Goal: Task Accomplishment & Management: Use online tool/utility

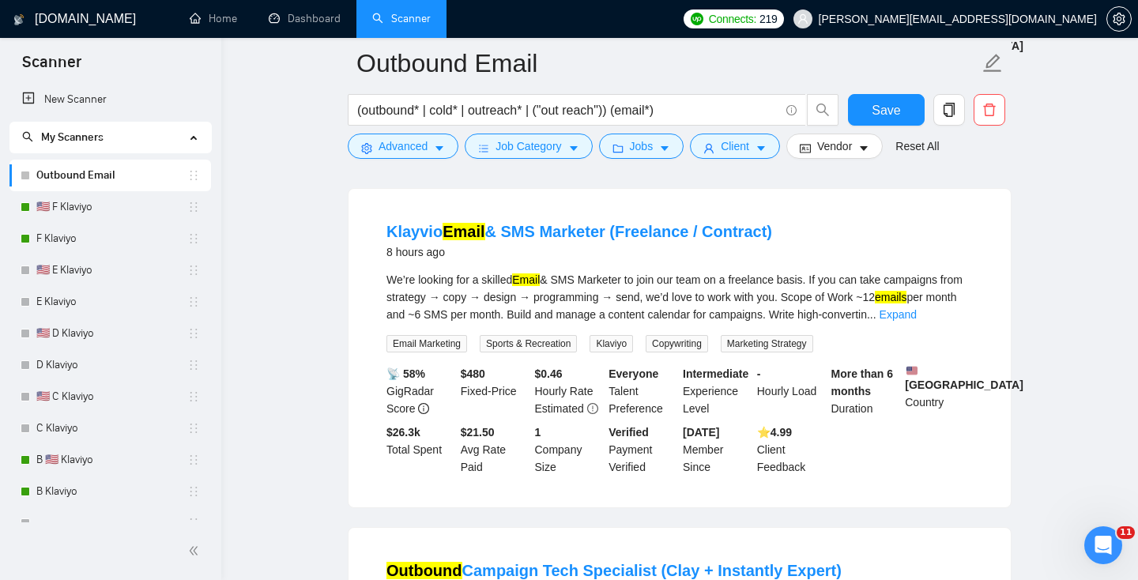
scroll to position [1190, 0]
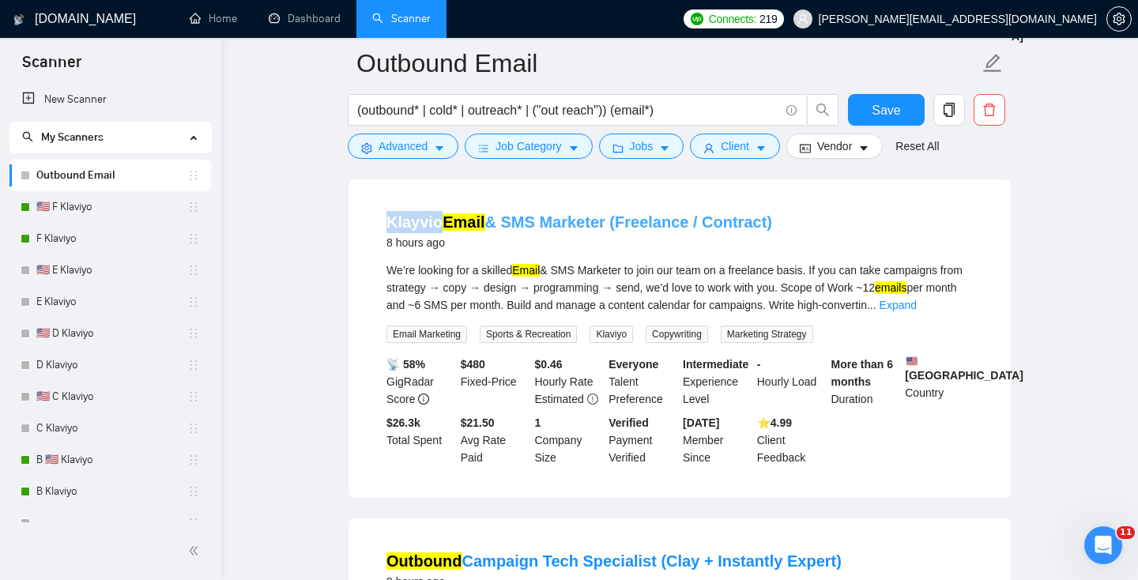
drag, startPoint x: 375, startPoint y: 207, endPoint x: 440, endPoint y: 207, distance: 64.8
click at [440, 207] on li "Klayvio Email & SMS Marketer (Freelance / Contract) 8 hours ago We’re looking f…" at bounding box center [679, 338] width 624 height 280
copy link "Klayvio"
click at [391, 141] on span "Advanced" at bounding box center [402, 145] width 49 height 17
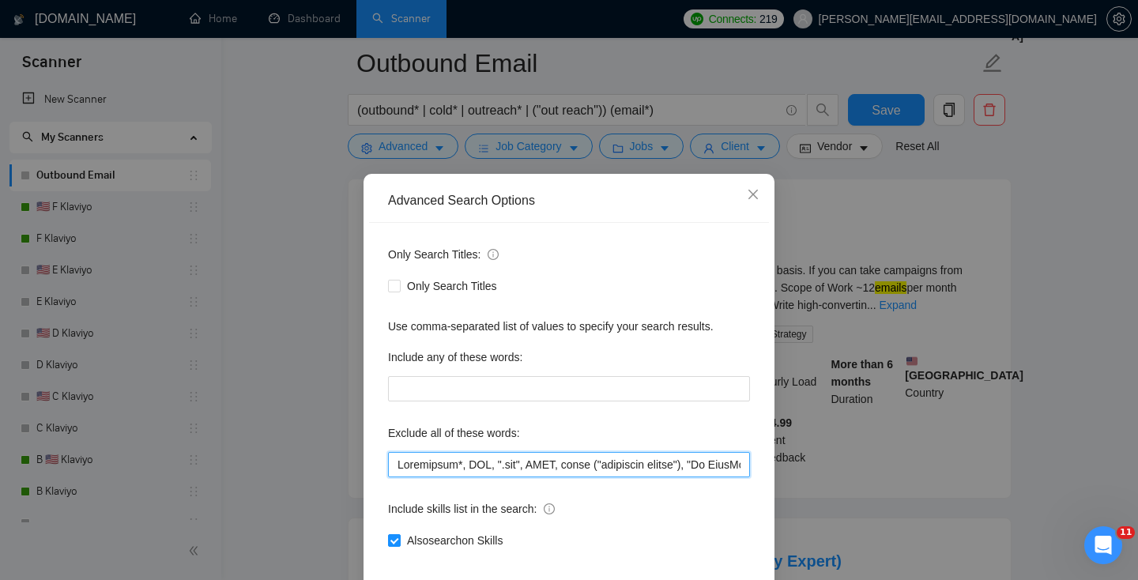
click at [393, 464] on input "text" at bounding box center [569, 464] width 362 height 25
paste input "Klayvio"
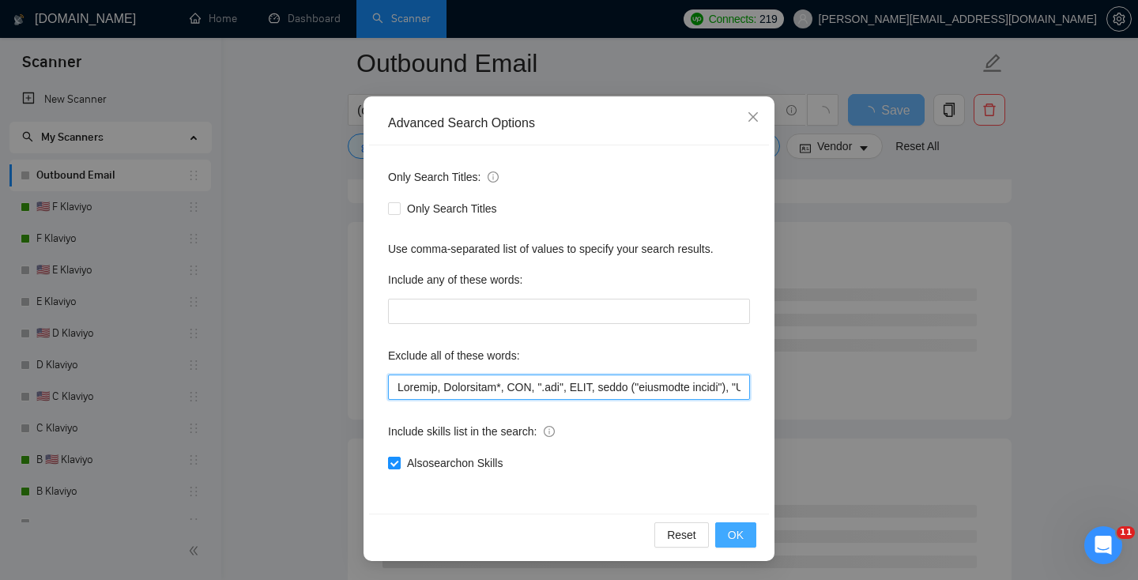
type input "Klayvio, Telemarket*, DNS, ".svg", BIMI, email ("marketing agency"), "Go HighLe…"
click at [741, 532] on span "OK" at bounding box center [736, 534] width 16 height 17
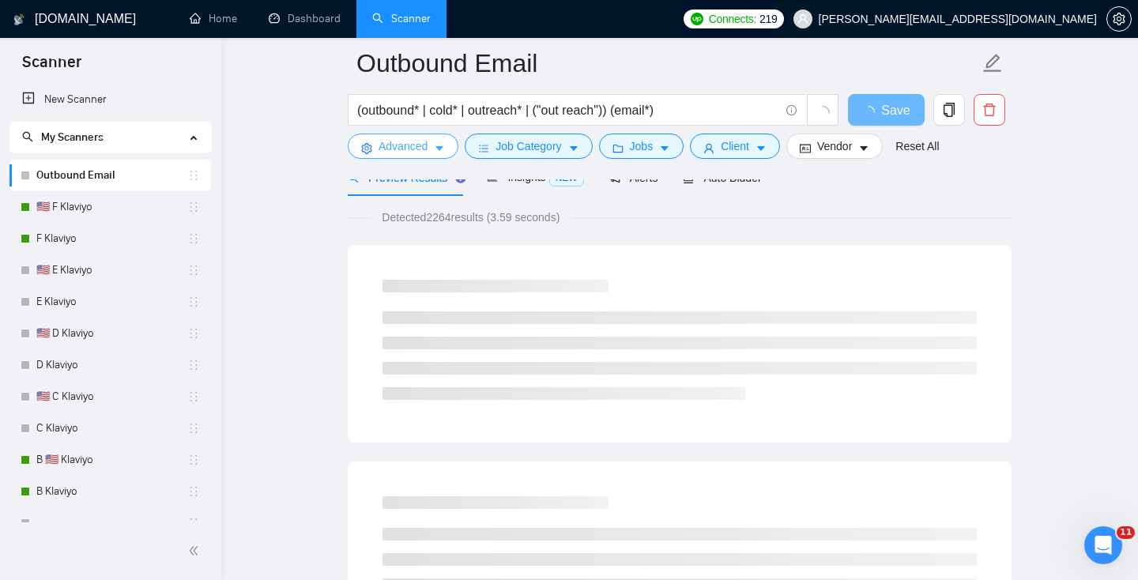
scroll to position [0, 0]
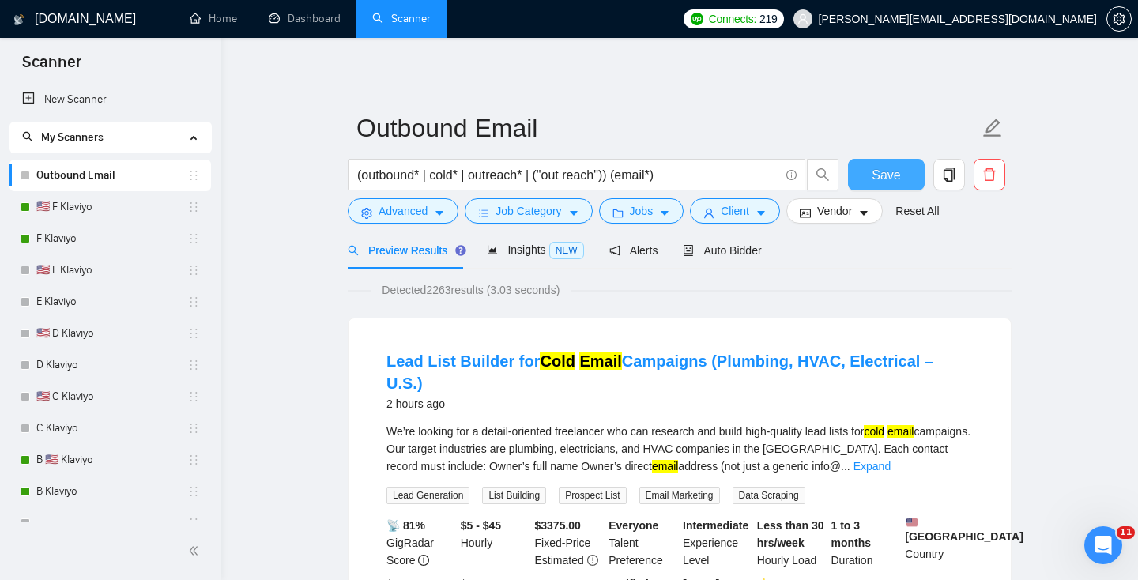
click at [875, 170] on span "Save" at bounding box center [885, 175] width 28 height 20
click at [616, 173] on input "(outbound* | cold* | outreach* | ("out reach")) (email*)" at bounding box center [568, 175] width 422 height 20
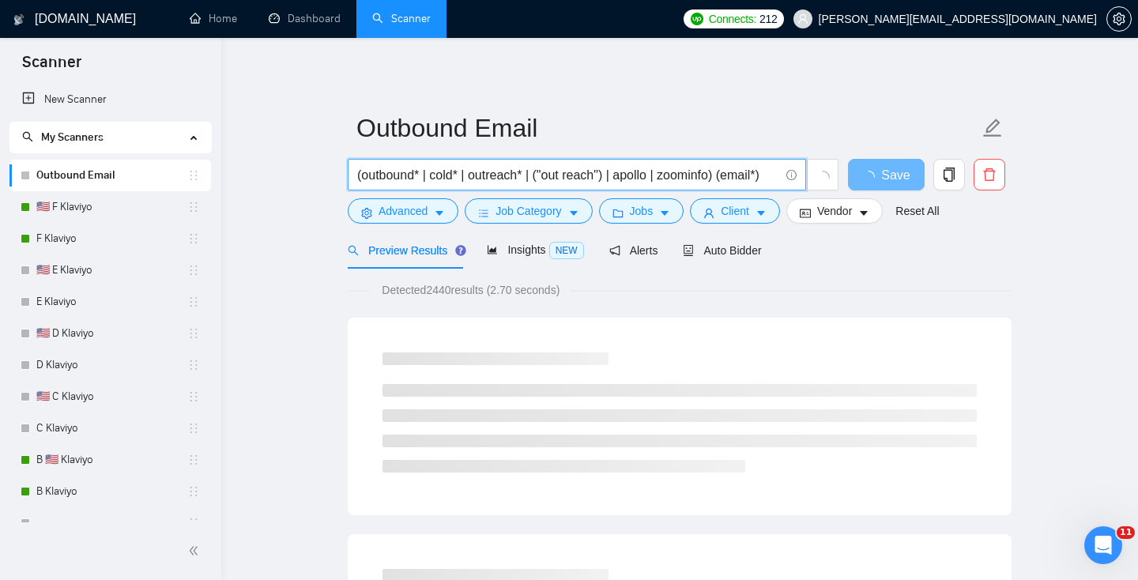
click at [644, 173] on input "(outbound* | cold* | outreach* | ("out reach") | apollo | zoominfo) (email*)" at bounding box center [568, 175] width 422 height 20
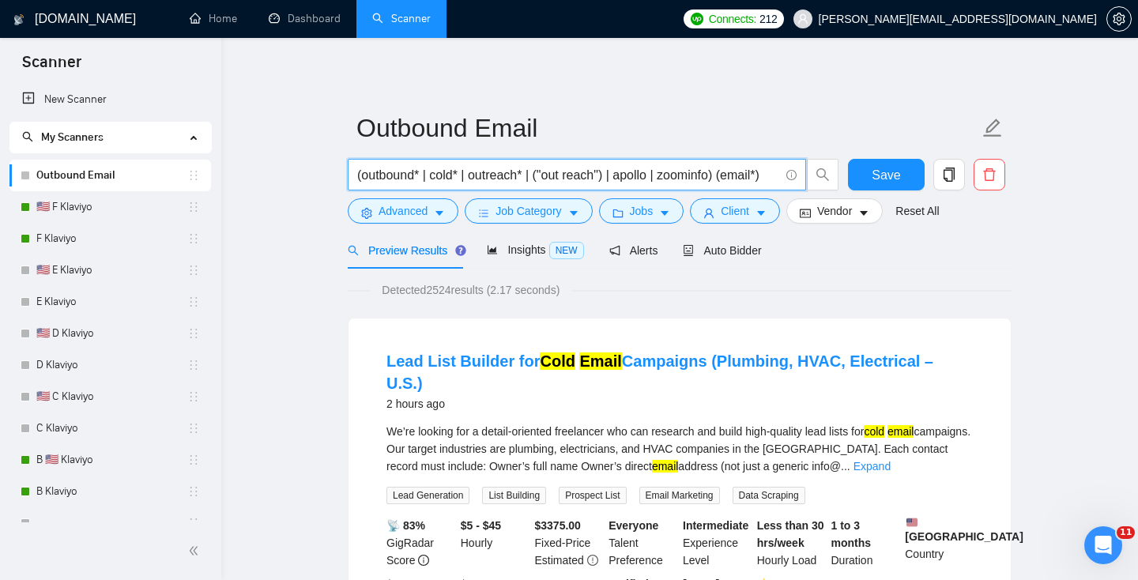
type input "(outbound* | cold* | outreach* | ("out reach") | apollo | zoominfo) (email*)"
click at [880, 171] on span "Save" at bounding box center [885, 175] width 28 height 20
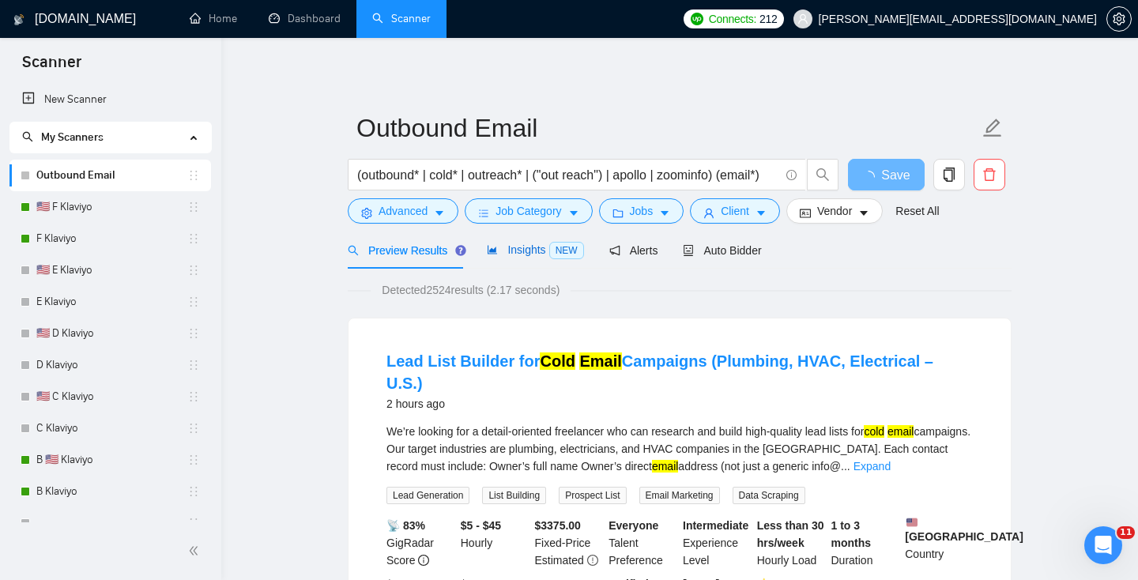
click at [525, 250] on span "Insights NEW" at bounding box center [535, 249] width 96 height 13
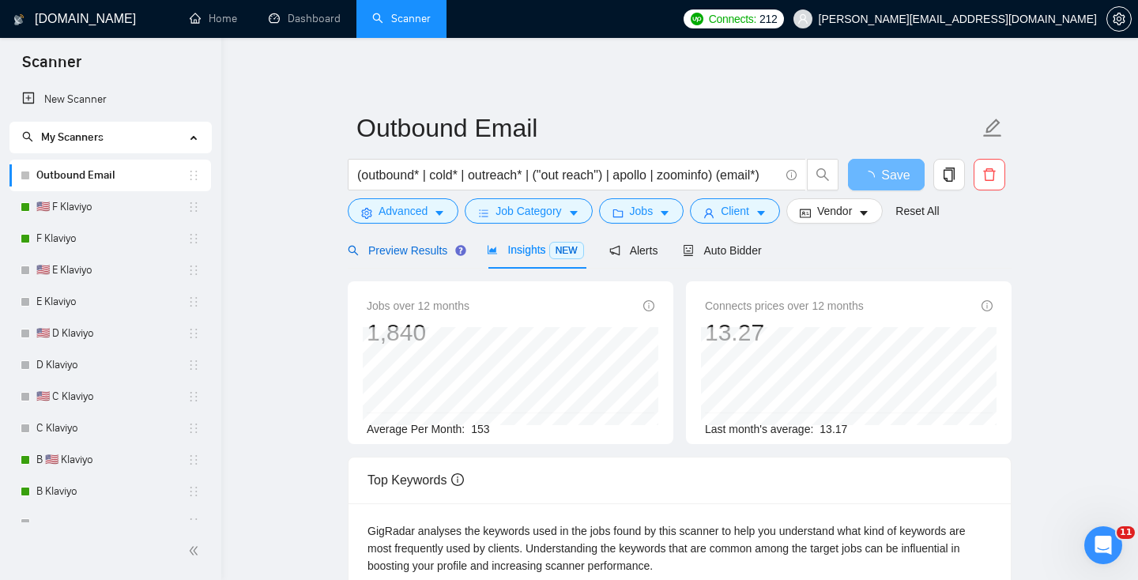
click at [402, 247] on span "Preview Results" at bounding box center [405, 250] width 114 height 13
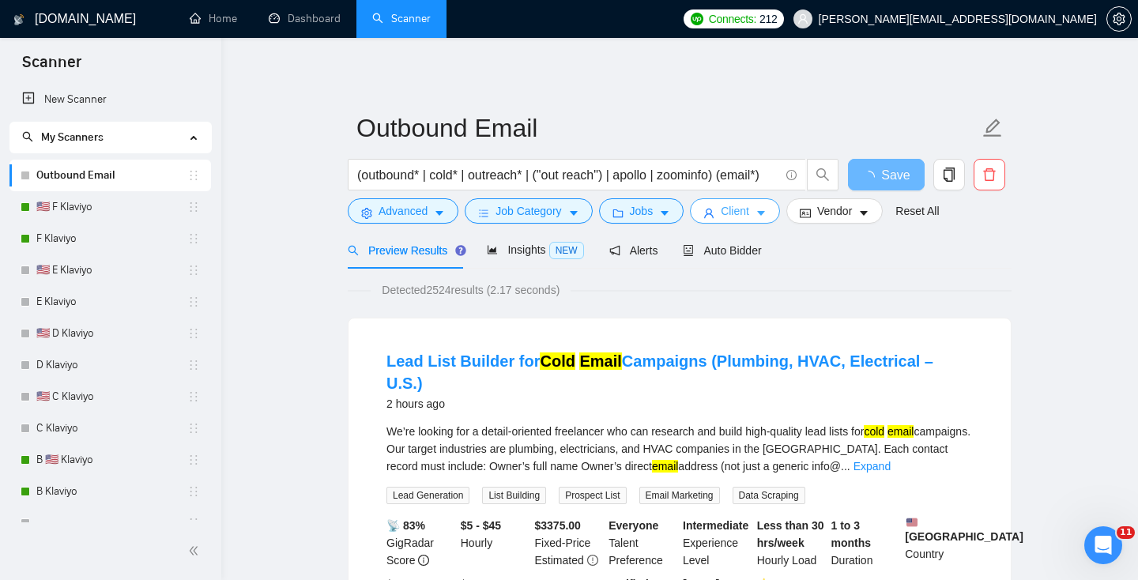
click at [749, 210] on span "Client" at bounding box center [734, 210] width 28 height 17
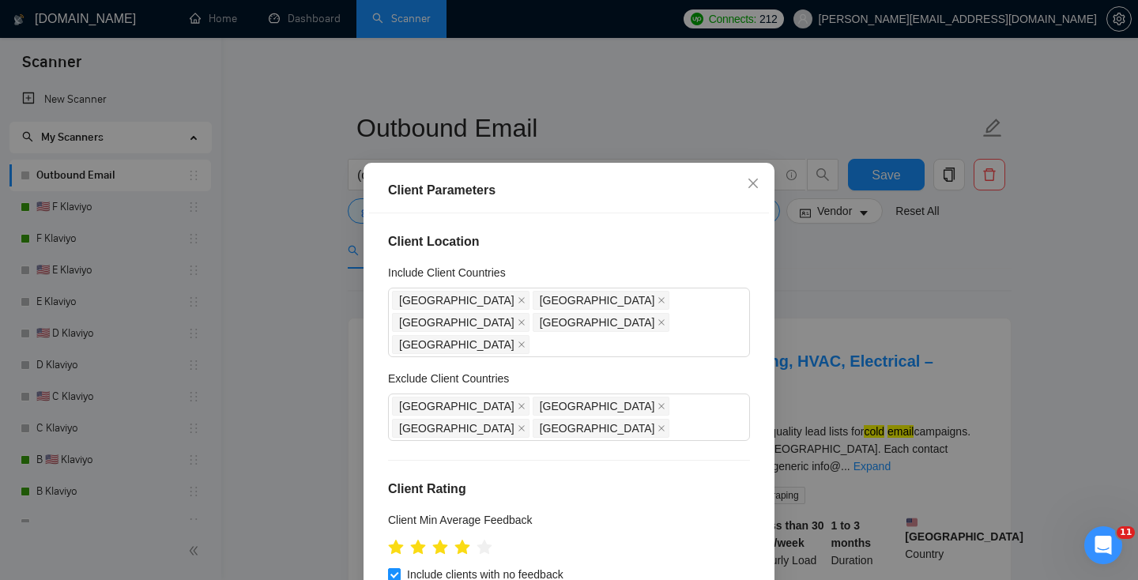
click at [957, 260] on div "Client Parameters Client Location Include Client Countries United States United…" at bounding box center [569, 290] width 1138 height 580
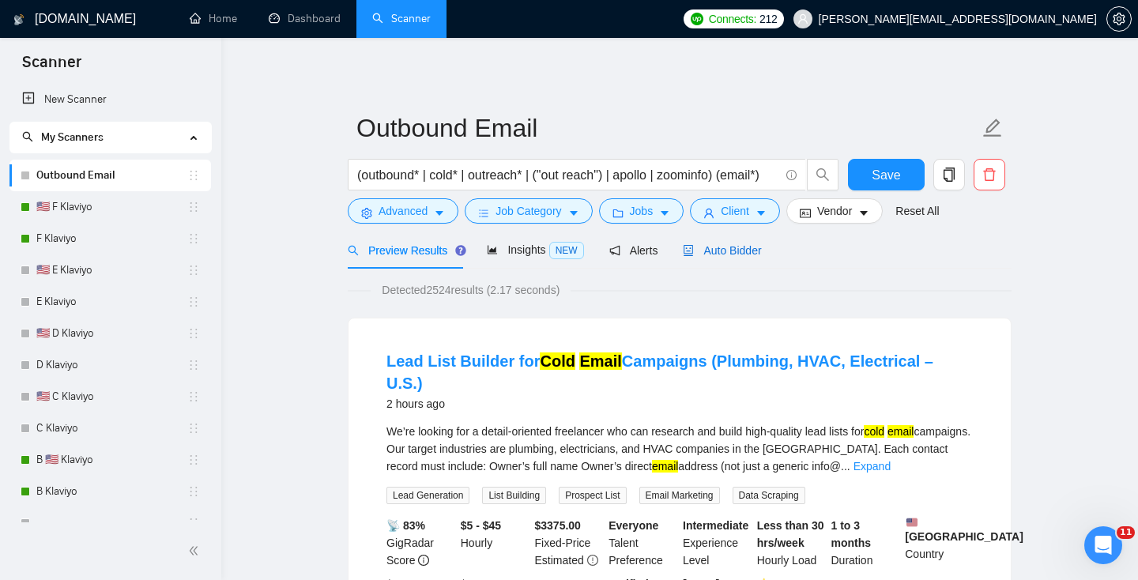
click at [734, 257] on div "Auto Bidder" at bounding box center [722, 250] width 78 height 17
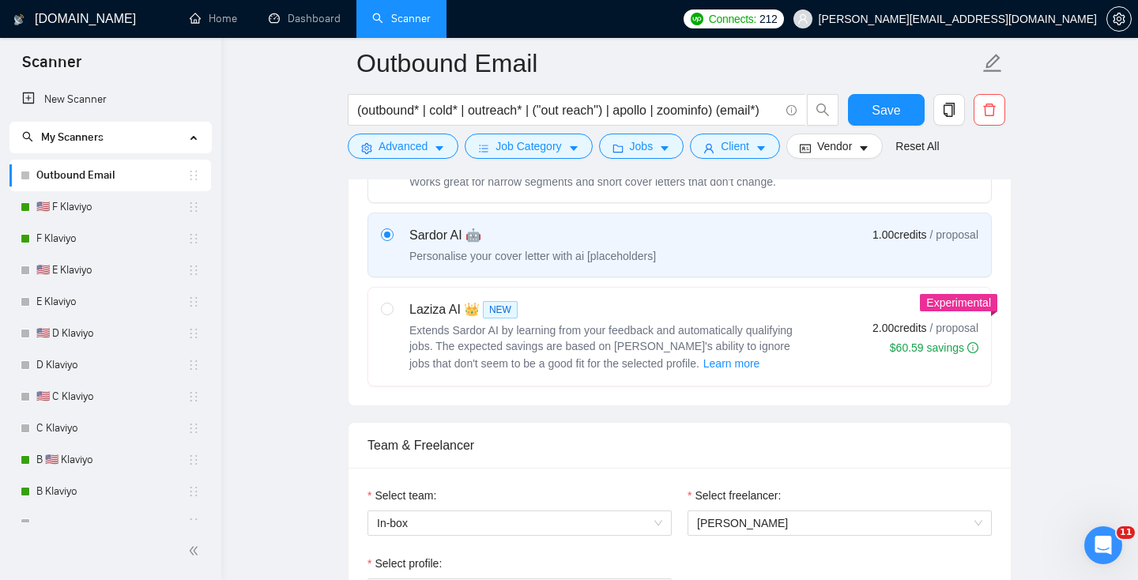
scroll to position [920, 0]
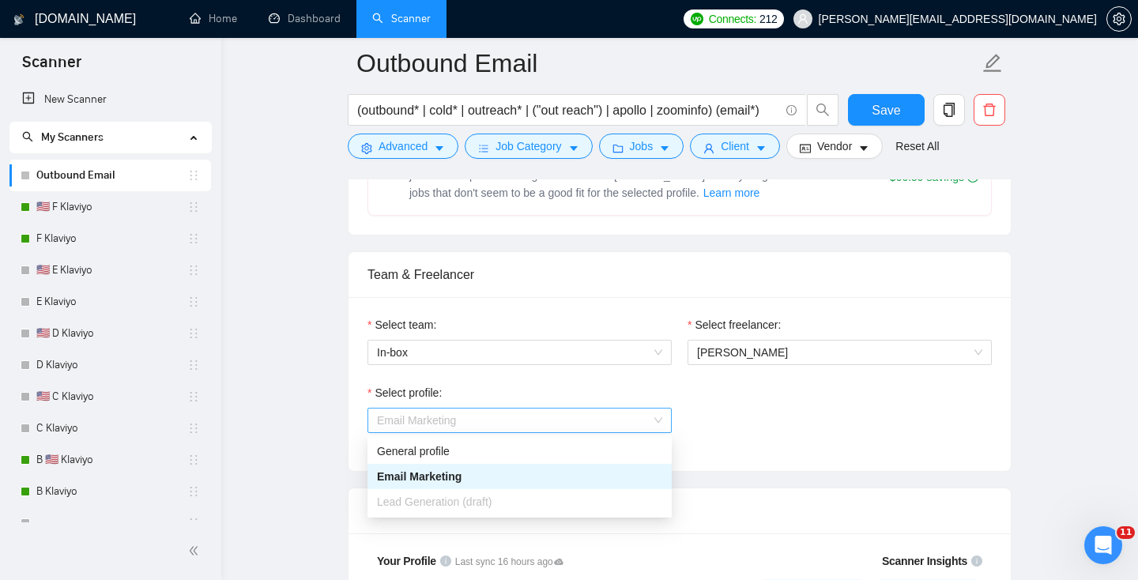
click at [457, 419] on span "Email Marketing" at bounding box center [519, 420] width 285 height 24
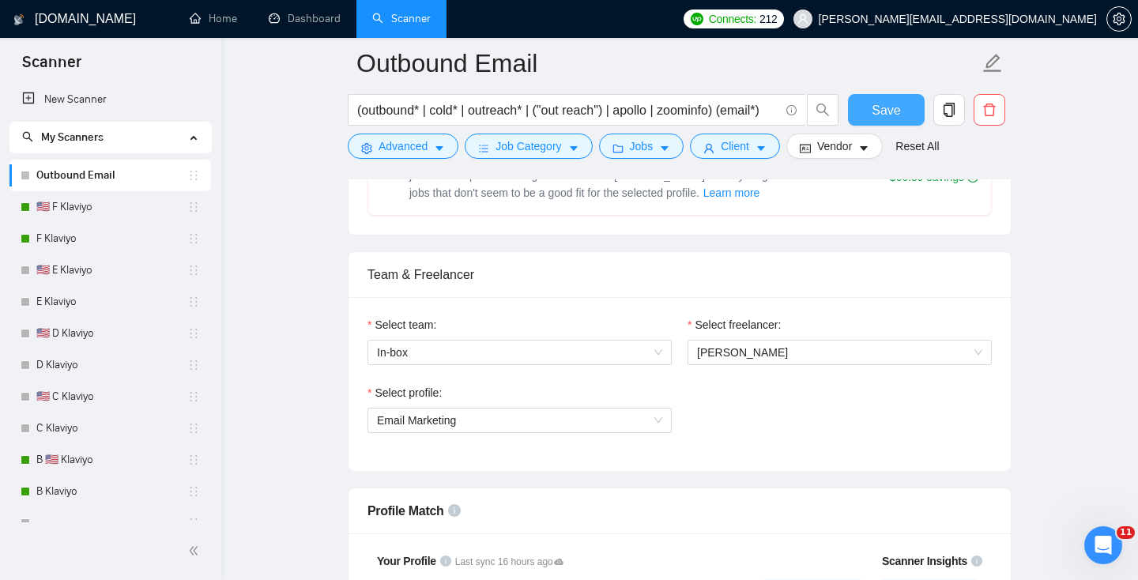
click at [887, 113] on span "Save" at bounding box center [885, 110] width 28 height 20
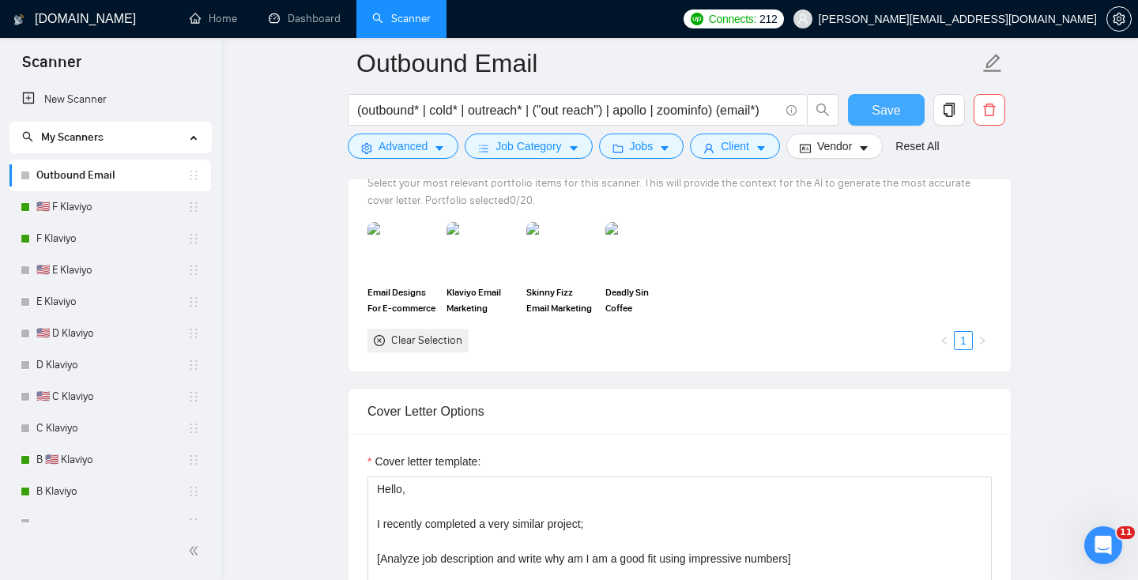
scroll to position [1684, 0]
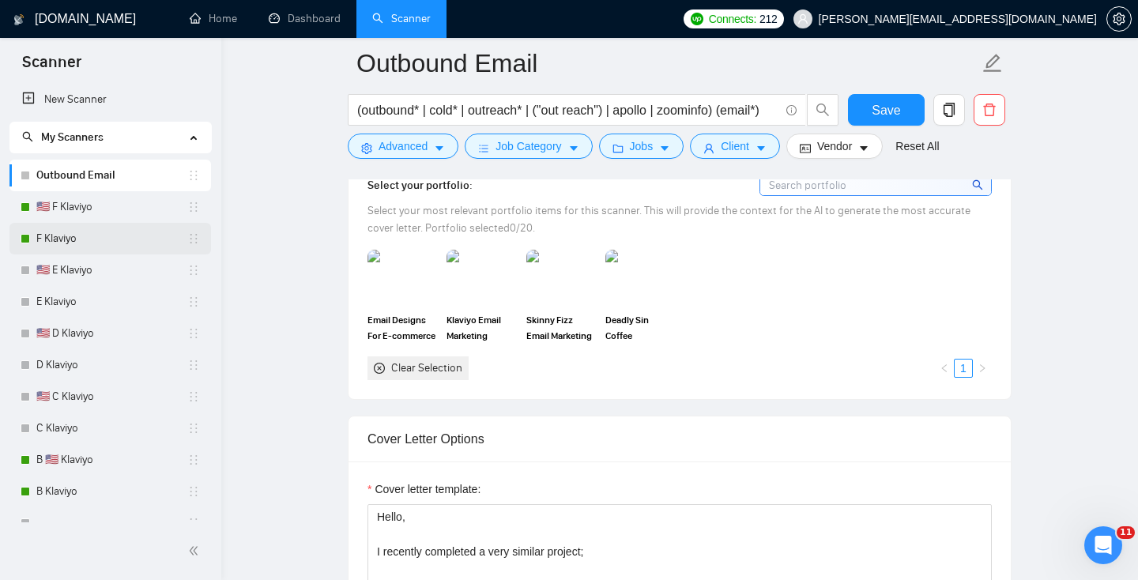
click at [85, 239] on link "F Klaviyo" at bounding box center [111, 239] width 151 height 32
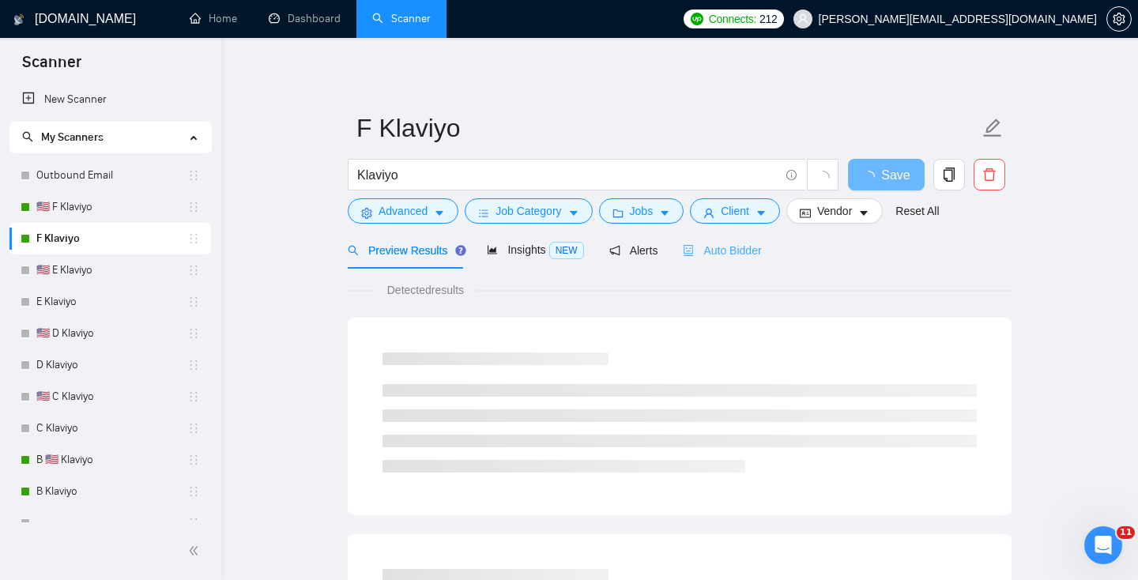
click at [727, 240] on div "Auto Bidder" at bounding box center [722, 249] width 78 height 37
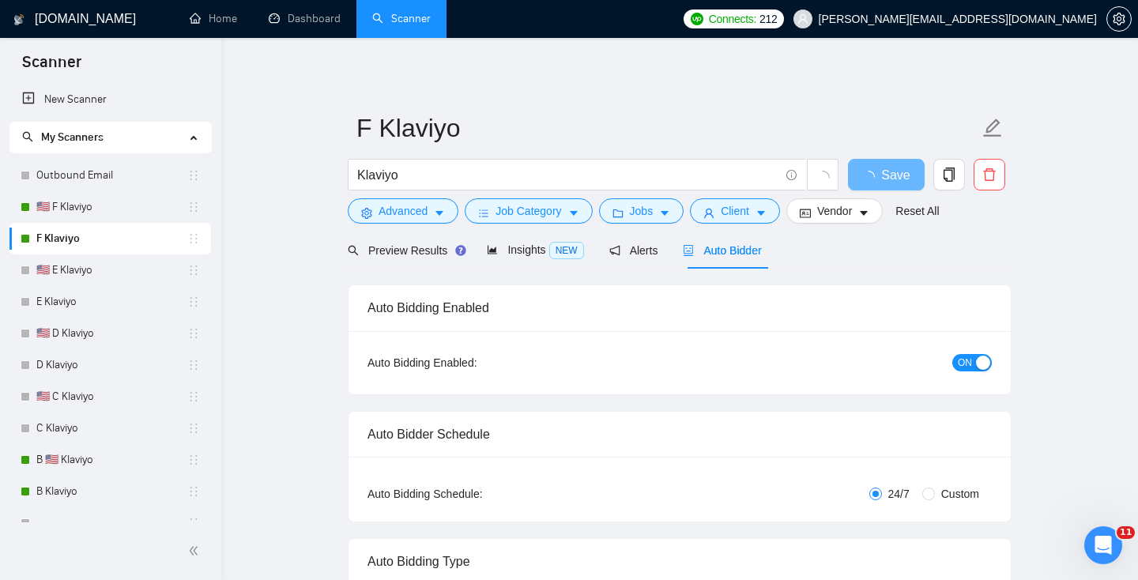
radio input "false"
radio input "true"
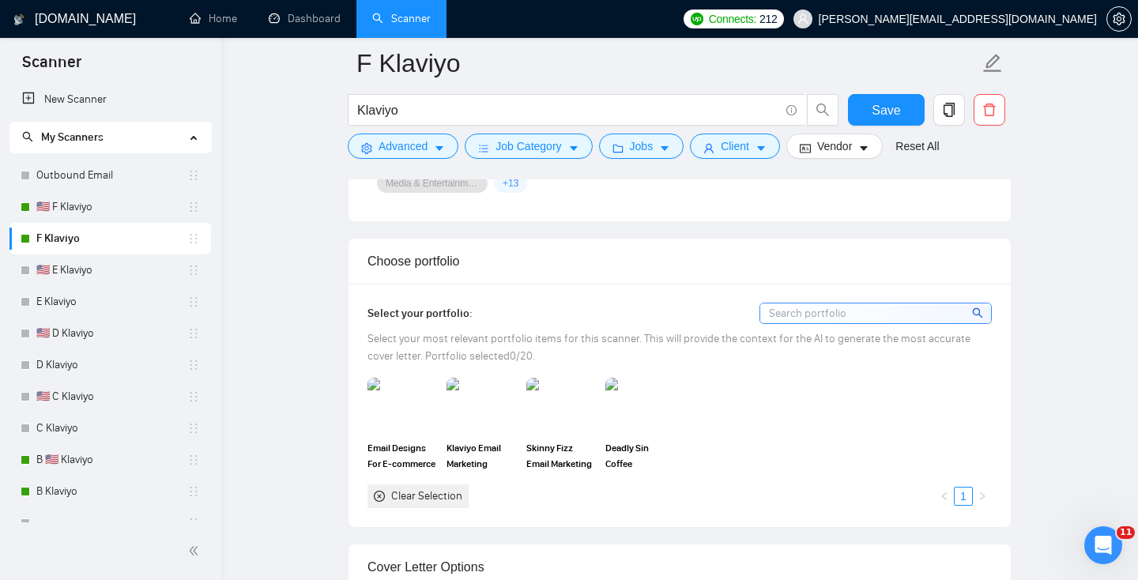
scroll to position [1738, 0]
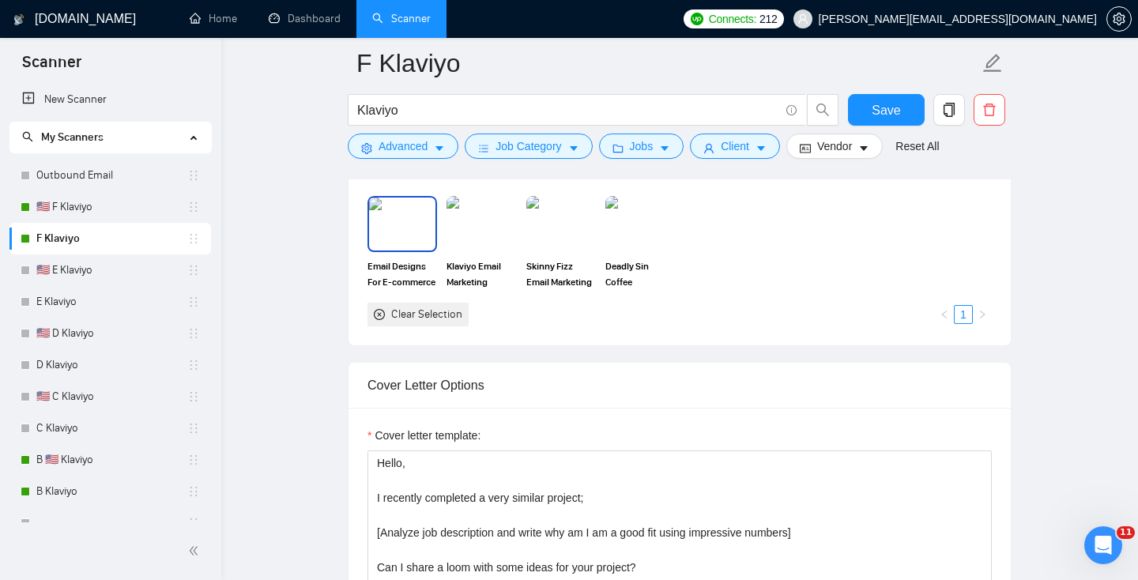
click at [389, 238] on img at bounding box center [402, 223] width 66 height 52
click at [476, 221] on img at bounding box center [481, 223] width 66 height 52
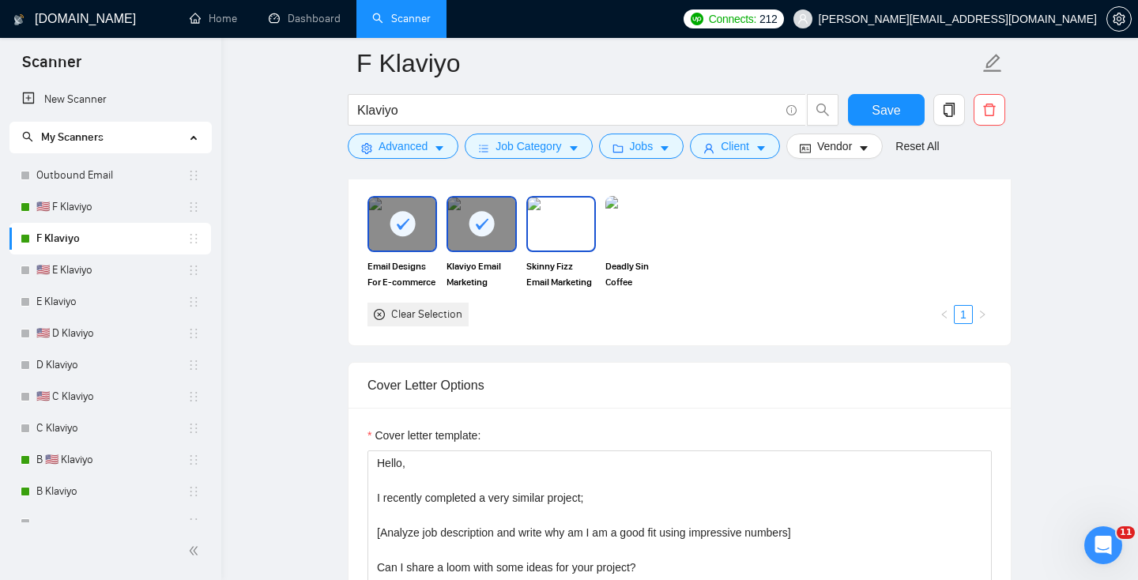
click at [592, 231] on img at bounding box center [561, 223] width 66 height 52
click at [642, 227] on img at bounding box center [640, 223] width 66 height 52
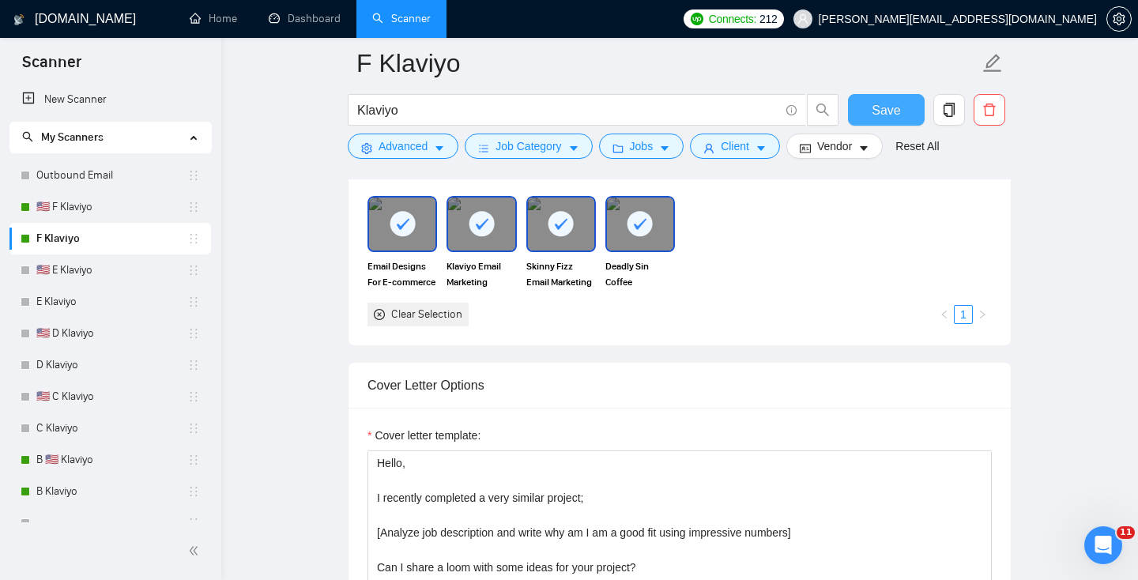
click at [892, 111] on span "Save" at bounding box center [885, 110] width 28 height 20
click at [84, 197] on link "🇺🇸 F Klaviyo" at bounding box center [111, 207] width 151 height 32
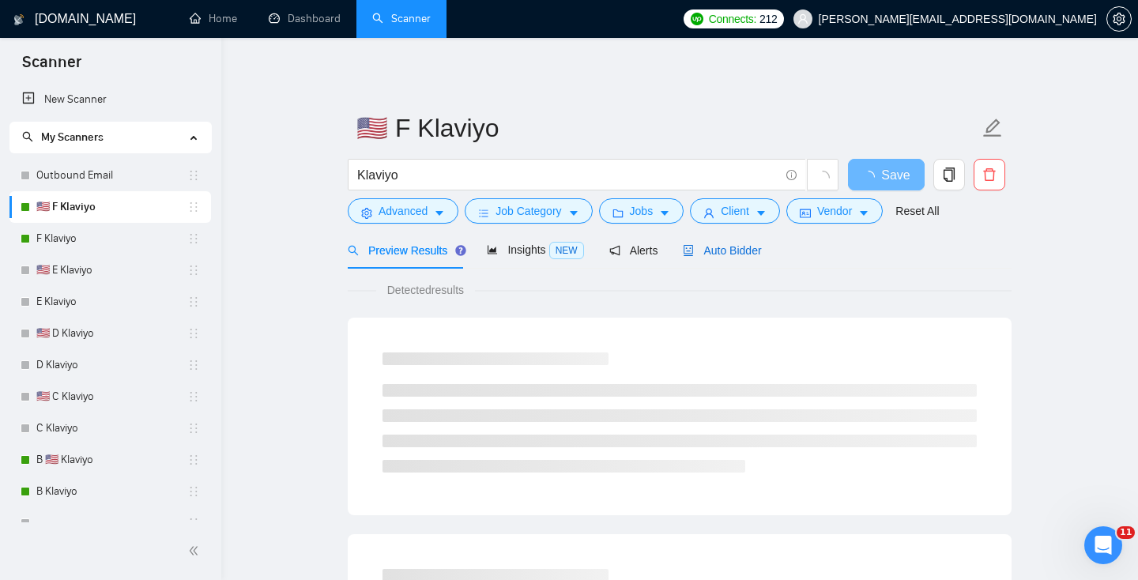
click at [750, 249] on span "Auto Bidder" at bounding box center [722, 250] width 78 height 13
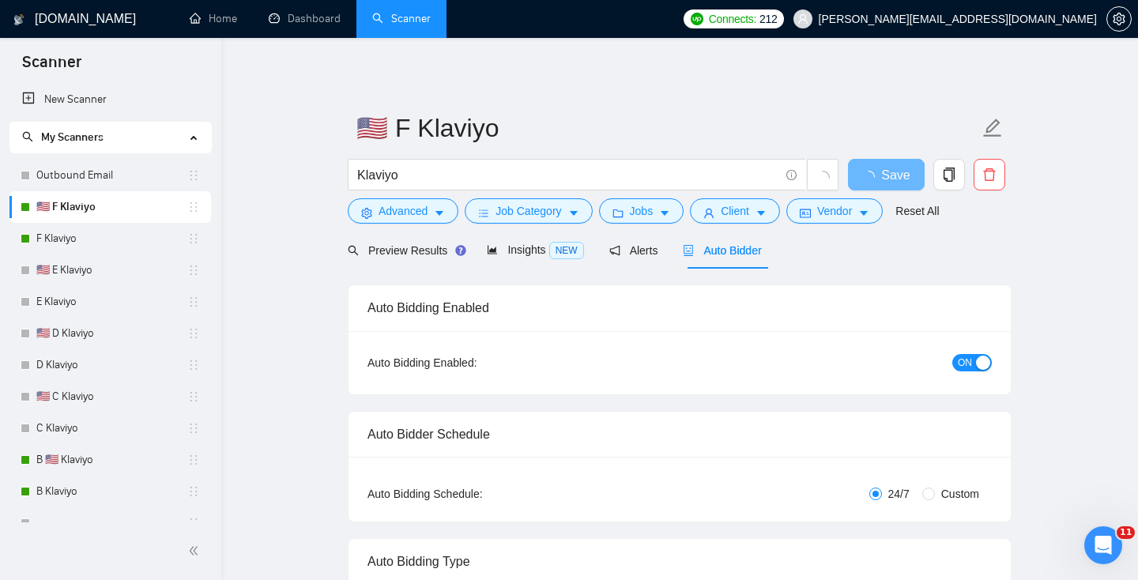
radio input "false"
radio input "true"
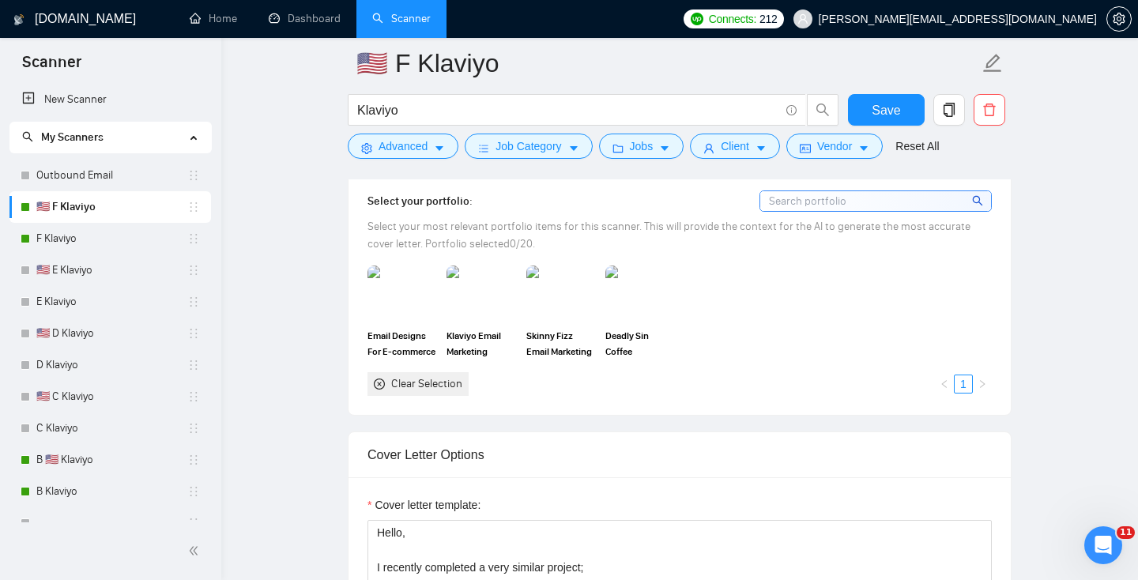
scroll to position [1683, 0]
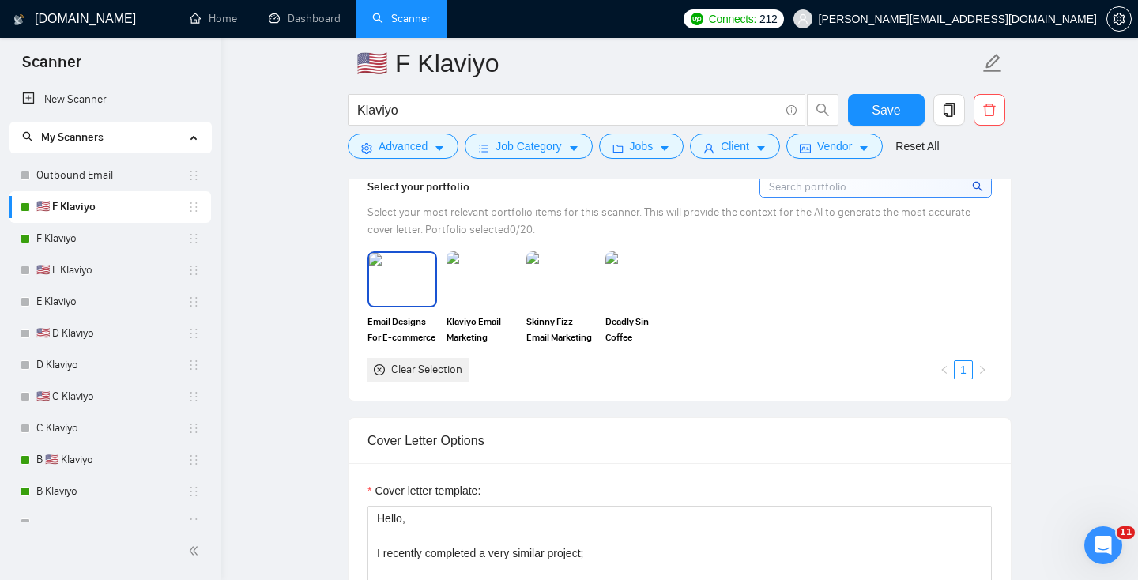
click at [403, 296] on img at bounding box center [402, 279] width 66 height 52
click at [505, 298] on img at bounding box center [481, 279] width 66 height 52
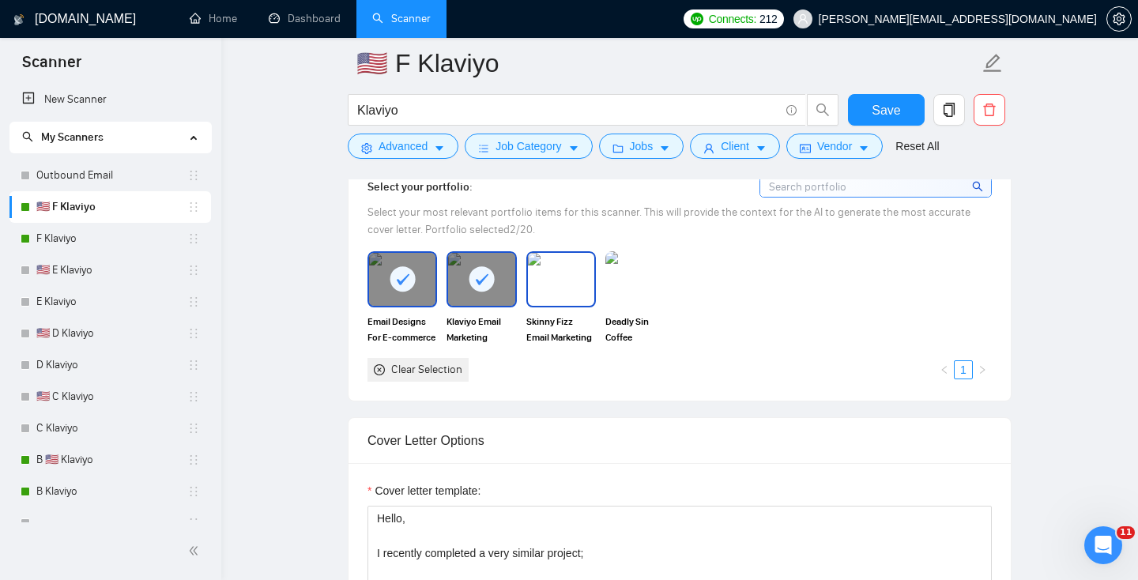
click at [579, 305] on img at bounding box center [561, 279] width 66 height 52
click at [637, 305] on img at bounding box center [640, 279] width 66 height 52
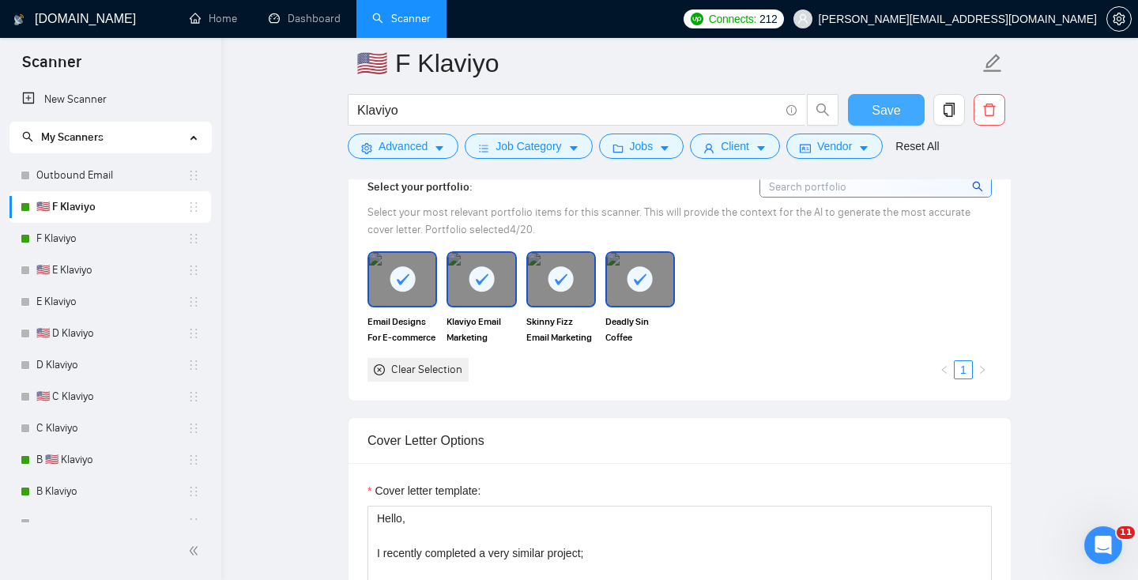
click at [885, 115] on span "Save" at bounding box center [885, 110] width 28 height 20
click at [418, 305] on div at bounding box center [402, 279] width 66 height 52
click at [418, 305] on img at bounding box center [402, 279] width 66 height 52
click at [81, 238] on link "F Klaviyo" at bounding box center [111, 239] width 151 height 32
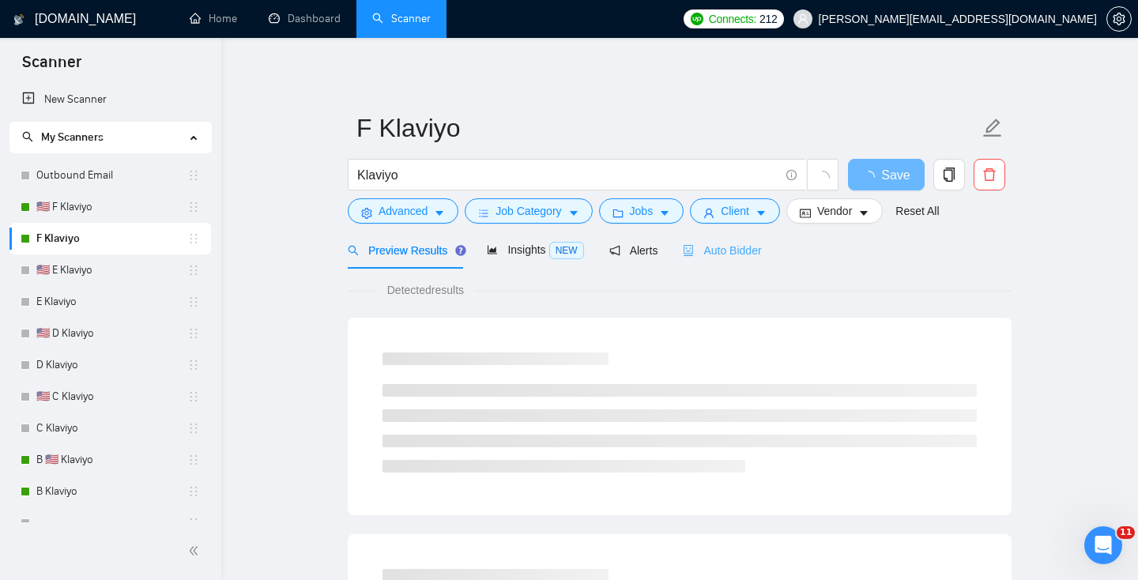
click at [756, 236] on div "Auto Bidder" at bounding box center [722, 249] width 78 height 37
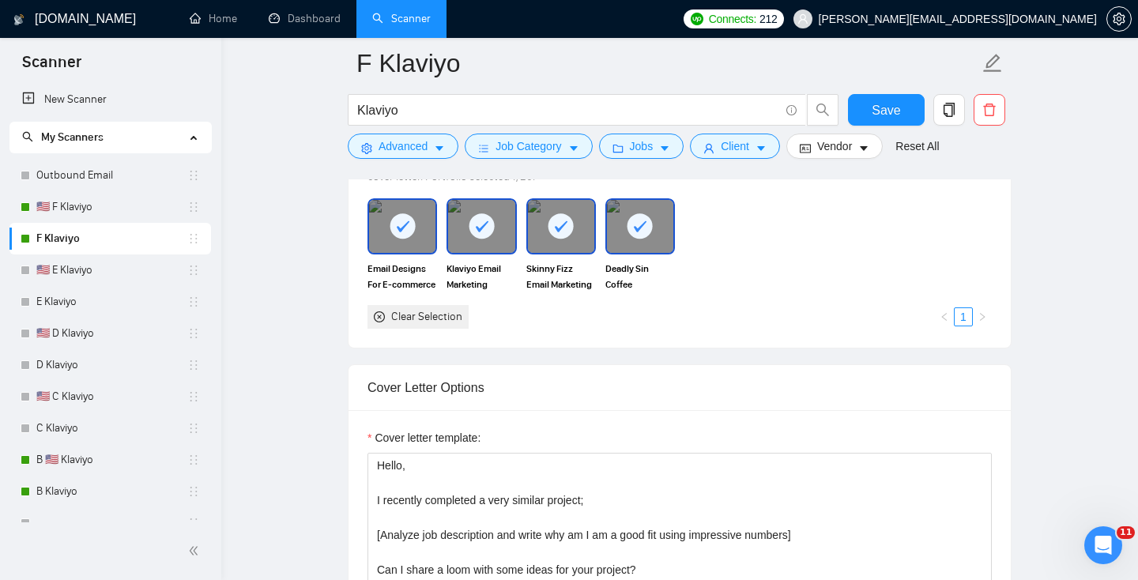
scroll to position [1765, 0]
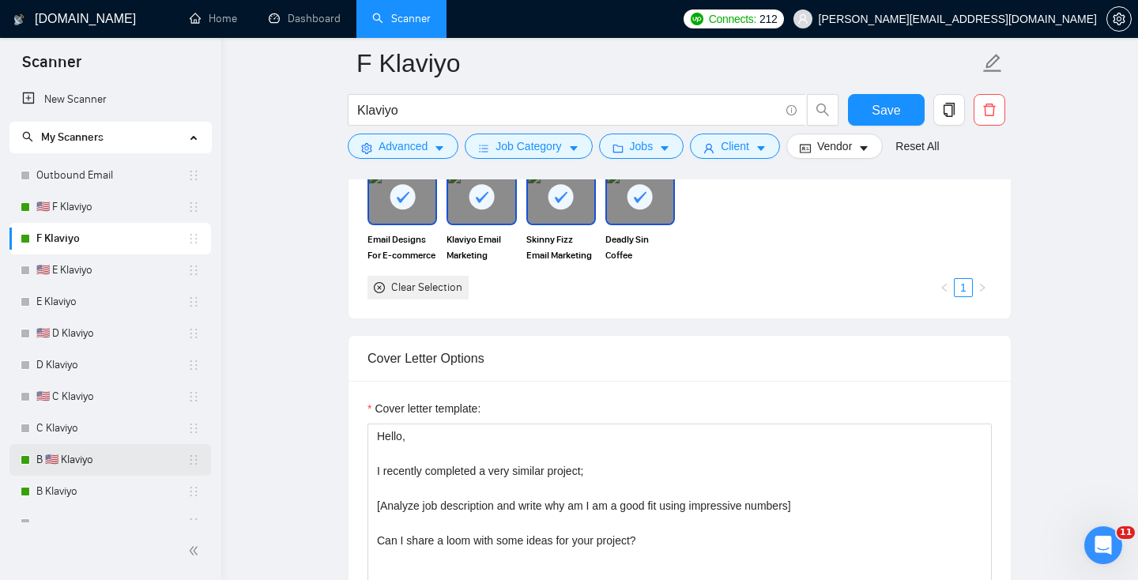
click at [85, 456] on link "B 🇺🇸 Klaviyo" at bounding box center [111, 460] width 151 height 32
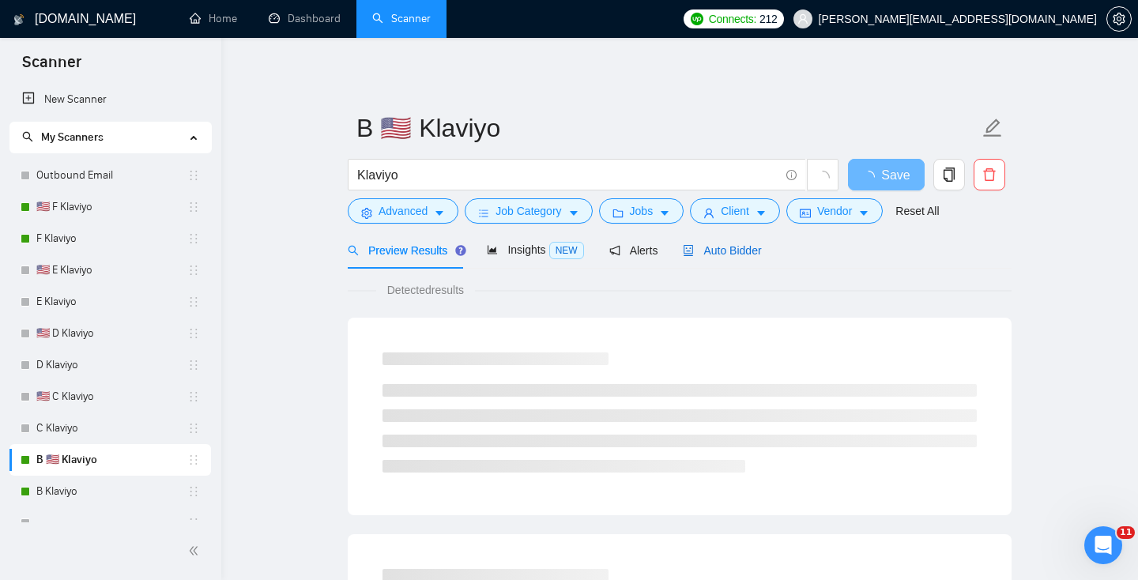
click at [730, 247] on span "Auto Bidder" at bounding box center [722, 250] width 78 height 13
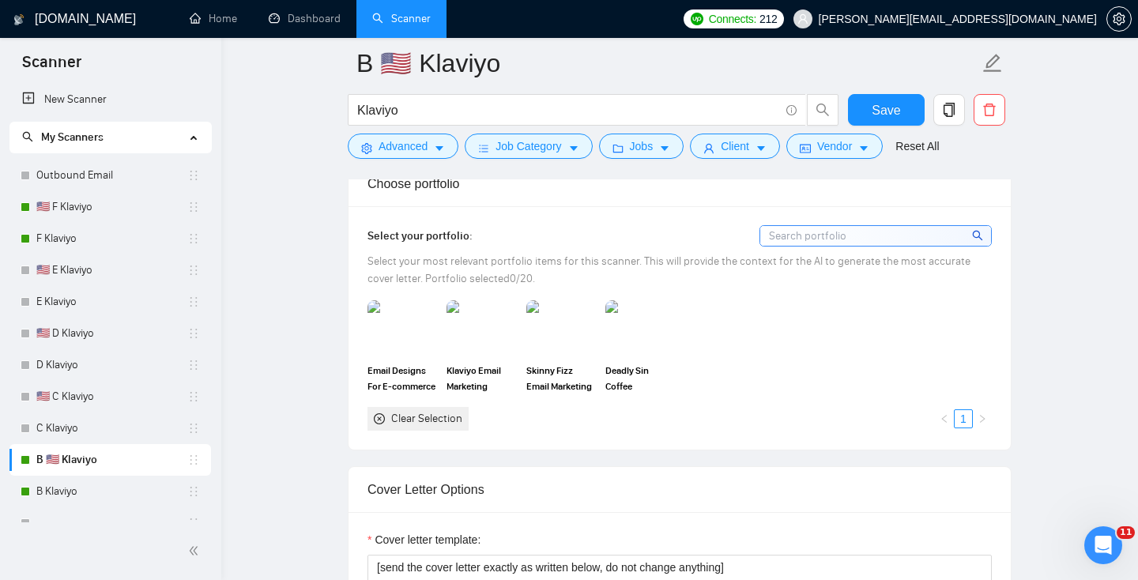
scroll to position [1453, 0]
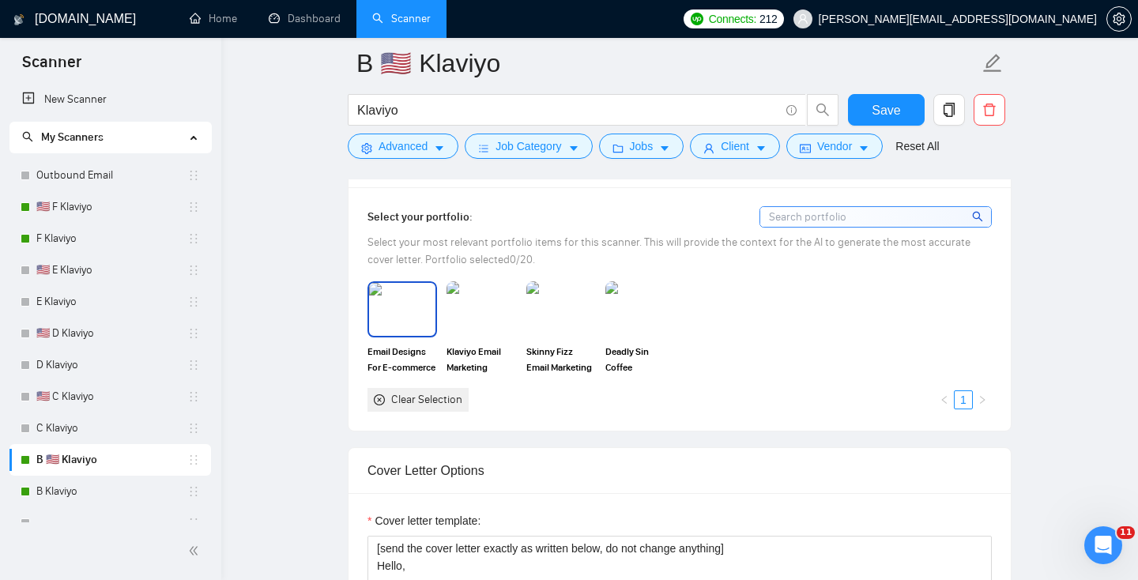
click at [428, 335] on img at bounding box center [402, 309] width 66 height 52
click at [476, 335] on img at bounding box center [481, 309] width 66 height 52
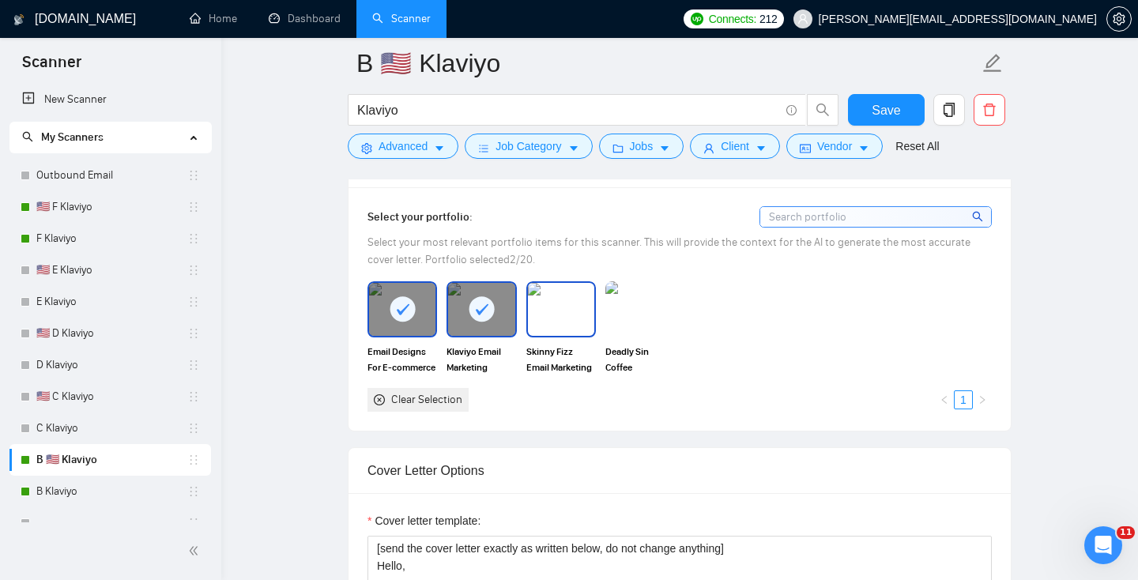
click at [547, 335] on img at bounding box center [561, 309] width 66 height 52
click at [680, 361] on div "Email Designs For E-commerce Businesses Klaviyo Email Marketing Strategy Build-…" at bounding box center [680, 346] width 634 height 130
click at [634, 335] on img at bounding box center [640, 308] width 70 height 55
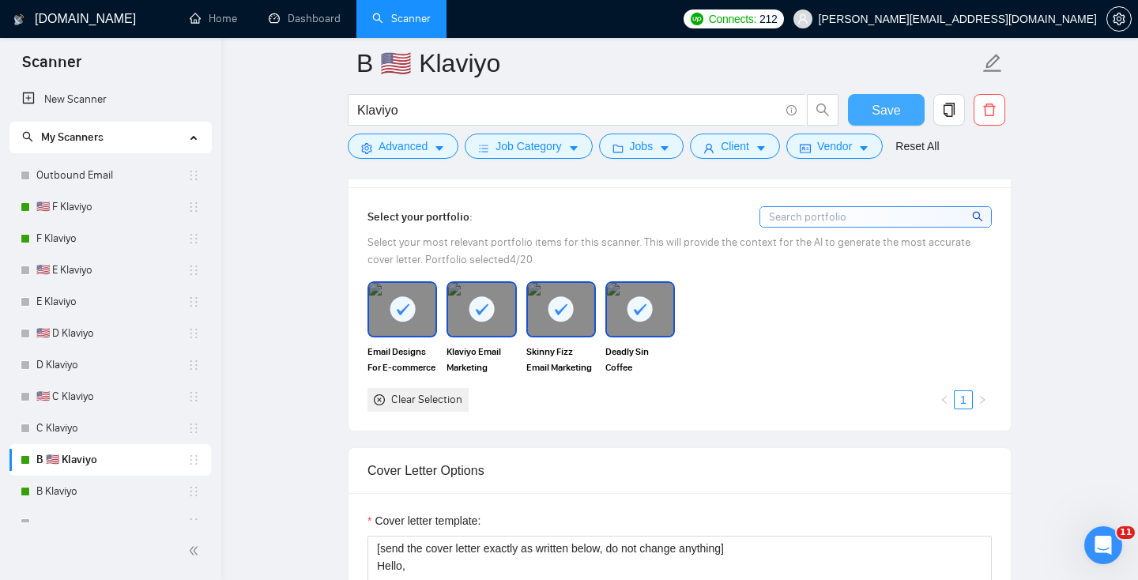
click at [883, 103] on span "Save" at bounding box center [885, 110] width 28 height 20
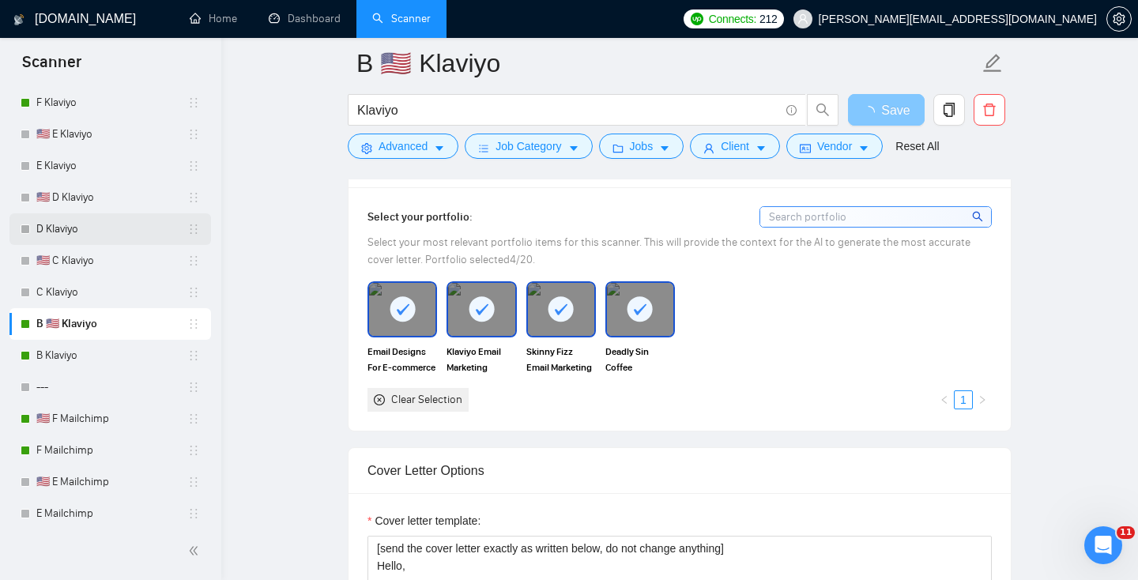
scroll to position [173, 0]
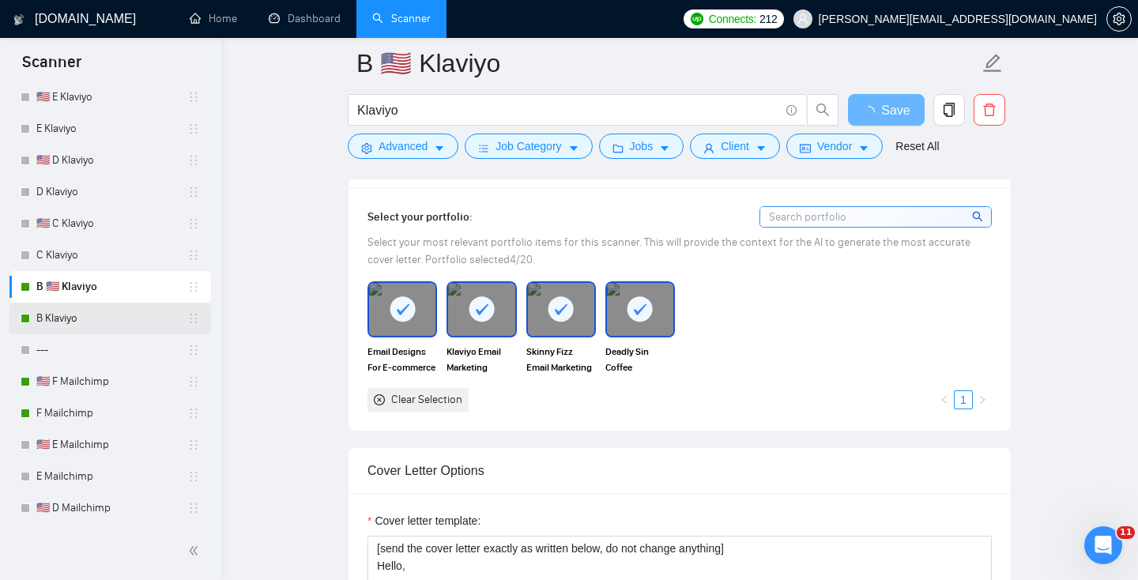
click at [84, 316] on link "B Klaviyo" at bounding box center [111, 319] width 151 height 32
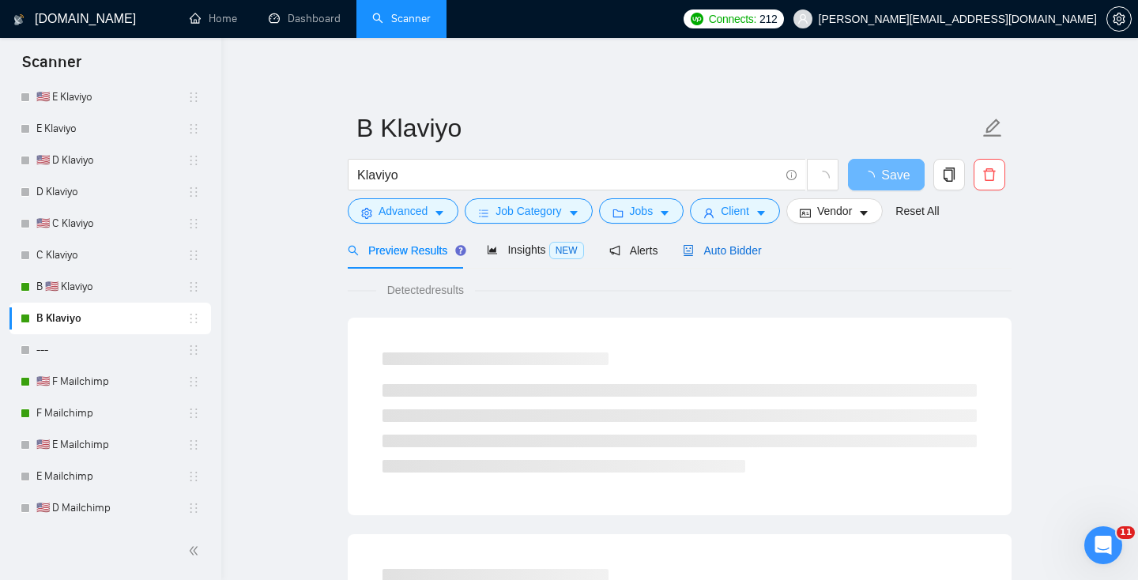
click at [754, 252] on span "Auto Bidder" at bounding box center [722, 250] width 78 height 13
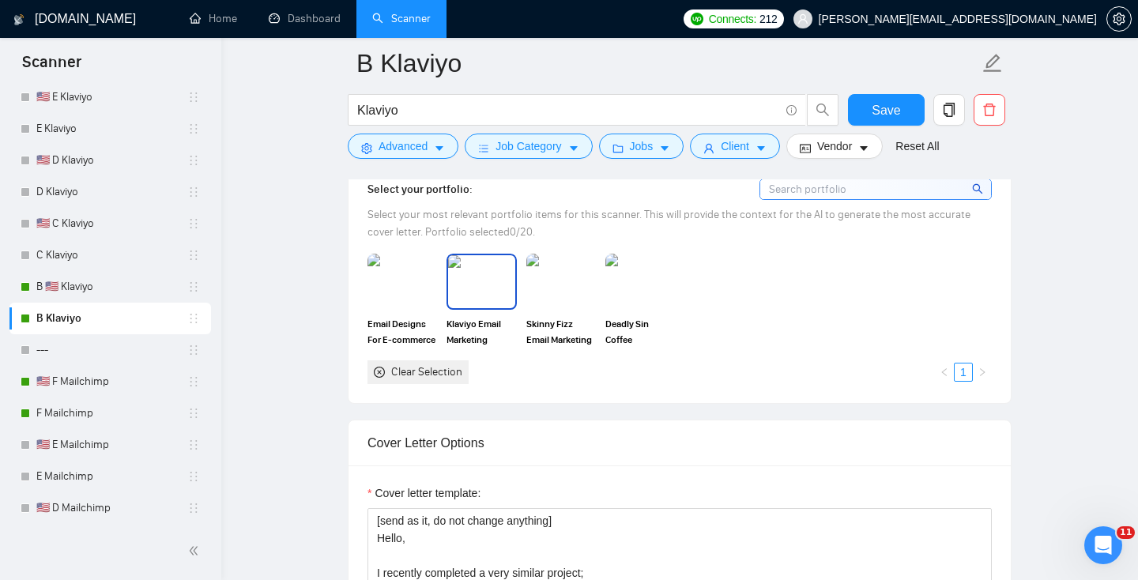
scroll to position [1483, 0]
click at [414, 294] on img at bounding box center [402, 279] width 66 height 52
click at [479, 293] on img at bounding box center [481, 279] width 66 height 52
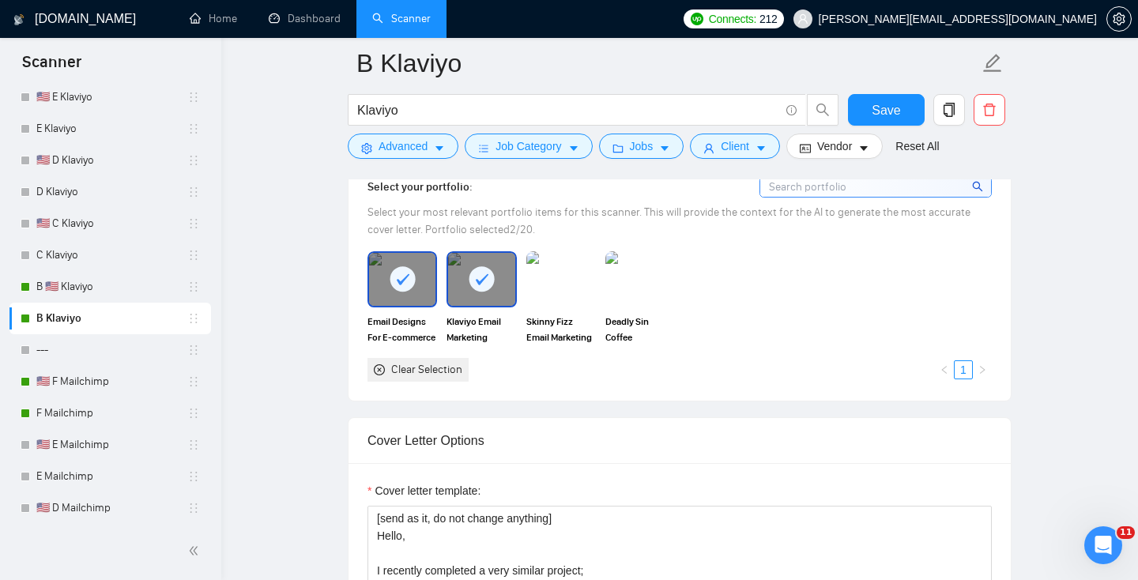
click at [547, 298] on img at bounding box center [561, 278] width 70 height 55
click at [617, 302] on img at bounding box center [640, 279] width 66 height 52
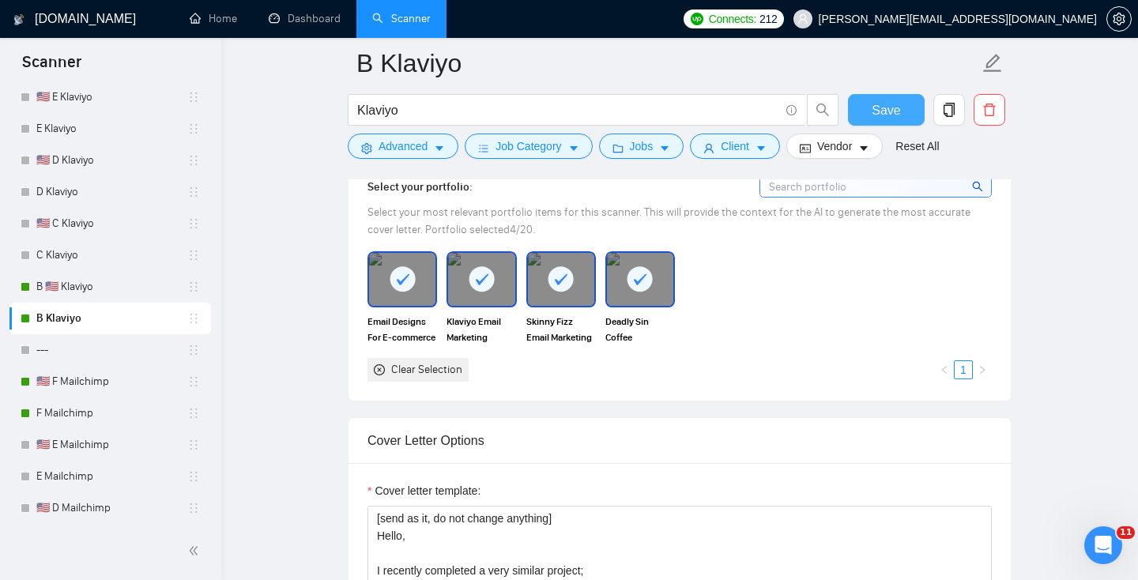
click at [882, 107] on span "Save" at bounding box center [885, 110] width 28 height 20
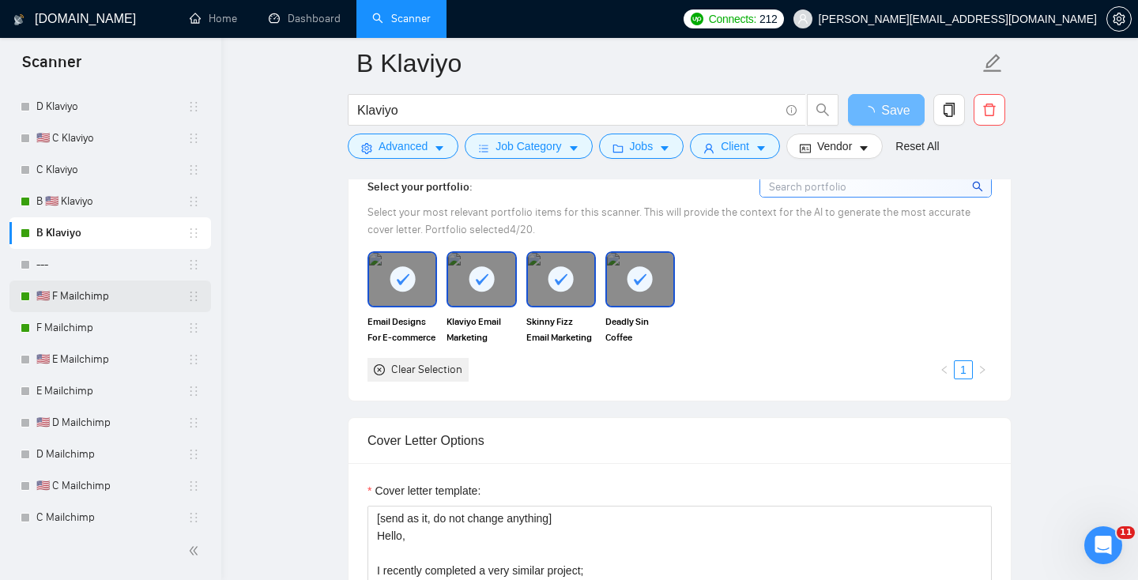
click at [103, 299] on link "🇺🇸 F Mailchimp" at bounding box center [111, 296] width 151 height 32
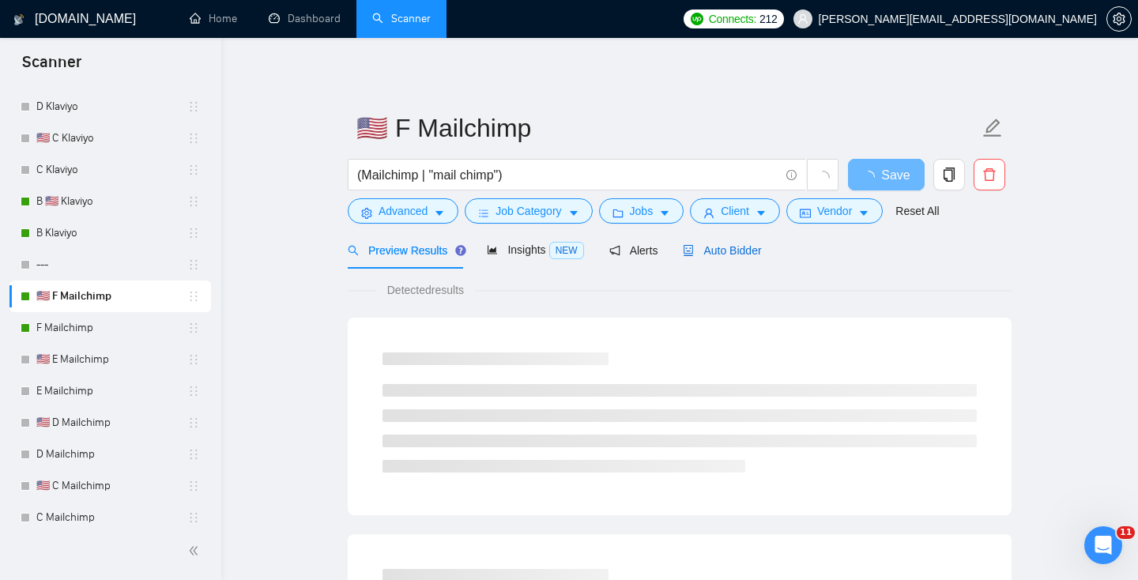
click at [720, 250] on span "Auto Bidder" at bounding box center [722, 250] width 78 height 13
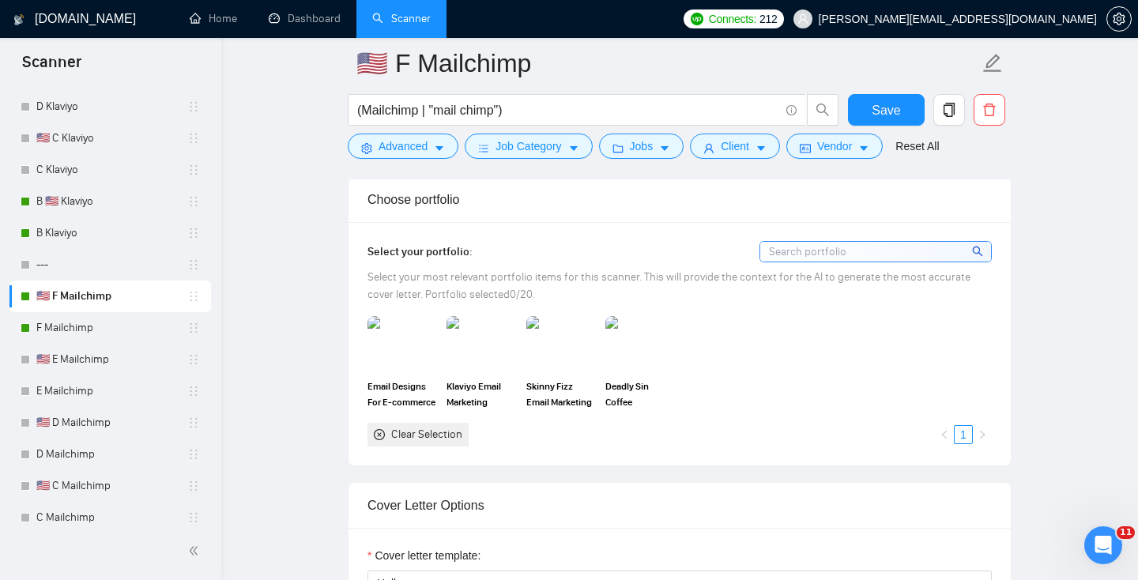
scroll to position [1626, 0]
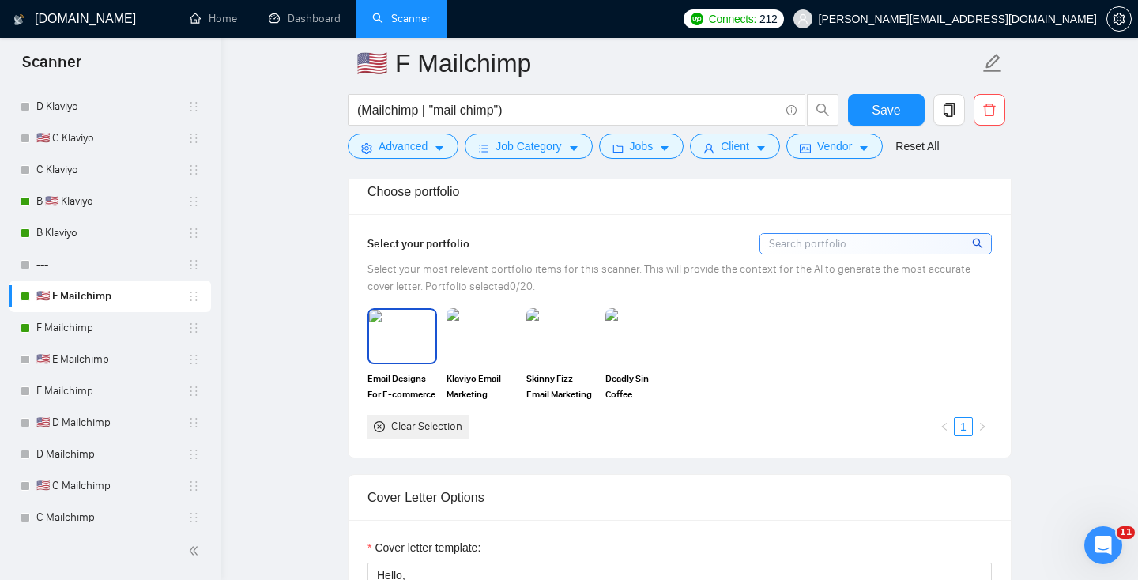
click at [383, 362] on img at bounding box center [402, 336] width 66 height 52
click at [472, 363] on img at bounding box center [481, 335] width 70 height 55
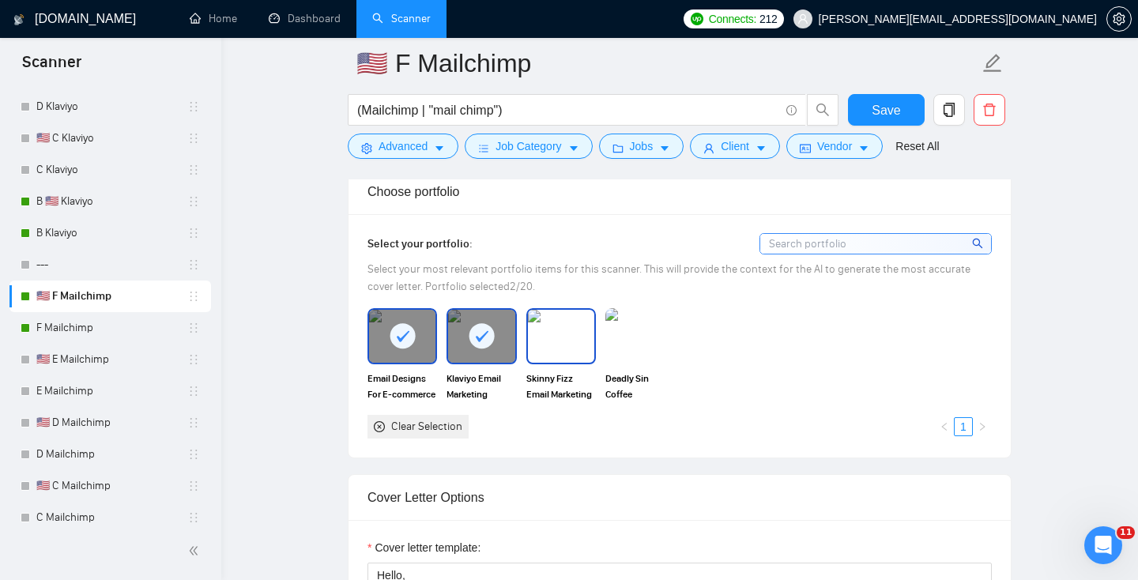
click at [551, 362] on img at bounding box center [561, 336] width 66 height 52
click at [632, 362] on img at bounding box center [640, 336] width 66 height 52
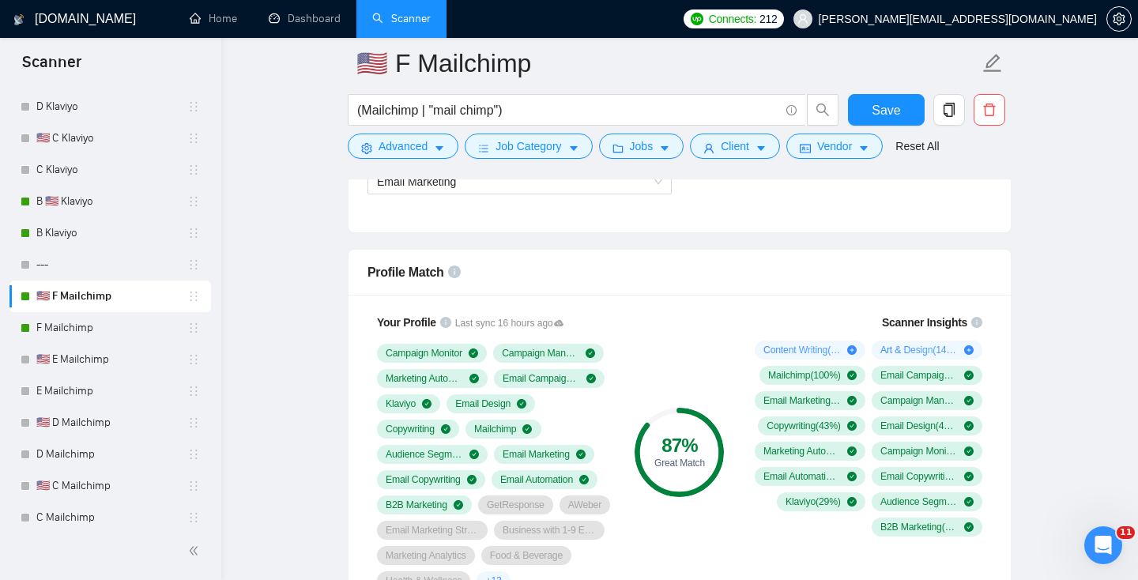
scroll to position [1154, 0]
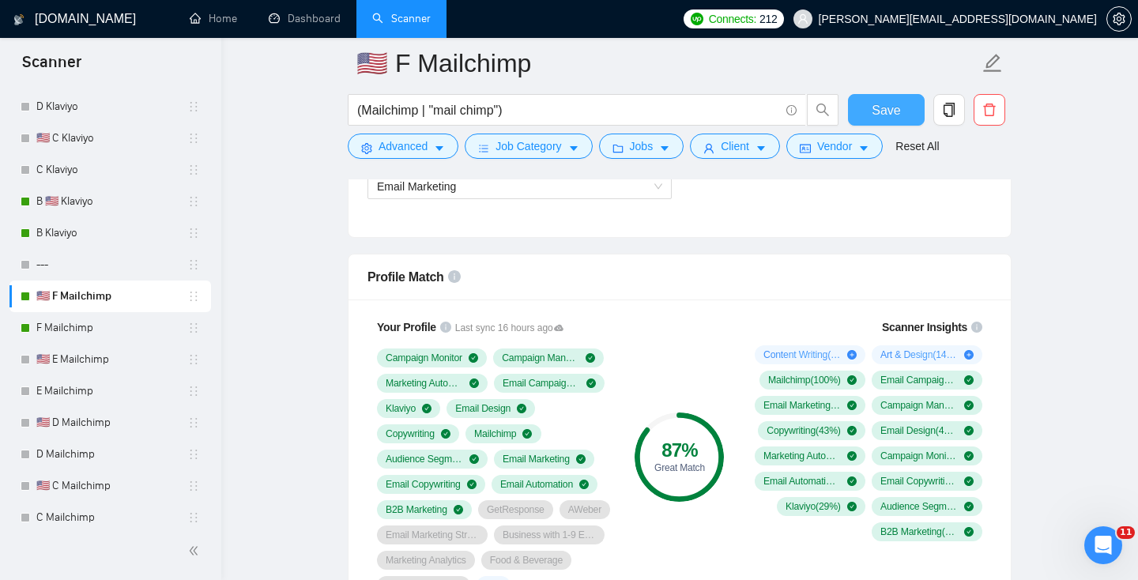
click at [889, 102] on span "Save" at bounding box center [885, 110] width 28 height 20
click at [62, 333] on link "F Mailchimp" at bounding box center [111, 328] width 151 height 32
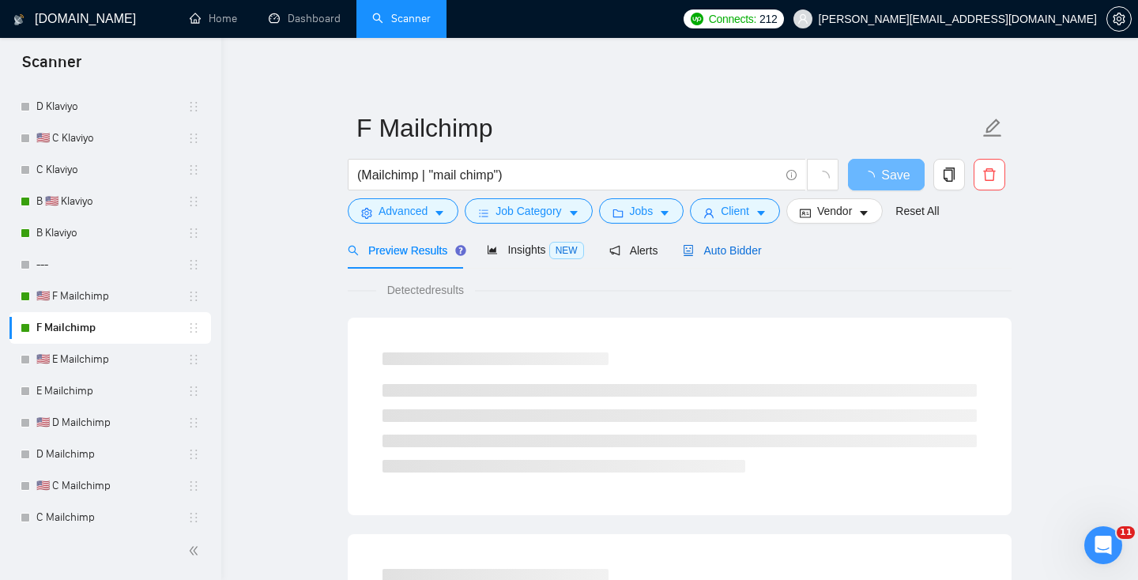
drag, startPoint x: 738, startPoint y: 256, endPoint x: 735, endPoint y: 265, distance: 9.8
click at [738, 256] on span "Auto Bidder" at bounding box center [722, 250] width 78 height 13
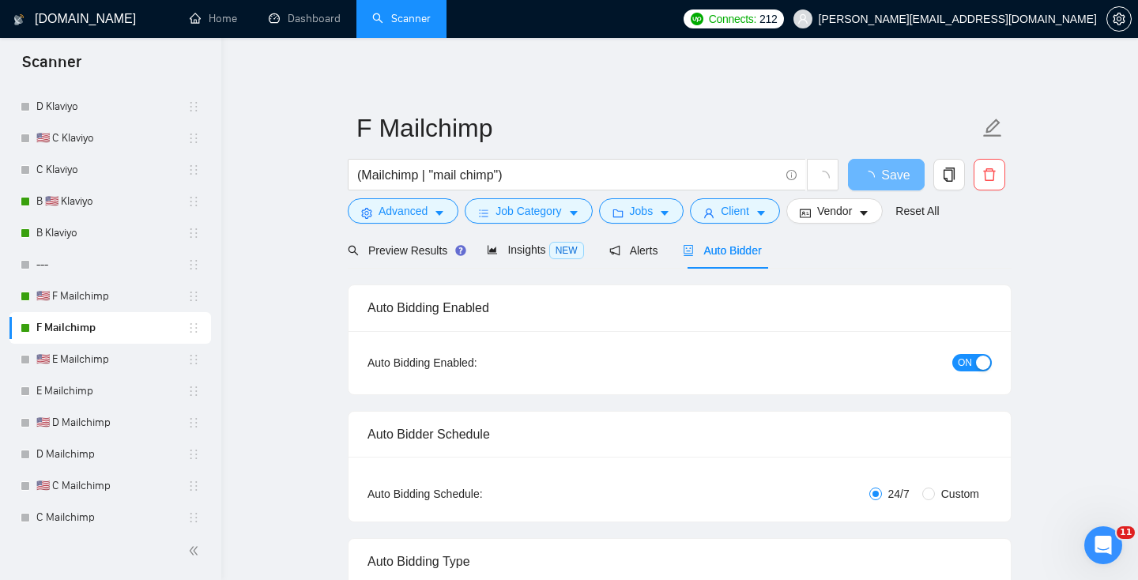
radio input "false"
radio input "true"
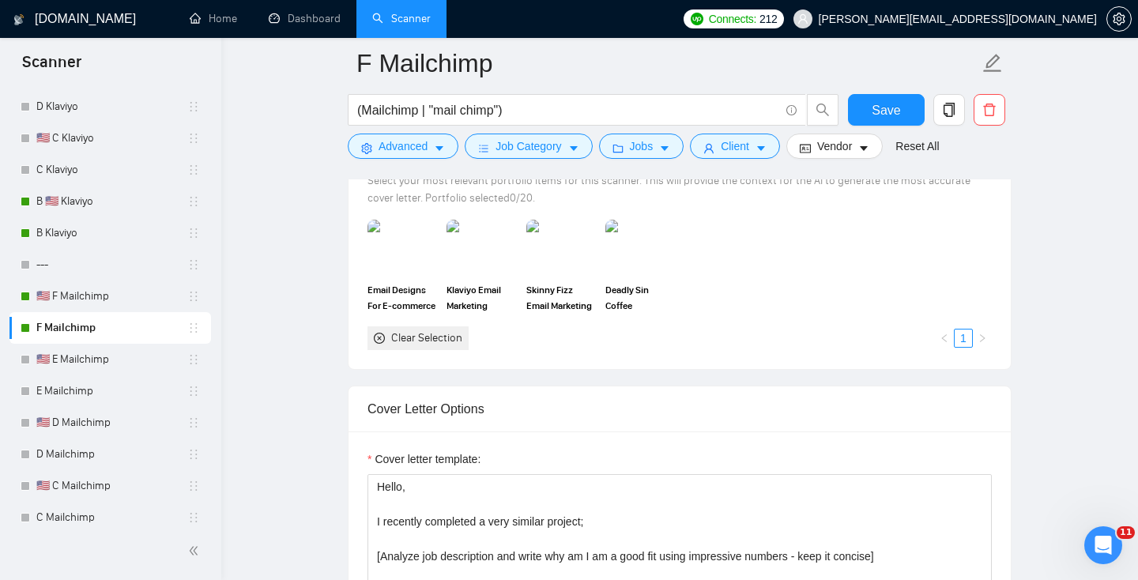
scroll to position [1715, 0]
click at [381, 251] on img at bounding box center [402, 246] width 66 height 52
click at [469, 250] on img at bounding box center [481, 246] width 66 height 52
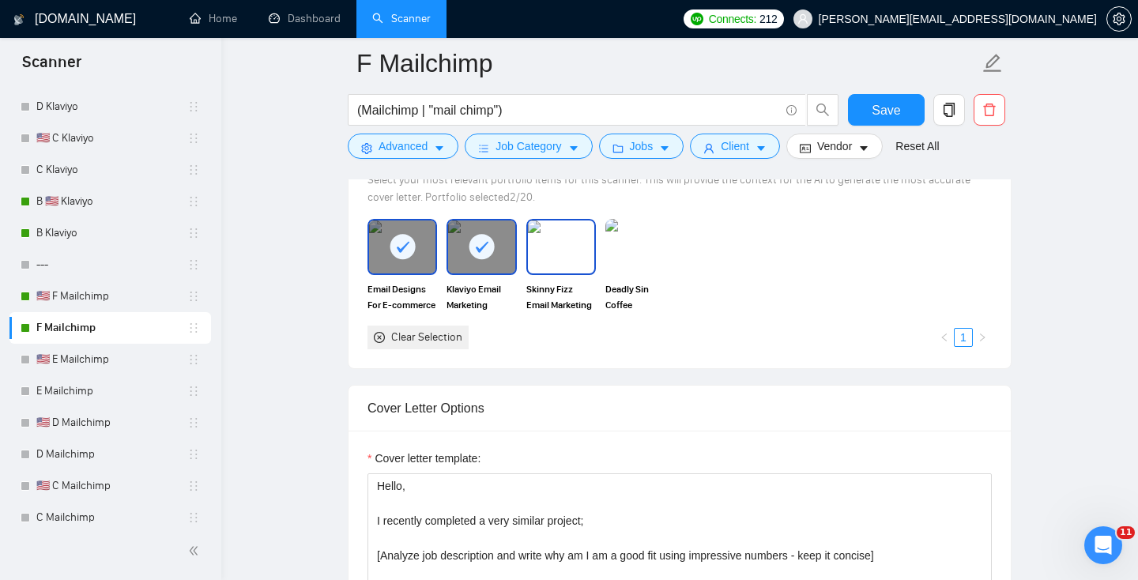
click at [541, 250] on img at bounding box center [561, 246] width 66 height 52
click at [600, 240] on div "Email Designs For E-commerce Businesses Klaviyo Email Marketing Strategy Build-…" at bounding box center [680, 284] width 634 height 130
click at [629, 240] on img at bounding box center [640, 246] width 66 height 52
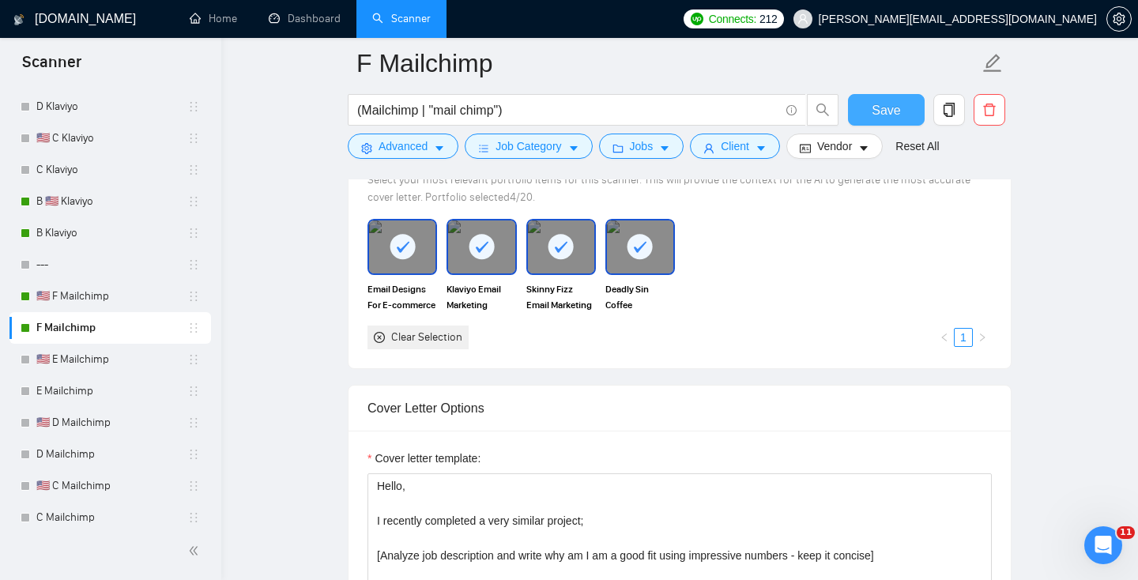
click at [873, 107] on span "Save" at bounding box center [885, 110] width 28 height 20
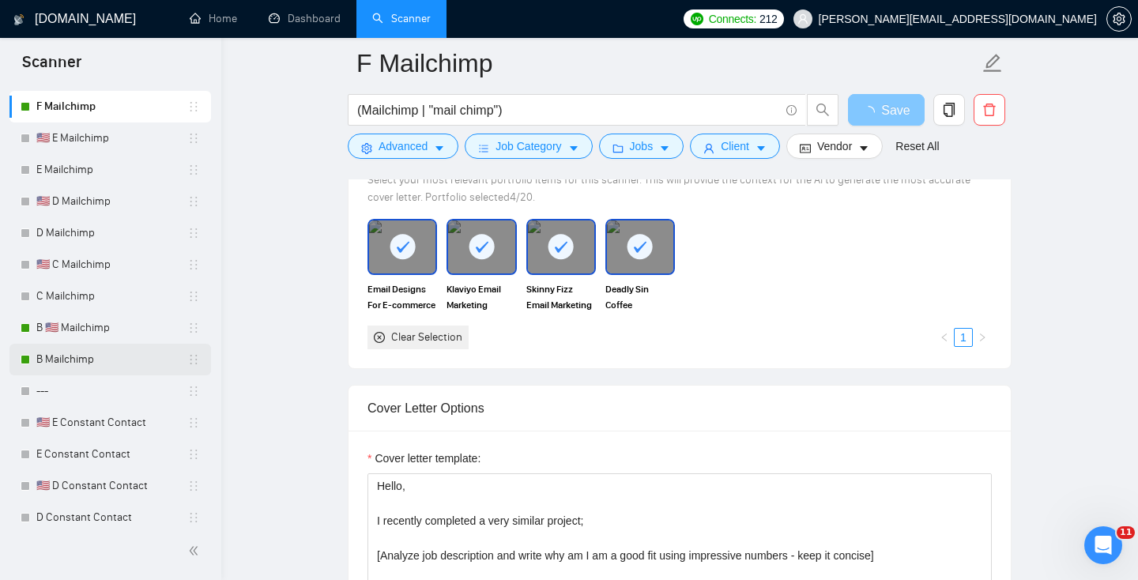
scroll to position [481, 0]
click at [110, 327] on link "B 🇺🇸 Mailchimp" at bounding box center [111, 326] width 151 height 32
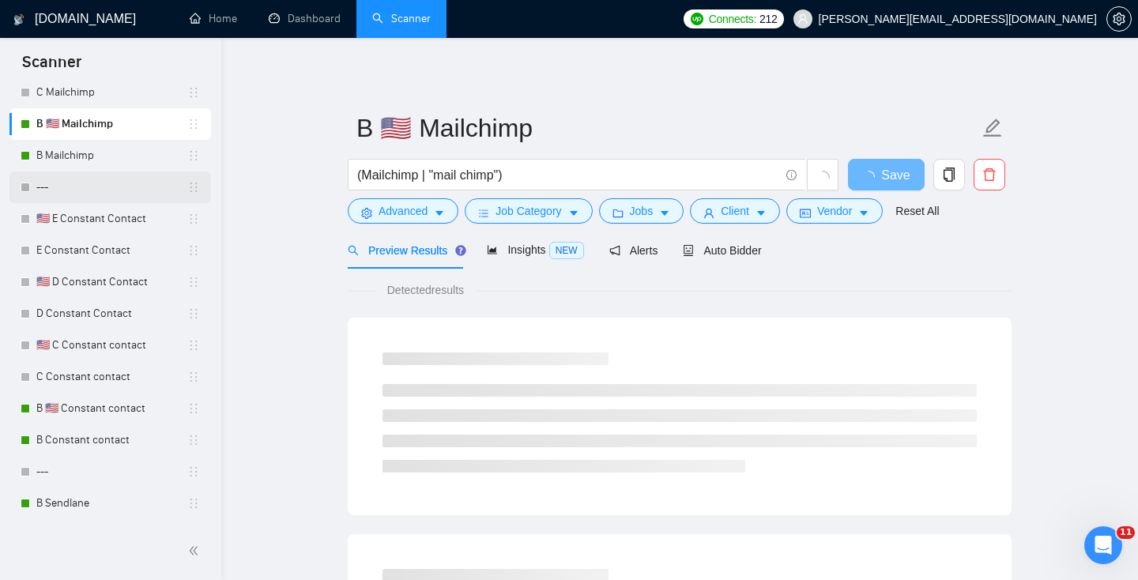
scroll to position [669, 0]
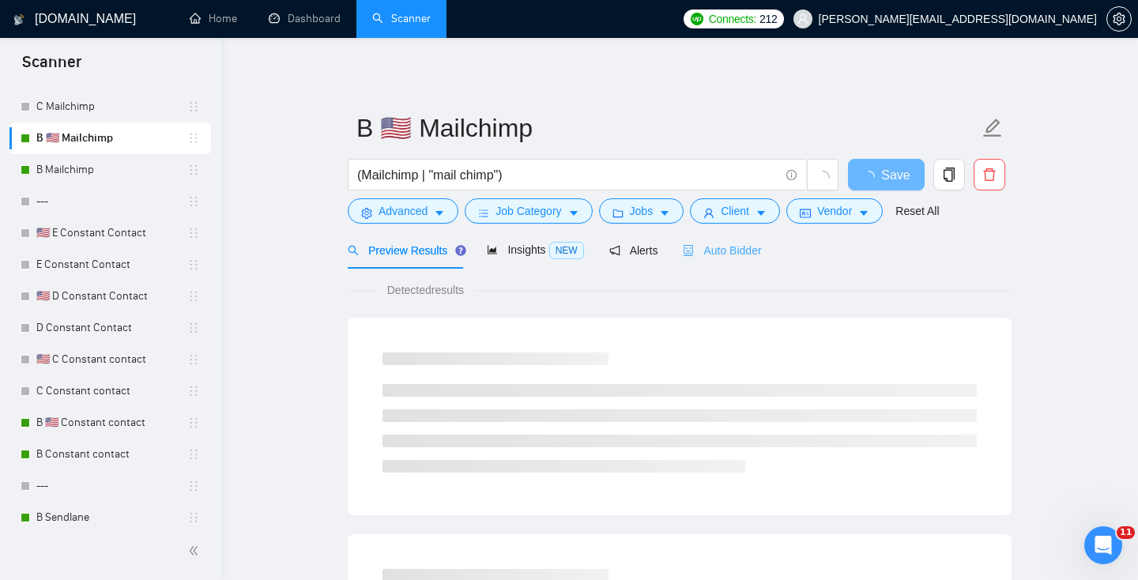
click at [736, 232] on div "Auto Bidder" at bounding box center [722, 249] width 78 height 37
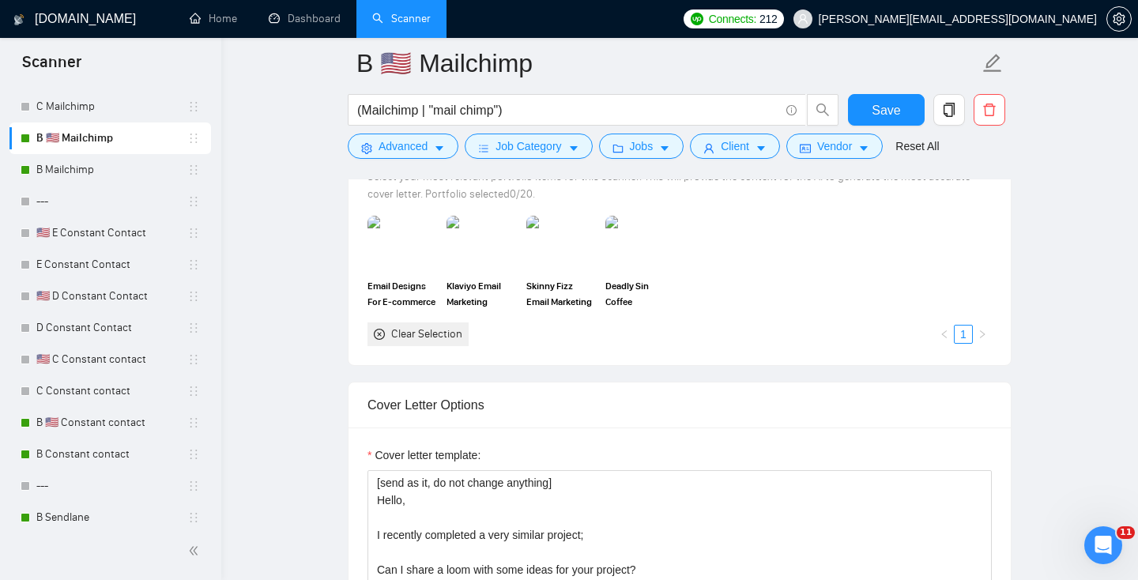
scroll to position [1527, 0]
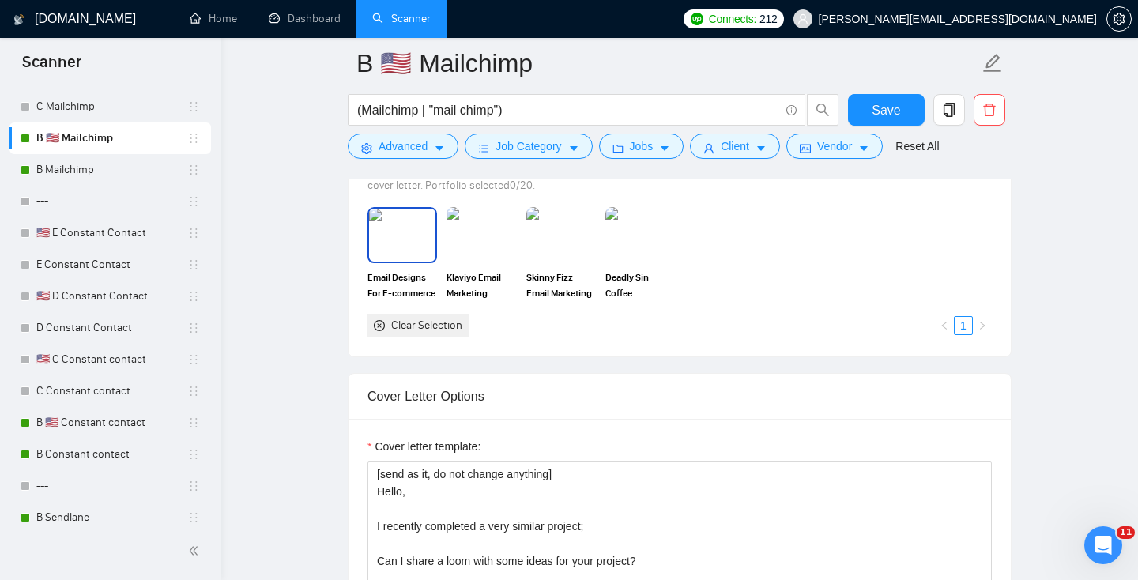
click at [396, 261] on img at bounding box center [402, 235] width 66 height 52
click at [481, 262] on img at bounding box center [481, 234] width 70 height 55
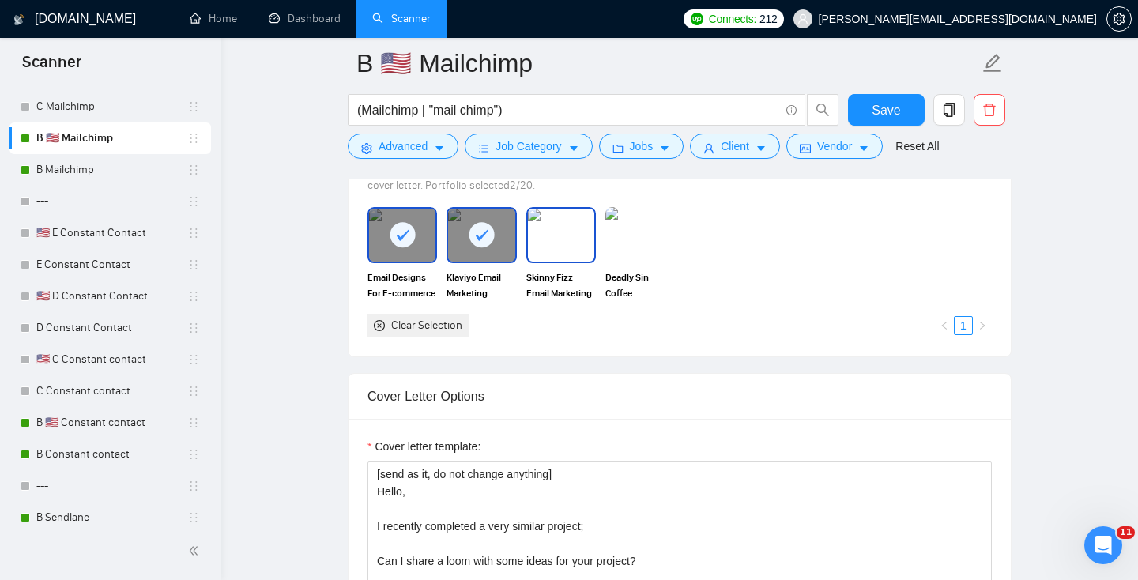
click at [559, 261] on img at bounding box center [561, 235] width 66 height 52
click at [654, 261] on img at bounding box center [640, 235] width 66 height 52
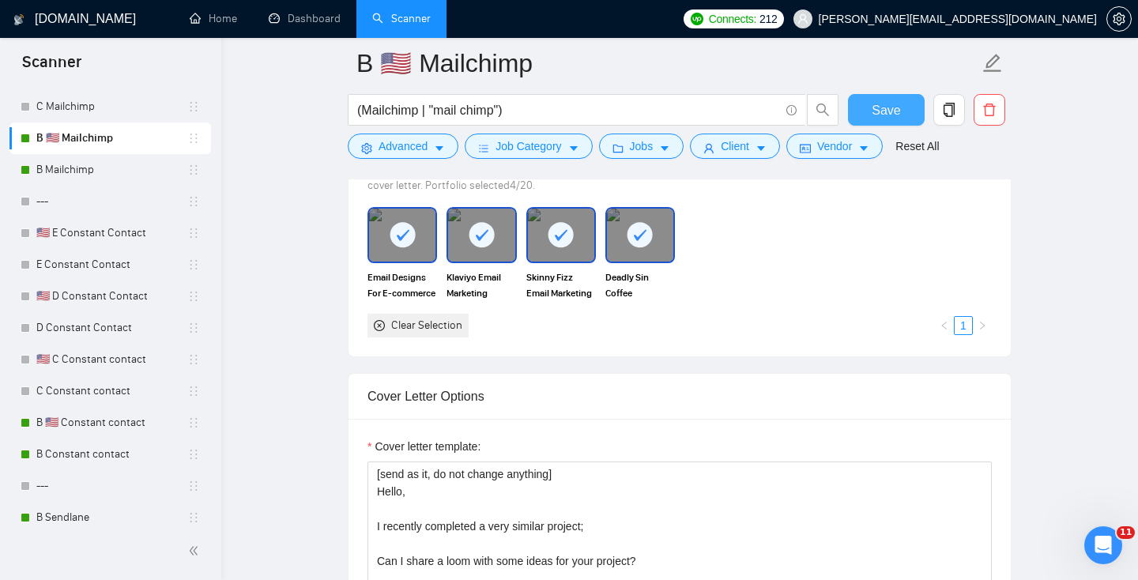
click at [878, 108] on span "Save" at bounding box center [885, 110] width 28 height 20
click at [73, 174] on link "B Mailchimp" at bounding box center [111, 170] width 151 height 32
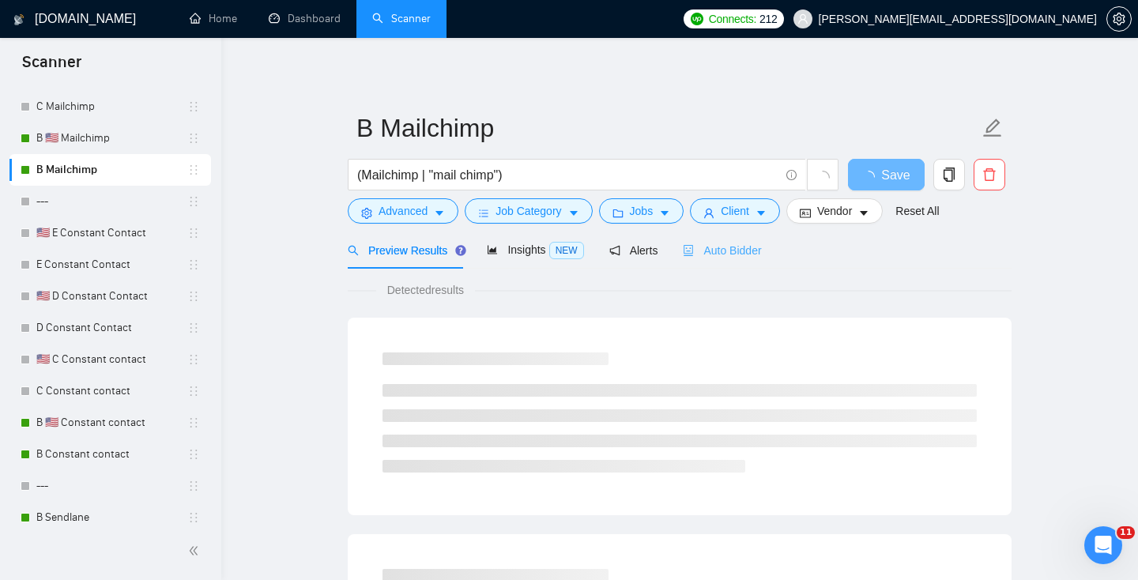
click at [759, 241] on div "Auto Bidder" at bounding box center [722, 249] width 78 height 37
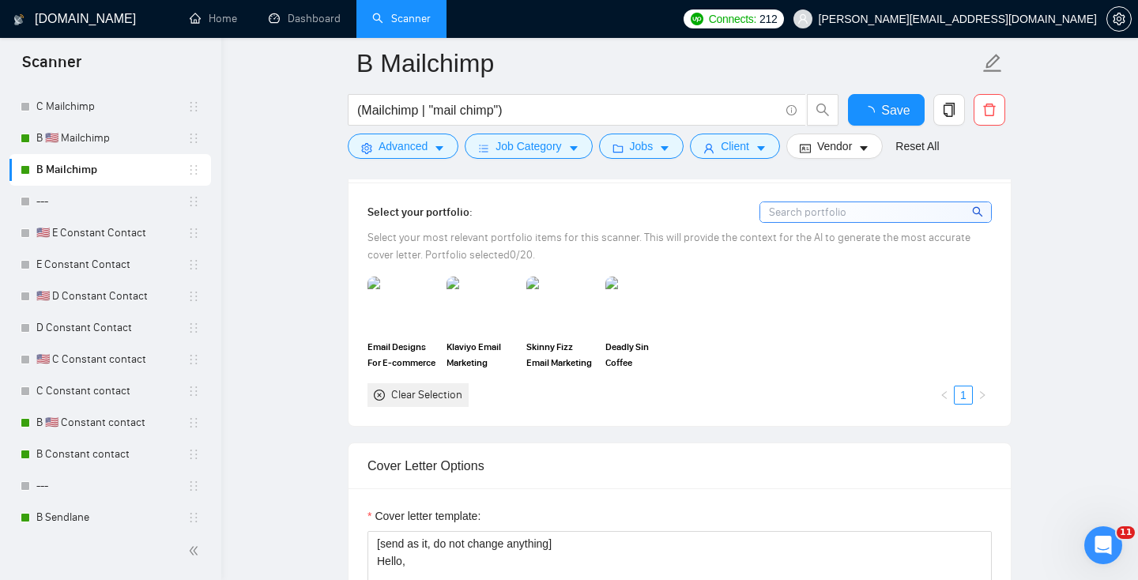
scroll to position [1455, 0]
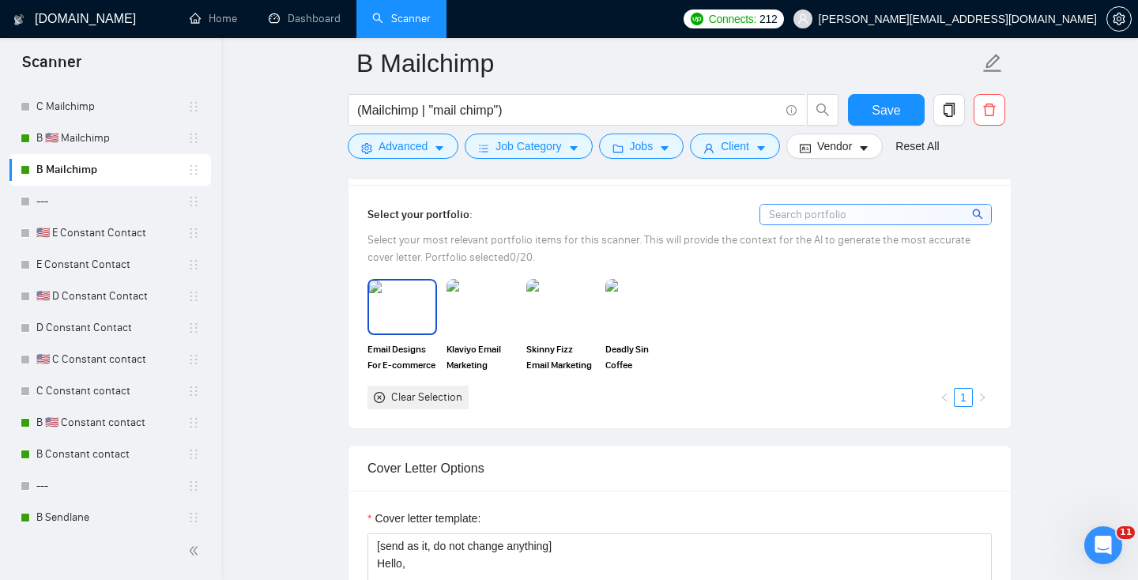
click at [412, 313] on img at bounding box center [402, 306] width 66 height 52
click at [482, 310] on img at bounding box center [481, 306] width 66 height 52
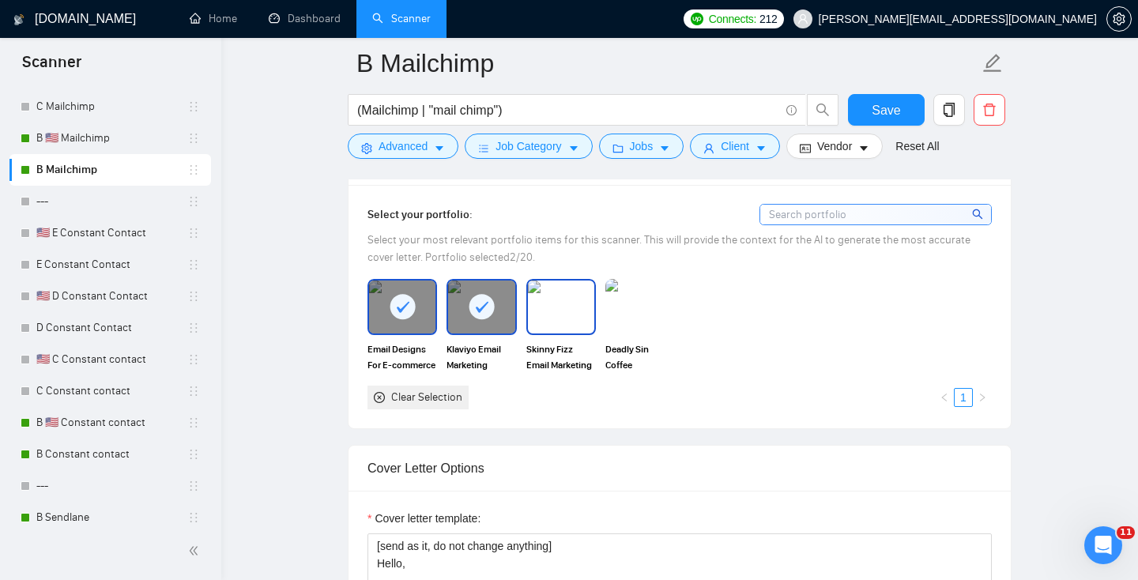
click at [563, 308] on img at bounding box center [561, 306] width 66 height 52
click at [644, 306] on img at bounding box center [640, 306] width 66 height 52
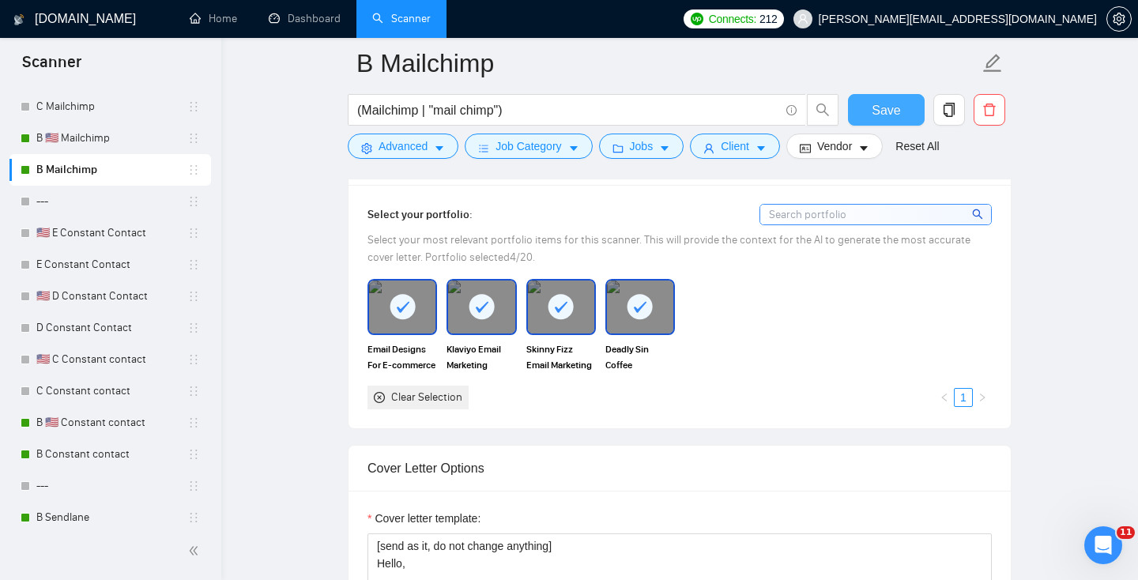
click at [878, 103] on span "Save" at bounding box center [885, 110] width 28 height 20
click at [81, 423] on link "B 🇺🇸 Constant contact" at bounding box center [111, 423] width 151 height 32
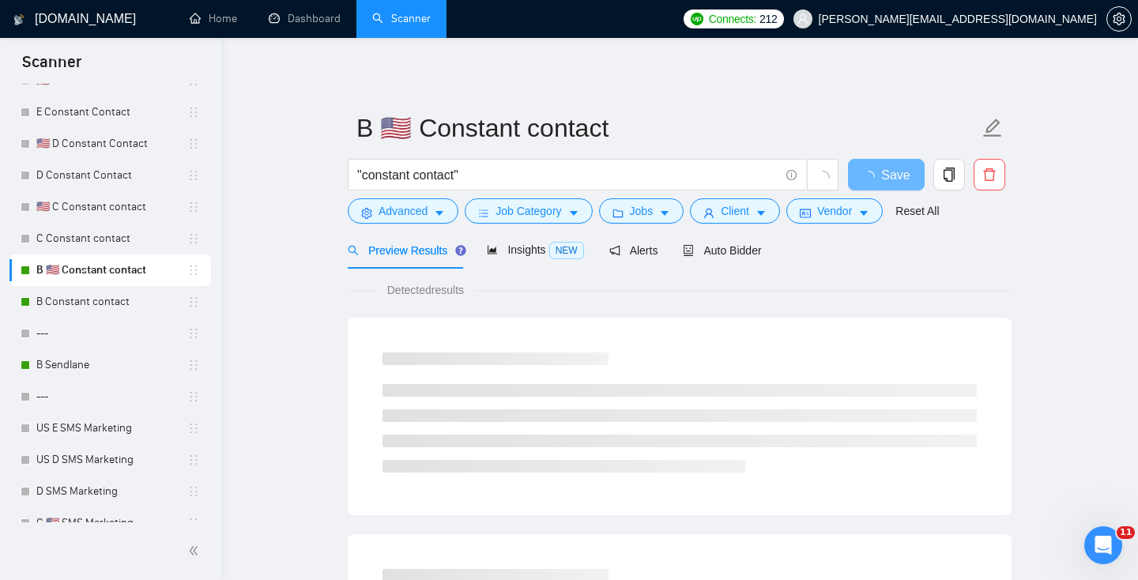
scroll to position [821, 0]
click at [710, 242] on div "Auto Bidder" at bounding box center [722, 250] width 78 height 17
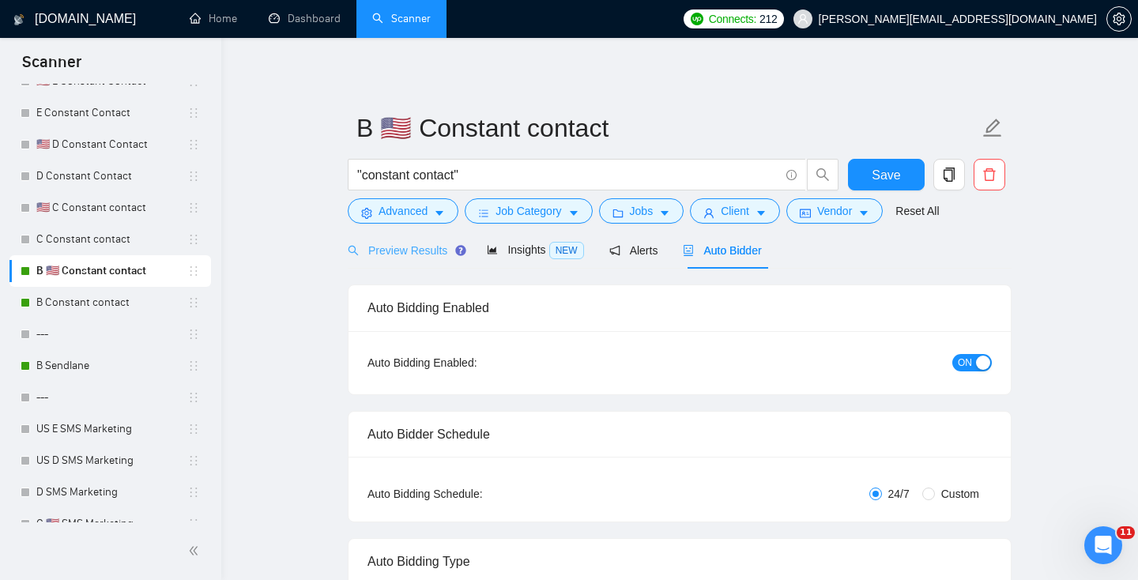
click at [389, 239] on div "Preview Results" at bounding box center [405, 249] width 114 height 37
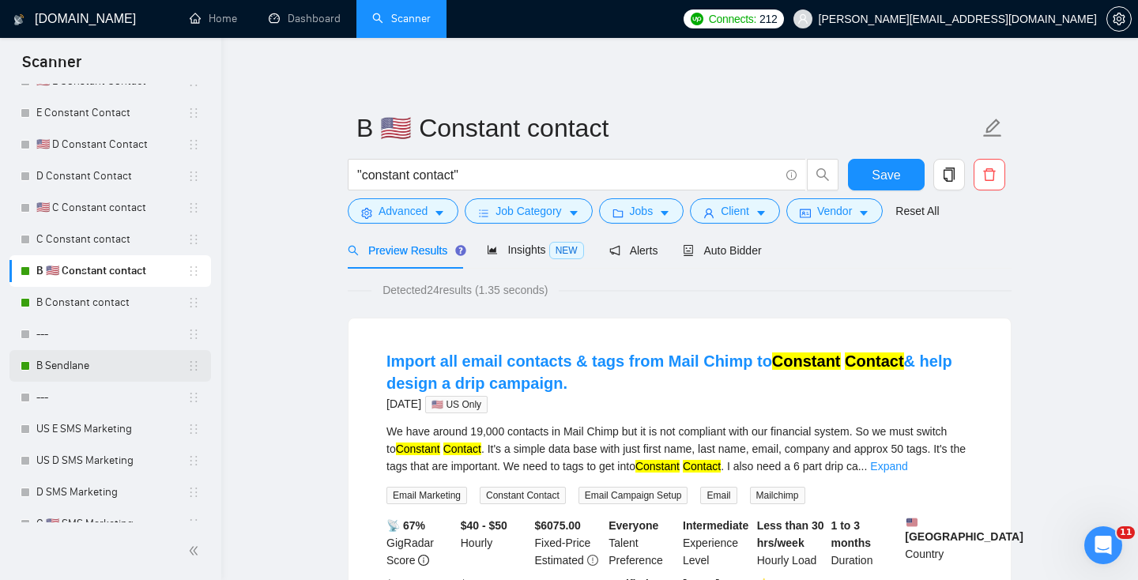
click at [86, 367] on link "B Sendlane" at bounding box center [111, 366] width 151 height 32
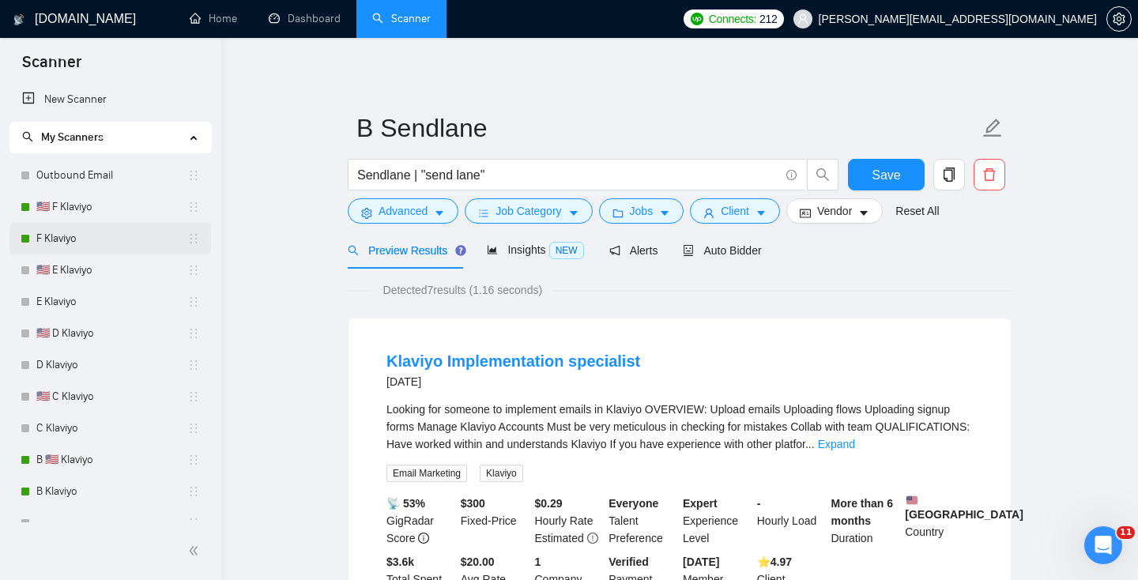
click at [121, 235] on link "F Klaviyo" at bounding box center [111, 239] width 151 height 32
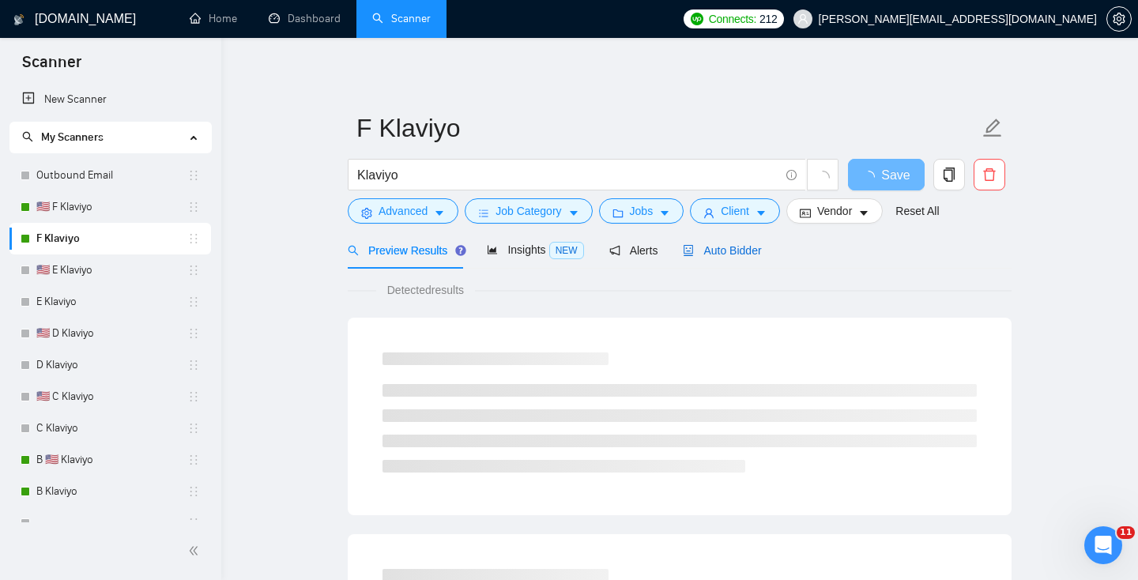
click at [749, 251] on span "Auto Bidder" at bounding box center [722, 250] width 78 height 13
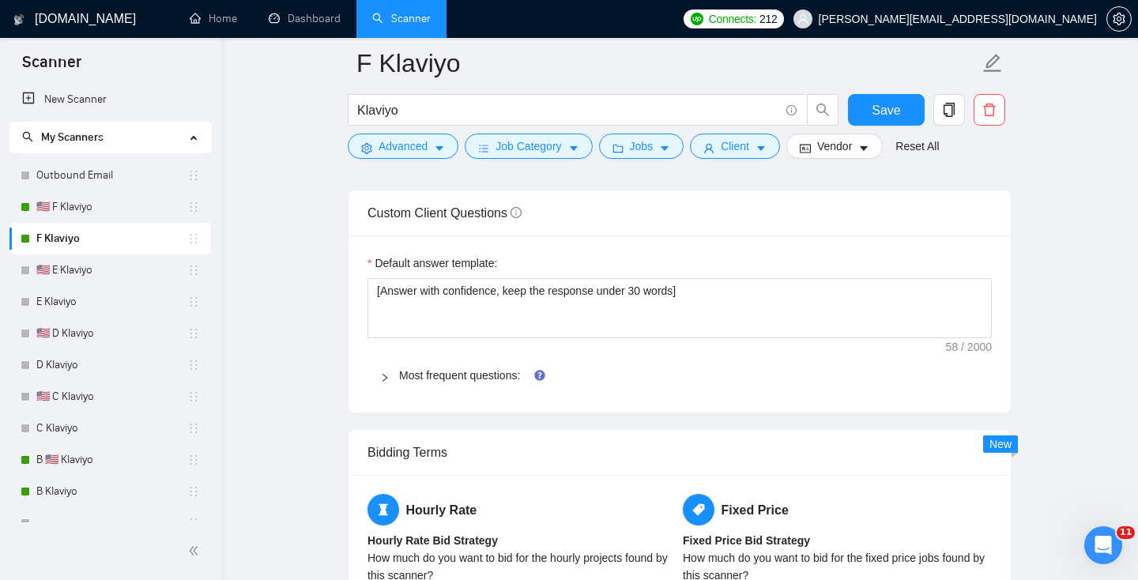
scroll to position [2418, 0]
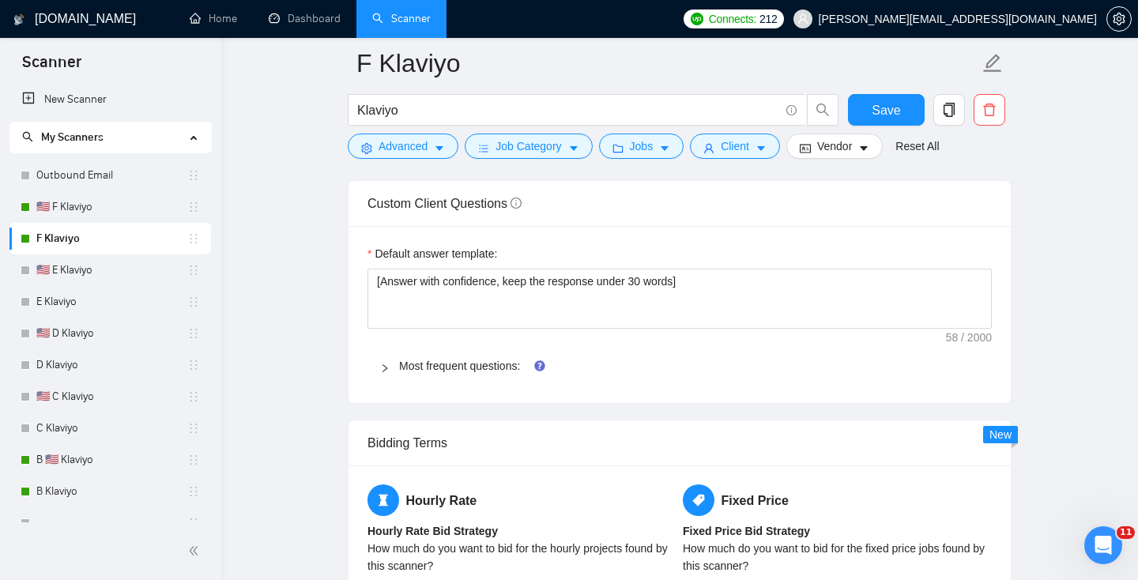
click at [418, 357] on span "Most frequent questions:" at bounding box center [689, 365] width 580 height 17
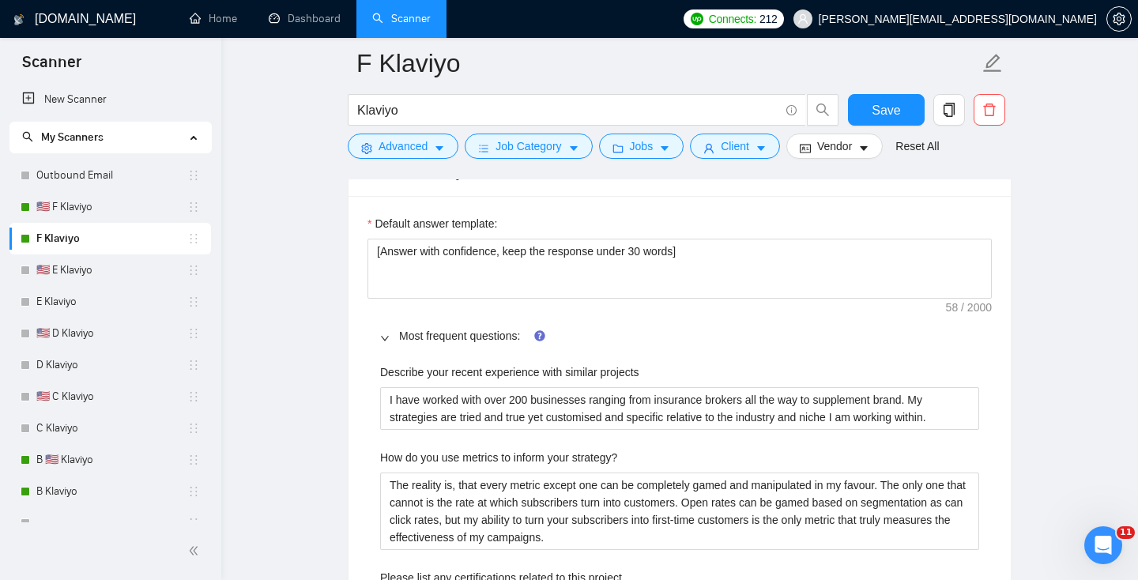
scroll to position [2443, 0]
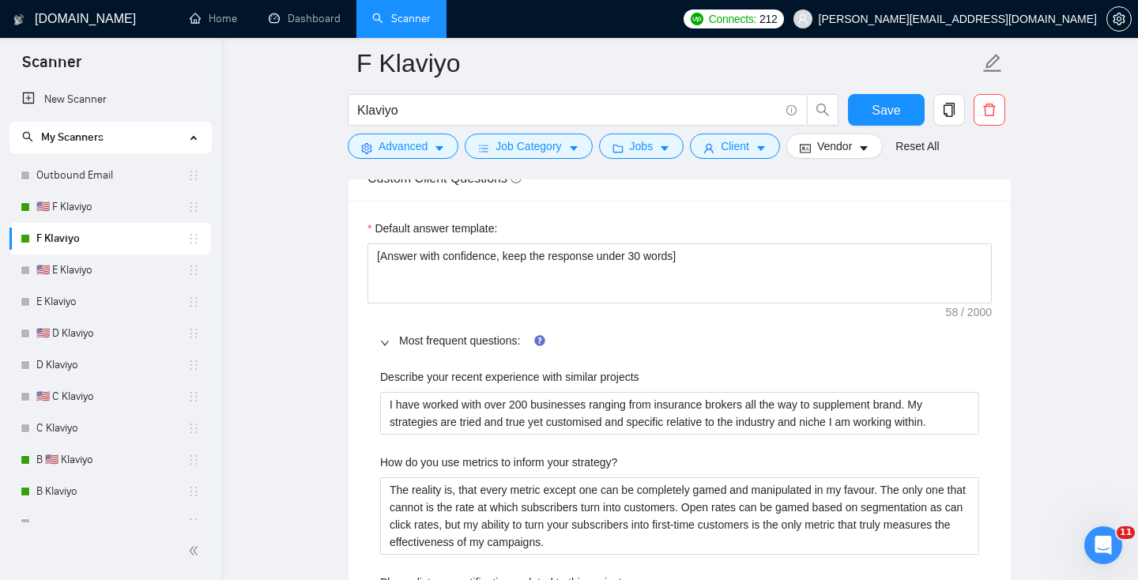
click at [442, 376] on label "Describe your recent experience with similar projects" at bounding box center [509, 376] width 259 height 17
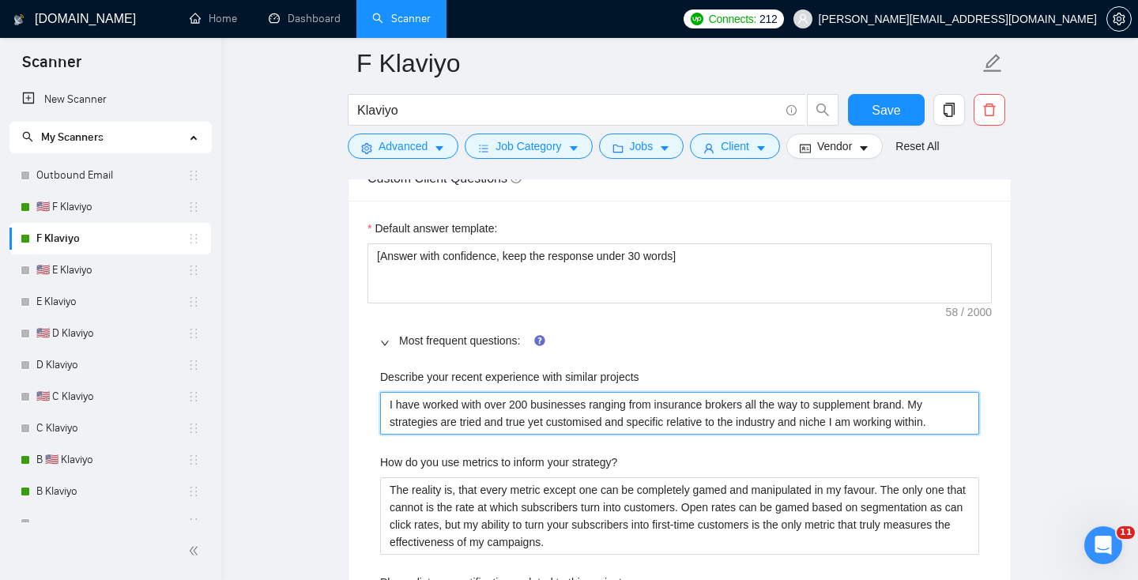
click at [442, 392] on projects "I have worked with over 200 businesses ranging from insurance brokers all the w…" at bounding box center [679, 413] width 599 height 43
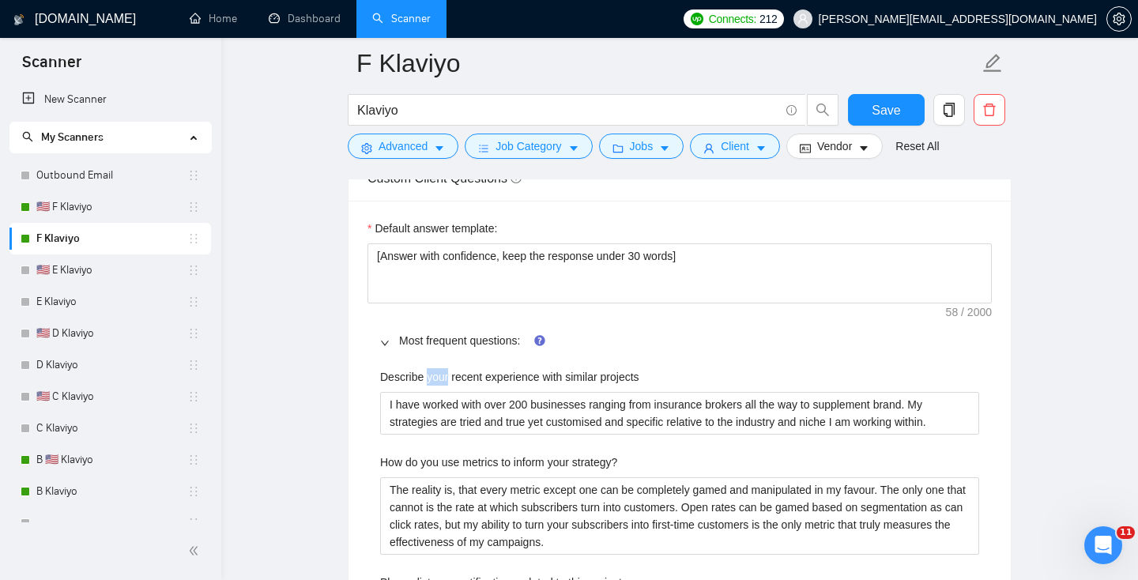
click at [442, 376] on label "Describe your recent experience with similar projects" at bounding box center [509, 376] width 259 height 17
click at [442, 392] on projects "I have worked with over 200 businesses ranging from insurance brokers all the w…" at bounding box center [679, 413] width 599 height 43
click at [442, 376] on label "Describe your recent experience with similar projects" at bounding box center [509, 376] width 259 height 17
click at [442, 392] on projects "I have worked with over 200 businesses ranging from insurance brokers all the w…" at bounding box center [679, 413] width 599 height 43
copy label "Describe your recent experience with similar projects"
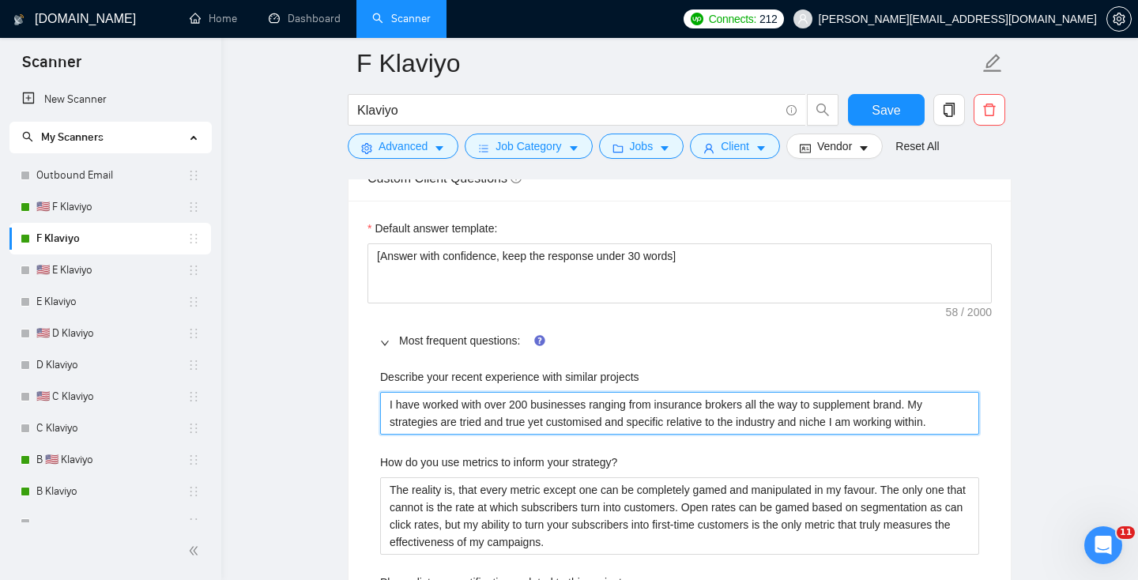
click at [620, 431] on projects "I have worked with over 200 businesses ranging from insurance brokers all the w…" at bounding box center [679, 413] width 599 height 43
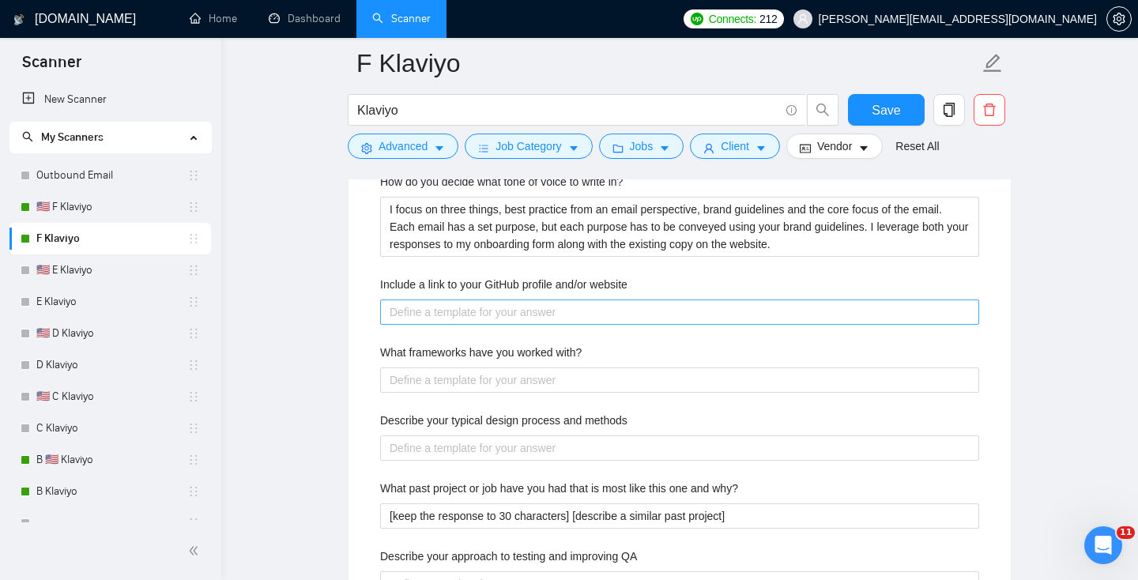
scroll to position [2933, 0]
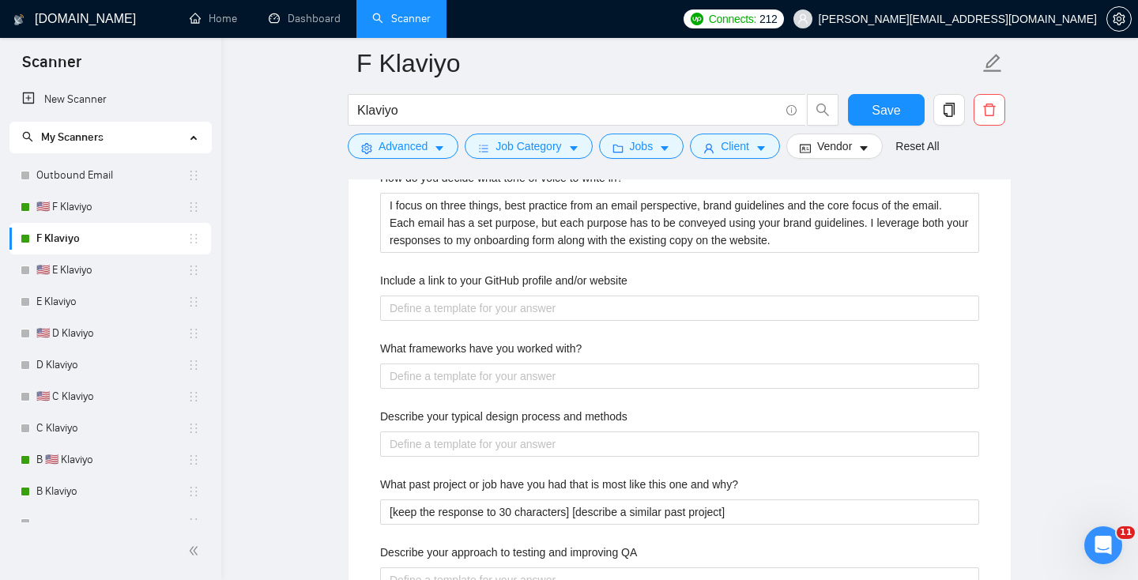
click at [480, 273] on label "Include a link to your GitHub profile and/or website" at bounding box center [503, 280] width 247 height 17
click at [480, 295] on website "Include a link to your GitHub profile and/or website" at bounding box center [679, 307] width 599 height 25
click at [480, 273] on label "Include a link to your GitHub profile and/or website" at bounding box center [503, 280] width 247 height 17
click at [480, 295] on website "Include a link to your GitHub profile and/or website" at bounding box center [679, 307] width 599 height 25
click at [480, 273] on label "Include a link to your GitHub profile and/or website" at bounding box center [503, 280] width 247 height 17
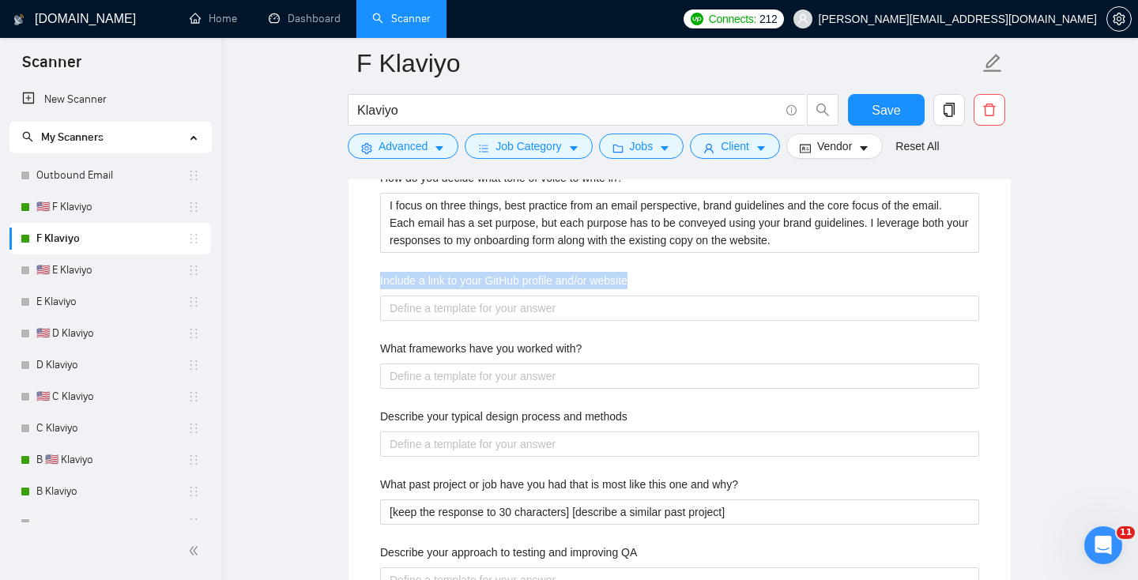
click at [480, 295] on website "Include a link to your GitHub profile and/or website" at bounding box center [679, 307] width 599 height 25
copy label "Include a link to your GitHub profile and/or website"
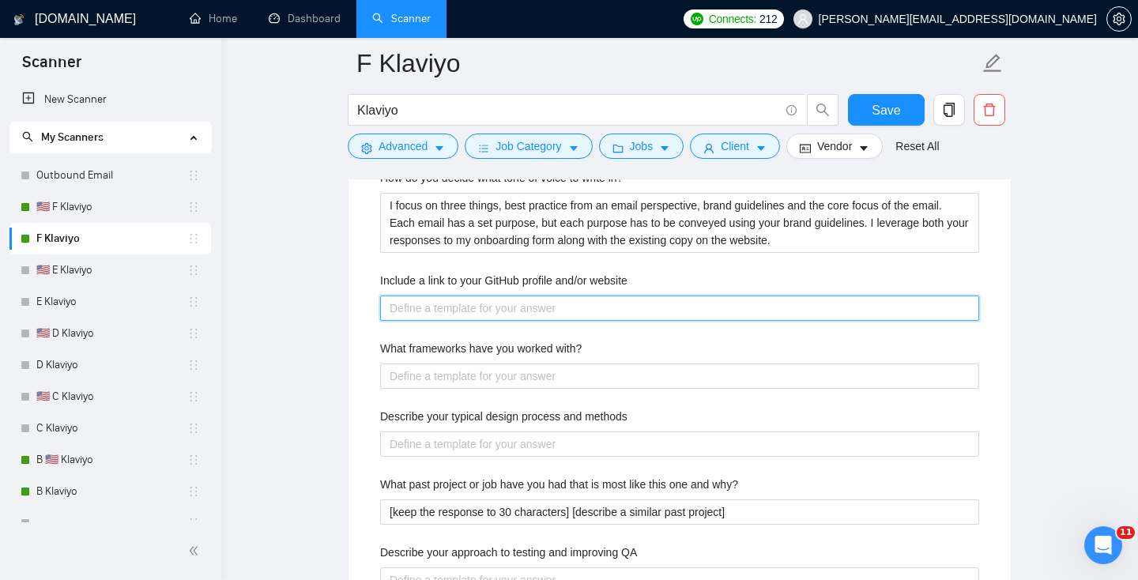
click at [457, 307] on website "Include a link to your GitHub profile and/or website" at bounding box center [679, 307] width 599 height 25
paste website "https://in-box.co.nz/"
type website "https://in-box.co.nz/"
drag, startPoint x: 425, startPoint y: 308, endPoint x: 285, endPoint y: 282, distance: 142.2
click at [287, 291] on main "F Klaviyo Klaviyo Save Advanced Job Category Jobs Client Vendor Reset All Previ…" at bounding box center [679, 339] width 866 height 6418
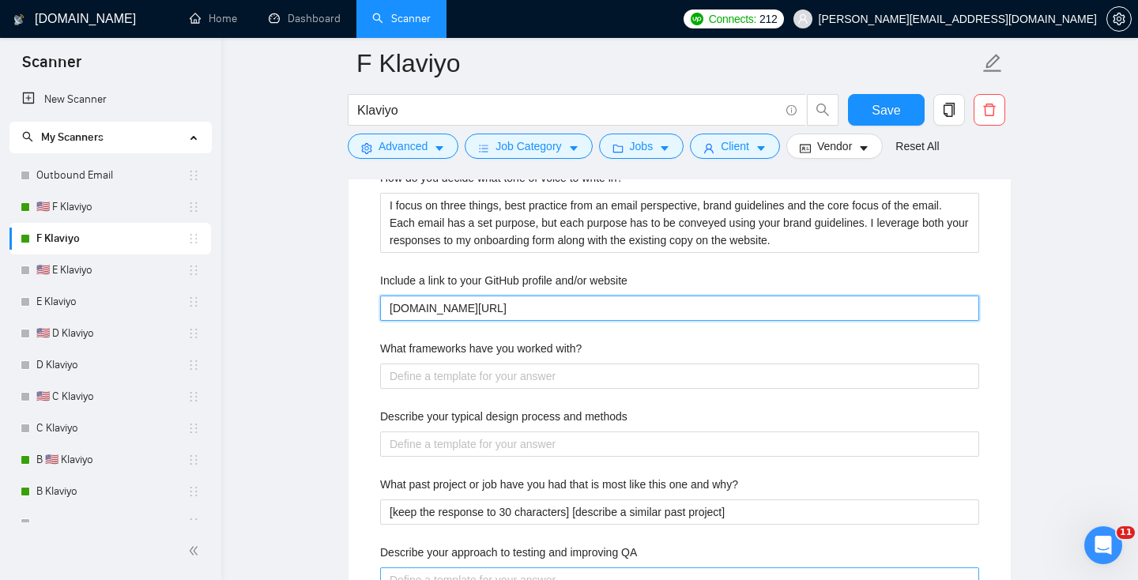
type website "in-box.co.nz/"
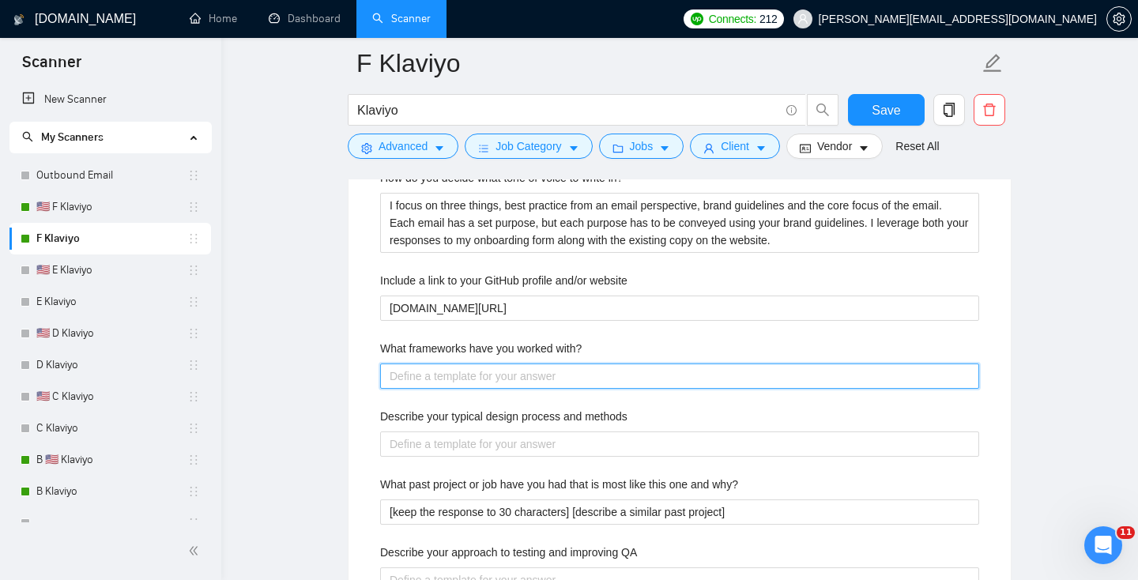
click at [505, 383] on with\? "What frameworks have you worked with?" at bounding box center [679, 375] width 599 height 25
paste with\? "Lifecycle automations in Klaviyo (welcome, abandoned cart, post-purchase, winba…"
type with\? "Lifecycle automations in Klaviyo (welcome, abandoned cart, post-purchase, winba…"
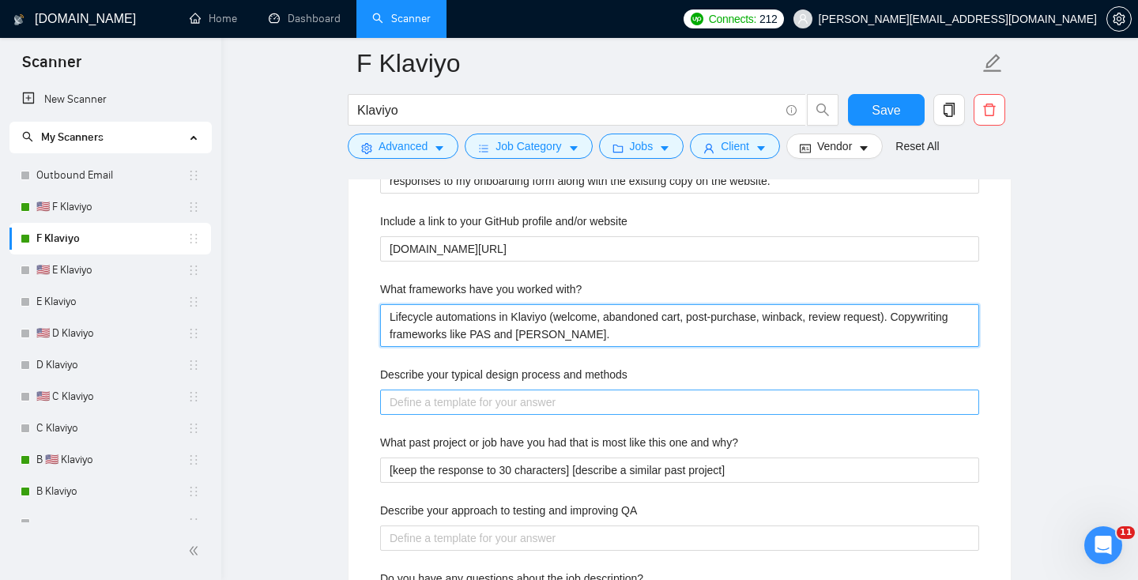
scroll to position [3044, 0]
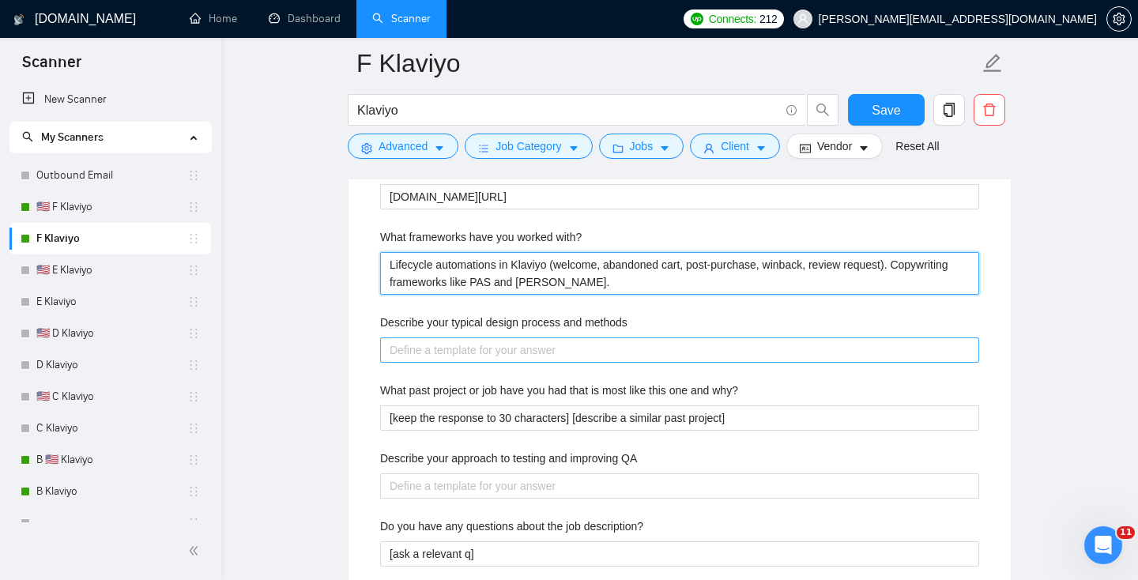
type with\? "Lifecycle automations in Klaviyo (welcome, abandoned cart, post-purchase, winba…"
click at [519, 347] on methods "Describe your typical design process and methods" at bounding box center [679, 349] width 599 height 25
paste methods "Audit → build sign-up forms to capture zero-party data → design lifecycle flows…"
type methods "Audit → build sign-up forms to capture zero-party data → design lifecycle flows…"
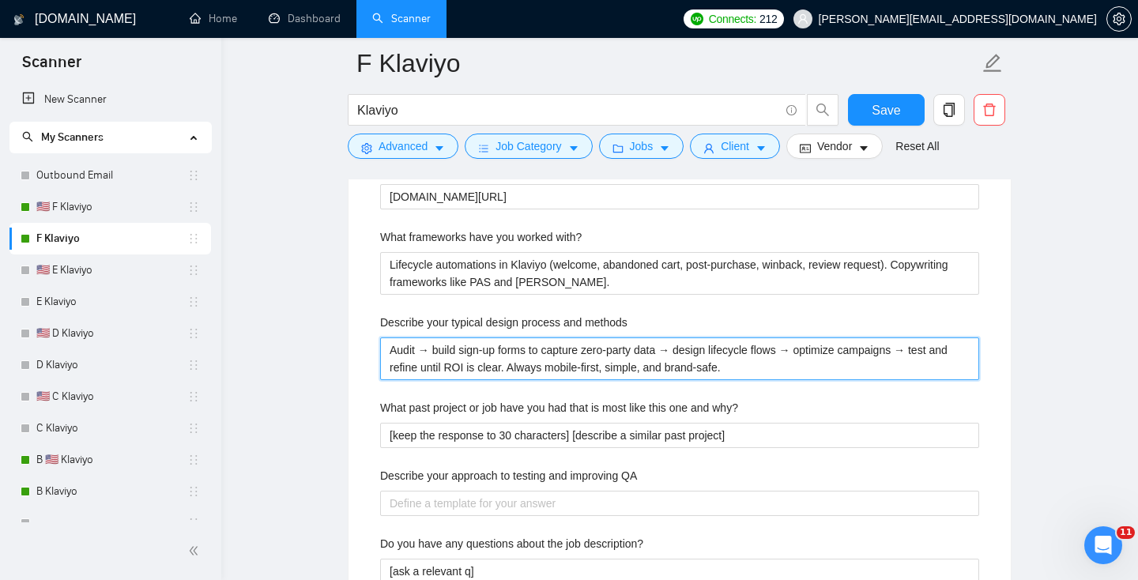
click at [429, 349] on methods "Audit → build sign-up forms to capture zero-party data → design lifecycle flows…" at bounding box center [679, 358] width 599 height 43
type methods "Audit build sign-up forms to capture zero-party data → design lifecycle flows →…"
type methods "Audit - build sign-up forms to capture zero-party data → design lifecycle flows…"
type methods "Audit -. build sign-up forms to capture zero-party data → design lifecycle flow…"
type methods "Audit - build sign-up forms to capture zero-party data → design lifecycle flows…"
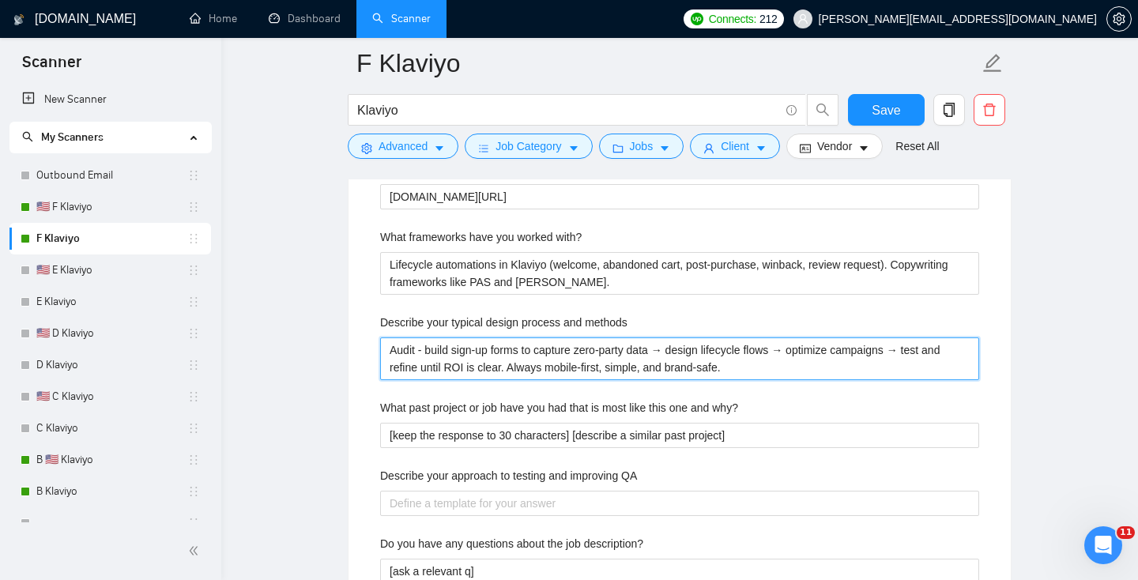
type methods "Audit -> build sign-up forms to capture zero-party data → design lifecycle flow…"
drag, startPoint x: 677, startPoint y: 349, endPoint x: 686, endPoint y: 349, distance: 8.7
click at [686, 349] on methods "Audit -> build sign-up forms to capture zero-party data → design lifecycle flow…" at bounding box center [679, 358] width 599 height 43
paste methods "->"
type methods "Audit -> build sign-up forms to capture zero-party data ->design lifecycle flow…"
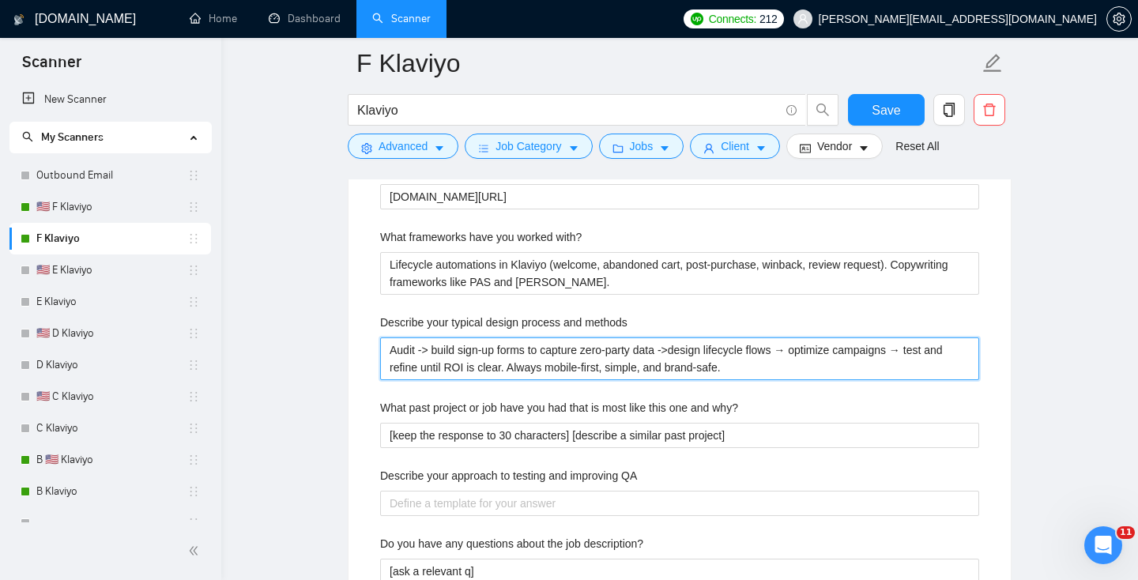
type methods "Audit -> build sign-up forms to capture zero-party data -> design lifecycle flo…"
click at [810, 352] on methods "Audit -> build sign-up forms to capture zero-party data -> design lifecycle flo…" at bounding box center [679, 358] width 599 height 43
paste methods "->"
type methods "Audit -> build sign-up forms to capture zero-party data -> design lifecycle flo…"
drag, startPoint x: 920, startPoint y: 352, endPoint x: 932, endPoint y: 352, distance: 11.8
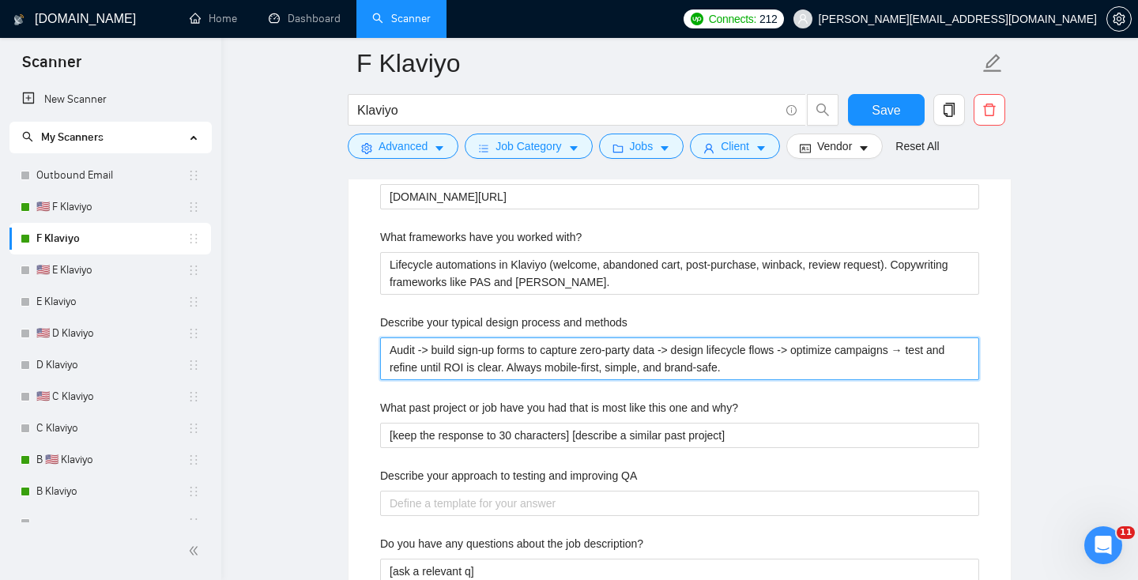
click at [932, 352] on methods "Audit -> build sign-up forms to capture zero-party data -> design lifecycle flo…" at bounding box center [679, 358] width 599 height 43
paste methods "->"
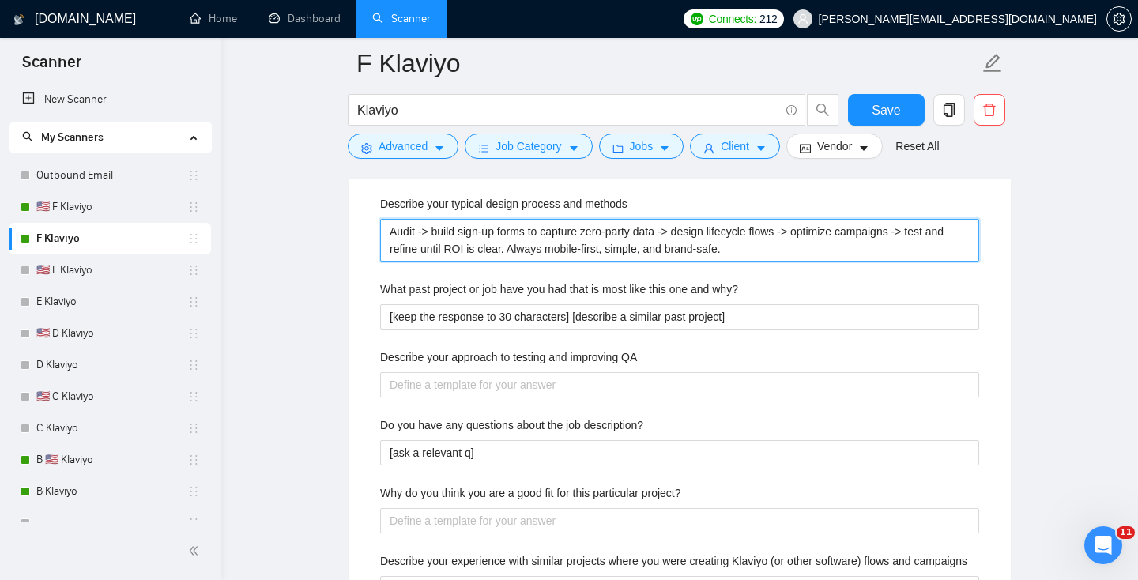
type methods "Audit -> build sign-up forms to capture zero-party data -> design lifecycle flo…"
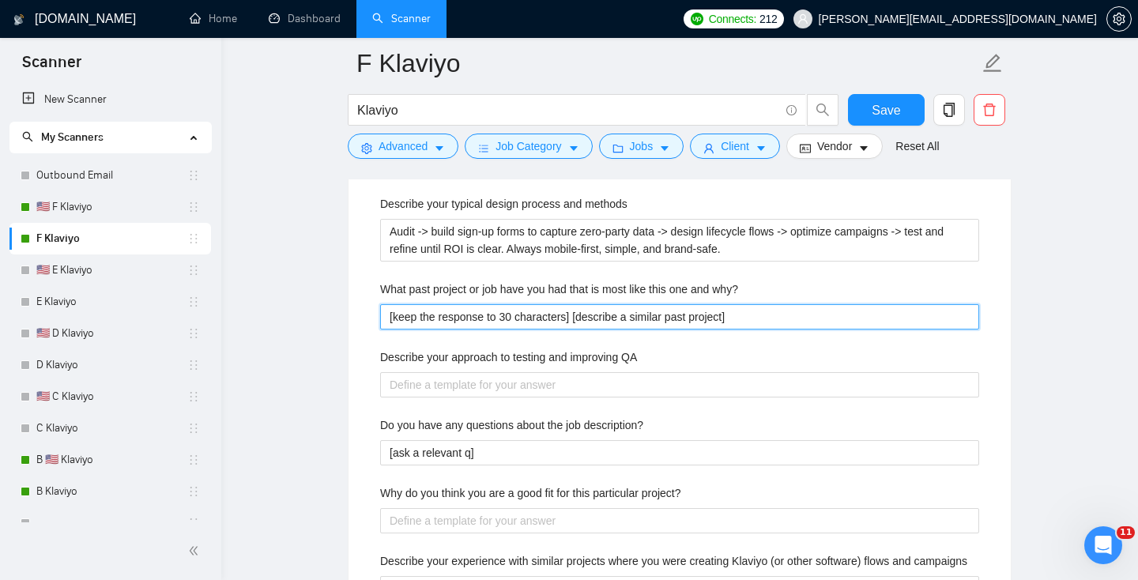
click at [438, 318] on why\? "[keep the response to 30 characters] [describe a similar past project]" at bounding box center [679, 316] width 599 height 25
paste why\? "For a DTC brand in NZ, I rebuilt their flows and layered in zero-party data cap…"
type why\? "For a DTC brand in NZ, I rebuilt their flows and layered in zero-party data cap…"
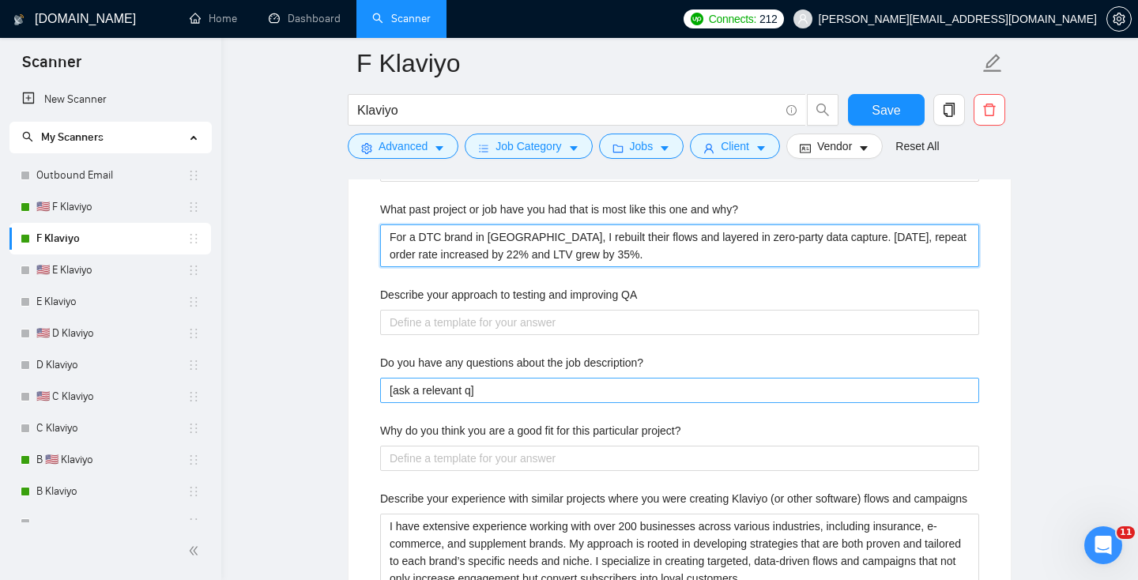
scroll to position [3282, 0]
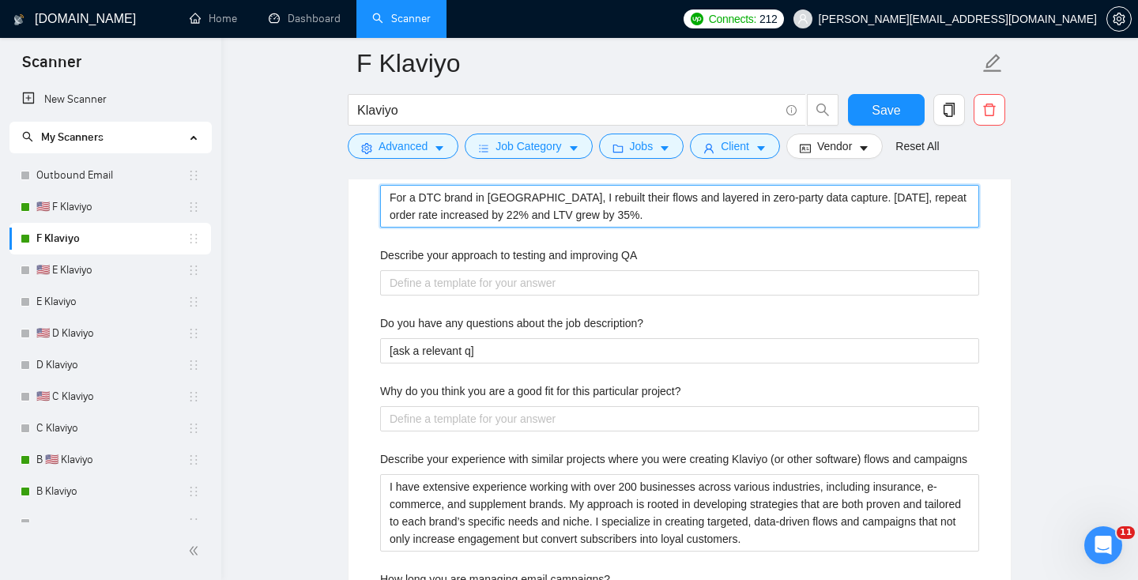
drag, startPoint x: 386, startPoint y: 196, endPoint x: 780, endPoint y: 254, distance: 397.7
click at [778, 250] on div "Describe your recent experience with similar projects I have worked with over 2…" at bounding box center [679, 417] width 624 height 1795
type why\? "["
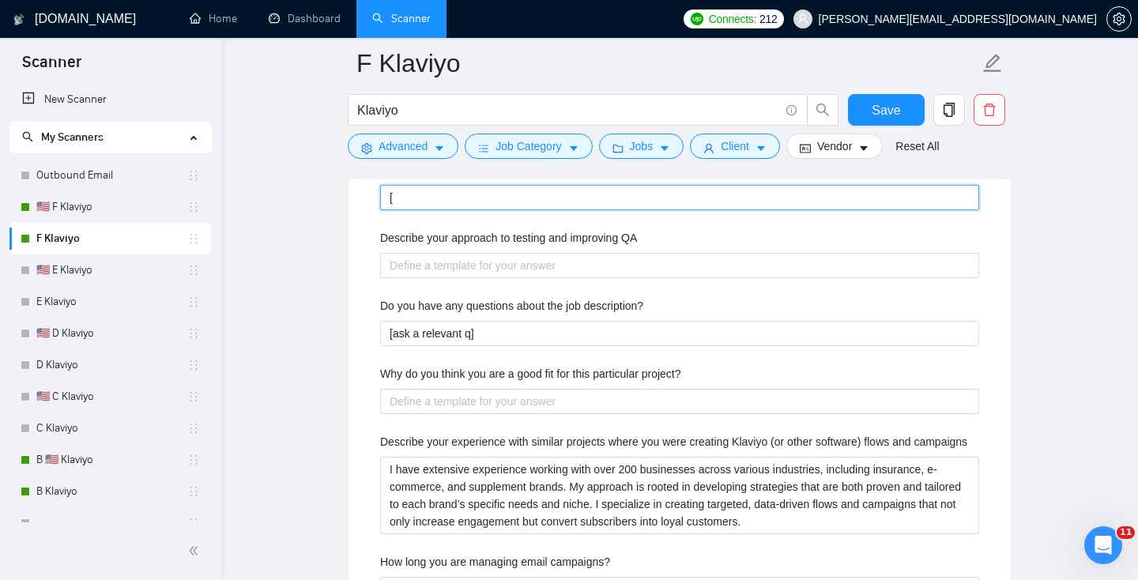
type why\? "[]"
type why\? "[i]"
type why\? "[im]"
type why\? "[imp]"
type why\? "[impr]"
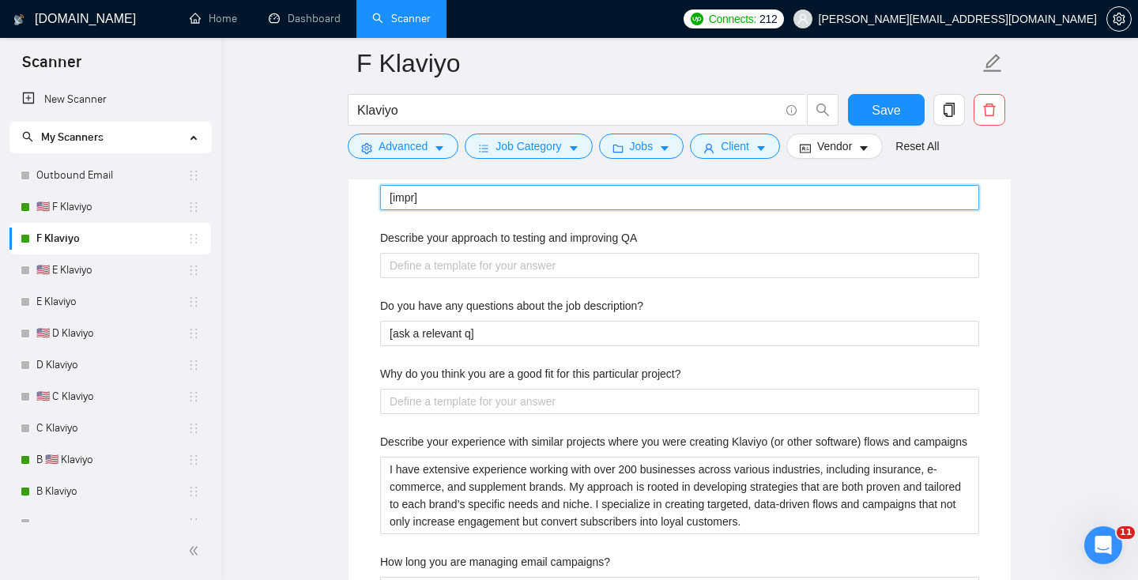
type why\? "[impre]"
type why\? "[impres]"
type why\? "[impress]"
type why\? "[impressi]"
type why\? "[impressiv]"
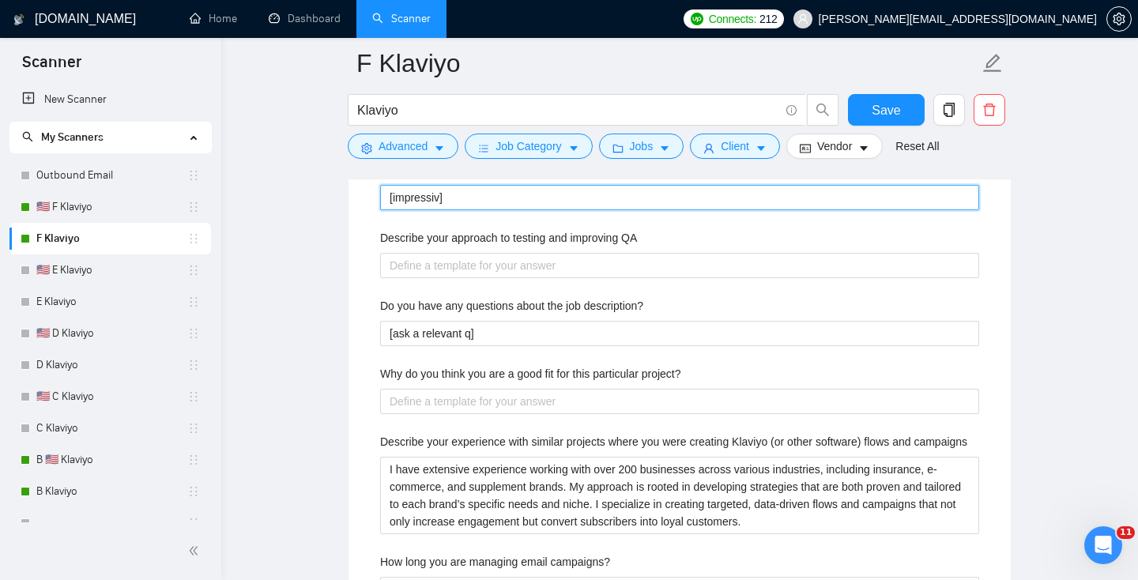
type why\? "[impressive]"
type why\? "[impressive r]"
type why\? "[impressive re]"
type why\? "[impressive res]"
type why\? "[impressive resu]"
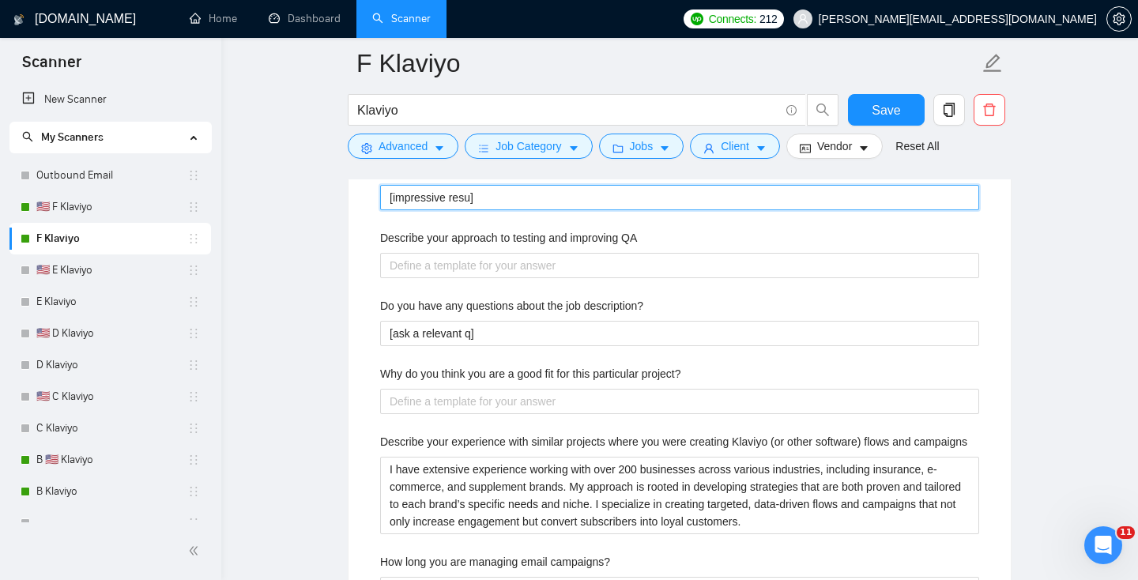
type why\? "[impressive resul]"
type why\? "[impressive result]"
type why\? "[impressive result] ["
type why\? "[impressive result] []"
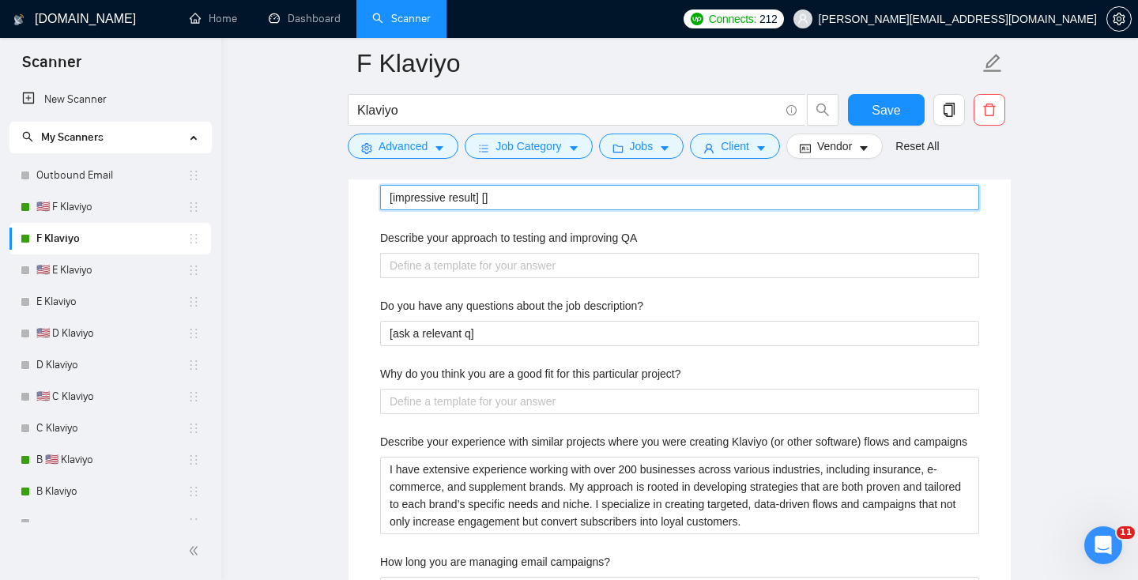
type why\? "[impressive result] [w]"
type why\? "[impressive result] [wh]"
type why\? "[impressive result] [whi]"
type why\? "[impressive result] [whil]"
type why\? "[impressive result] [while]"
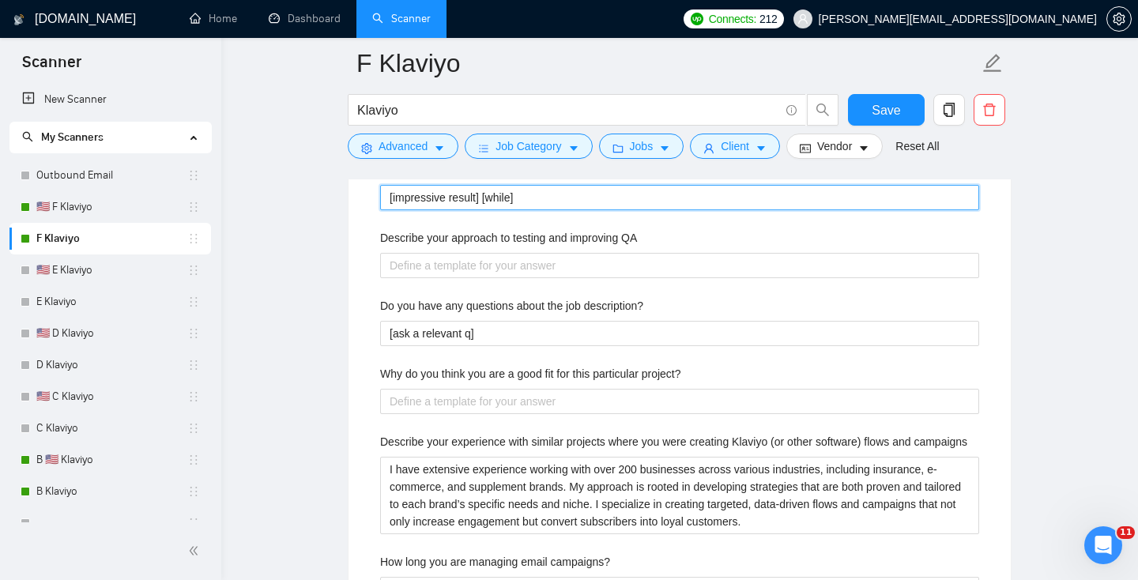
type why\? "[impressive result] [while ]"
type why\? "[impressive result] [while i]"
type why\? "[impressive result] [while it]"
type why\? "[impressive result] [while it ]"
type why\? "[impressive result] [while it wa]"
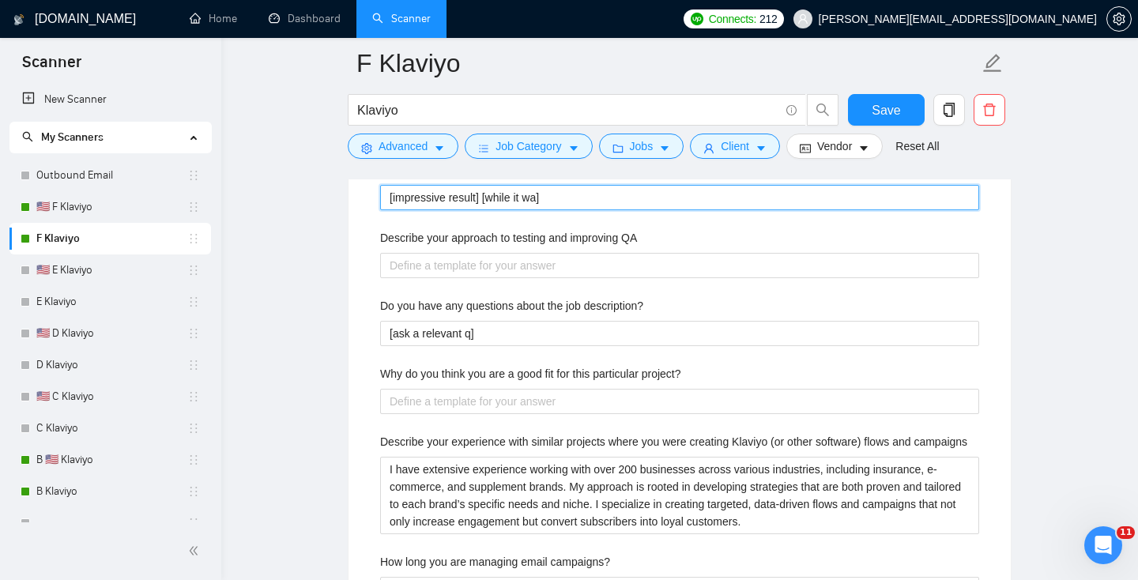
type why\? "[impressive result] [while it was]"
type why\? "[impressive result] [while it was ]"
type why\? "[impressive result] [while it was si]"
type why\? "[impressive result] [while it was sim]"
type why\? "[impressive result] [while it was simi]"
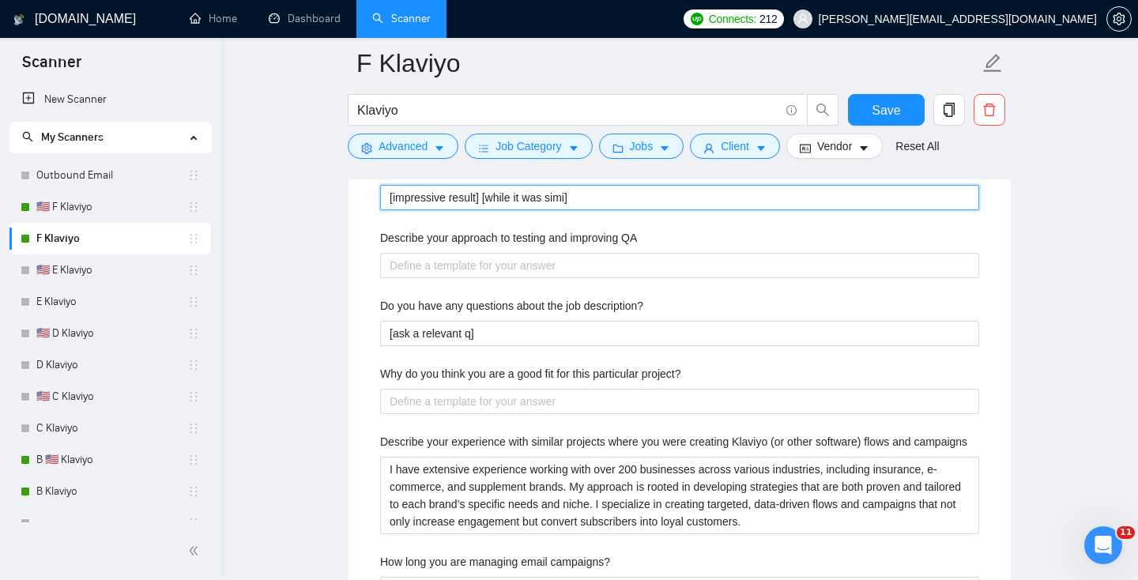
type why\? "[impressive result] [while it was simil]"
type why\? "[impressive result] [while it was simila]"
type why\? "[impressive result] [while it was similar]"
type why\? "[impressive result] [while it was similar] ["
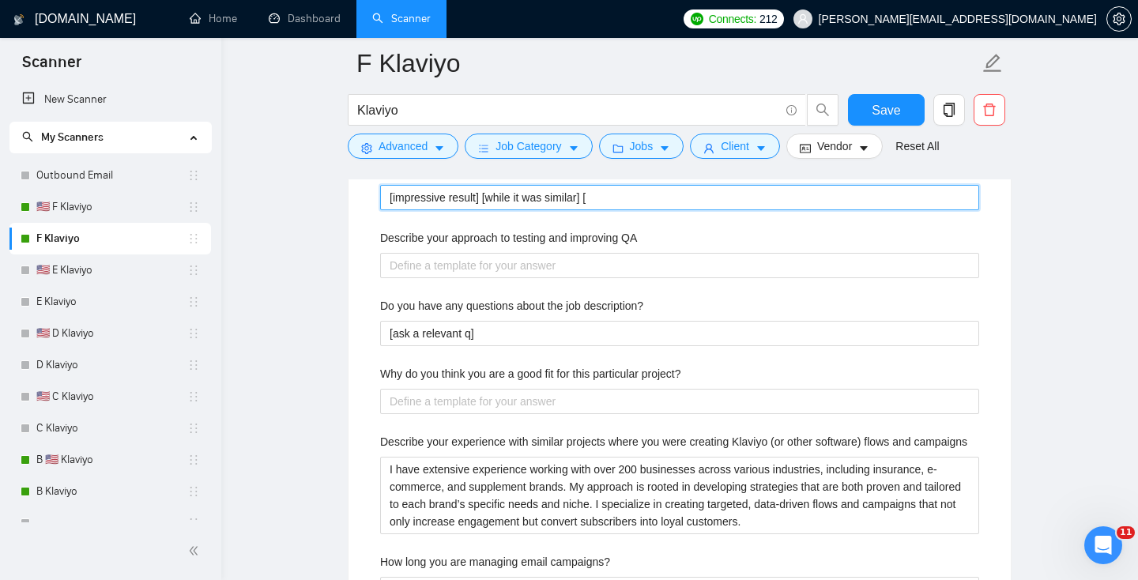
type why\? "[impressive result] [while it was similar] []"
type why\? "[impressive result] [while it was similar] [k]"
type why\? "[impressive result] [while it was similar] [ke]"
type why\? "[impressive result] [while it was similar] [kee]"
type why\? "[impressive result] [while it was similar] [keep]"
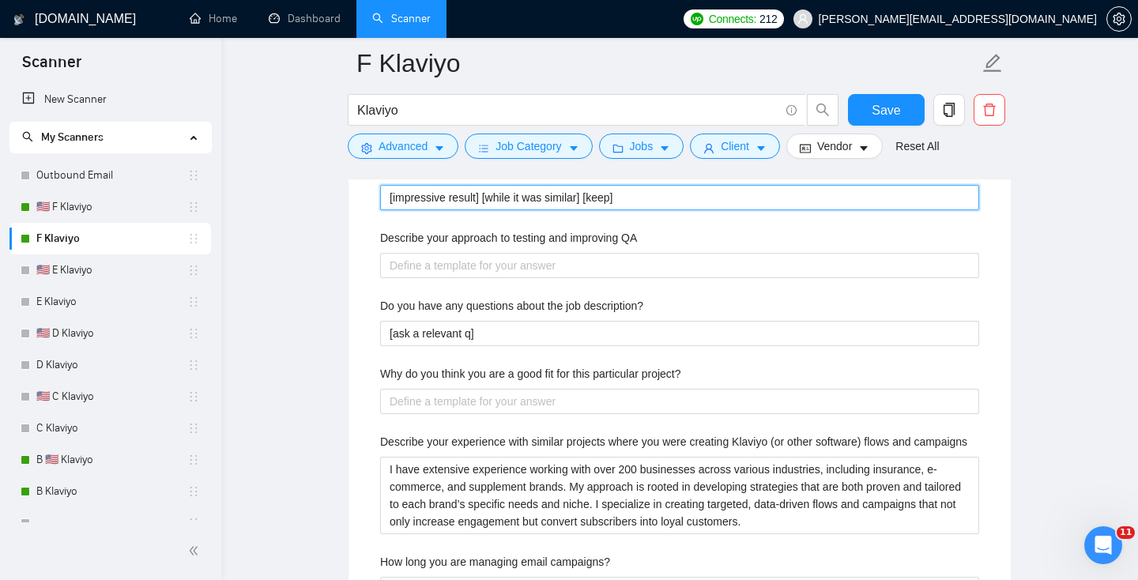
type why\? "[impressive result] [while it was similar] [keep ]"
type why\? "[impressive result] [while it was similar] [keep i]"
type why\? "[impressive result] [while it was similar] [keep it]"
type why\? "[impressive result] [while it was similar] [keep it ]"
type why\? "[impressive result] [while it was similar] [keep it sh]"
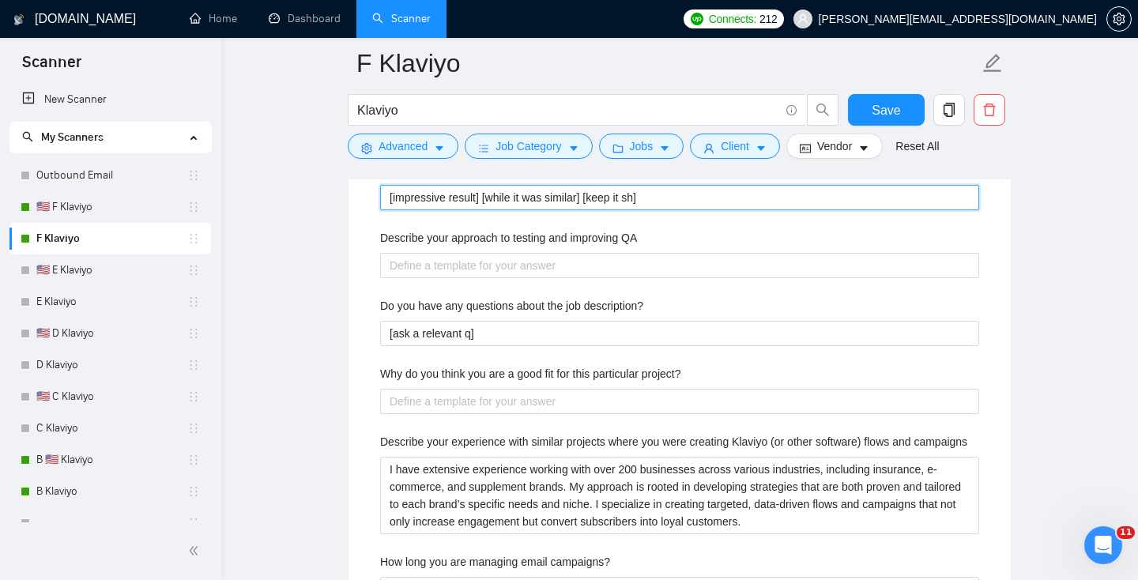
type why\? "[impressive result] [while it was similar] [keep it sho]"
type why\? "[impressive result] [while it was similar] [keep it shor]"
type why\? "[impressive result] [while it was similar] [keep it short]"
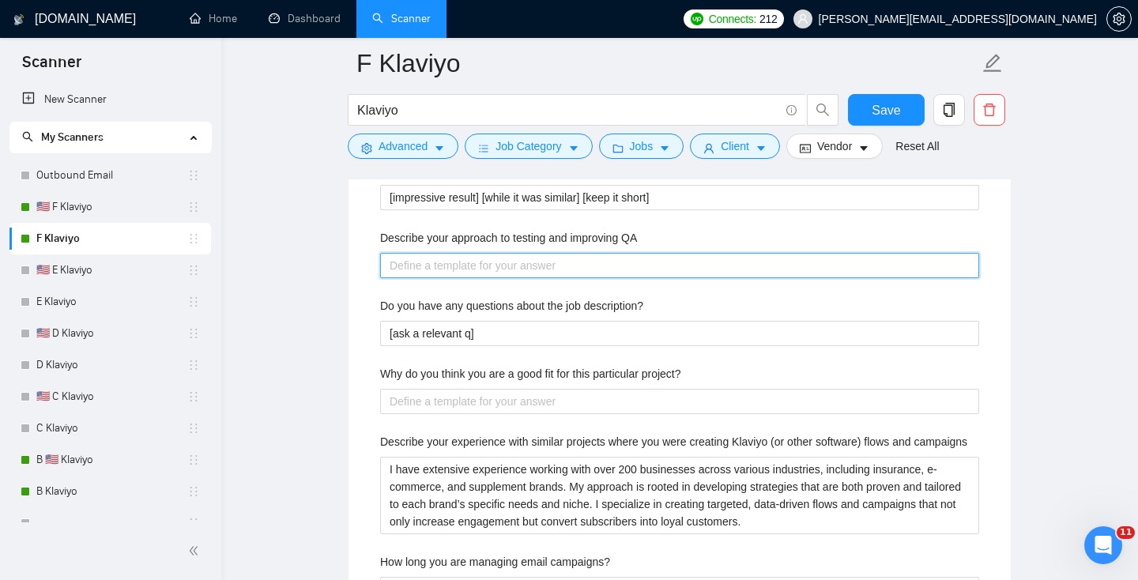
click at [532, 273] on QA "Describe your approach to testing and improving QA" at bounding box center [679, 265] width 599 height 25
paste QA "I run controlled A/B tests on subject lines, offers, and send times. Every flow…"
type QA "I run controlled A/B tests on subject lines, offers, and send times. Every flow…"
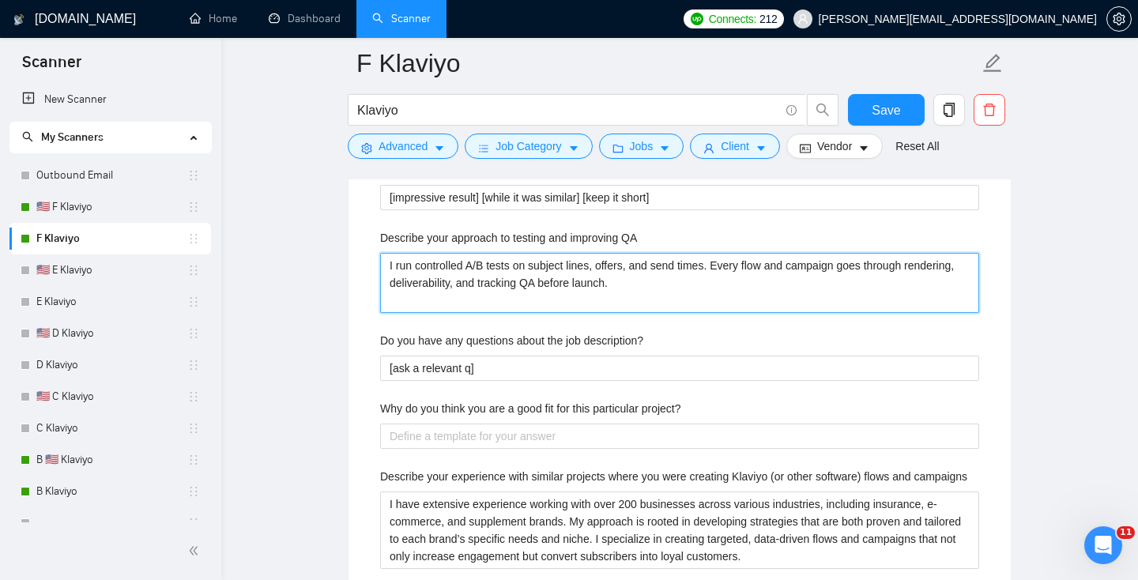
type QA "I run controlled A/B tests on subject lines, offers, and send times. Every flow…"
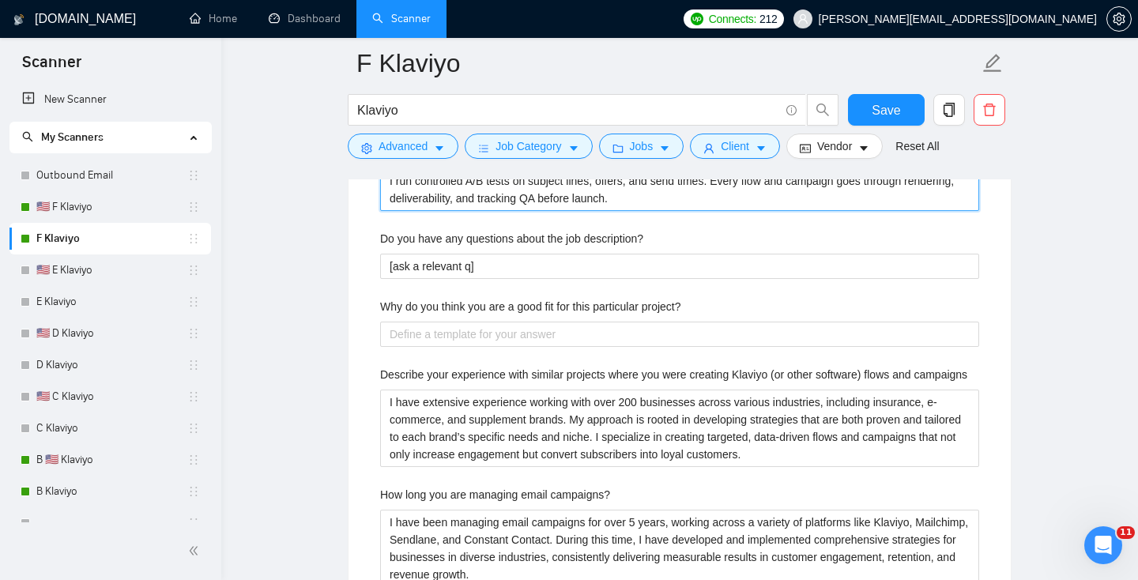
scroll to position [3447, 0]
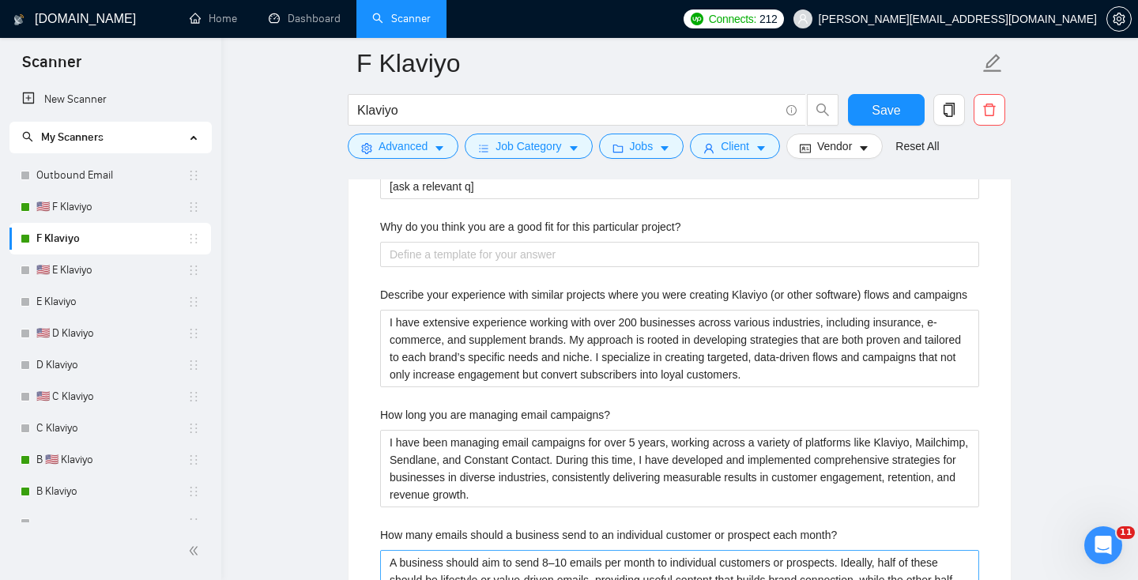
type QA "I run controlled A/B tests on subject lines, offers, and send times. Every flow…"
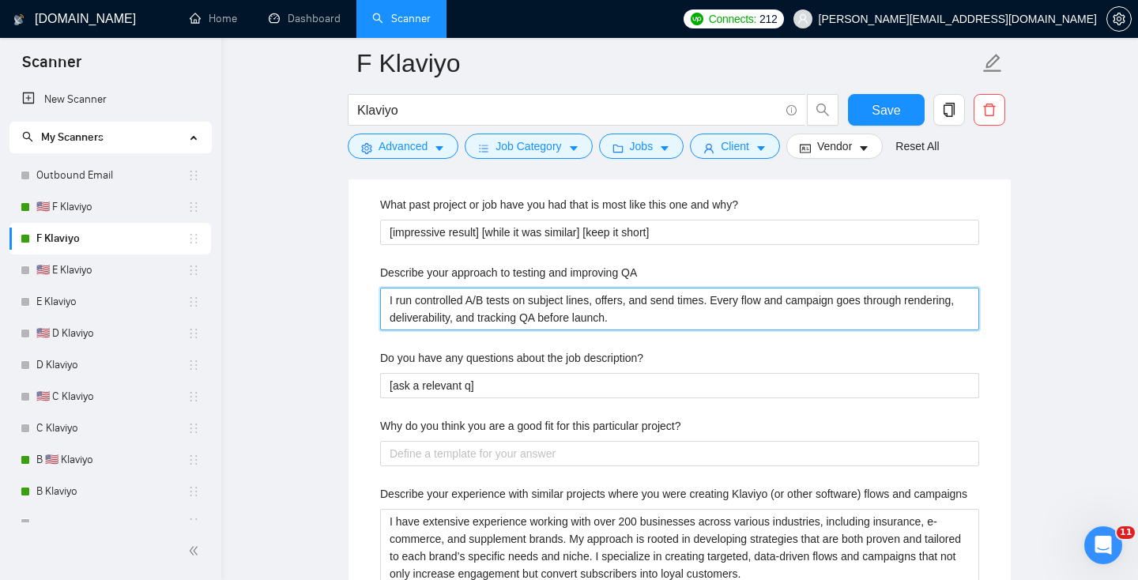
scroll to position [3245, 0]
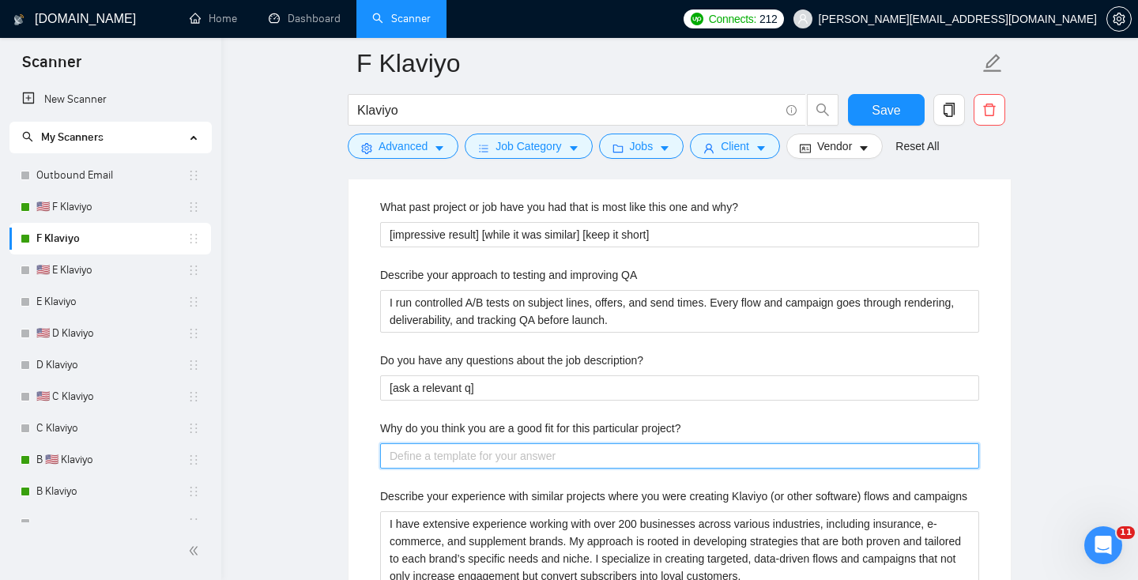
click at [486, 448] on project\? "Why do you think you are a good fit for this particular project?" at bounding box center [679, 455] width 599 height 25
paste project\? "Because I keep things simple and focused. I don’t touch ads or SEO - I only do …"
type project\? "Because I keep things simple and focused. I don’t touch ads or SEO - I only do …"
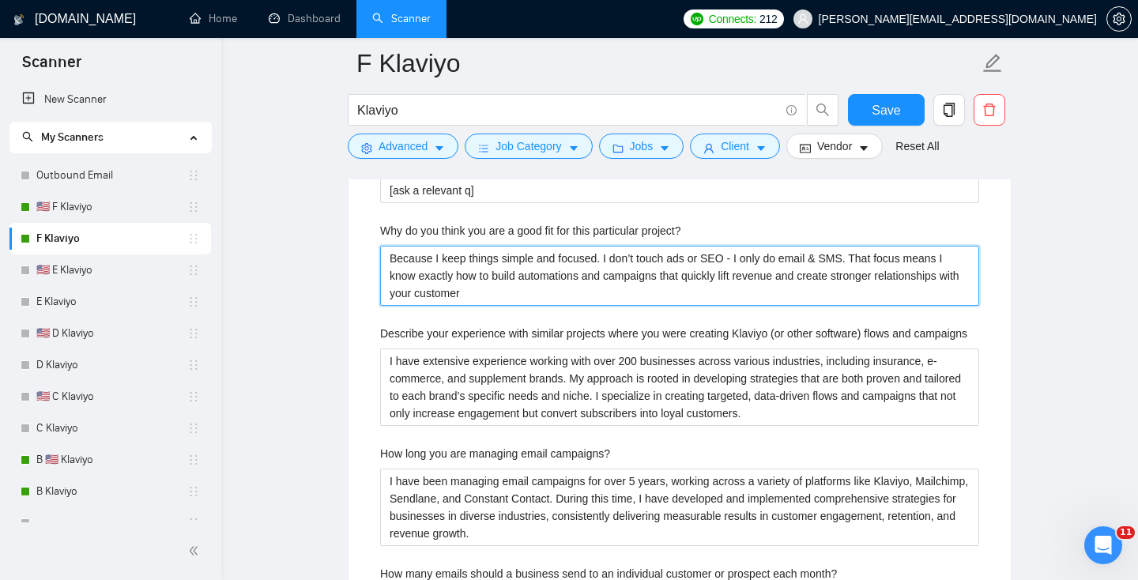
scroll to position [3443, 0]
type project\? "Because I keep things simple and focused. I don’t touch ads or SEO - I only do …"
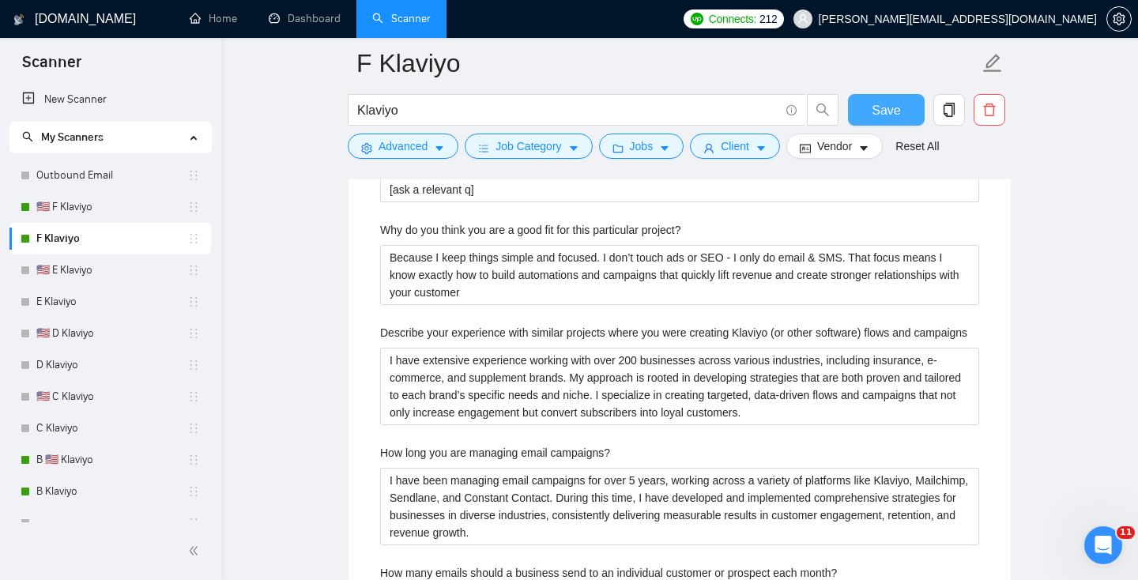
click at [889, 107] on span "Save" at bounding box center [885, 110] width 28 height 20
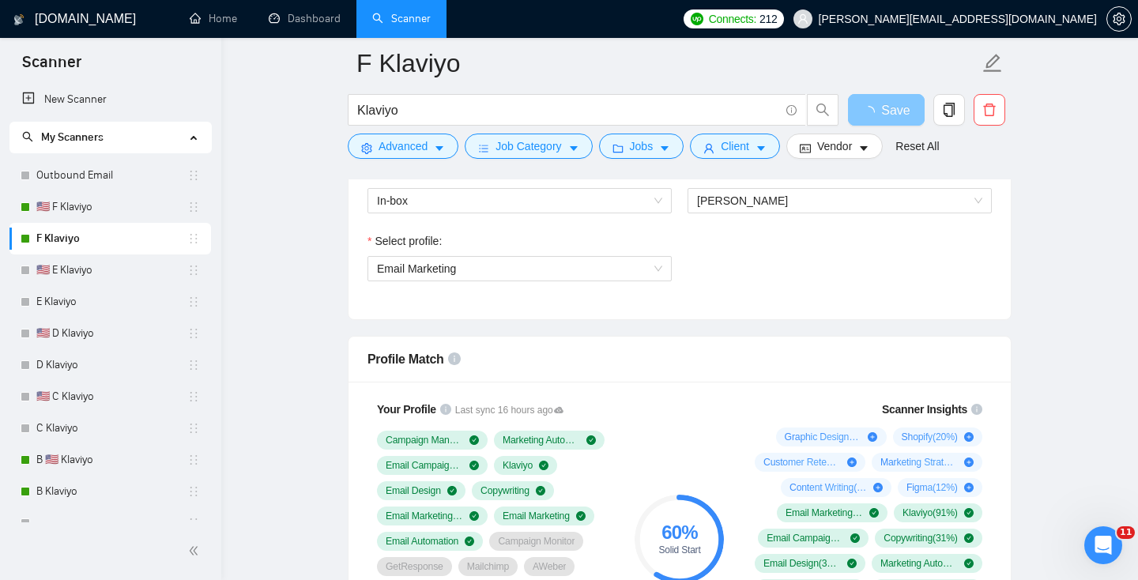
scroll to position [1071, 0]
click at [78, 182] on link "Outbound Email" at bounding box center [111, 176] width 151 height 32
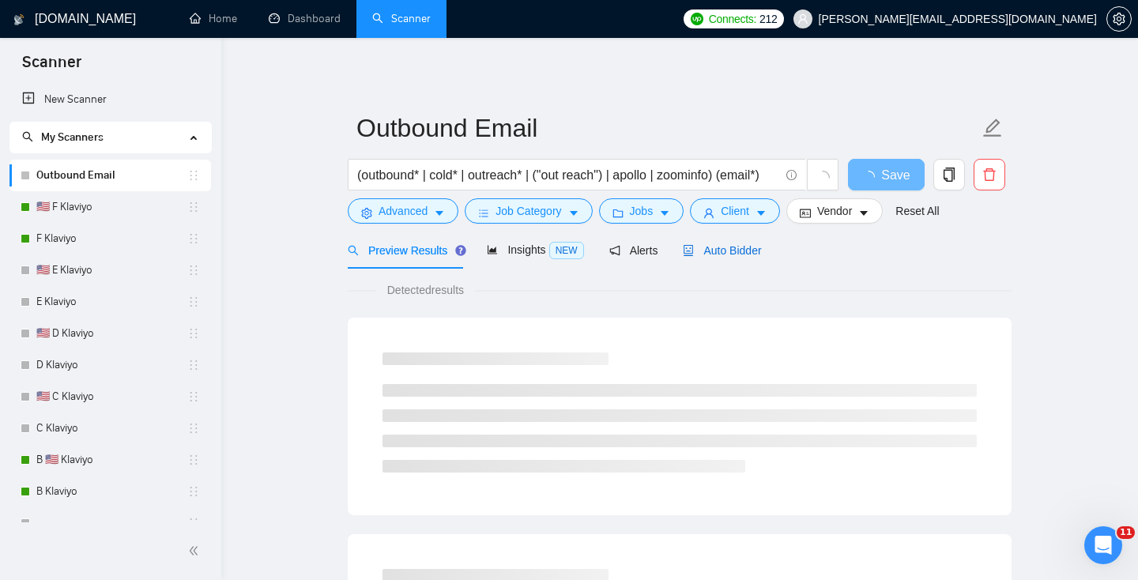
click at [713, 254] on span "Auto Bidder" at bounding box center [722, 250] width 78 height 13
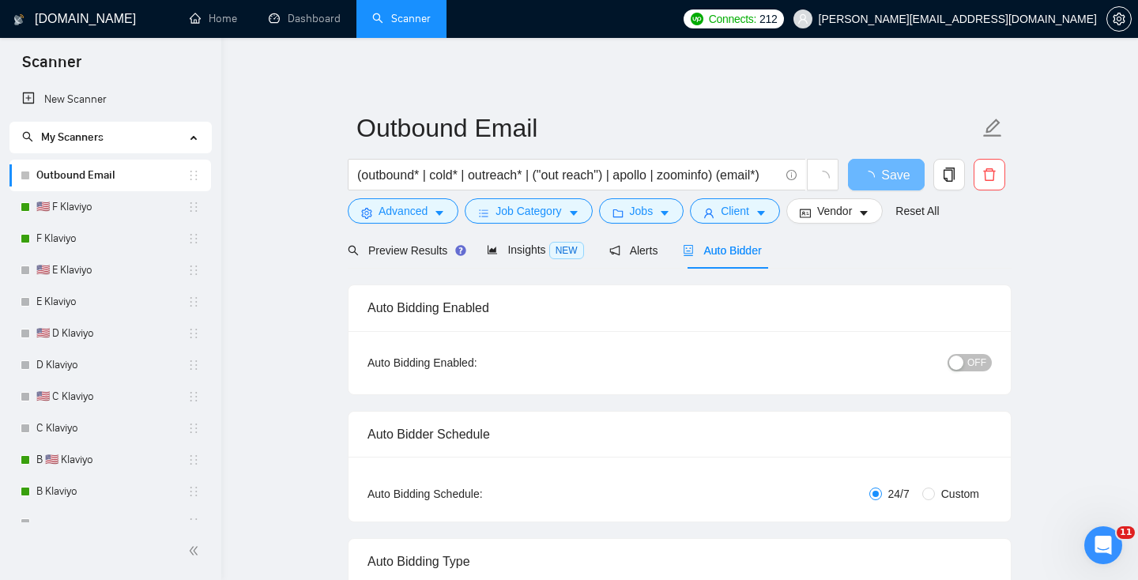
radio input "false"
radio input "true"
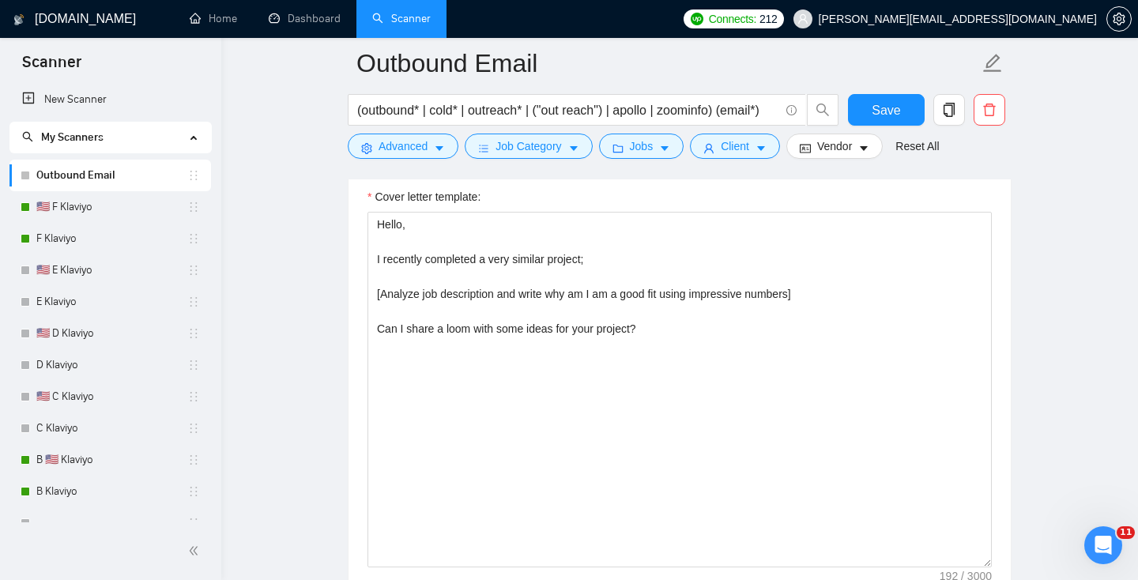
scroll to position [1977, 0]
click at [304, 25] on link "Dashboard" at bounding box center [305, 18] width 72 height 13
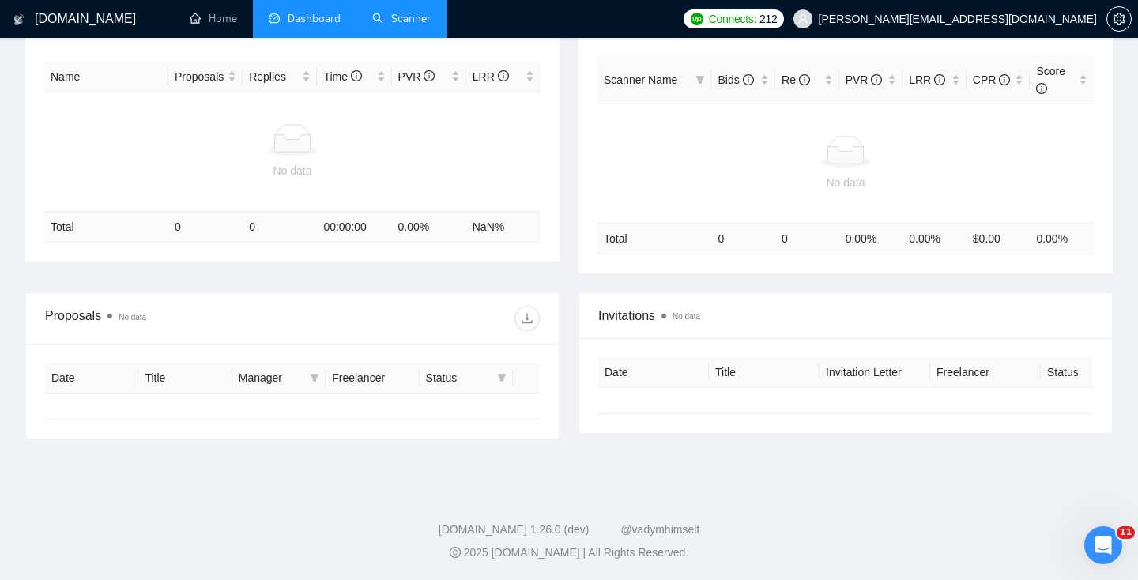
type input "2025-07-21"
type input "2025-08-20"
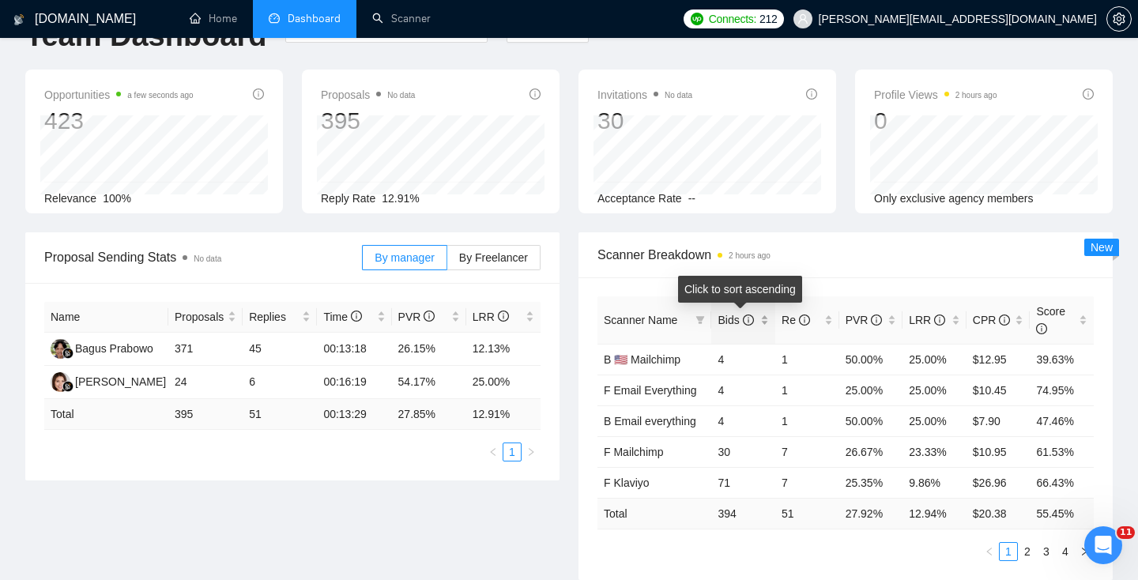
scroll to position [52, 0]
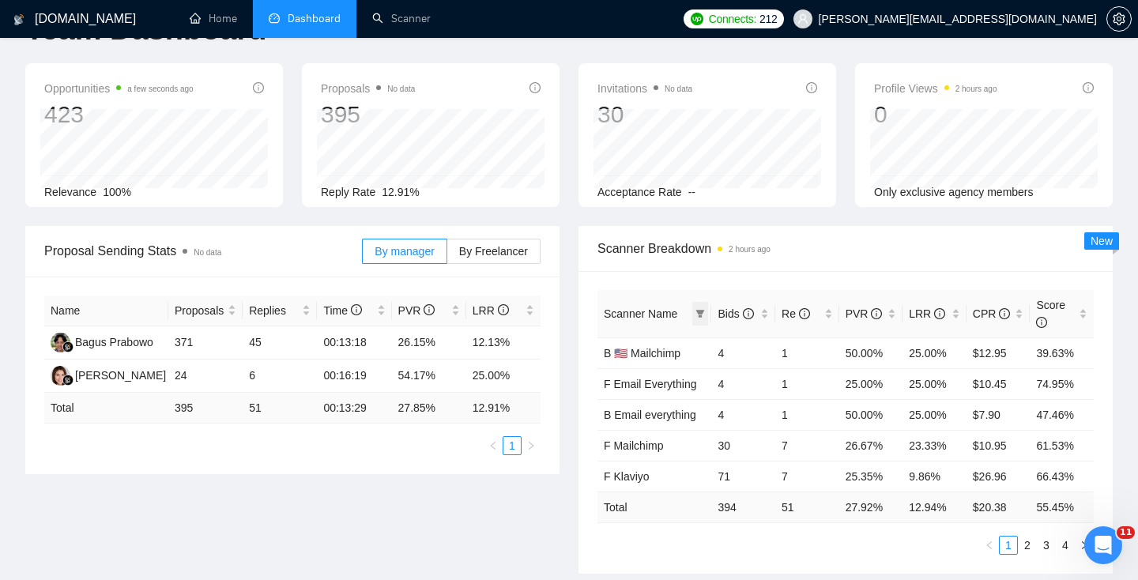
click at [697, 307] on span at bounding box center [700, 314] width 16 height 24
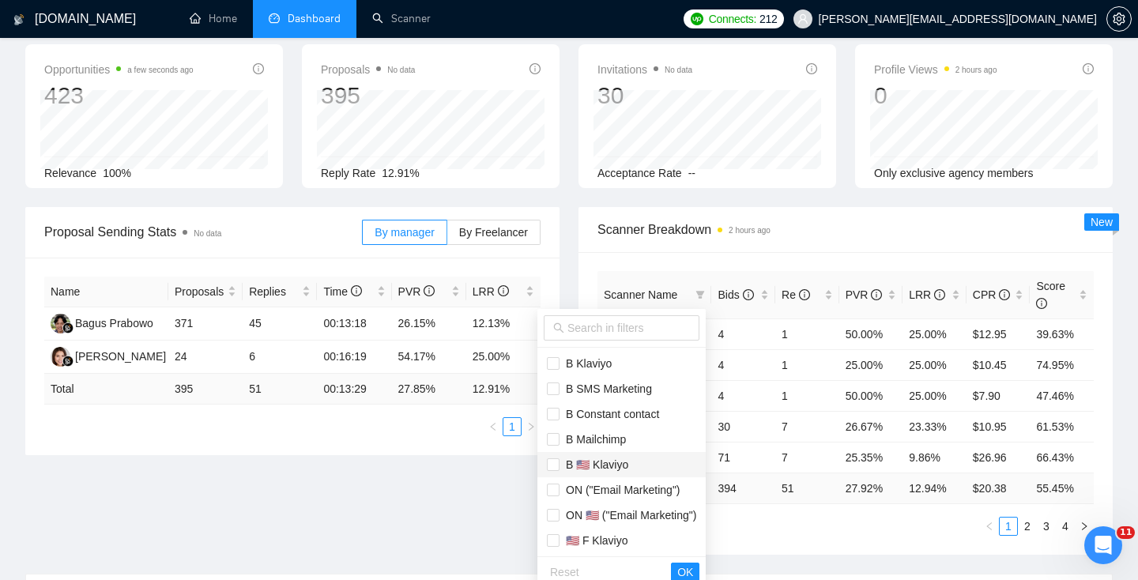
scroll to position [84, 0]
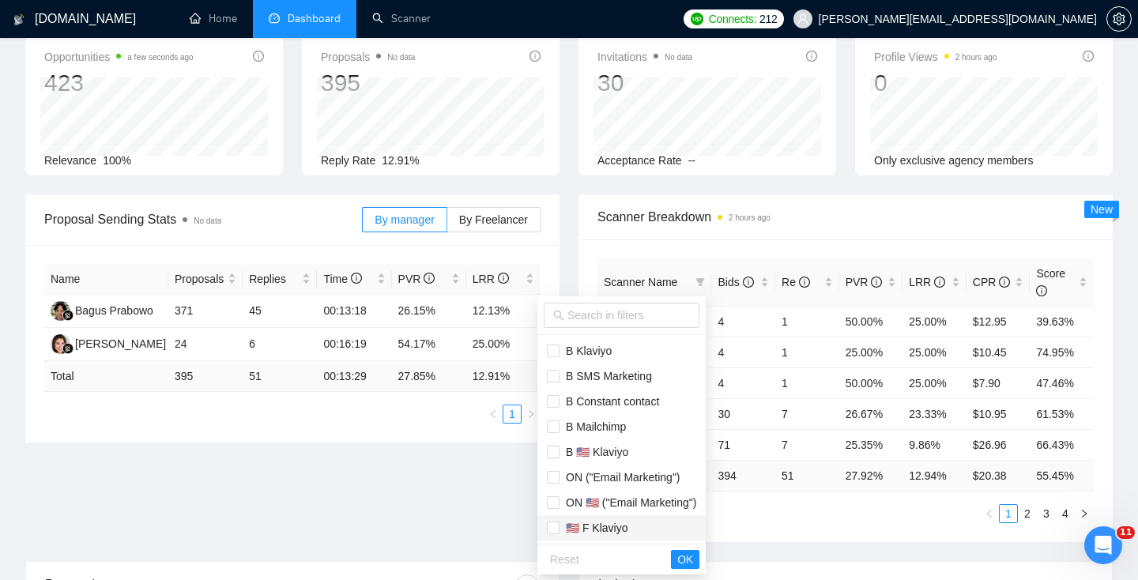
click at [616, 530] on span "🇺🇸 F Klaviyo" at bounding box center [593, 527] width 68 height 13
checkbox input "true"
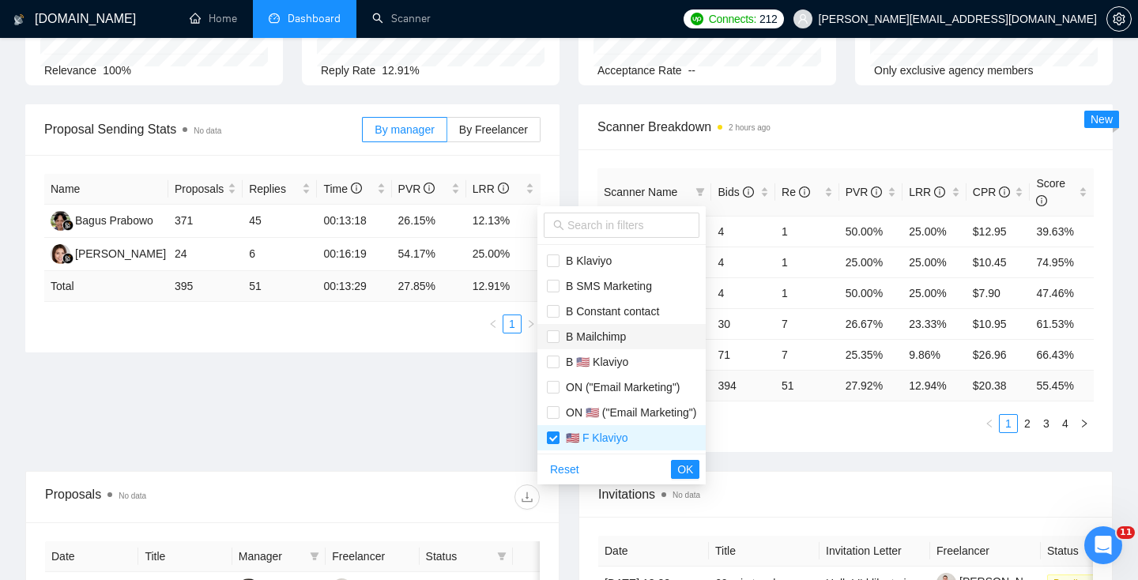
scroll to position [228, 0]
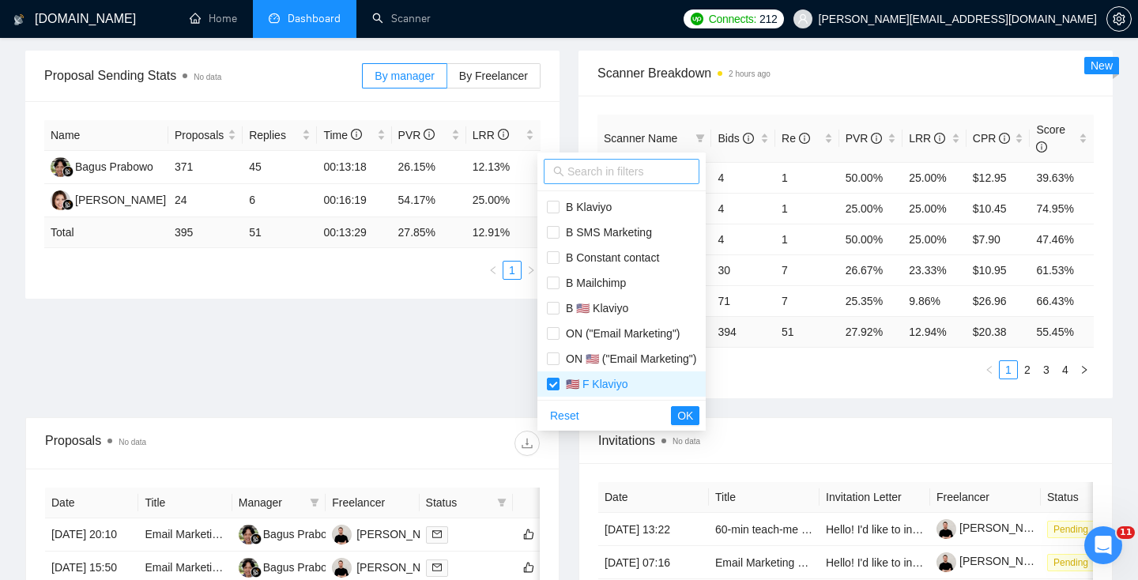
click at [581, 175] on input "text" at bounding box center [628, 171] width 122 height 17
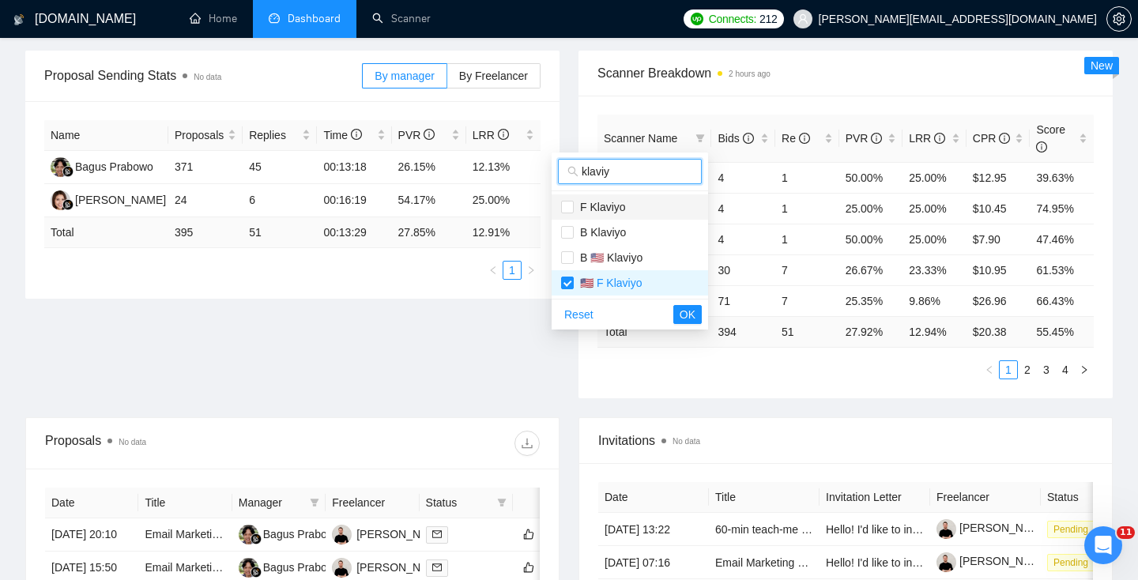
type input "klaviy"
click at [600, 198] on span "F Klaviyo" at bounding box center [629, 206] width 137 height 17
checkbox input "true"
click at [608, 227] on span "B Klaviyo" at bounding box center [600, 232] width 52 height 13
checkbox input "true"
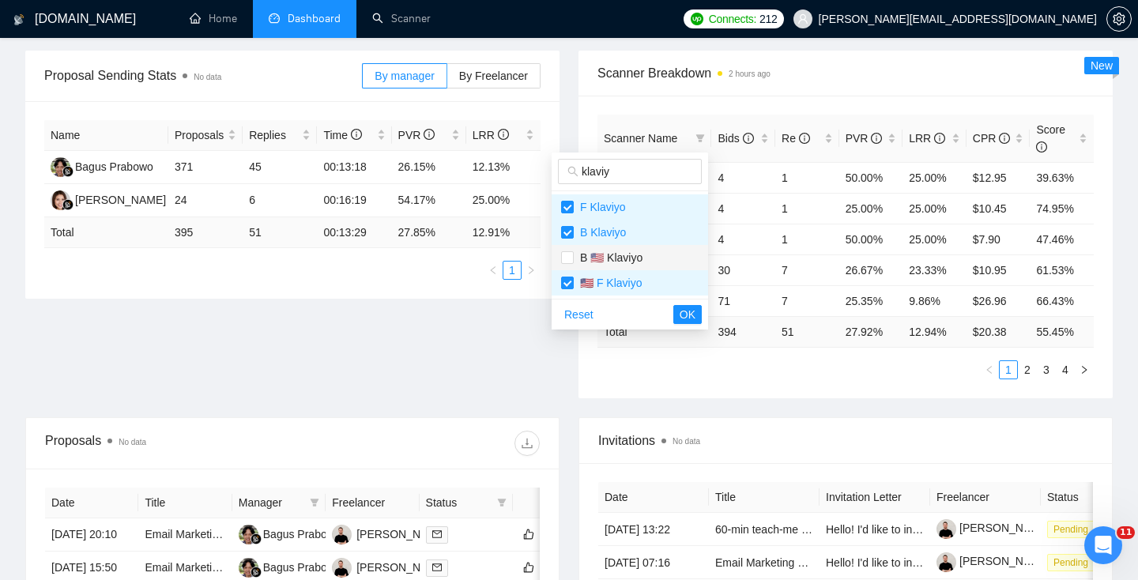
click at [608, 256] on span "B 🇺🇸 Klaviyo" at bounding box center [608, 257] width 69 height 13
checkbox input "true"
click at [681, 310] on span "OK" at bounding box center [687, 314] width 16 height 17
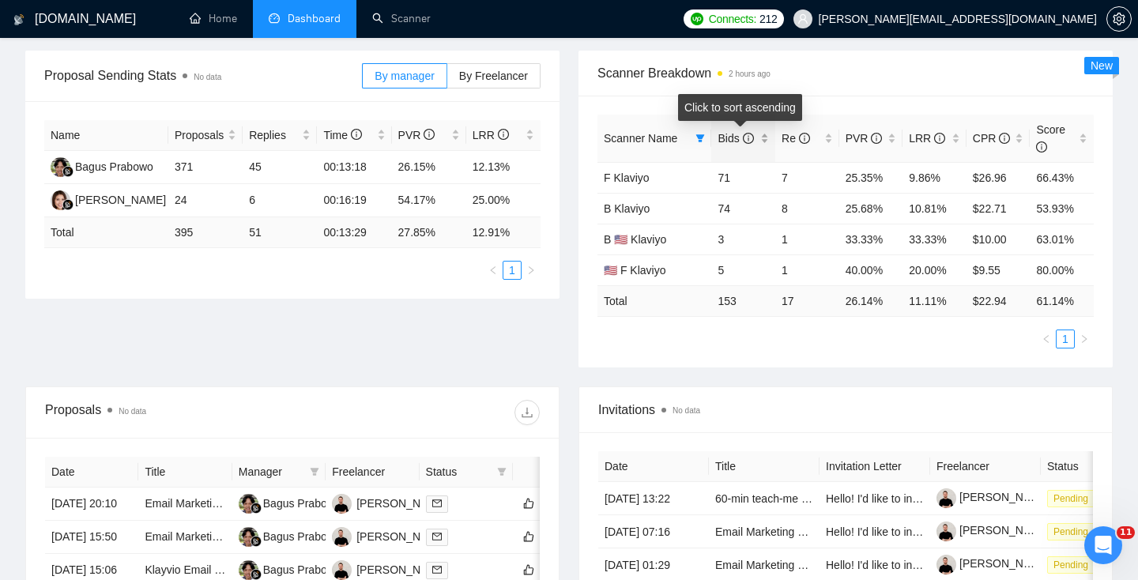
click at [743, 143] on icon "info-circle" at bounding box center [748, 138] width 11 height 11
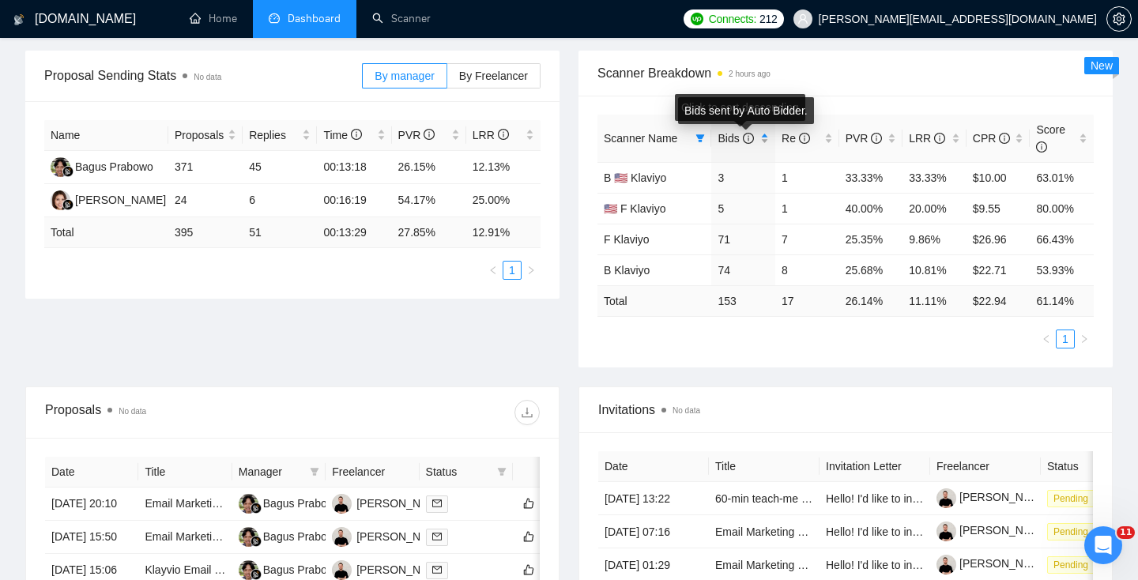
click at [743, 143] on icon "info-circle" at bounding box center [748, 138] width 11 height 11
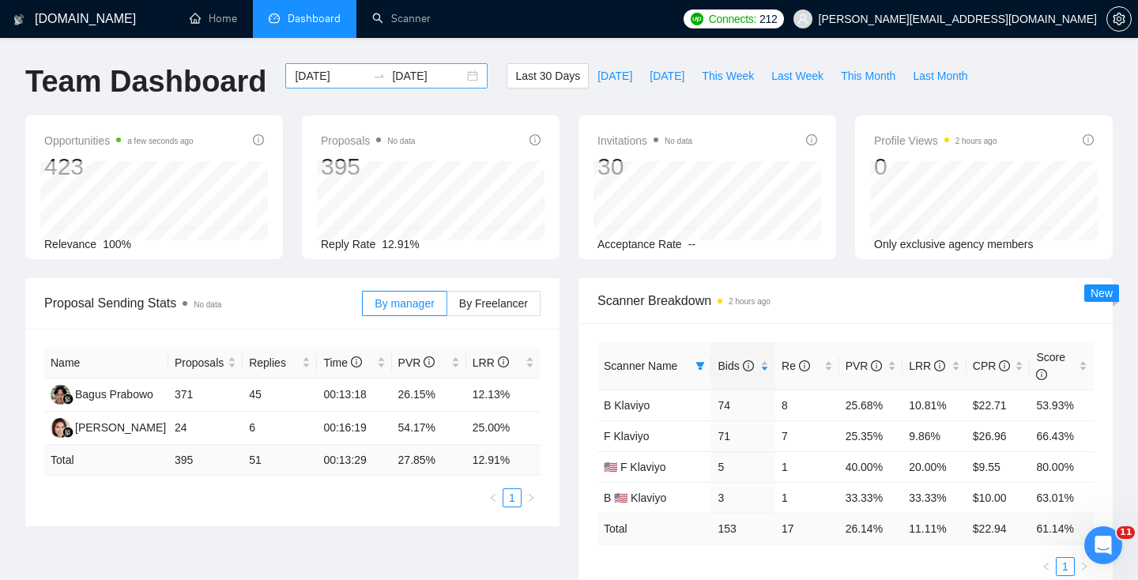
click at [454, 77] on div "2025-07-21 2025-08-20" at bounding box center [386, 75] width 202 height 25
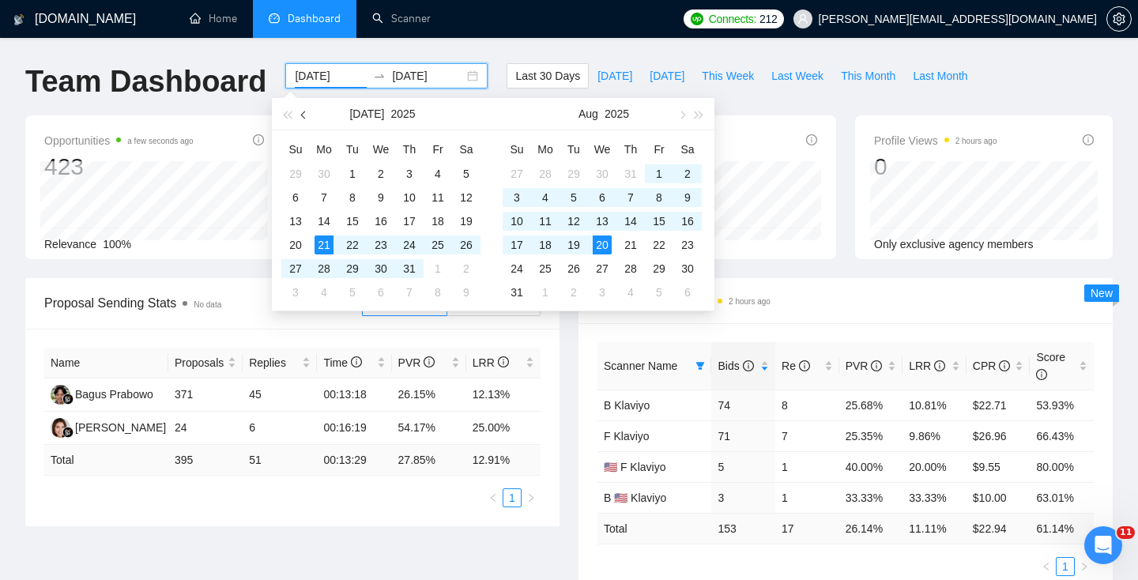
click at [301, 113] on span "button" at bounding box center [305, 115] width 8 height 8
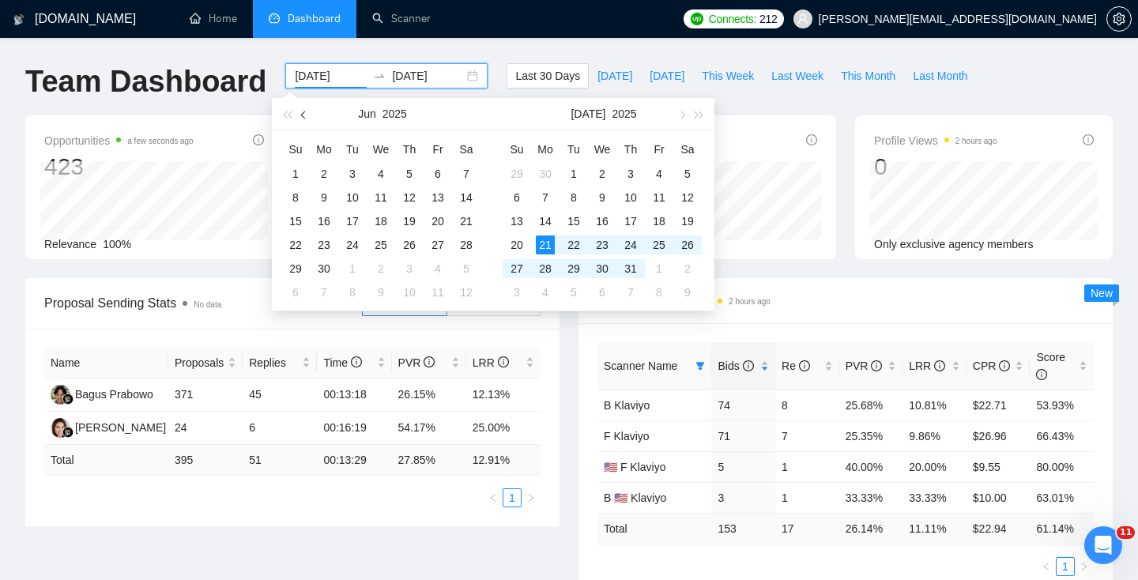
click at [301, 113] on span "button" at bounding box center [305, 115] width 8 height 8
type input "2025-04-01"
click at [355, 173] on div "1" at bounding box center [352, 173] width 19 height 19
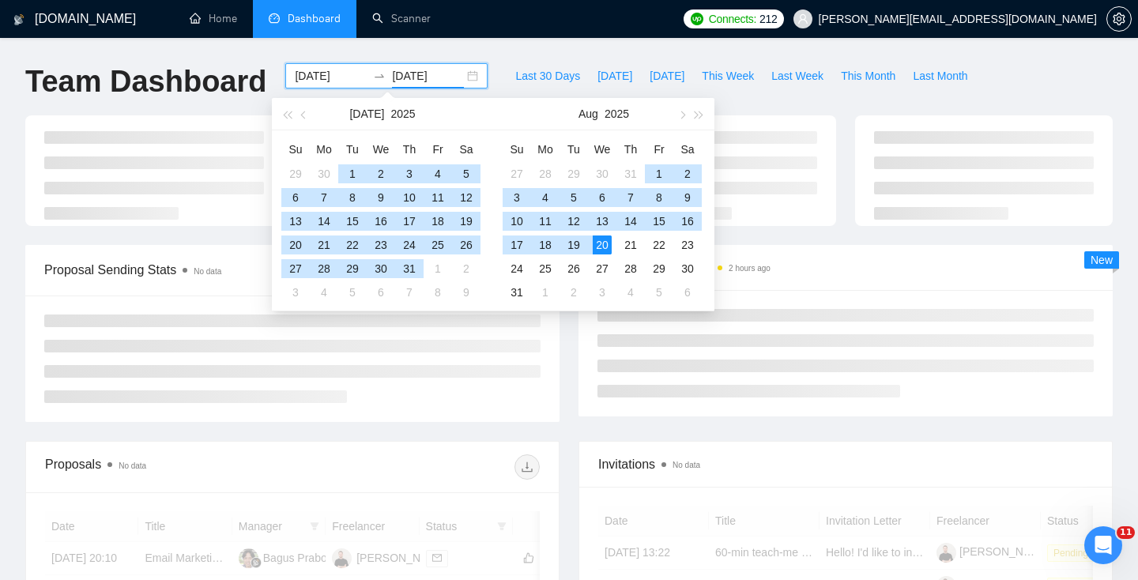
type input "2025-08-20"
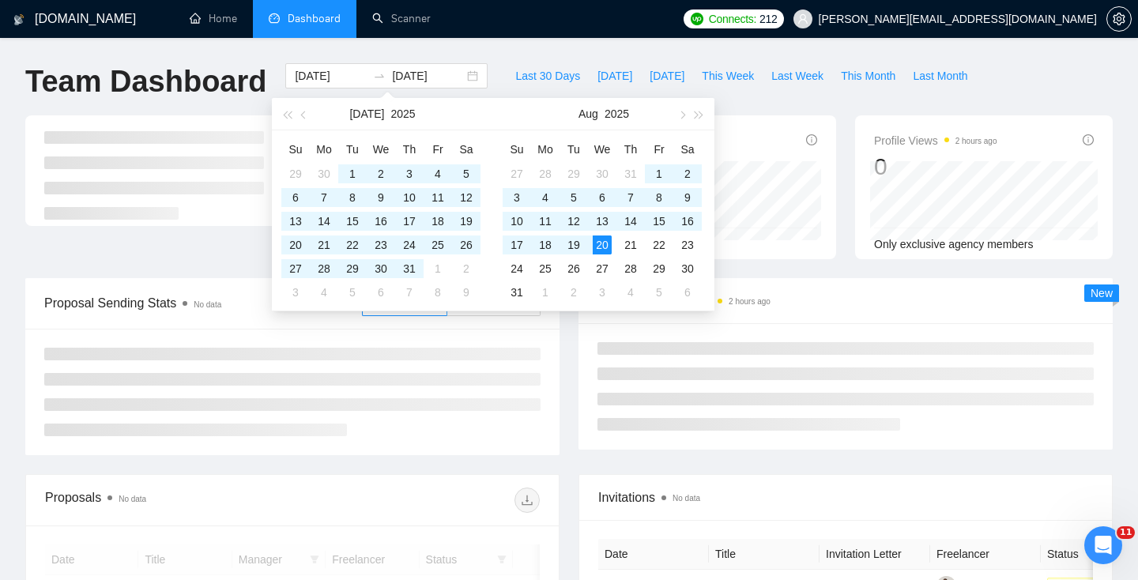
click at [489, 40] on div "GigRadar.io Home Dashboard Scanner Connects: 212 gavin@in-box.co.nz Team Dashbo…" at bounding box center [569, 549] width 1138 height 1099
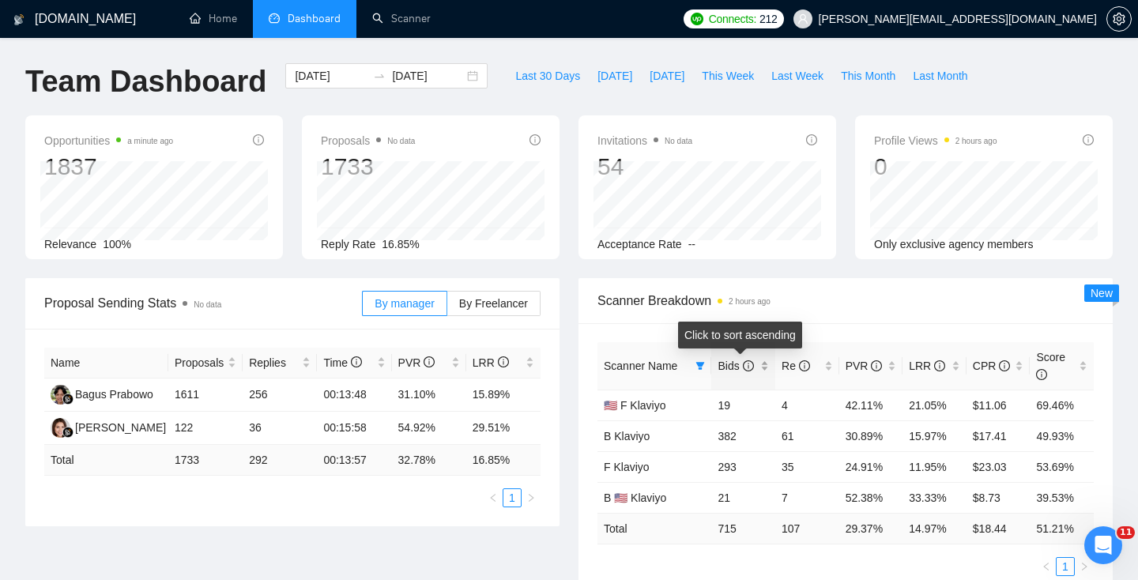
click at [752, 367] on icon "info-circle" at bounding box center [748, 365] width 11 height 11
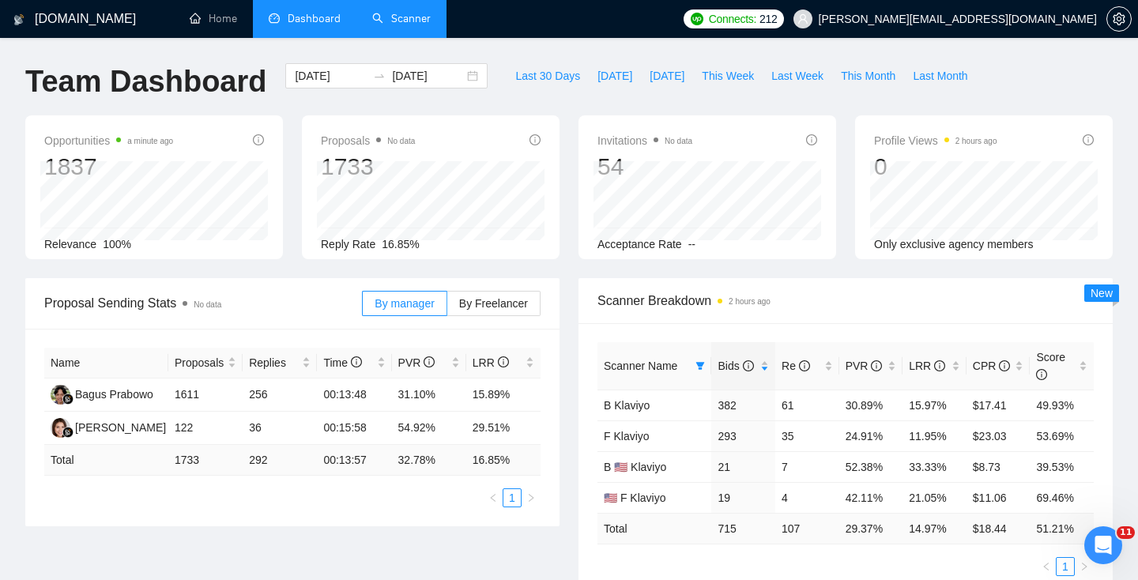
click at [398, 16] on link "Scanner" at bounding box center [401, 18] width 58 height 13
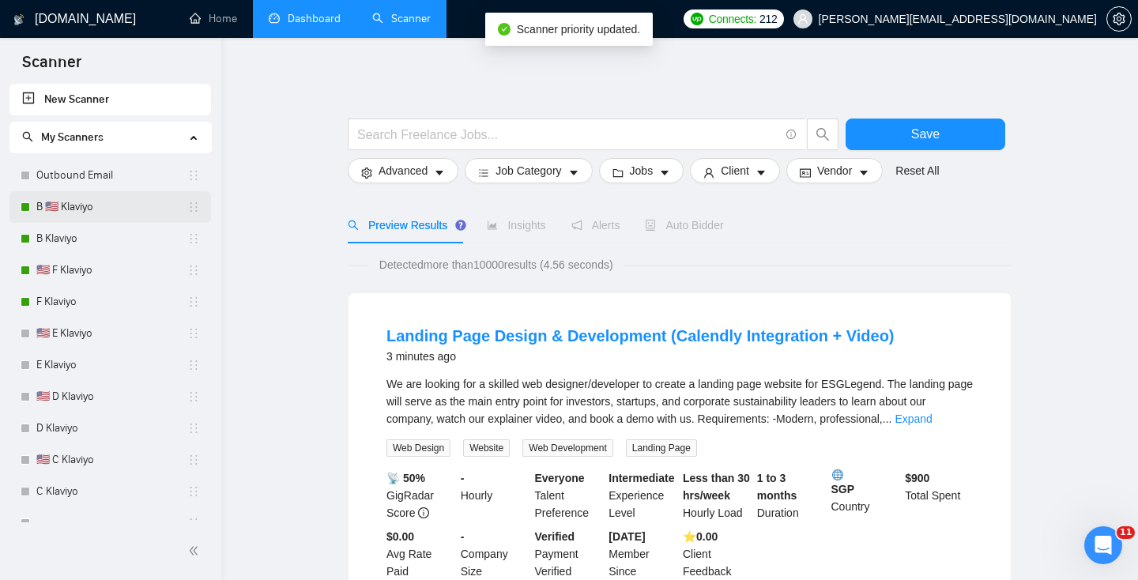
click at [106, 207] on link "B 🇺🇸 Klaviyo" at bounding box center [111, 207] width 151 height 32
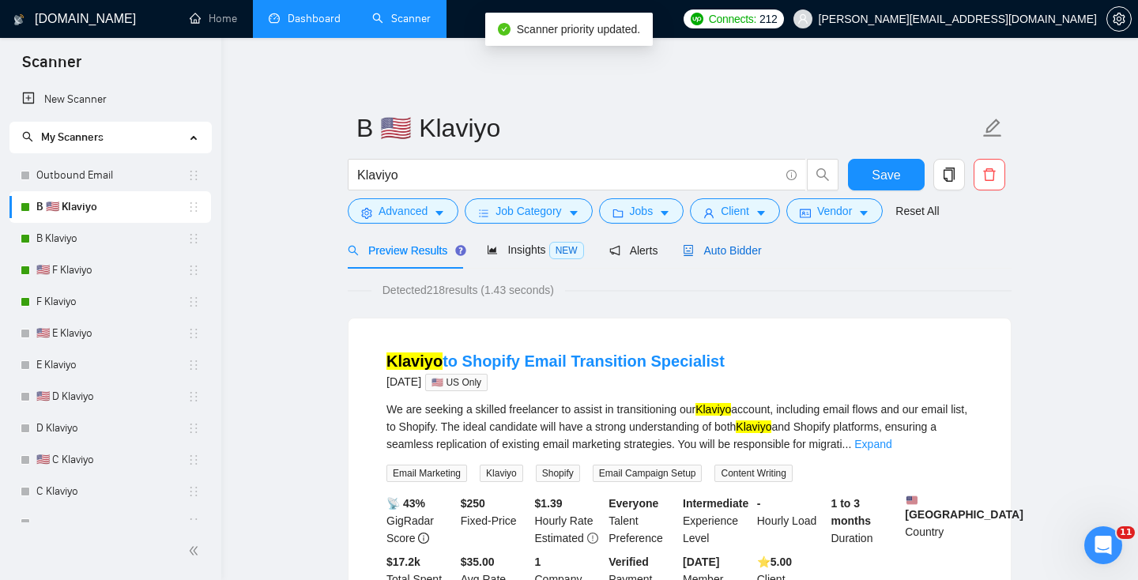
click at [734, 242] on div "Auto Bidder" at bounding box center [722, 250] width 78 height 17
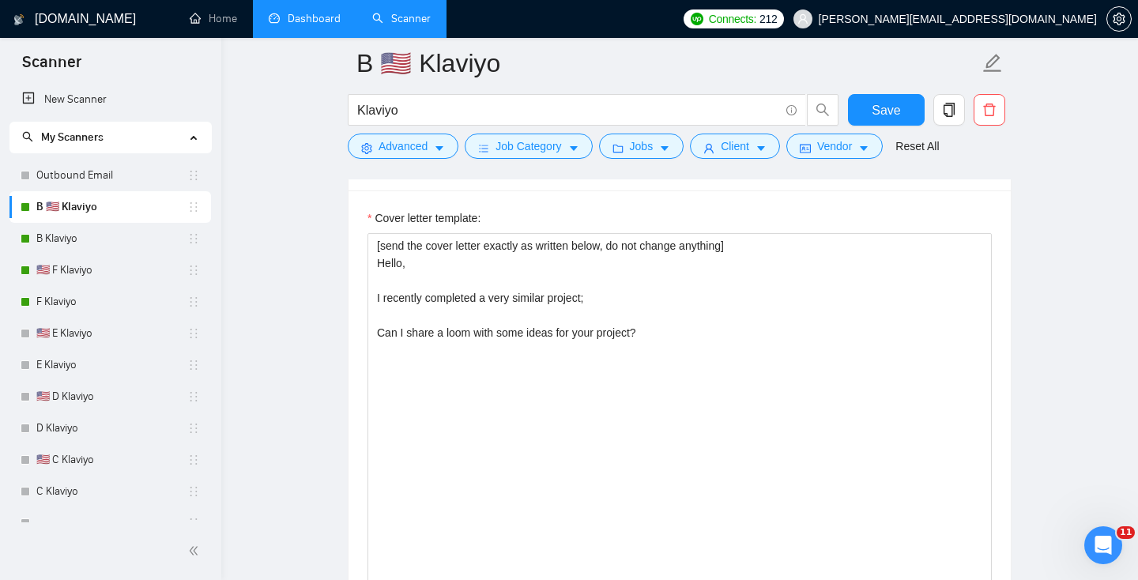
scroll to position [1760, 0]
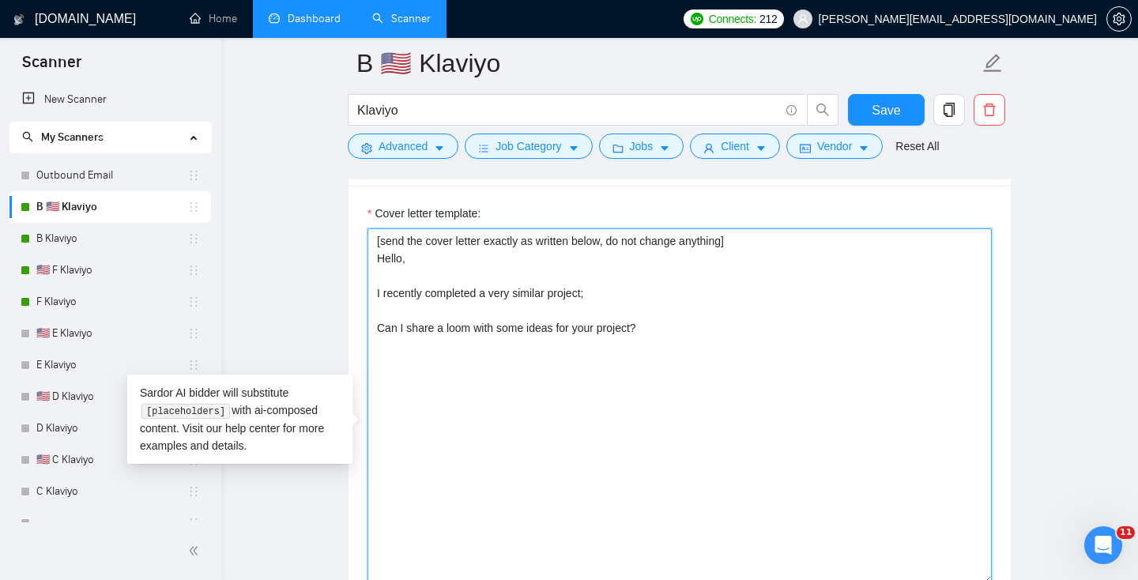
drag, startPoint x: 706, startPoint y: 427, endPoint x: 295, endPoint y: 239, distance: 452.1
click at [295, 239] on main "B 🇺🇸 Klaviyo Klaviyo Save Advanced Job Category Jobs Client Vendor Reset All Pr…" at bounding box center [679, 539] width 866 height 4472
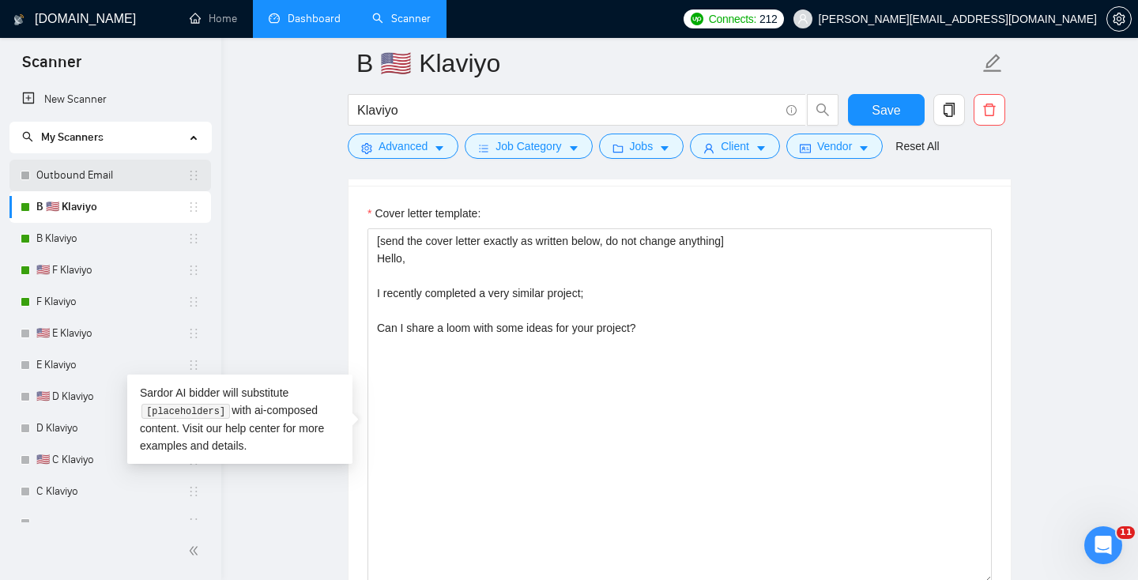
click at [115, 174] on link "Outbound Email" at bounding box center [111, 176] width 151 height 32
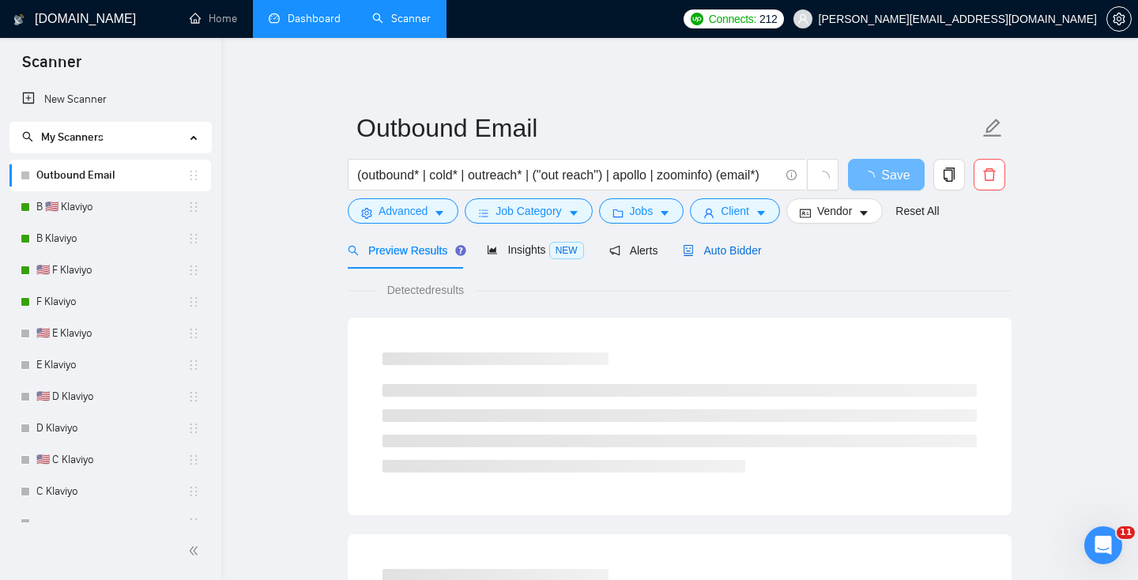
click at [730, 251] on span "Auto Bidder" at bounding box center [722, 250] width 78 height 13
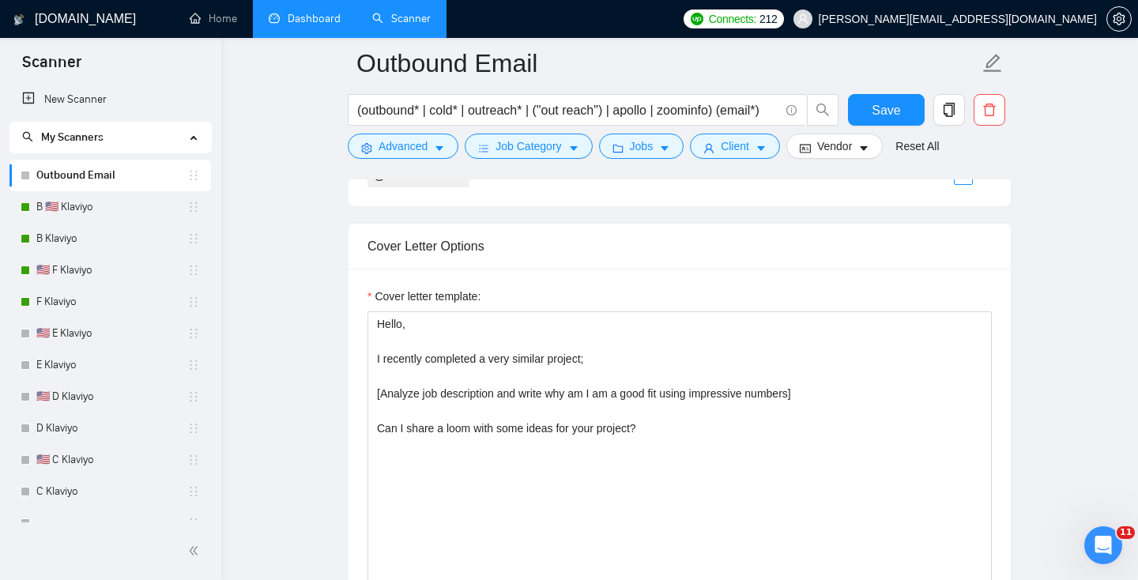
scroll to position [2005, 0]
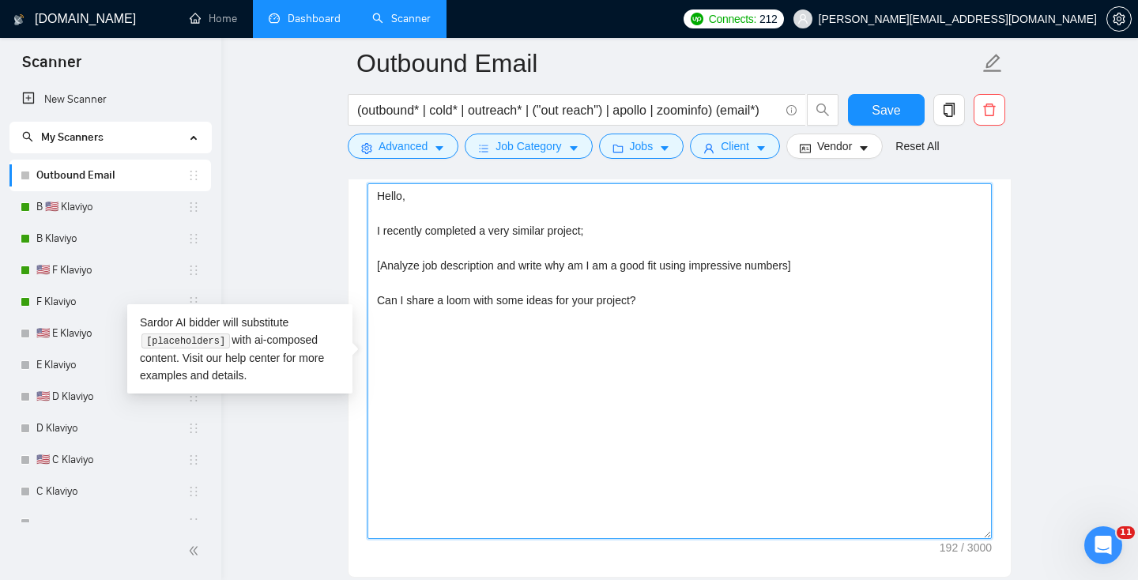
drag, startPoint x: 705, startPoint y: 352, endPoint x: 296, endPoint y: 149, distance: 456.4
click at [296, 149] on main "Outbound Email (outbound* | cold* | outreach* | ("out reach") | apollo | zoomin…" at bounding box center [679, 287] width 866 height 4459
paste textarea "[send the cover letter exactly as written below, do not change anything] Hello,…"
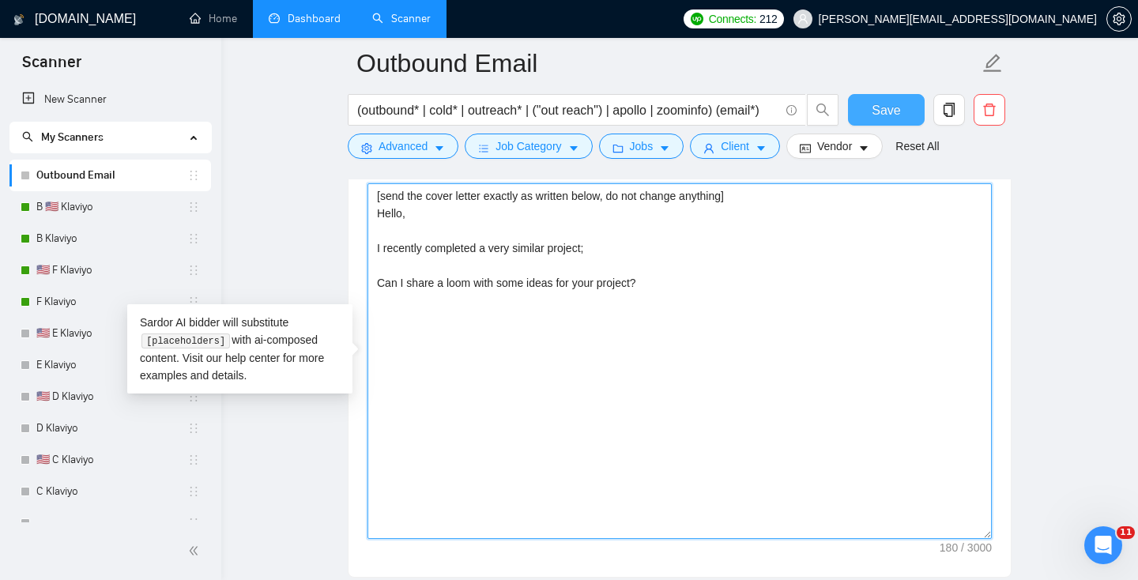
type textarea "[send the cover letter exactly as written below, do not change anything] Hello,…"
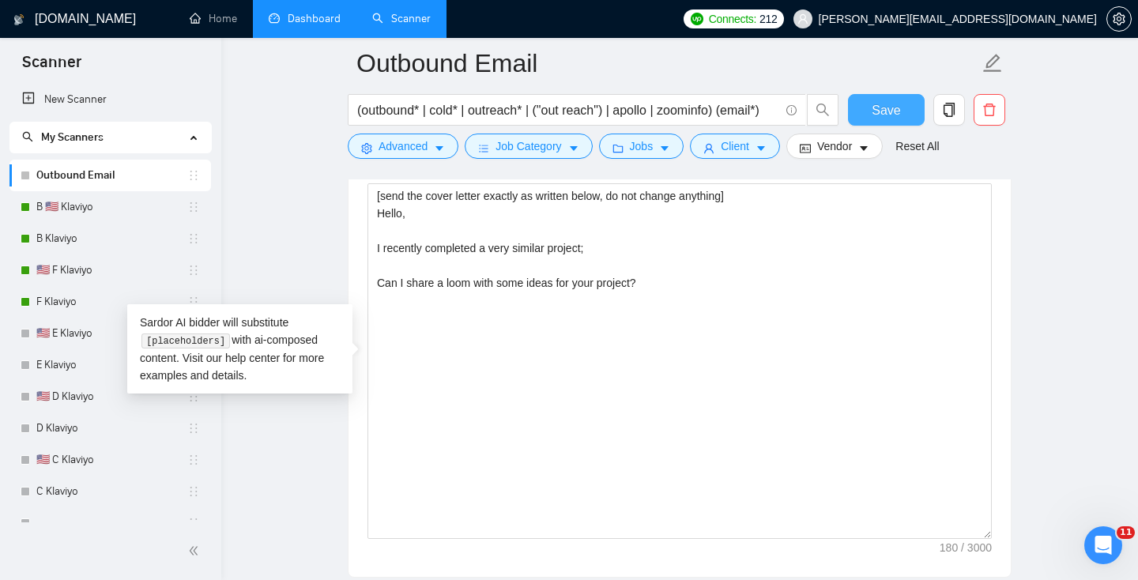
click at [871, 110] on button "Save" at bounding box center [886, 110] width 77 height 32
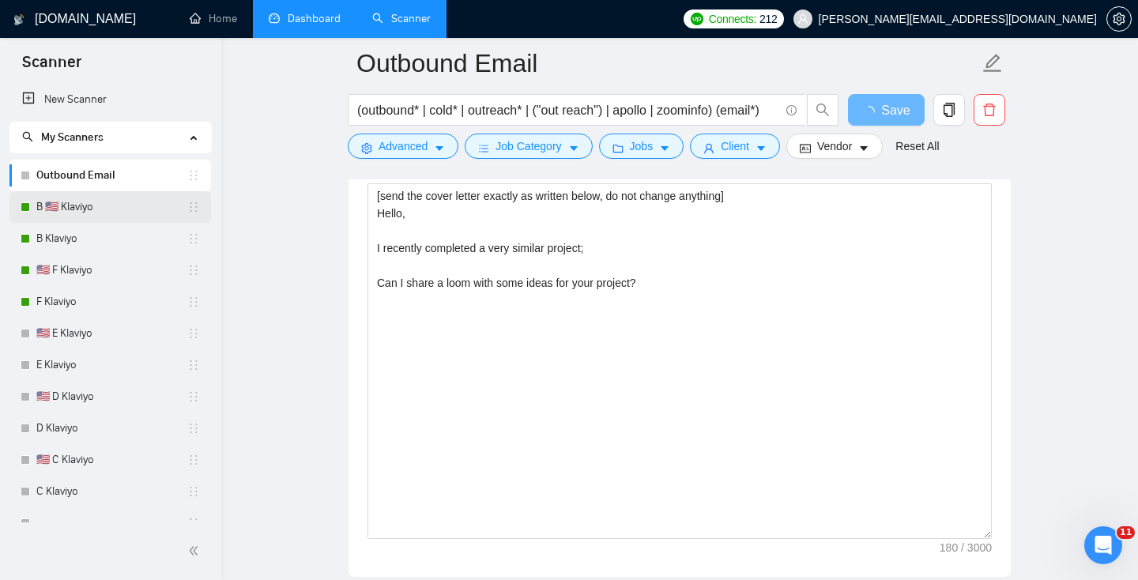
click at [96, 209] on link "B 🇺🇸 Klaviyo" at bounding box center [111, 207] width 151 height 32
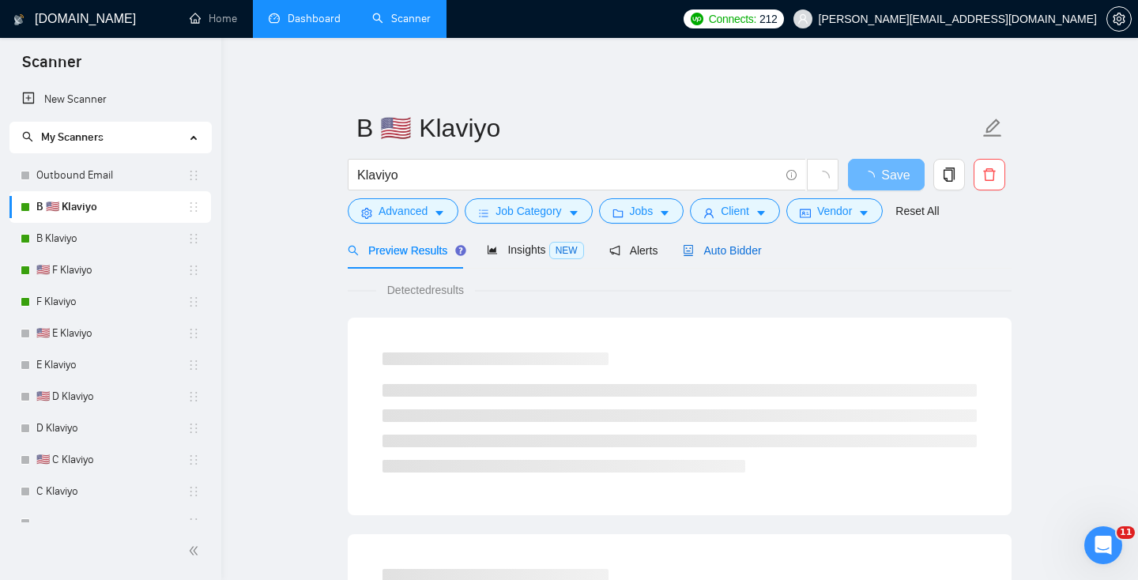
click at [716, 252] on span "Auto Bidder" at bounding box center [722, 250] width 78 height 13
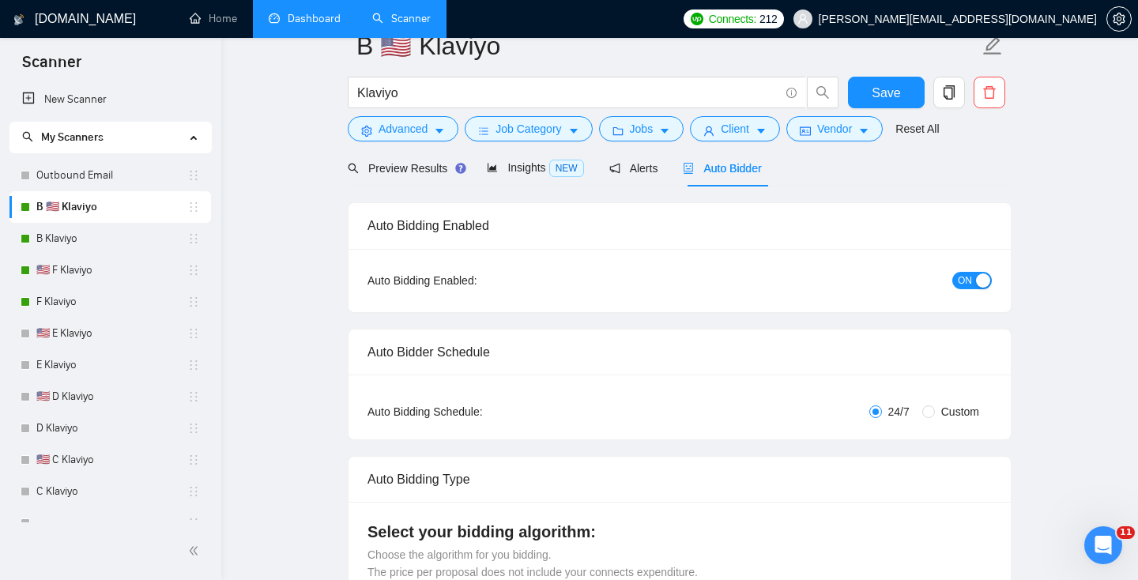
scroll to position [179, 0]
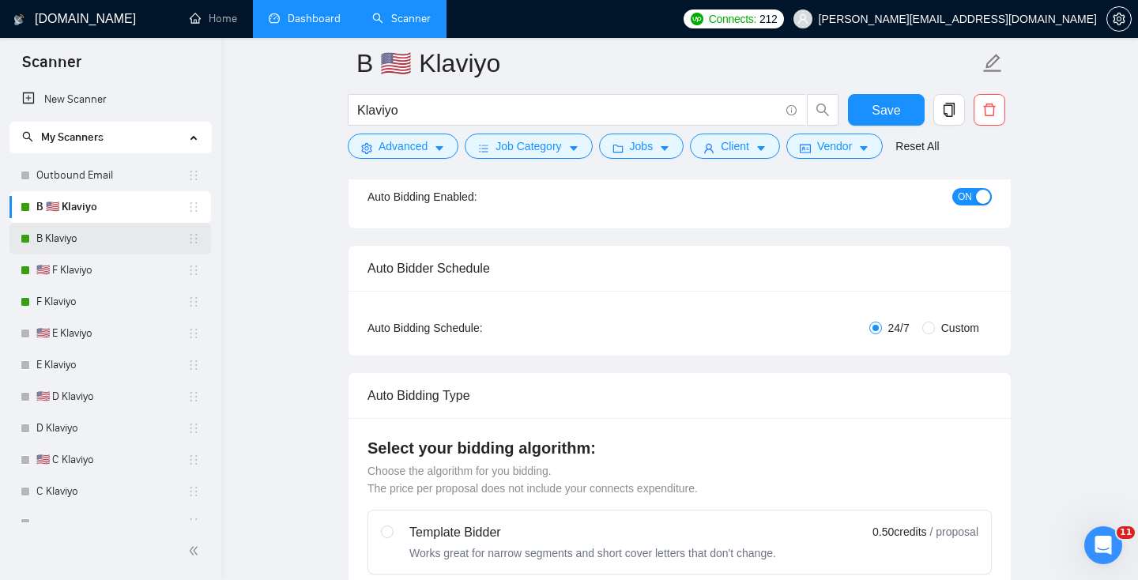
click at [126, 241] on link "B Klaviyo" at bounding box center [111, 239] width 151 height 32
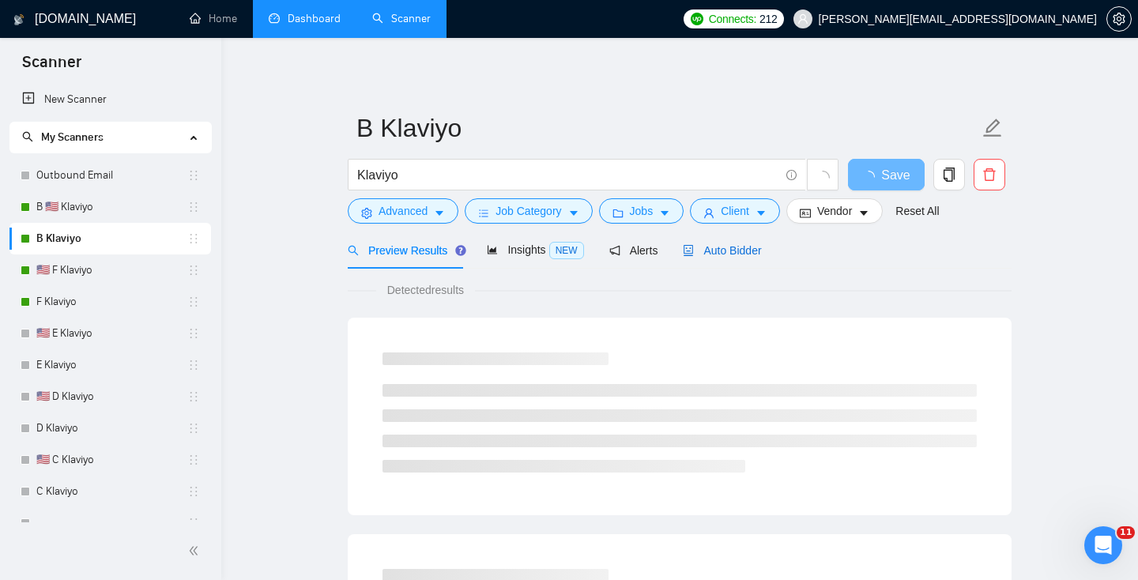
click at [731, 250] on span "Auto Bidder" at bounding box center [722, 250] width 78 height 13
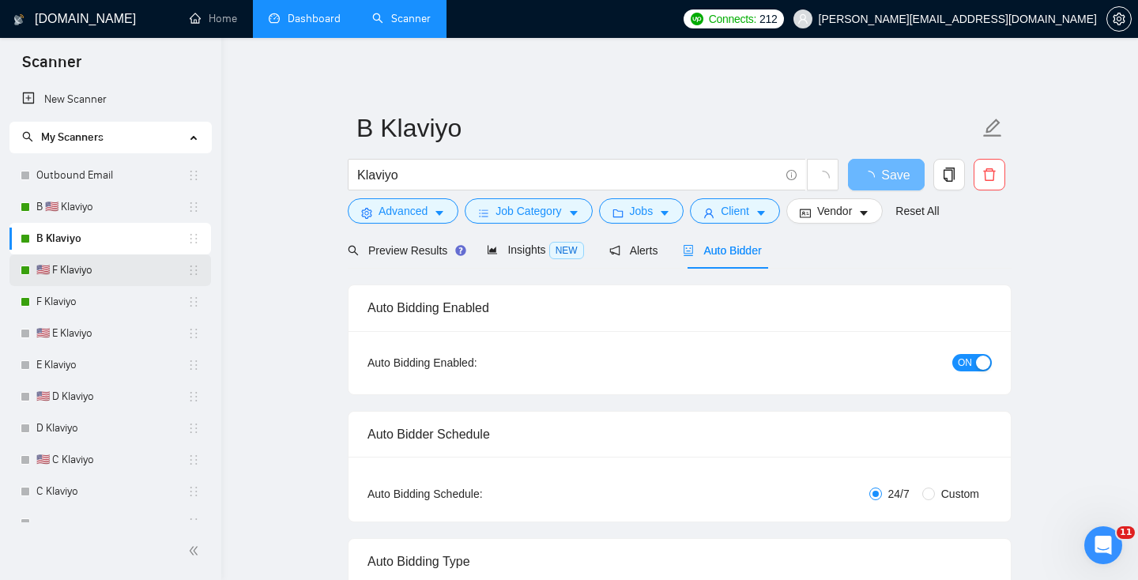
click at [45, 279] on link "🇺🇸 F Klaviyo" at bounding box center [111, 270] width 151 height 32
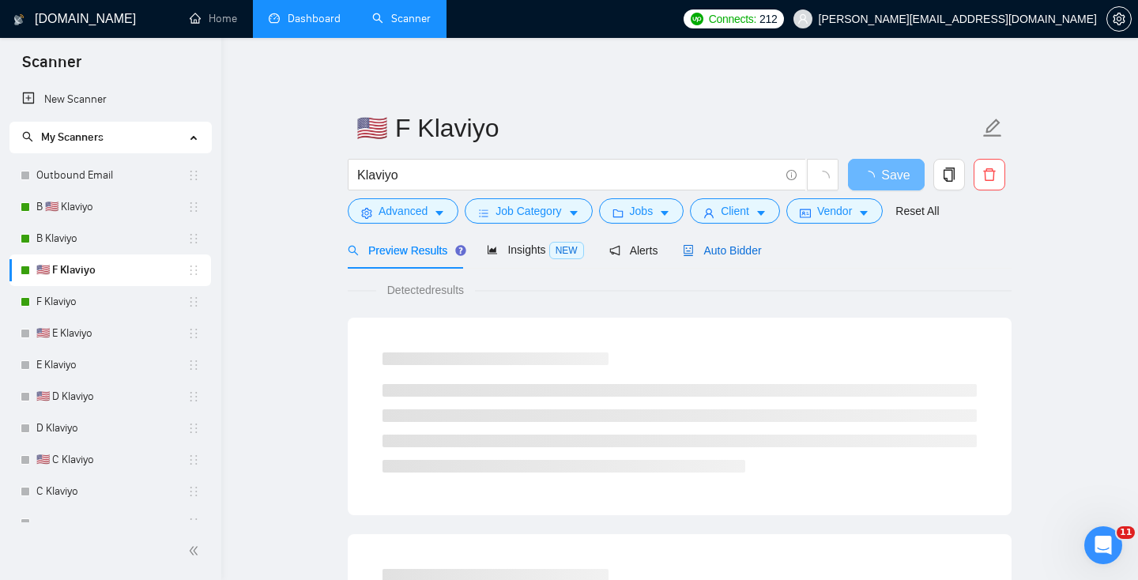
drag, startPoint x: 713, startPoint y: 248, endPoint x: 705, endPoint y: 250, distance: 8.1
click at [713, 248] on span "Auto Bidder" at bounding box center [722, 250] width 78 height 13
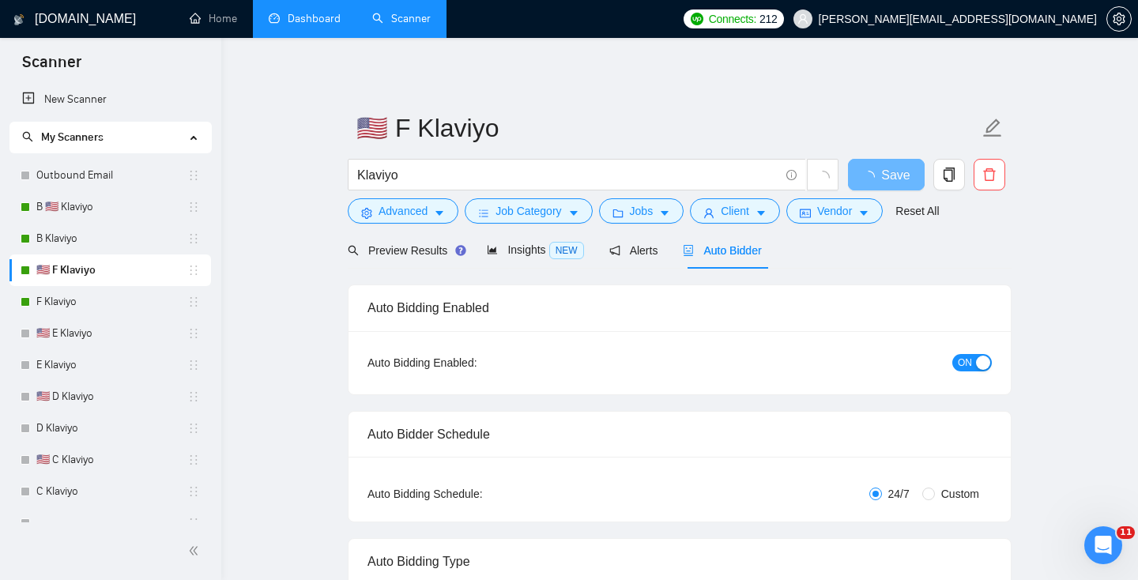
radio input "false"
radio input "true"
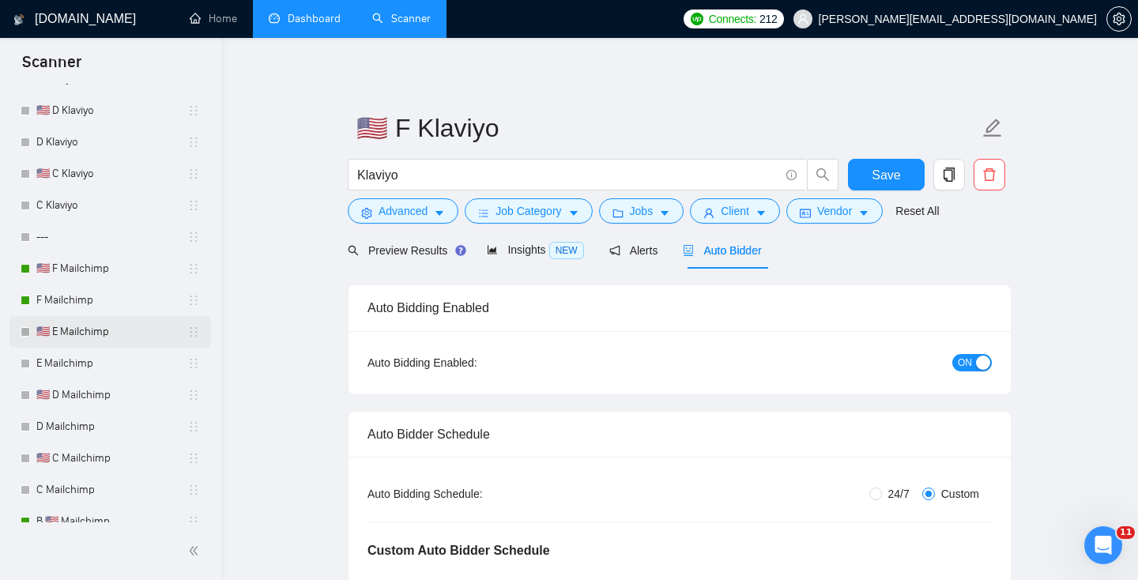
scroll to position [287, 0]
click at [96, 291] on link "F Mailchimp" at bounding box center [111, 300] width 151 height 32
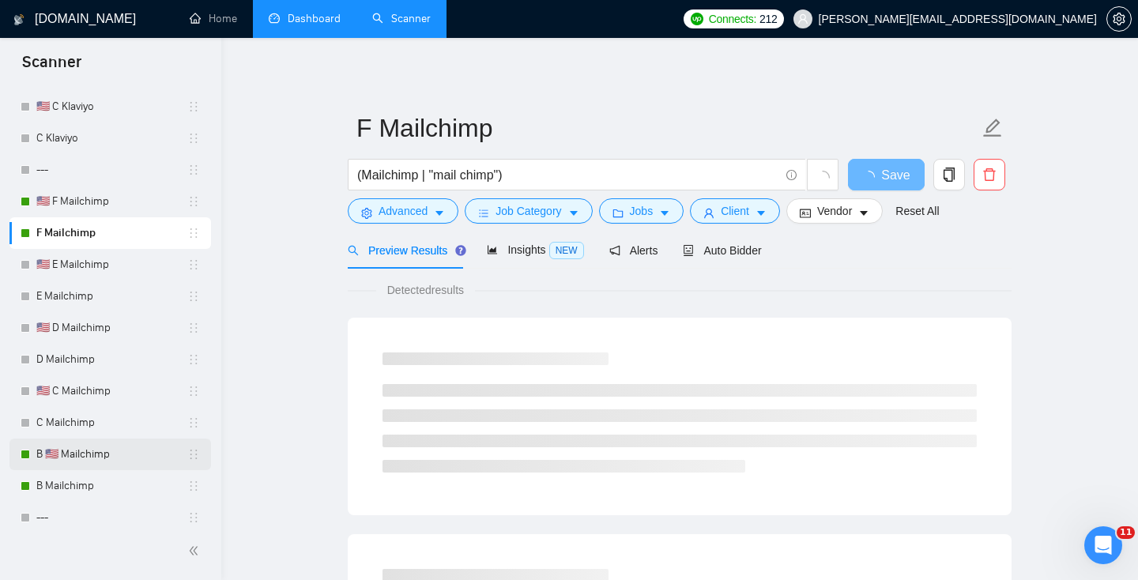
scroll to position [354, 0]
click at [123, 450] on link "B 🇺🇸 Mailchimp" at bounding box center [111, 454] width 151 height 32
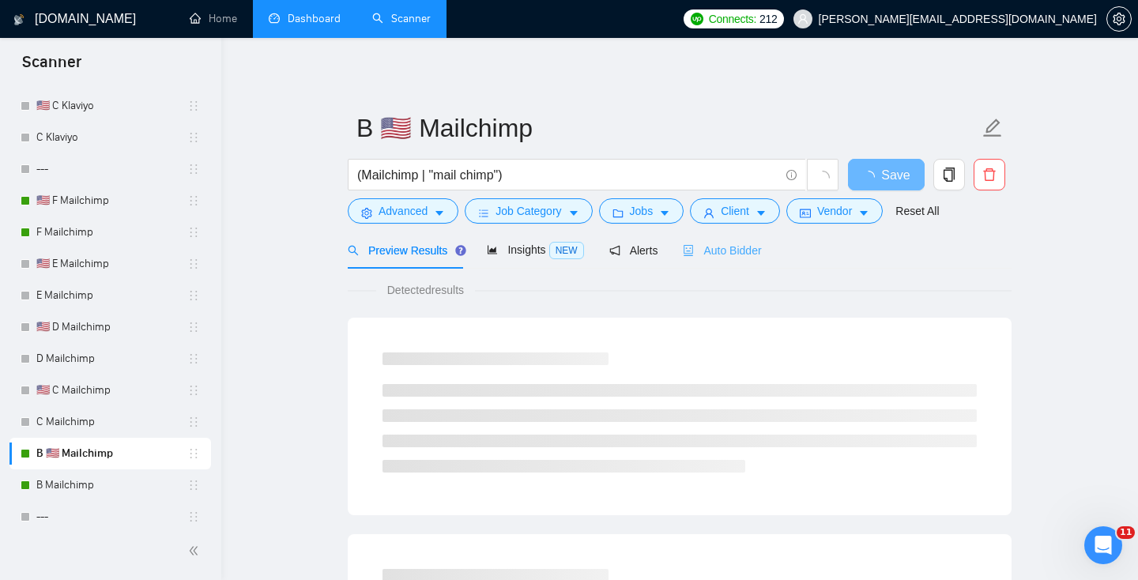
click at [734, 260] on div "Auto Bidder" at bounding box center [722, 249] width 78 height 37
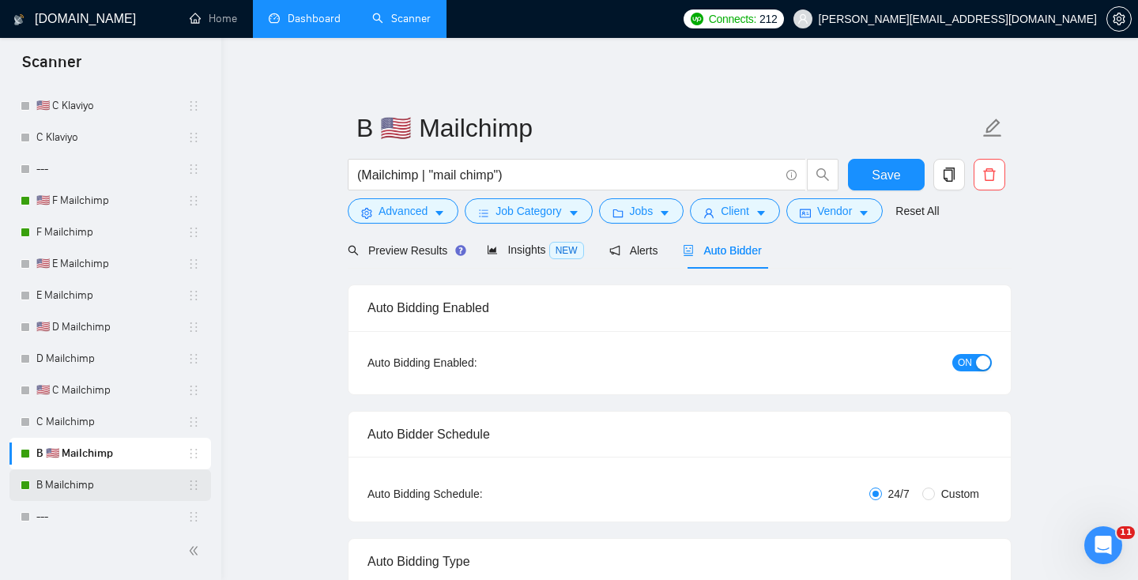
click at [60, 476] on link "B Mailchimp" at bounding box center [111, 485] width 151 height 32
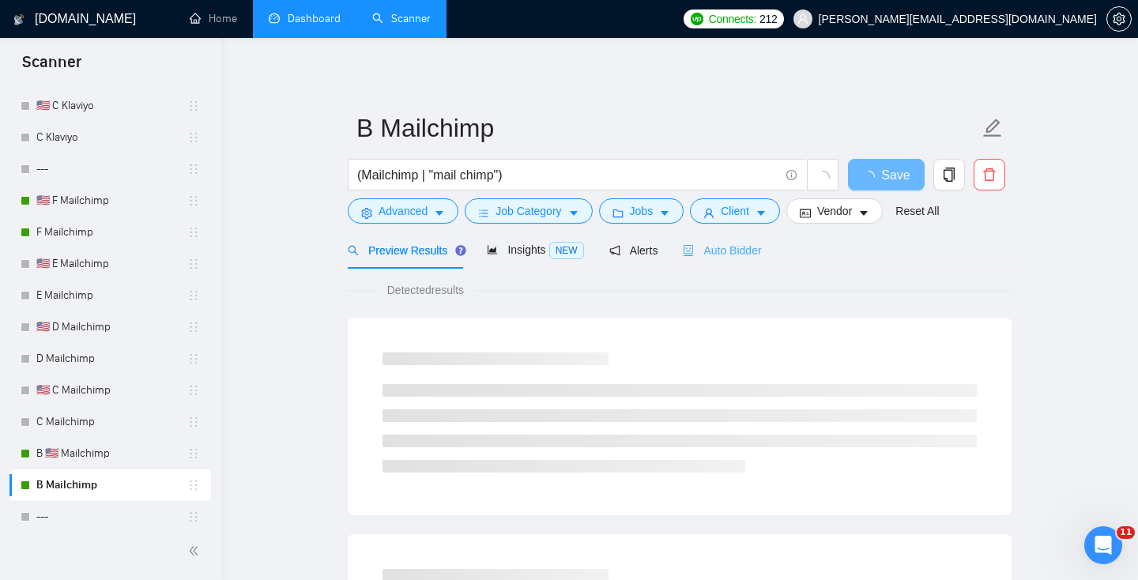
click at [761, 235] on div "Auto Bidder" at bounding box center [722, 249] width 78 height 37
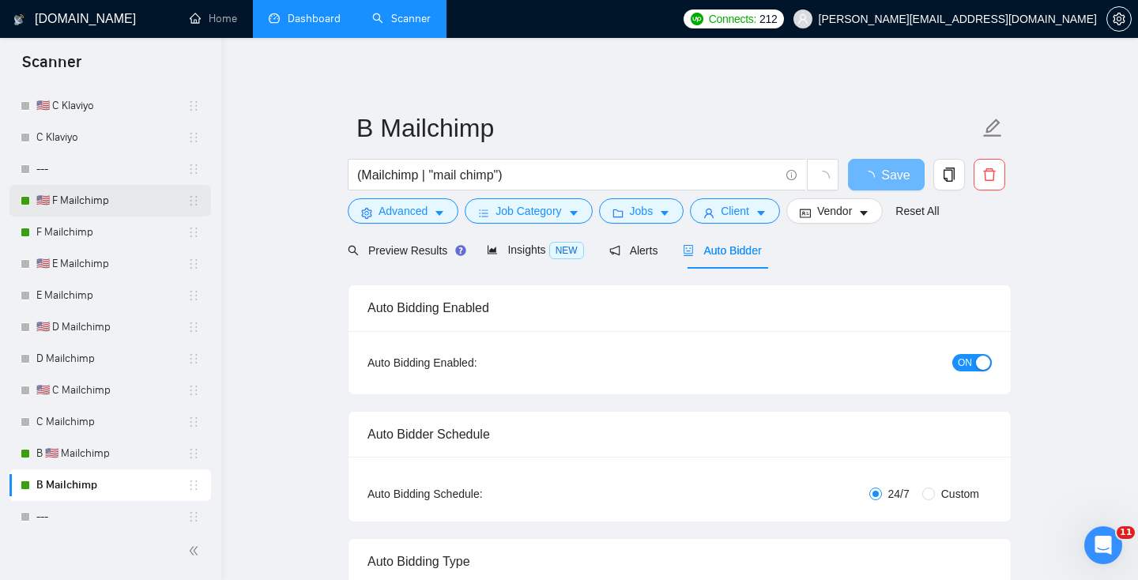
click at [92, 195] on link "🇺🇸 F Mailchimp" at bounding box center [111, 201] width 151 height 32
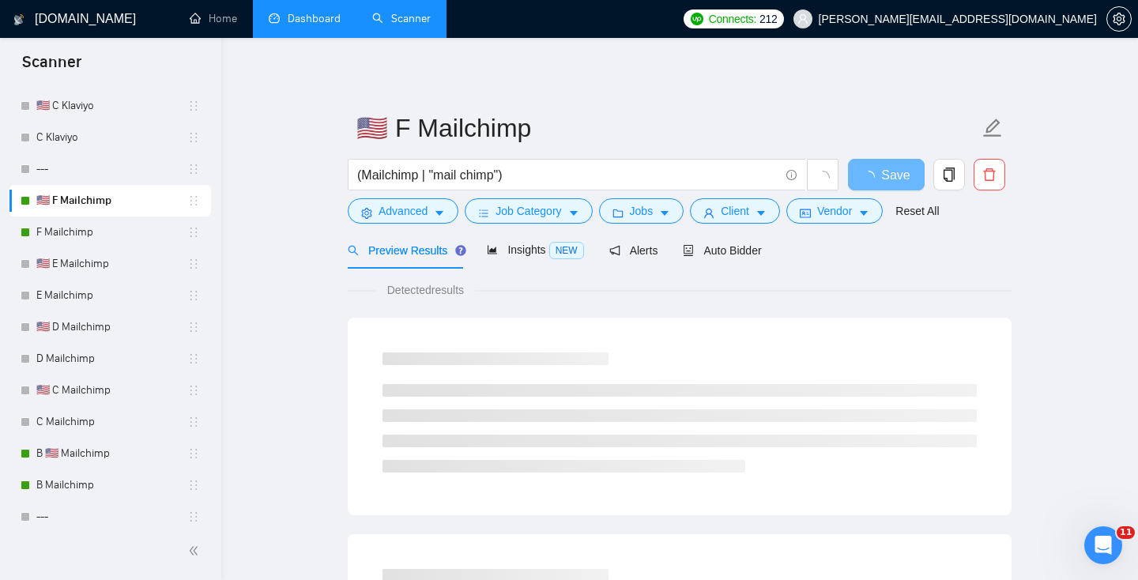
click at [777, 248] on div "Preview Results Insights NEW Alerts Auto Bidder" at bounding box center [680, 249] width 664 height 37
click at [739, 248] on span "Auto Bidder" at bounding box center [722, 250] width 78 height 13
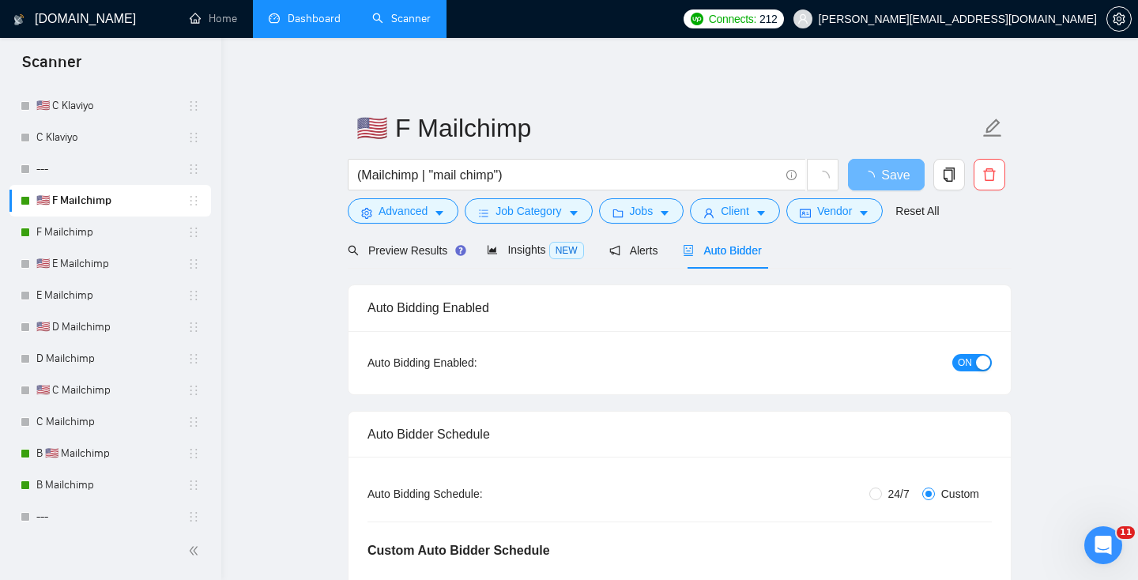
click at [977, 363] on div "button" at bounding box center [983, 362] width 14 height 14
click at [886, 175] on span "Save" at bounding box center [885, 175] width 28 height 20
click at [76, 235] on link "F Mailchimp" at bounding box center [111, 232] width 151 height 32
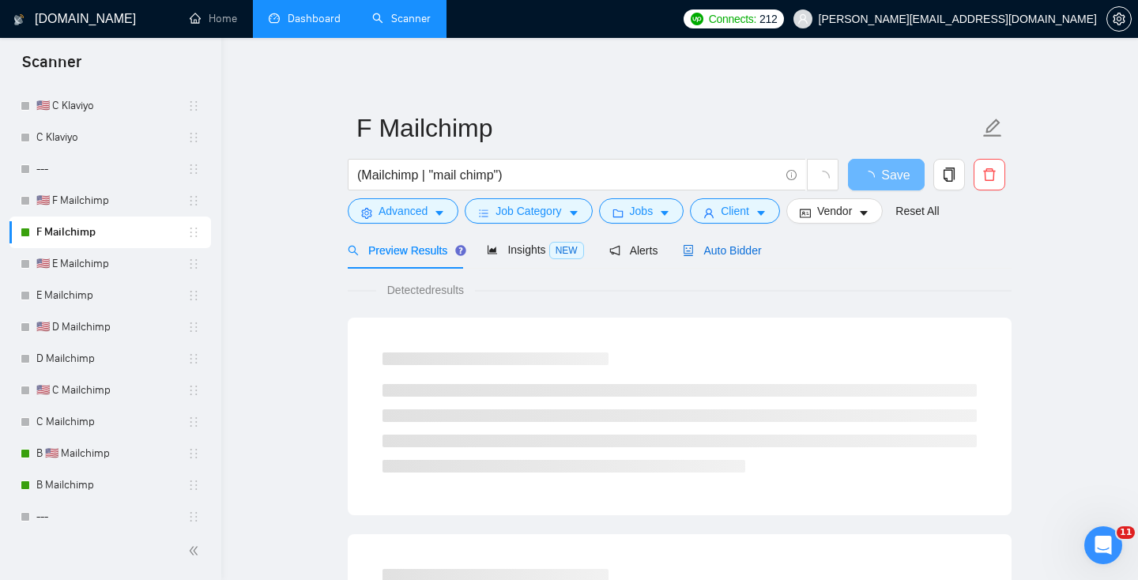
click at [695, 243] on div "Auto Bidder" at bounding box center [722, 250] width 78 height 17
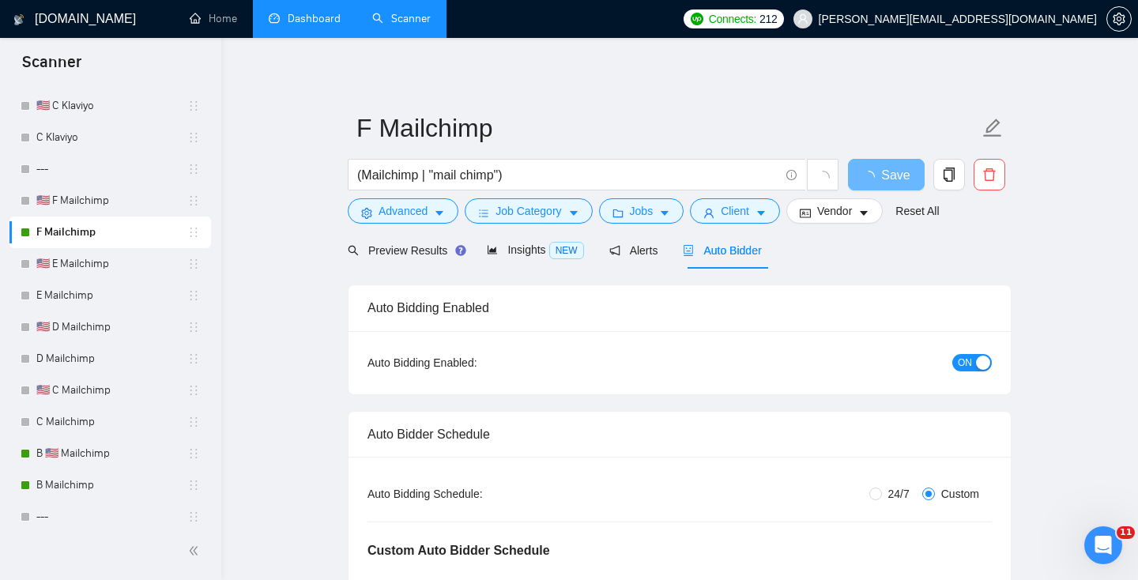
click at [968, 355] on span "ON" at bounding box center [964, 362] width 14 height 17
click at [889, 179] on span "Save" at bounding box center [885, 175] width 28 height 20
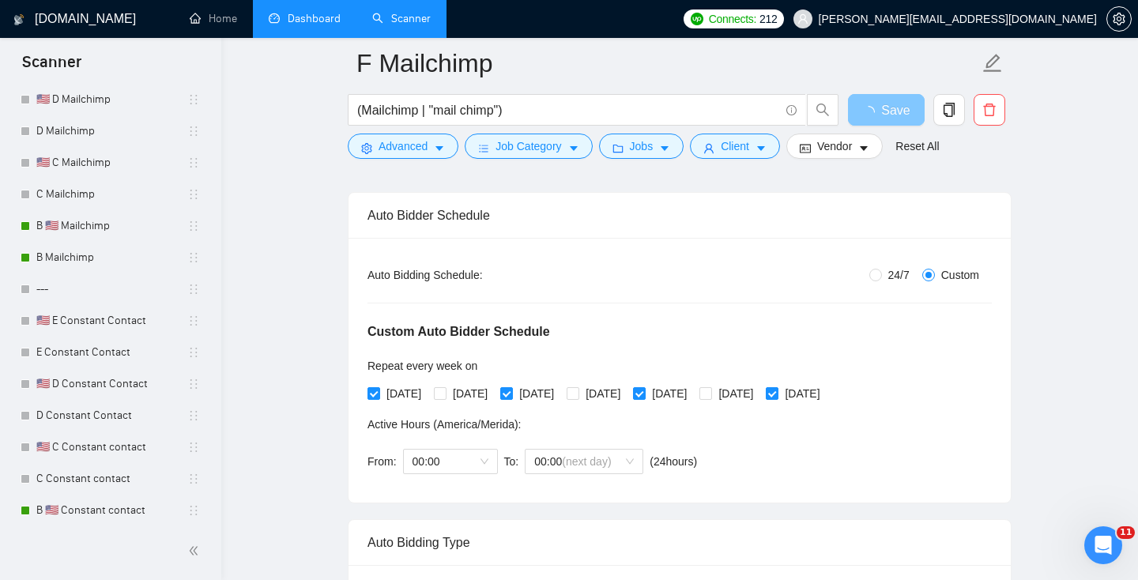
scroll to position [585, 0]
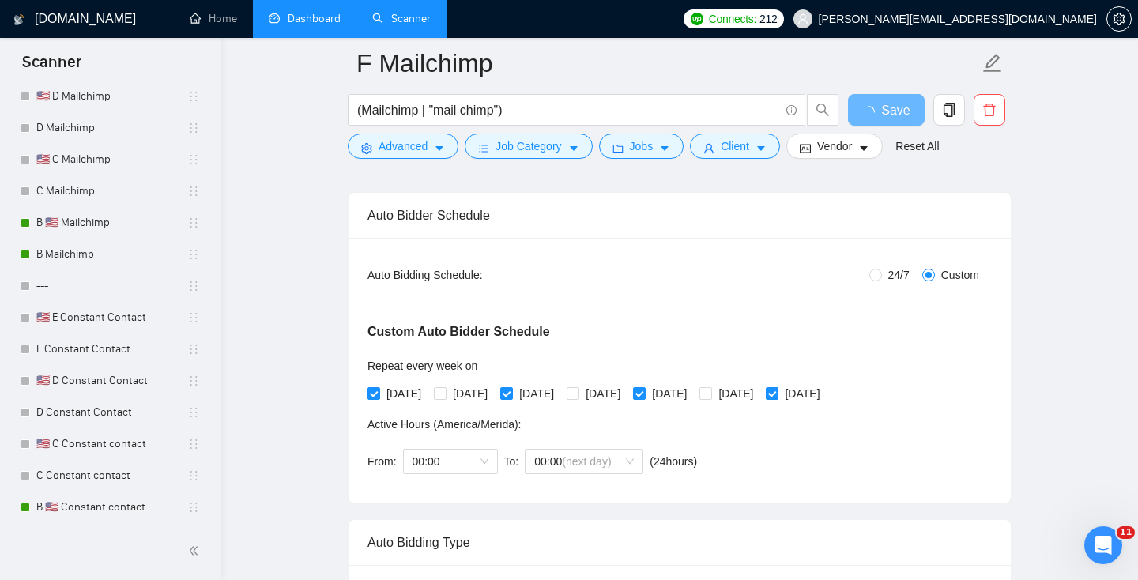
click at [310, 25] on link "Dashboard" at bounding box center [305, 18] width 72 height 13
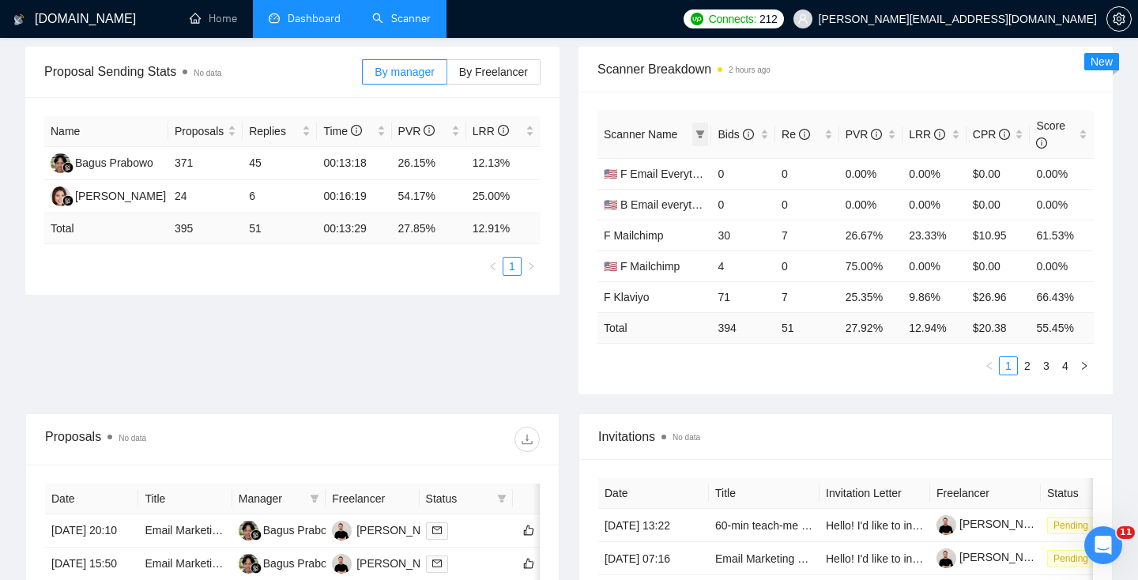
click at [705, 130] on span at bounding box center [700, 134] width 16 height 24
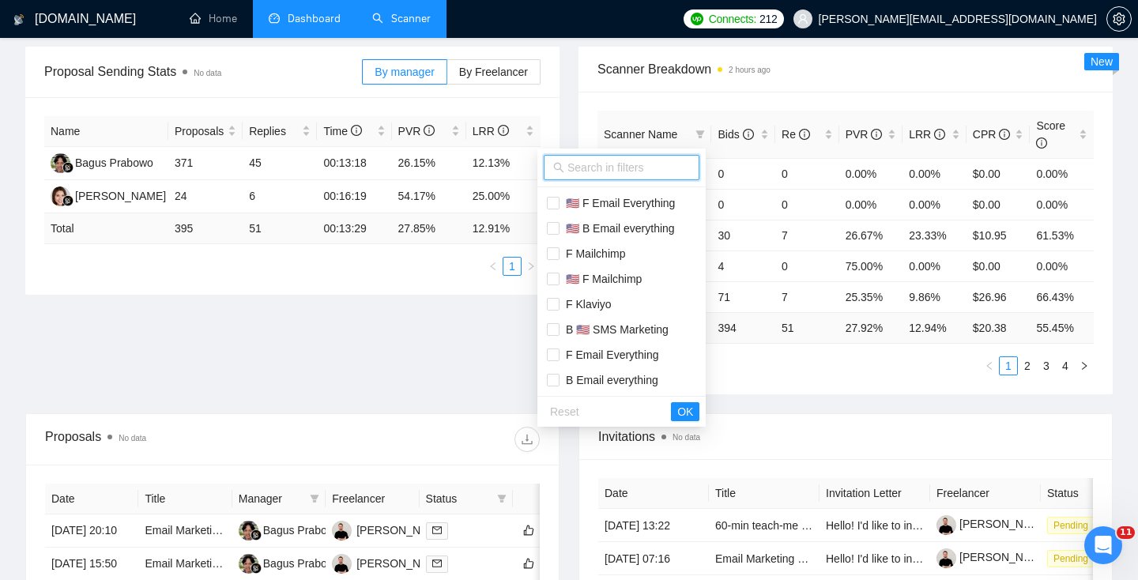
click at [604, 164] on input "text" at bounding box center [628, 167] width 122 height 17
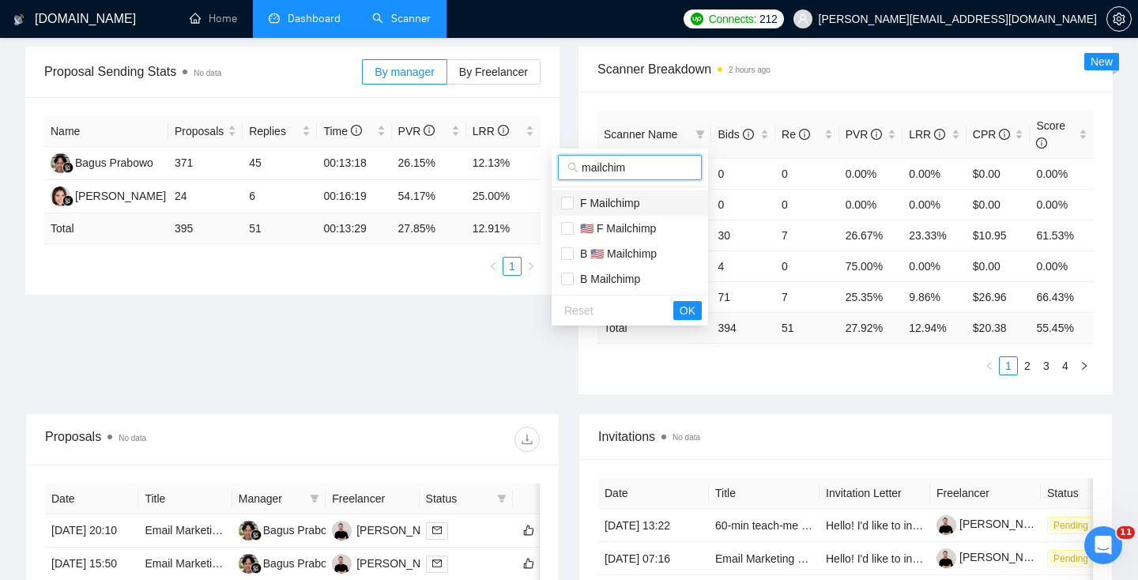
type input "mailchim"
click at [619, 209] on span "F Mailchimp" at bounding box center [629, 202] width 137 height 17
checkbox input "true"
click at [631, 242] on li "B 🇺🇸 Mailchimp" at bounding box center [629, 253] width 156 height 25
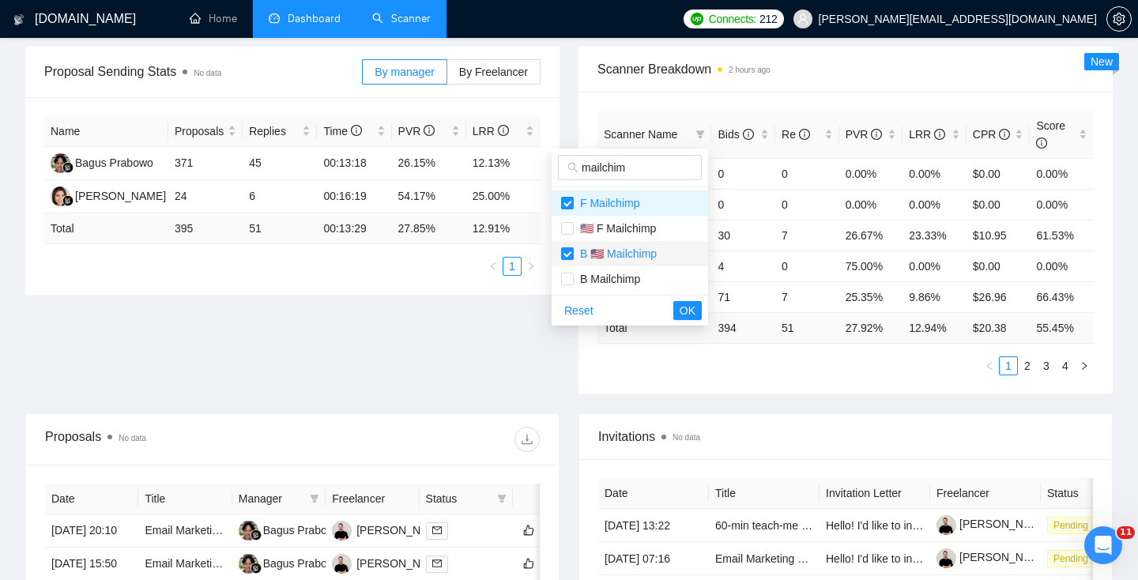
click at [640, 255] on span "B 🇺🇸 Mailchimp" at bounding box center [615, 253] width 83 height 13
checkbox input "false"
click at [633, 240] on li "🇺🇸 F Mailchimp" at bounding box center [629, 228] width 156 height 25
checkbox input "true"
click at [633, 258] on span "B 🇺🇸 Mailchimp" at bounding box center [615, 253] width 83 height 13
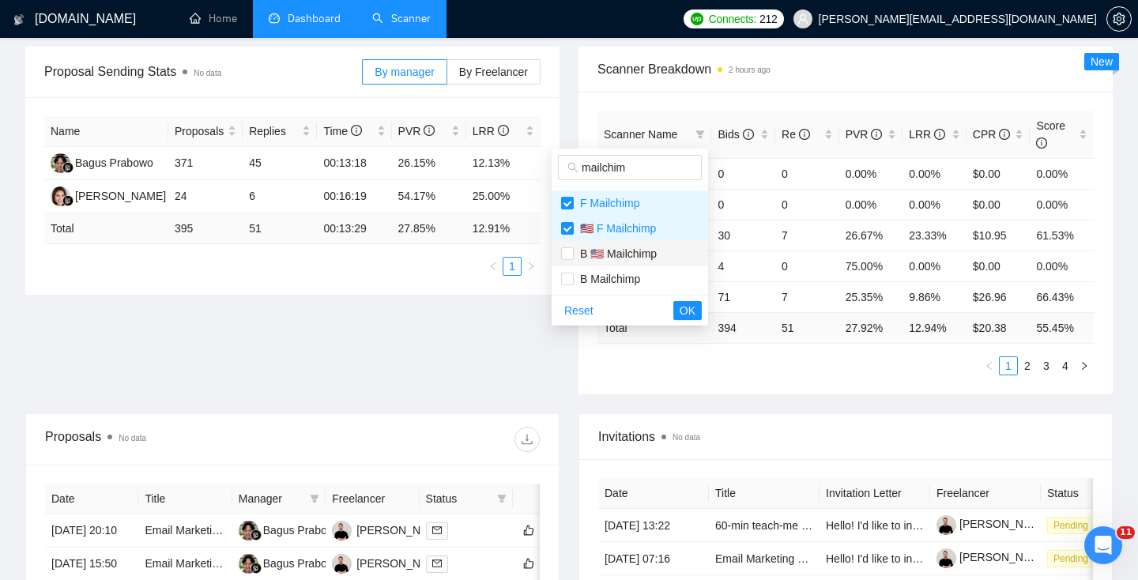
checkbox input "true"
click at [633, 276] on span "B Mailchimp" at bounding box center [607, 279] width 66 height 13
checkbox input "true"
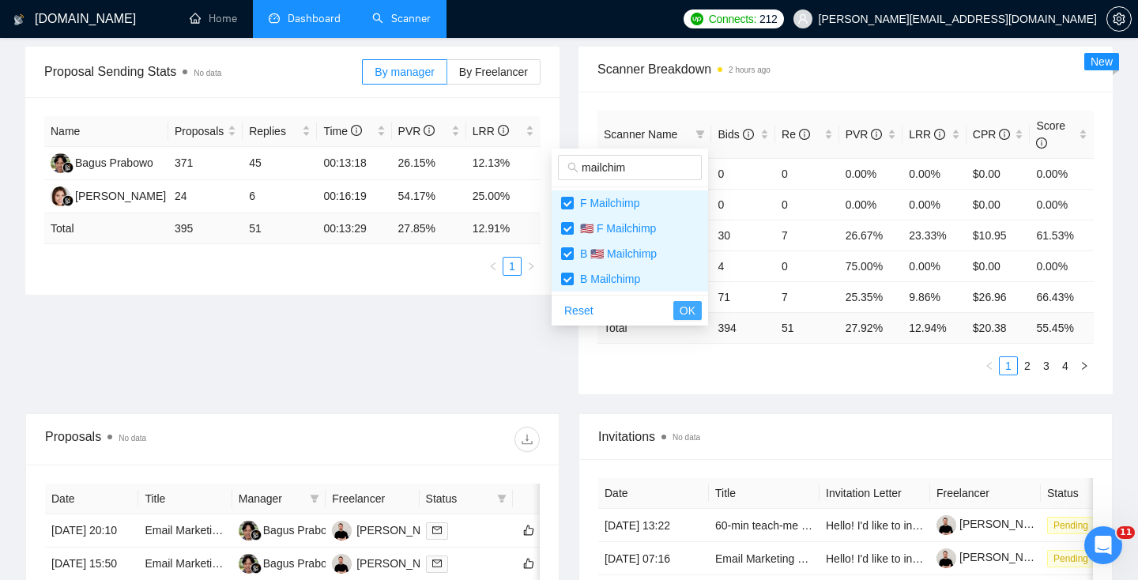
click at [683, 306] on span "OK" at bounding box center [687, 310] width 16 height 17
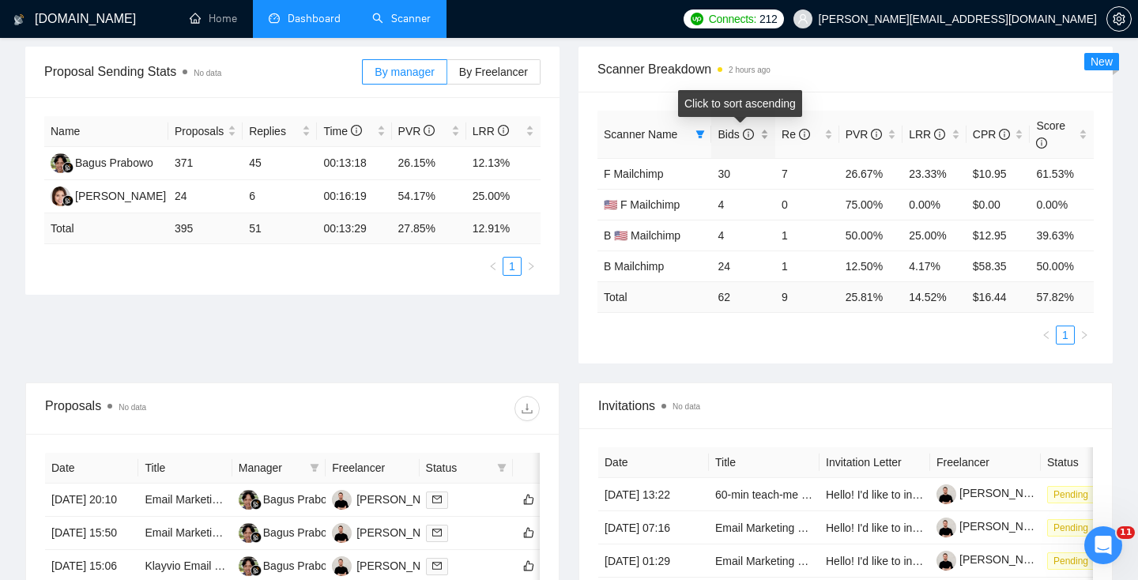
click at [735, 132] on span "Bids" at bounding box center [735, 134] width 36 height 13
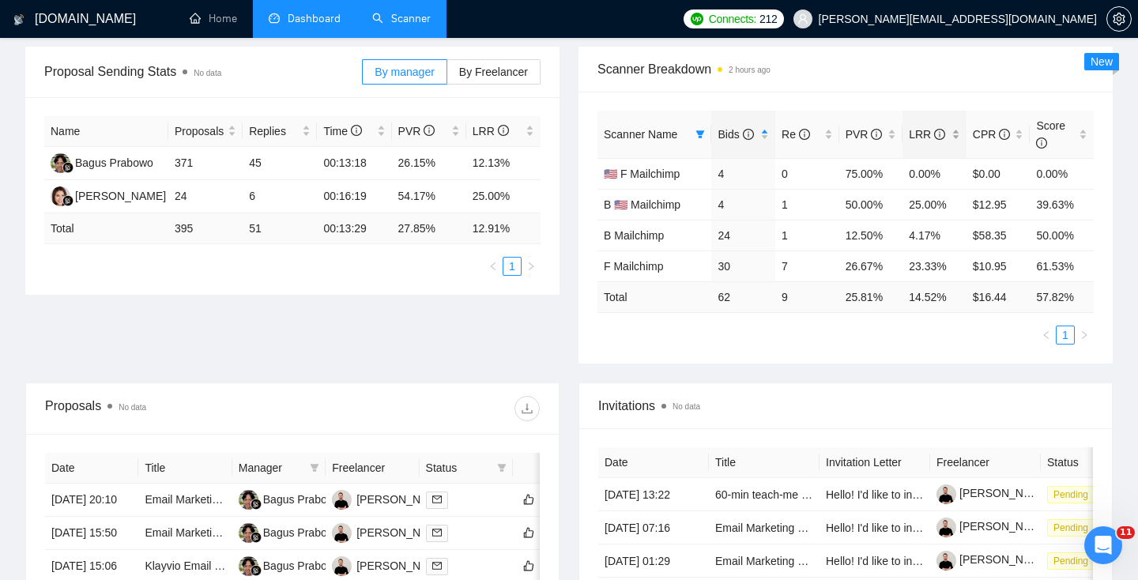
click at [941, 139] on icon "info-circle" at bounding box center [939, 134] width 11 height 11
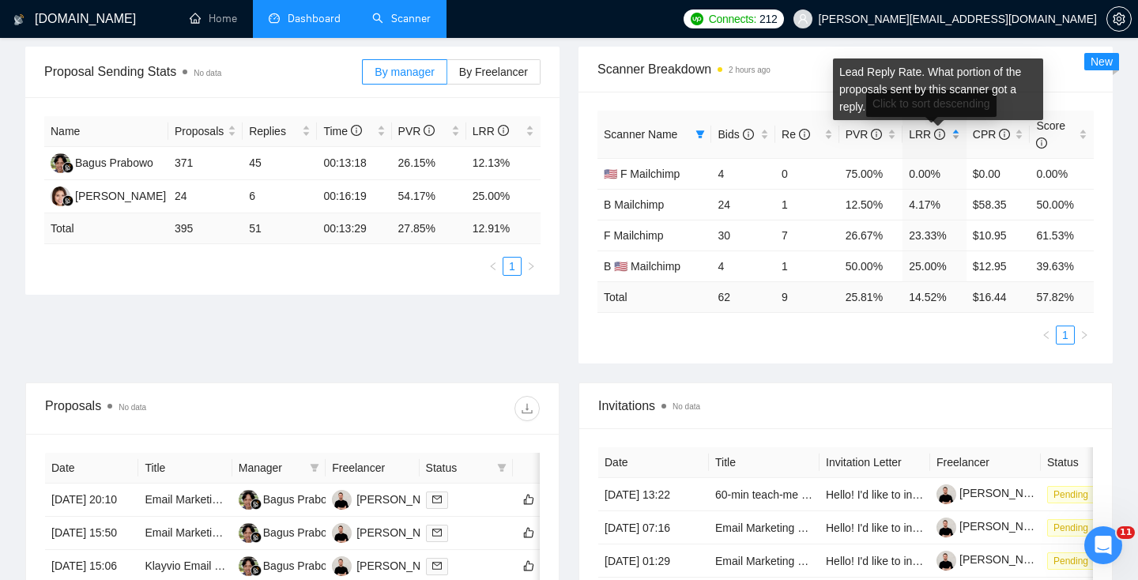
click at [938, 139] on icon "info-circle" at bounding box center [939, 134] width 11 height 11
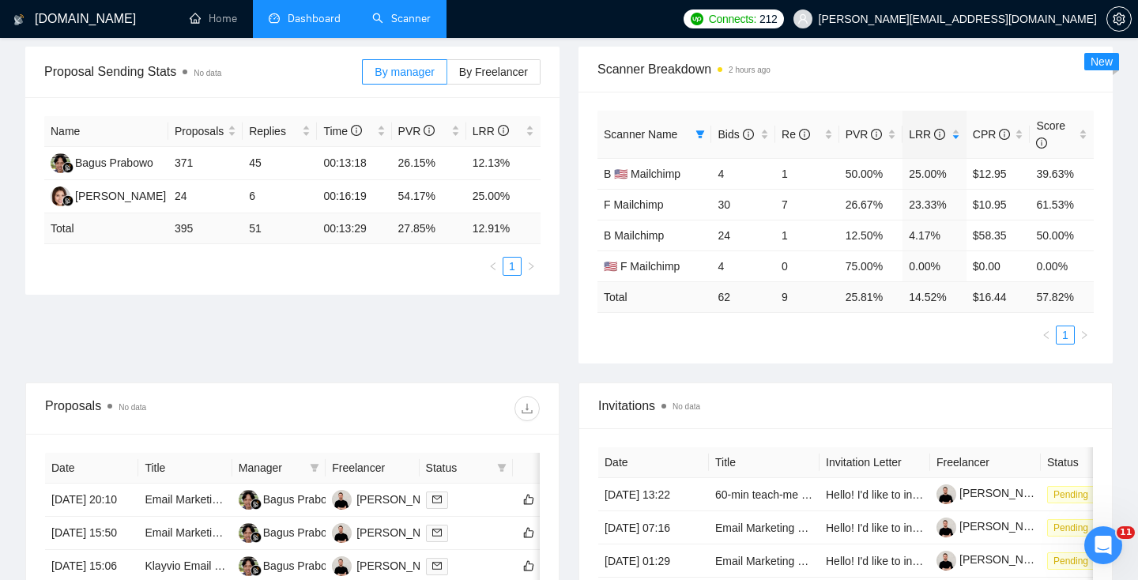
click at [404, 12] on link "Scanner" at bounding box center [401, 18] width 58 height 13
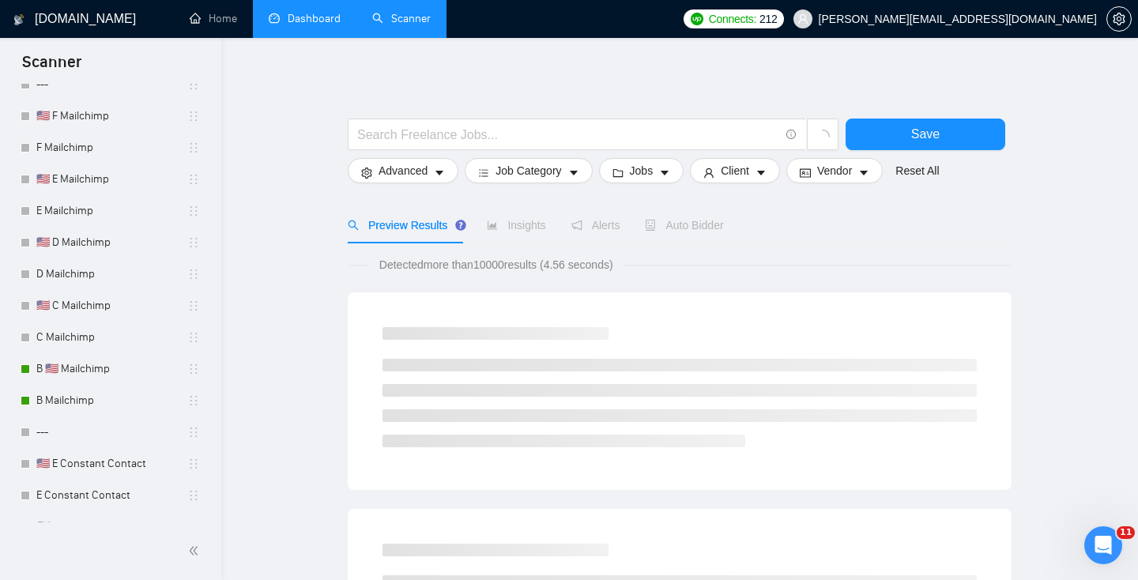
scroll to position [440, 0]
click at [76, 399] on link "B Mailchimp" at bounding box center [111, 399] width 151 height 32
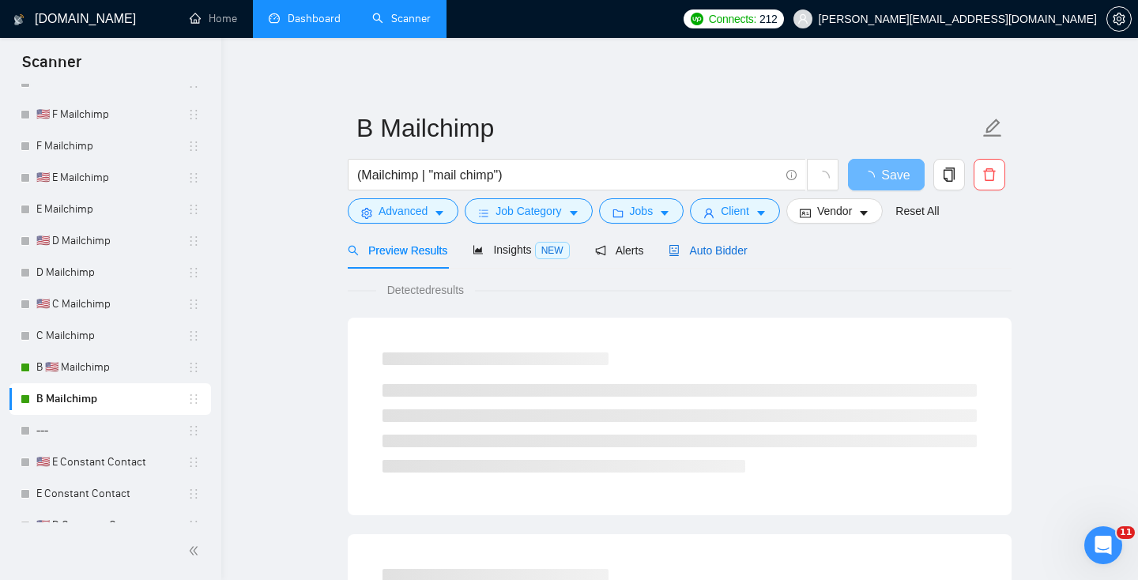
click at [740, 246] on span "Auto Bidder" at bounding box center [707, 250] width 78 height 13
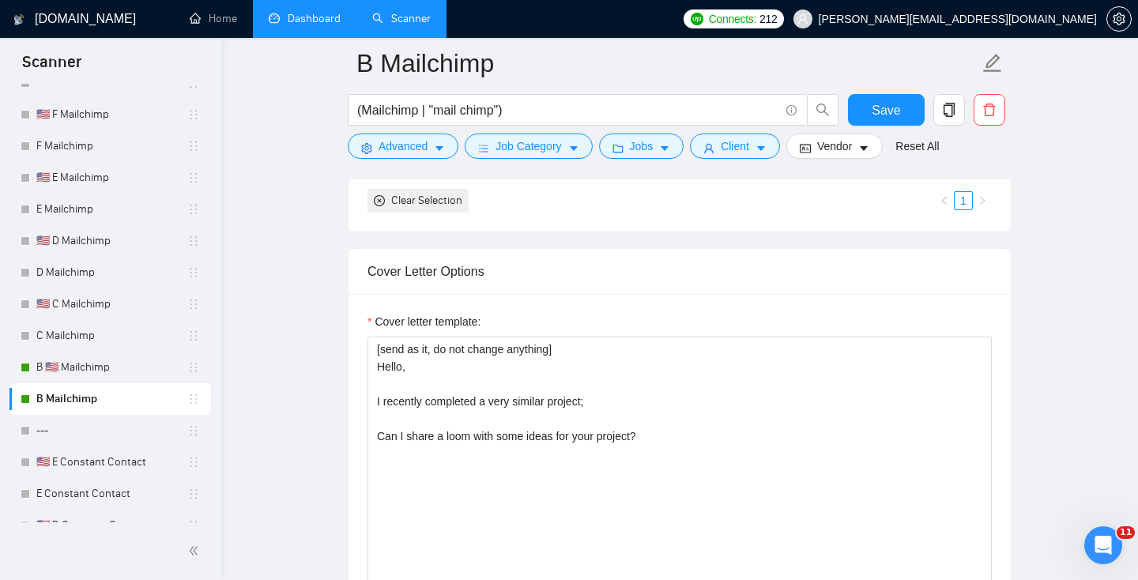
scroll to position [1653, 0]
click at [318, 12] on link "Dashboard" at bounding box center [305, 18] width 72 height 13
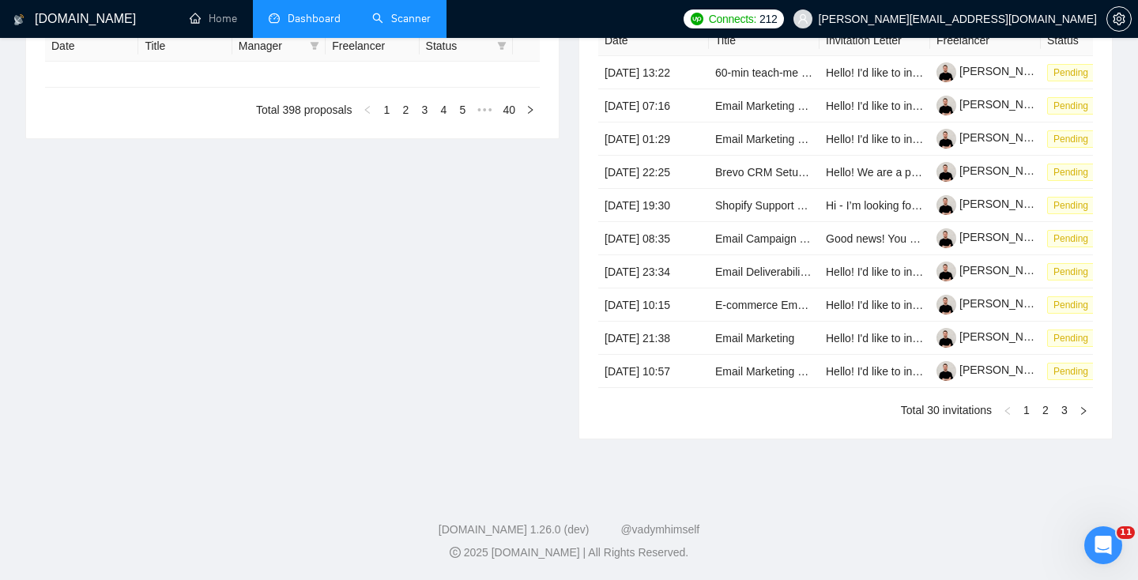
type input "2025-07-21"
type input "2025-08-20"
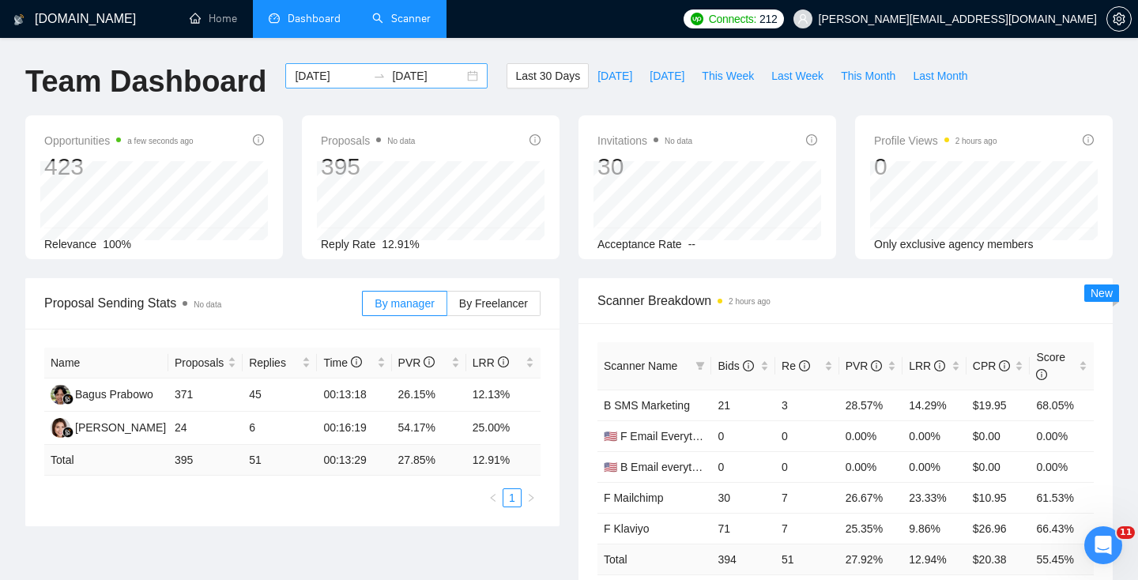
click at [316, 76] on input "2025-07-21" at bounding box center [331, 75] width 72 height 17
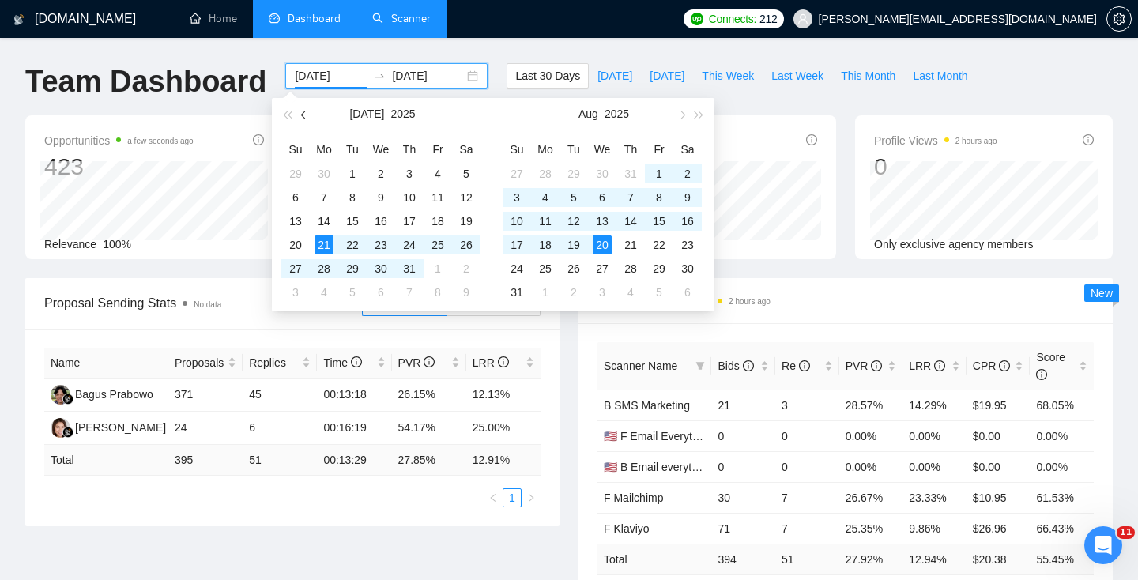
click at [304, 99] on button "button" at bounding box center [303, 114] width 17 height 32
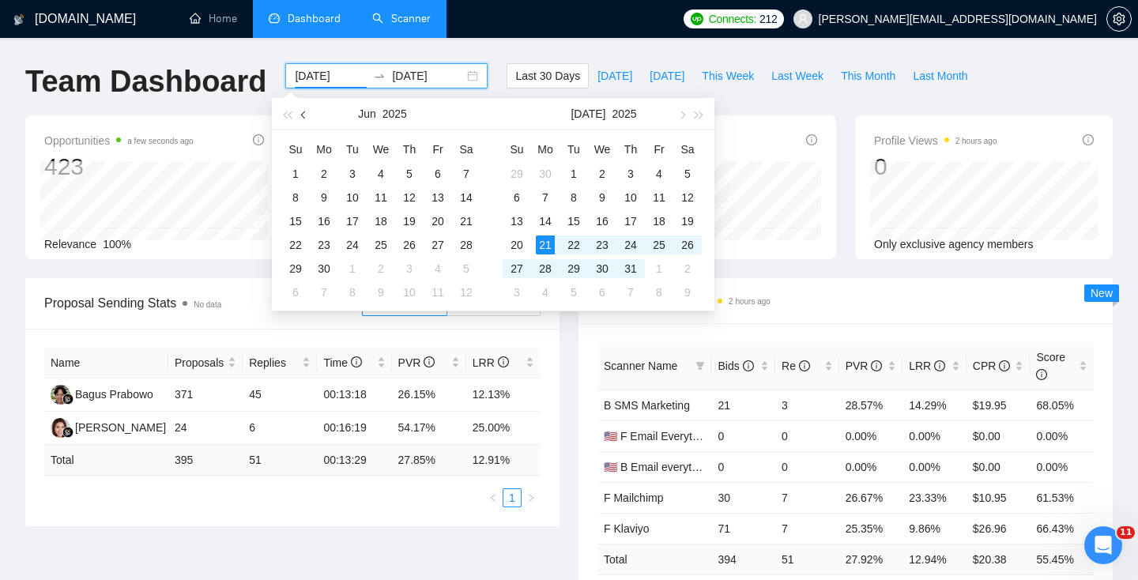
click at [307, 111] on button "button" at bounding box center [303, 114] width 17 height 32
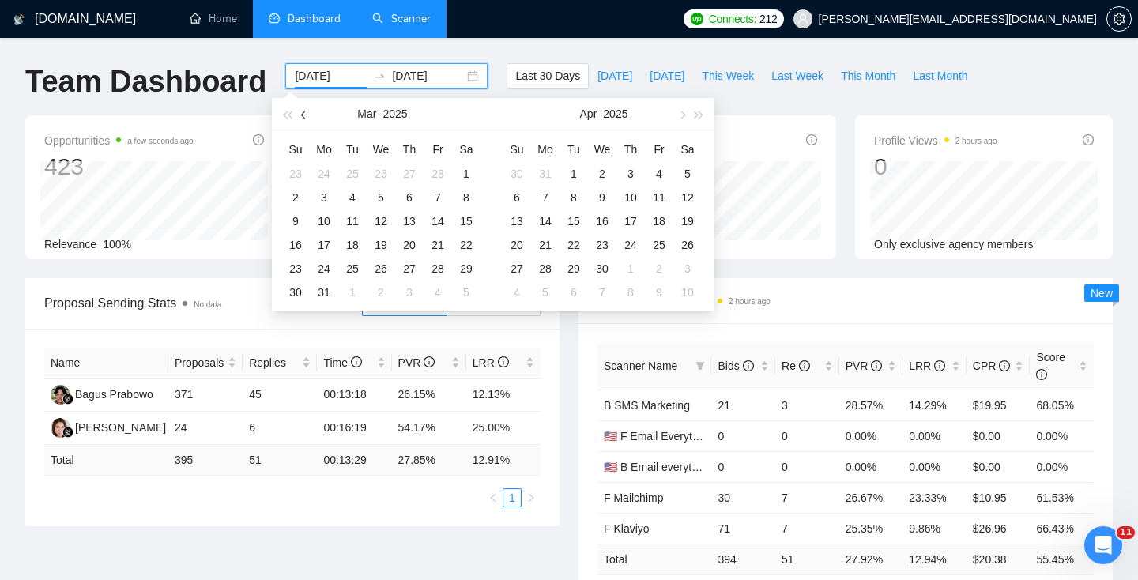
click at [307, 111] on button "button" at bounding box center [303, 114] width 17 height 32
type input "2025-01-01"
click at [381, 174] on div "1" at bounding box center [380, 173] width 19 height 19
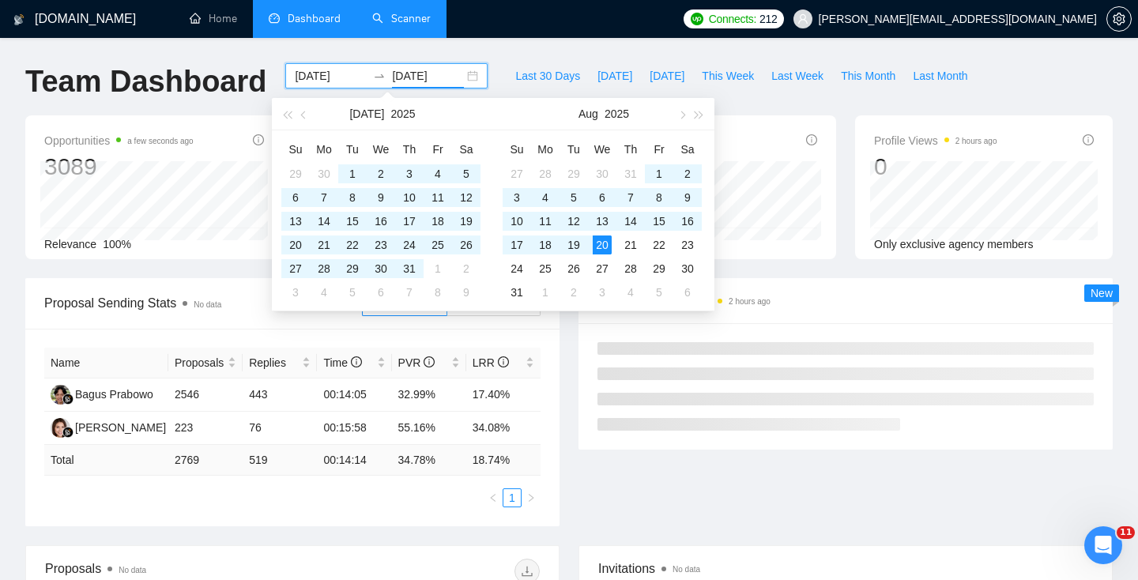
type input "2025-08-20"
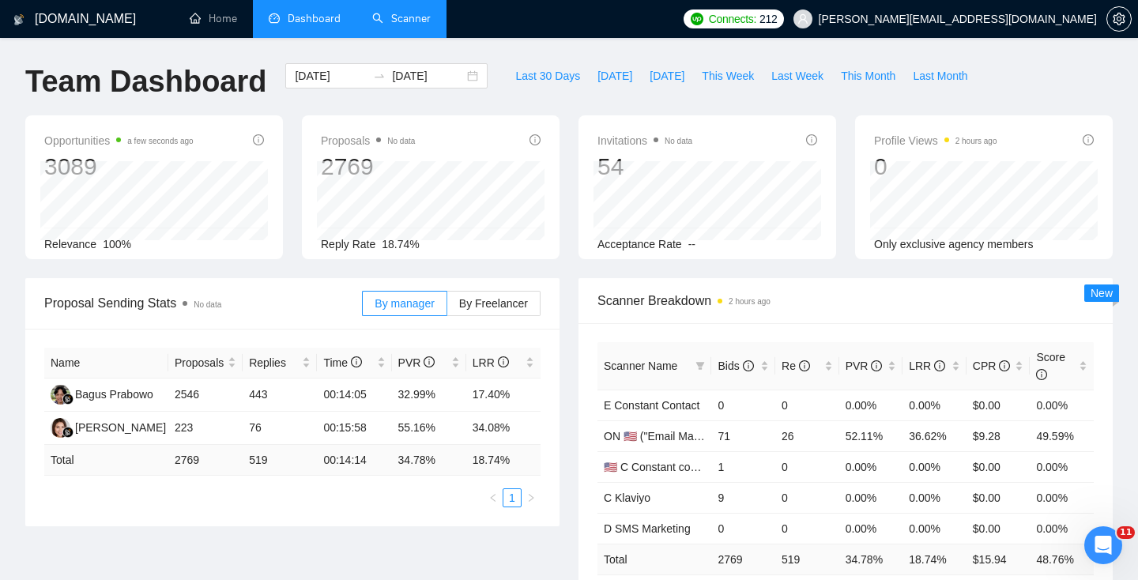
click at [818, 281] on div "Scanner Breakdown 2 hours ago" at bounding box center [845, 300] width 496 height 45
click at [705, 363] on icon "filter" at bounding box center [699, 365] width 9 height 9
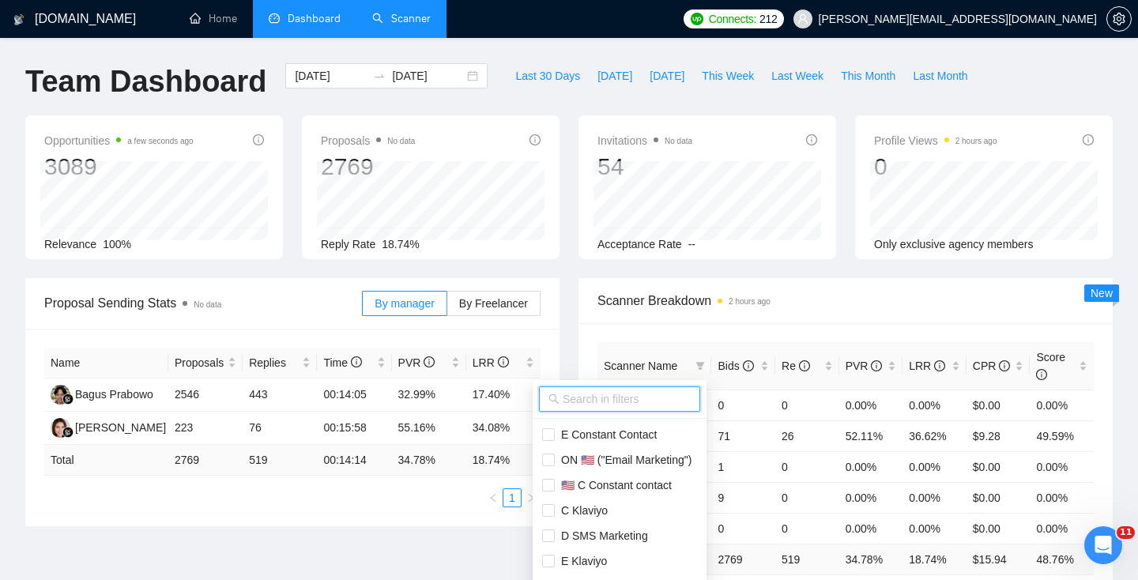
click at [586, 393] on input "text" at bounding box center [626, 398] width 128 height 17
type input "mailchimp"
click at [637, 463] on span "B 🇺🇸 Mailchimp" at bounding box center [615, 459] width 83 height 13
checkbox input "true"
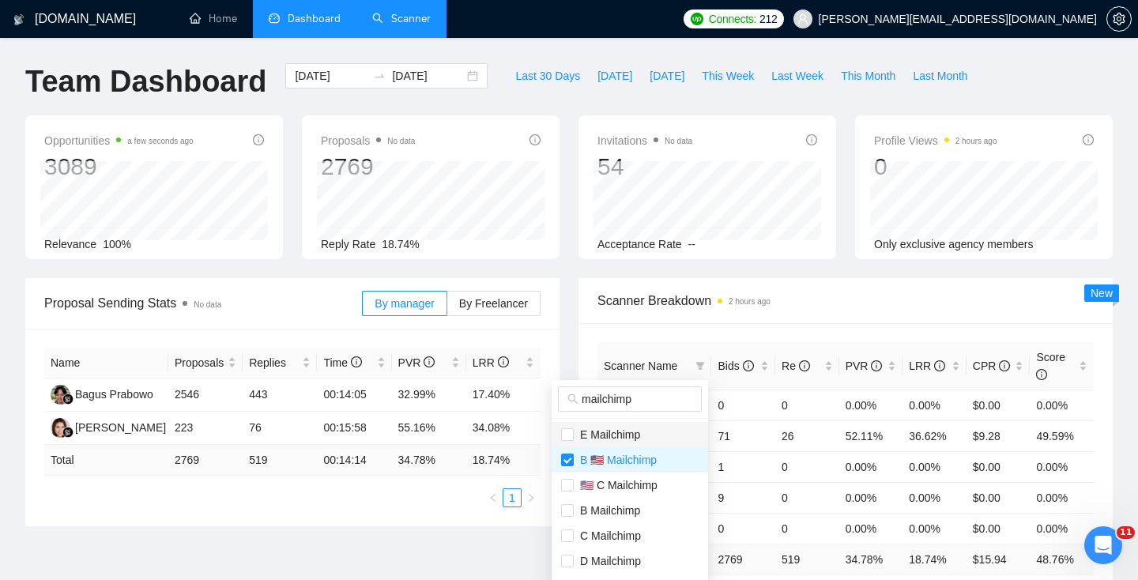
click at [626, 439] on span "E Mailchimp" at bounding box center [607, 434] width 66 height 13
checkbox input "true"
click at [626, 496] on li "🇺🇸 C Mailchimp" at bounding box center [629, 484] width 156 height 25
checkbox input "true"
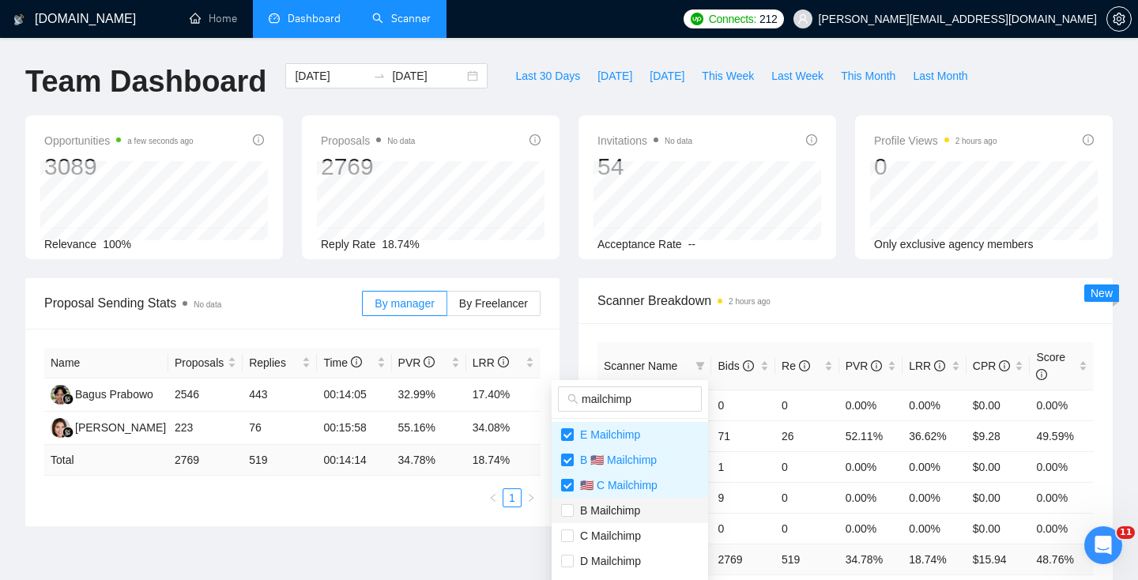
click at [630, 514] on span "B Mailchimp" at bounding box center [607, 510] width 66 height 13
checkbox input "true"
click at [622, 502] on span "C Mailchimp" at bounding box center [629, 510] width 137 height 17
checkbox input "true"
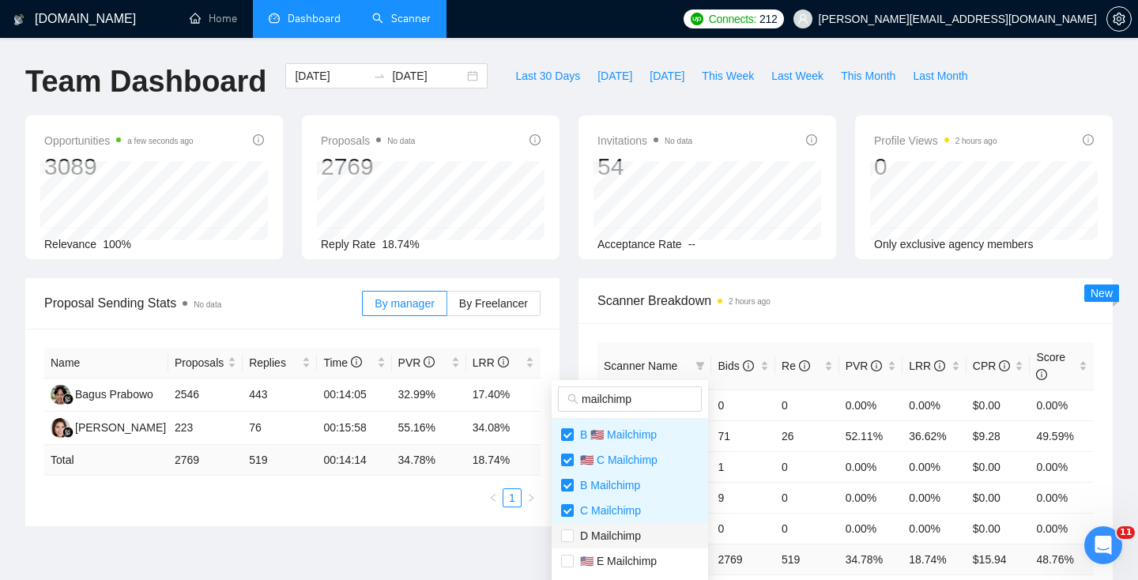
click at [622, 535] on span "D Mailchimp" at bounding box center [607, 535] width 67 height 13
checkbox input "true"
click at [623, 558] on span "🇺🇸 E Mailchimp" at bounding box center [615, 561] width 83 height 13
checkbox input "true"
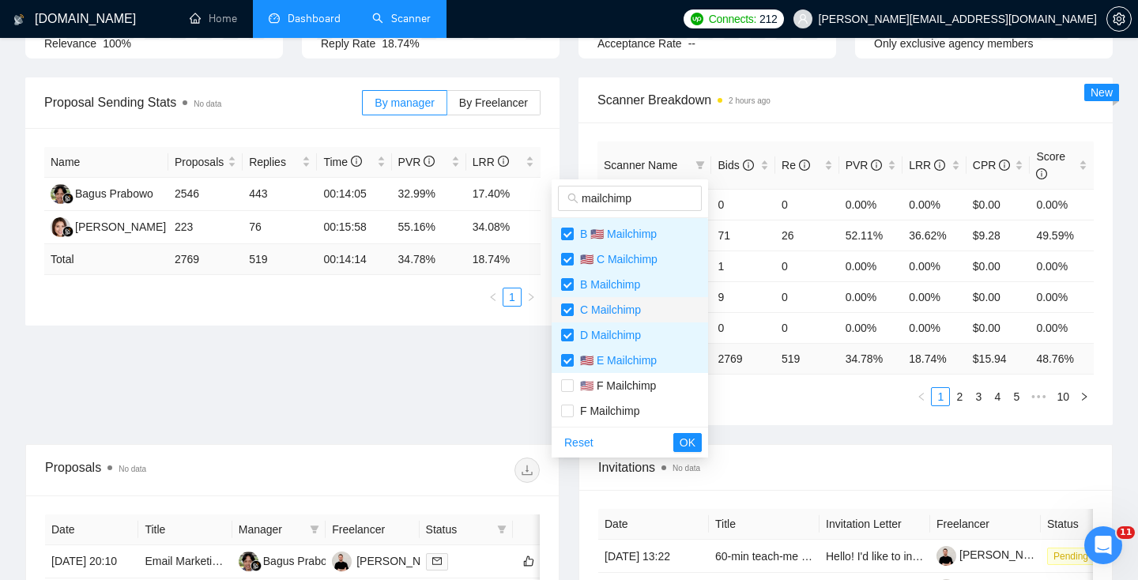
scroll to position [286, 0]
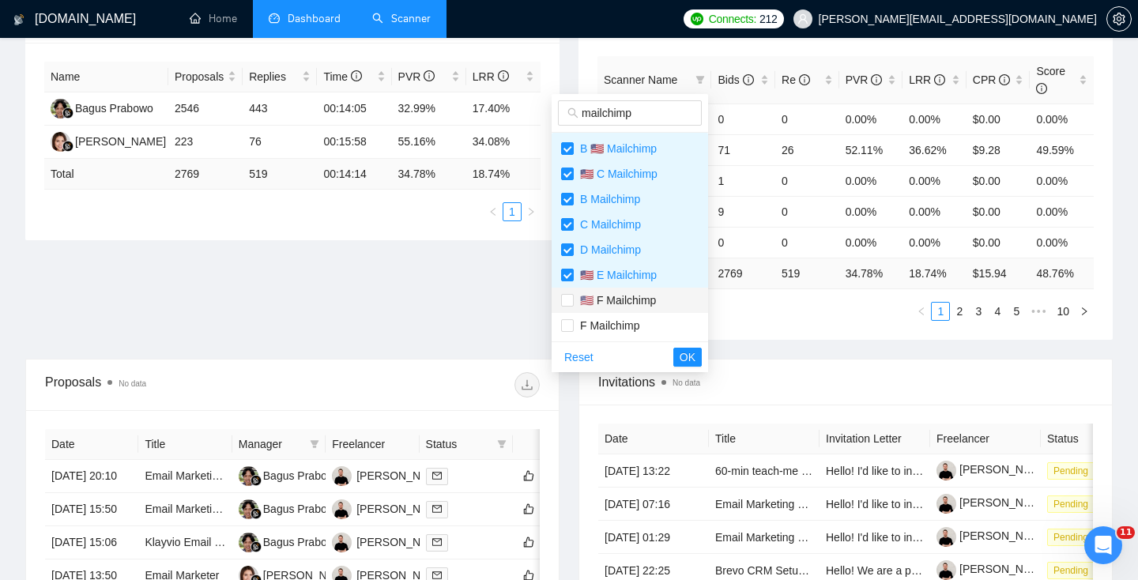
click at [593, 291] on li "🇺🇸 F Mailchimp" at bounding box center [629, 300] width 156 height 25
checkbox input "true"
click at [607, 324] on span "F Mailchimp" at bounding box center [607, 325] width 66 height 13
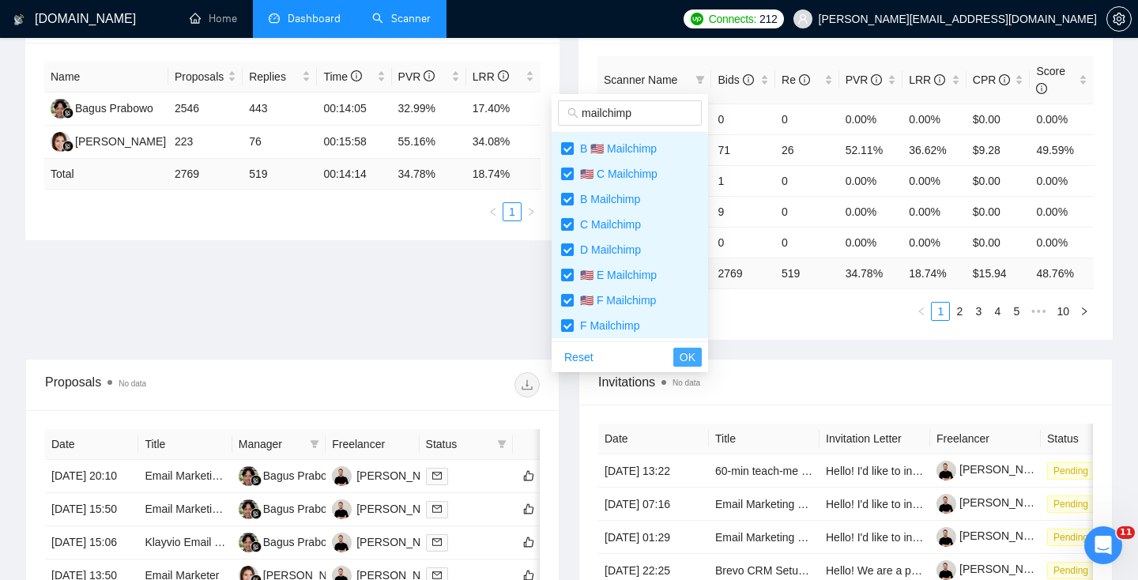
click at [686, 349] on span "OK" at bounding box center [687, 356] width 16 height 17
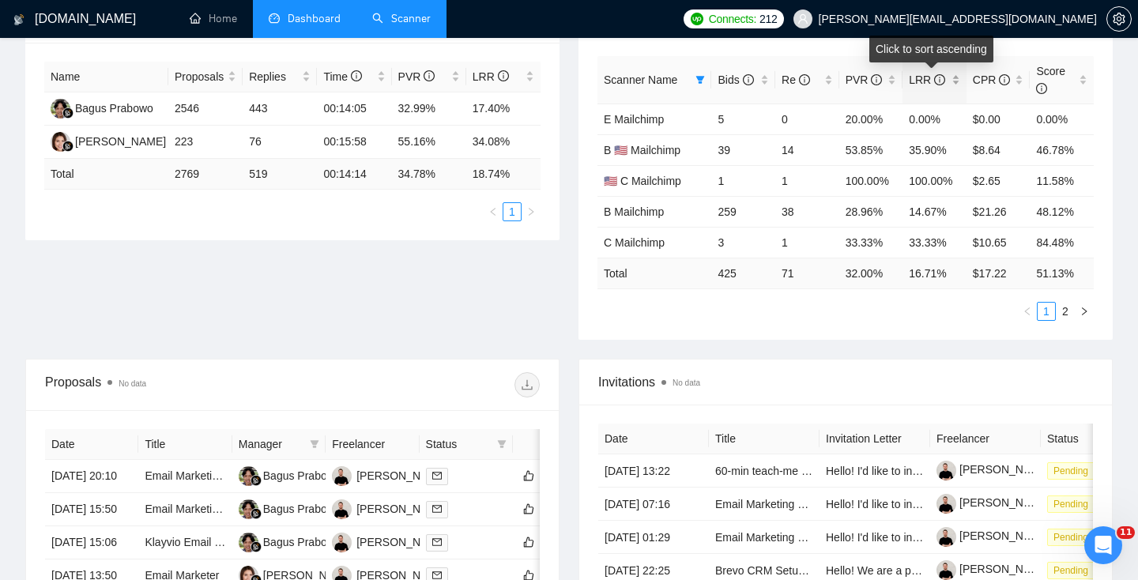
click at [942, 77] on icon "info-circle" at bounding box center [939, 79] width 11 height 11
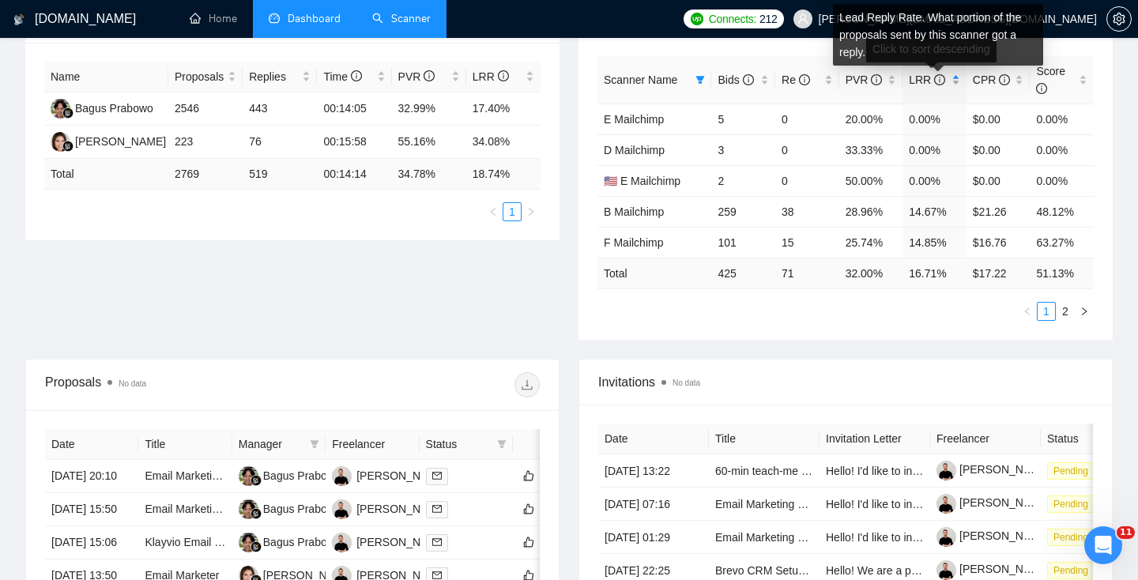
click at [942, 77] on icon "info-circle" at bounding box center [939, 79] width 11 height 11
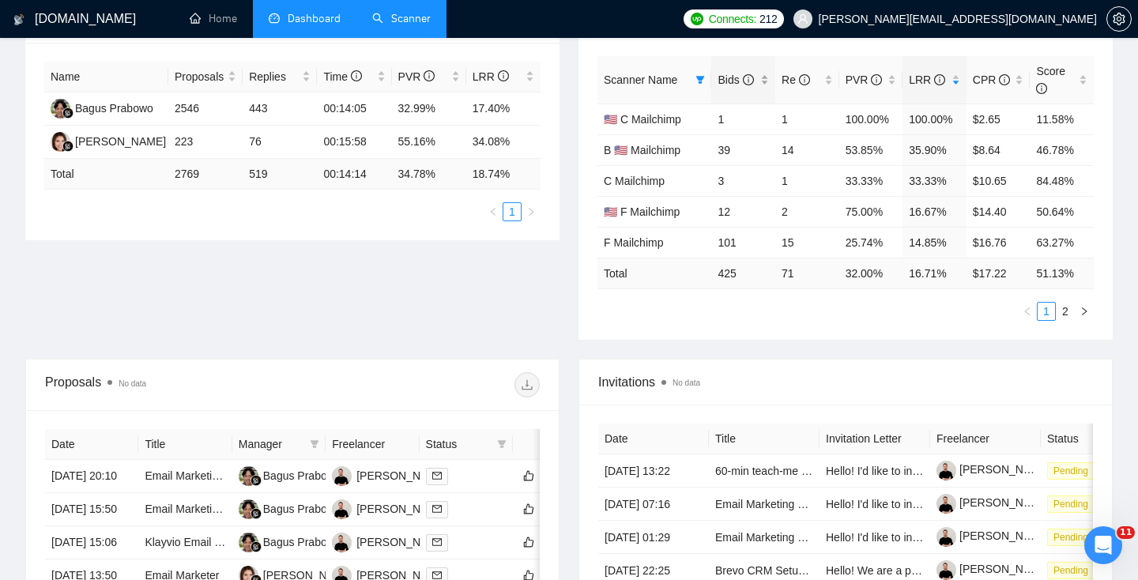
click at [736, 75] on span "Bids" at bounding box center [735, 79] width 36 height 13
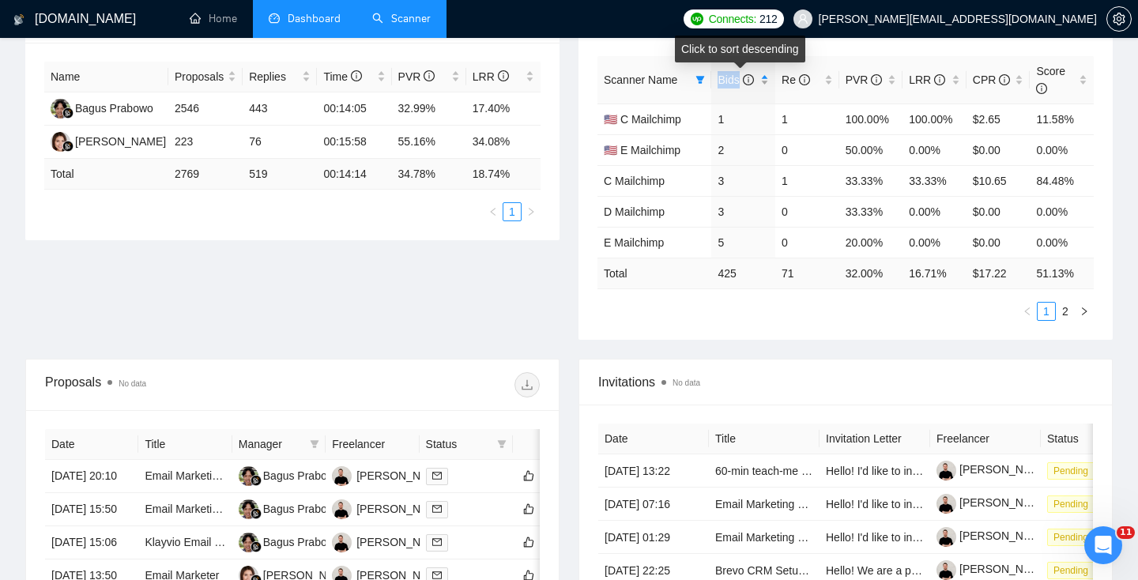
click at [736, 75] on span "Bids" at bounding box center [735, 79] width 36 height 13
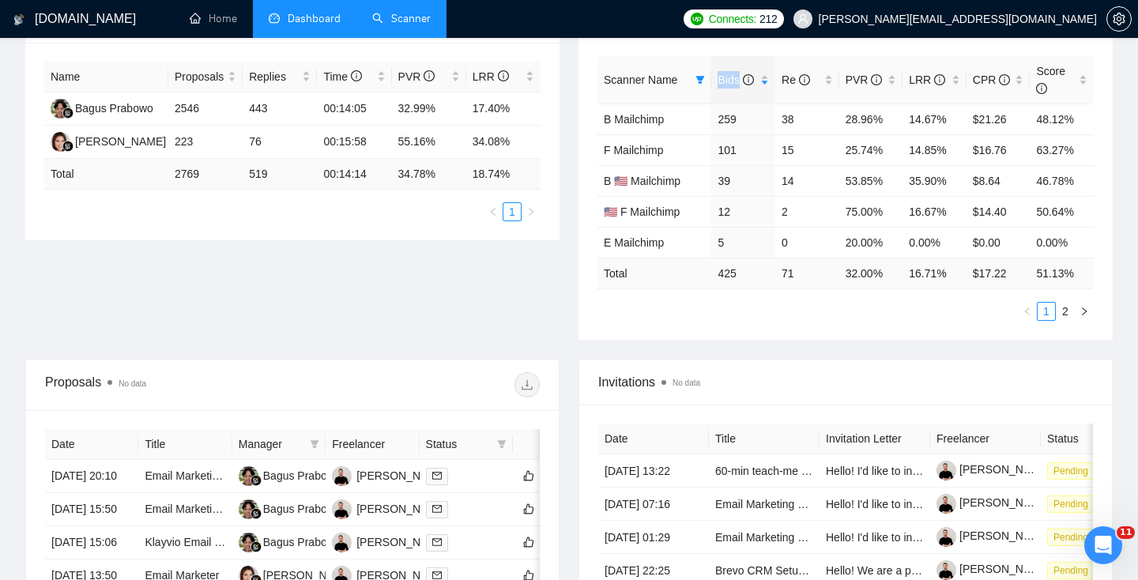
click at [397, 12] on link "Scanner" at bounding box center [401, 18] width 58 height 13
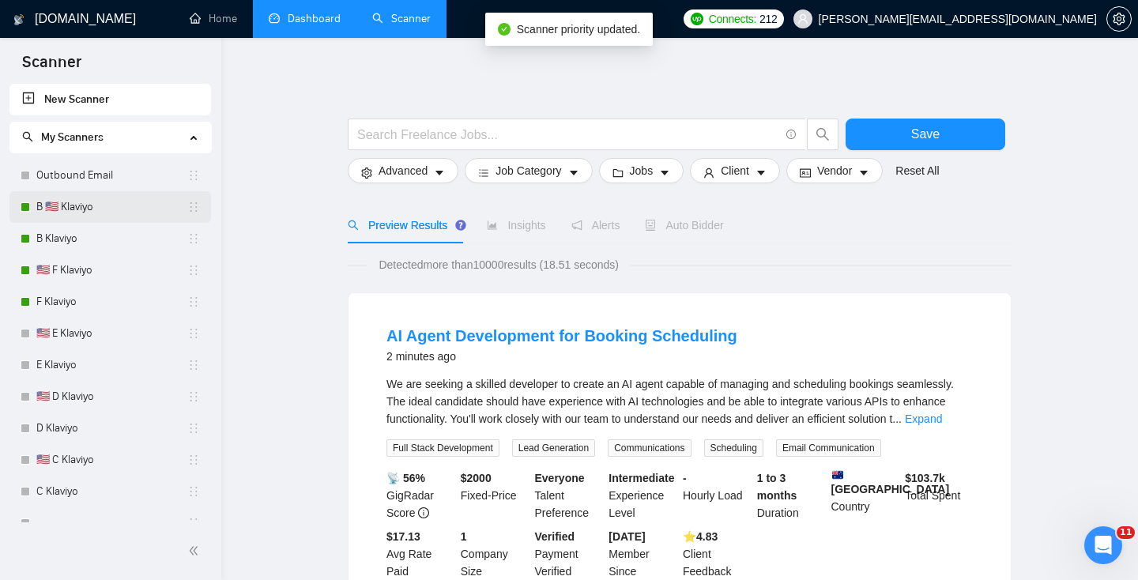
click at [87, 202] on link "B 🇺🇸 Klaviyo" at bounding box center [111, 207] width 151 height 32
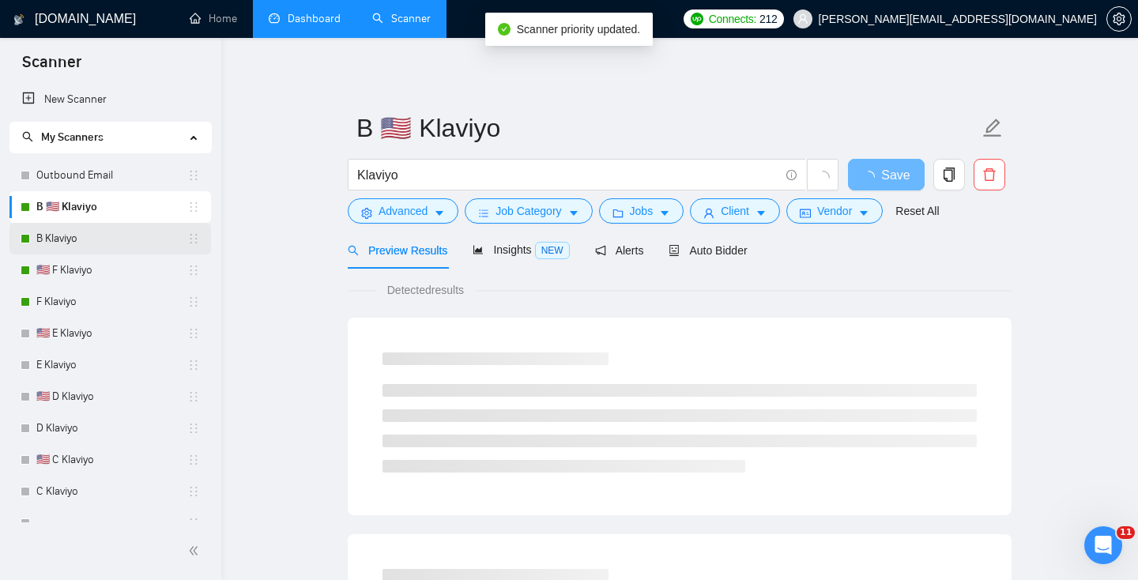
click at [97, 238] on link "B Klaviyo" at bounding box center [111, 239] width 151 height 32
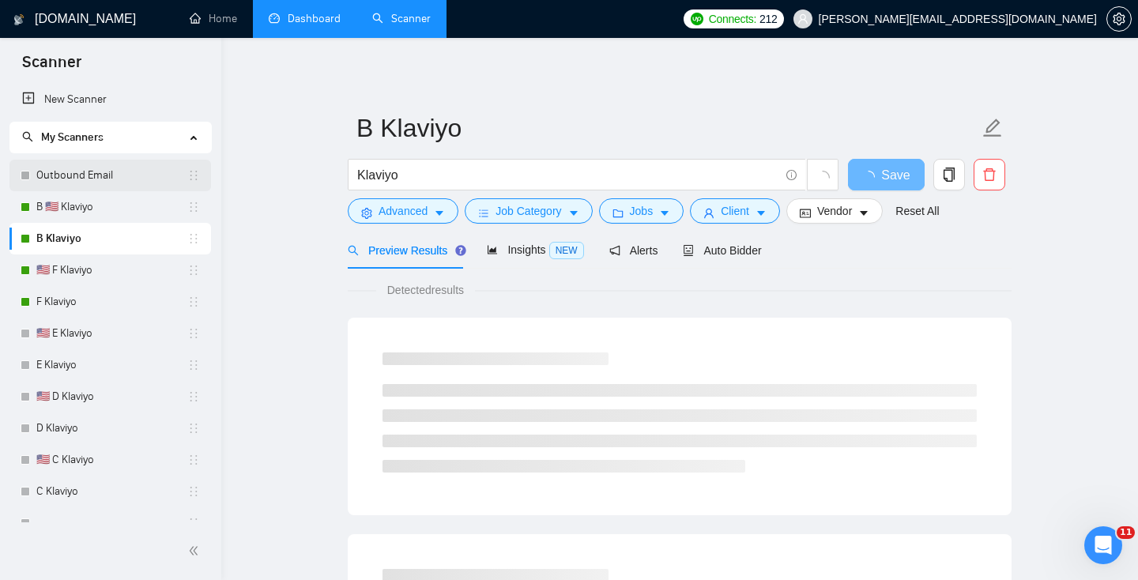
click at [118, 169] on link "Outbound Email" at bounding box center [111, 176] width 151 height 32
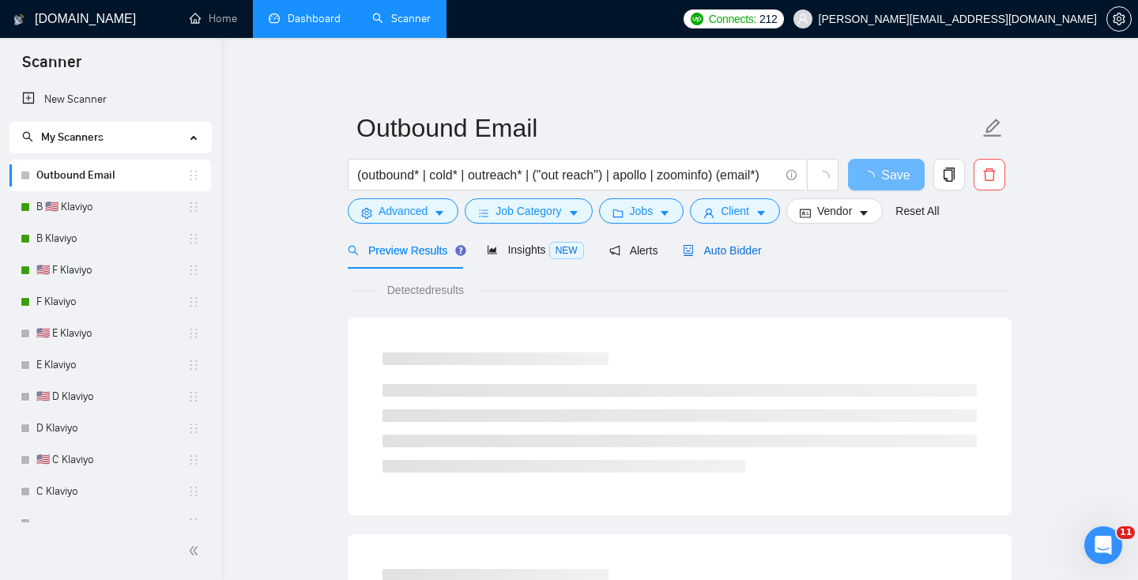
click at [719, 246] on span "Auto Bidder" at bounding box center [722, 250] width 78 height 13
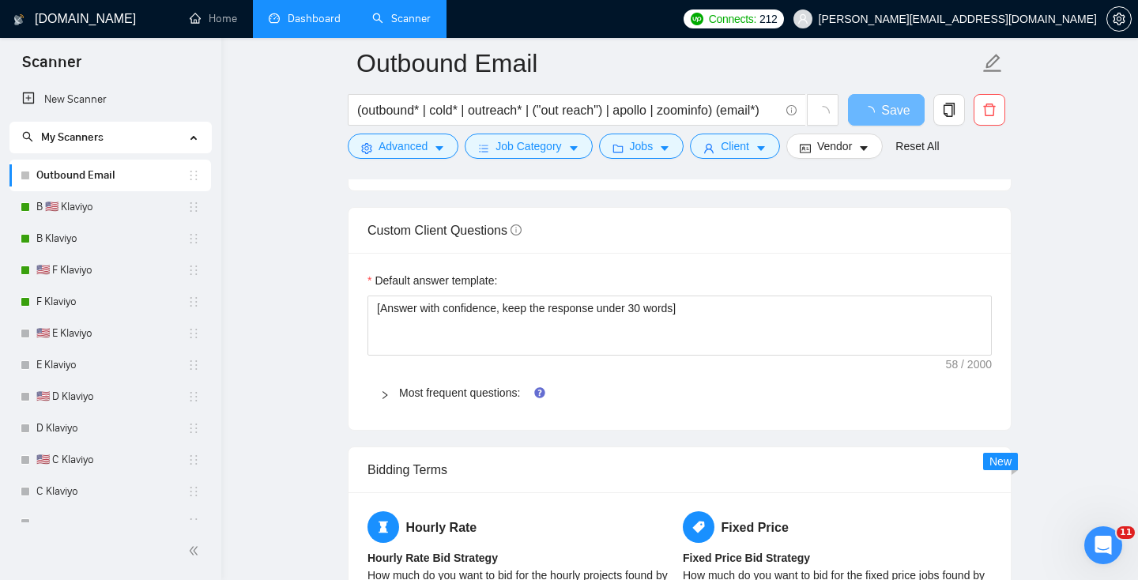
scroll to position [2325, 0]
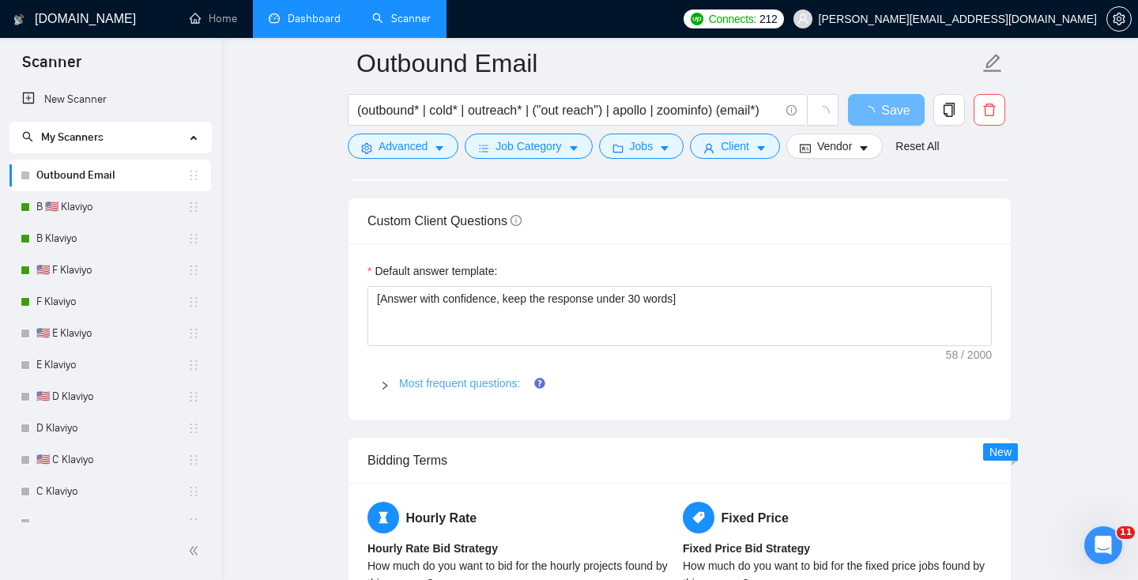
click at [442, 379] on link "Most frequent questions:" at bounding box center [459, 383] width 121 height 13
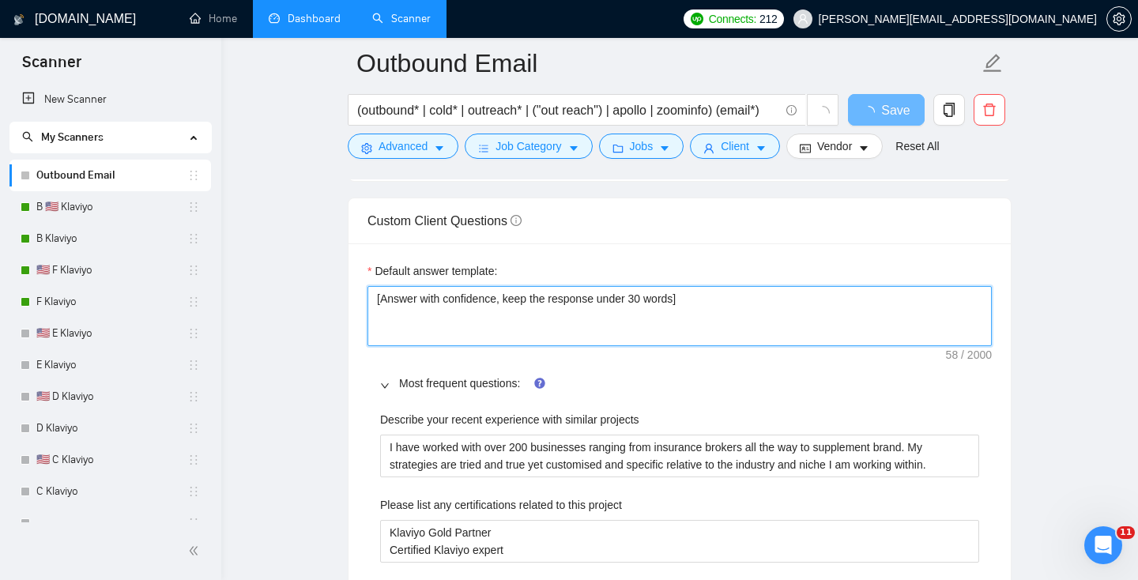
click at [452, 299] on textarea "[Answer with confidence, keep the response under 30 words]" at bounding box center [679, 316] width 624 height 60
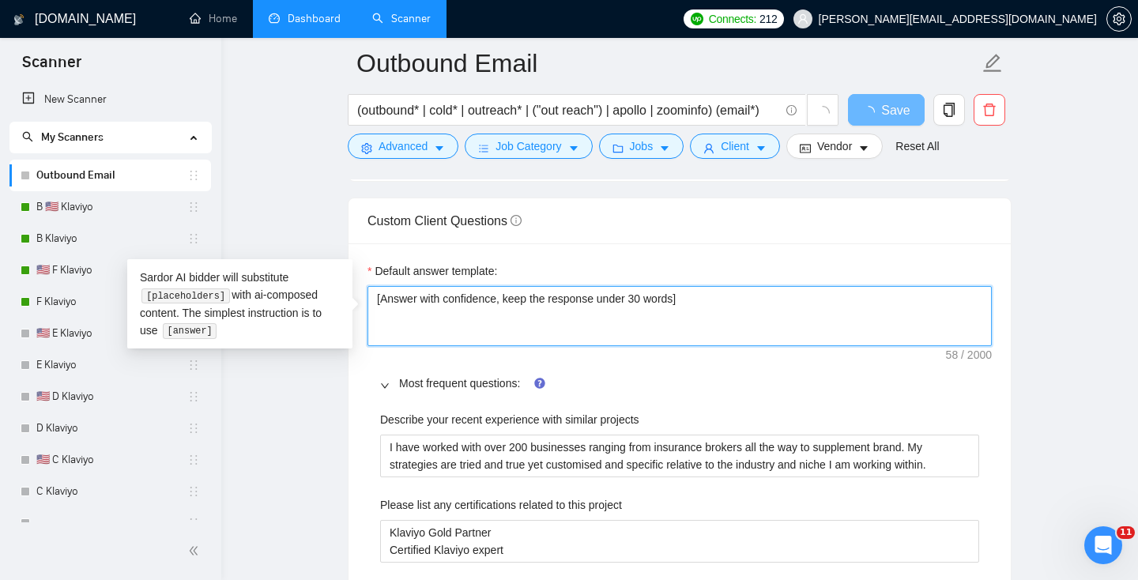
click at [452, 299] on textarea "[Answer with confidence, keep the response under 30 words]" at bounding box center [679, 316] width 624 height 60
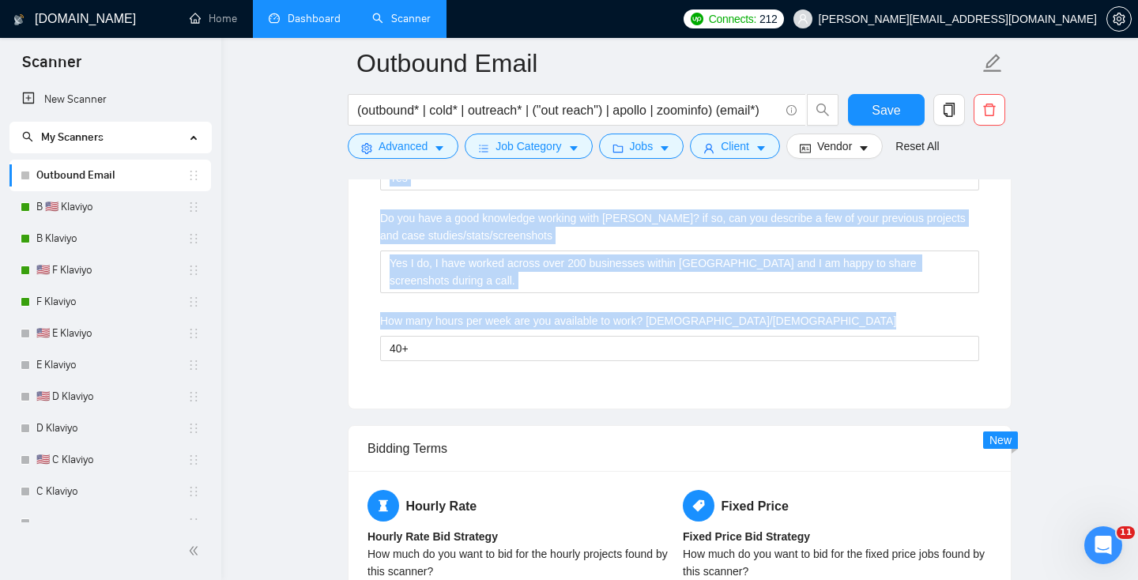
scroll to position [3888, 0]
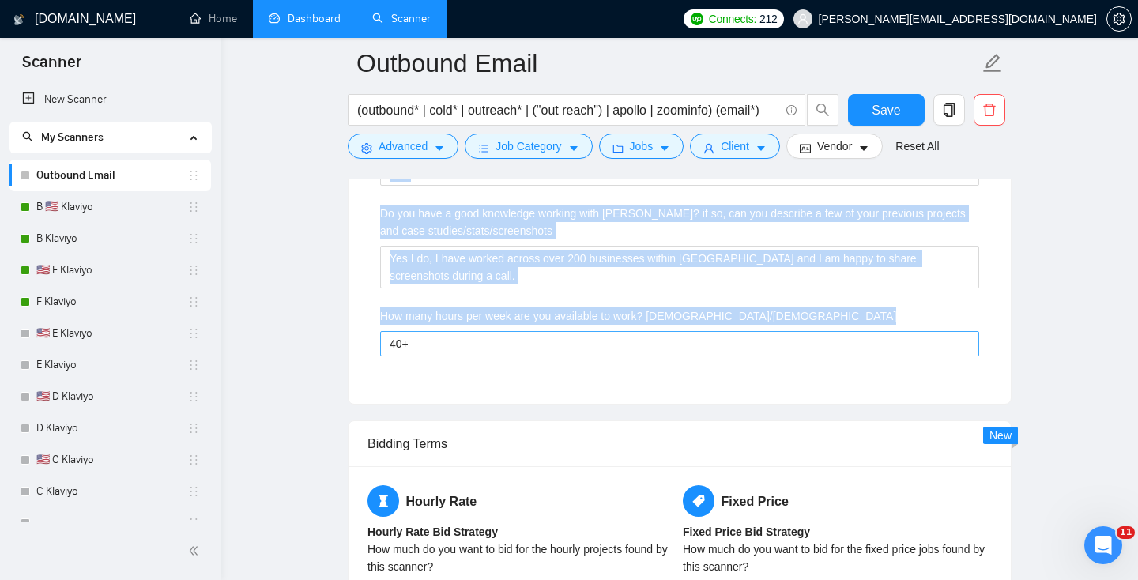
drag, startPoint x: 366, startPoint y: 285, endPoint x: 806, endPoint y: 367, distance: 447.5
copy form "Custom Client Questions Default answer template: [Answer with confidence, keep …"
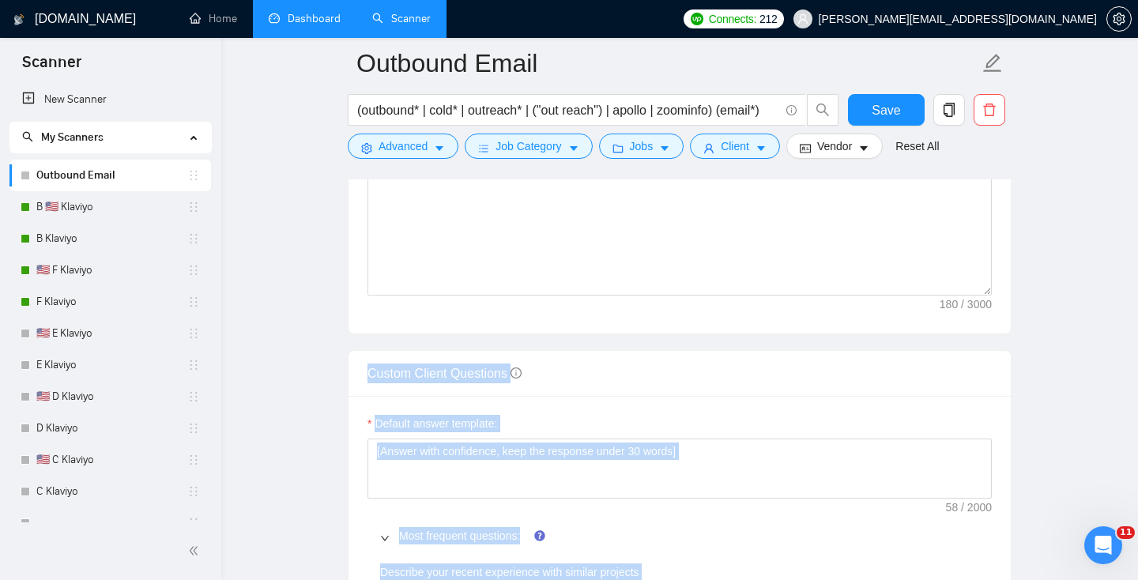
scroll to position [2247, 0]
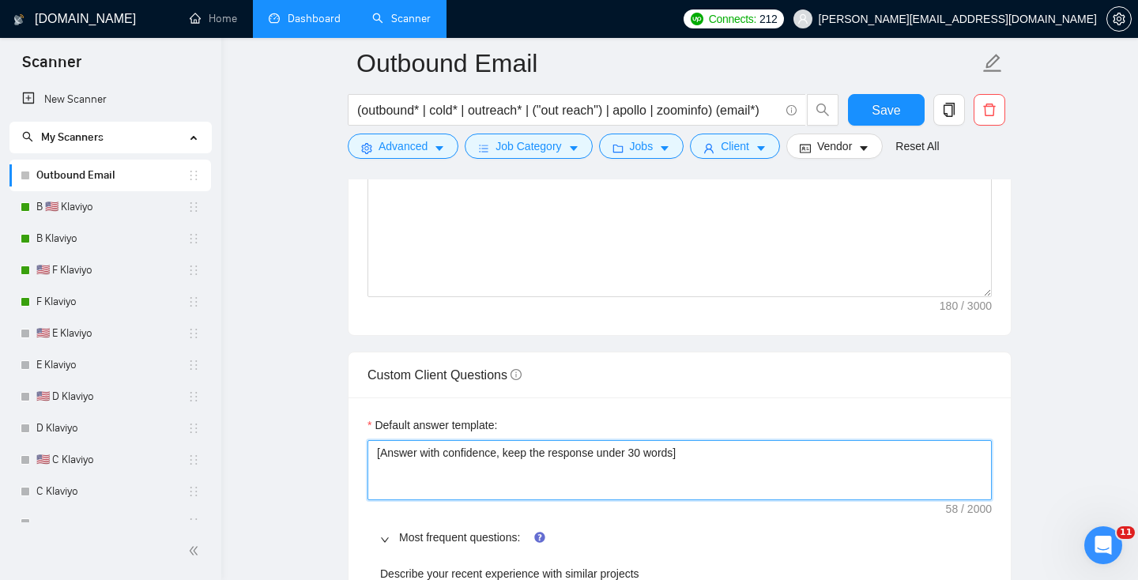
click at [402, 446] on textarea "[Answer with confidence, keep the response under 30 words]" at bounding box center [679, 470] width 624 height 60
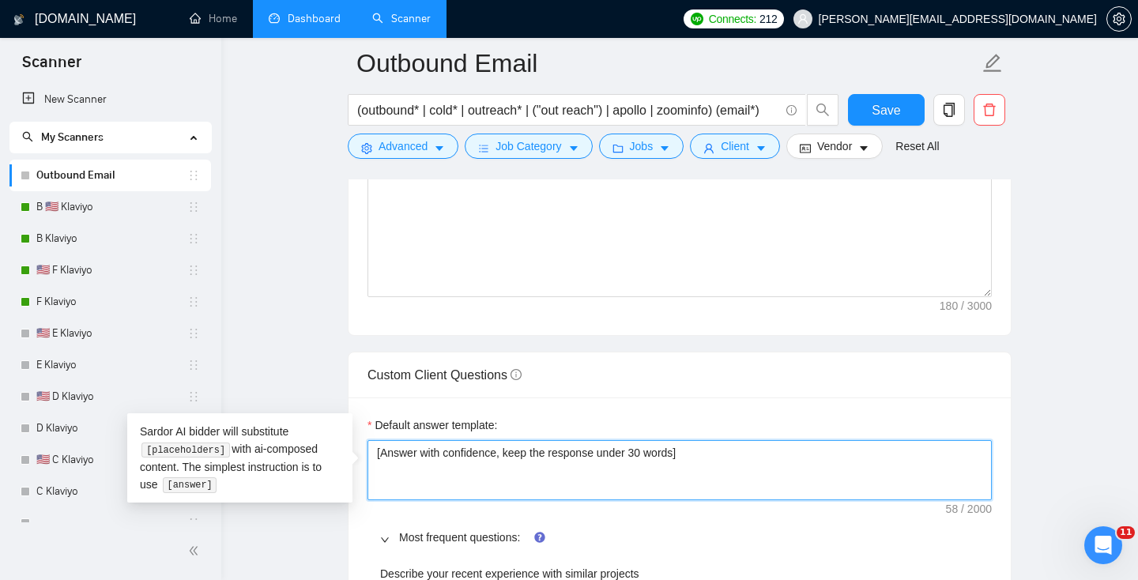
click at [402, 446] on textarea "[Answer with confidence, keep the response under 30 words]" at bounding box center [679, 470] width 624 height 60
paste textarea ". If relevant to outbound, tie back to ICP research, personalization, and metri…"
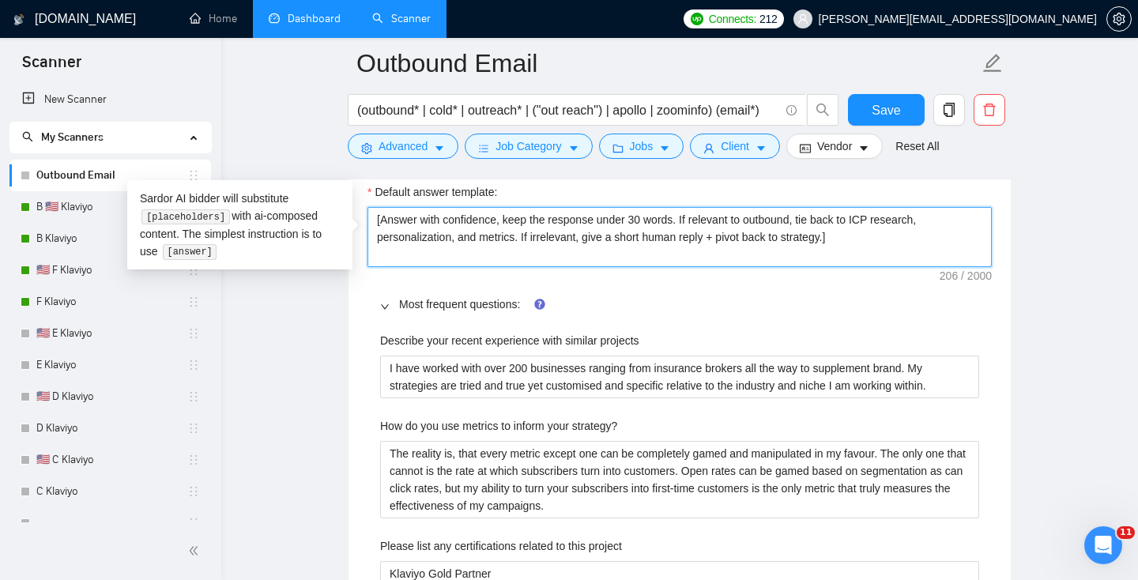
scroll to position [2482, 0]
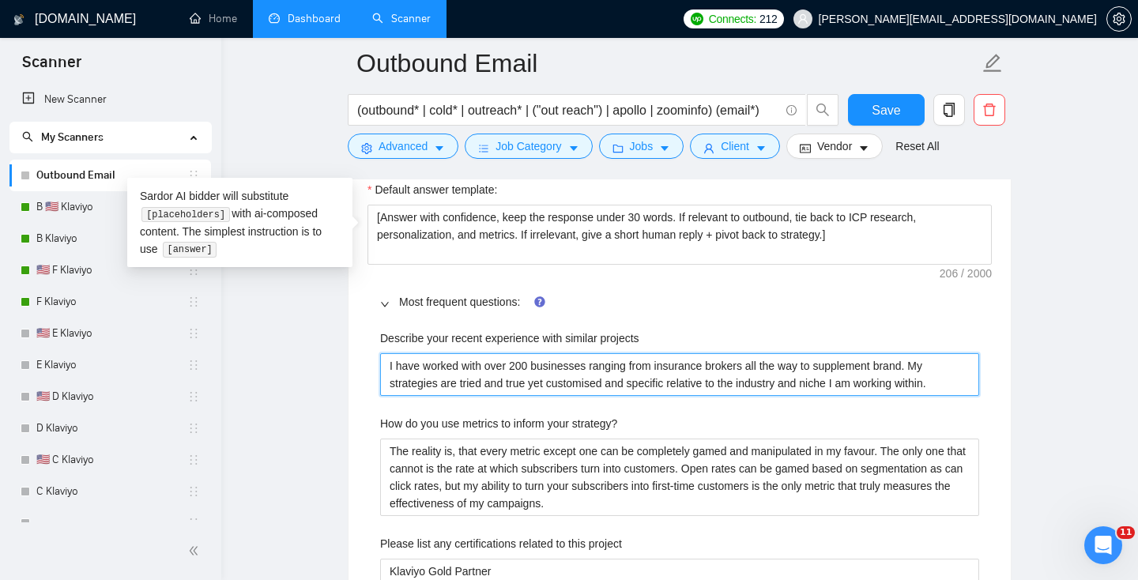
click at [463, 366] on projects "I have worked with over 200 businesses ranging from insurance brokers all the w…" at bounding box center [679, 374] width 599 height 43
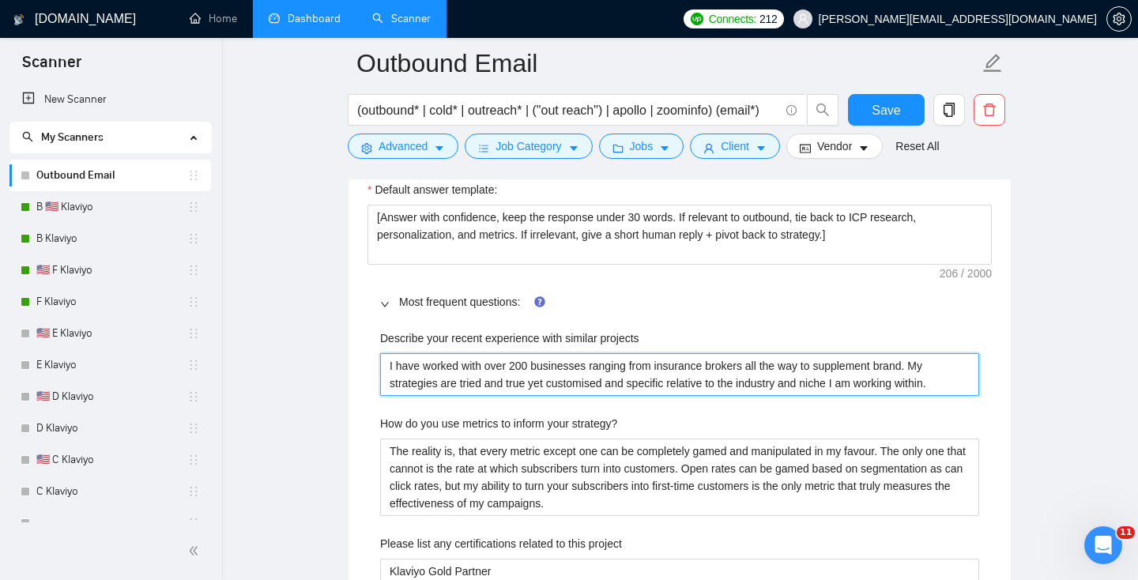
click at [463, 366] on projects "I have worked with over 200 businesses ranging from insurance brokers all the w…" at bounding box center [679, 374] width 599 height 43
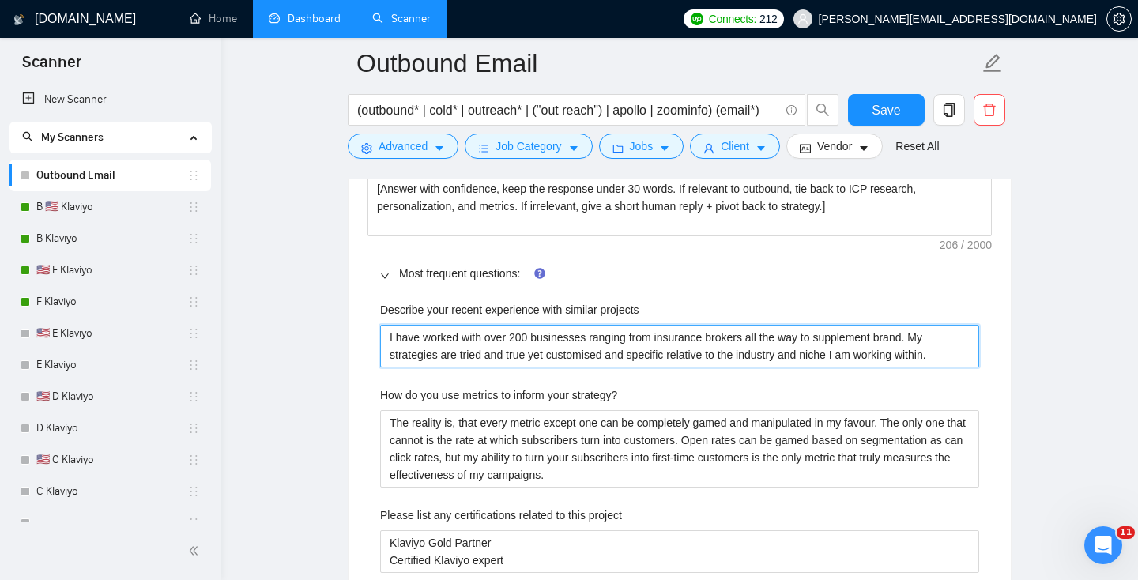
paste projects "’ve built outbound systems for B2B SaaS, agencies, and ecom suppliers using Ins…"
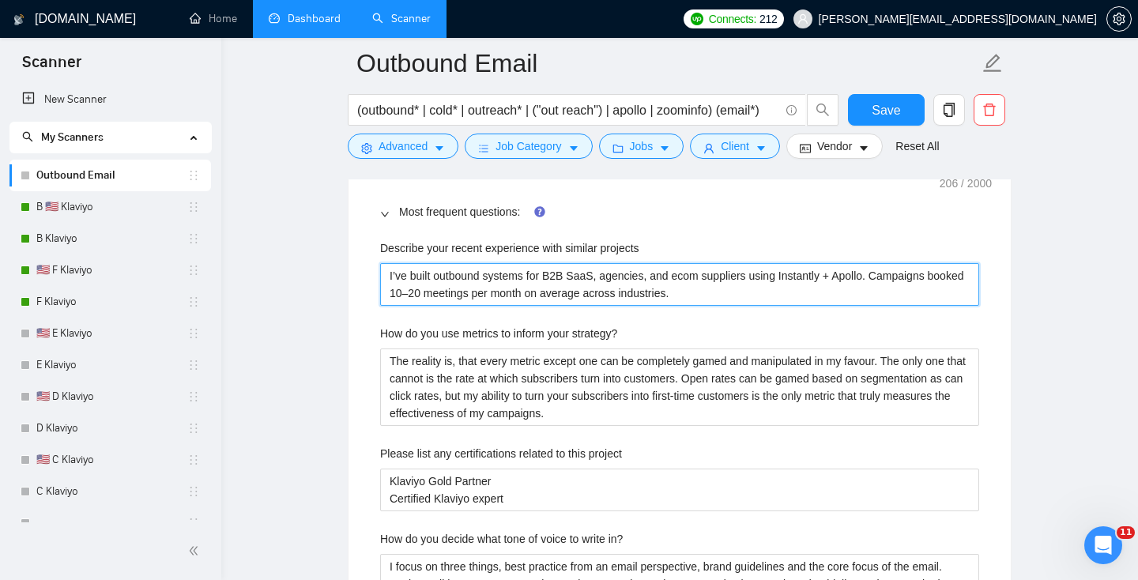
scroll to position [2582, 0]
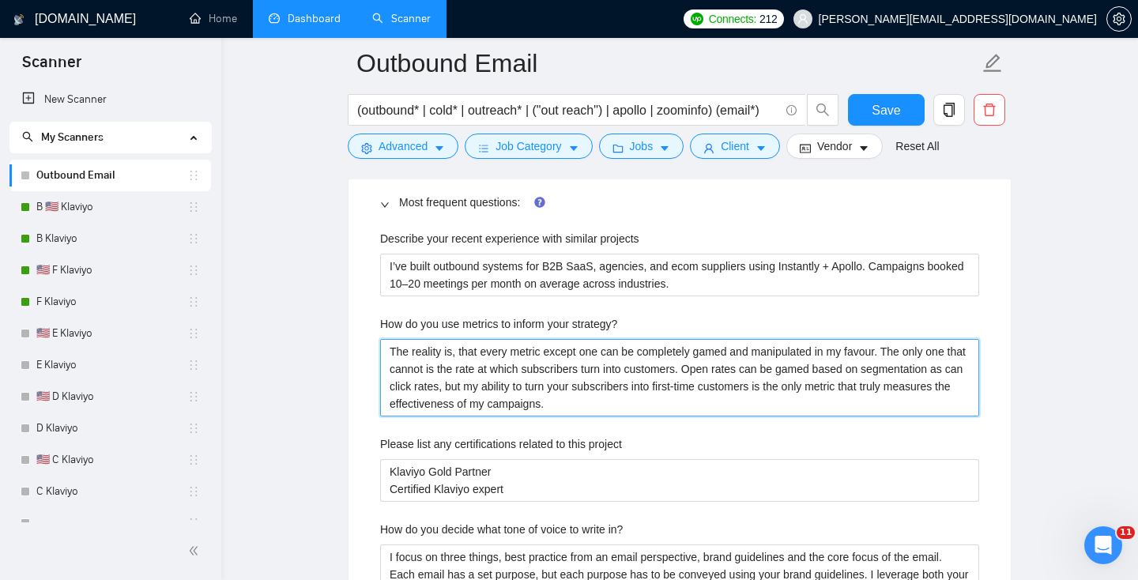
click at [451, 375] on strategy\? "The reality is, that every metric except one can be completely gamed and manipu…" at bounding box center [679, 377] width 599 height 77
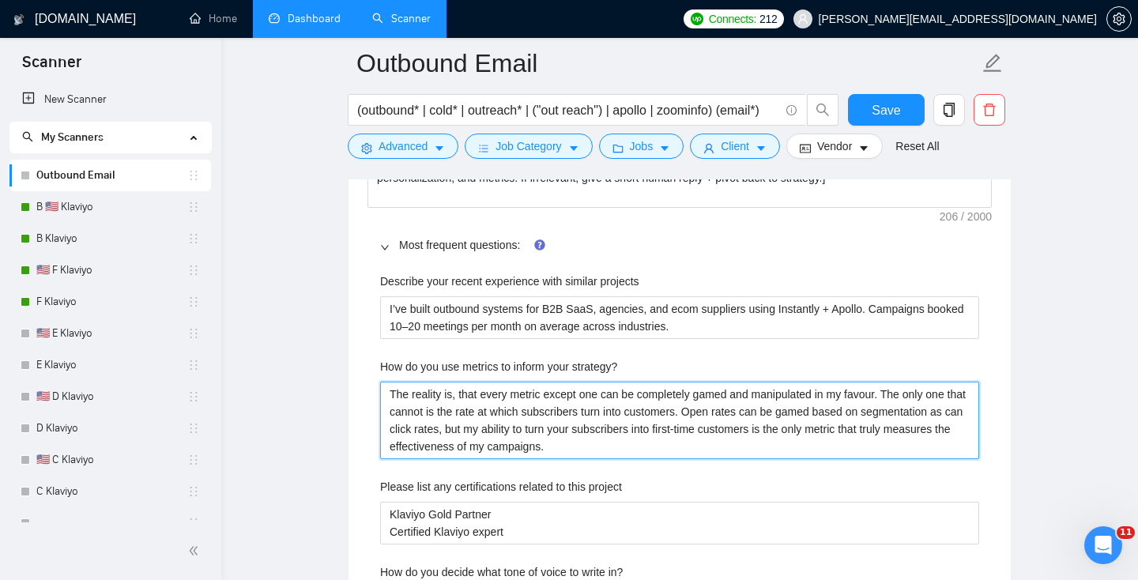
scroll to position [2521, 0]
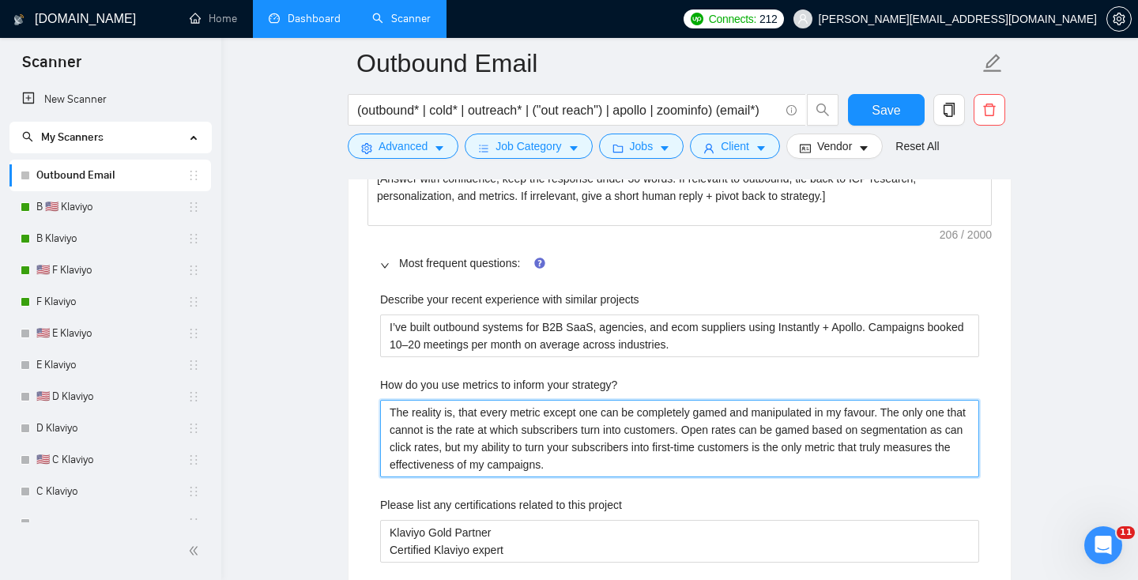
paste strategy\? "Reply rate > meeting rate > closed revenue. I don’t chase vanity opens or click…"
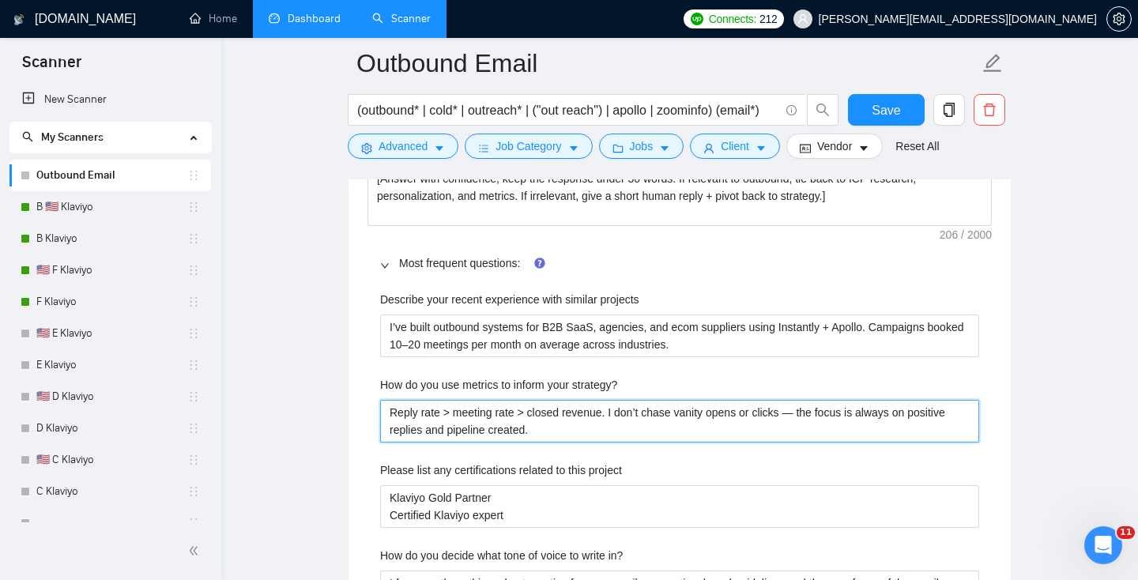
click at [802, 410] on strategy\? "Reply rate > meeting rate > closed revenue. I don’t chase vanity opens or click…" at bounding box center [679, 421] width 599 height 43
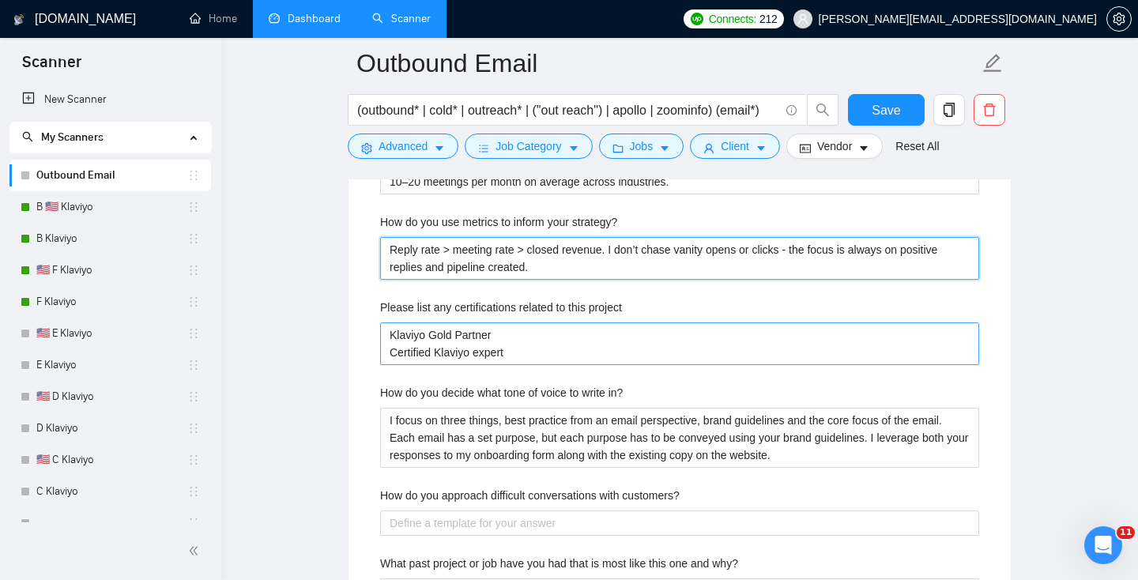
scroll to position [2732, 0]
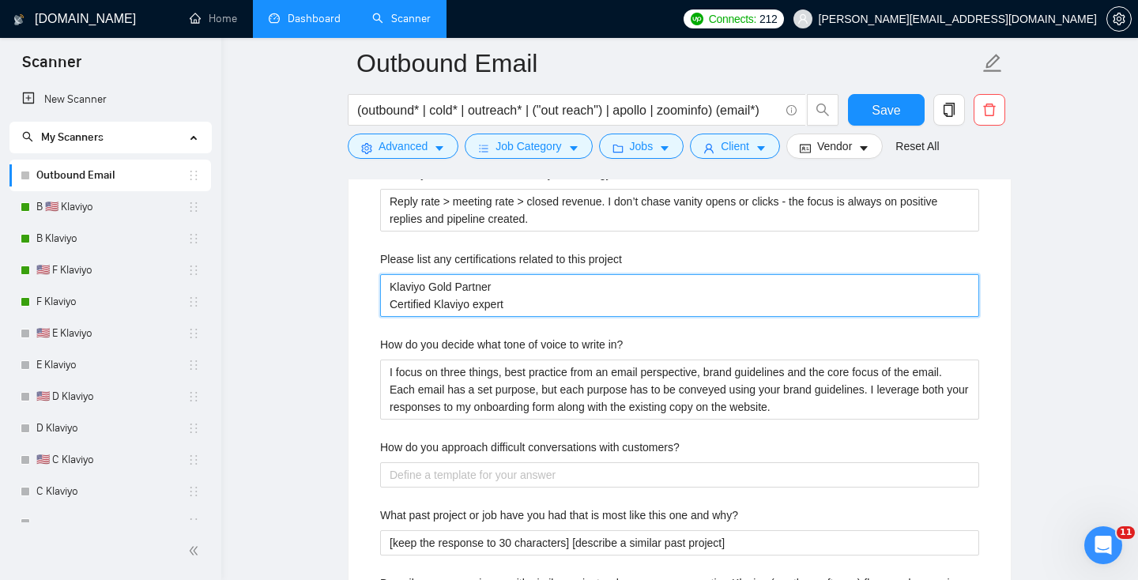
click at [456, 304] on project "Klaviyo Gold Partner Certified Klaviyo expert" at bounding box center [679, 295] width 599 height 43
click at [510, 308] on project "Klaviyo Gold Partner Certified Klaviyo expert" at bounding box center [679, 295] width 599 height 43
drag, startPoint x: 520, startPoint y: 307, endPoint x: 288, endPoint y: 276, distance: 233.5
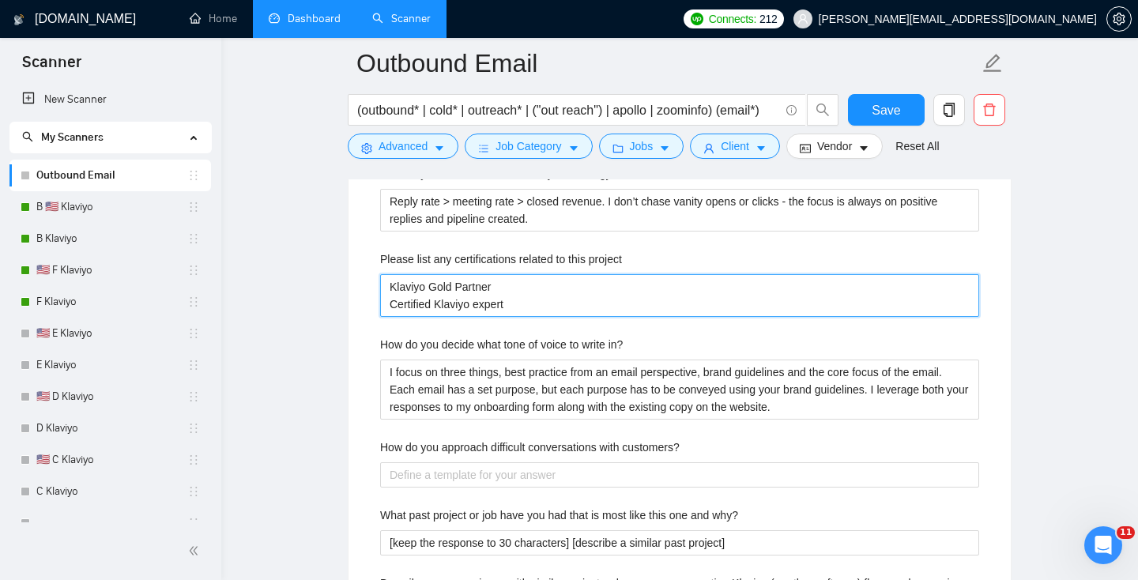
click at [288, 276] on main "Outbound Email (outbound* | cold* | outreach* | ("out reach") | apollo | zoomin…" at bounding box center [679, 279] width 866 height 5895
paste project "• Instantly Certified • Clay Certified • HubSpot Partner • Apollo Power User"
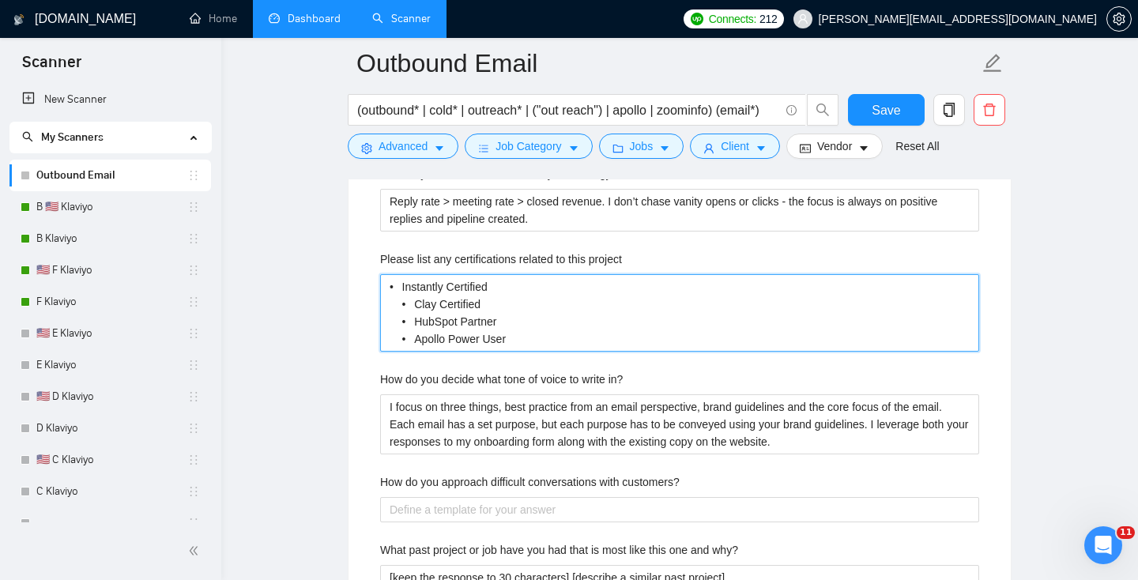
click at [414, 285] on project "• Instantly Certified • Clay Certified • HubSpot Partner • Apollo Power User" at bounding box center [679, 312] width 599 height 77
drag, startPoint x: 417, startPoint y: 300, endPoint x: 306, endPoint y: 288, distance: 112.0
click at [306, 295] on main "Outbound Email (outbound* | cold* | outreach* | ("out reach") | apollo | zoomin…" at bounding box center [679, 297] width 866 height 5930
drag, startPoint x: 416, startPoint y: 325, endPoint x: 314, endPoint y: 323, distance: 101.1
click at [314, 323] on main "Outbound Email (outbound* | cold* | outreach* | ("out reach") | apollo | zoomin…" at bounding box center [679, 297] width 866 height 5930
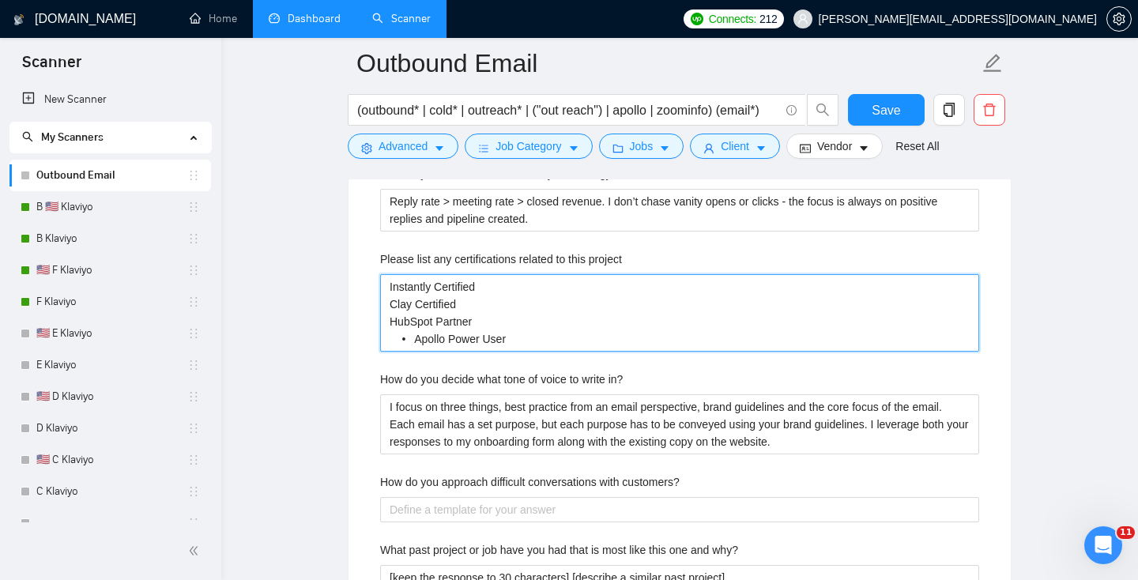
click at [416, 336] on project "Instantly Certified Clay Certified HubSpot Partner • Apollo Power User" at bounding box center [679, 312] width 599 height 77
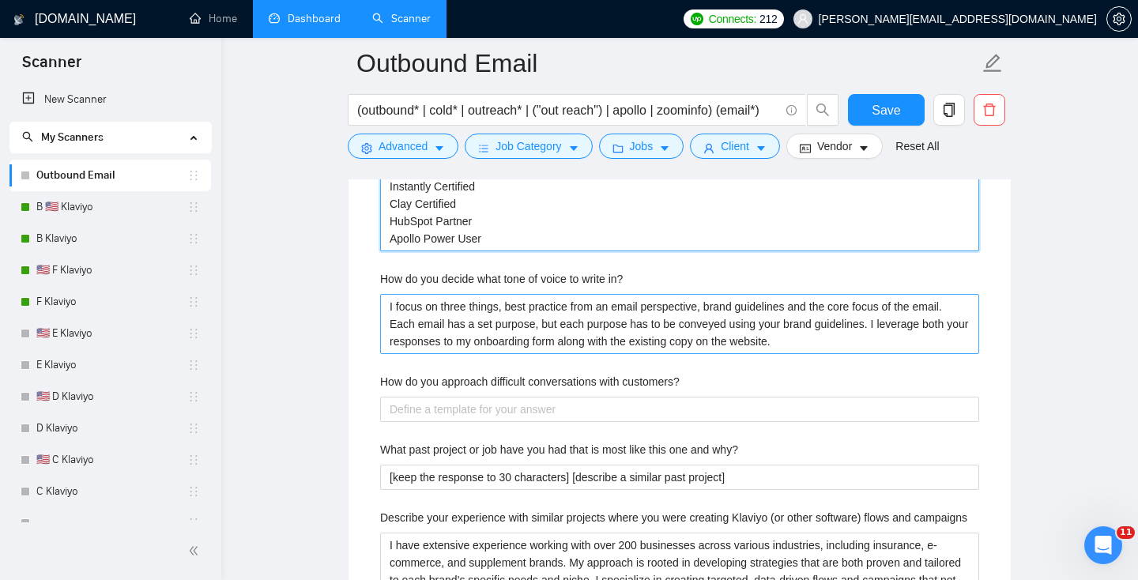
scroll to position [2852, 0]
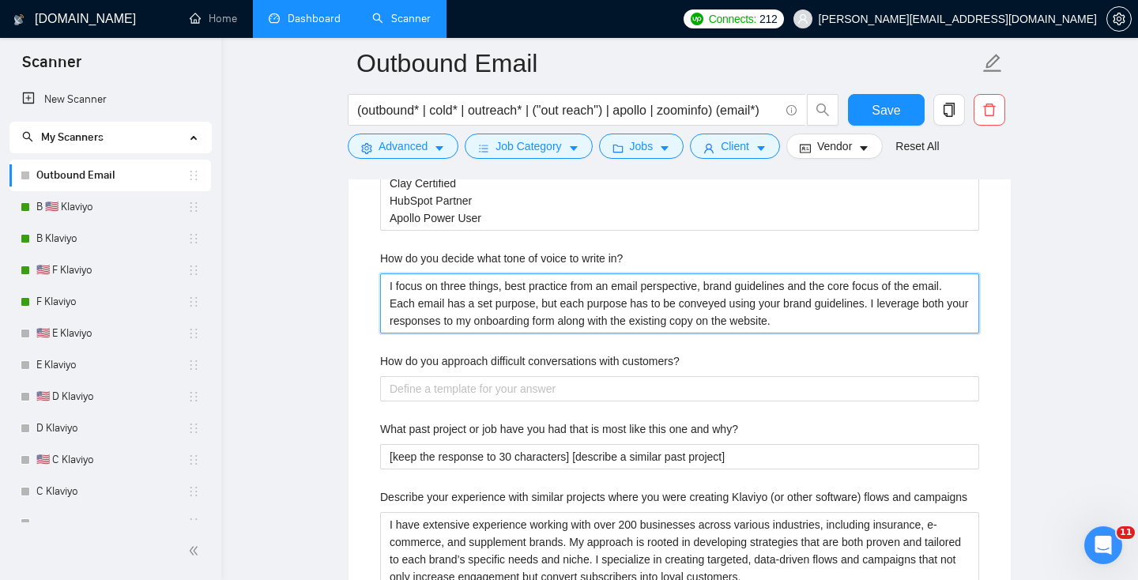
click at [513, 318] on in\? "I focus on three things, best practice from an email perspective, brand guideli…" at bounding box center [679, 303] width 599 height 60
paste in\? "t depends on ICP. For enterprise, I keep it professional and ROI-focused. For s…"
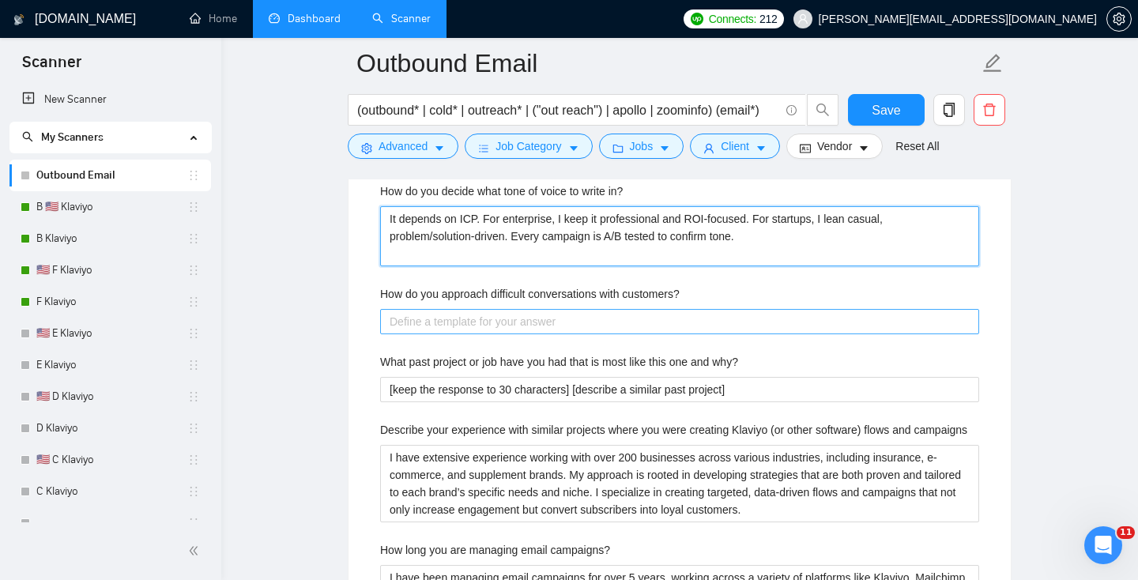
scroll to position [2921, 0]
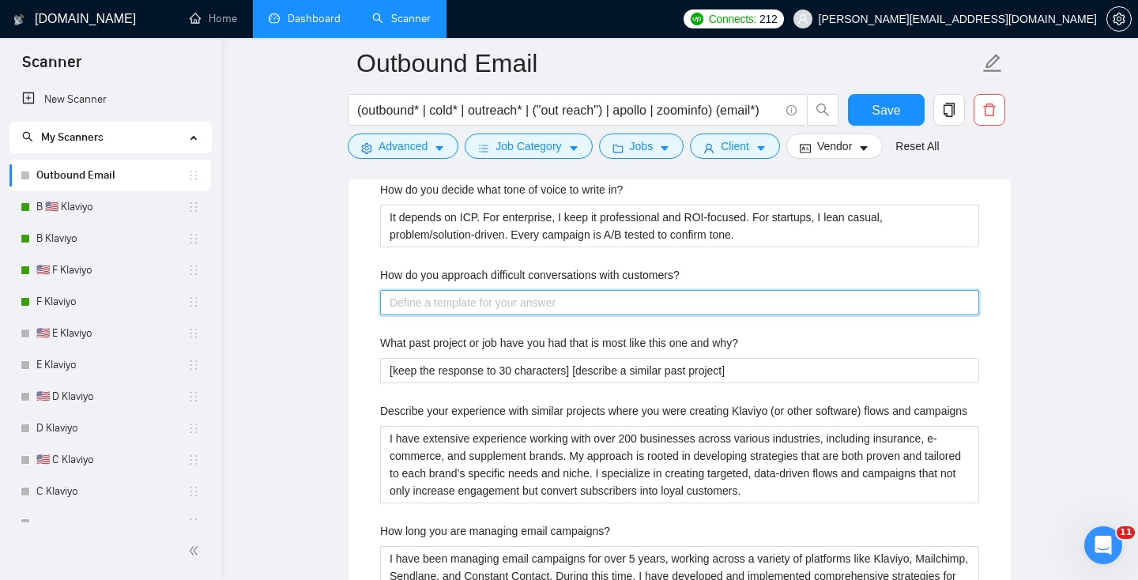
click at [417, 303] on customers\? "How do you approach difficult conversations with customers?" at bounding box center [679, 302] width 599 height 25
paste customers\? "It depends on ICP. For enterprise, I keep it professional and ROI-focused. For …"
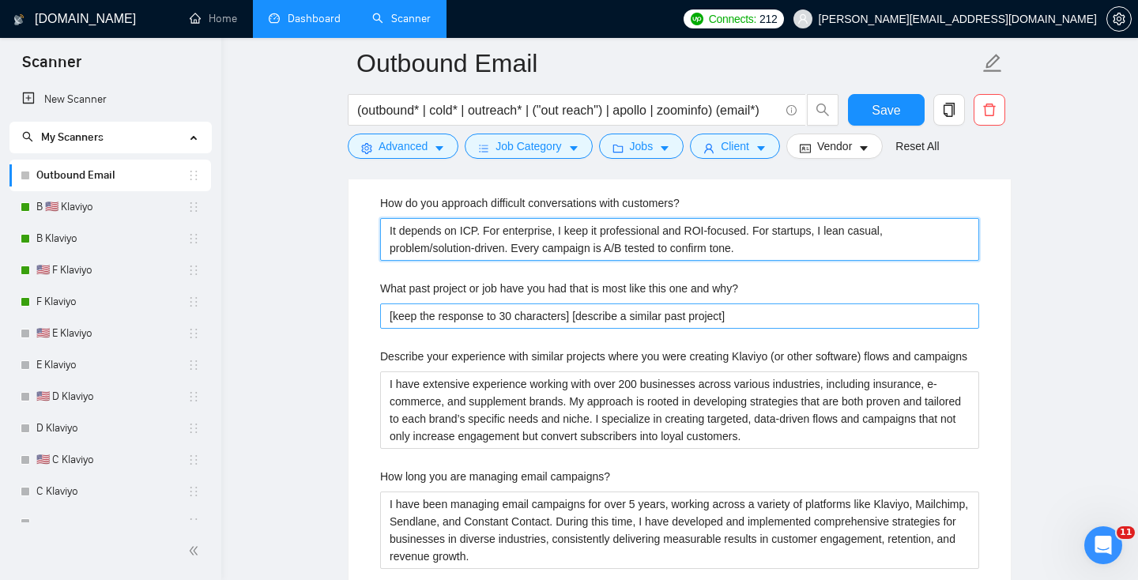
scroll to position [3011, 0]
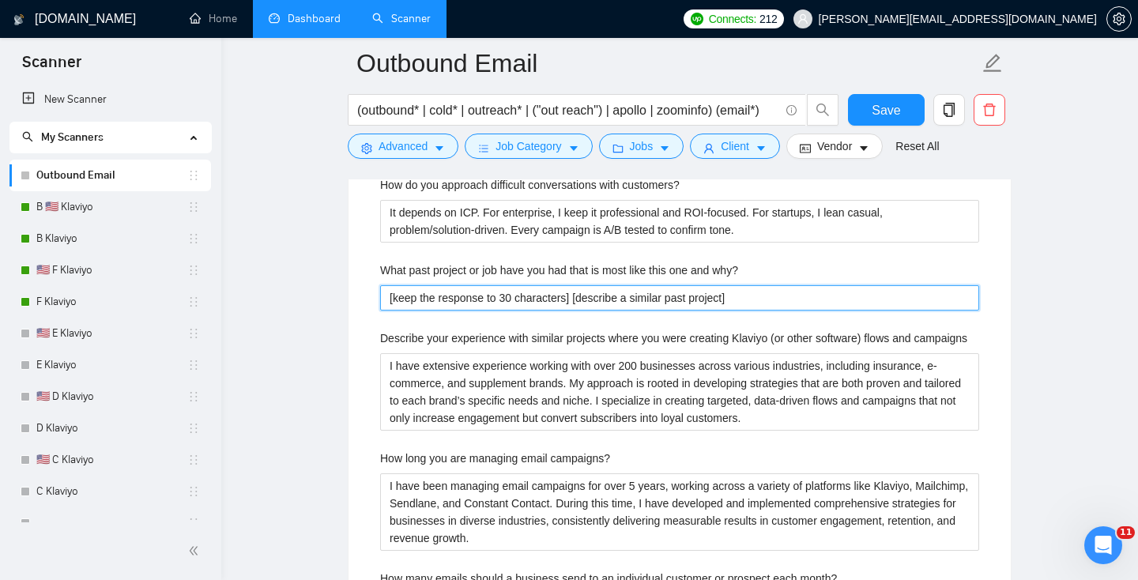
click at [444, 293] on why\? "[keep the response to 30 characters] [describe a similar past project]" at bounding box center [679, 297] width 599 height 25
paste why\? "Directly and with data. If results dip, I show the numbers, explain the why, an…"
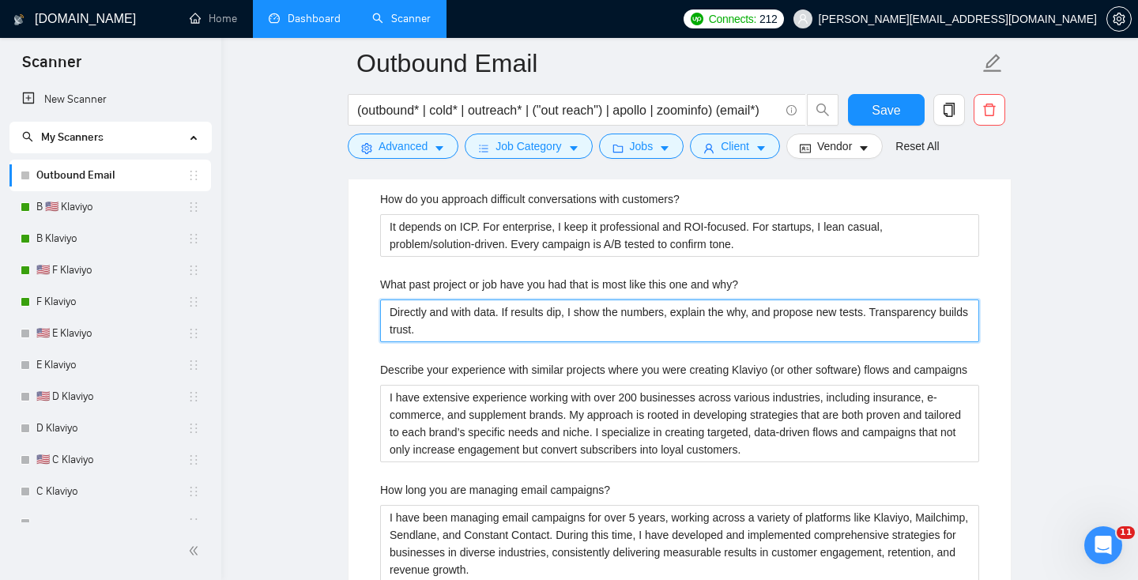
scroll to position [2996, 0]
drag, startPoint x: 459, startPoint y: 331, endPoint x: 291, endPoint y: 280, distance: 175.7
click at [291, 282] on main "Outbound Email (outbound* | cold* | outreach* | ("out reach") | apollo | zoomin…" at bounding box center [679, 40] width 866 height 5947
paste why\? "[Keep to 30 characters] [e.g. “B2B SaaS outbound - 15 meetings/mo”]"
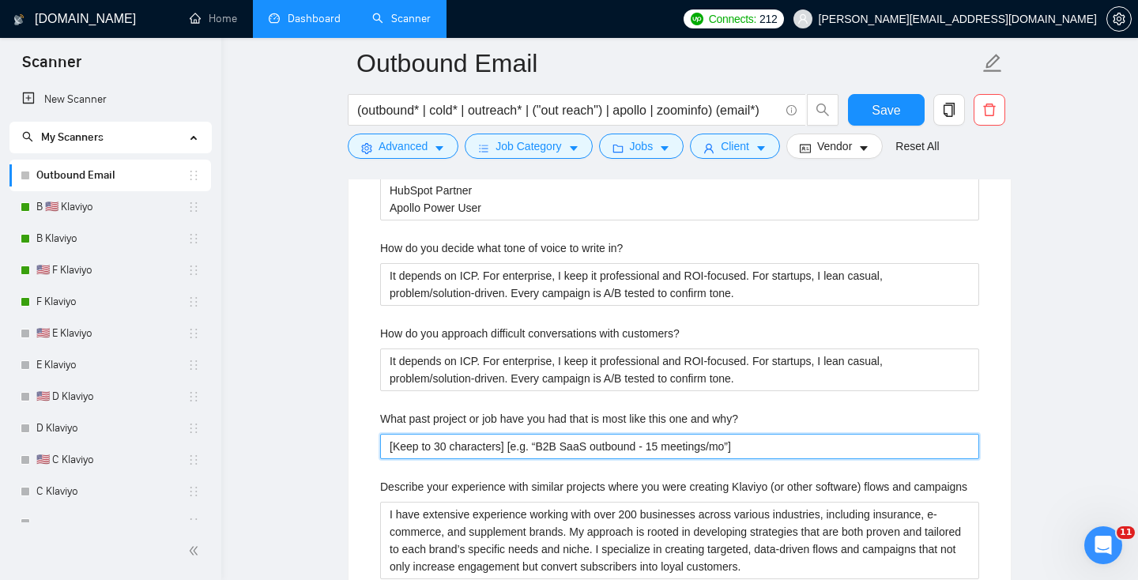
scroll to position [2848, 0]
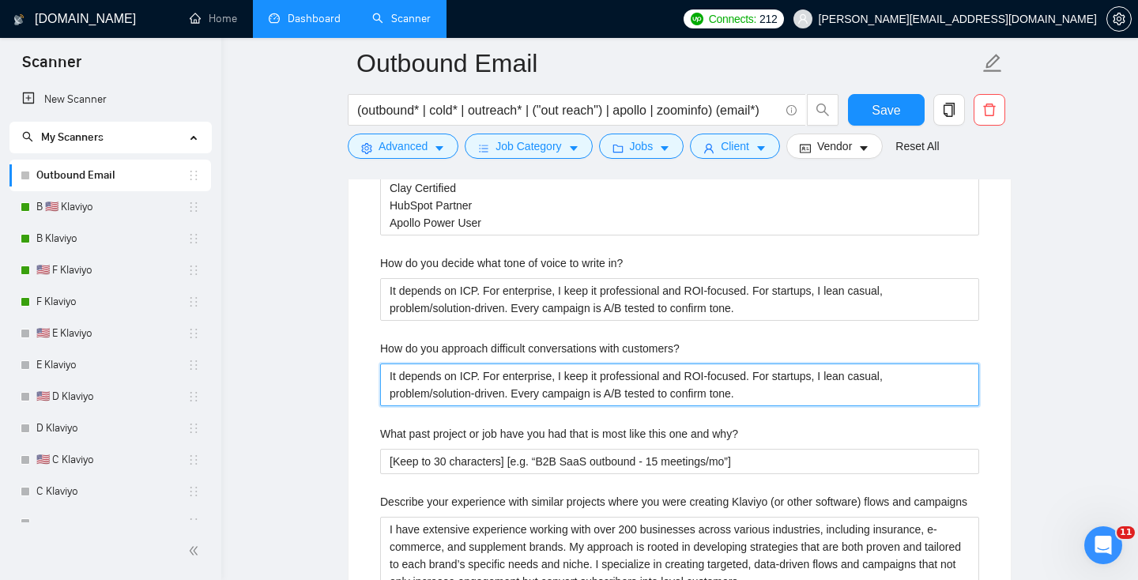
click at [453, 388] on customers\? "It depends on ICP. For enterprise, I keep it professional and ROI-focused. For …" at bounding box center [679, 384] width 599 height 43
paste customers\? "Directly and with data. If results dip, I show the numbers, explain the why, an…"
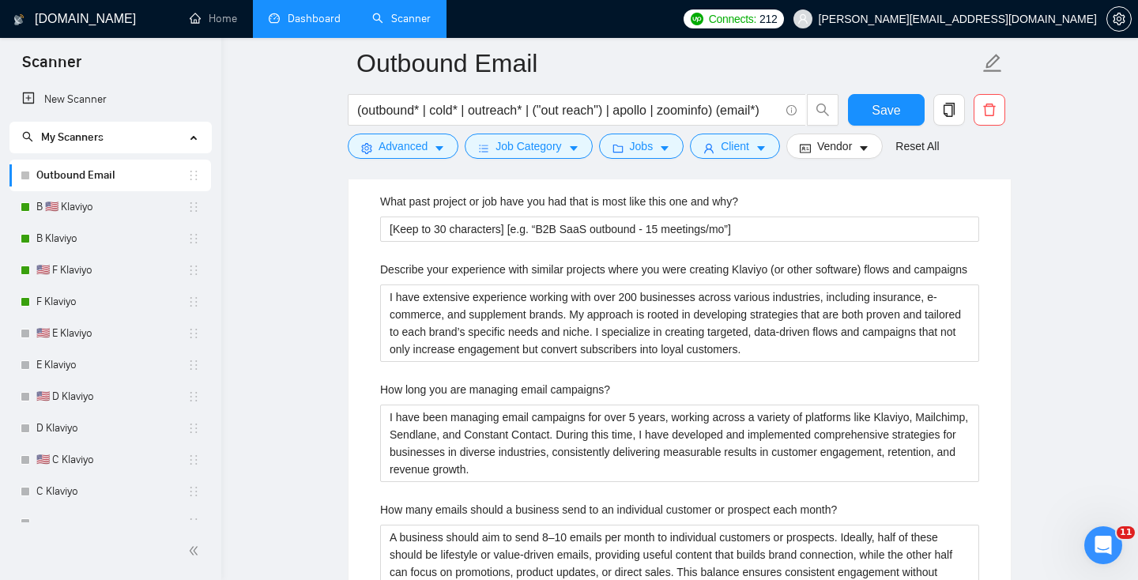
scroll to position [3084, 0]
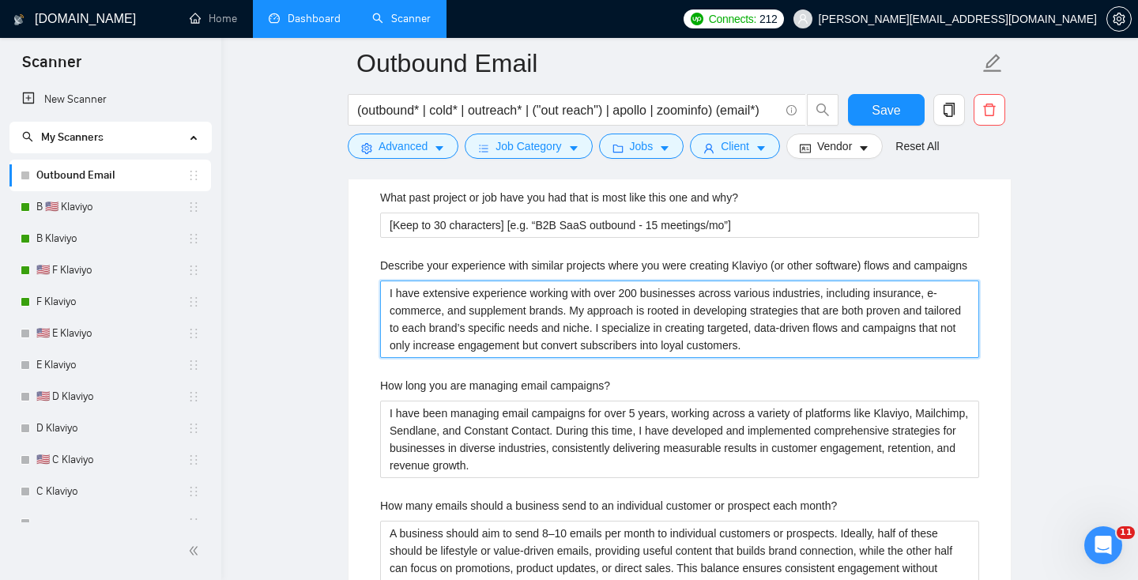
click at [401, 330] on campaigns "I have extensive experience working with over 200 businesses across various ind…" at bounding box center [679, 318] width 599 height 77
paste campaigns "’ve managed outbound for 200+ businesses across niches. Projects included ICP v…"
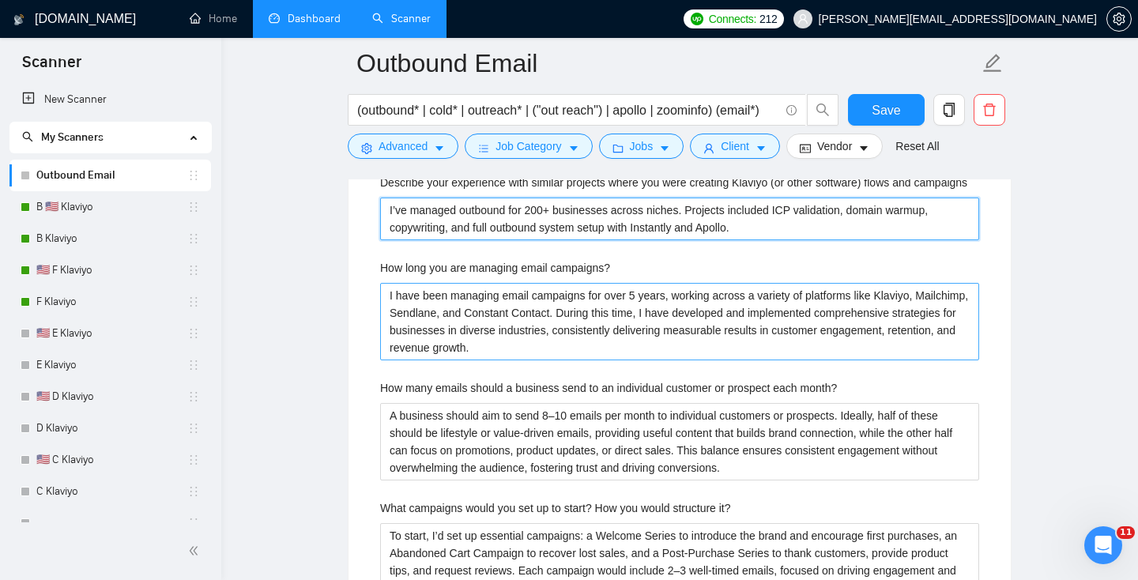
scroll to position [3175, 0]
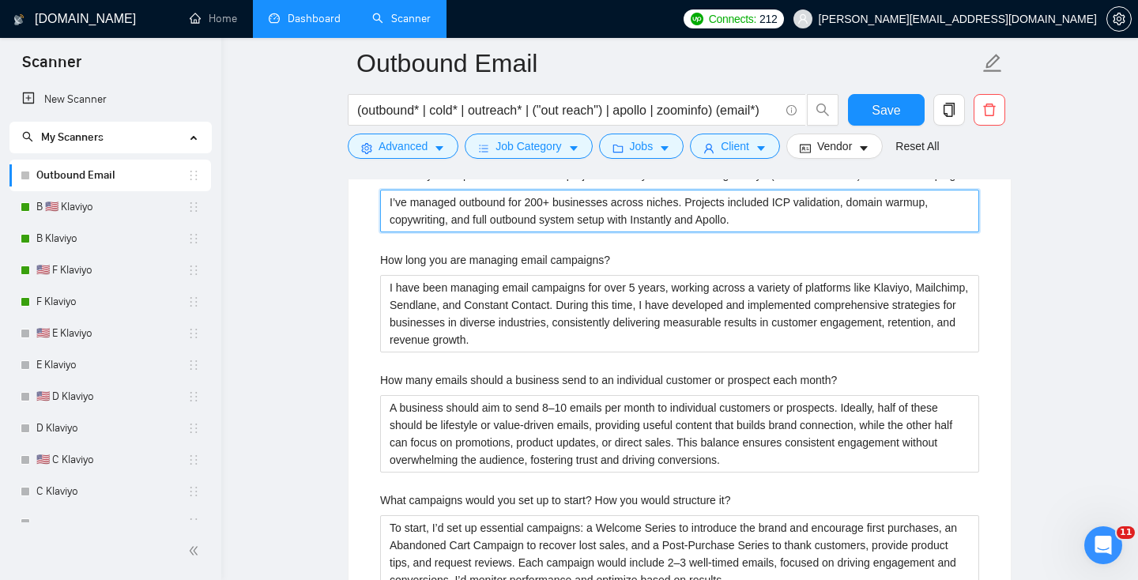
click at [437, 232] on campaigns "I’ve managed outbound for 200+ businesses across niches. Projects included ICP …" at bounding box center [679, 211] width 599 height 43
paste campaigns "5+ years across cold email, LinkedIn, and hybrid outreach. Last 2 years, I’ve s…"
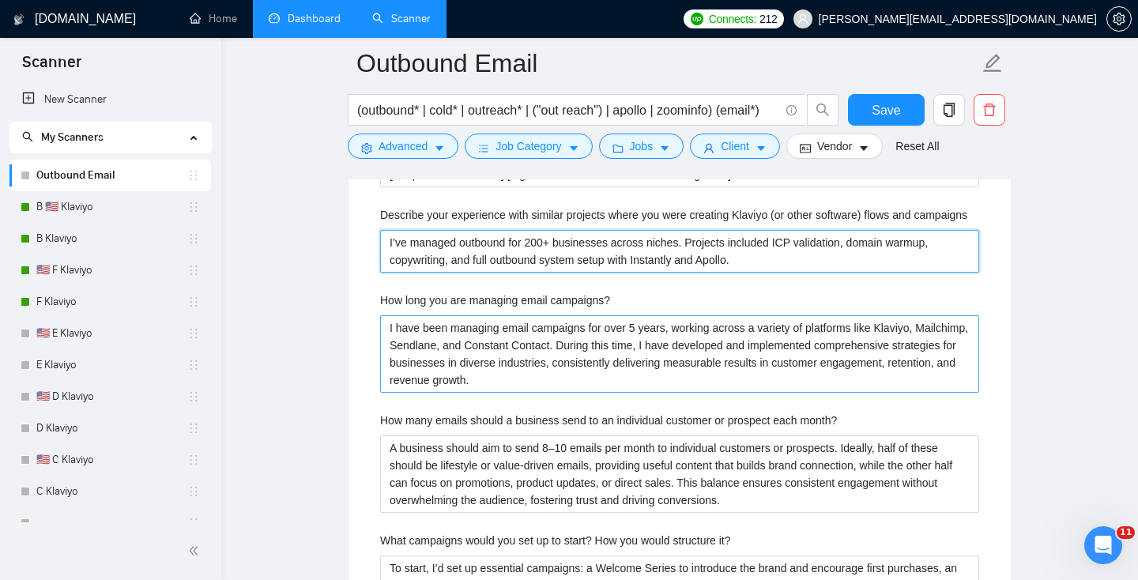
scroll to position [3127, 0]
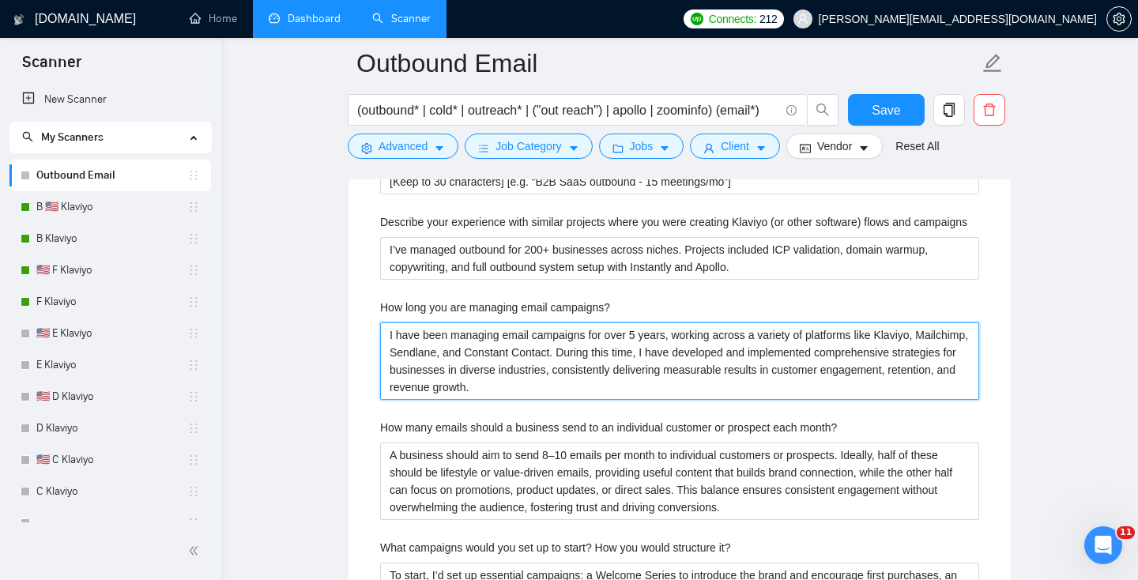
click at [506, 359] on campaigns\? "I have been managing email campaigns for over 5 years, working across a variety…" at bounding box center [679, 360] width 599 height 77
paste campaigns\? "5+ years across cold email, LinkedIn, and hybrid outreach. Last 2 years, I’ve s…"
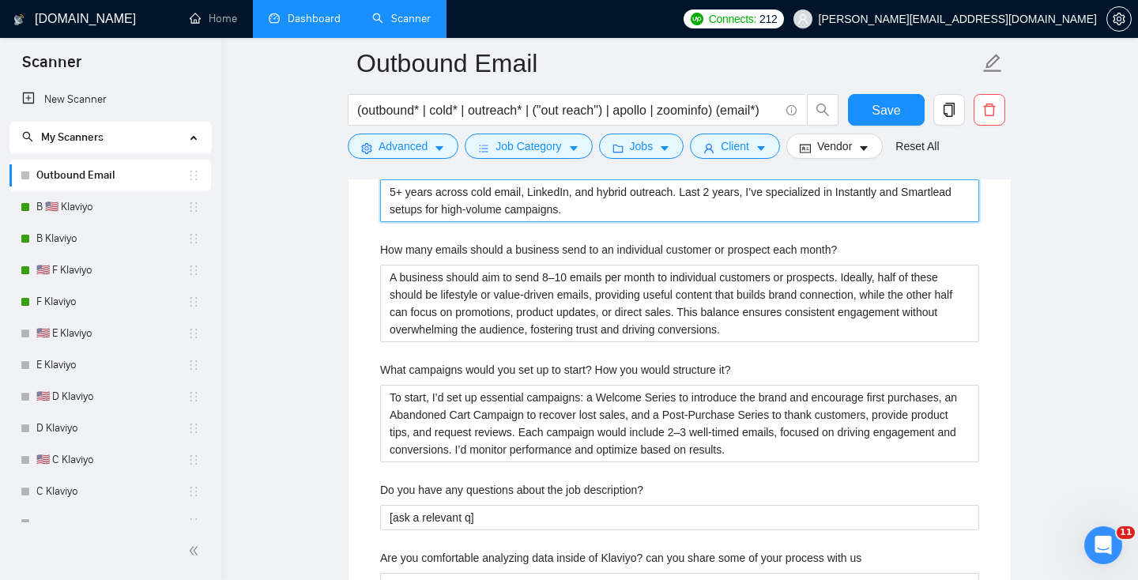
scroll to position [3272, 0]
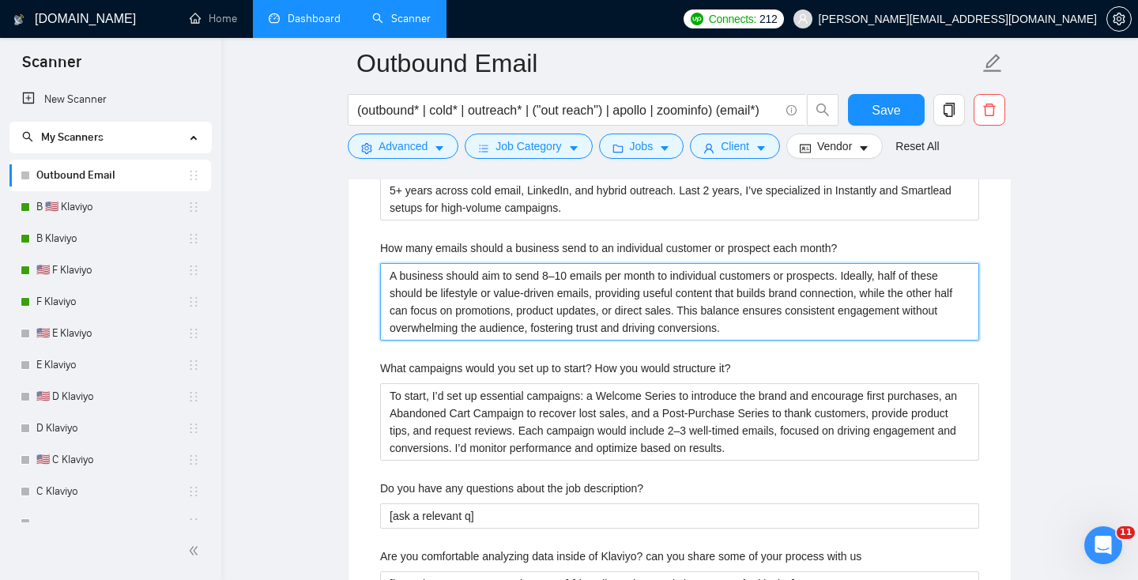
click at [437, 329] on month\? "A business should aim to send 8–10 emails per month to individual customers or …" at bounding box center [679, 301] width 599 height 77
paste month\? "5+ years across cold email, LinkedIn, and hybrid outreach. Last 2 years, I’ve s…"
paste month\? "3–5 emails per sequence, spaced 3–5 days apart. Quality > volume. Personalizati…"
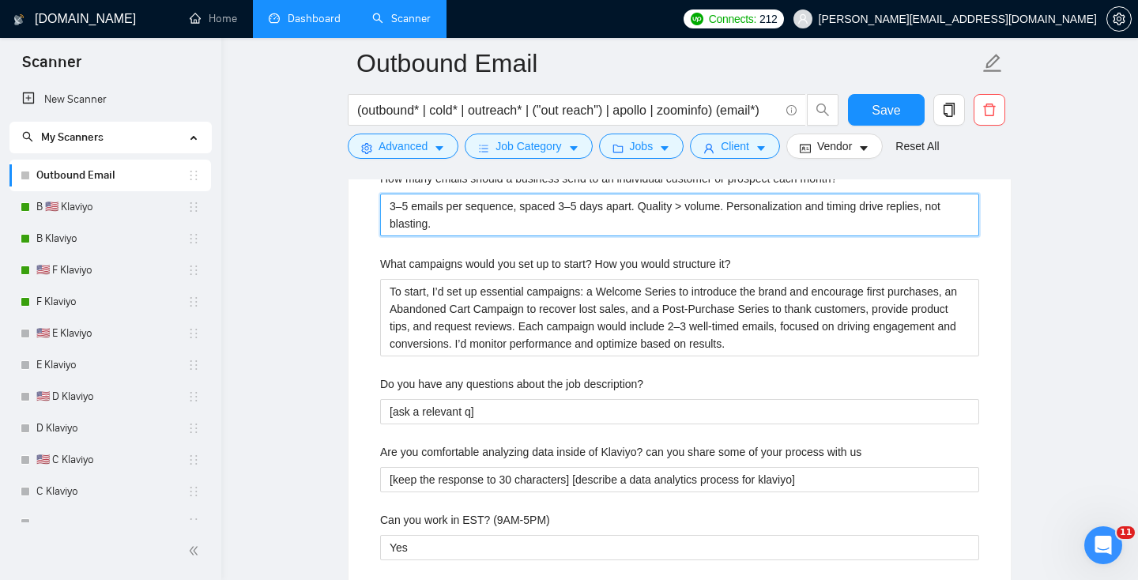
scroll to position [3345, 0]
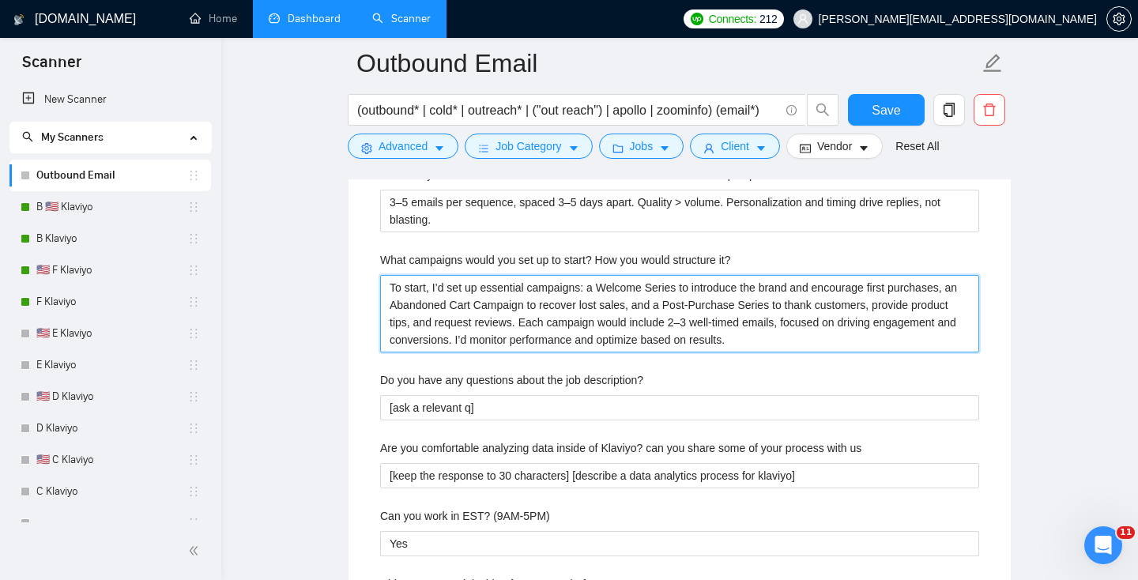
click at [430, 329] on it\? "To start, I’d set up essential campaigns: a Welcome Series to introduce the bra…" at bounding box center [679, 313] width 599 height 77
paste it\? "Day 1: Domain + inbox warmup. Week 1: ICP targeting + Apollo list build. Then b…"
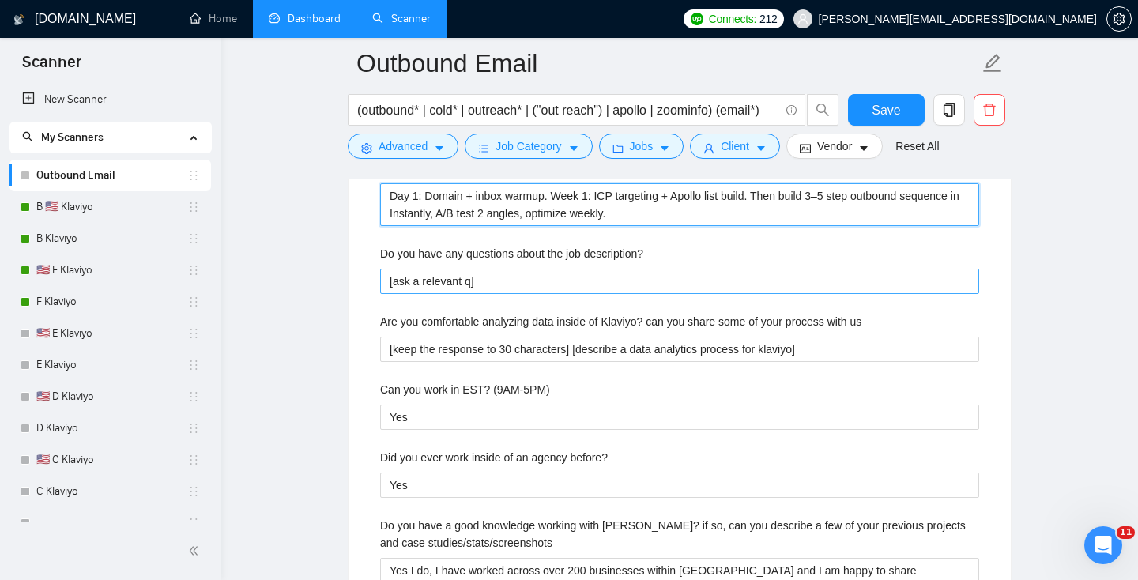
scroll to position [3438, 0]
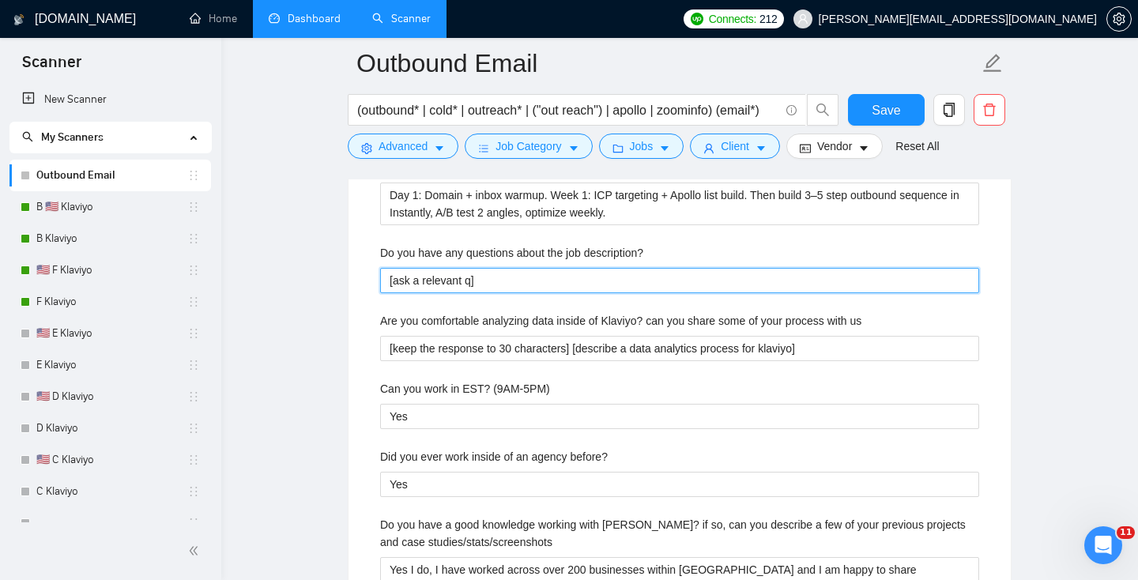
click at [484, 293] on description\? "[ask a relevant q]" at bounding box center [679, 280] width 599 height 25
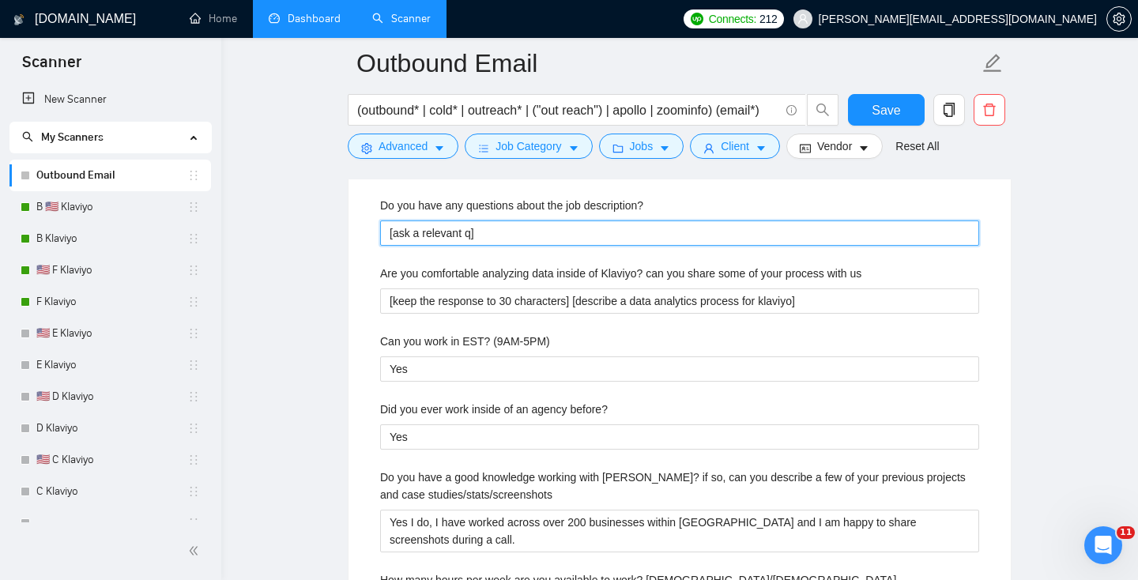
scroll to position [3499, 0]
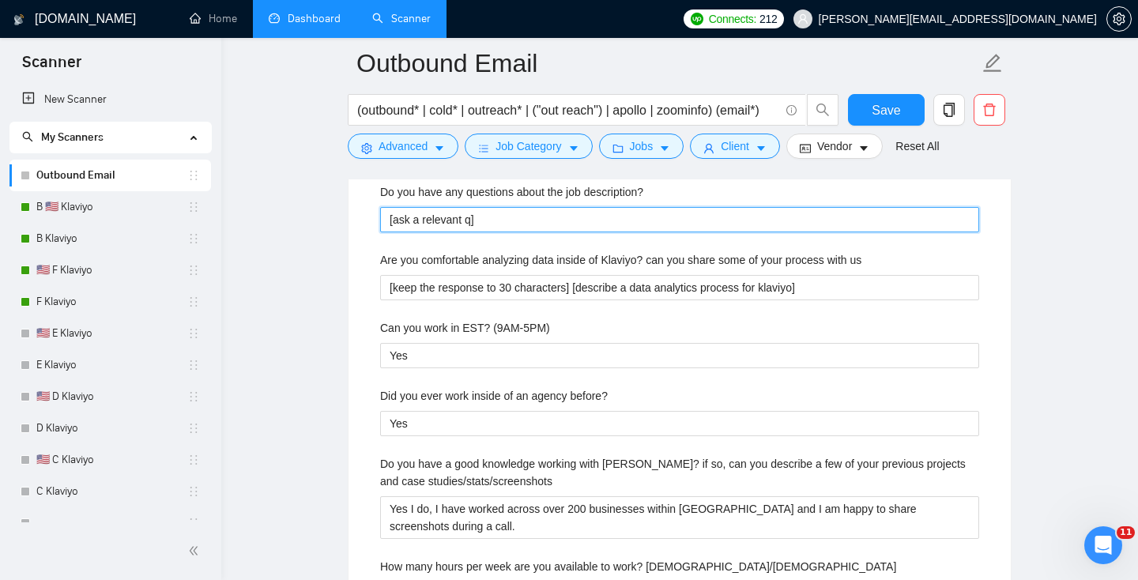
paste description\? "What’s your ideal client profile?] [Do you already have Apollo credits or shoul…"
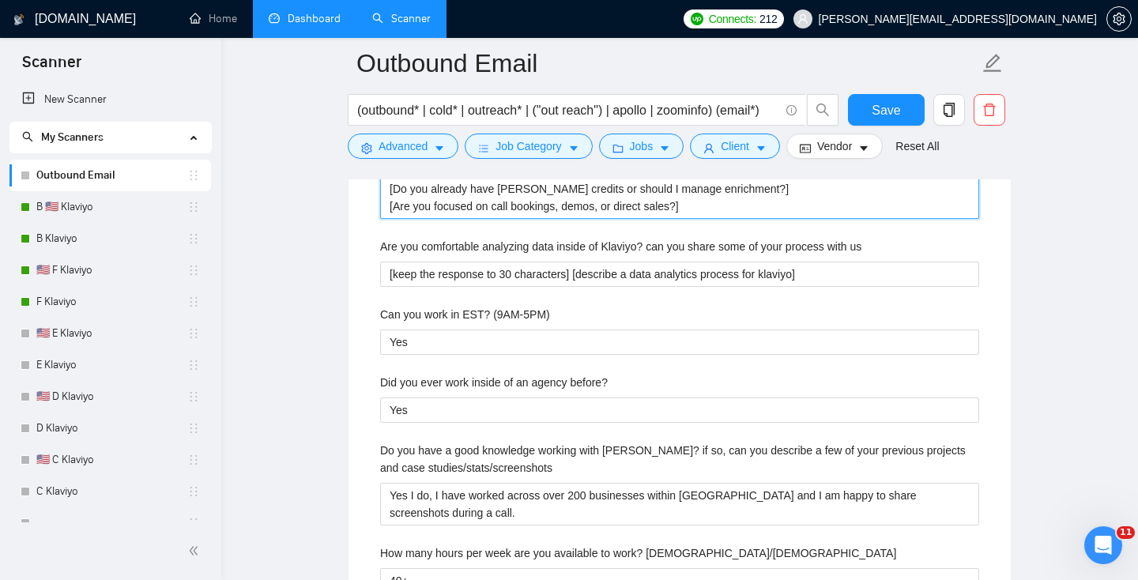
scroll to position [3549, 0]
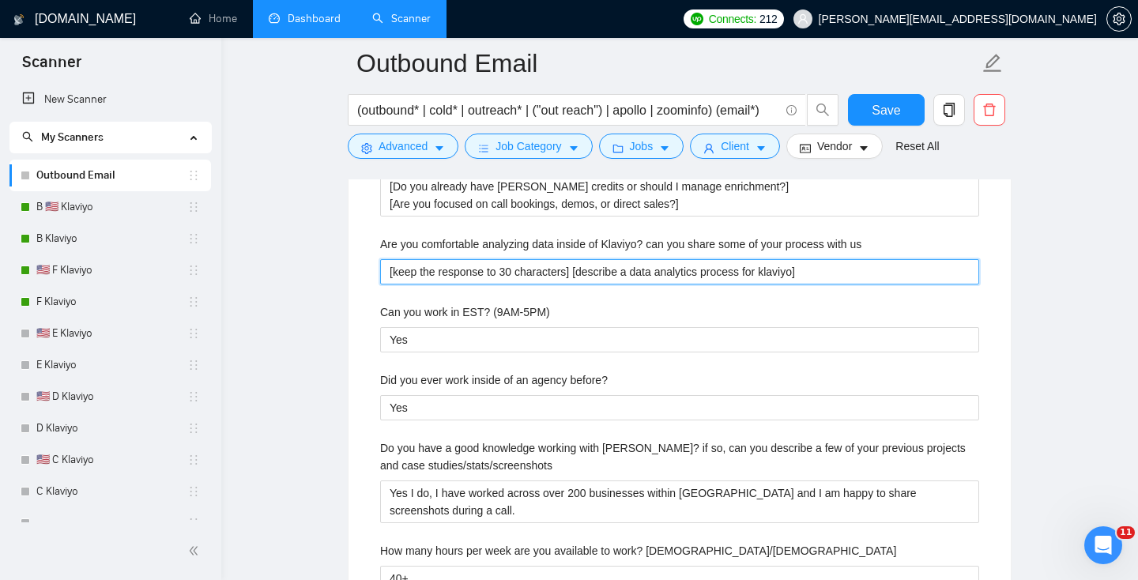
click at [437, 284] on us "[keep the response to 30 characters] [describe a data analytics process for kla…" at bounding box center [679, 271] width 599 height 25
paste us "Yes - I track inbox rotation, bounce %, reply % (positive vs negative), and con…"
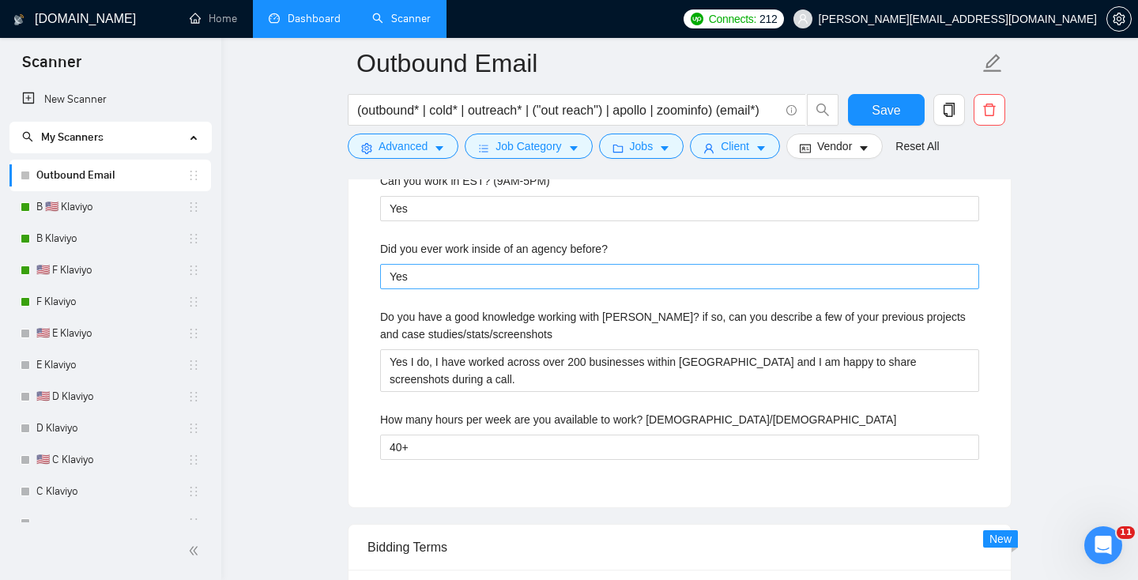
scroll to position [3734, 0]
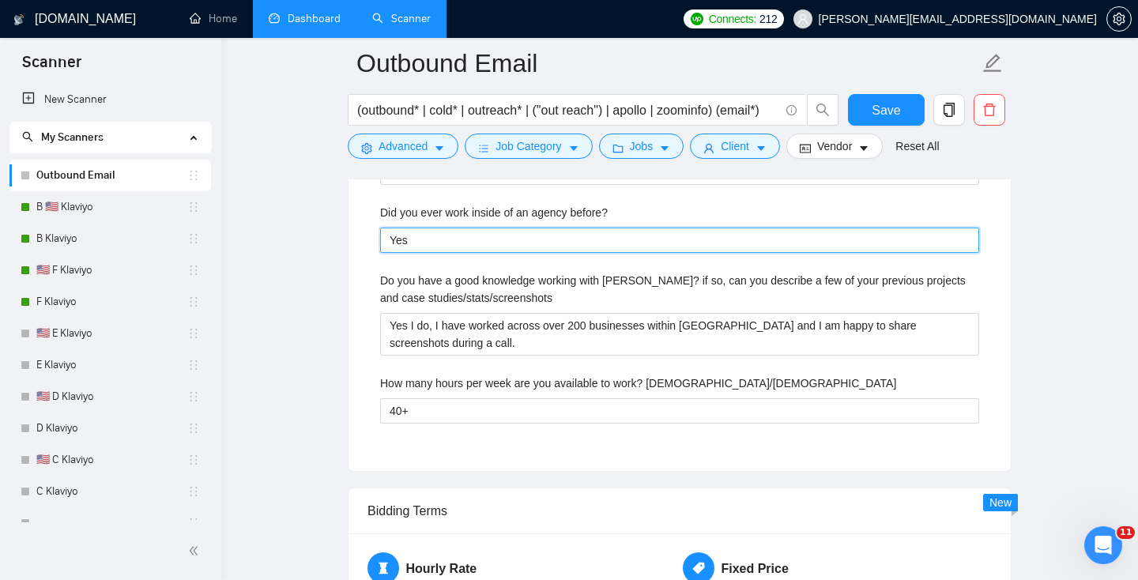
click at [457, 253] on before\? "Yes" at bounding box center [679, 240] width 599 height 25
paste before\? "— managed outbound campaigns for agencies in SaaS, real estate, and marketing s…"
drag, startPoint x: 410, startPoint y: 260, endPoint x: 1100, endPoint y: 260, distance: 690.4
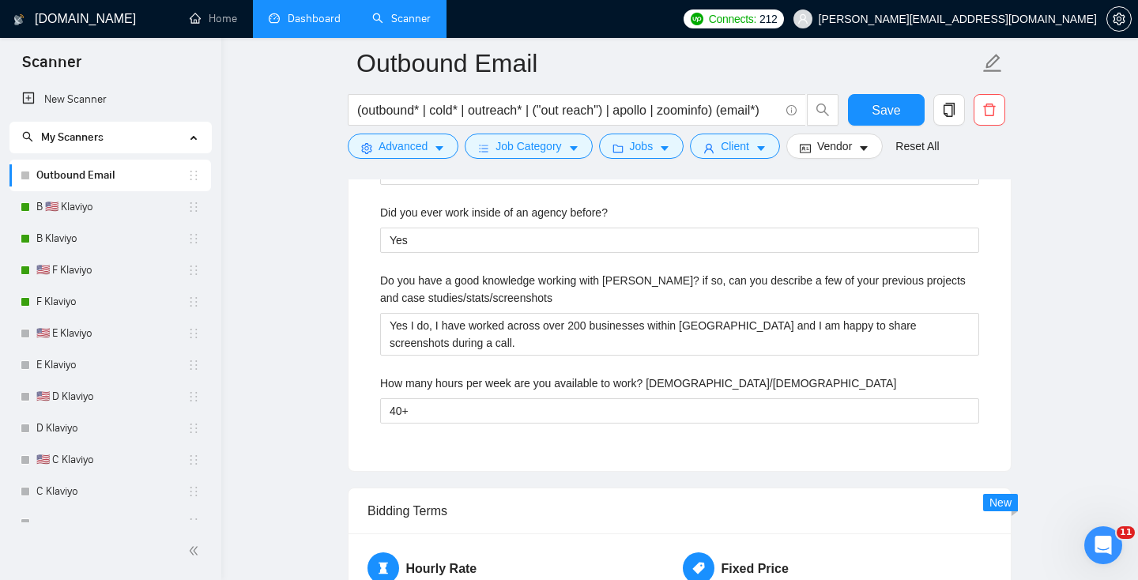
click at [397, 299] on label "Do you have a good knowledge working with [PERSON_NAME]? if so, can you describ…" at bounding box center [679, 289] width 599 height 35
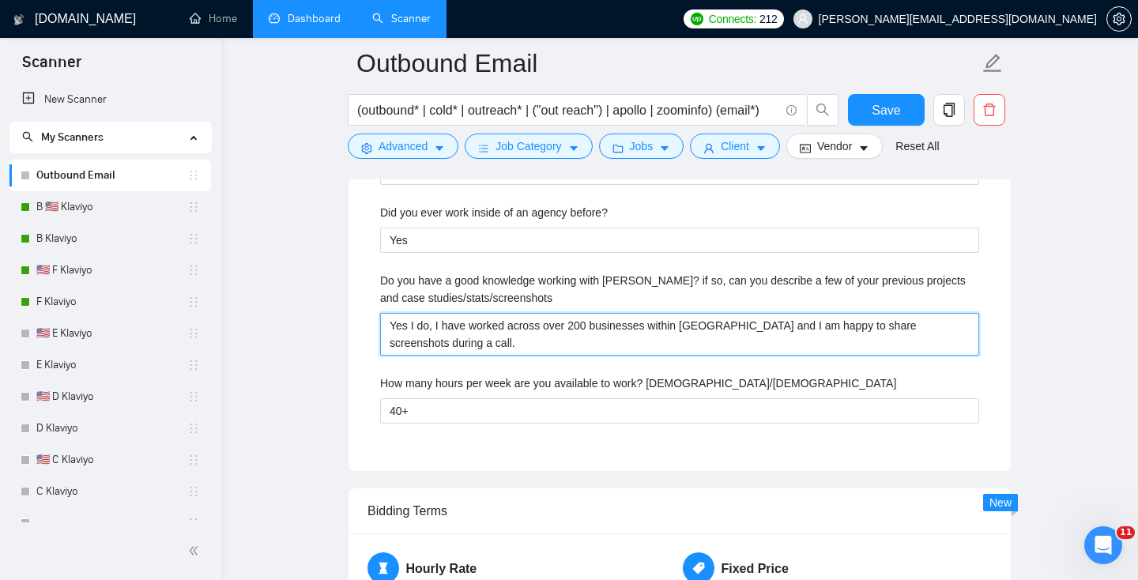
click at [397, 313] on studies\/stats\/screenshots "Yes I do, I have worked across over 200 businesses within [GEOGRAPHIC_DATA] and…" at bounding box center [679, 334] width 599 height 43
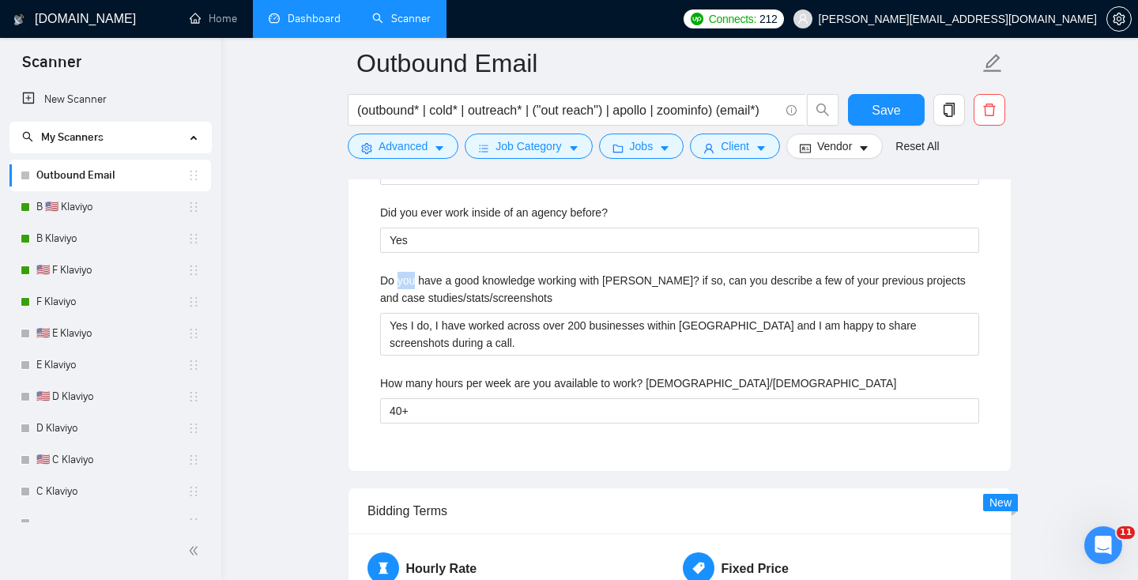
click at [397, 299] on label "Do you have a good knowledge working with [PERSON_NAME]? if so, can you describ…" at bounding box center [679, 289] width 599 height 35
click at [397, 313] on studies\/stats\/screenshots "Yes I do, I have worked across over 200 businesses within [GEOGRAPHIC_DATA] and…" at bounding box center [679, 334] width 599 height 43
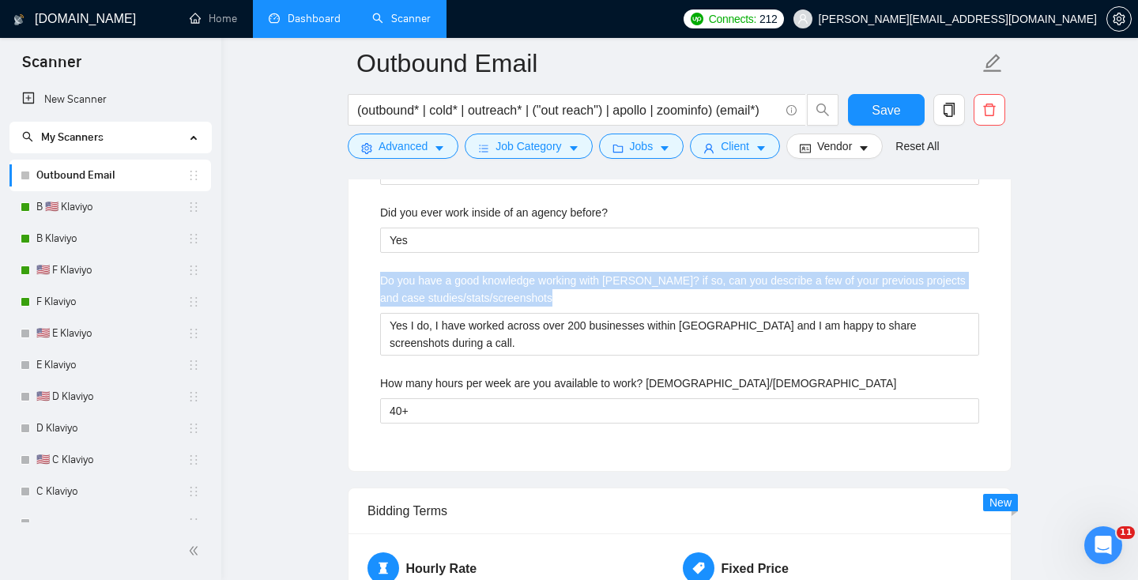
click at [397, 299] on label "Do you have a good knowledge working with [PERSON_NAME]? if so, can you describ…" at bounding box center [679, 289] width 599 height 35
click at [397, 313] on studies\/stats\/screenshots "Yes I do, I have worked across over 200 businesses within [GEOGRAPHIC_DATA] and…" at bounding box center [679, 334] width 599 height 43
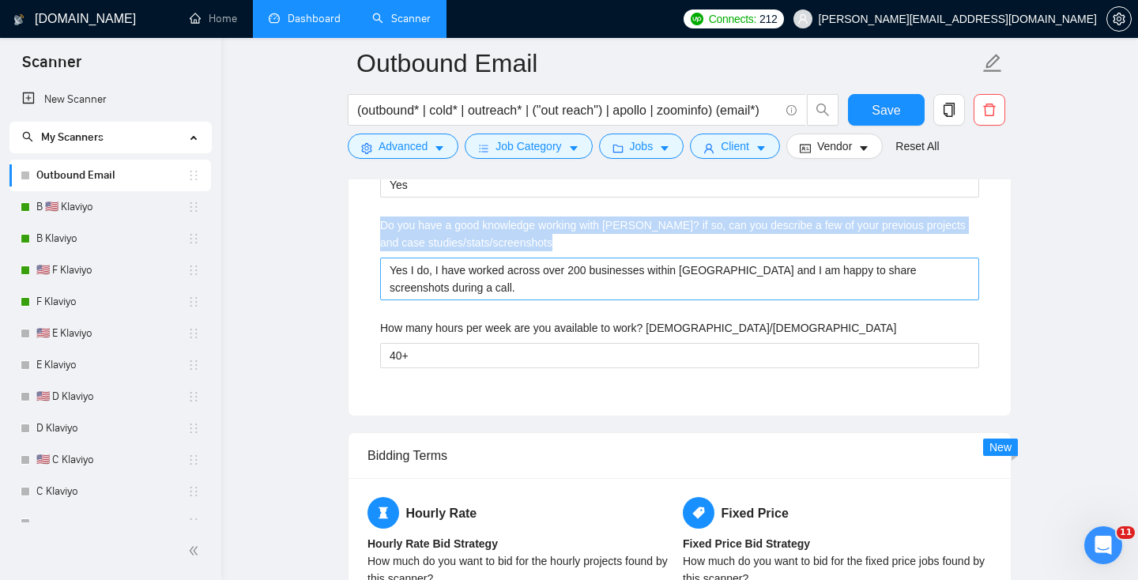
scroll to position [3790, 0]
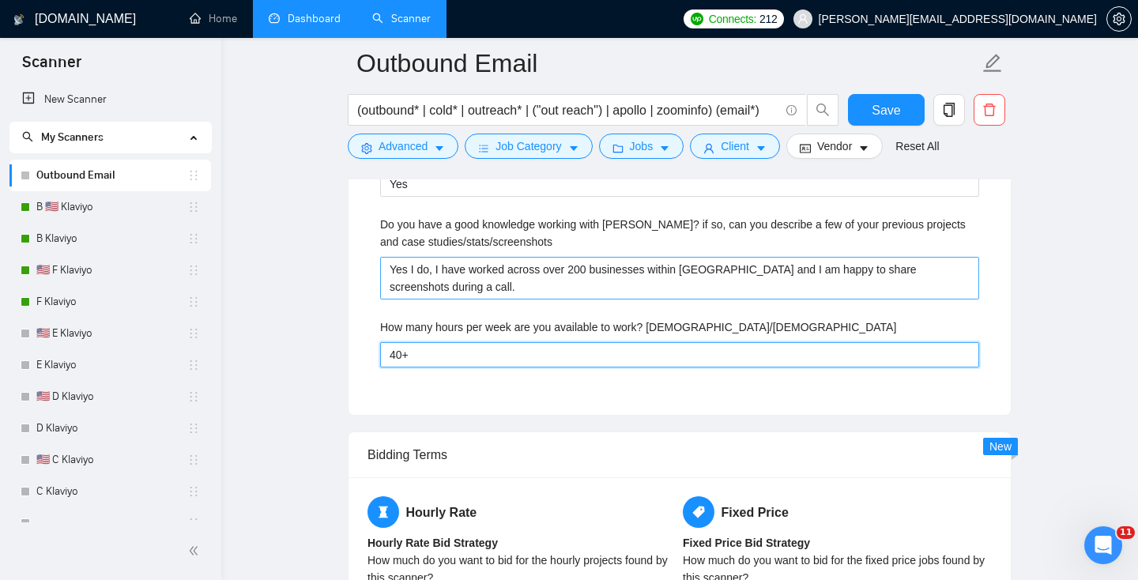
click at [514, 367] on part-time\/Full-time "40+" at bounding box center [679, 354] width 599 height 25
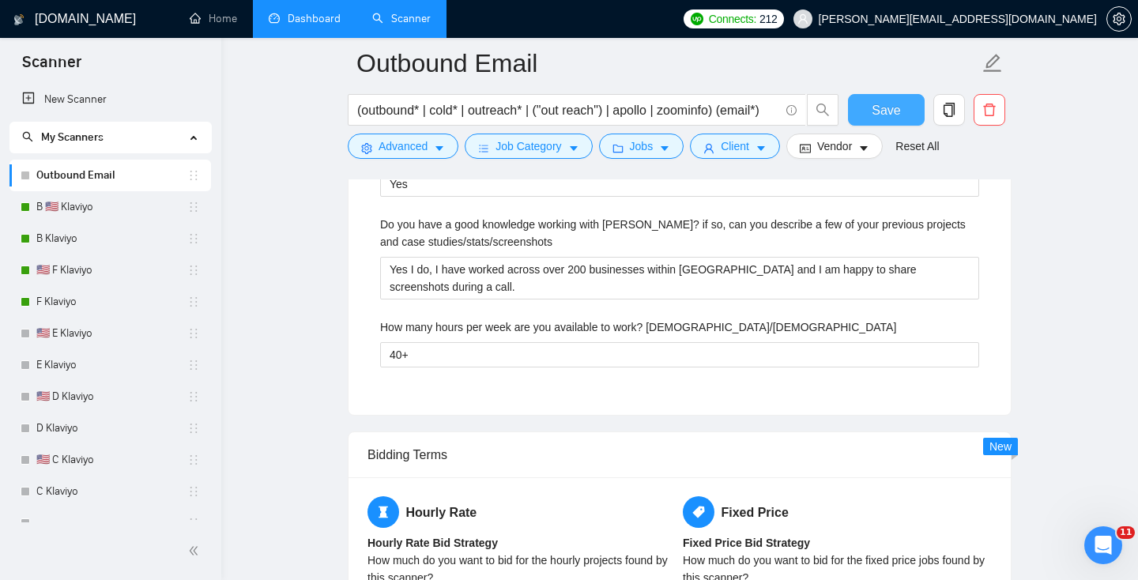
click at [870, 108] on button "Save" at bounding box center [886, 110] width 77 height 32
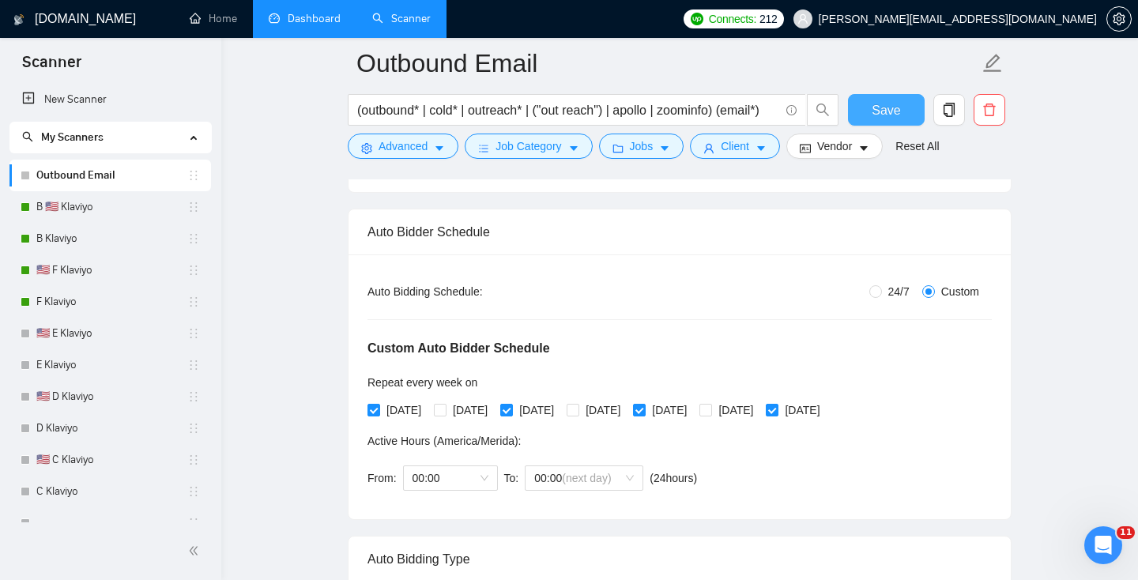
scroll to position [203, 0]
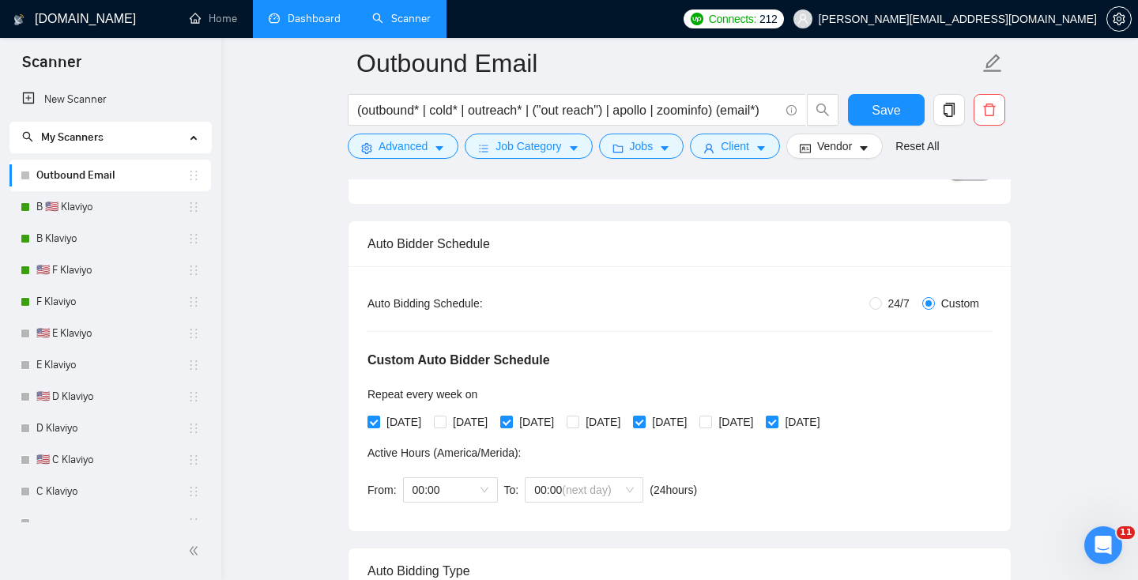
click at [876, 295] on label "24/7" at bounding box center [892, 303] width 47 height 17
click at [876, 297] on input "24/7" at bounding box center [875, 303] width 13 height 13
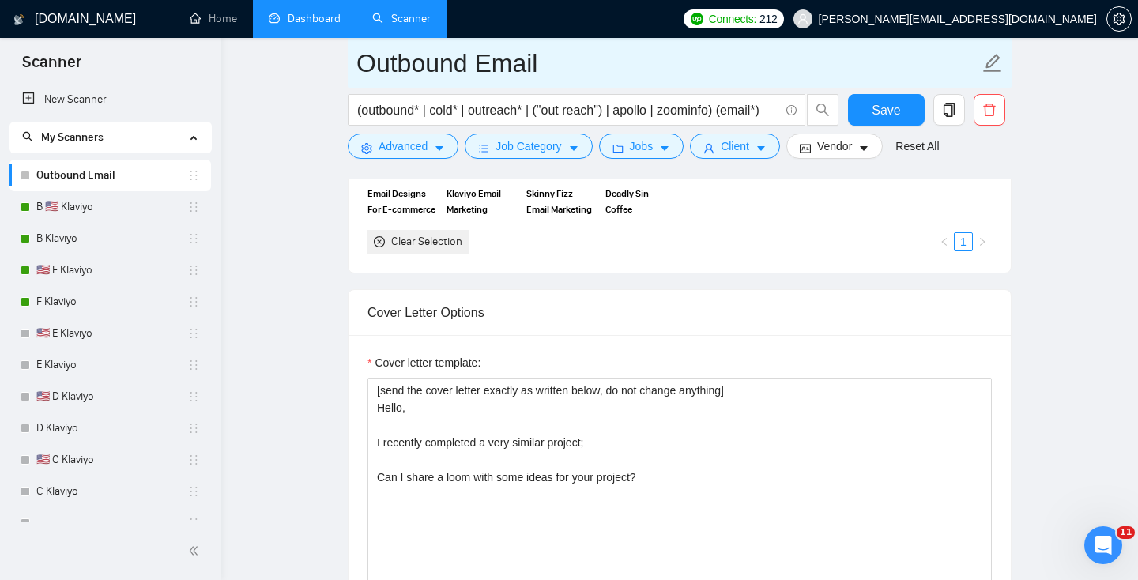
scroll to position [1610, 0]
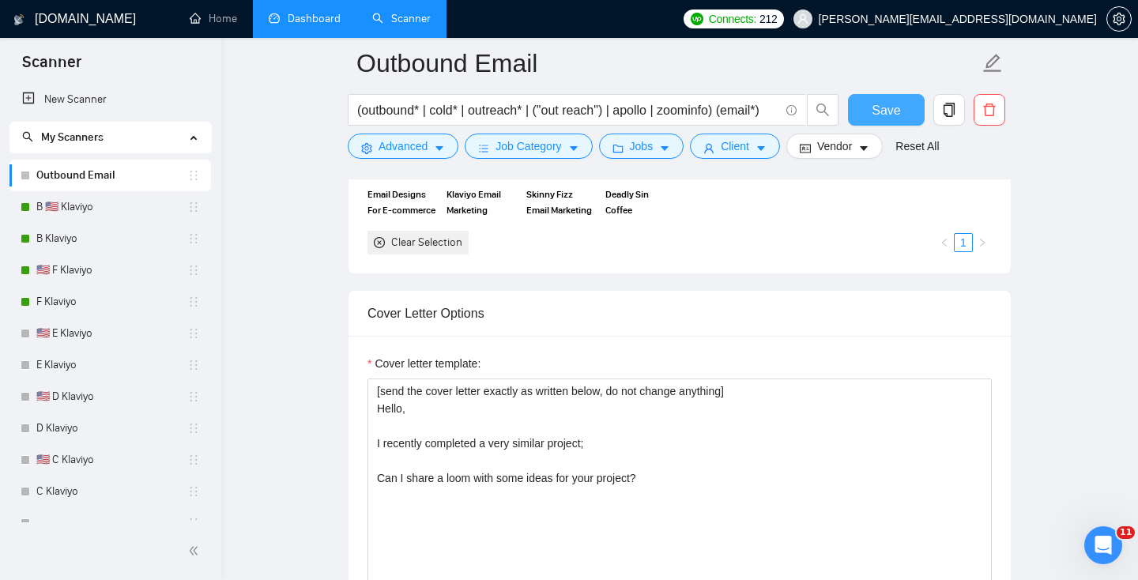
drag, startPoint x: 892, startPoint y: 118, endPoint x: 733, endPoint y: 239, distance: 199.5
click at [892, 118] on span "Save" at bounding box center [885, 110] width 28 height 20
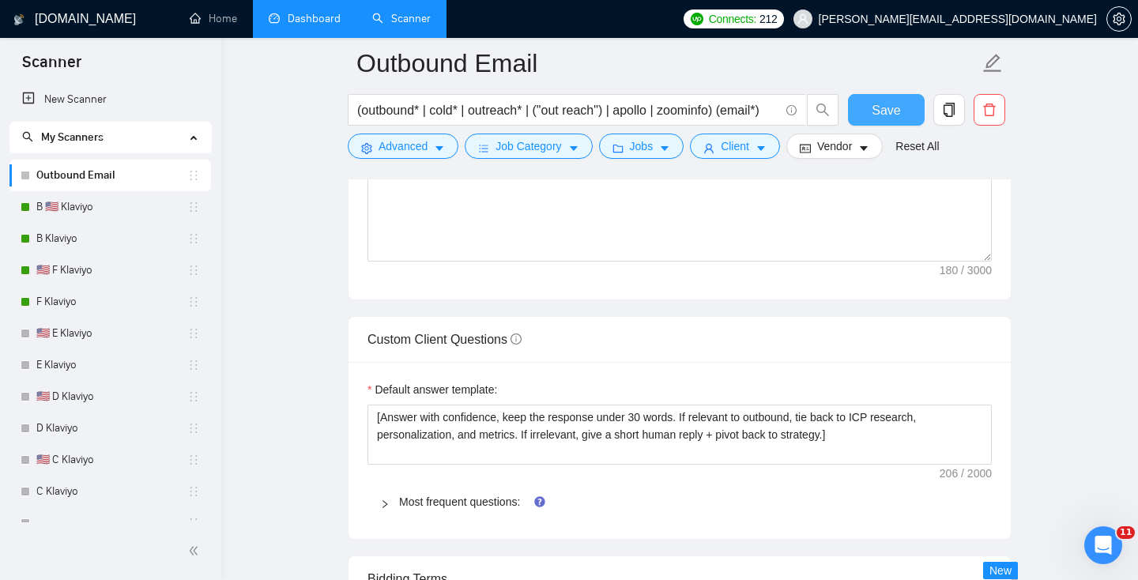
scroll to position [2083, 0]
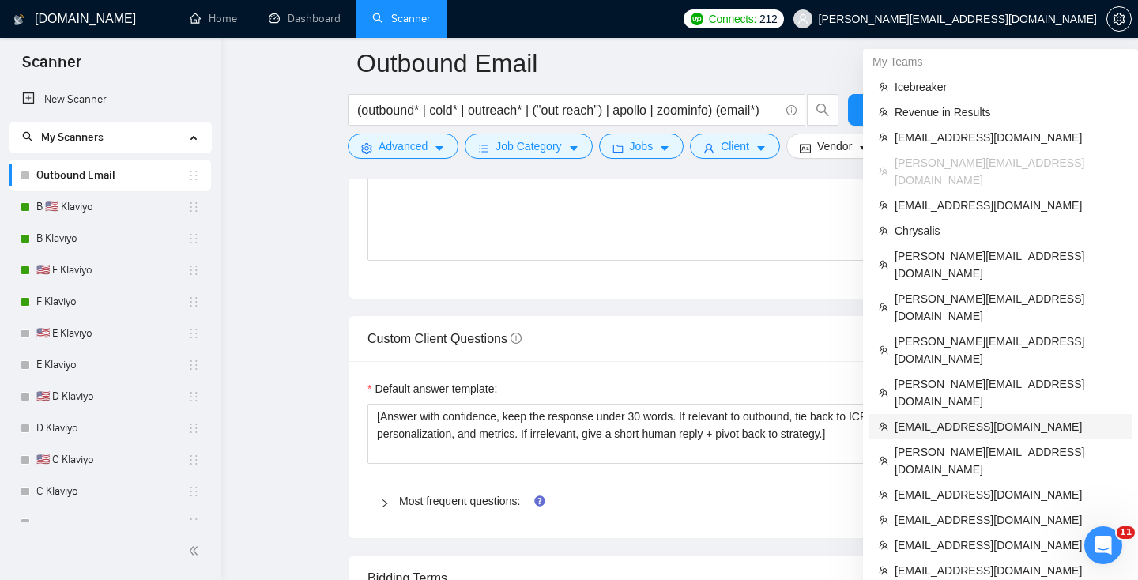
click at [934, 418] on span "[EMAIL_ADDRESS][DOMAIN_NAME]" at bounding box center [1008, 426] width 228 height 17
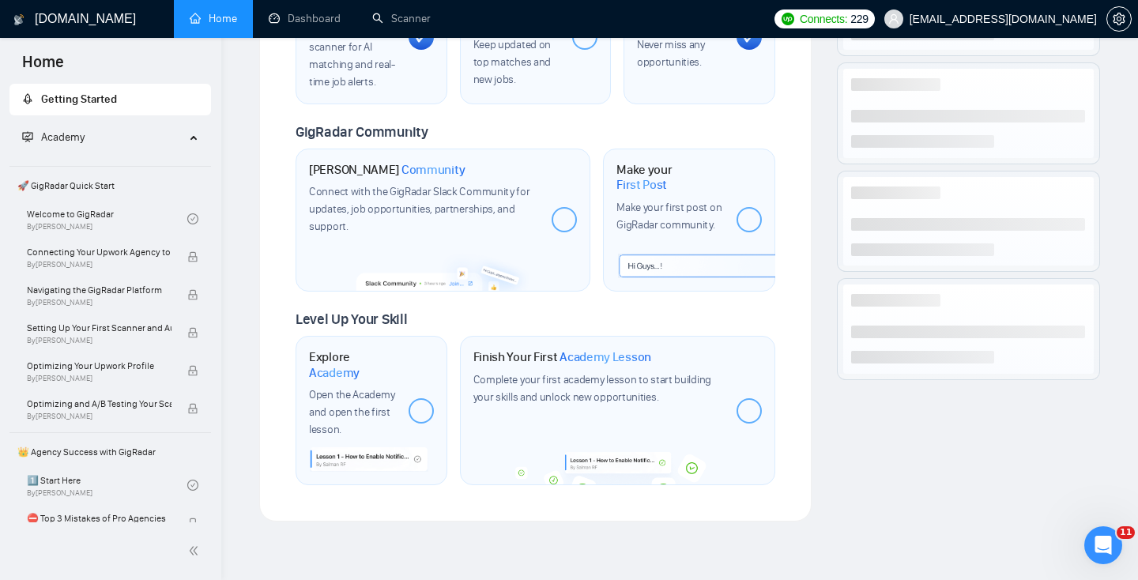
scroll to position [760, 0]
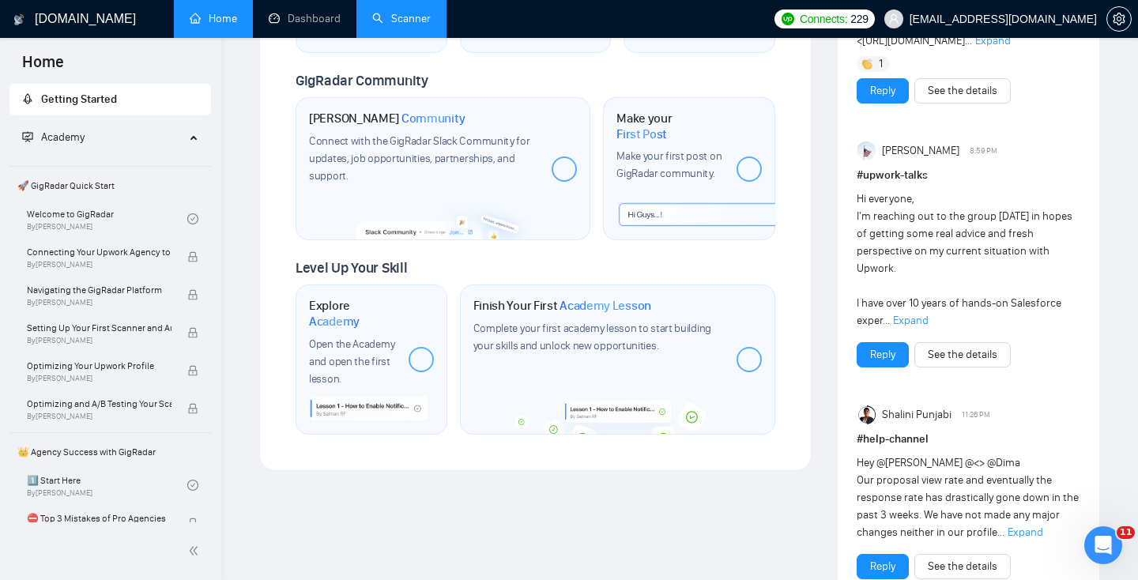
click at [397, 12] on link "Scanner" at bounding box center [401, 18] width 58 height 13
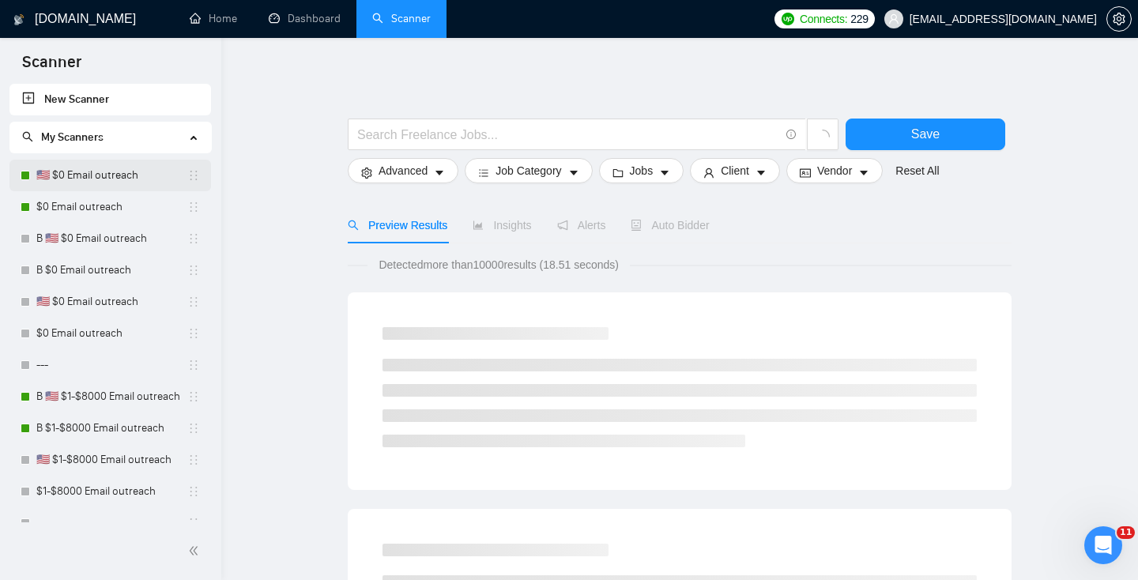
click at [84, 183] on link "🇺🇸 $0 Email outreach" at bounding box center [111, 176] width 151 height 32
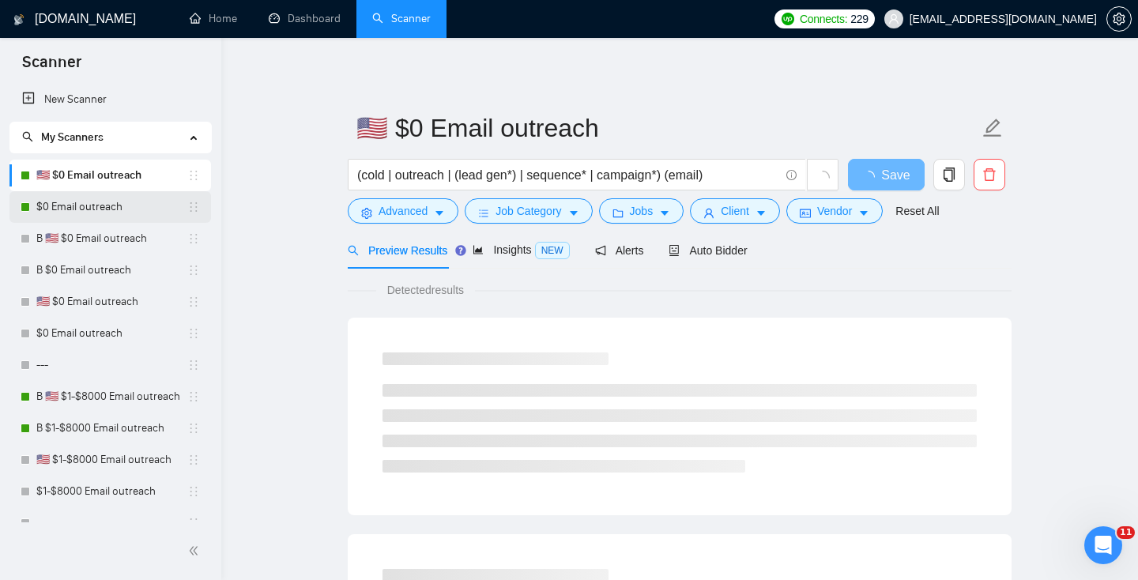
click at [88, 205] on link "$0 Email outreach" at bounding box center [111, 207] width 151 height 32
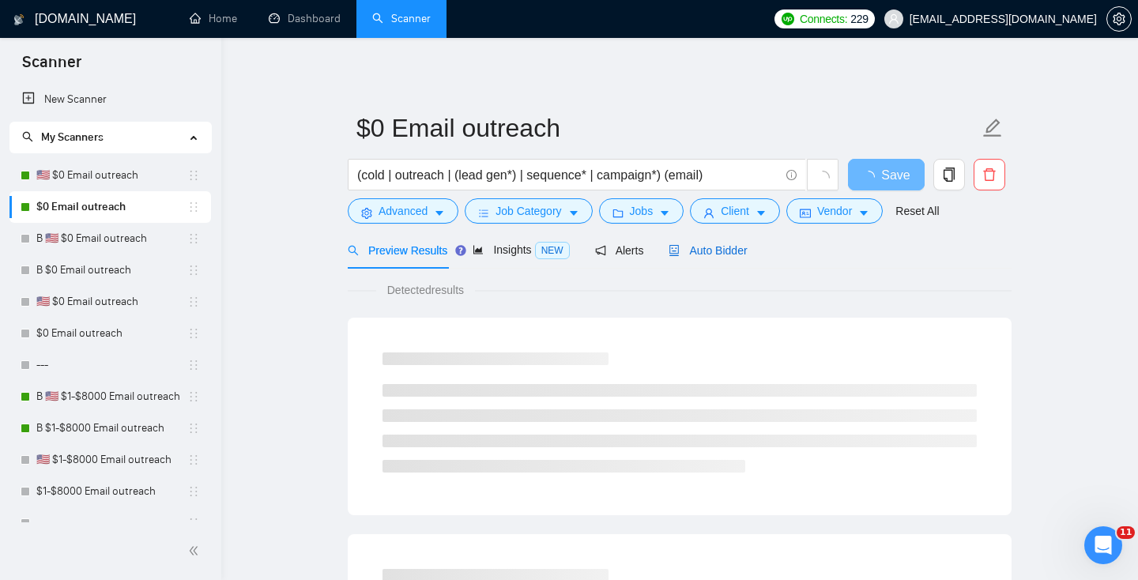
click at [701, 242] on div "Auto Bidder" at bounding box center [707, 250] width 78 height 17
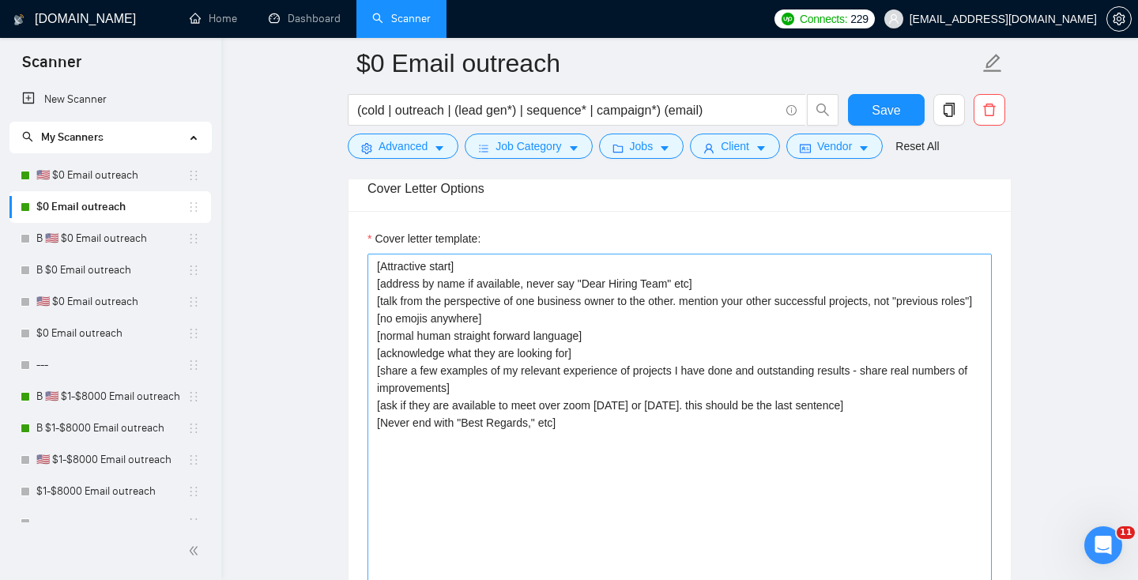
scroll to position [1713, 0]
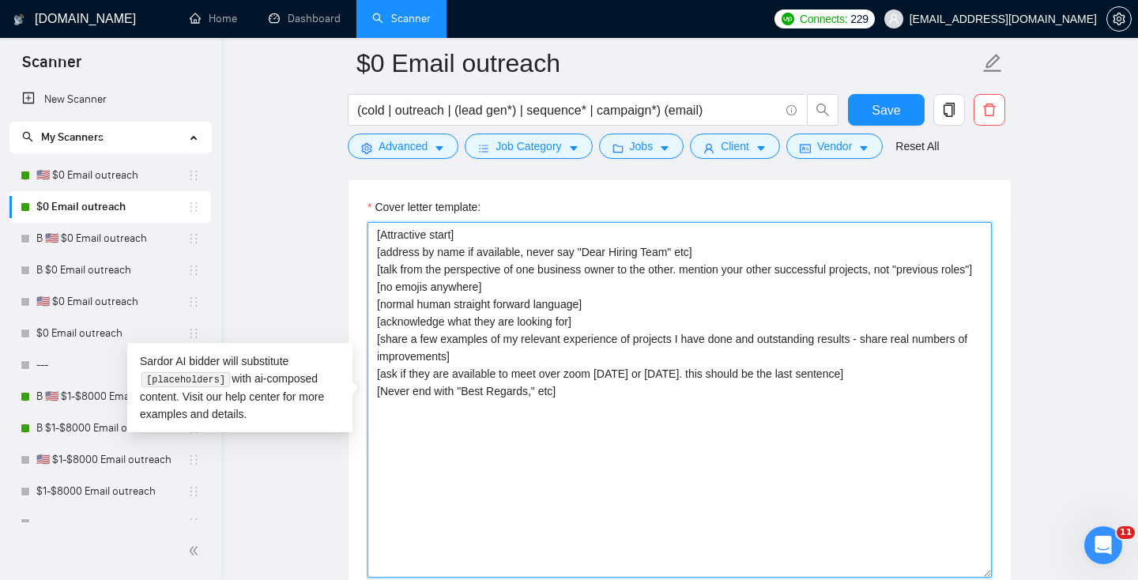
drag, startPoint x: 617, startPoint y: 411, endPoint x: 248, endPoint y: 164, distance: 443.7
click at [248, 164] on main "$0 Email outreach (cold | outreach | (lead gen*) | sequence* | campaign*) (emai…" at bounding box center [679, 583] width 866 height 4464
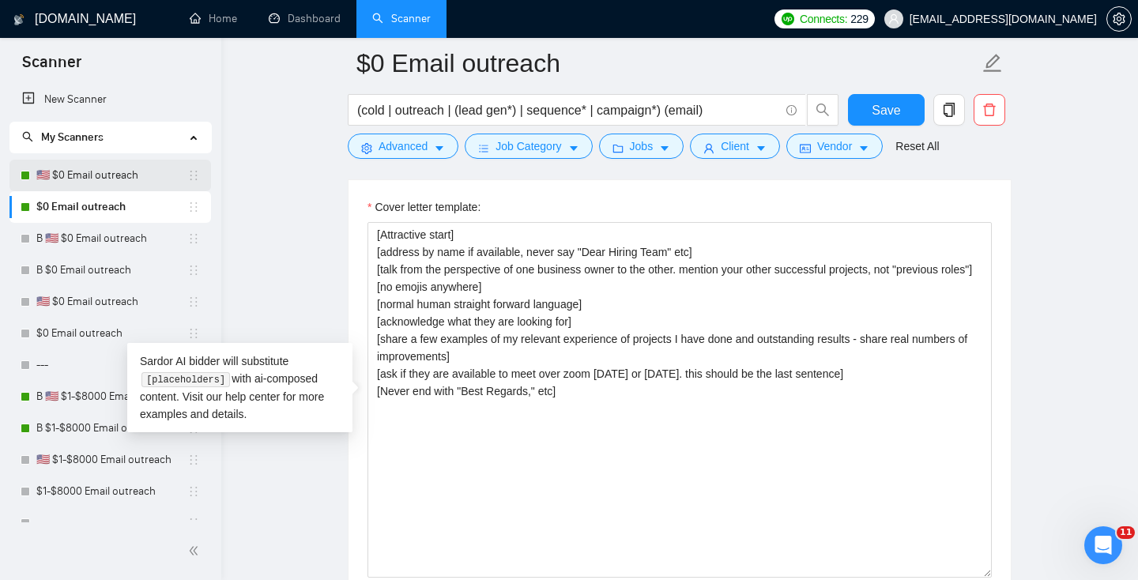
click at [116, 182] on link "🇺🇸 $0 Email outreach" at bounding box center [111, 176] width 151 height 32
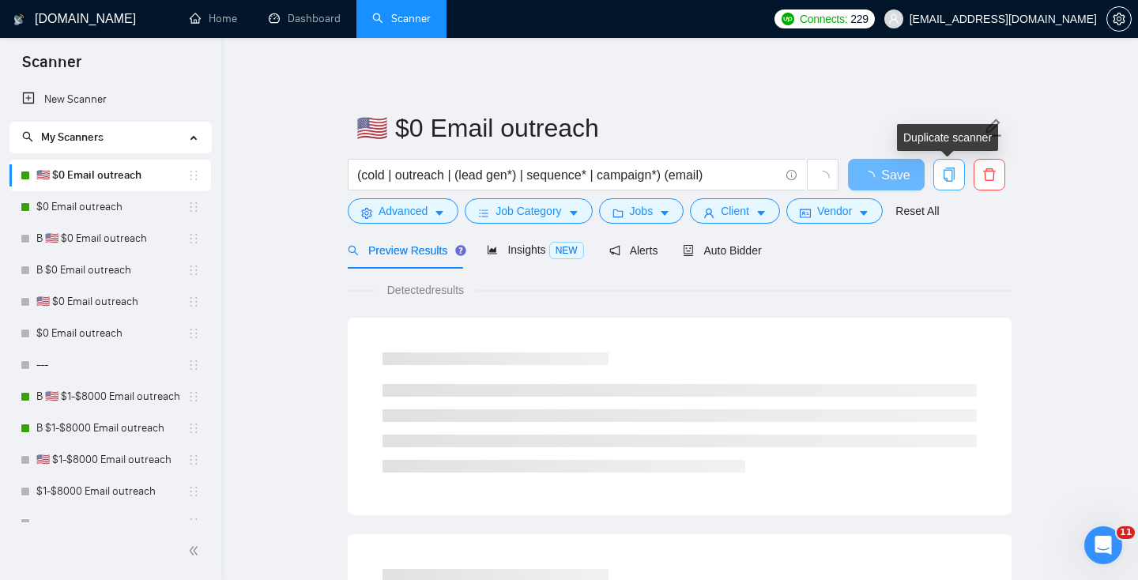
click at [950, 168] on icon "copy" at bounding box center [948, 174] width 11 height 14
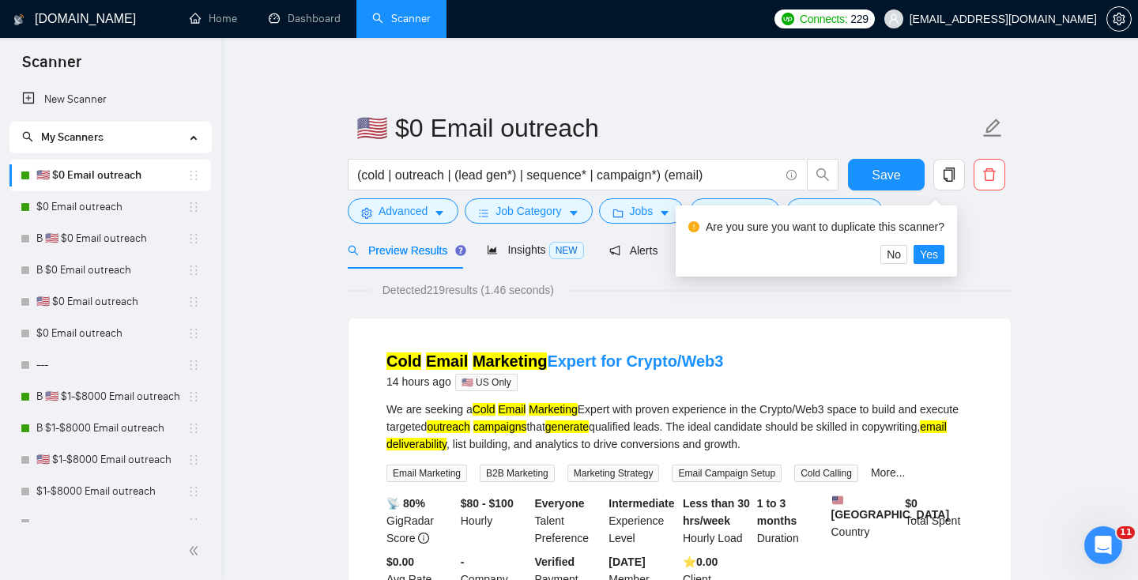
click at [649, 296] on div "Detected 219 results (1.46 seconds)" at bounding box center [680, 289] width 664 height 17
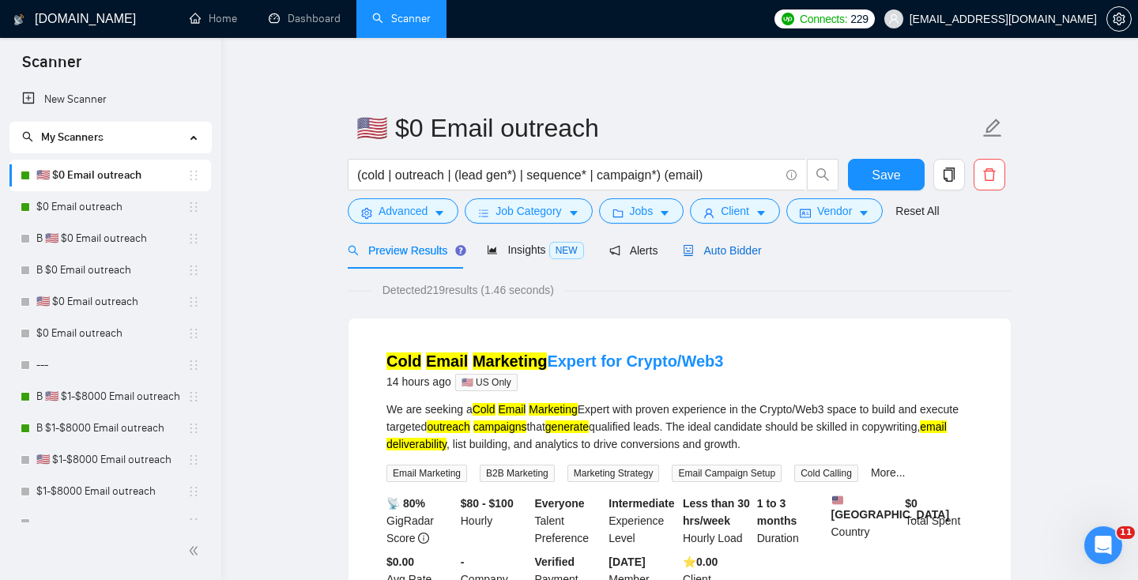
click at [735, 258] on div "Auto Bidder" at bounding box center [722, 250] width 78 height 17
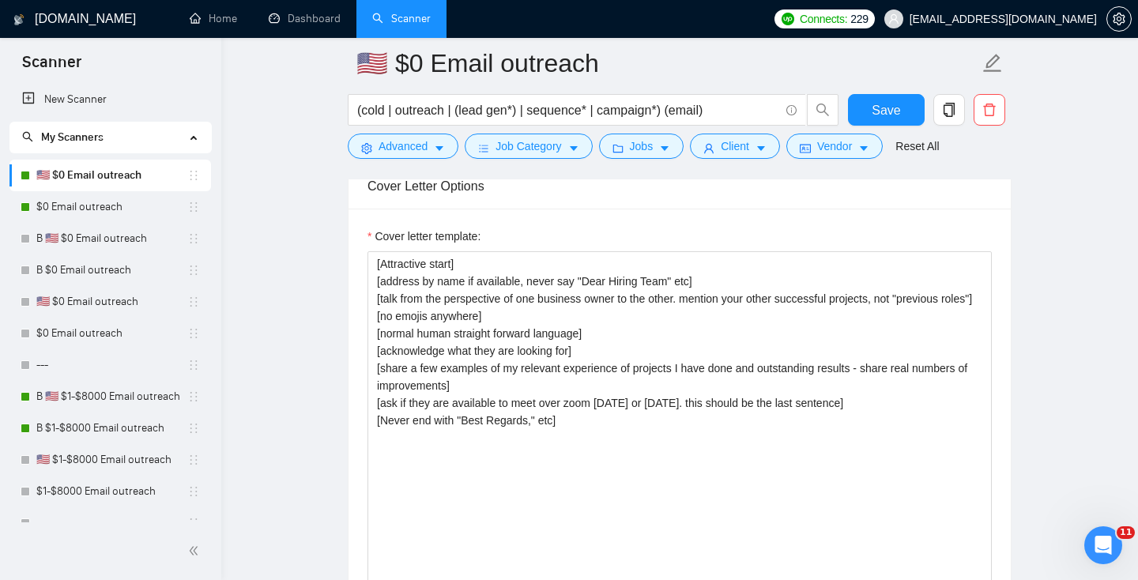
scroll to position [1686, 0]
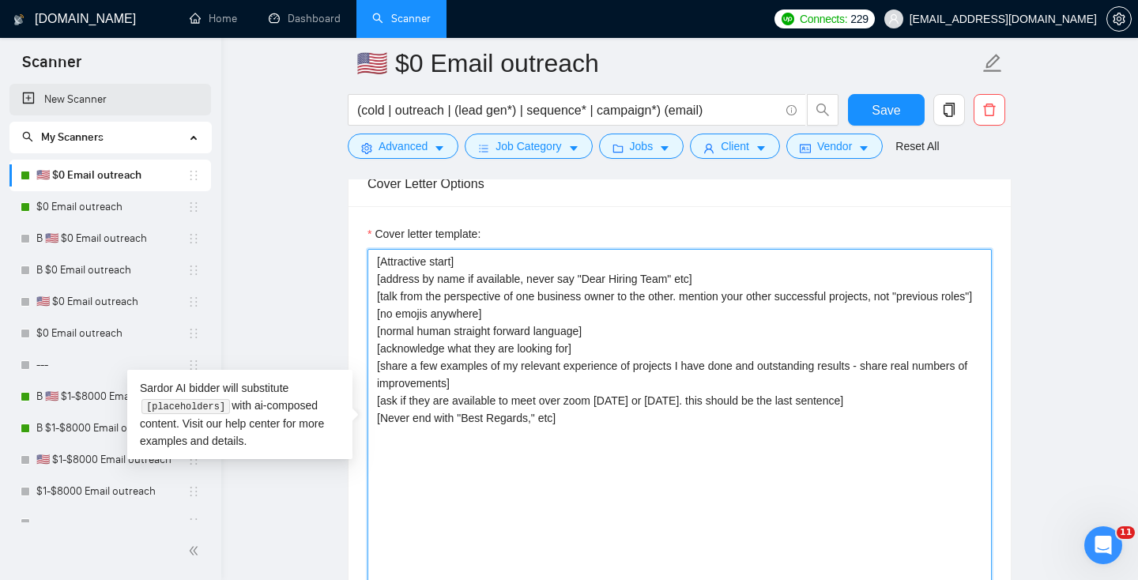
drag, startPoint x: 705, startPoint y: 506, endPoint x: 188, endPoint y: 104, distance: 654.7
paste textarea "Hi [Client’s Name], I noticed you’re looking for help with [specific goal/probl…"
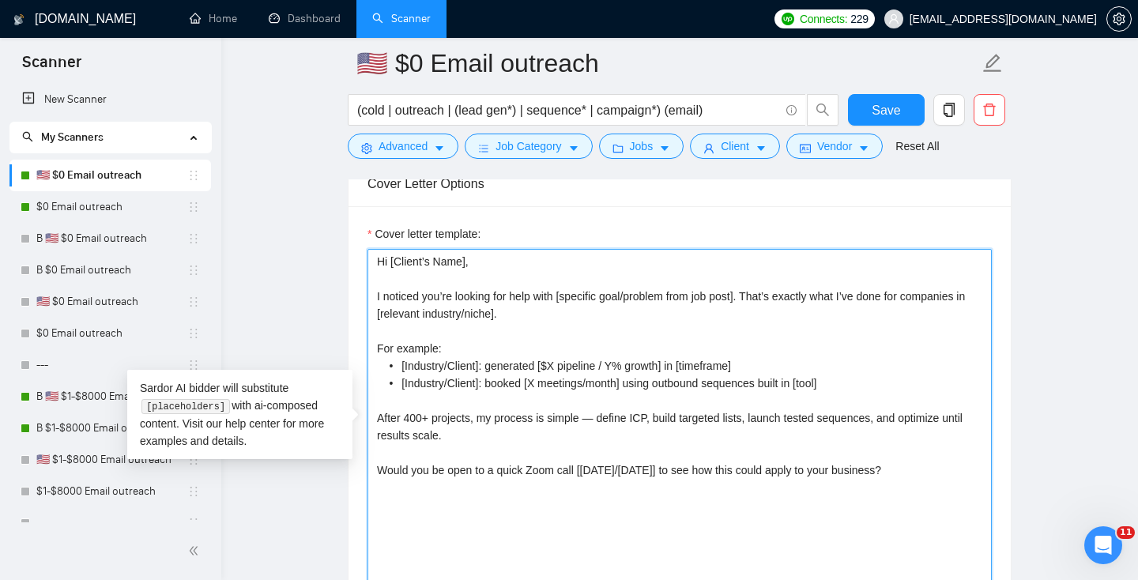
click at [599, 418] on textarea "Hi [Client’s Name], I noticed you’re looking for help with [specific goal/probl…" at bounding box center [679, 426] width 624 height 355
drag, startPoint x: 401, startPoint y: 365, endPoint x: 307, endPoint y: 358, distance: 93.5
drag, startPoint x: 403, startPoint y: 382, endPoint x: 250, endPoint y: 379, distance: 152.5
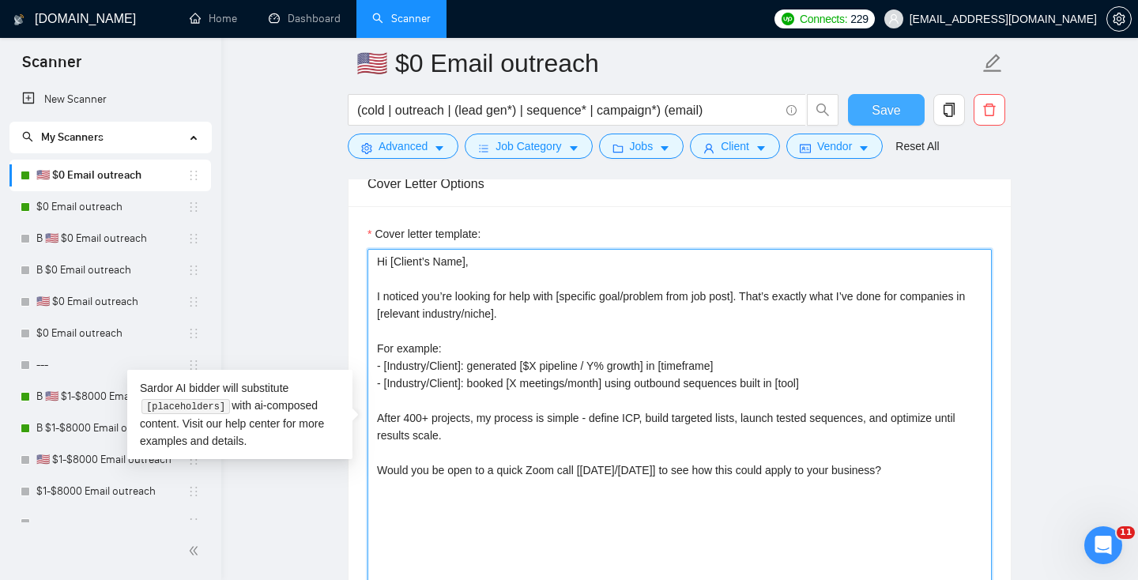
type textarea "Hi [Client’s Name], I noticed you’re looking for help with [specific goal/probl…"
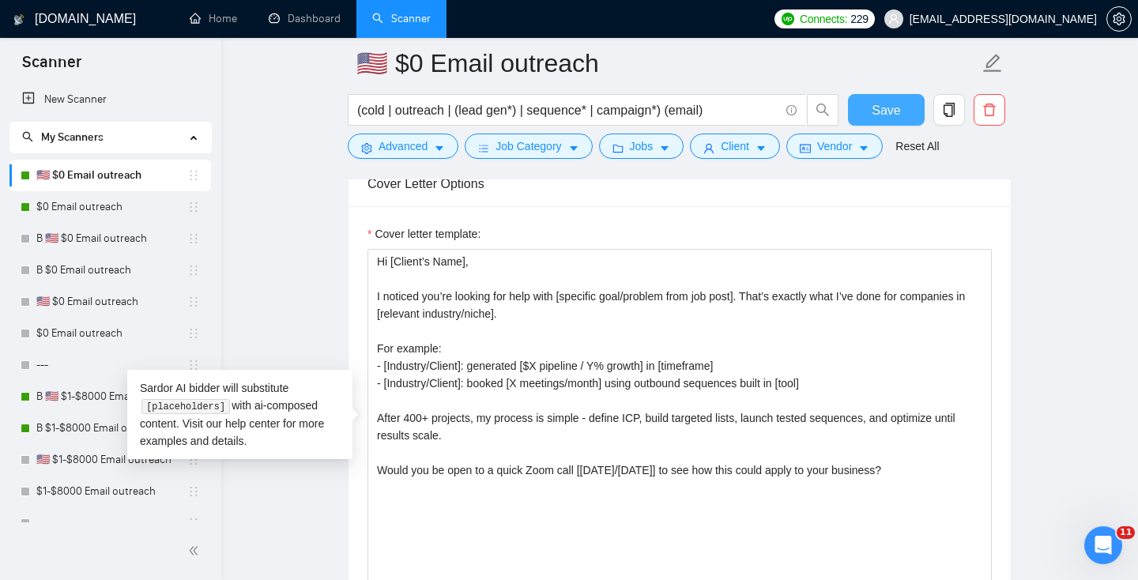
click at [882, 103] on span "Save" at bounding box center [885, 110] width 28 height 20
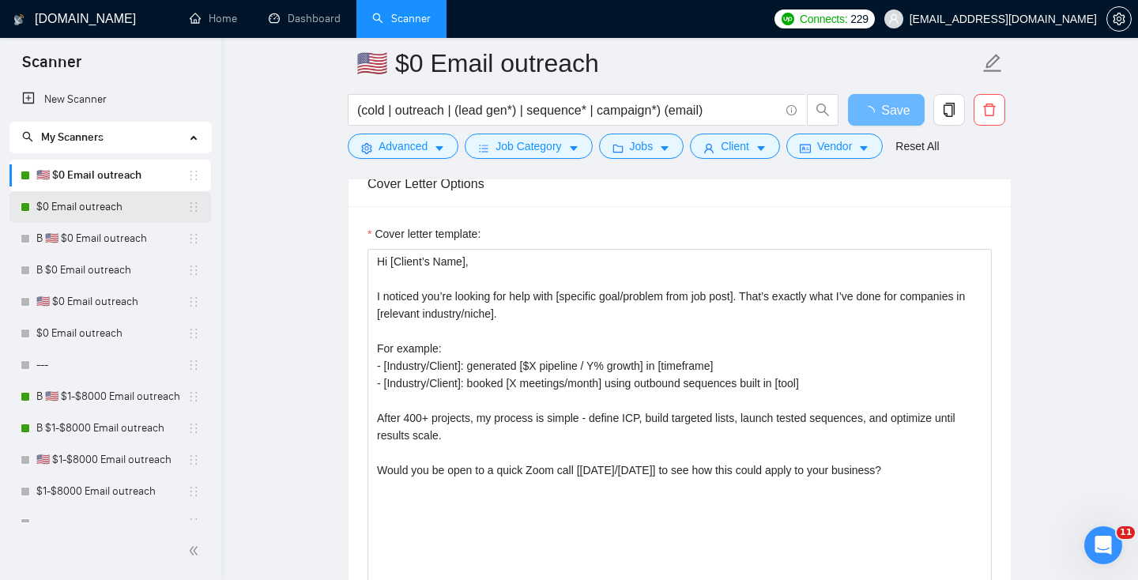
click at [111, 209] on link "$0 Email outreach" at bounding box center [111, 207] width 151 height 32
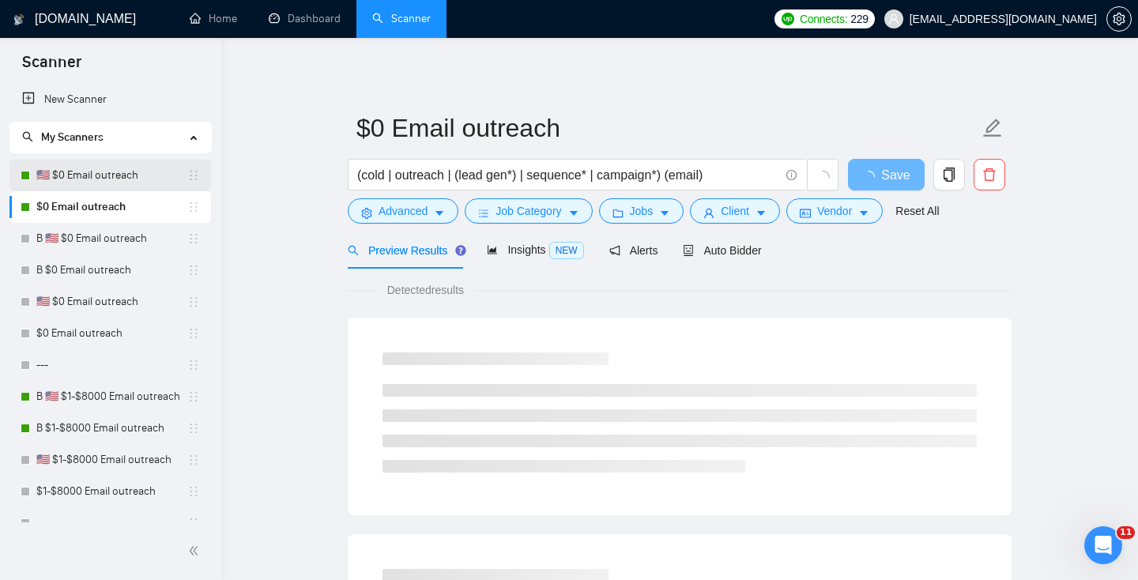
click at [65, 171] on link "🇺🇸 $0 Email outreach" at bounding box center [111, 176] width 151 height 32
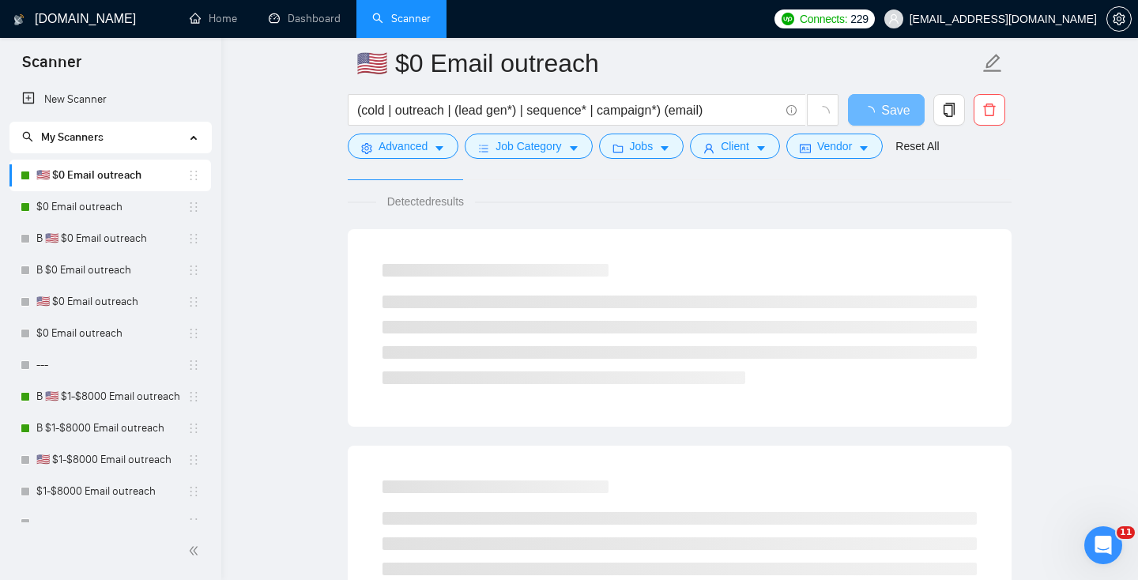
scroll to position [44, 0]
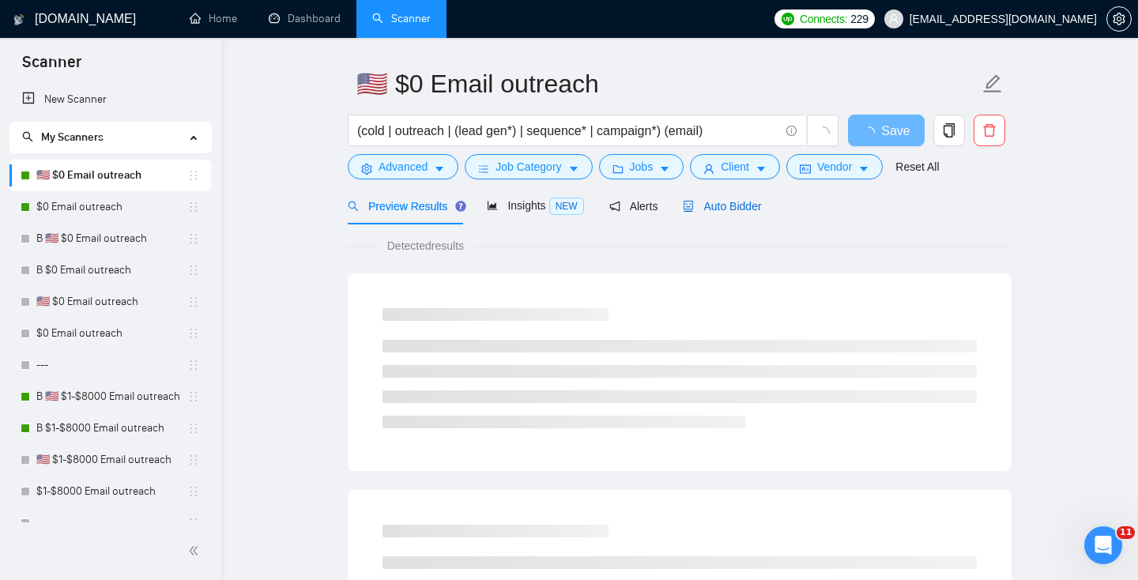
click at [724, 213] on div "Auto Bidder" at bounding box center [722, 205] width 78 height 17
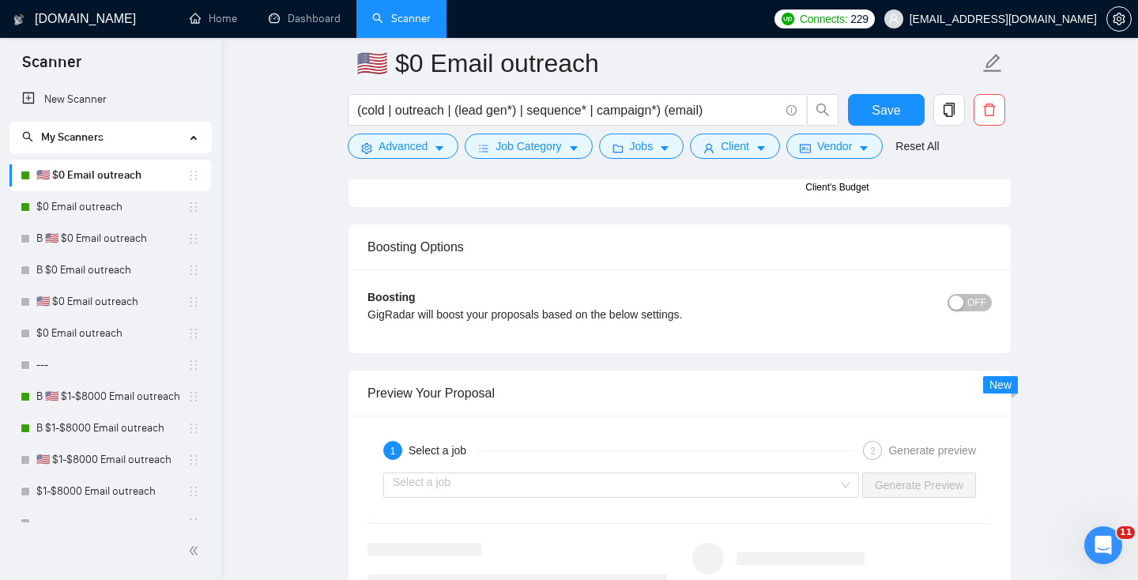
scroll to position [3005, 0]
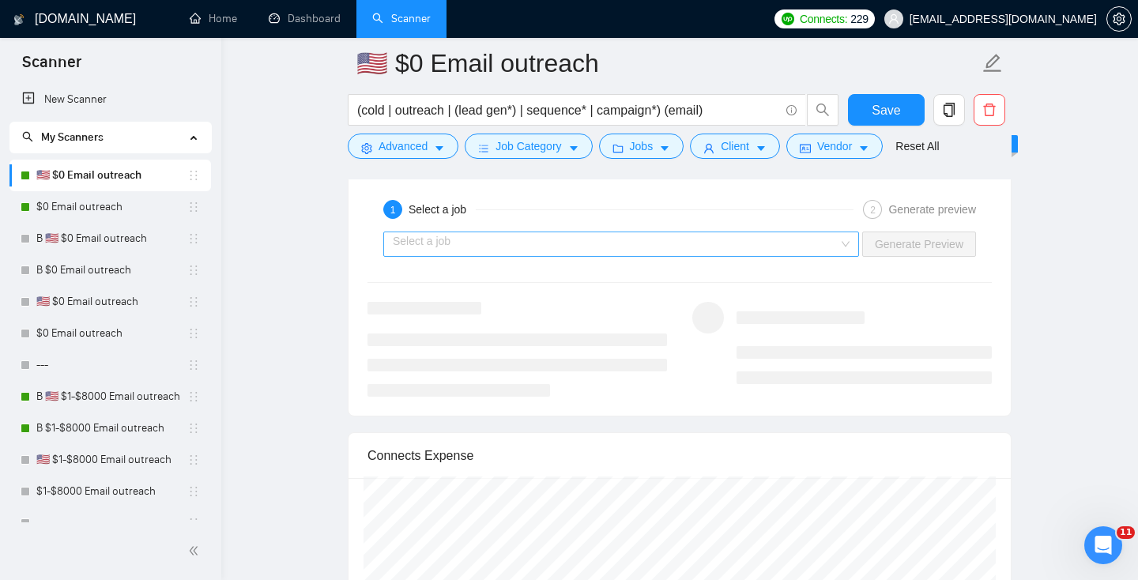
click at [498, 254] on input "search" at bounding box center [616, 244] width 446 height 24
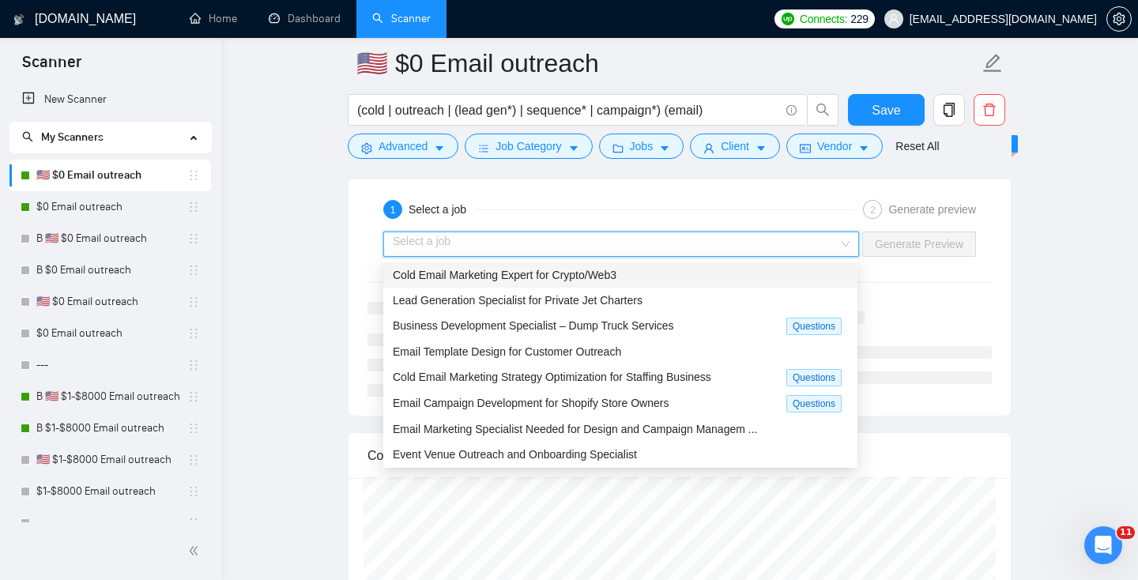
click at [551, 284] on div "Cold Email Marketing Expert for Crypto/Web3" at bounding box center [620, 274] width 474 height 25
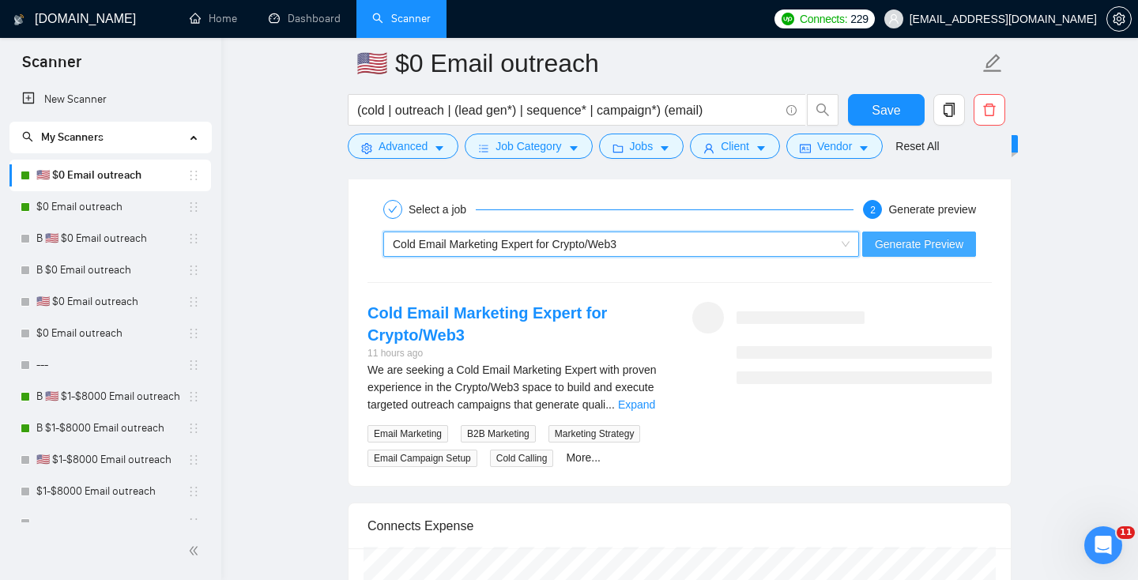
click at [897, 242] on span "Generate Preview" at bounding box center [918, 243] width 88 height 17
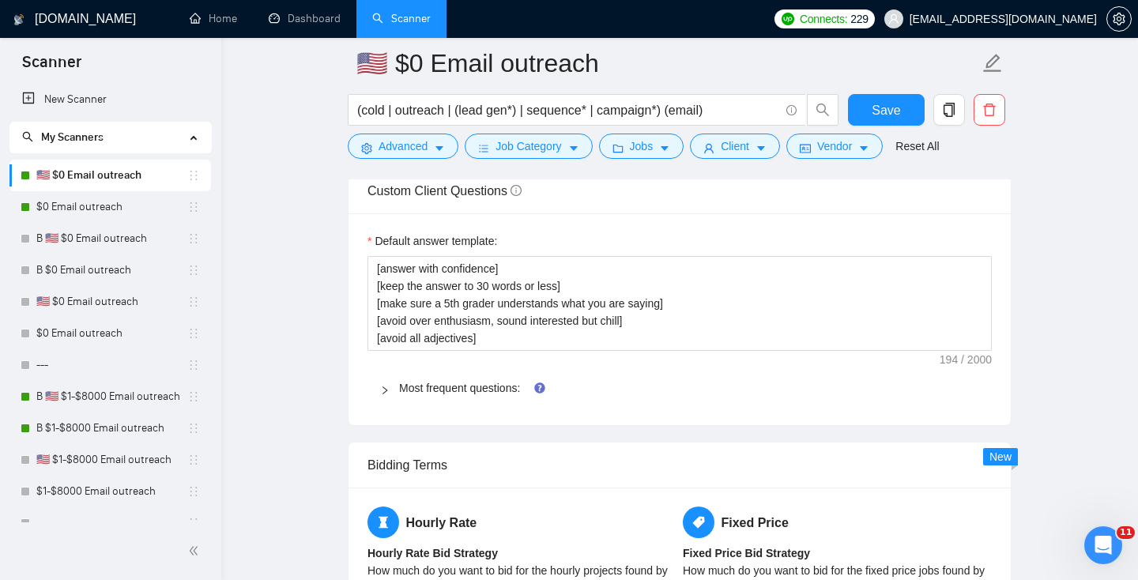
scroll to position [2178, 0]
click at [451, 385] on link "Most frequent questions:" at bounding box center [459, 387] width 121 height 13
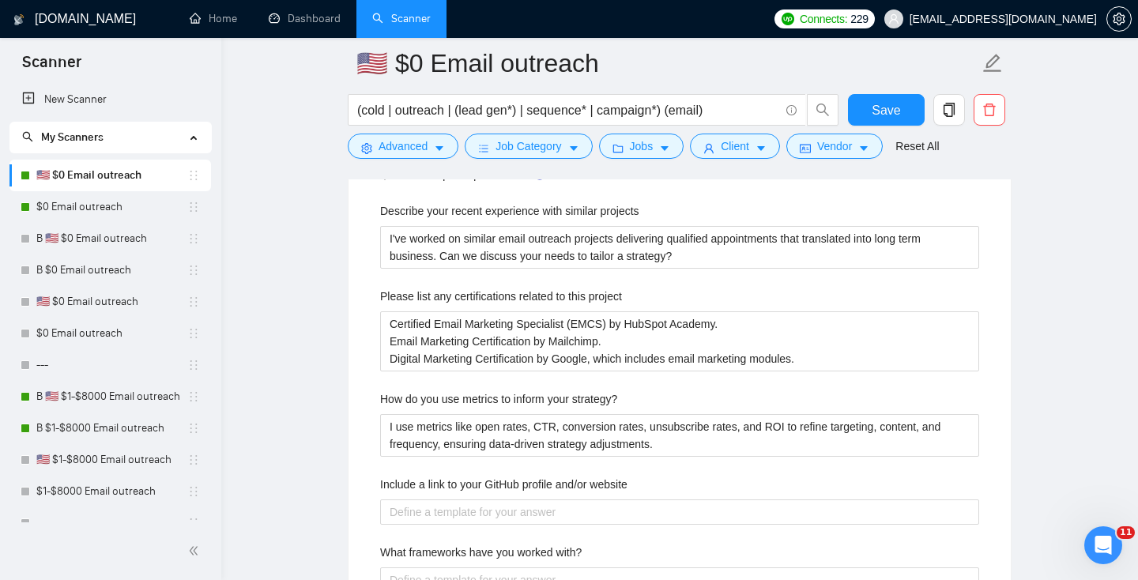
scroll to position [2396, 0]
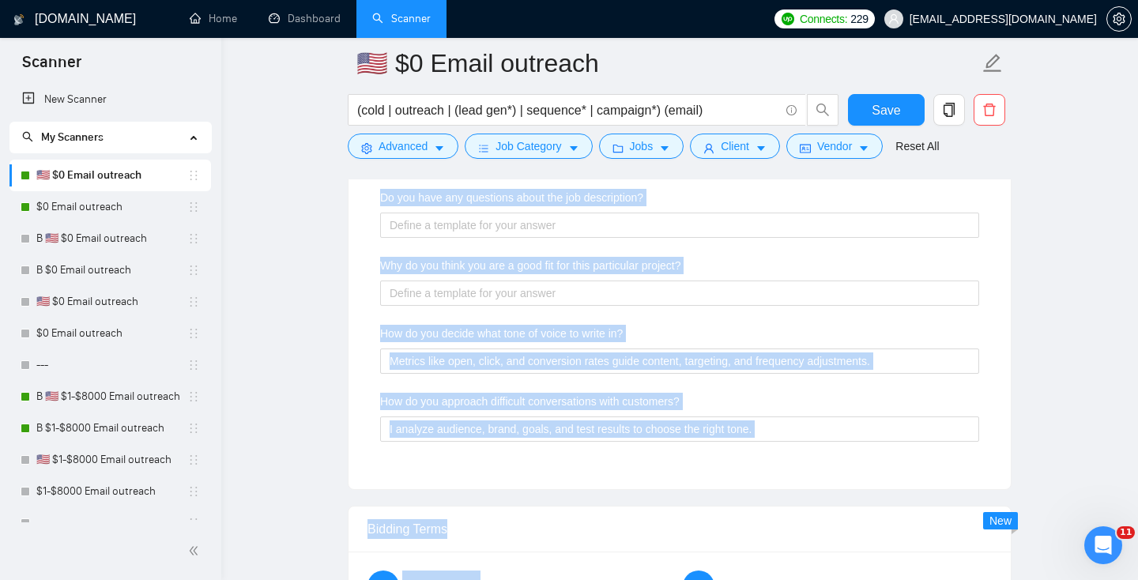
scroll to position [3147, 0]
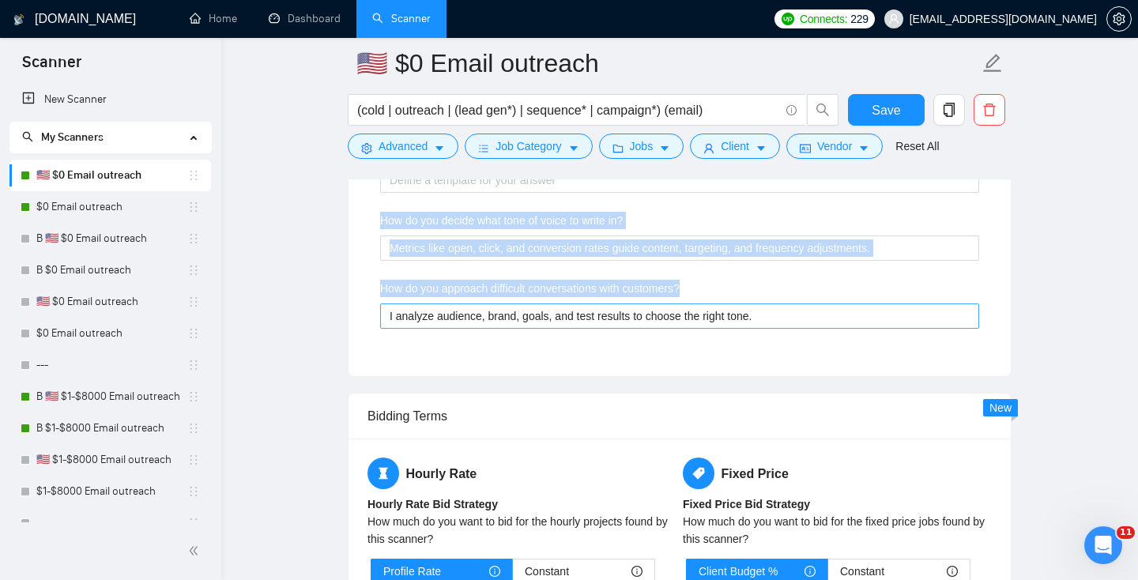
drag, startPoint x: 358, startPoint y: 243, endPoint x: 779, endPoint y: 325, distance: 429.1
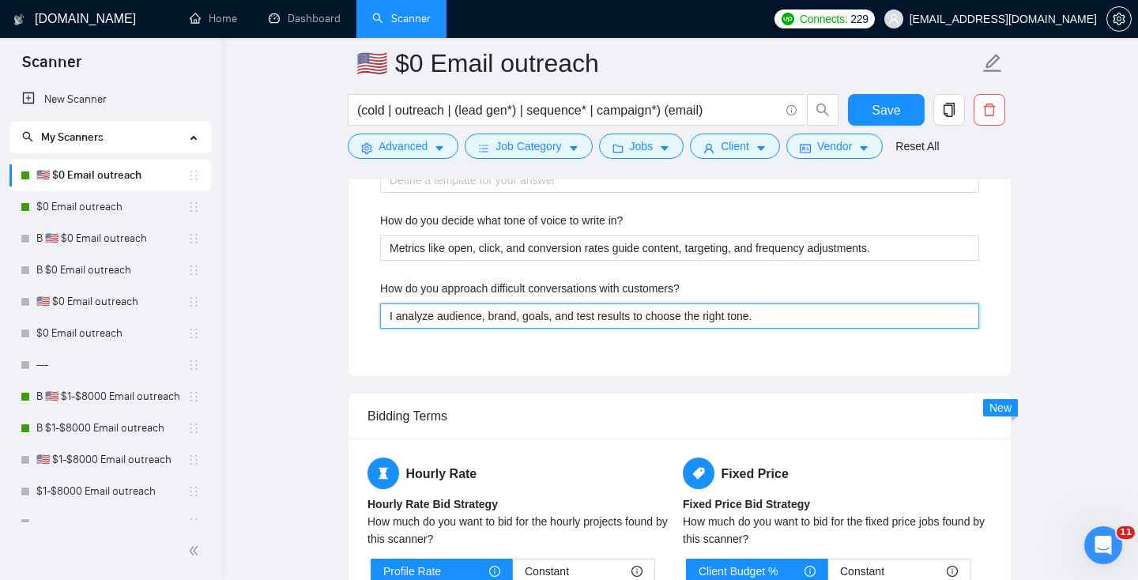
click at [779, 325] on customers\? "I analyze audience, brand, goals, and test results to choose the right tone." at bounding box center [679, 315] width 599 height 25
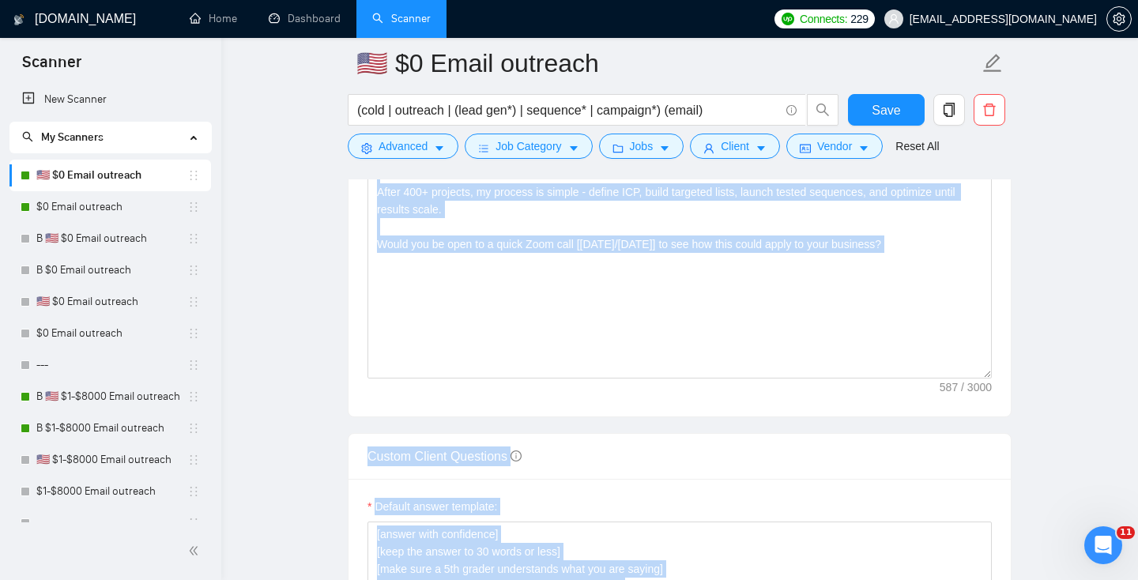
scroll to position [1914, 0]
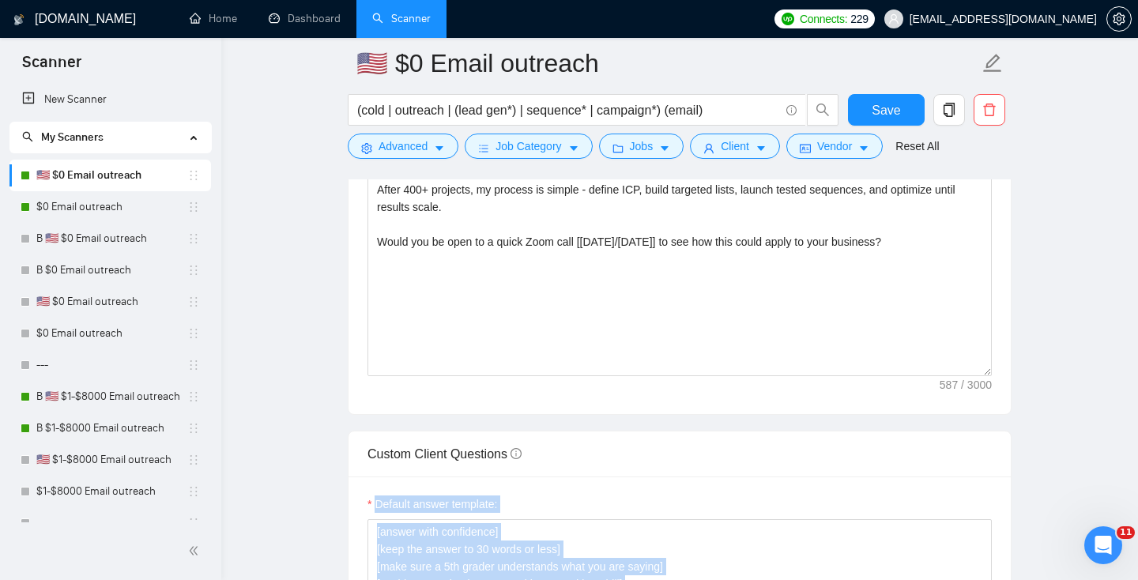
drag, startPoint x: 784, startPoint y: 333, endPoint x: 348, endPoint y: 483, distance: 461.9
copy div "Default answer template: [answer with confidence] [keep the answer to 30 words …"
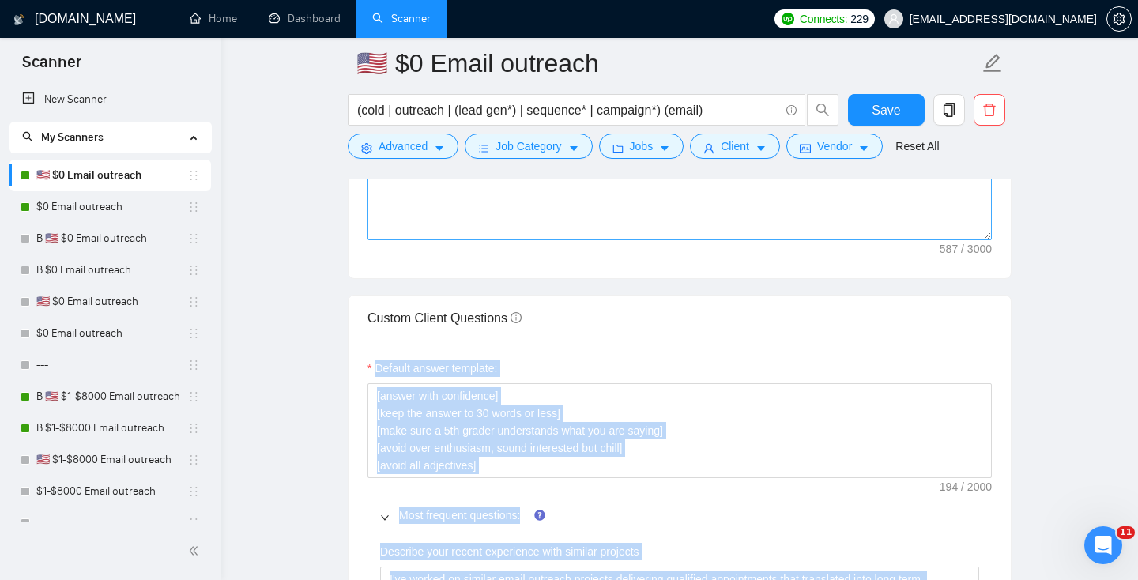
scroll to position [2072, 0]
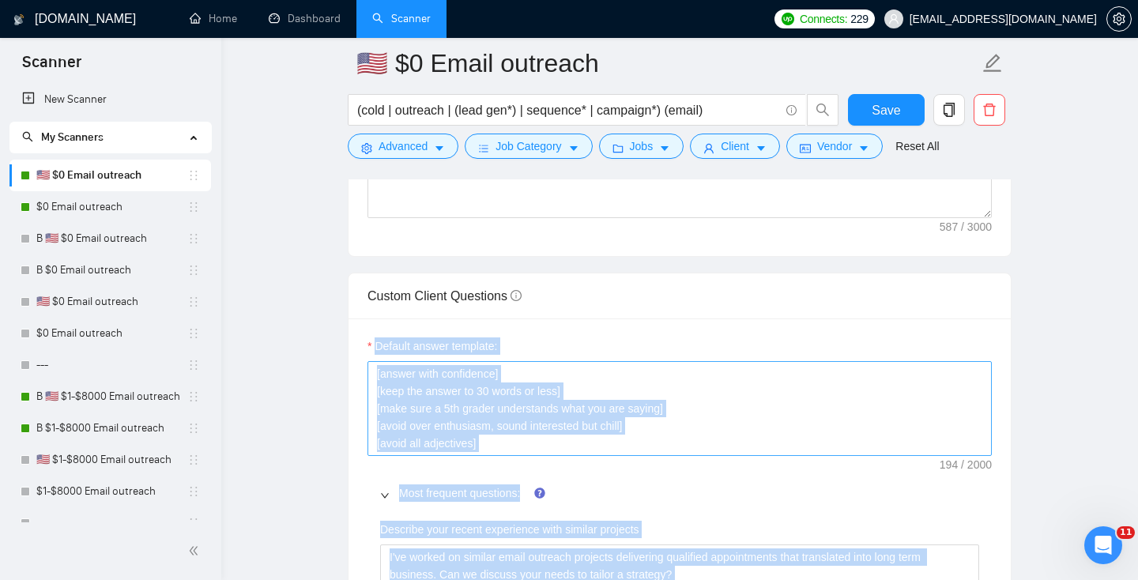
click at [549, 439] on textarea "[answer with confidence] [keep the answer to 30 words or less] [make sure a 5th…" at bounding box center [679, 408] width 624 height 95
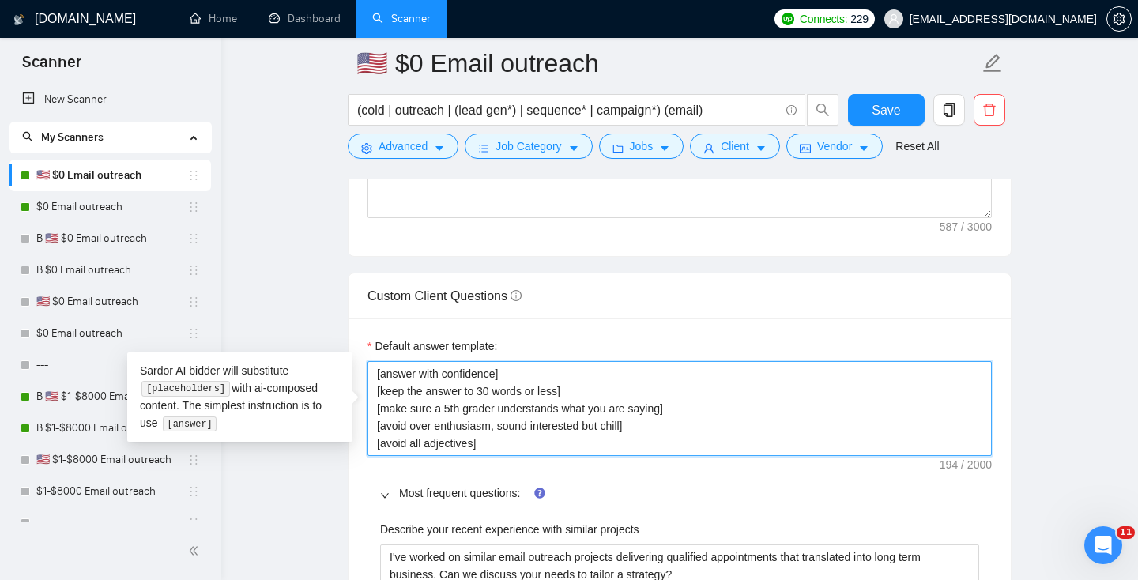
drag, startPoint x: 502, startPoint y: 446, endPoint x: 316, endPoint y: 302, distance: 235.9
paste textarea "Answer with confidence] [Keep the answer to 30 words or less] [Make sure a 5th …"
type textarea "[Answer with confidence] [Keep the answer to 30 words or less] [Make sure a 5th…"
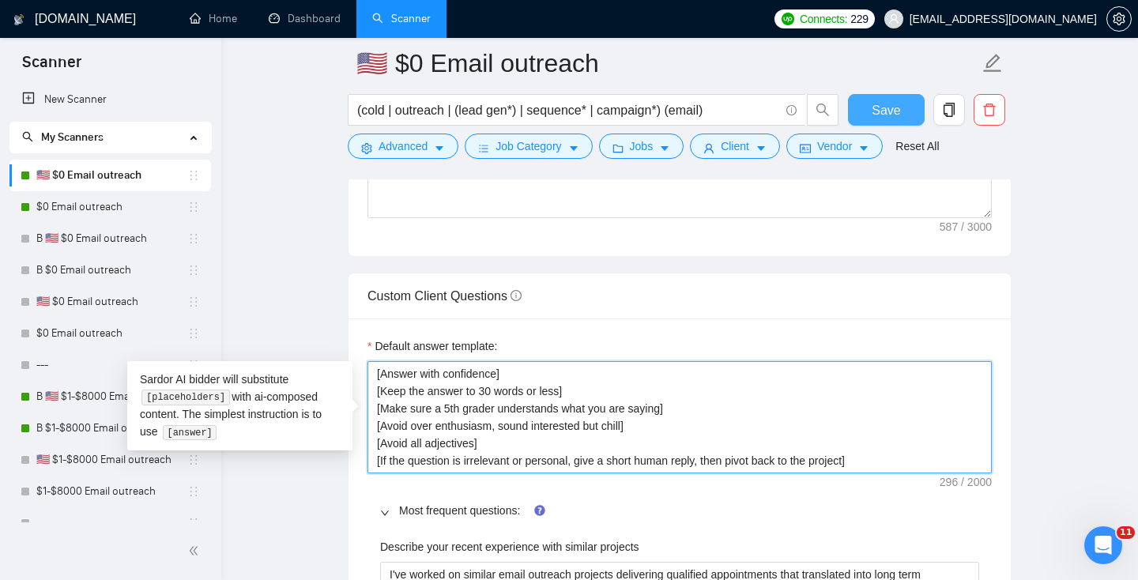
type textarea "[Answer with confidence] [Keep the answer to 30 words or less] [Make sure a 5th…"
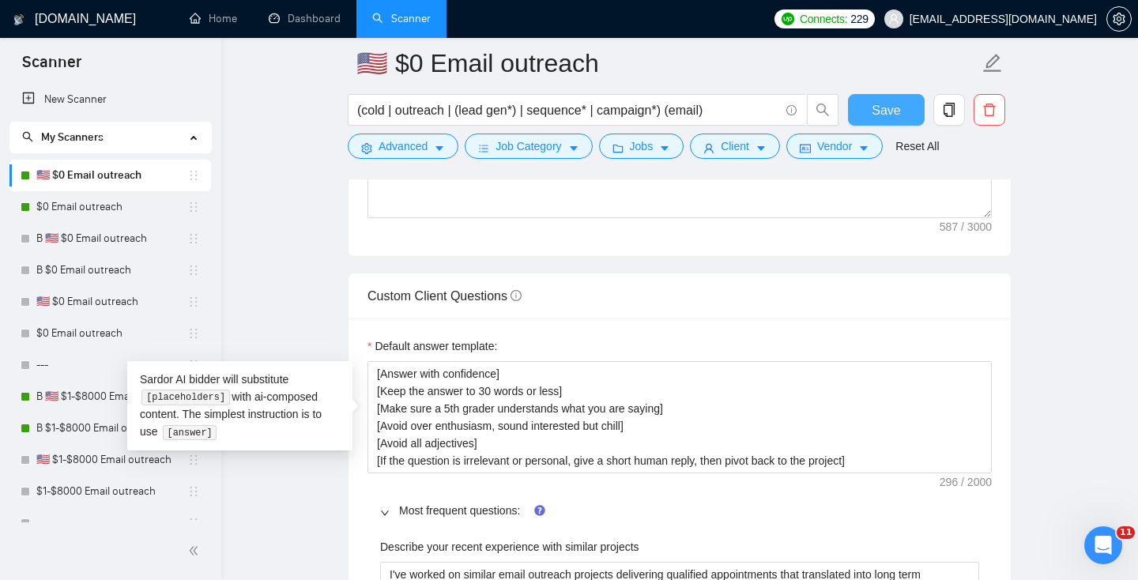
click at [893, 102] on span "Save" at bounding box center [885, 110] width 28 height 20
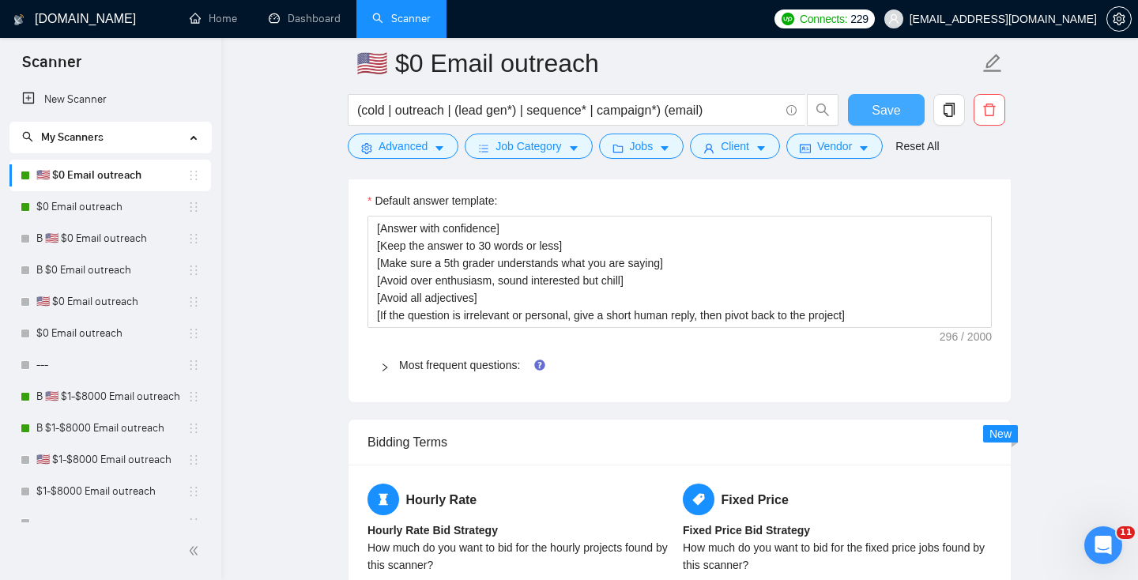
scroll to position [2217, 0]
click at [452, 355] on div "Most frequent questions:" at bounding box center [679, 366] width 624 height 36
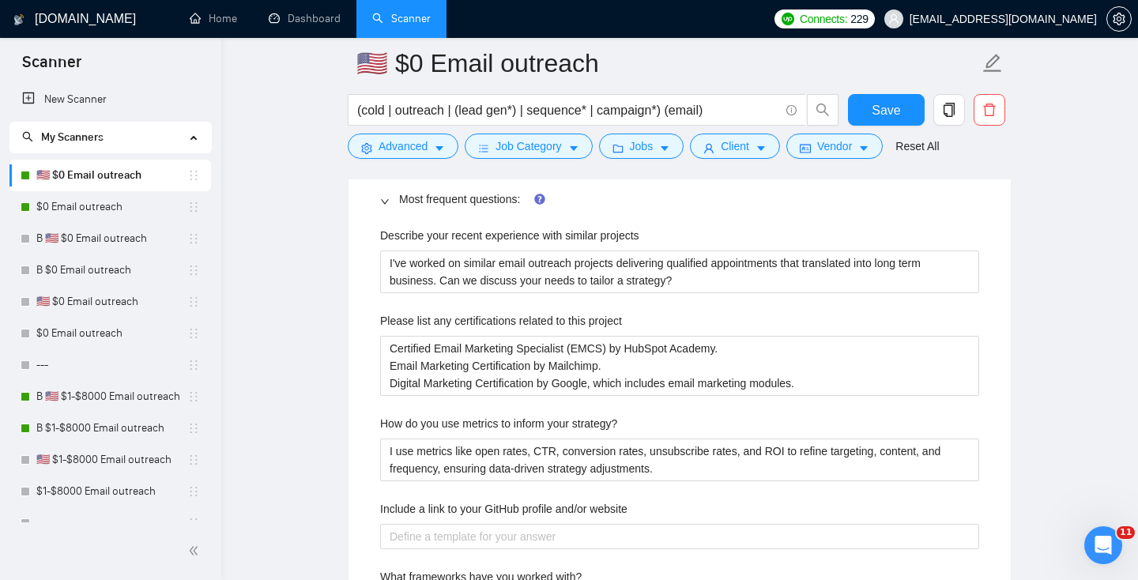
scroll to position [2385, 0]
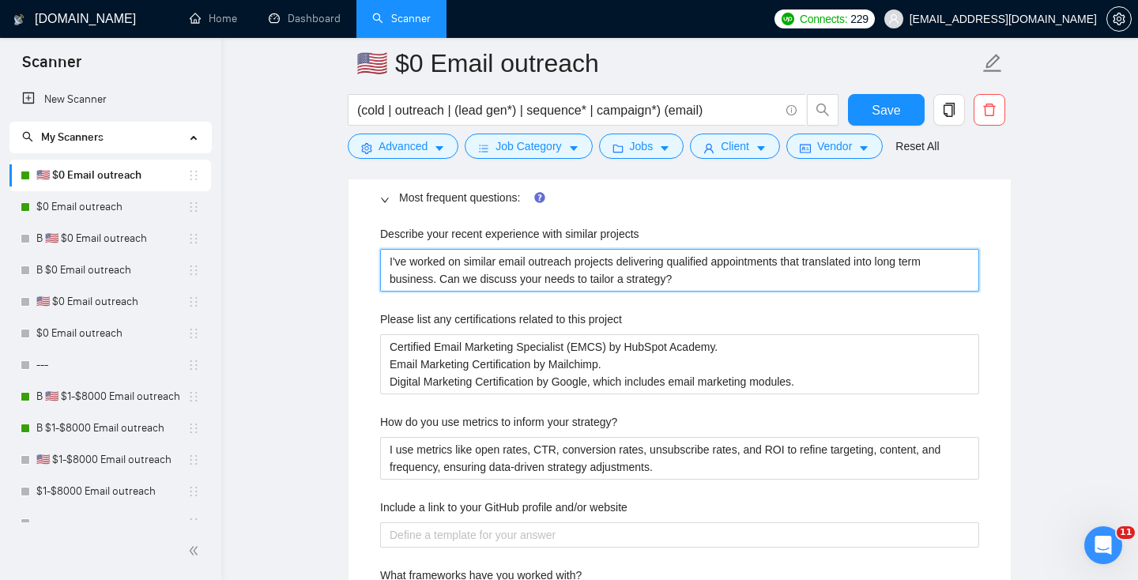
click at [459, 265] on projects "I've worked on similar email outreach projects delivering qualified appointment…" at bounding box center [679, 270] width 599 height 43
paste projects "set up outbound campaigns that booked meetings and created new sales opportunit…"
type projects "I set up outbound campaigns that booked meetings and created new sales opportun…"
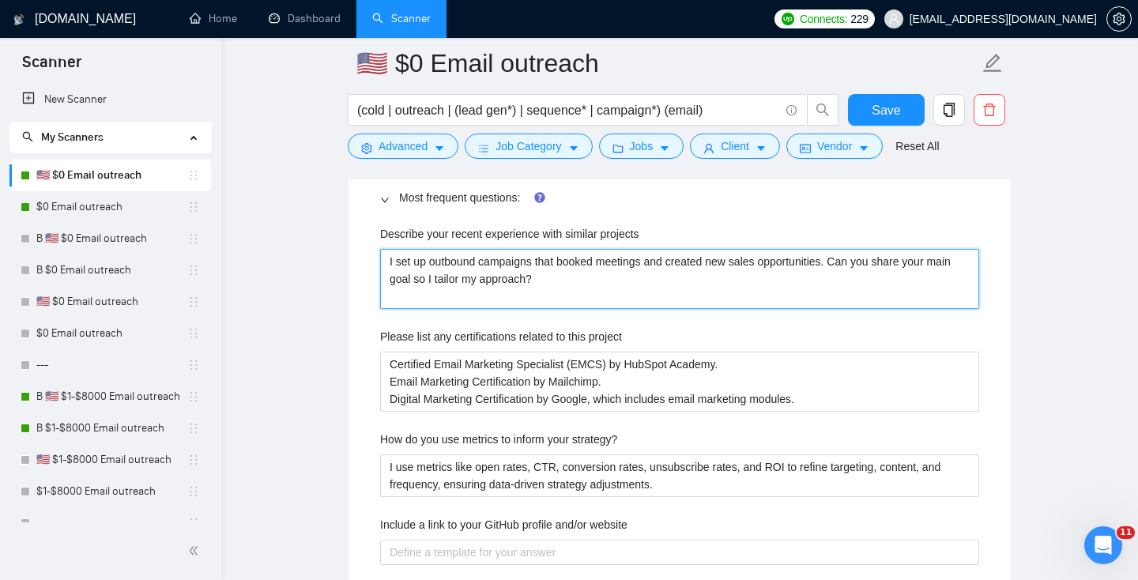
type projects "I set up outbound campaigns that booked meetings and created new sales opportun…"
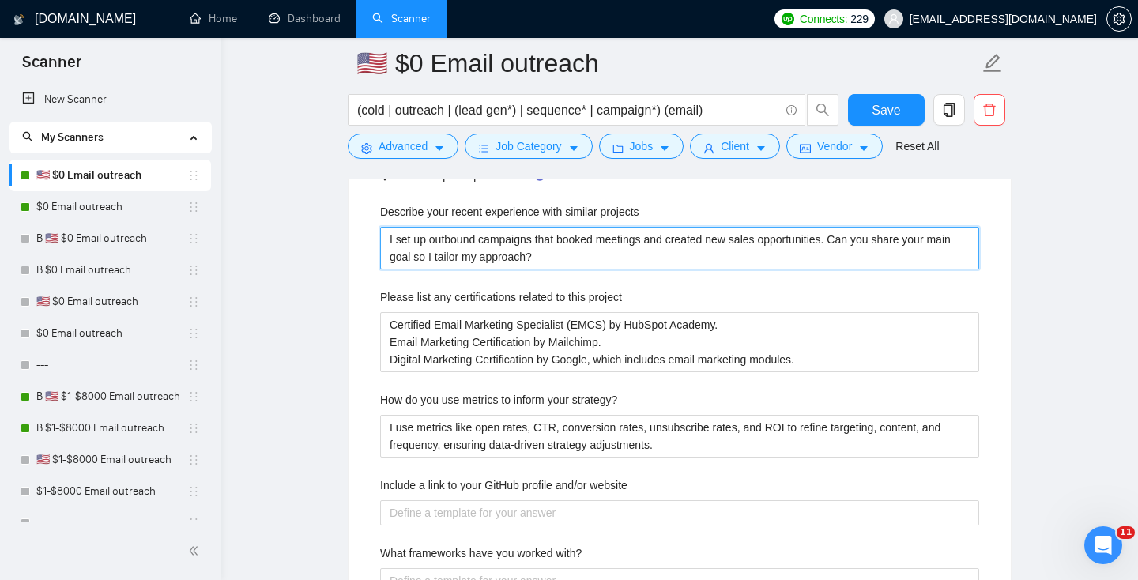
scroll to position [2408, 0]
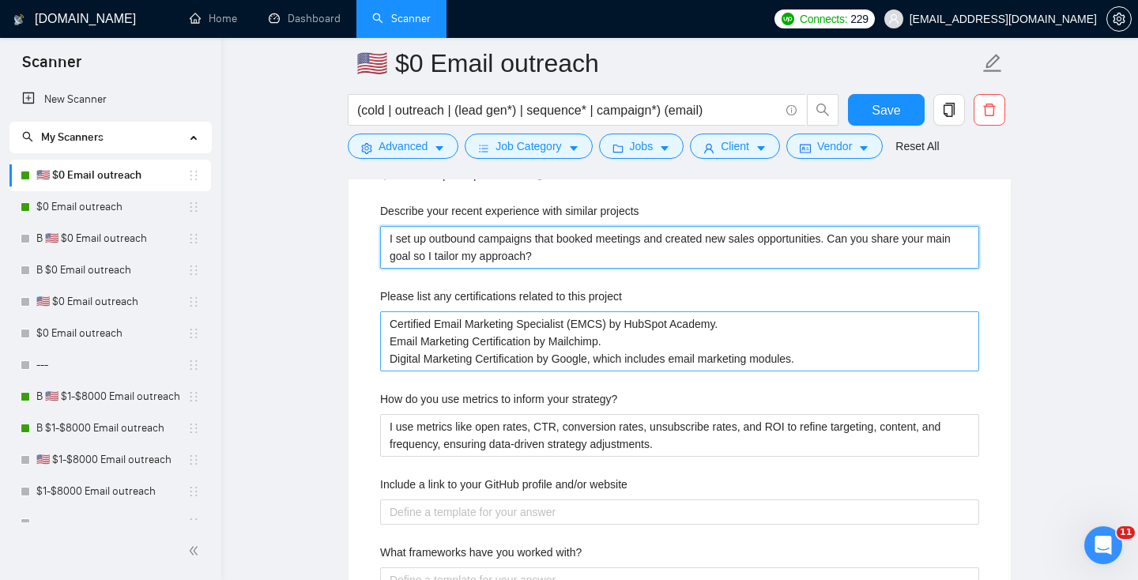
type projects "I set up outbound campaigns that booked meetings and created new sales opportun…"
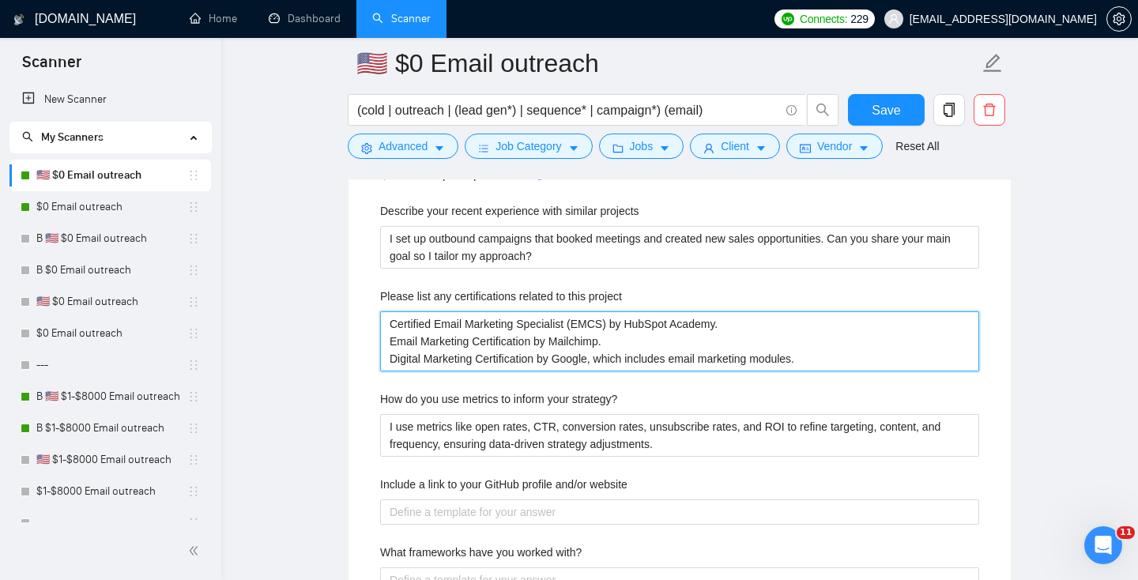
drag, startPoint x: 386, startPoint y: 322, endPoint x: 734, endPoint y: 346, distance: 348.4
click at [720, 343] on project "Certified Email Marketing Specialist (EMCS) by HubSpot Academy. Email Marketing…" at bounding box center [679, 341] width 599 height 60
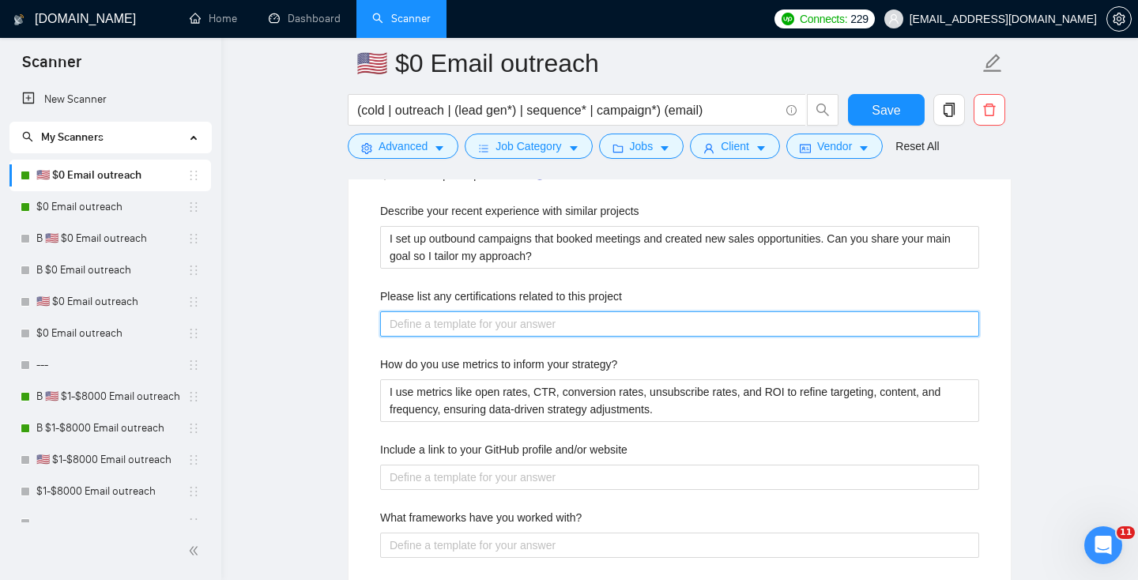
paste project "• HubSpot Email Marketing Specialist • Mailchimp Email Marketing Certified • Go…"
type project "• HubSpot Email Marketing Specialist • Mailchimp Email Marketing Certified • Go…"
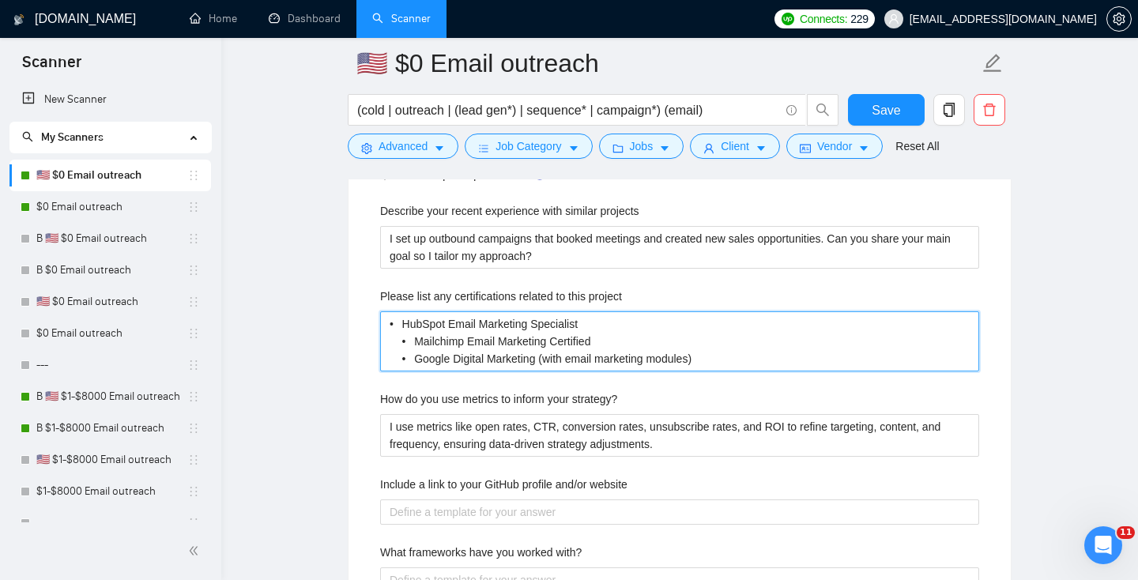
drag, startPoint x: 412, startPoint y: 319, endPoint x: 299, endPoint y: 298, distance: 115.7
click at [299, 308] on main "🇺🇸 $0 Email outreach (cold | outreach | (lead gen*) | sequence* | campaign*) (e…" at bounding box center [679, 388] width 866 height 5466
type project "-HubSpot Email Marketing Specialist • Mailchimp Email Marketing Certified • Goo…"
drag, startPoint x: 412, startPoint y: 334, endPoint x: 220, endPoint y: 327, distance: 192.1
click at [220, 327] on section "Scanner New Scanner My Scanners 🇺🇸 $0 Email outreach $0 Email outreach B 🇺🇸 $0 …" at bounding box center [569, 417] width 1138 height 5651
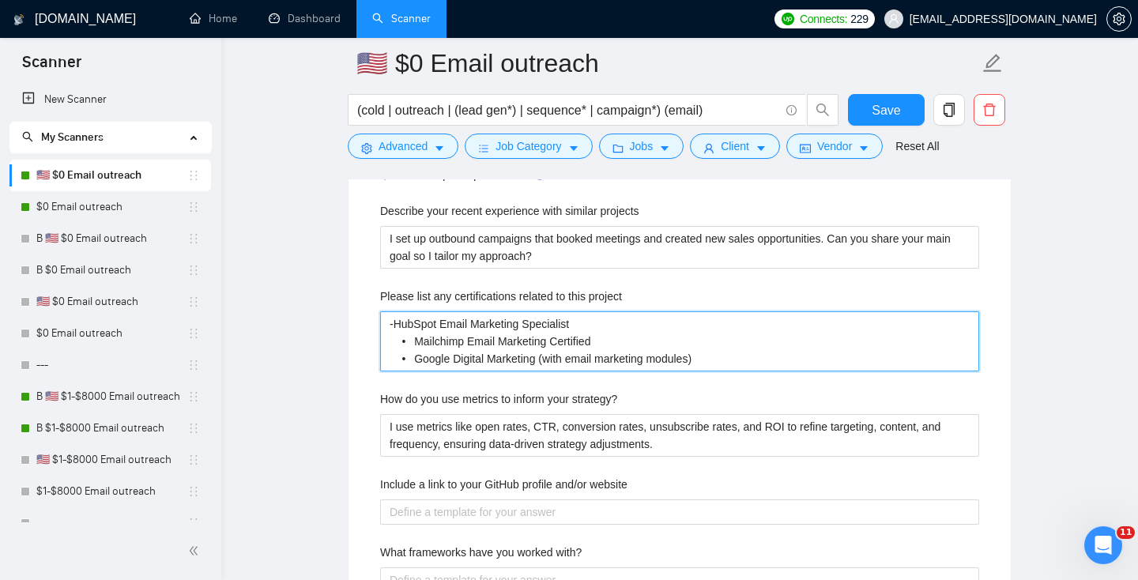
type project "-HubSpot Email Marketing Specialist • Mailchimp Email Marketing Certified •Goog…"
type project "-HubSpot Email Marketing Specialist • Mailchimp Email Marketing Certified Googl…"
type project "-HubSpot Email Marketing Specialist • Mailchimp Email Marketing CertifiedGoogle…"
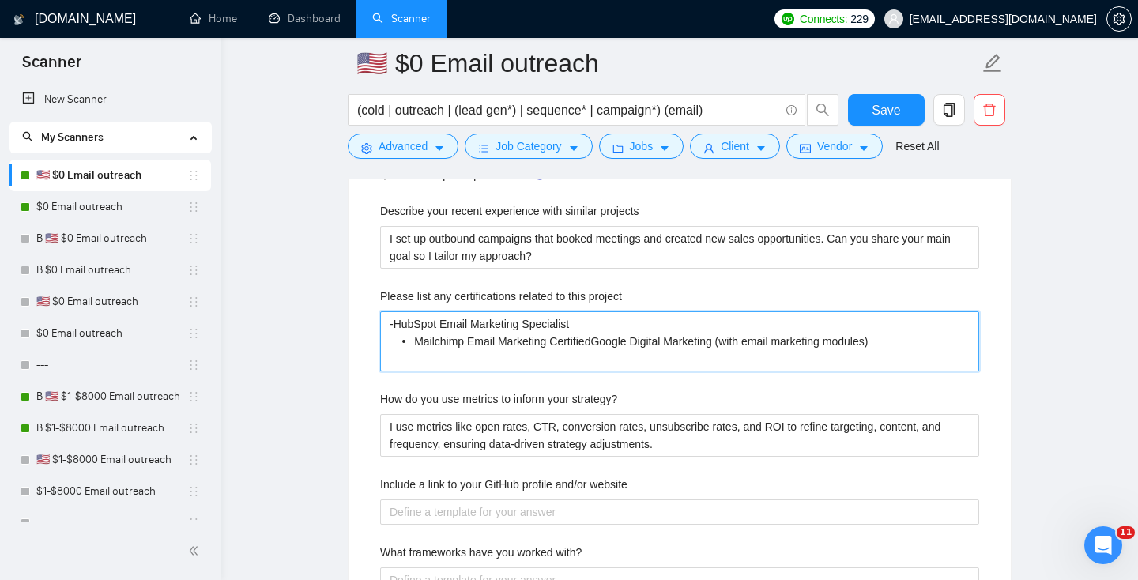
type project "-HubSpot Email Marketing Specialist • Mailchimp Email Marketing CertifieGoogle …"
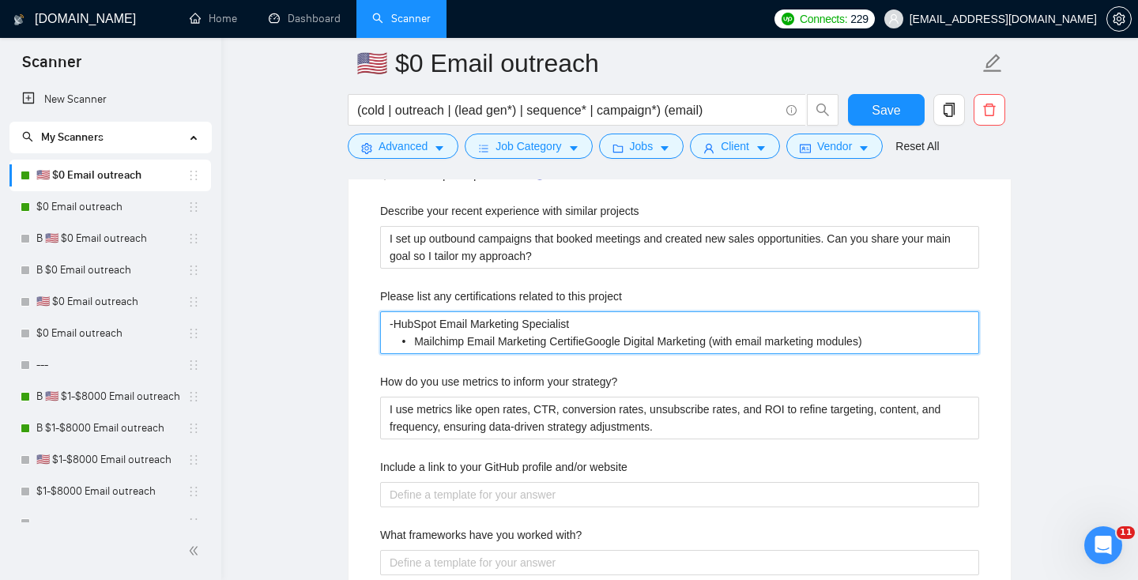
type project "-HubSpot Email Marketing Specialist • Mailchimp Email Marketing Certifie Google…"
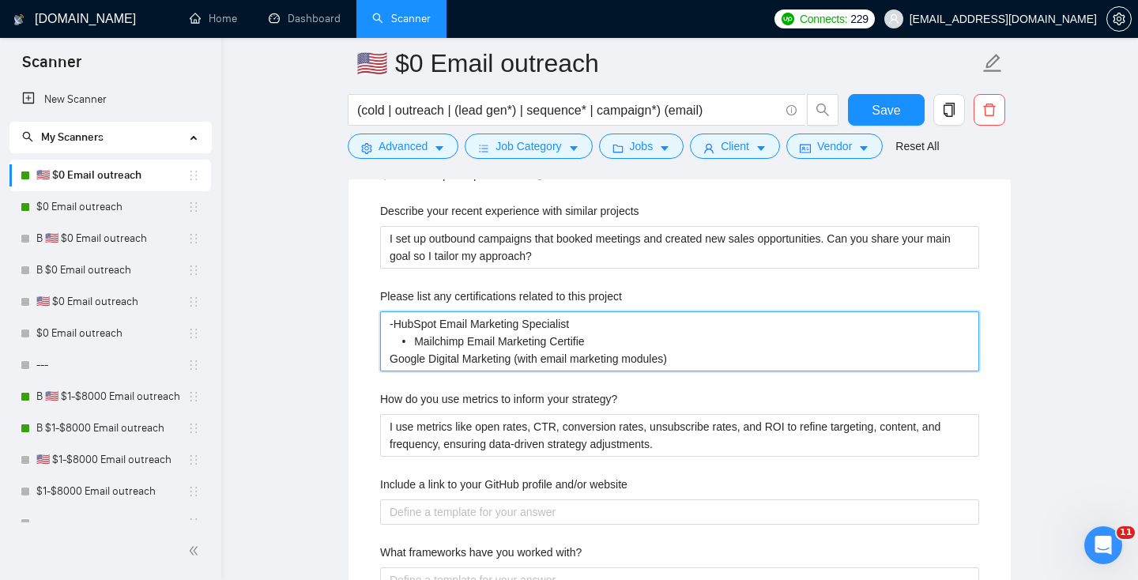
click at [618, 349] on project "-HubSpot Email Marketing Specialist • Mailchimp Email Marketing Certifie Google…" at bounding box center [679, 341] width 599 height 60
click at [608, 337] on project "-HubSpot Email Marketing Specialist • Mailchimp Email Marketing Certifie Google…" at bounding box center [679, 341] width 599 height 60
type project "-HubSpot Email Marketing Specialist • Mailchimp Email Marketing Certified Googl…"
click at [387, 359] on project "-HubSpot Email Marketing Specialist • Mailchimp Email Marketing Certified Googl…" at bounding box center [679, 341] width 599 height 60
type project "-HubSpot Email Marketing Specialist • Mailchimp Email Marketing Certified -Goog…"
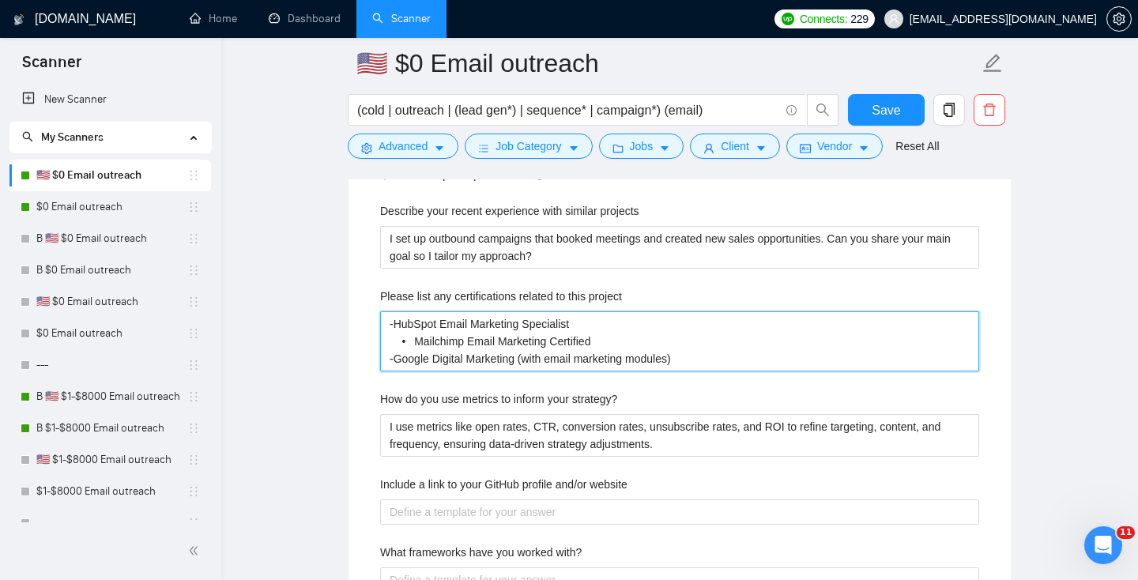
click at [413, 340] on project "-HubSpot Email Marketing Specialist • Mailchimp Email Marketing Certified -Goog…" at bounding box center [679, 341] width 599 height 60
type project "-HubSpot Email Marketing Specialist •Mailchimp Email Marketing Certified -Googl…"
type project "-HubSpot Email Marketing Specialist Mailchimp Email Marketing Certified -Google…"
type project "-HubSpot Email Marketing Specialist -Mailchimp Email Marketing Certified -Googl…"
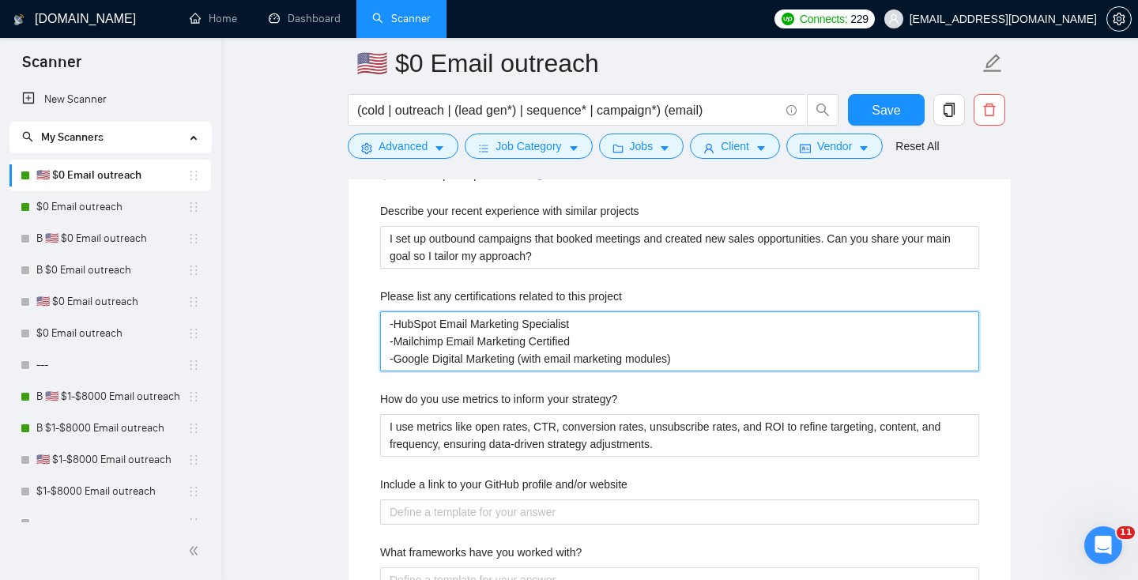
type project "-HubSpot Email Marketing Specialist - Mailchimp Email Marketing Certified -Goog…"
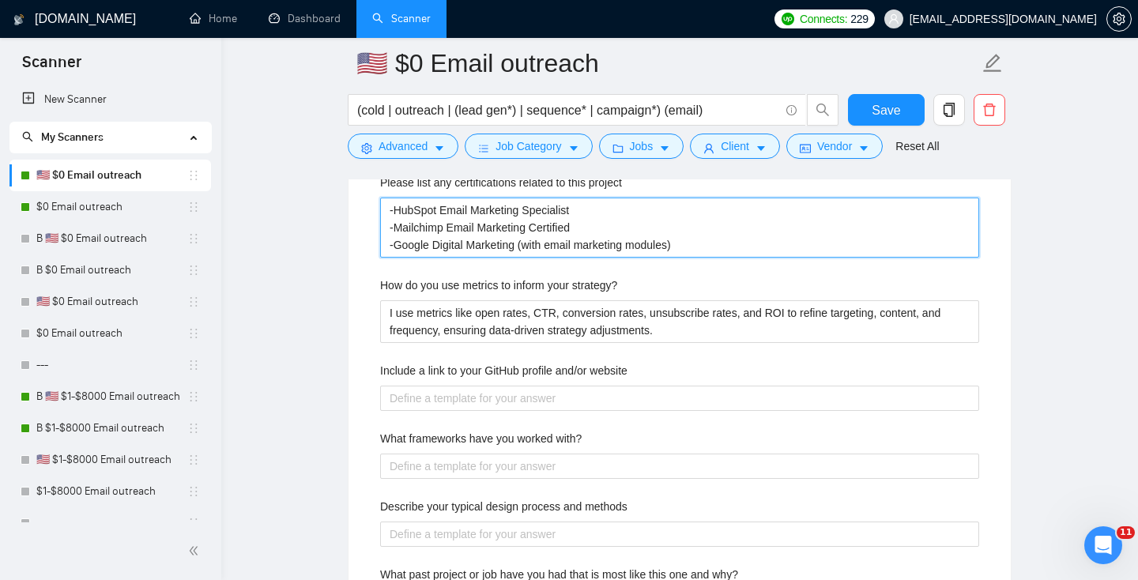
scroll to position [2533, 0]
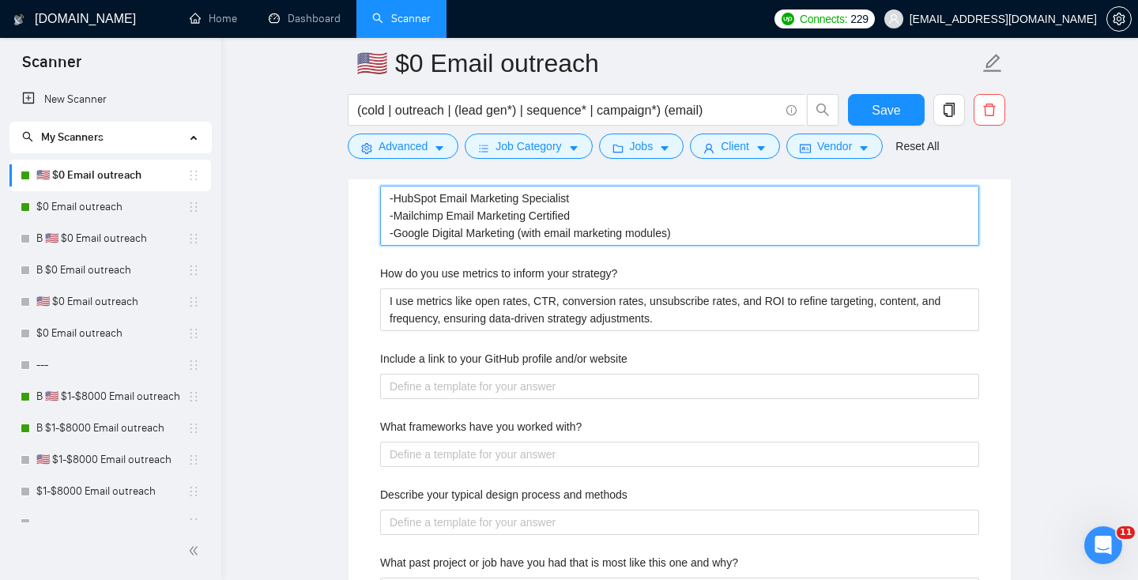
type project "-HubSpot Email Marketing Specialist -Mailchimp Email Marketing Certified -Googl…"
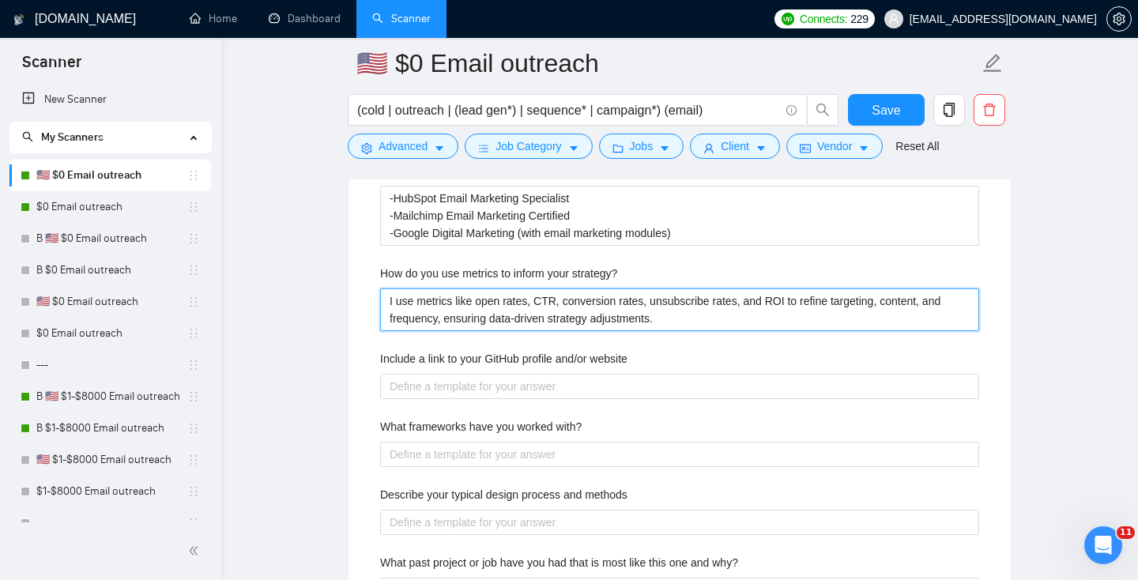
click at [432, 320] on strategy\? "I use metrics like open rates, CTR, conversion rates, unsubscribe rates, and RO…" at bounding box center [679, 309] width 599 height 43
paste strategy\? "track opens, clicks, replies, meetings, and revenue. Metrics show what works, s…"
type strategy\? "I track opens, clicks, replies, meetings, and revenue. Metrics show what works,…"
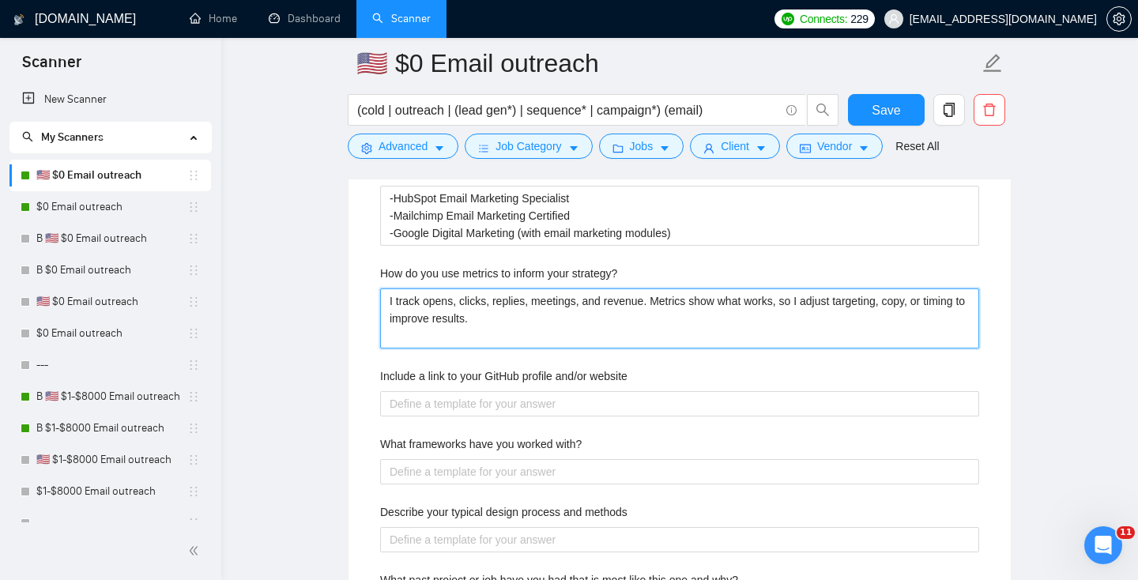
type strategy\? "I use metrics like open rates, CTR, conversion rates, unsubscribe rates, and RO…"
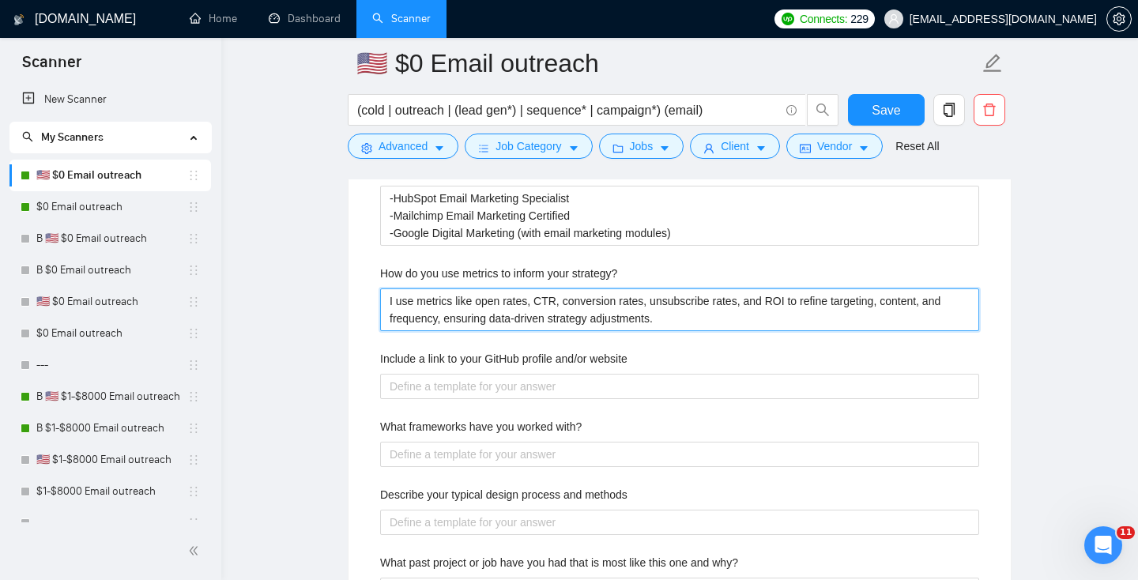
paste strategy\? "track opens, clicks, replies, meetings, and revenue. Metrics show what works, s…"
type strategy\? "I track opens, clicks, replies, meetings, and revenue. Metrics show what works,…"
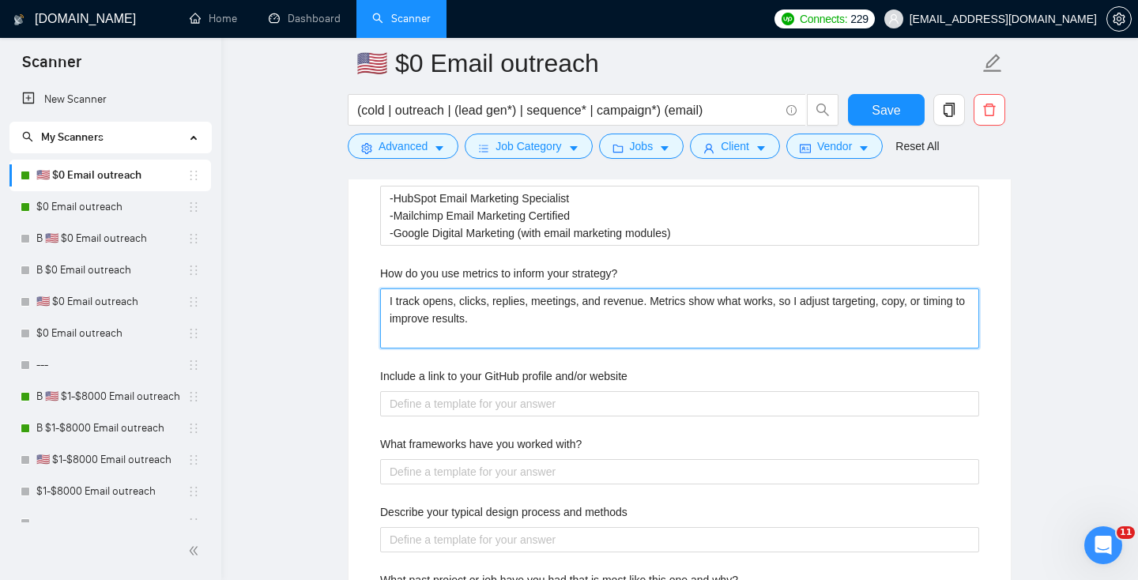
type strategy\? "I track opens, clicks, replies, meetings, and revenue. Metrics show what works,…"
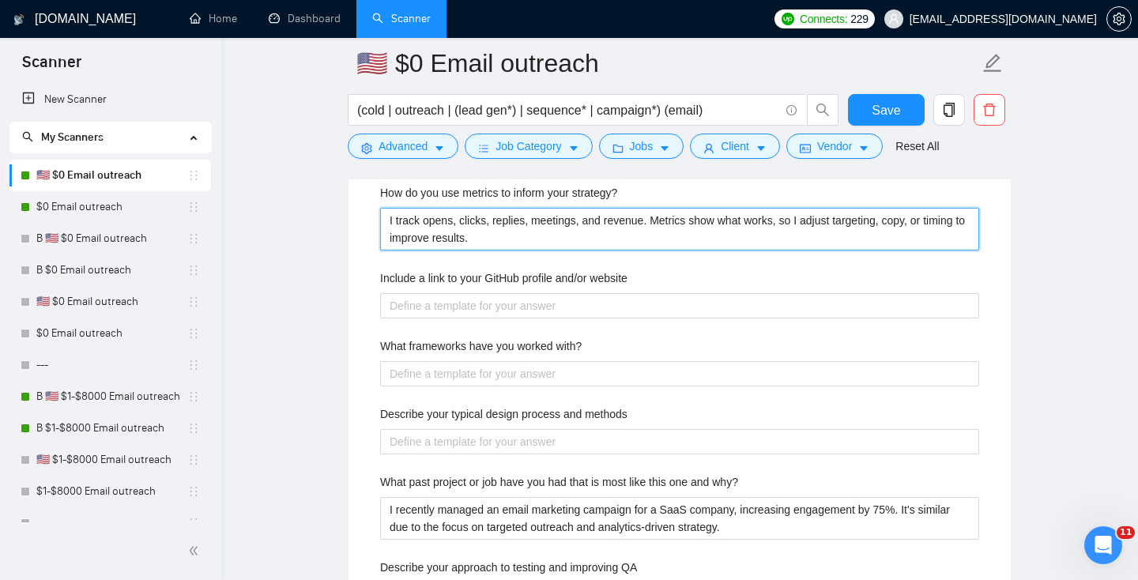
scroll to position [2646, 0]
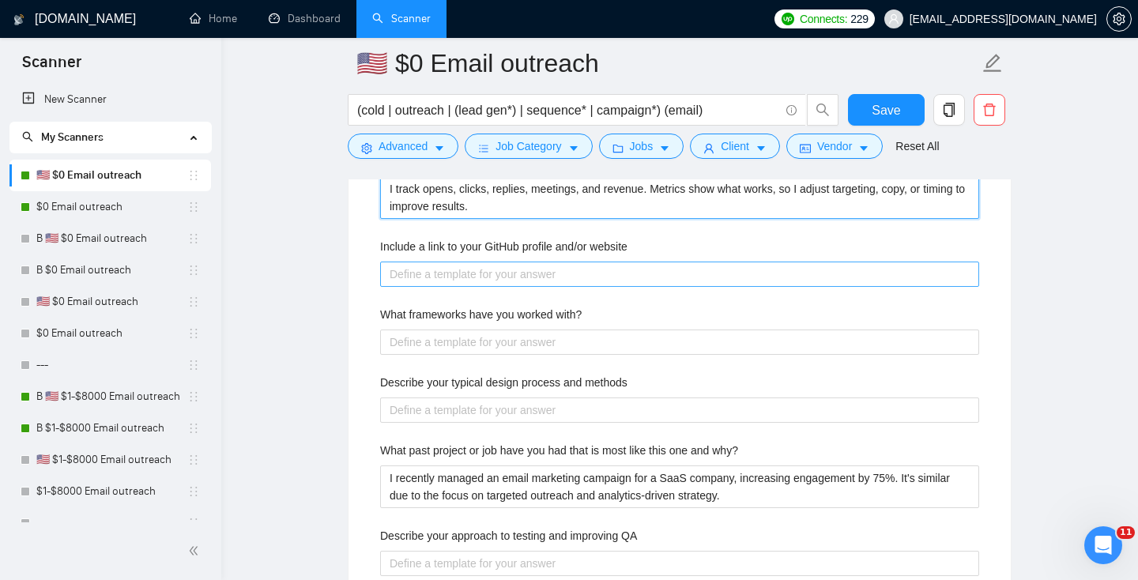
type strategy\? "I track opens, clicks, replies, meetings, and revenue. Metrics show what works,…"
click at [426, 263] on website "Include a link to your GitHub profile and/or website" at bounding box center [679, 273] width 599 height 25
paste website "[DOMAIN_NAME]"
type website "[DOMAIN_NAME]"
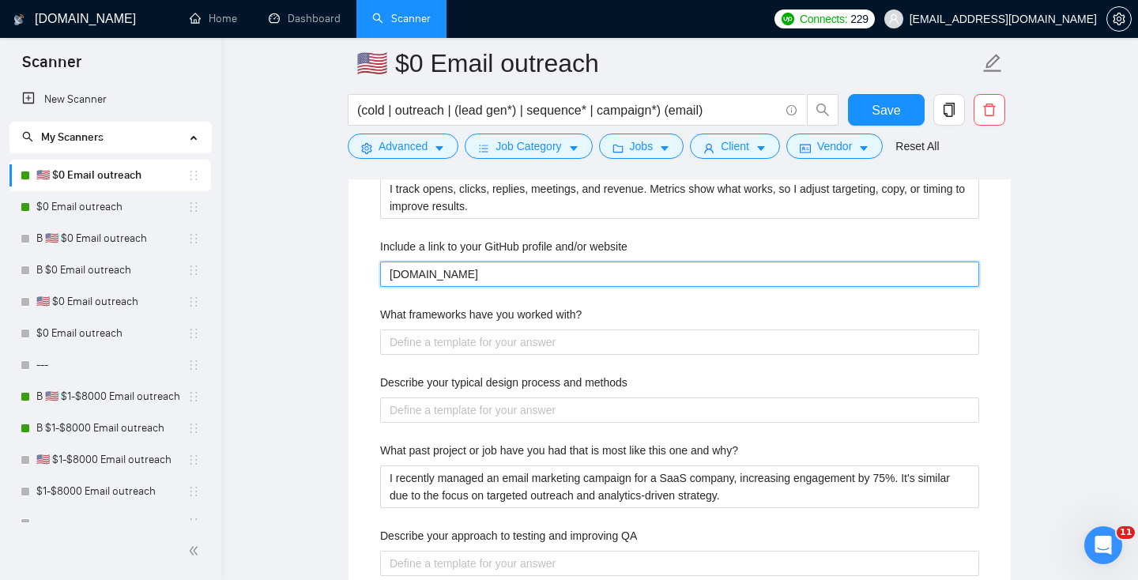
drag, startPoint x: 422, startPoint y: 276, endPoint x: 309, endPoint y: 250, distance: 115.9
click at [311, 263] on main "🇺🇸 $0 Email outreach (cold | outreach | (lead gen*) | sequence* | campaign*) (e…" at bounding box center [679, 151] width 866 height 5466
type website "[DOMAIN_NAME]"
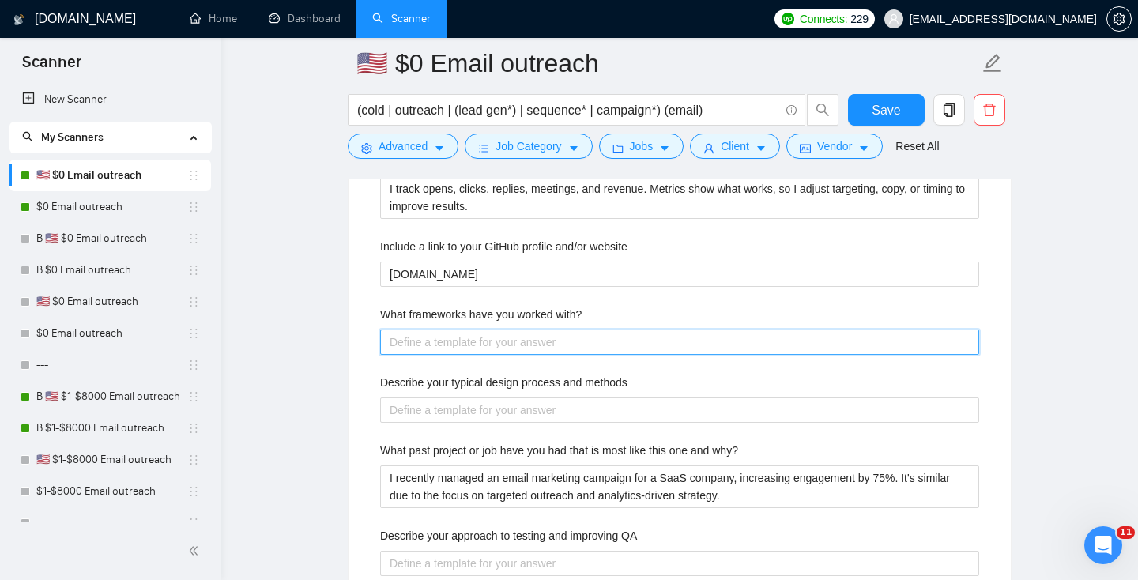
click at [435, 344] on with\? "What frameworks have you worked with?" at bounding box center [679, 341] width 599 height 25
paste with\? "[PERSON_NAME] and PAS for copy. Instantly, Apollo, and HubSpot for outbound cam…"
type with\? "[PERSON_NAME] and PAS for copy. Instantly, Apollo, and HubSpot for outbound cam…"
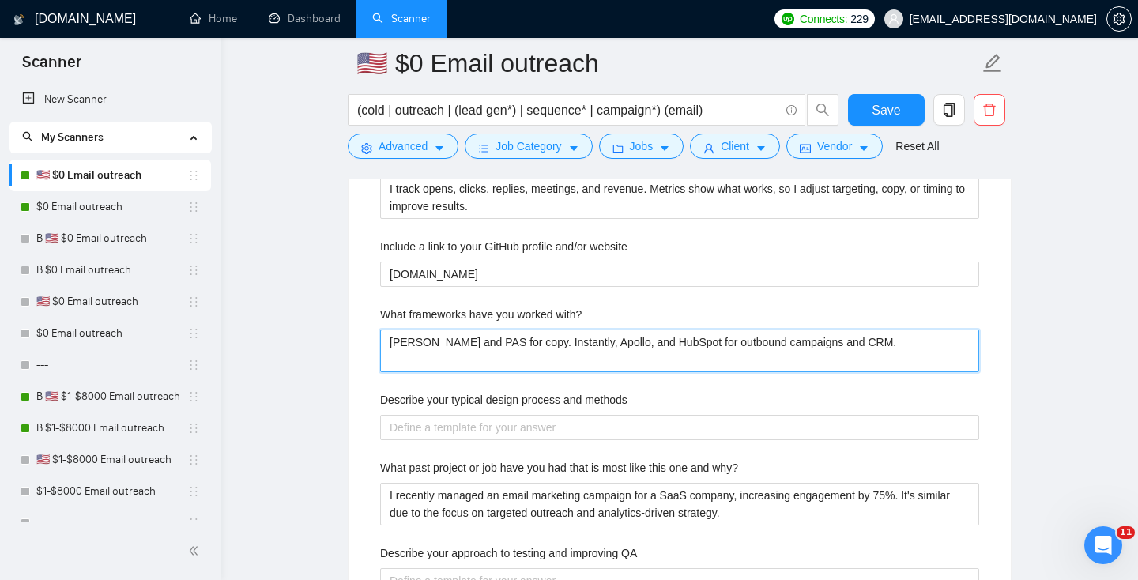
type with\? "[PERSON_NAME] and PAS for copy. Instantly, Apollo, and HubSpot for outbound cam…"
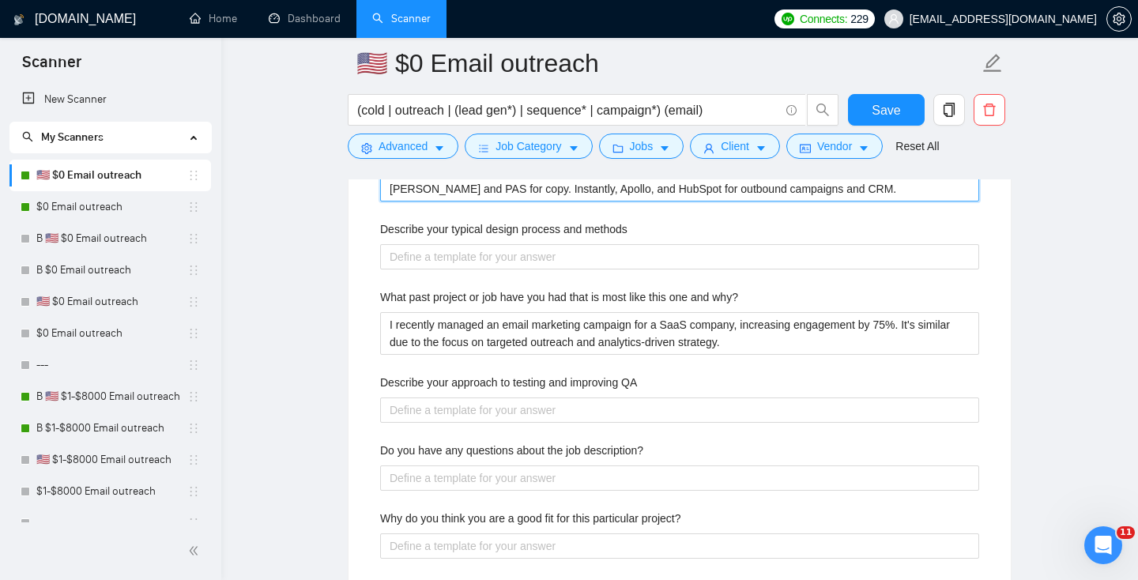
scroll to position [2800, 0]
type with\? "[PERSON_NAME] and PAS for copy. Instantly, Apollo, and HubSpot for outbound cam…"
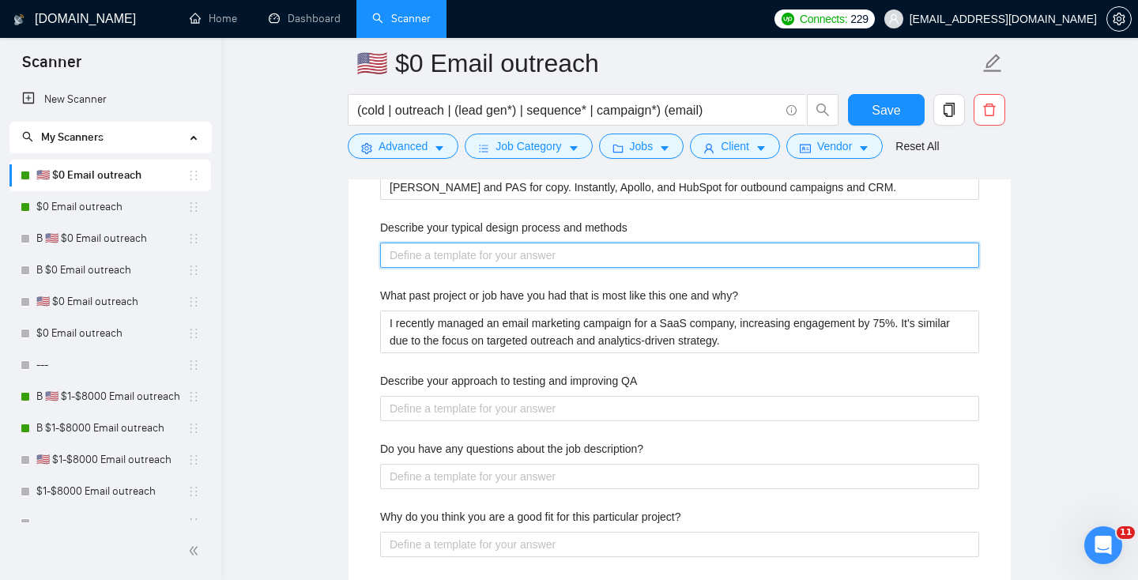
click at [422, 255] on methods "Describe your typical design process and methods" at bounding box center [679, 255] width 599 height 25
paste methods "Define ICP, build lists, write short sequences, launch campaigns, then test sub…"
type methods "Define ICP, build lists, write short sequences, launch campaigns, then test sub…"
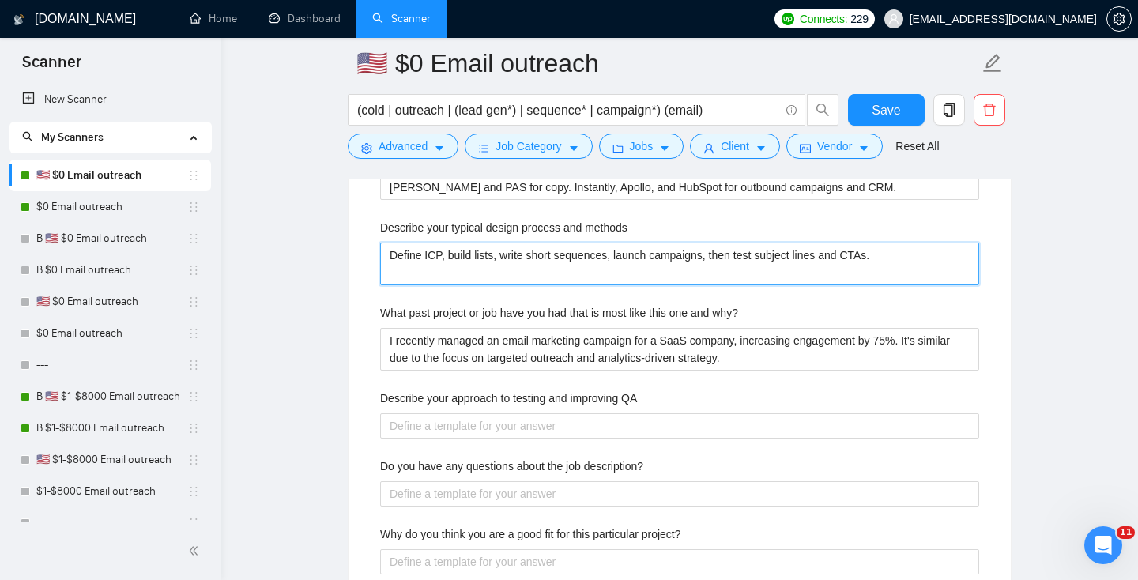
type methods "Define ICP, build lists, write short sequences, launch campaigns, then test sub…"
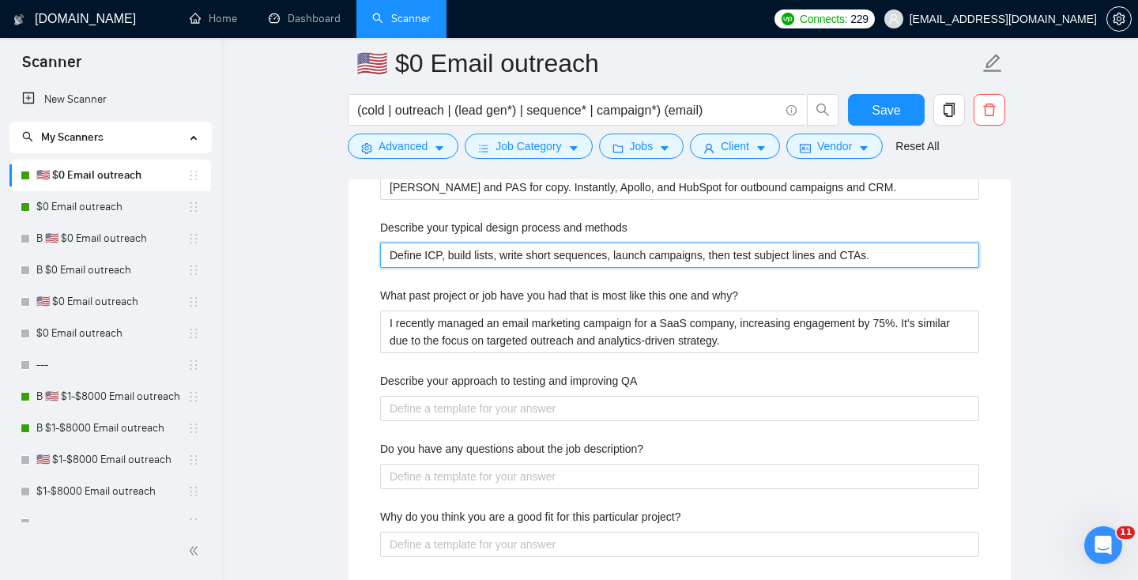
type methods "Define ICP, build lists, write short sequences, launch campaigns, then test sub…"
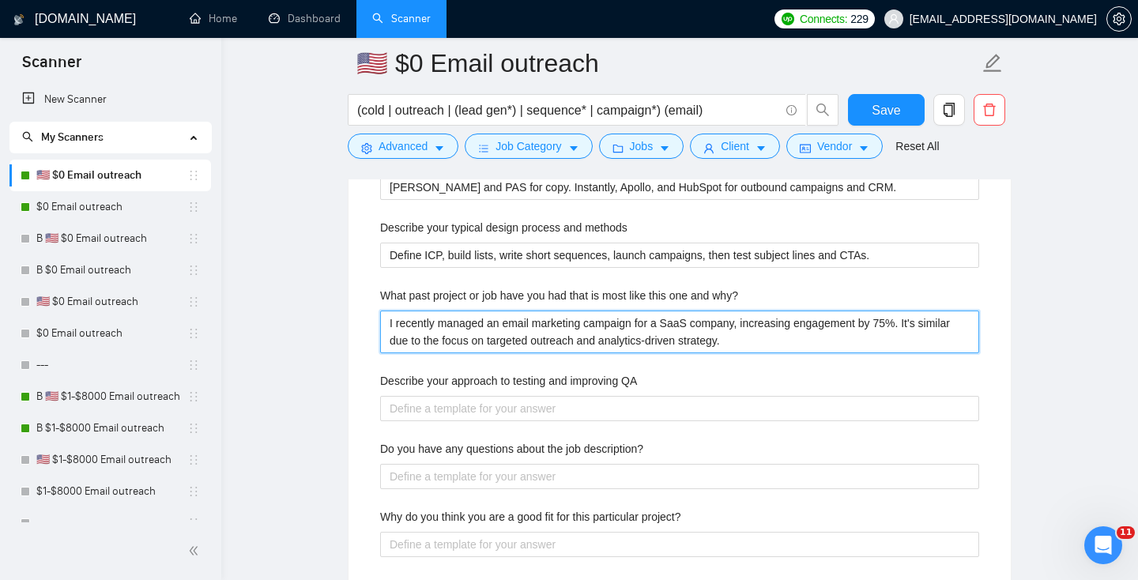
click at [469, 325] on why\? "I recently managed an email marketing campaign for a SaaS company, increasing e…" at bounding box center [679, 331] width 599 height 43
paste why\? "an outbound for a SaaS firm booking 20 meetings a month. It’s similar since bot…"
type why\? "I ran outbound for a SaaS firm booking 20 meetings a month. It’s similar since …"
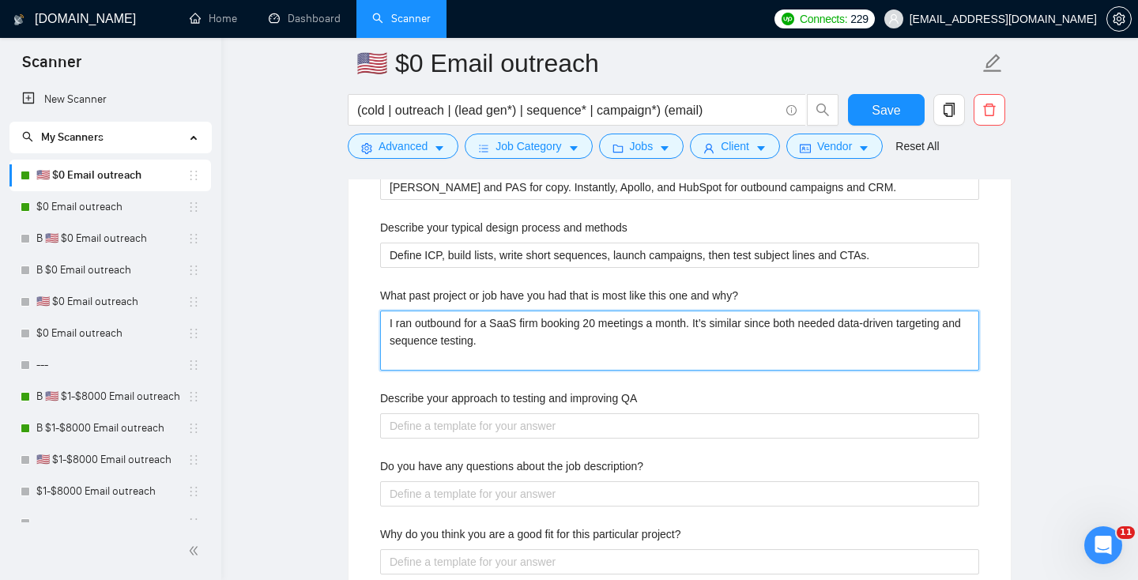
type why\? "I ran outbound for a SaaS firm booking 20 meetings a month. It’s similar since …"
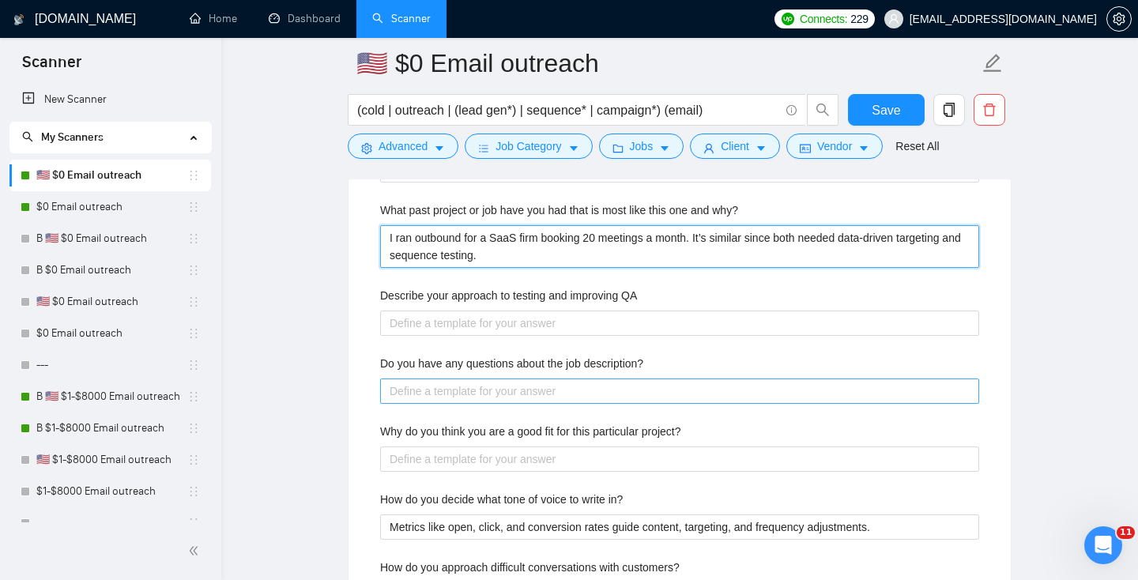
scroll to position [2893, 0]
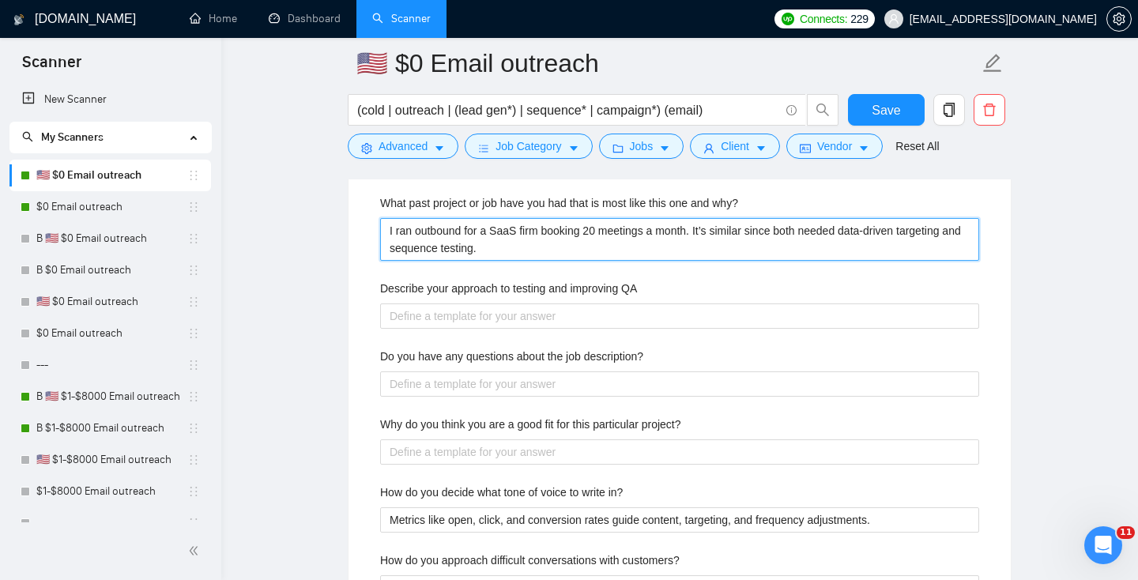
type why\? "I ran outbound for a SaaS firm booking 20 meetings a month. It’s similar since …"
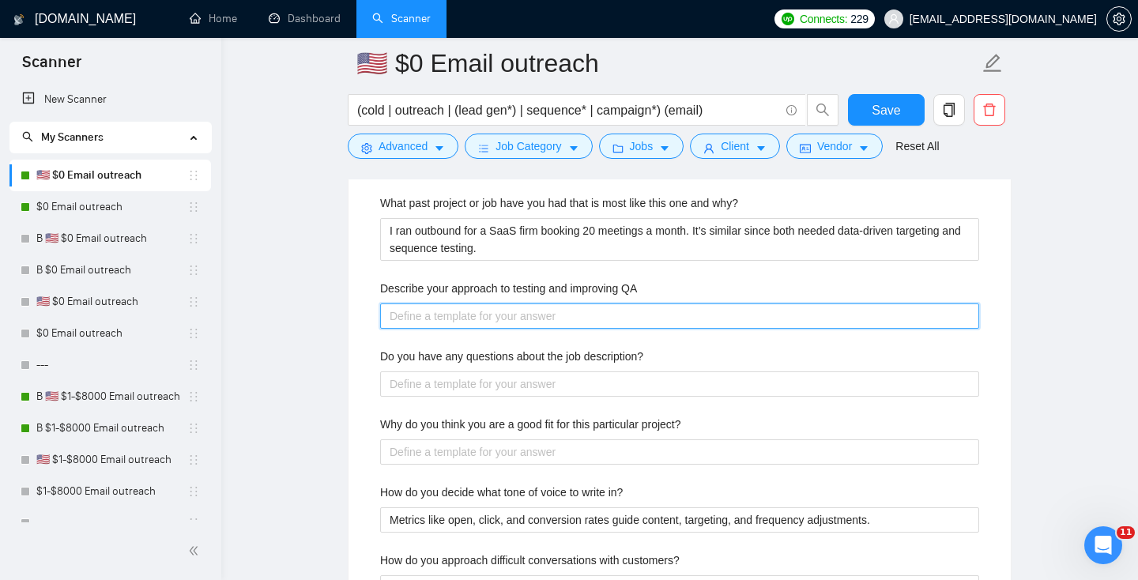
click at [416, 305] on QA "Describe your approach to testing and improving QA" at bounding box center [679, 315] width 599 height 25
paste QA "Define ICP, build lists, write short sequences, launch campaigns, then test sub…"
type QA "Define ICP, build lists, write short sequences, launch campaigns, then test sub…"
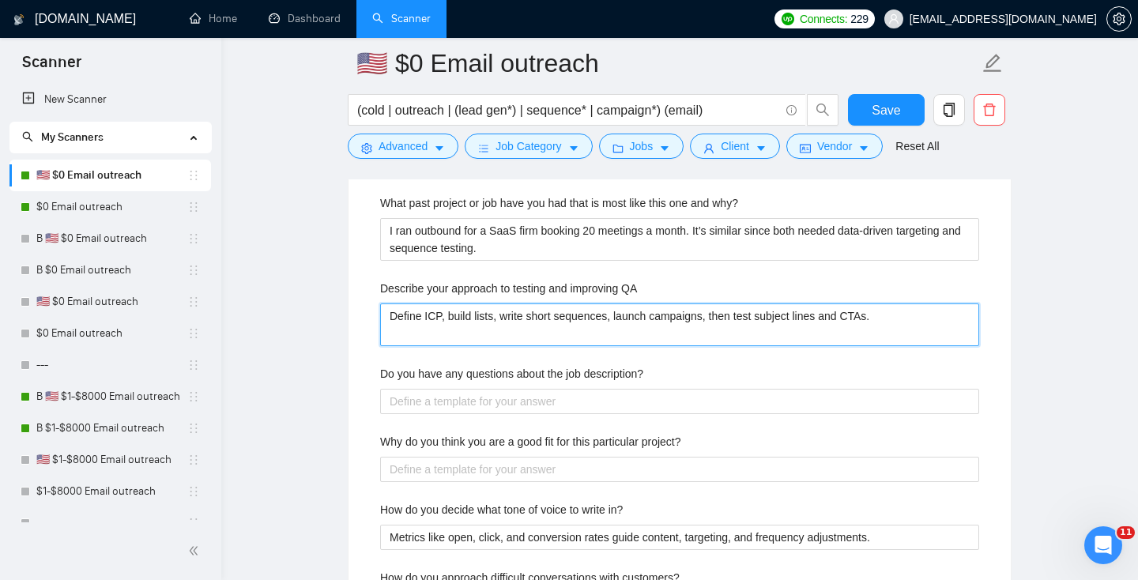
type QA "Define ICP, build lists, write short sequences, launch campaigns, then test sub…"
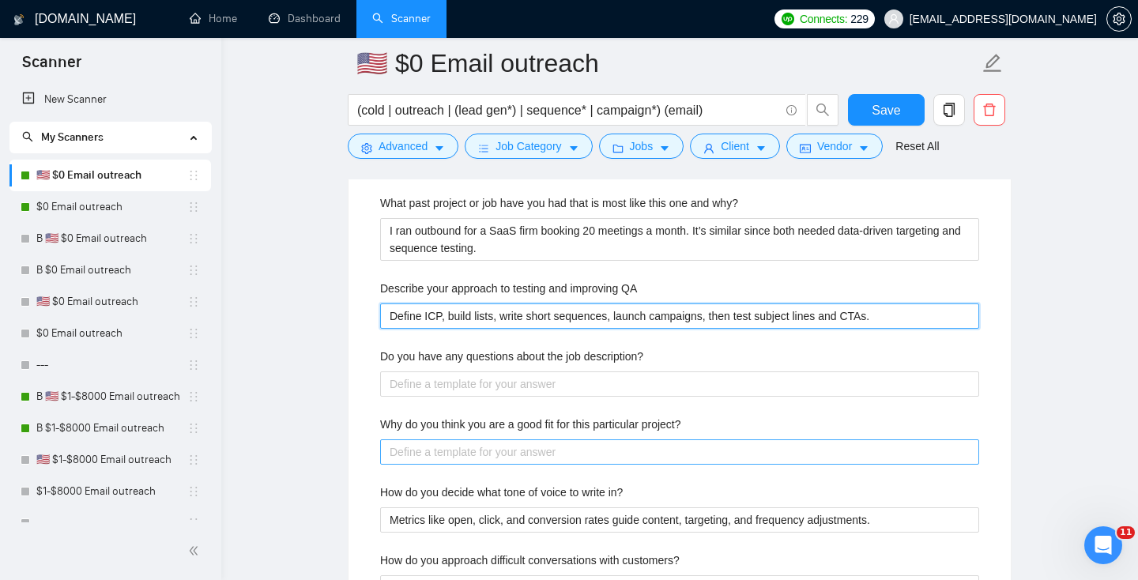
scroll to position [2947, 0]
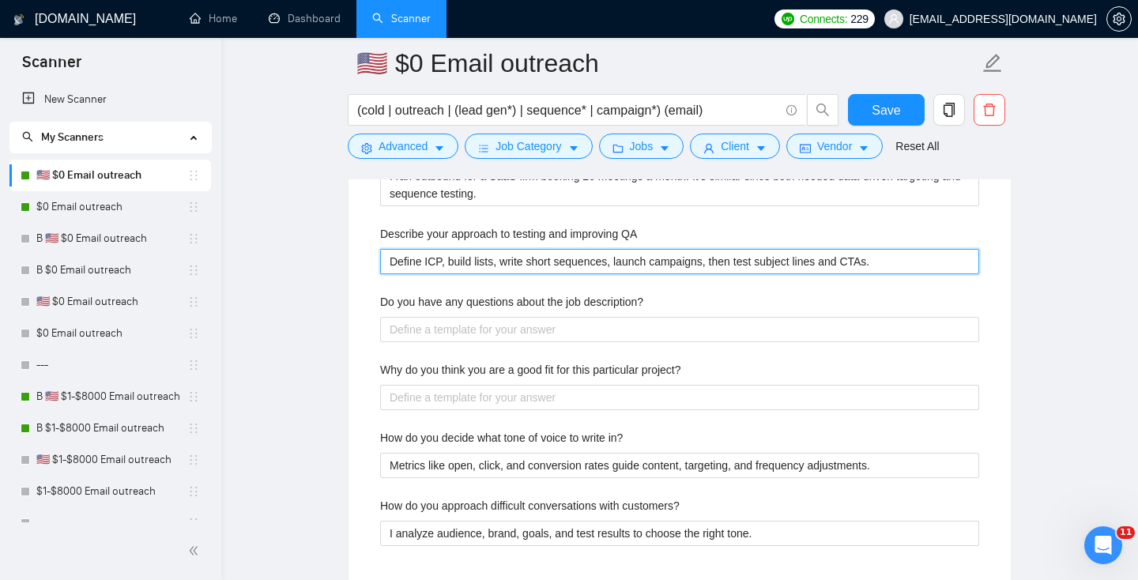
type QA "Define ICP, build lists, write short sequences, launch campaigns, then test sub…"
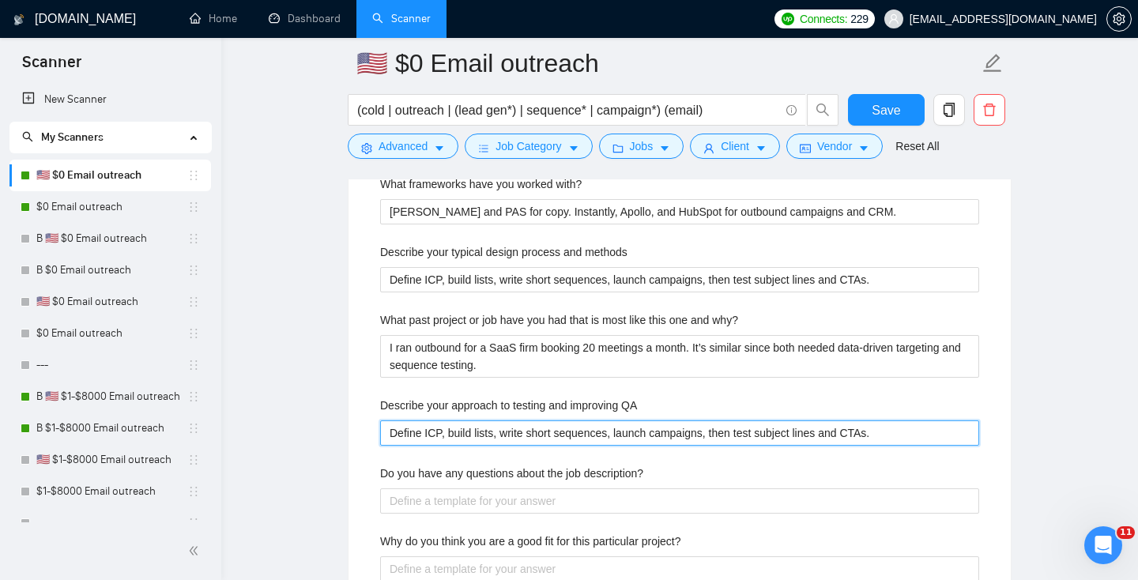
scroll to position [2771, 0]
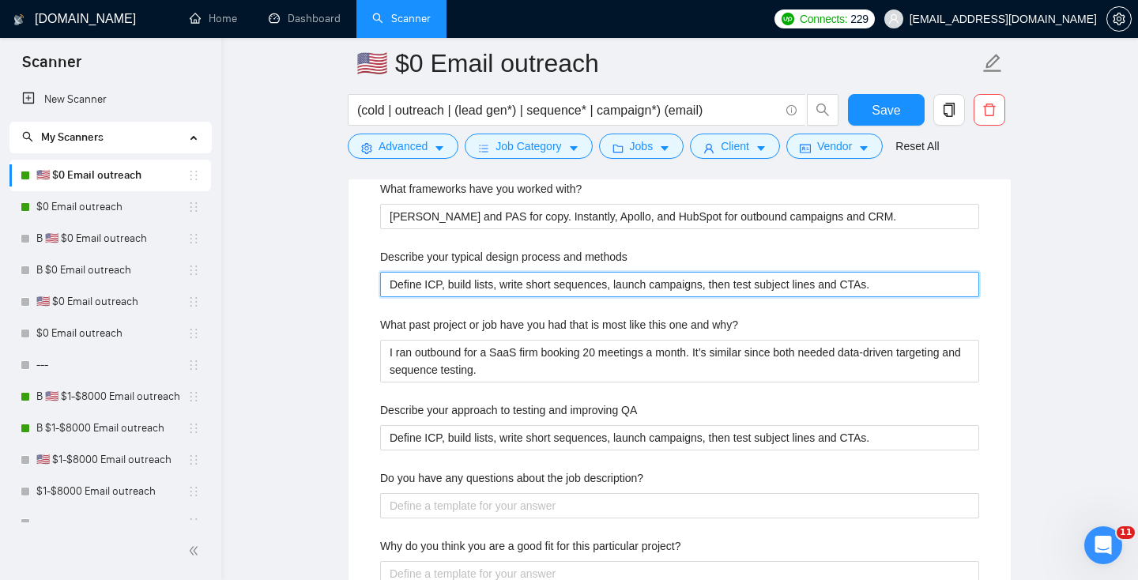
click at [442, 284] on methods "Define ICP, build lists, write short sequences, launch campaigns, then test sub…" at bounding box center [679, 284] width 599 height 25
paste methods
type methods "Define ICP, build lists, write short sequences, launch campaigns, then test sub…"
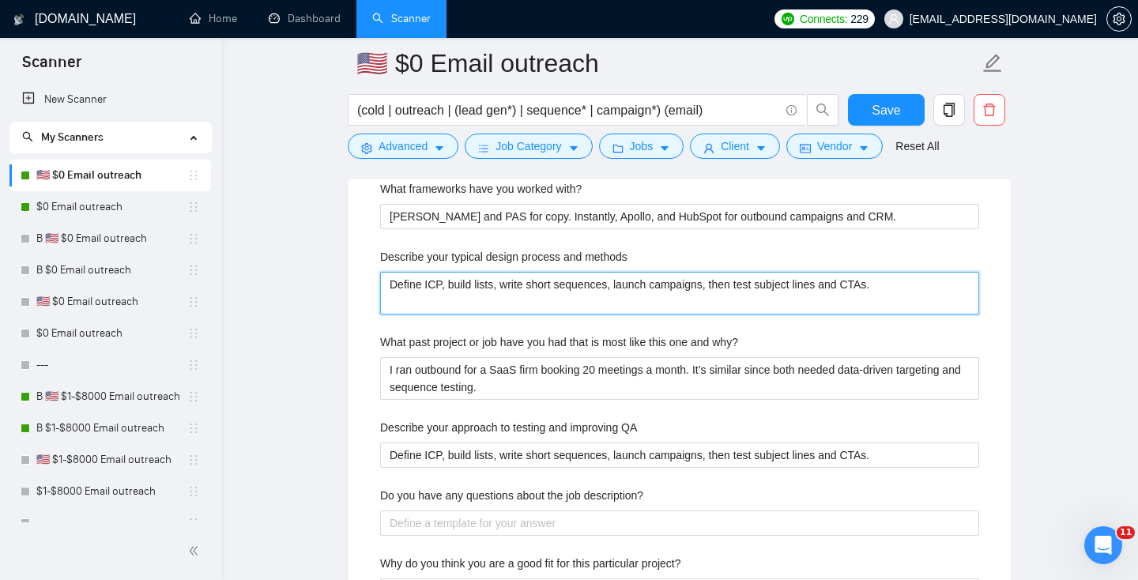
click at [441, 298] on methods "Define ICP, build lists, write short sequences, launch campaigns, then test sub…" at bounding box center [679, 293] width 599 height 43
type methods "Define ICP, build lists, write short sequences, launch campaigns, then test sub…"
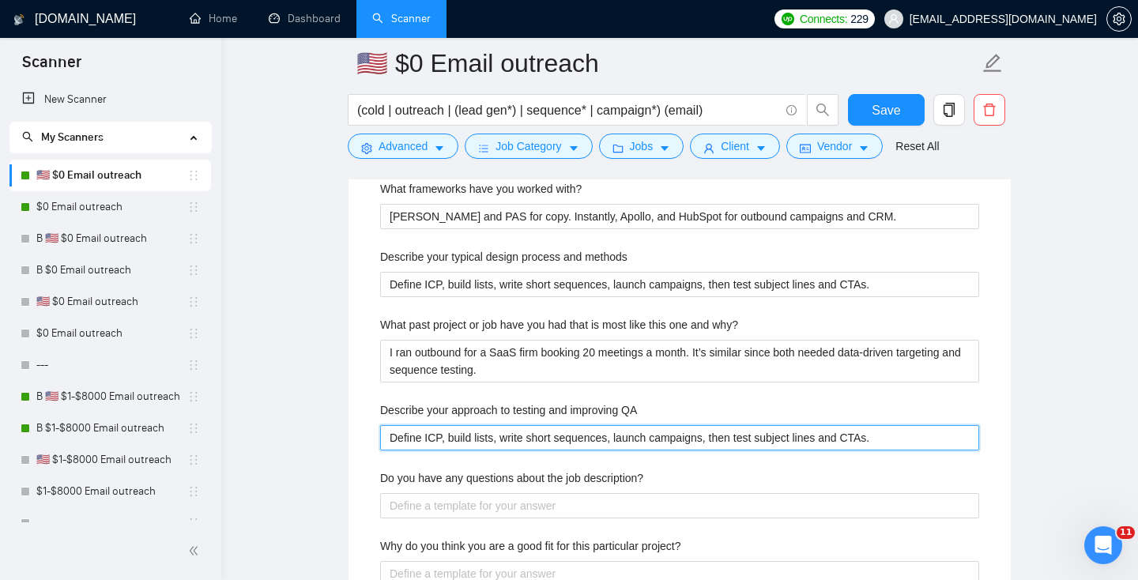
click at [432, 438] on QA "Define ICP, build lists, write short sequences, launch campaigns, then test sub…" at bounding box center [679, 437] width 599 height 25
paste QA "I A/B test subject lines and CTAs. I review inbox placement, bounce rates, and …"
type QA "I A/B test subject lines and CTAs. I review inbox placement, bounce rates, and …"
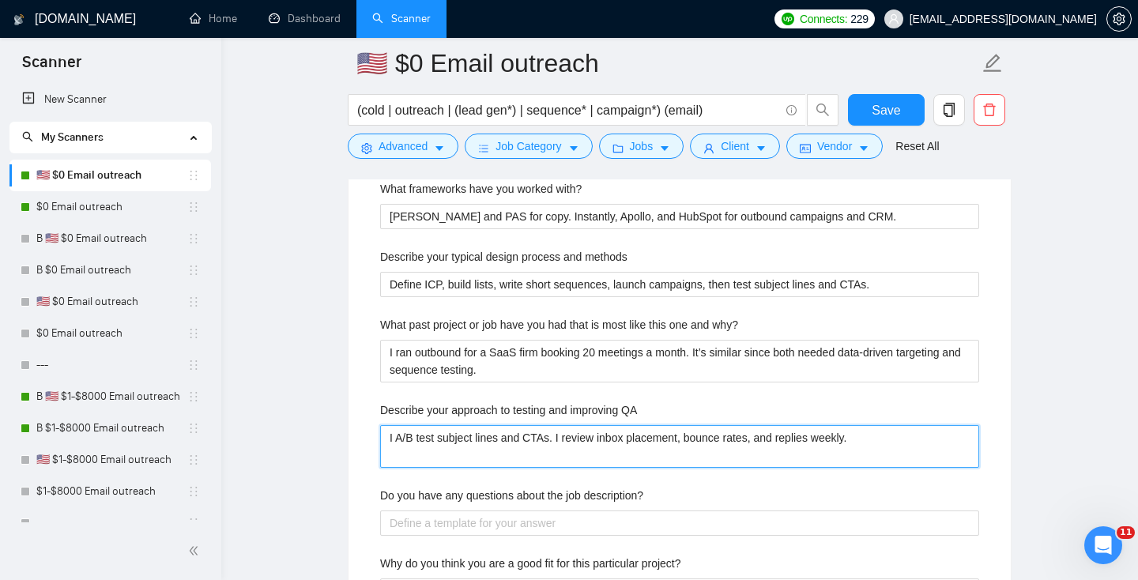
click at [593, 456] on QA "I A/B test subject lines and CTAs. I review inbox placement, bounce rates, and …" at bounding box center [679, 446] width 599 height 43
type QA "I A/B test subject lines and CTAs. I review inbox placement, bounce rates, and …"
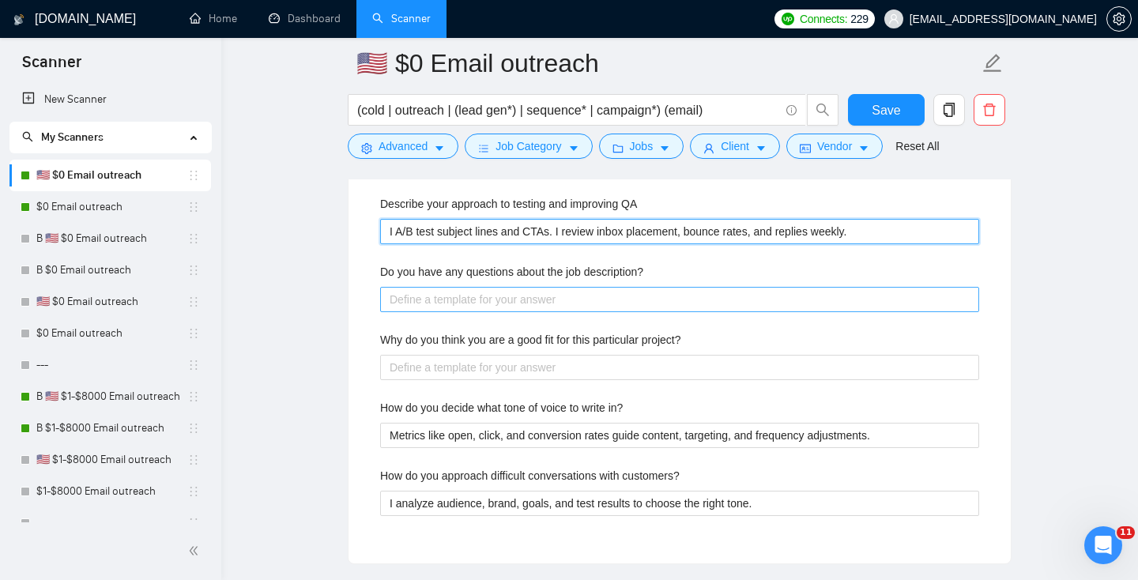
scroll to position [2980, 0]
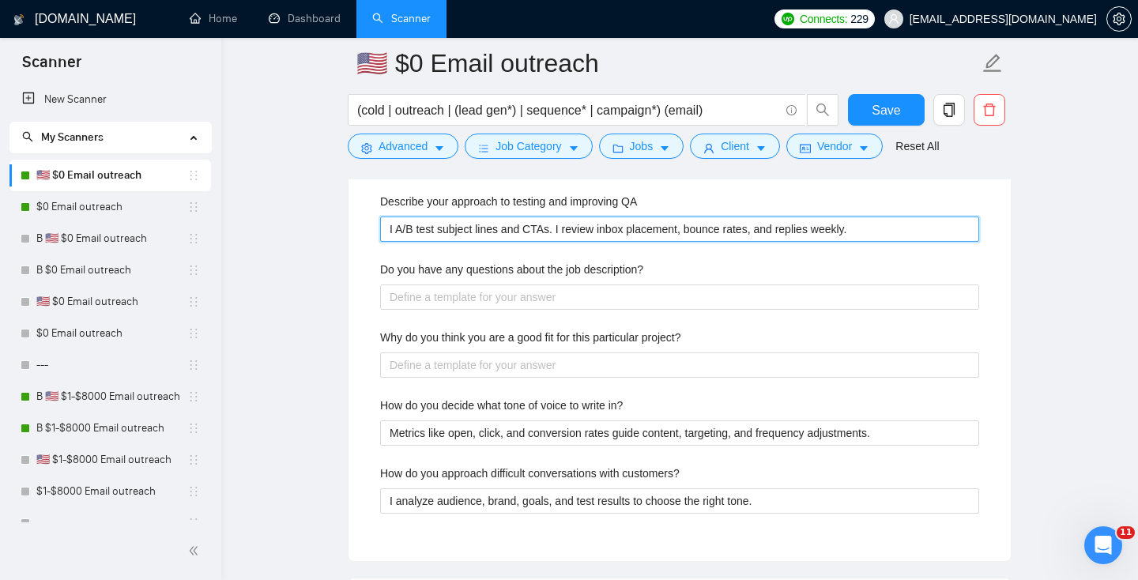
type QA "I A/B test subject lines and CTAs. I review inbox placement, bounce rates, and …"
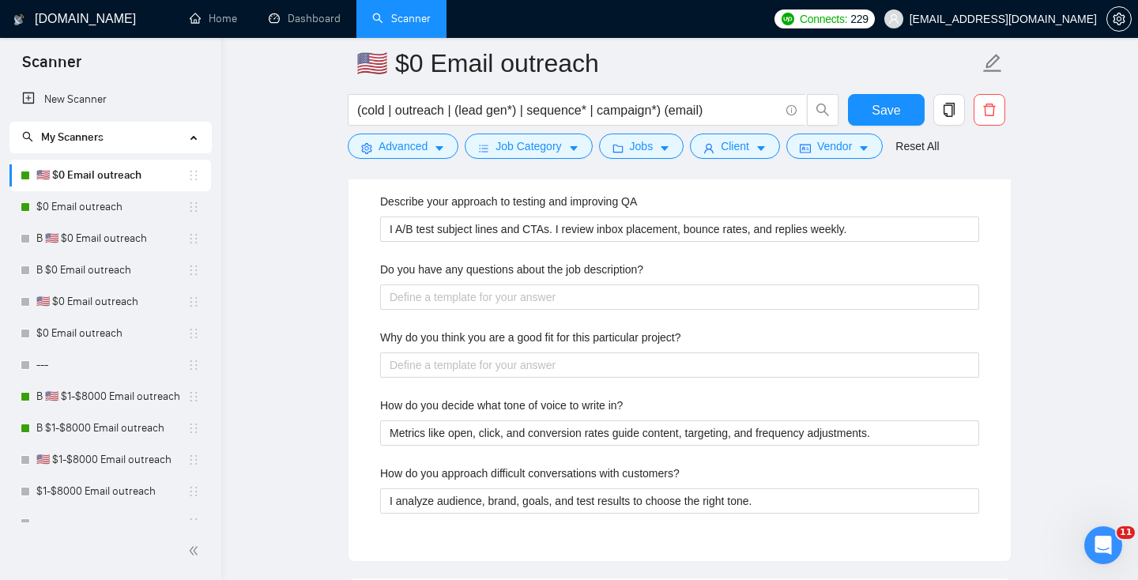
click at [434, 262] on label "Do you have any questions about the job description?" at bounding box center [511, 269] width 263 height 17
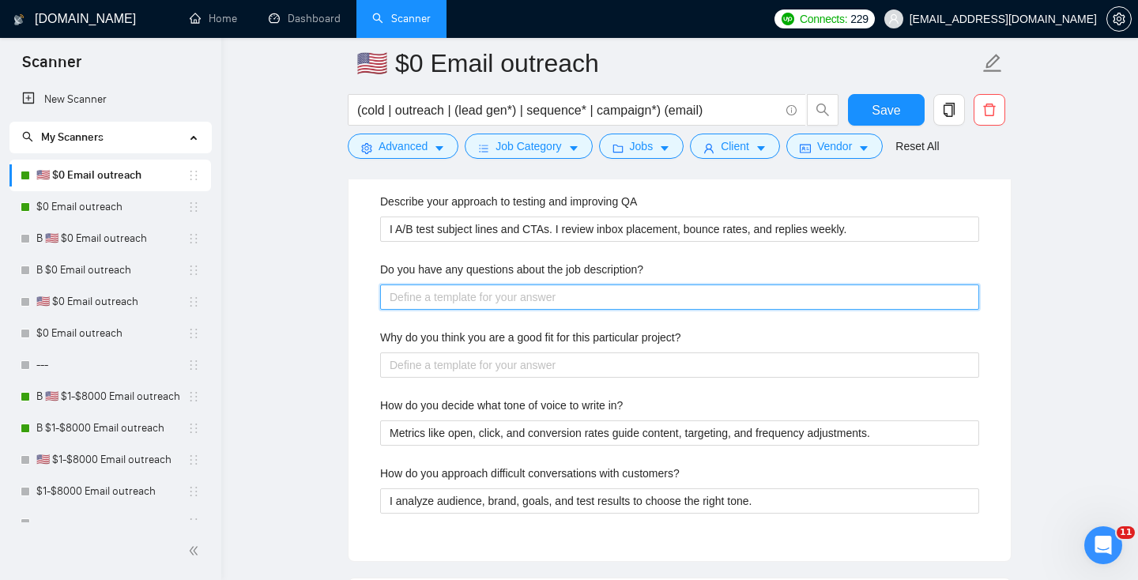
click at [434, 284] on description\? "Do you have any questions about the job description?" at bounding box center [679, 296] width 599 height 25
paste description\? "[What does success look like to you after 90 days?] [Do you already have data l…"
type description\? "[What does success look like to you after 90 days?] [Do you already have data l…"
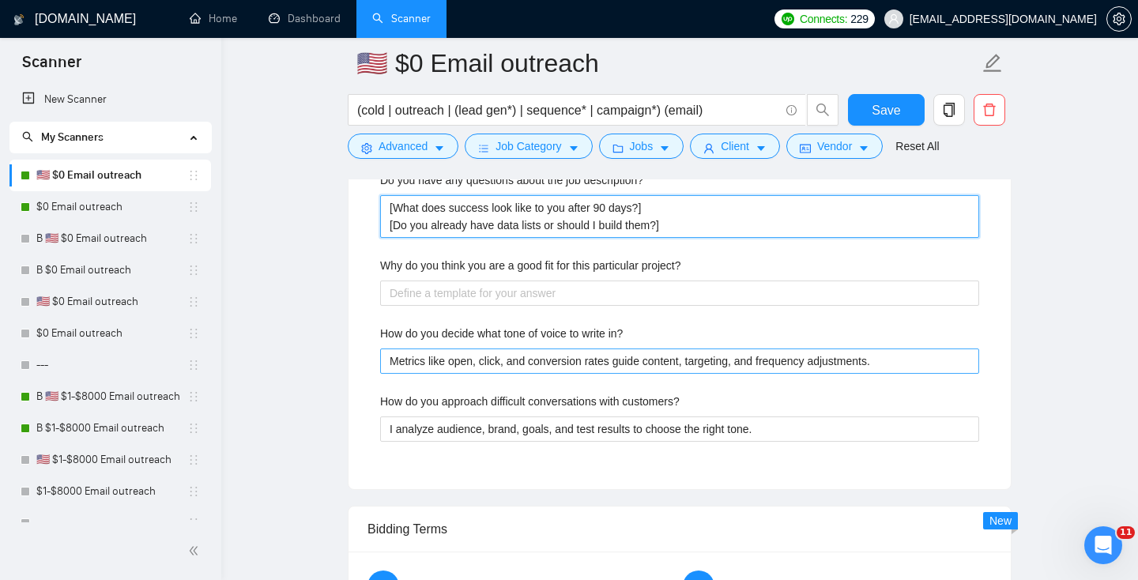
scroll to position [3074, 0]
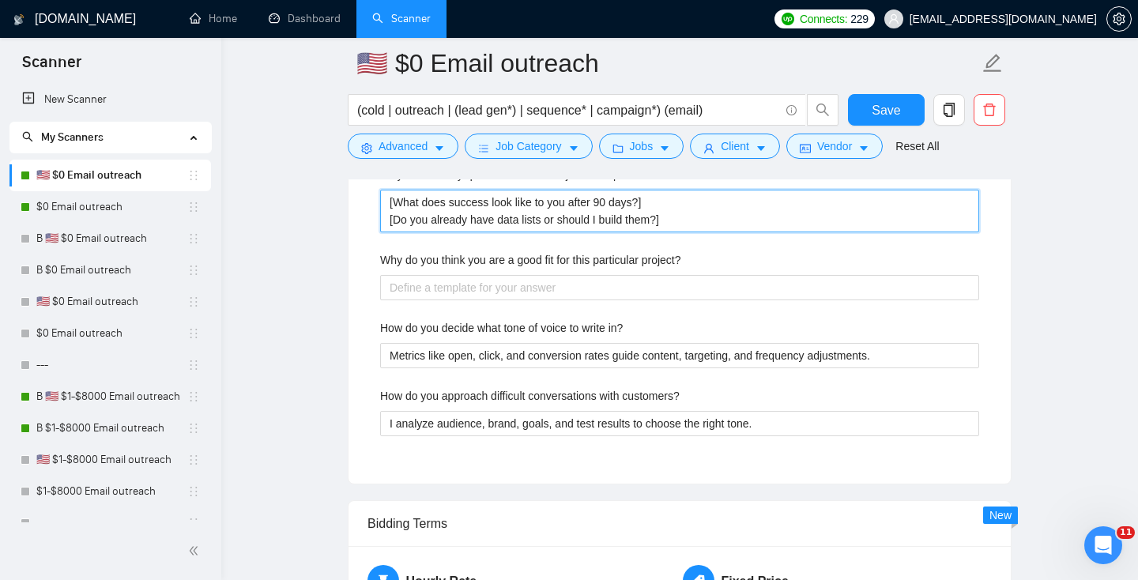
type description\? "[What does success look like to you after 90 days?] [Do you already have data l…"
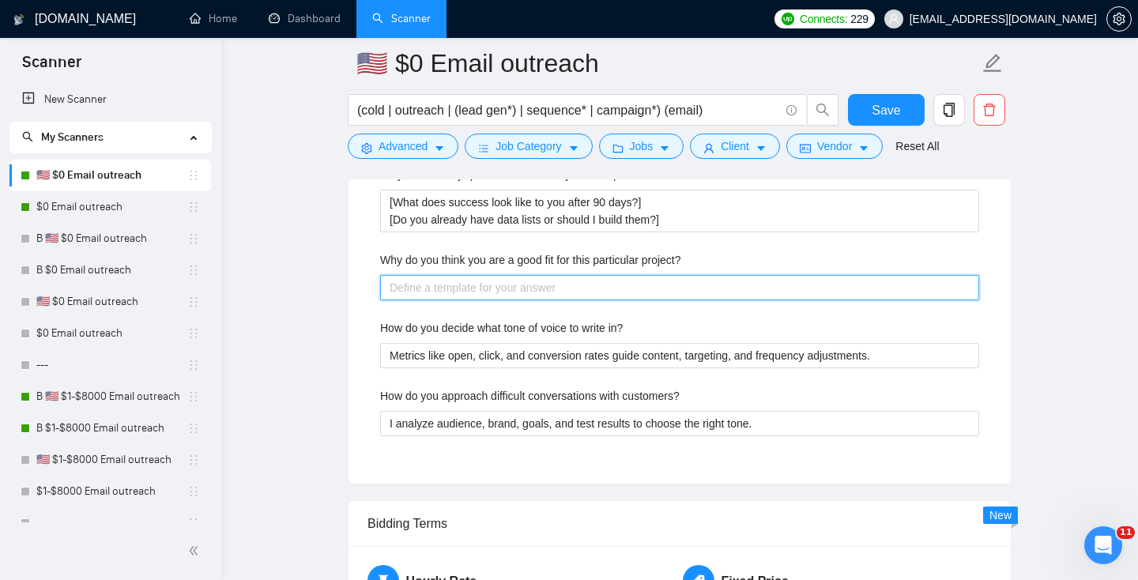
click at [417, 276] on project\? "Why do you think you are a good fit for this particular project?" at bounding box center [679, 287] width 599 height 25
paste project\? "I focus on booking meetings with the right buyers. My process works across 400+…"
type project\? "I focus on booking meetings with the right buyers. My process works across 400+…"
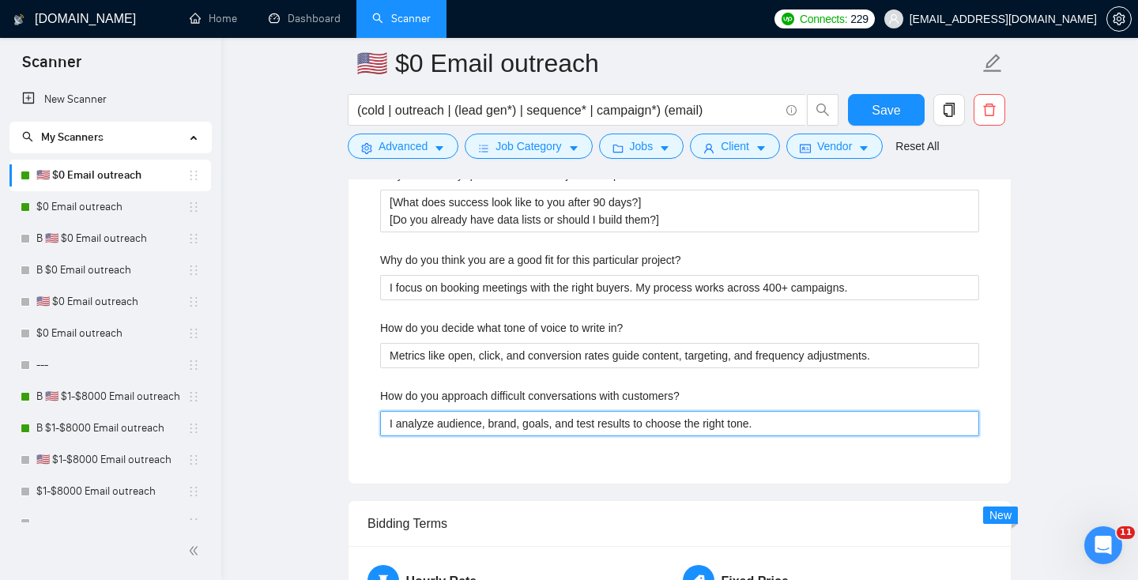
click at [435, 429] on customers\? "I analyze audience, brand, goals, and test results to choose the right tone." at bounding box center [679, 423] width 599 height 25
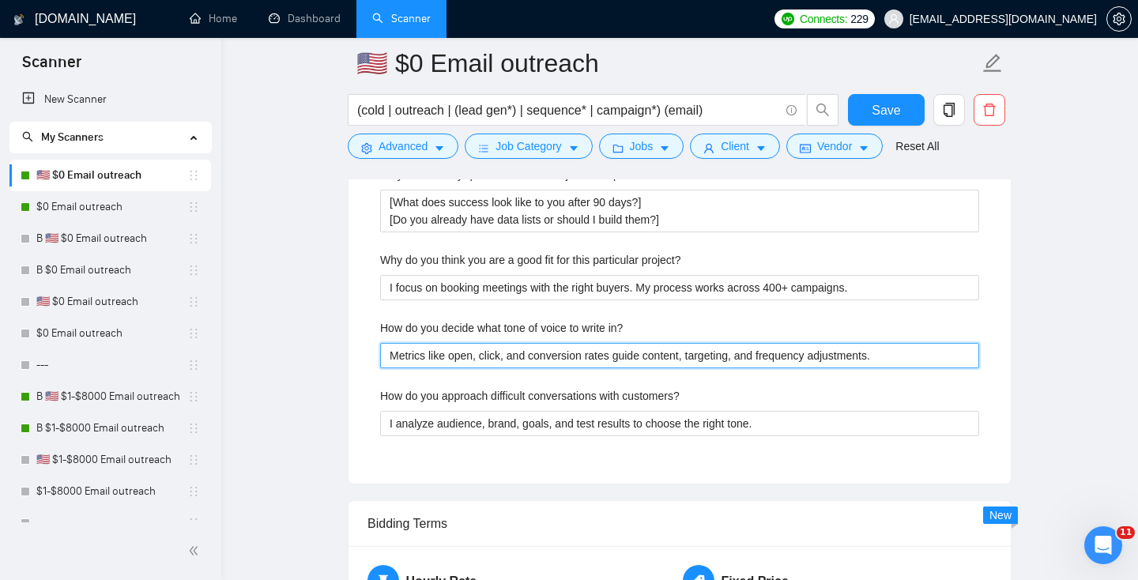
click at [422, 354] on in\? "Metrics like open, click, and conversion rates guide content, targeting, and fr…" at bounding box center [679, 355] width 599 height 25
paste in\? "I look at the target buyer, company style, and test what gets replies."
type in\? "I look at the target buyer, company style, and test what gets replies."
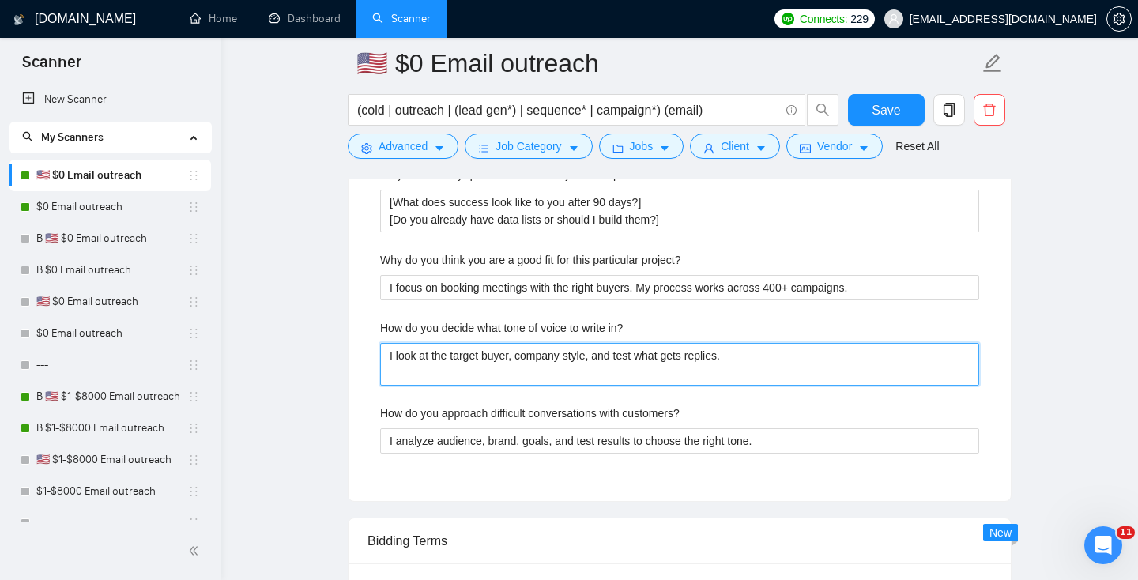
type in\? "I look at the target buyer, company style, and test what gets replies."
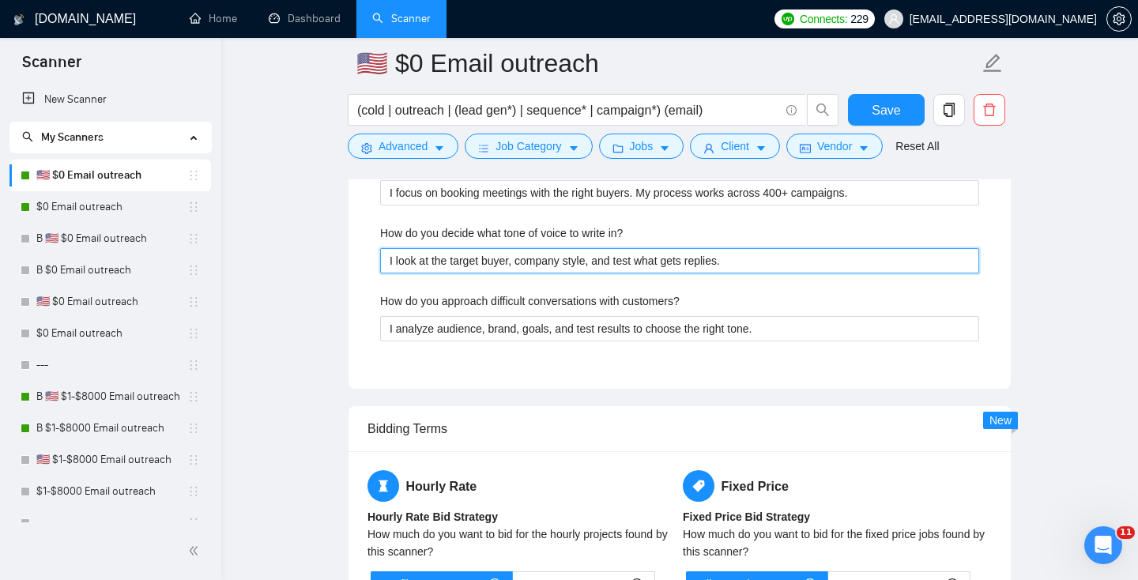
scroll to position [3172, 0]
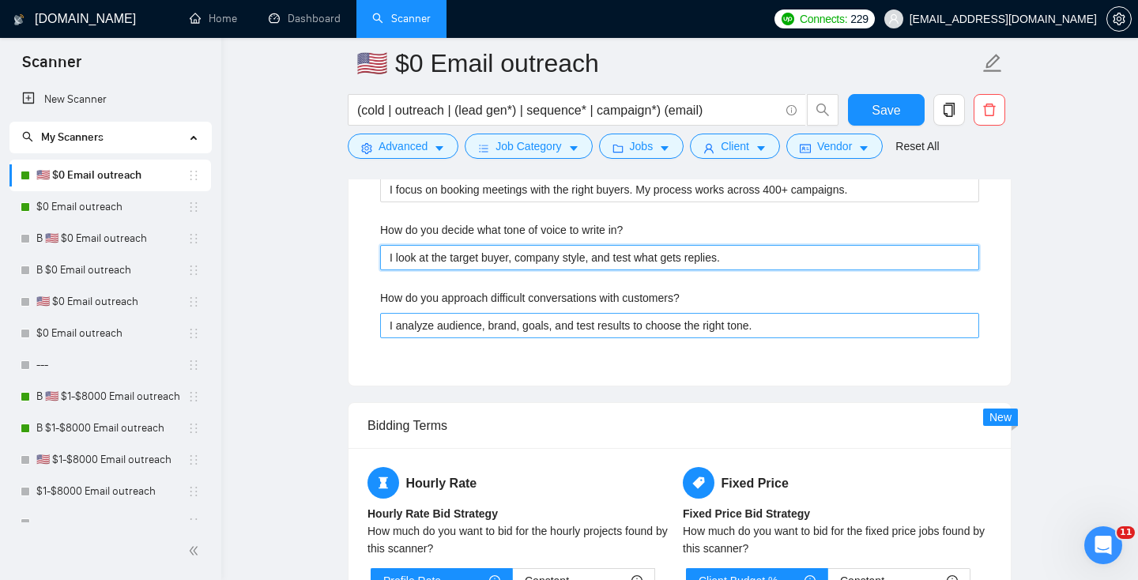
type in\? "I look at the target buyer, company style, and test what gets replies."
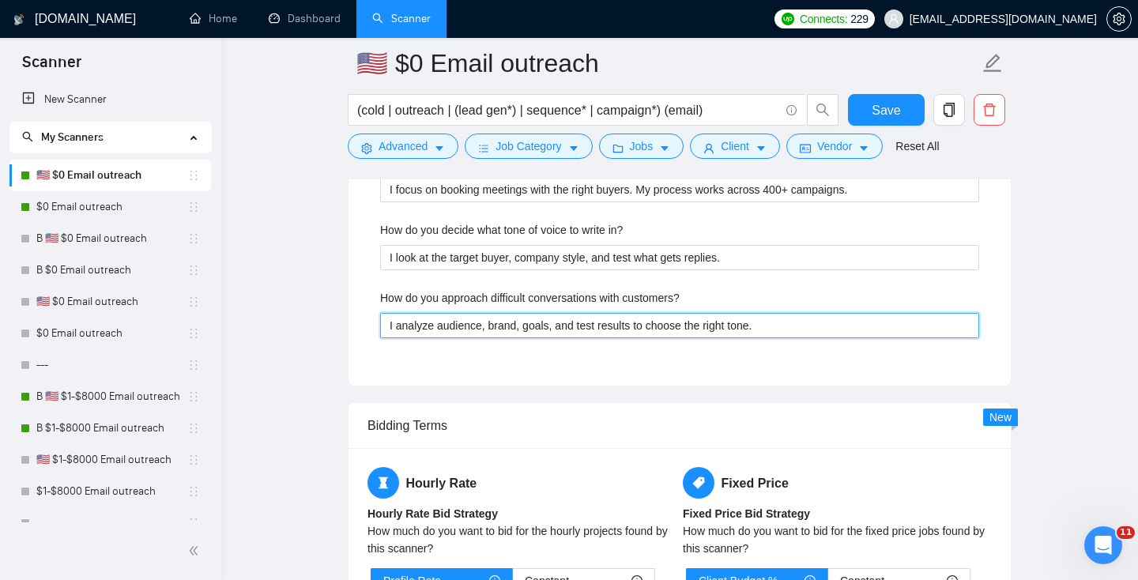
click at [427, 325] on customers\? "I analyze audience, brand, goals, and test results to choose the right tone." at bounding box center [679, 325] width 599 height 25
paste customers\? "share data, explain what it means, and suggest the next steps."
type customers\? "I share data, explain what it means, and suggest the next steps."
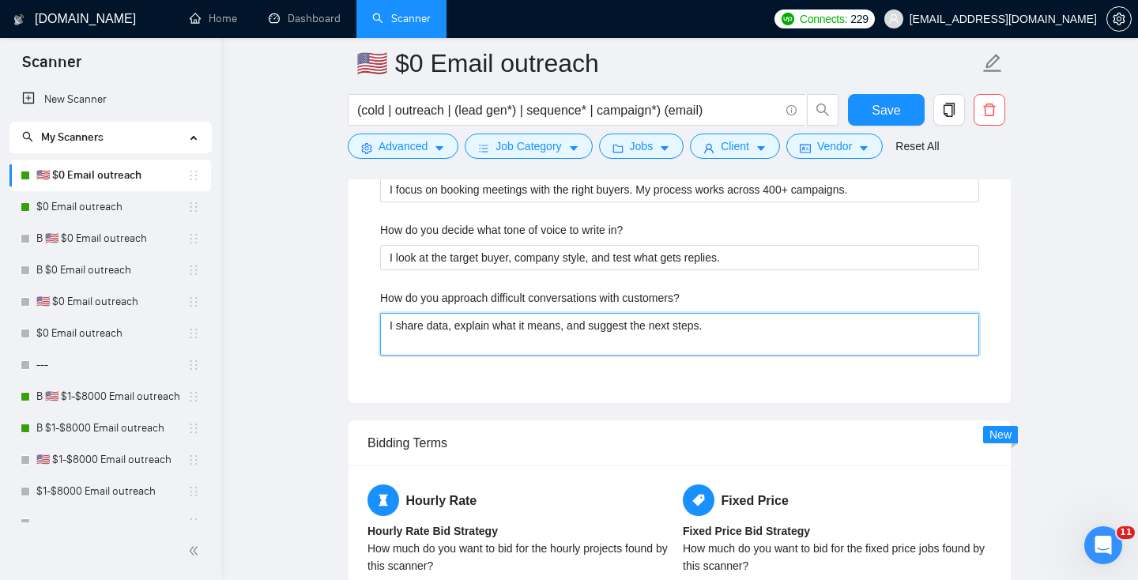
type customers\? "I share data, explain what it means, and suggest the next steps."
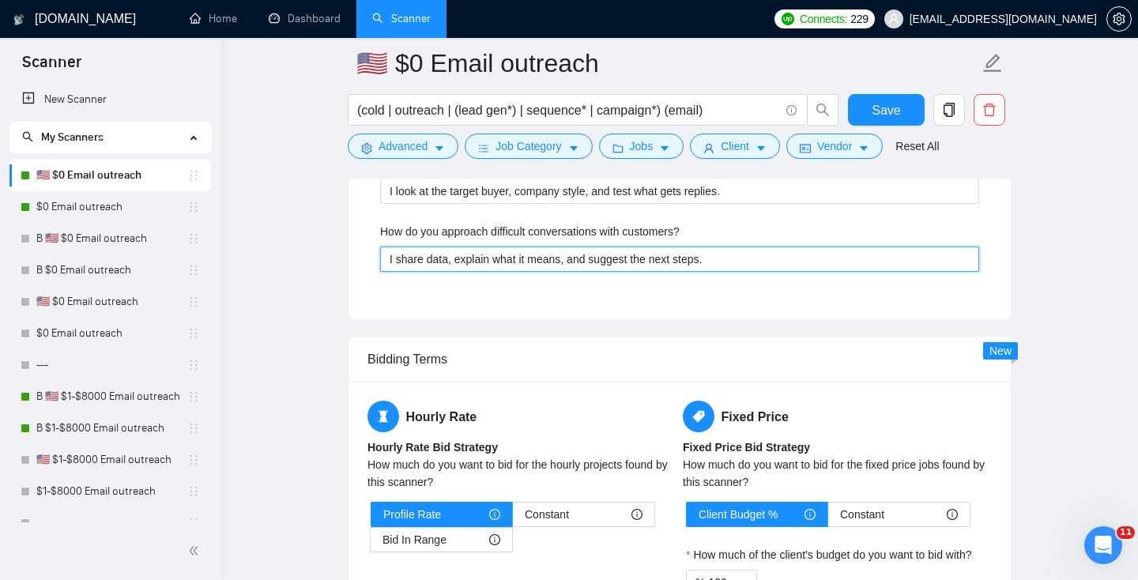
scroll to position [3240, 0]
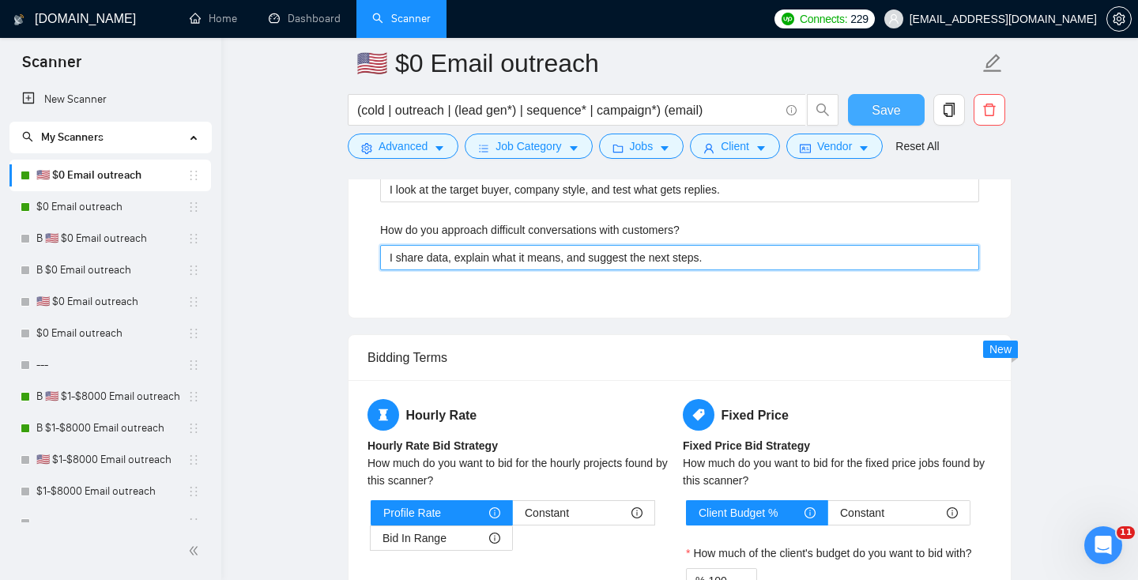
type customers\? "I share data, explain what it means, and suggest the next steps."
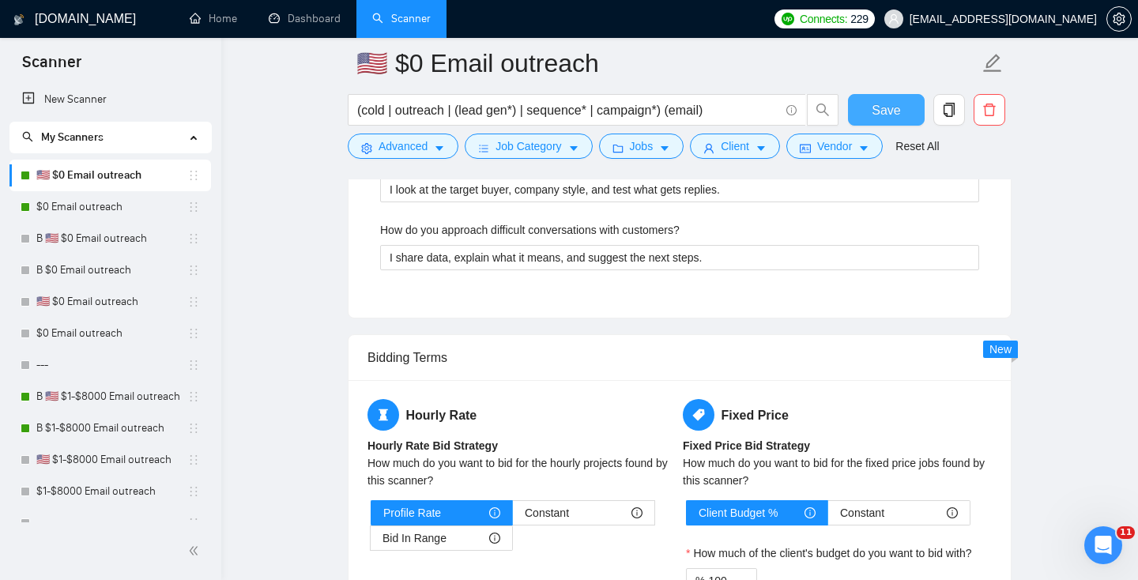
click at [879, 108] on span "Save" at bounding box center [885, 110] width 28 height 20
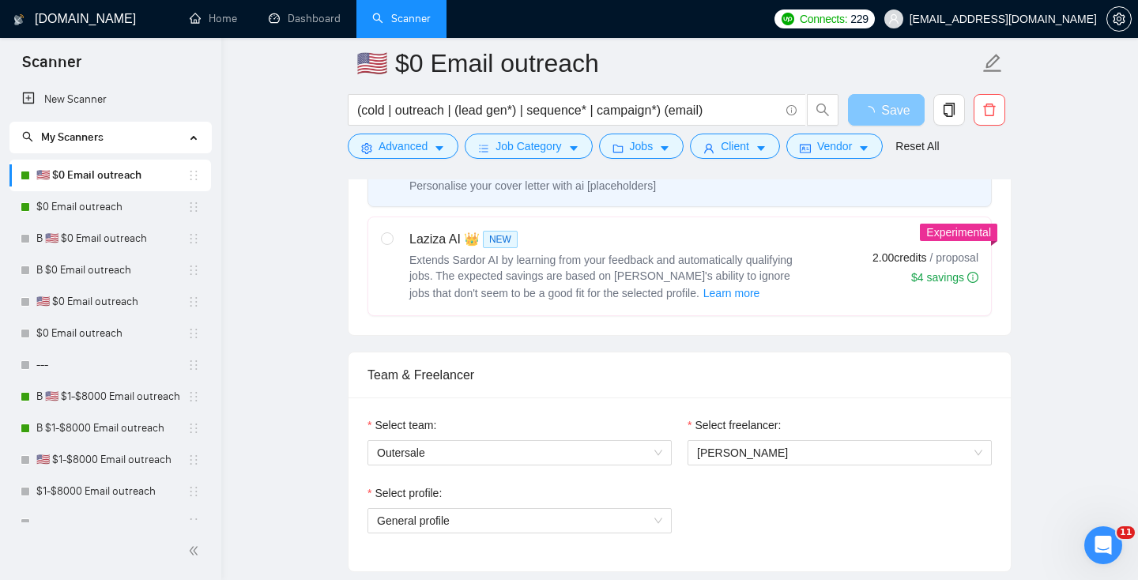
scroll to position [0, 0]
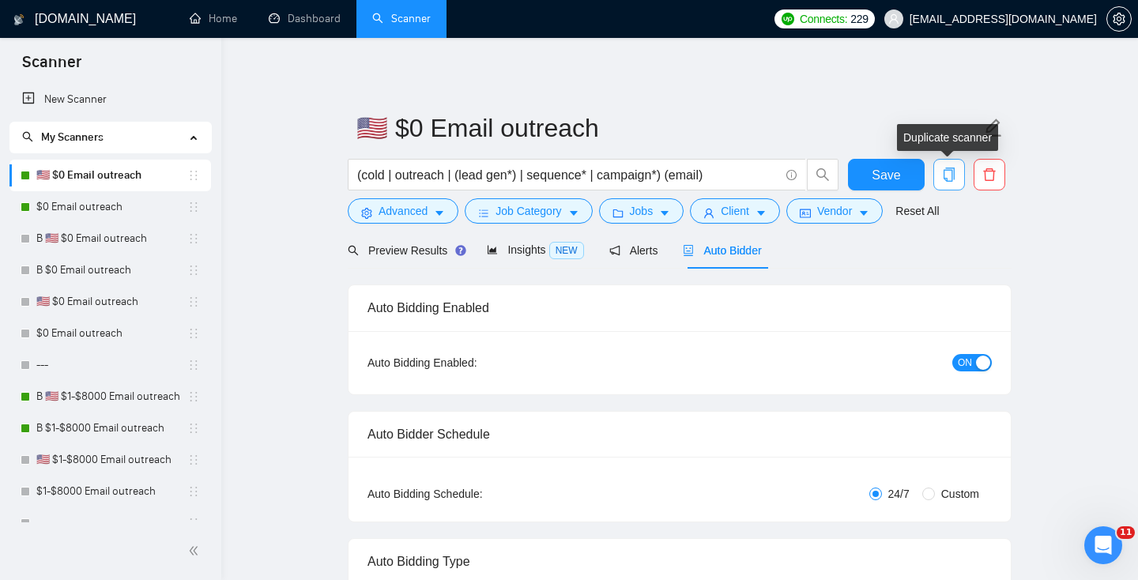
click at [950, 175] on icon "copy" at bounding box center [949, 174] width 14 height 14
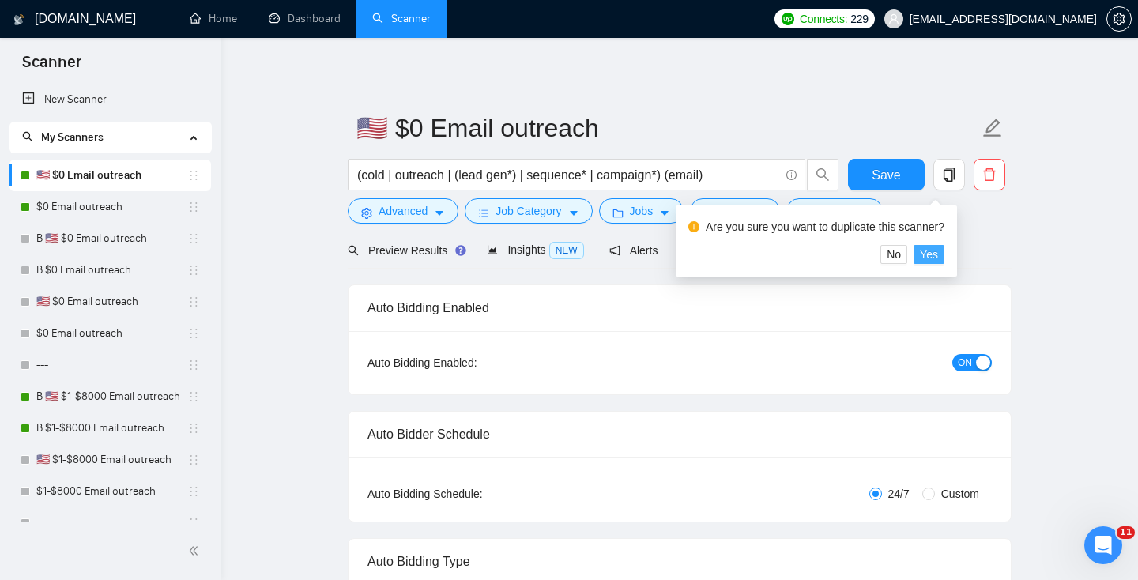
click at [935, 254] on span "Yes" at bounding box center [928, 254] width 18 height 17
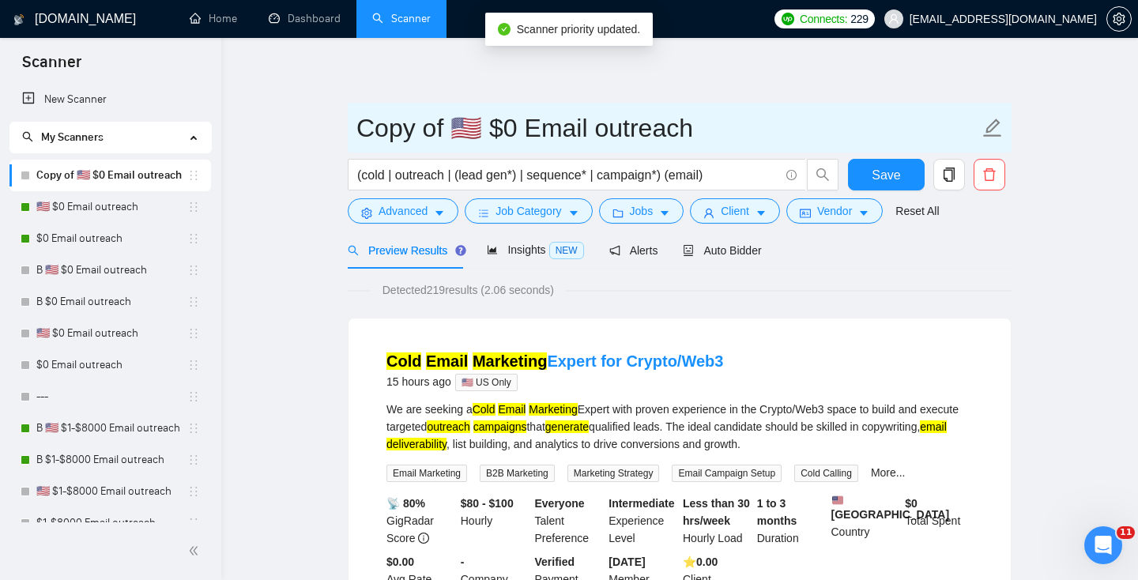
drag, startPoint x: 446, startPoint y: 130, endPoint x: 255, endPoint y: 103, distance: 192.3
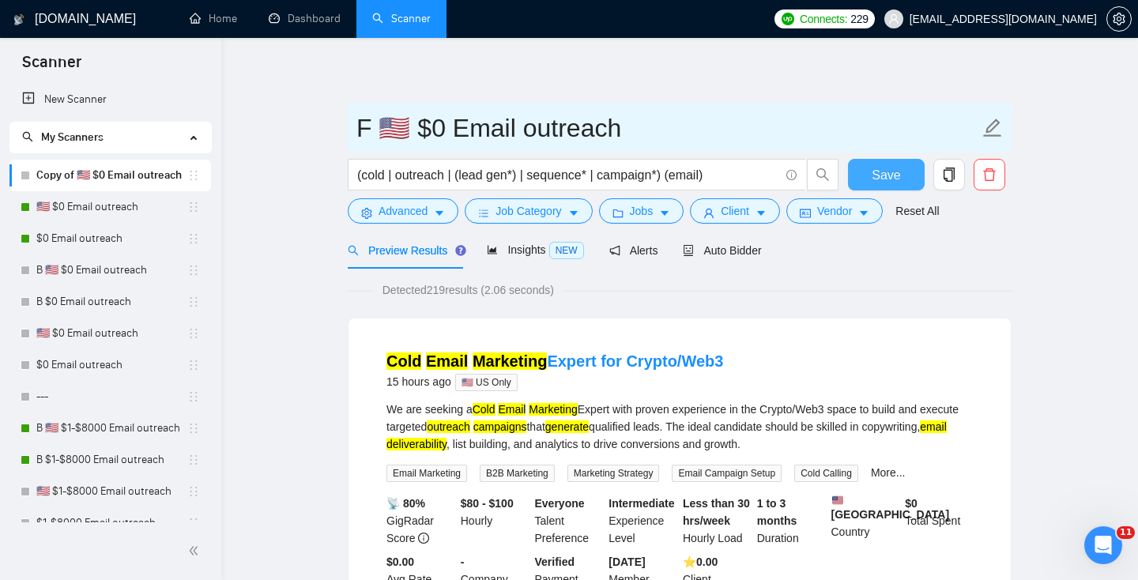
type input "F 🇺🇸 $0 Email outreach"
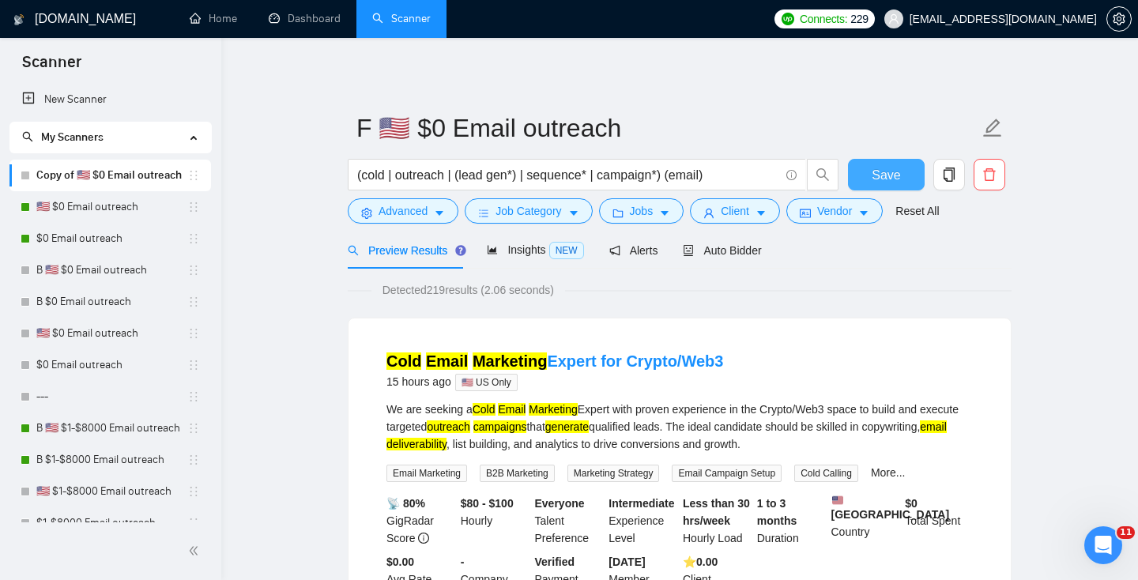
click at [892, 176] on span "Save" at bounding box center [885, 175] width 28 height 20
click at [105, 212] on link "🇺🇸 $0 Email outreach" at bounding box center [111, 207] width 151 height 32
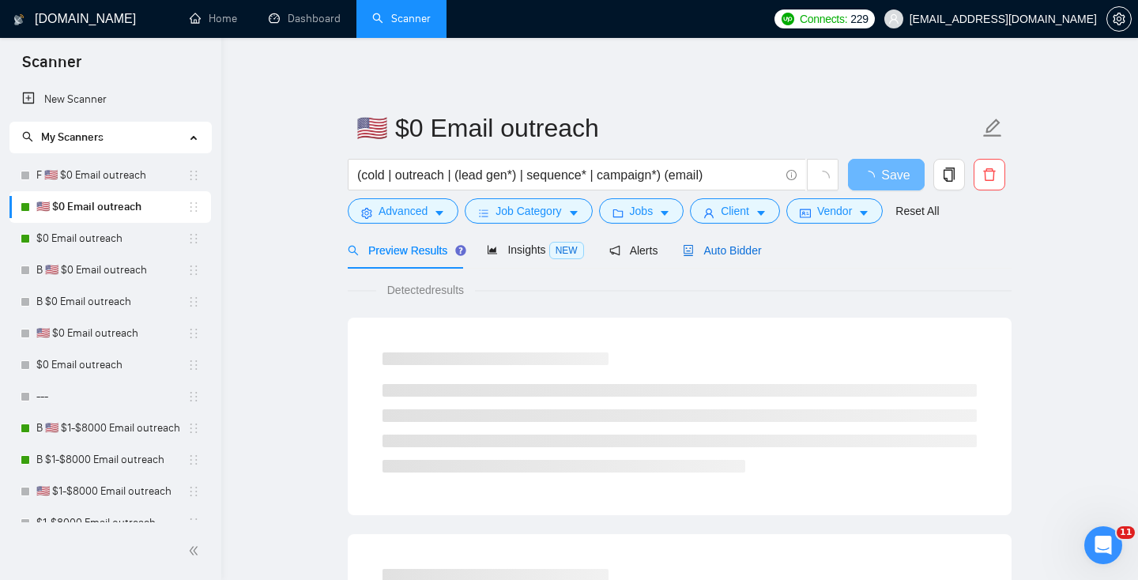
click at [746, 253] on span "Auto Bidder" at bounding box center [722, 250] width 78 height 13
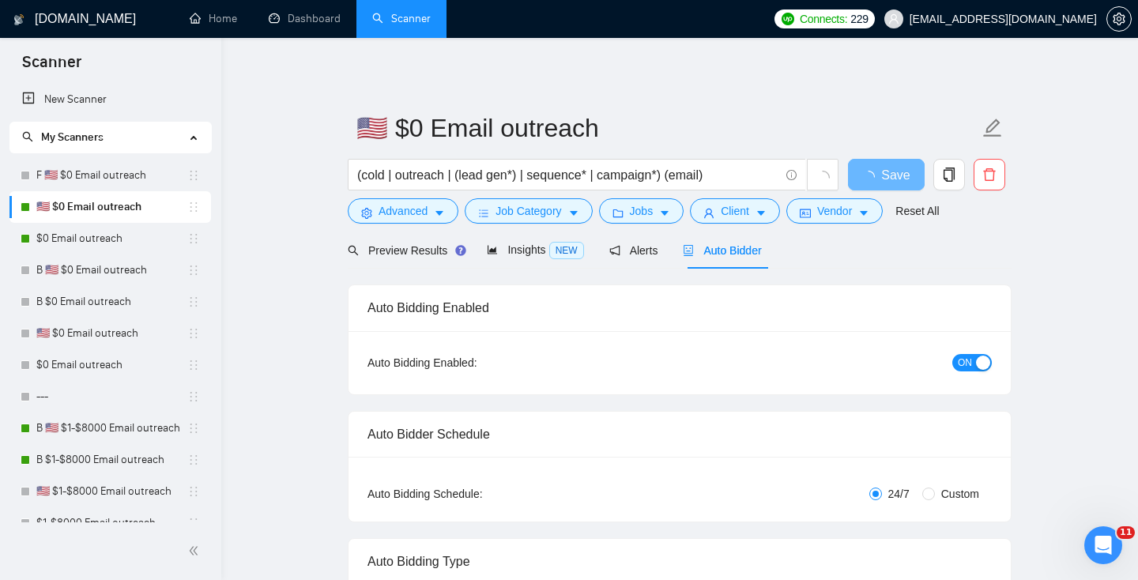
click at [973, 359] on button "ON" at bounding box center [971, 362] width 39 height 17
click at [882, 172] on span "Save" at bounding box center [885, 175] width 28 height 20
click at [87, 168] on link "F 🇺🇸 $0 Email outreach" at bounding box center [111, 176] width 151 height 32
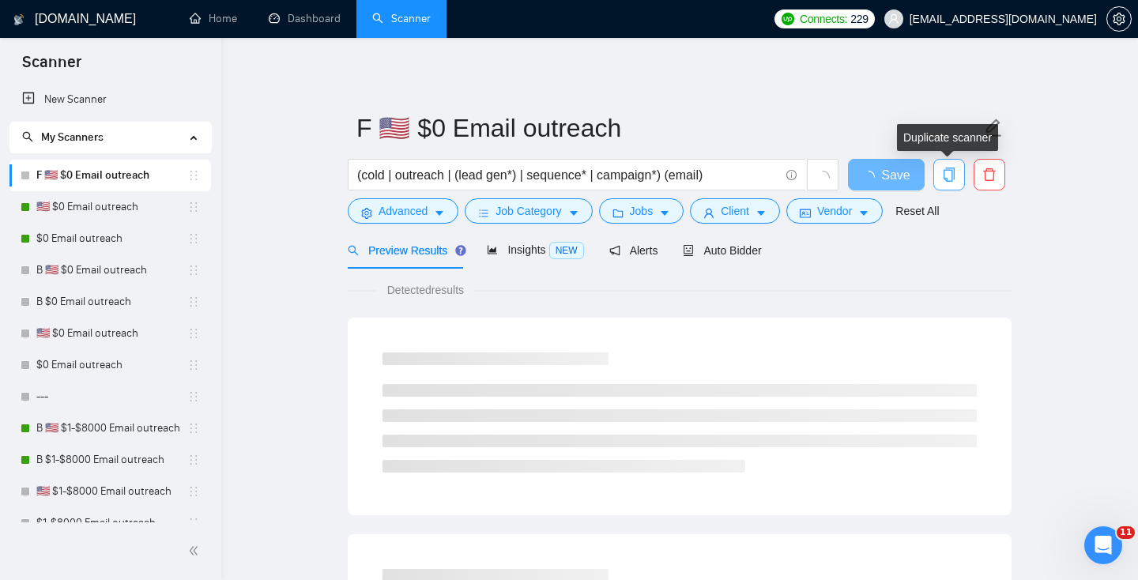
click at [949, 178] on icon "copy" at bounding box center [949, 174] width 14 height 14
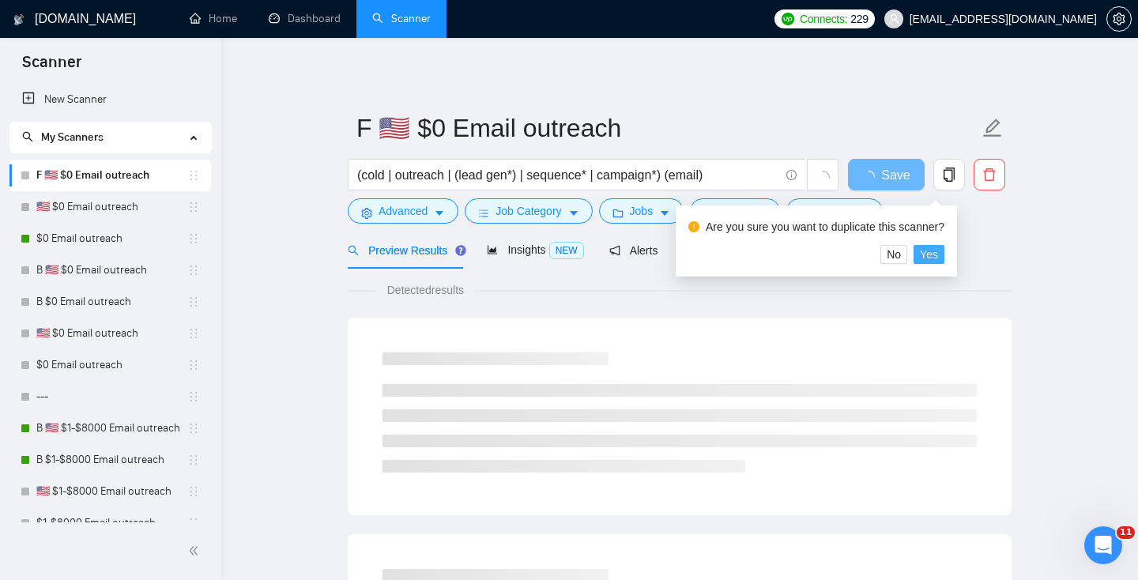
click at [944, 254] on button "Yes" at bounding box center [928, 254] width 31 height 19
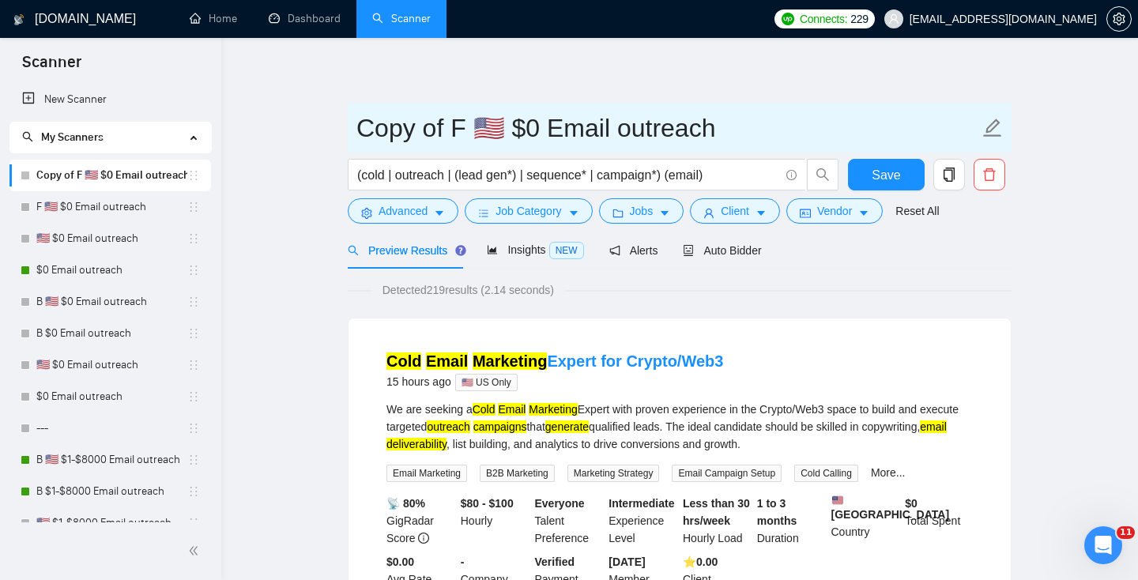
click at [470, 128] on input "Copy of F 🇺🇸 $0 Email outreach" at bounding box center [667, 127] width 622 height 39
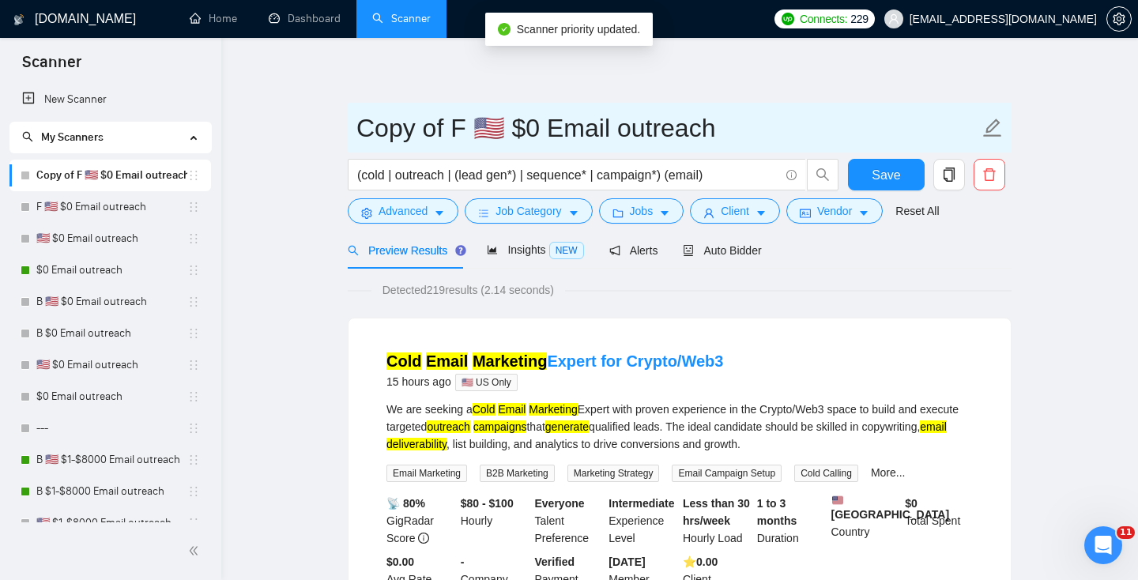
click at [491, 126] on input "Copy of F 🇺🇸 $0 Email outreach" at bounding box center [667, 127] width 622 height 39
click at [451, 130] on input "Copy of F $0 Email outreach" at bounding box center [667, 127] width 622 height 39
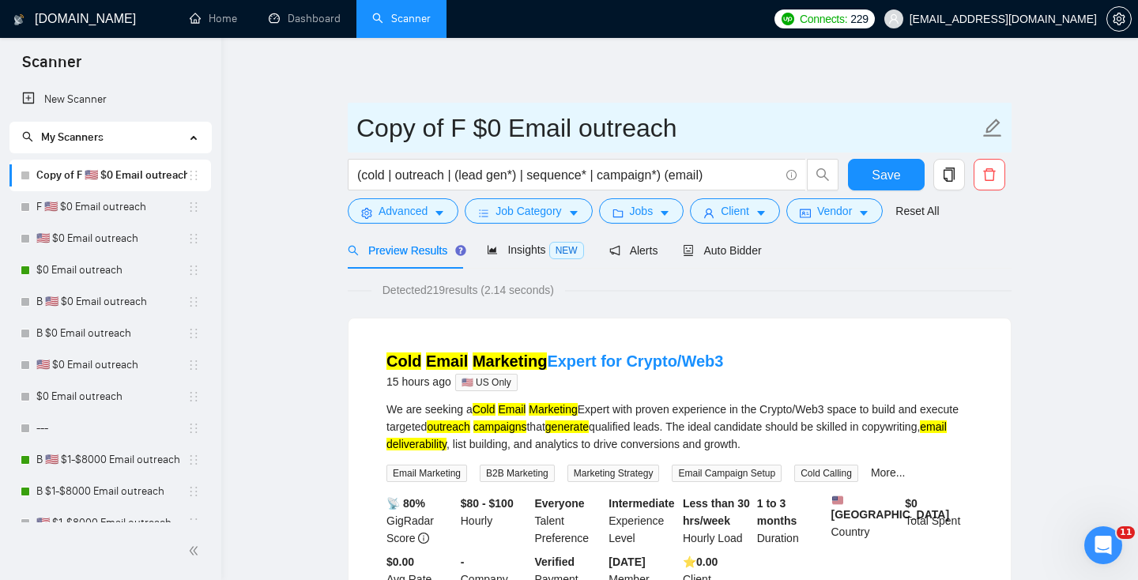
drag, startPoint x: 450, startPoint y: 130, endPoint x: 274, endPoint y: 116, distance: 176.7
type input "F $0 Email outreach"
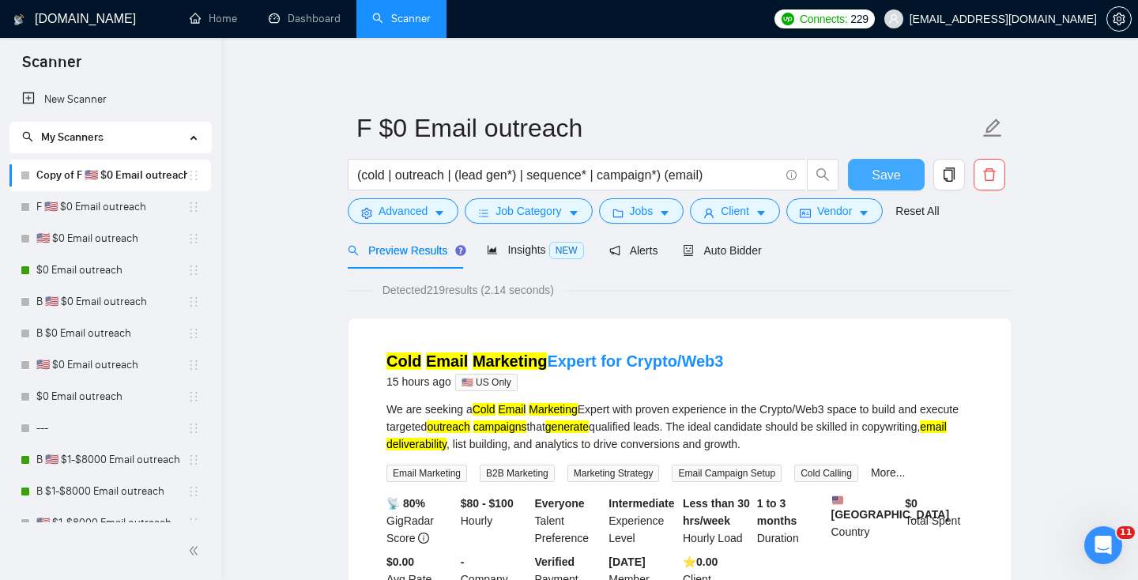
click at [884, 170] on span "Save" at bounding box center [885, 175] width 28 height 20
click at [735, 242] on div "Auto Bidder" at bounding box center [722, 250] width 78 height 17
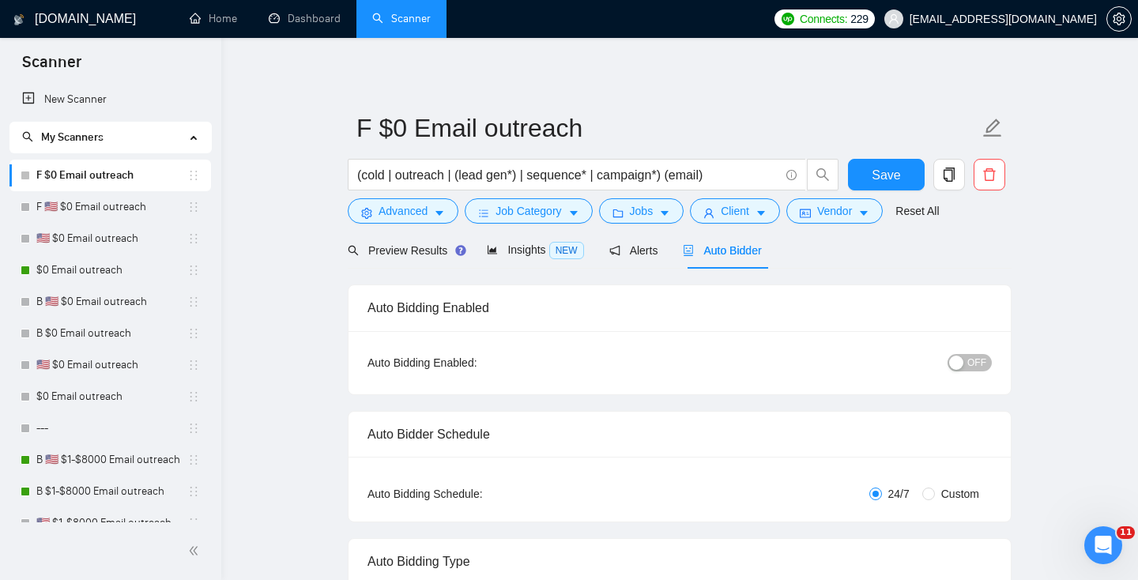
click at [973, 365] on span "OFF" at bounding box center [976, 362] width 19 height 17
click at [888, 166] on span "Save" at bounding box center [885, 175] width 28 height 20
click at [85, 203] on link "F 🇺🇸 $0 Email outreach" at bounding box center [111, 207] width 151 height 32
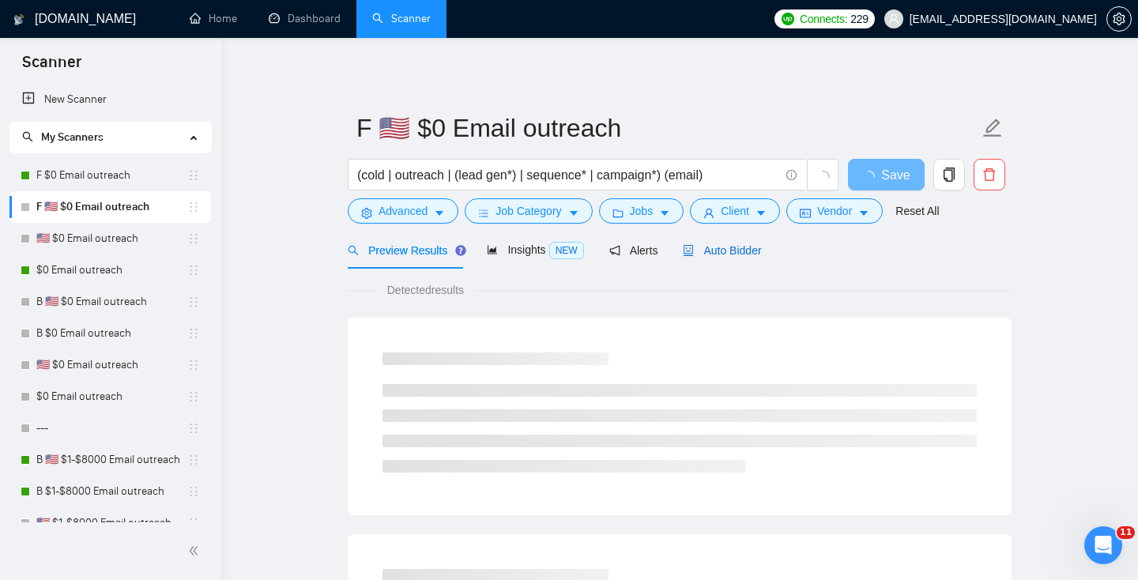
click at [725, 250] on span "Auto Bidder" at bounding box center [722, 250] width 78 height 13
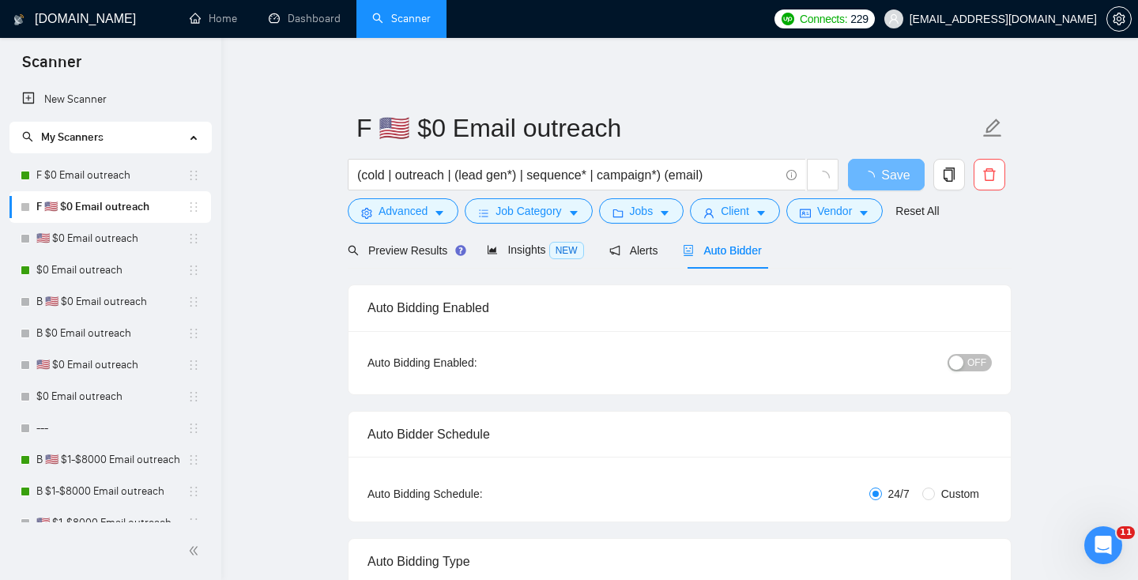
click at [980, 381] on div "Auto Bidding Enabled: OFF" at bounding box center [679, 362] width 662 height 63
click at [974, 364] on span "OFF" at bounding box center [976, 362] width 19 height 17
click at [882, 170] on span "Save" at bounding box center [885, 175] width 28 height 20
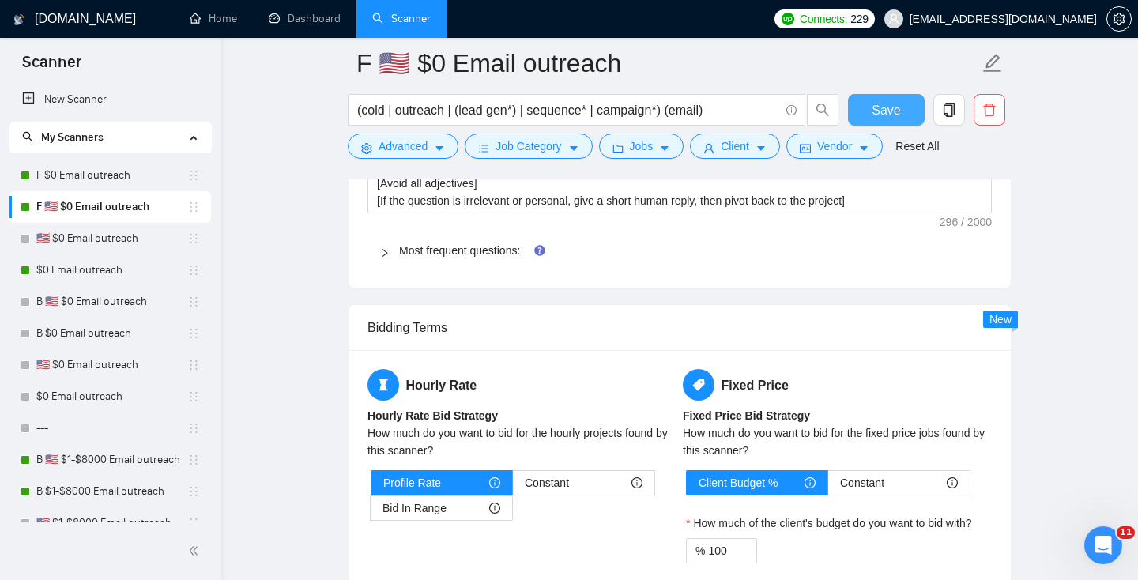
scroll to position [2330, 0]
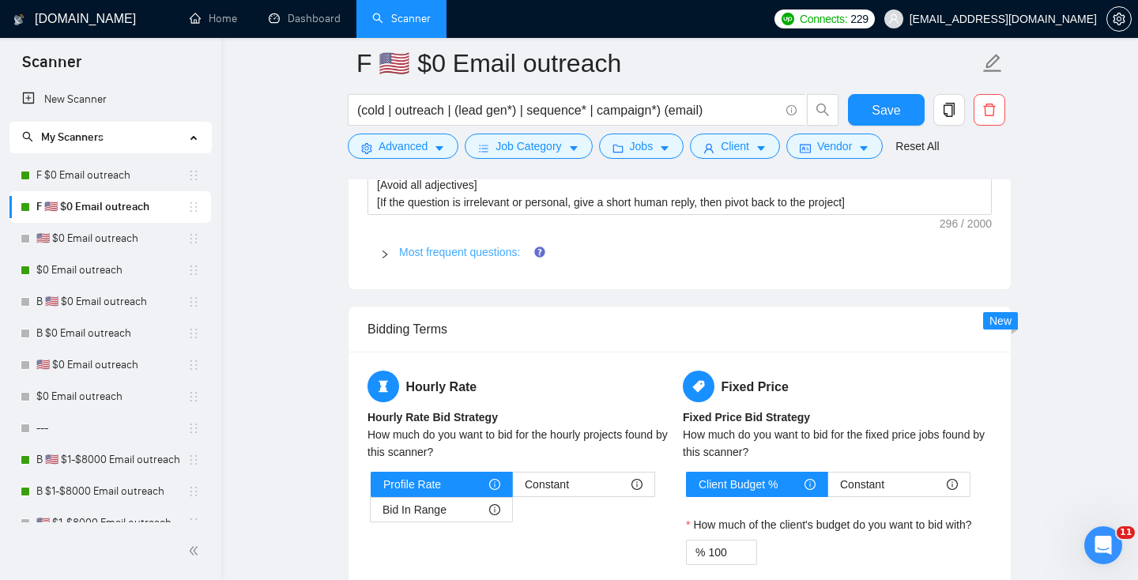
click at [426, 250] on link "Most frequent questions:" at bounding box center [459, 252] width 121 height 13
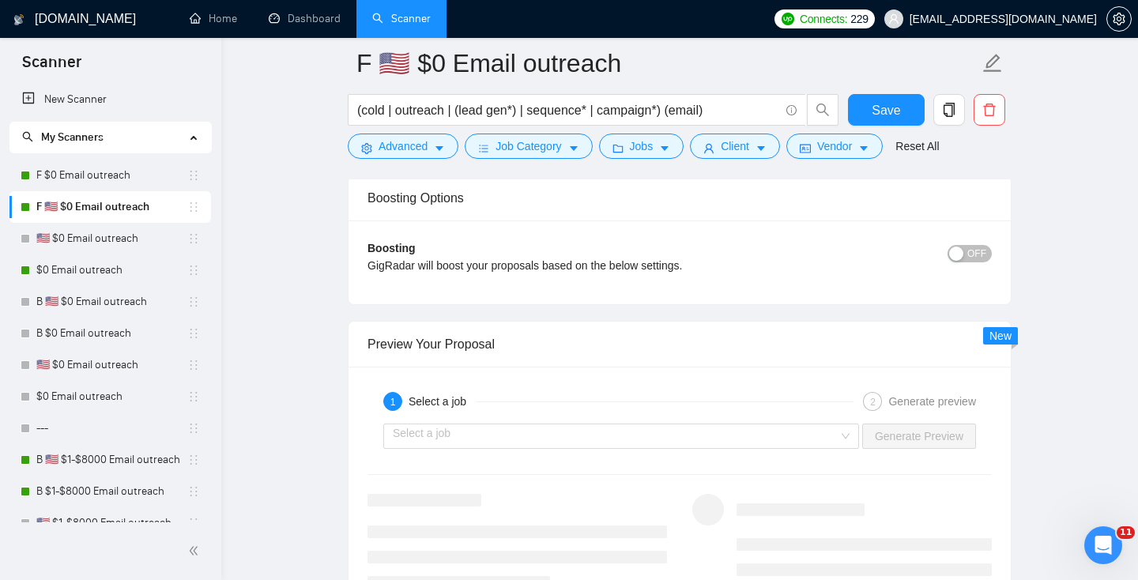
scroll to position [3770, 0]
click at [661, 441] on input "search" at bounding box center [616, 435] width 446 height 24
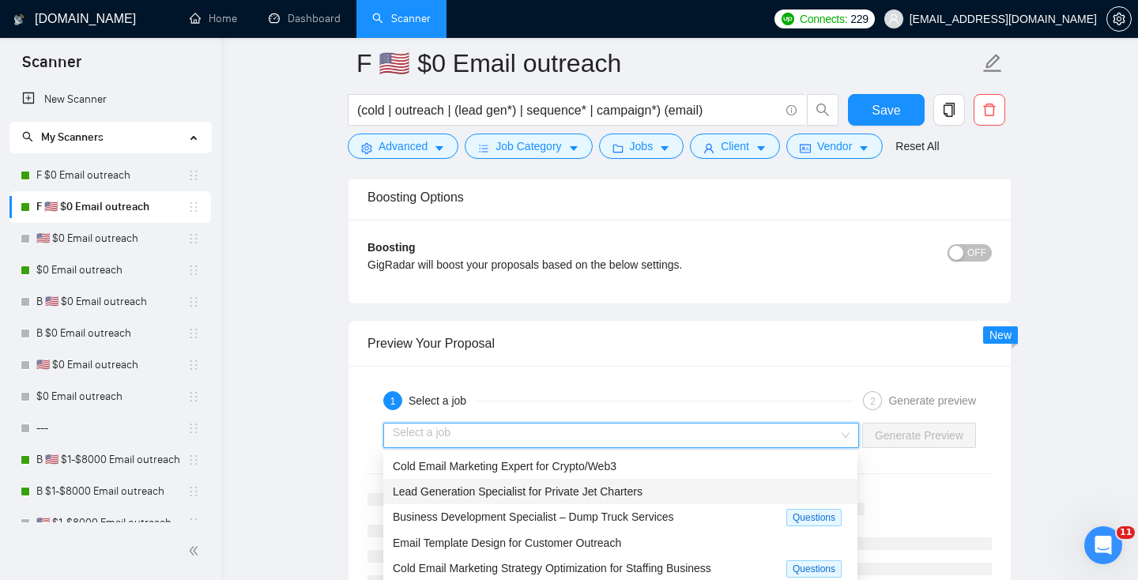
click at [581, 493] on span "Lead Generation Specialist for Private Jet Charters" at bounding box center [518, 491] width 250 height 13
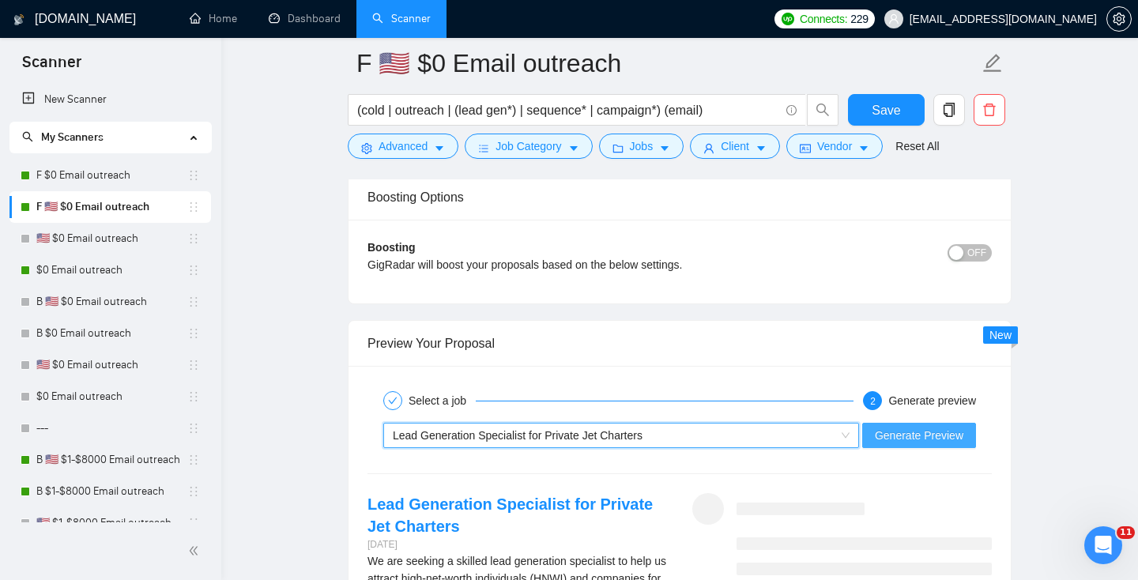
click at [914, 427] on span "Generate Preview" at bounding box center [918, 435] width 88 height 17
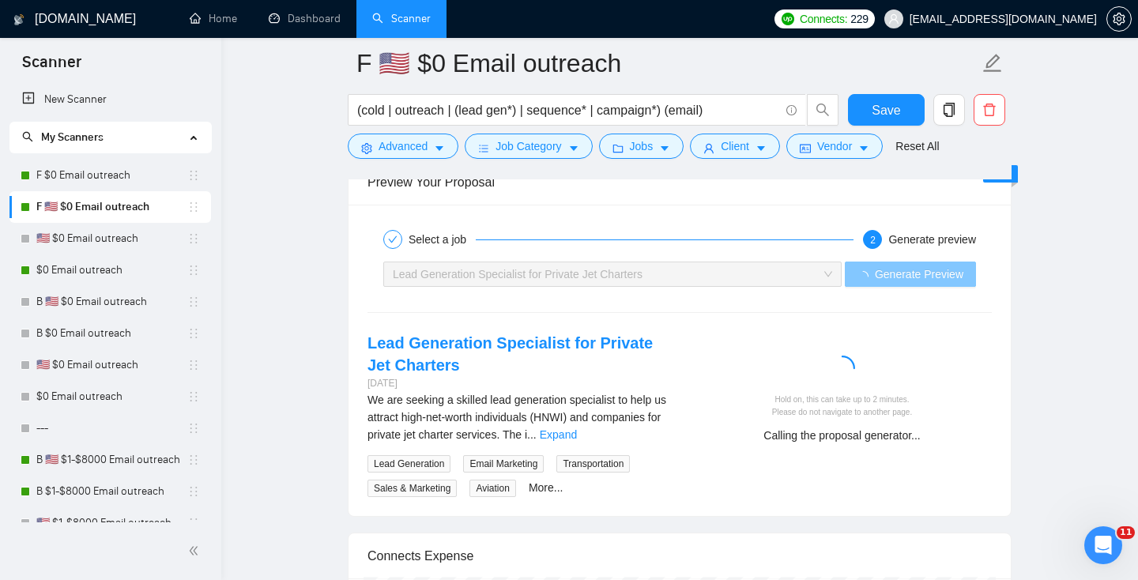
scroll to position [3933, 0]
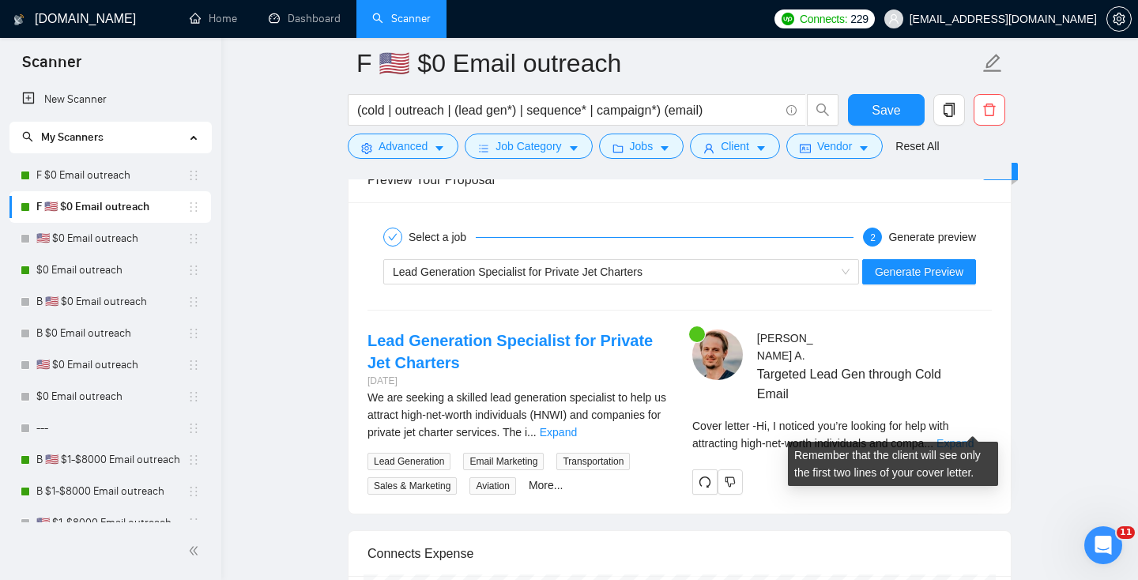
click at [965, 437] on link "Expand" at bounding box center [954, 443] width 37 height 13
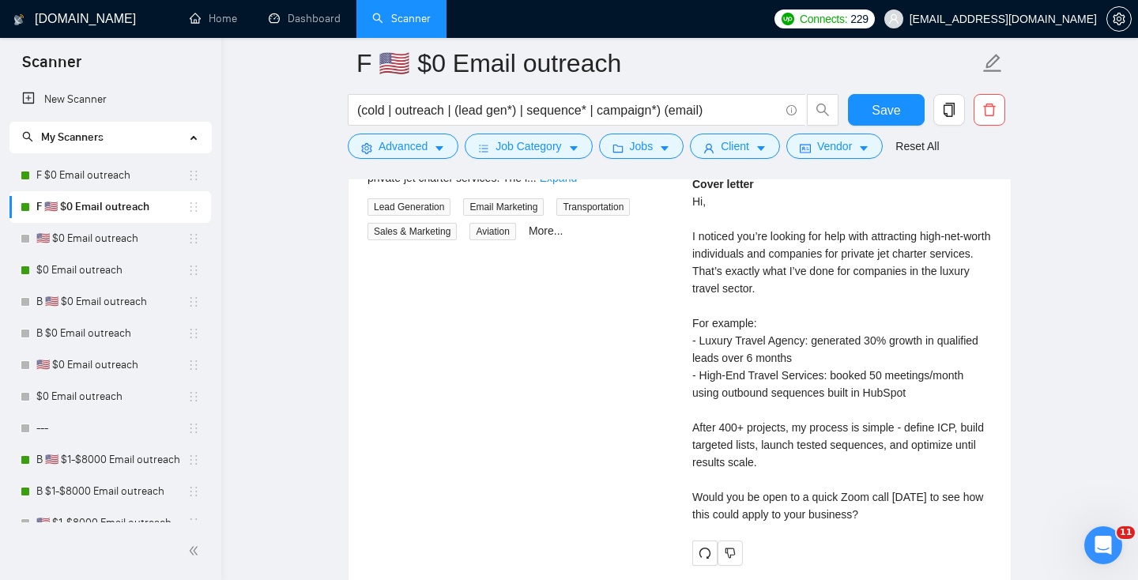
scroll to position [4193, 0]
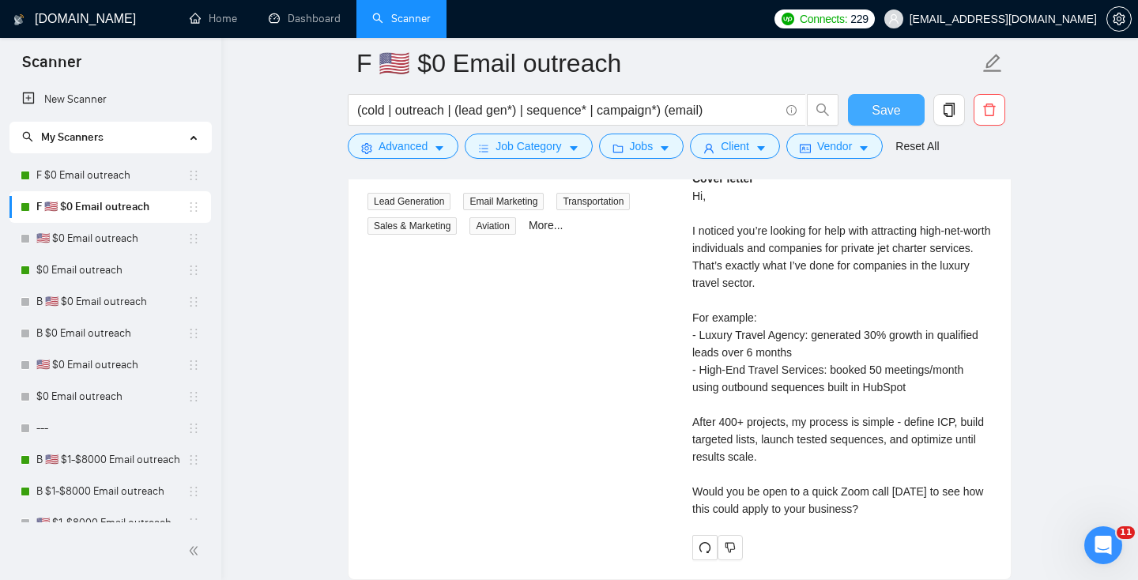
click at [897, 108] on span "Save" at bounding box center [885, 110] width 28 height 20
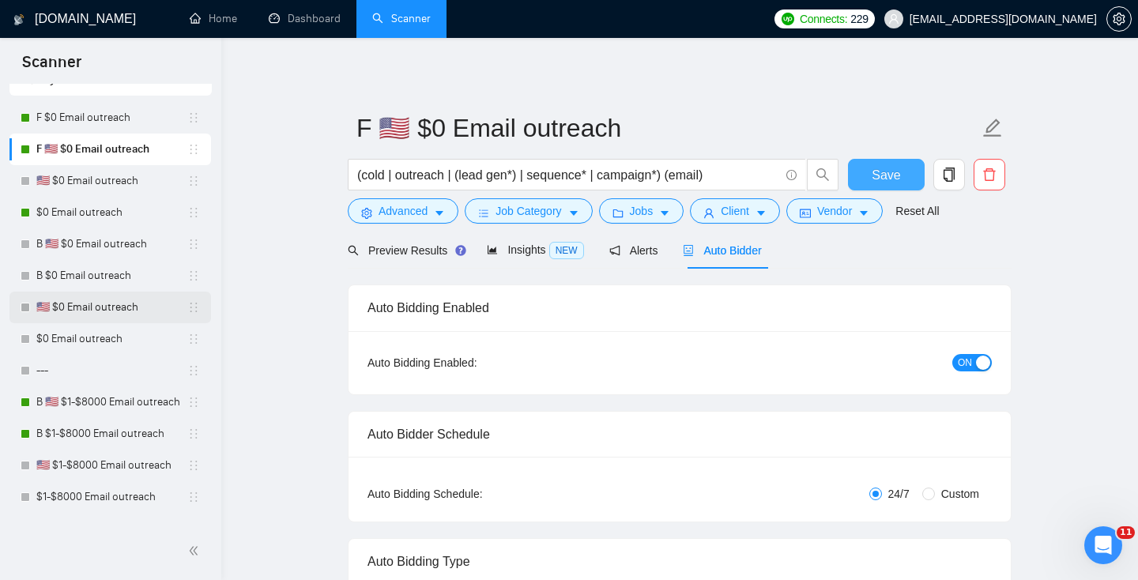
scroll to position [69, 0]
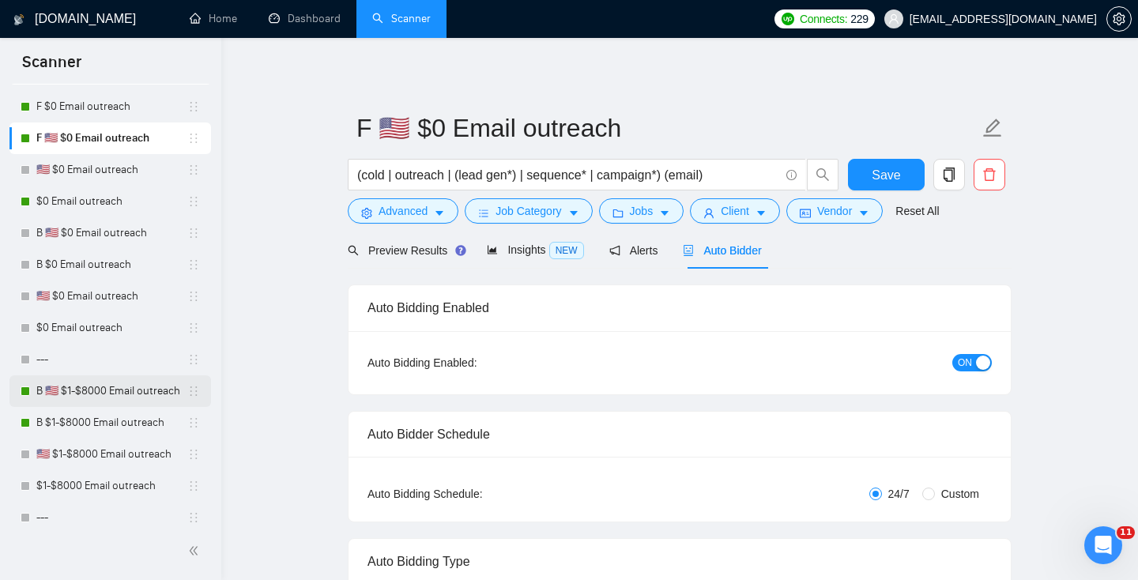
click at [83, 389] on link "B 🇺🇸 $1-$8000 Email outreach" at bounding box center [111, 391] width 151 height 32
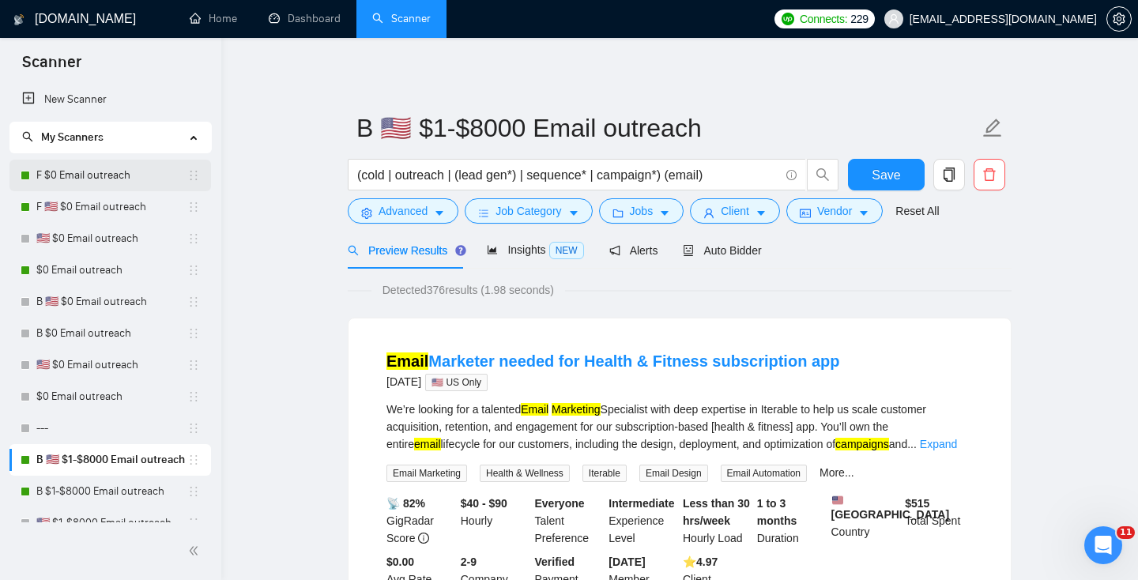
click at [103, 188] on link "F $0 Email outreach" at bounding box center [111, 176] width 151 height 32
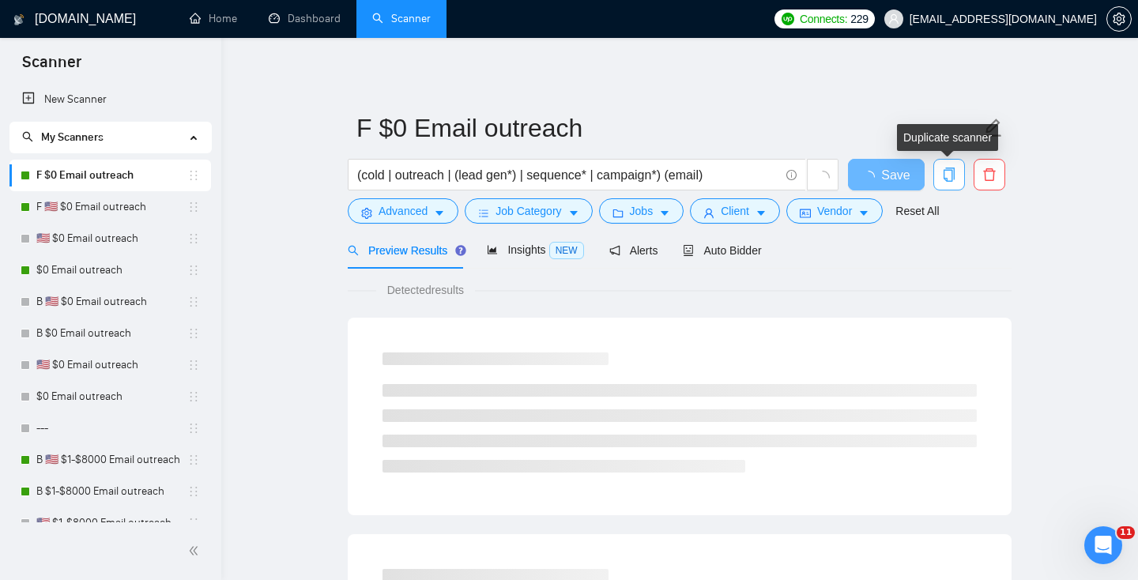
click at [949, 179] on icon "copy" at bounding box center [949, 174] width 14 height 14
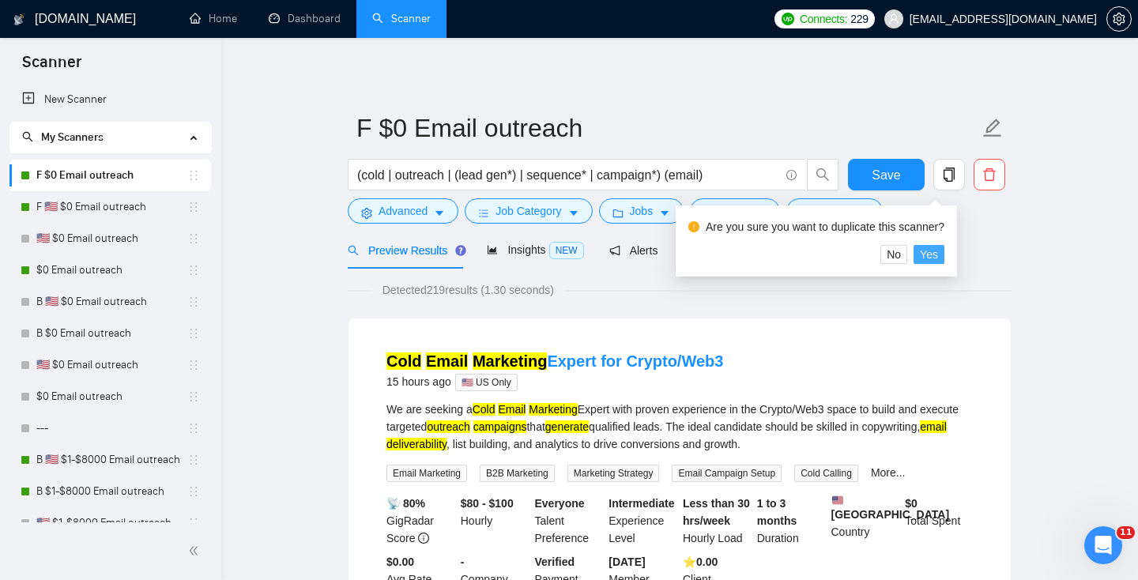
click at [944, 258] on button "Yes" at bounding box center [928, 254] width 31 height 19
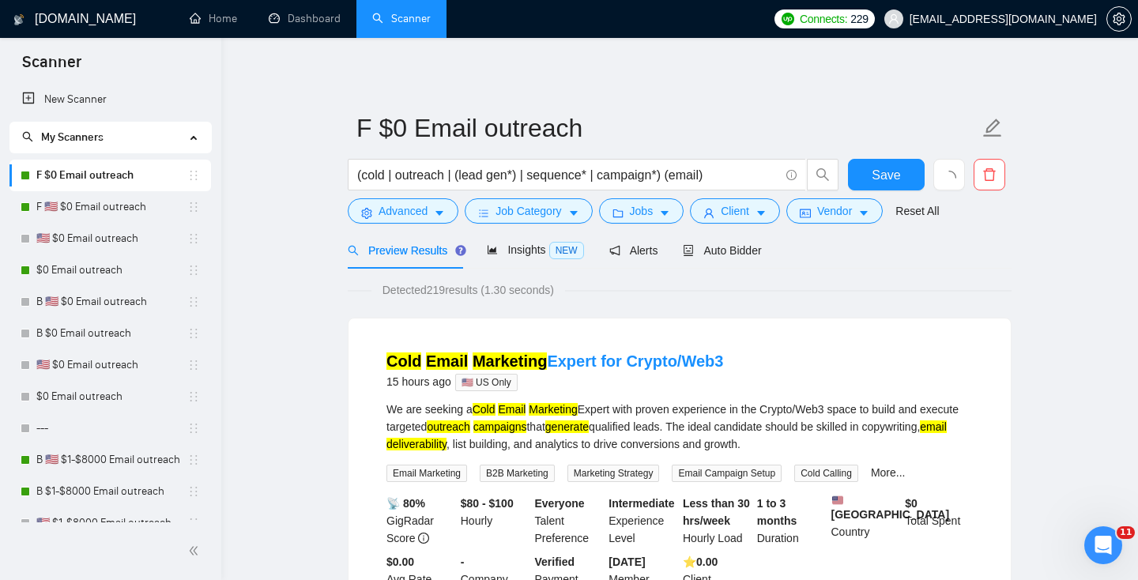
scroll to position [1, 0]
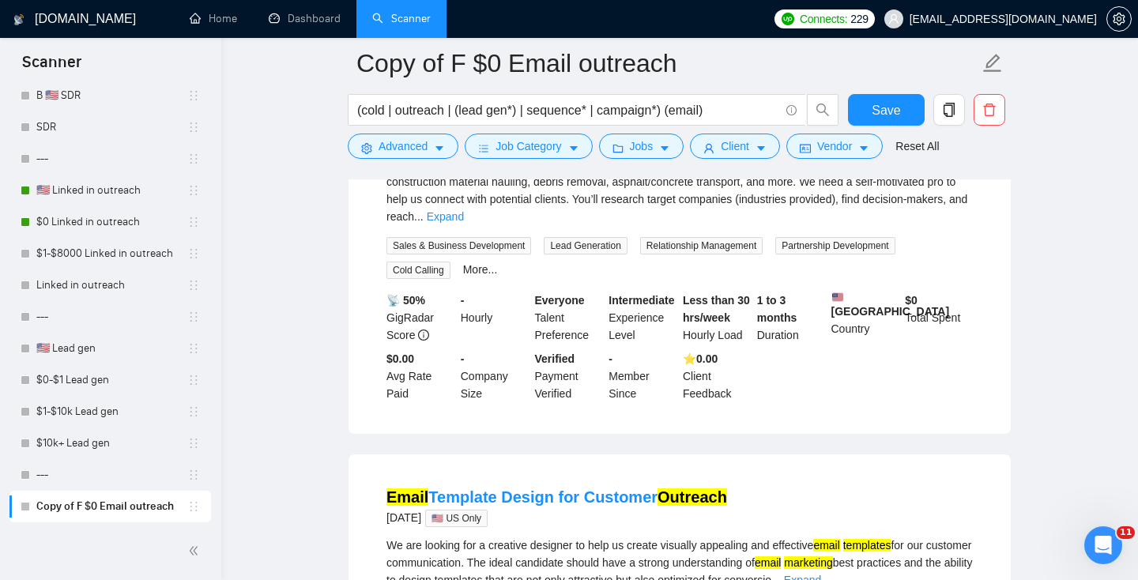
scroll to position [1044, 0]
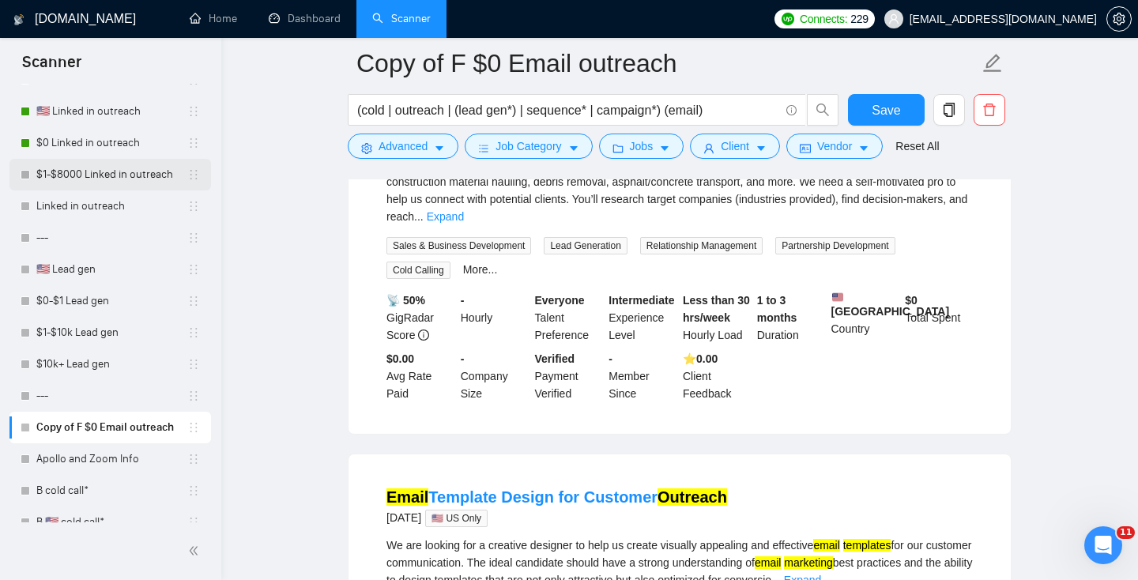
drag, startPoint x: 197, startPoint y: 426, endPoint x: 171, endPoint y: 179, distance: 248.6
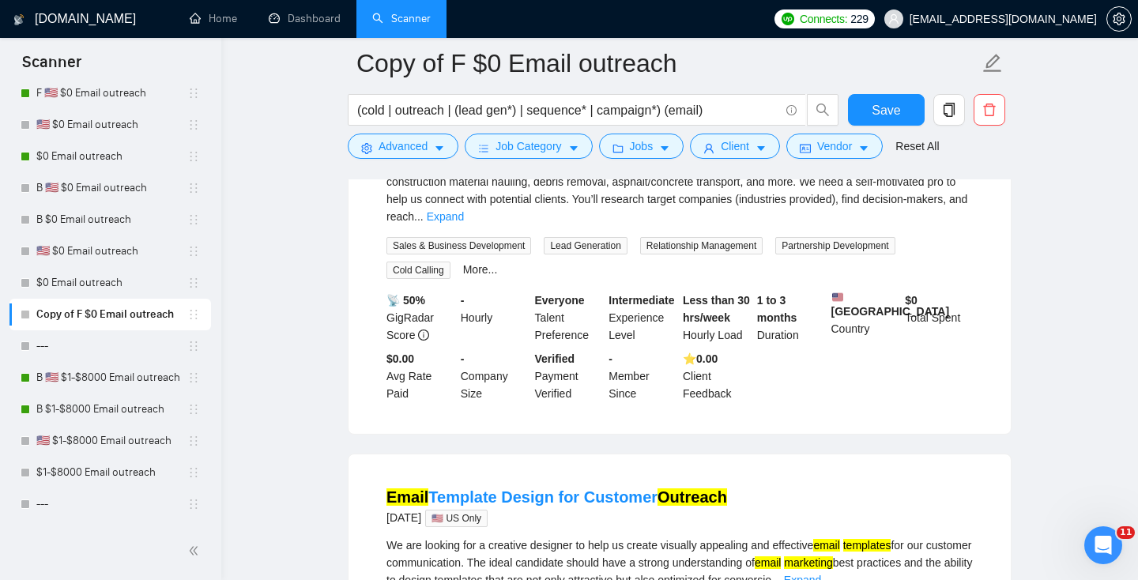
scroll to position [0, 0]
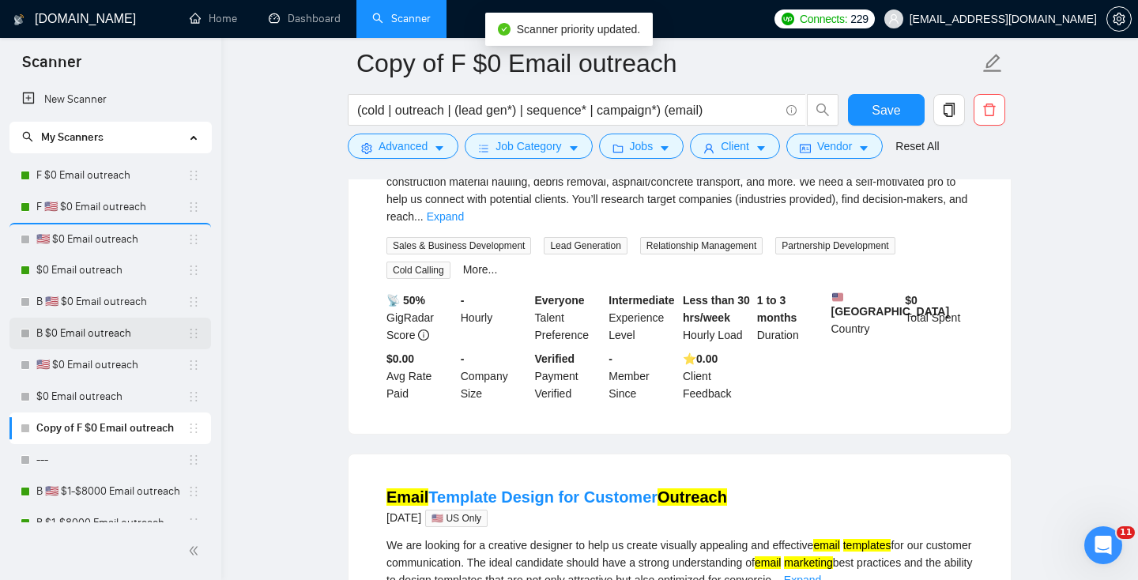
drag, startPoint x: 188, startPoint y: 431, endPoint x: 179, endPoint y: 333, distance: 98.3
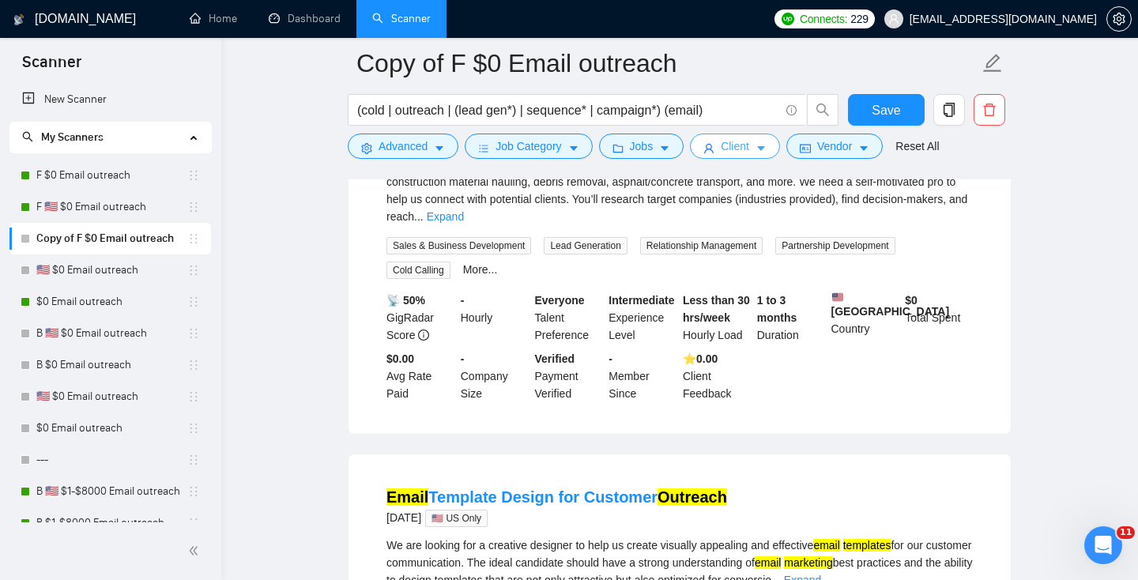
click at [727, 148] on span "Client" at bounding box center [734, 145] width 28 height 17
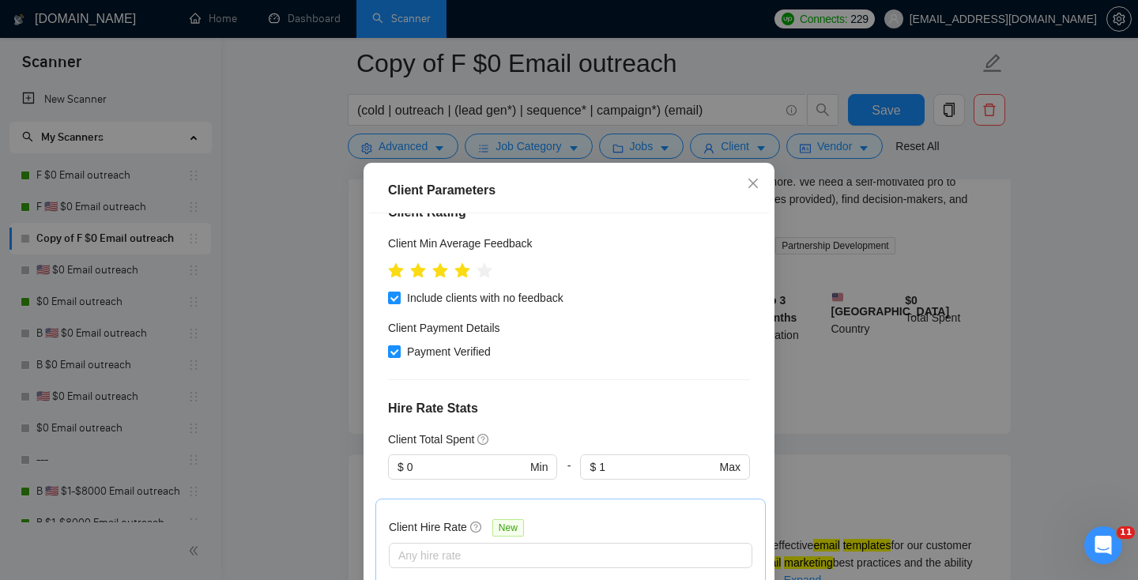
scroll to position [255, 0]
click at [460, 457] on input "0" at bounding box center [466, 465] width 119 height 17
drag, startPoint x: 460, startPoint y: 418, endPoint x: 349, endPoint y: 418, distance: 110.6
click at [349, 418] on div "Client Parameters Client Location Include Client Countries [GEOGRAPHIC_DATA] [G…" at bounding box center [569, 290] width 1138 height 580
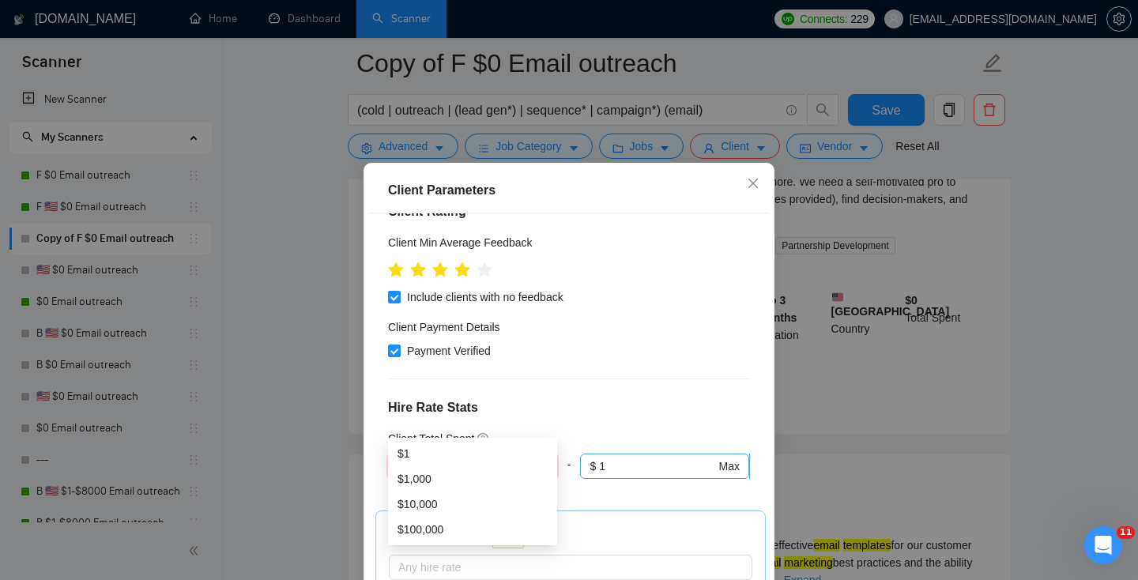
type input "1"
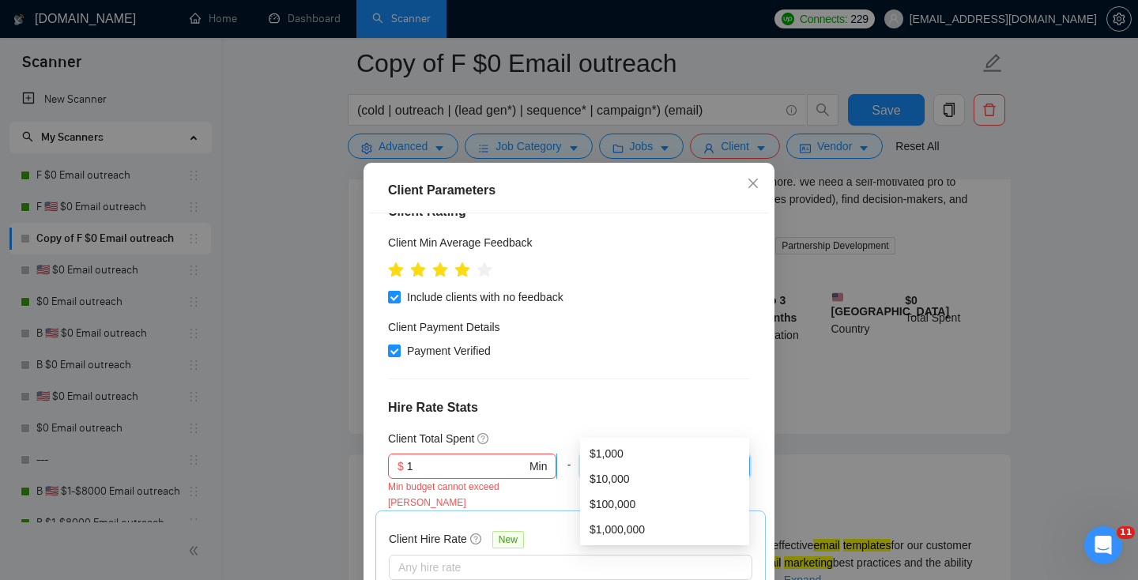
drag, startPoint x: 622, startPoint y: 419, endPoint x: 532, endPoint y: 416, distance: 90.1
click at [532, 453] on div "$ 1 Min Min budget cannot exceed Max - $ 1 Max" at bounding box center [569, 481] width 362 height 57
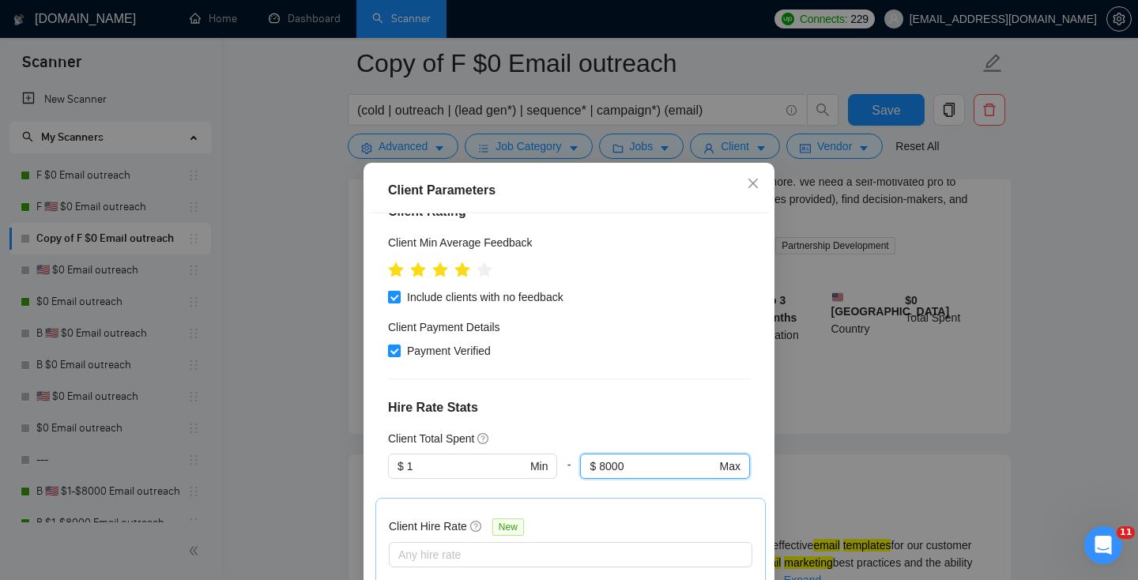
type input "8000"
click at [586, 348] on div "Client Location Include Client Countries [GEOGRAPHIC_DATA] [GEOGRAPHIC_DATA] [G…" at bounding box center [569, 416] width 400 height 406
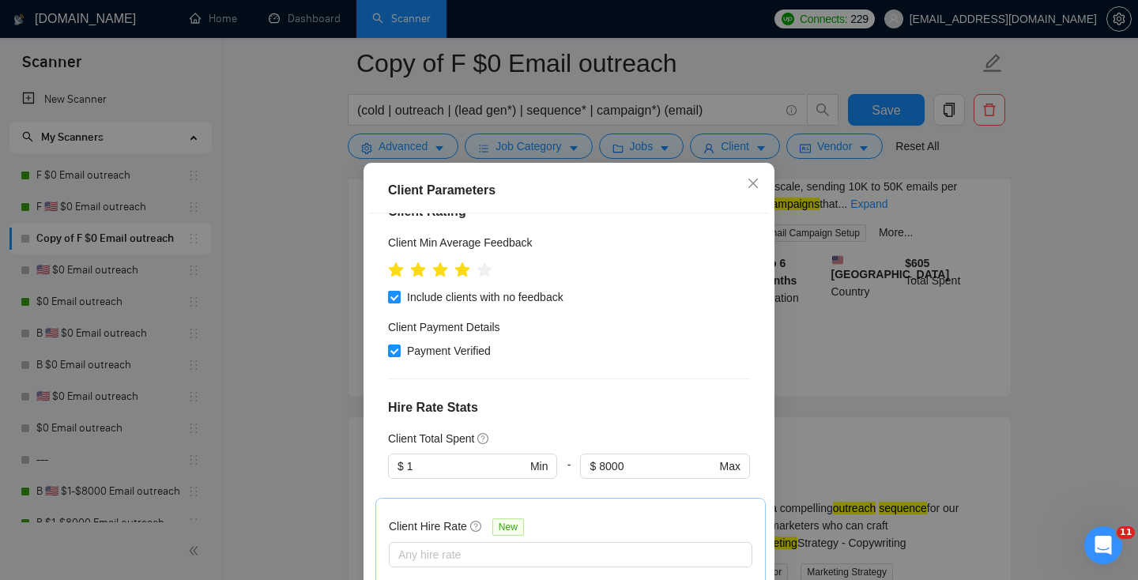
scroll to position [578, 0]
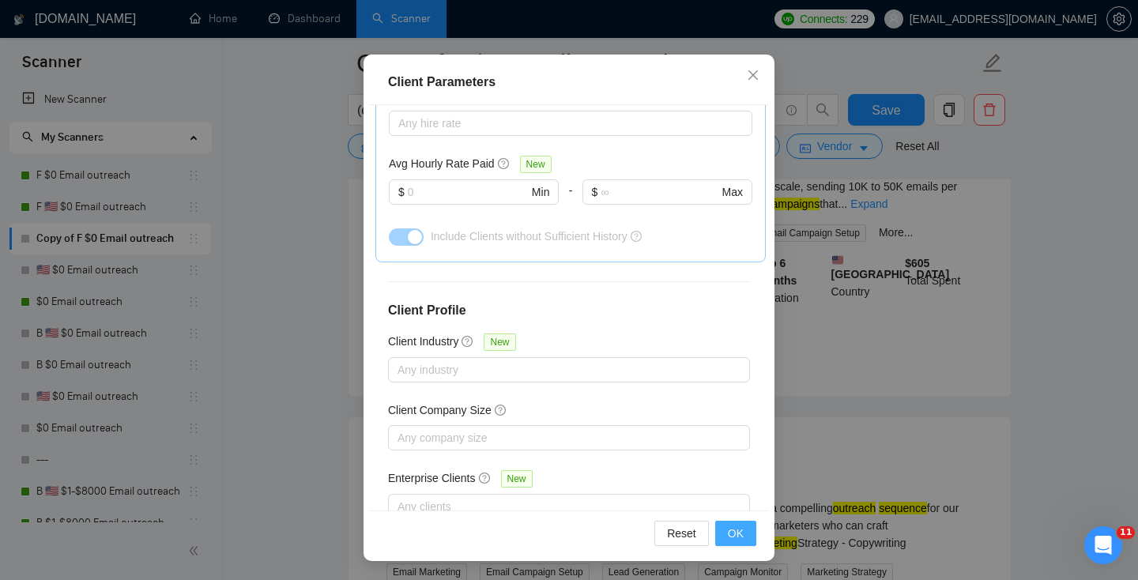
click at [726, 530] on button "OK" at bounding box center [735, 533] width 41 height 25
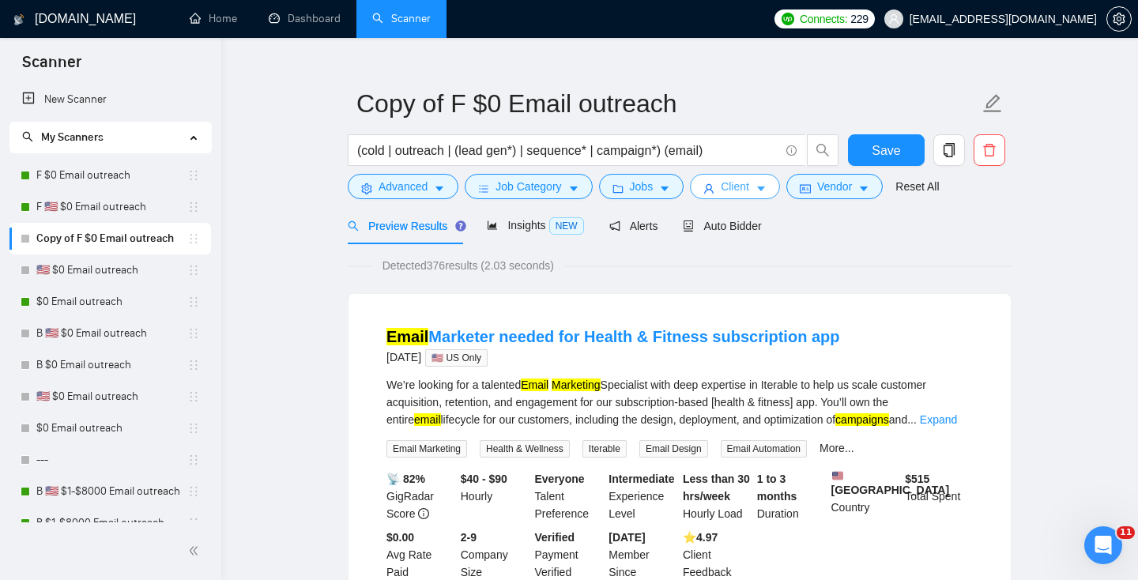
scroll to position [0, 0]
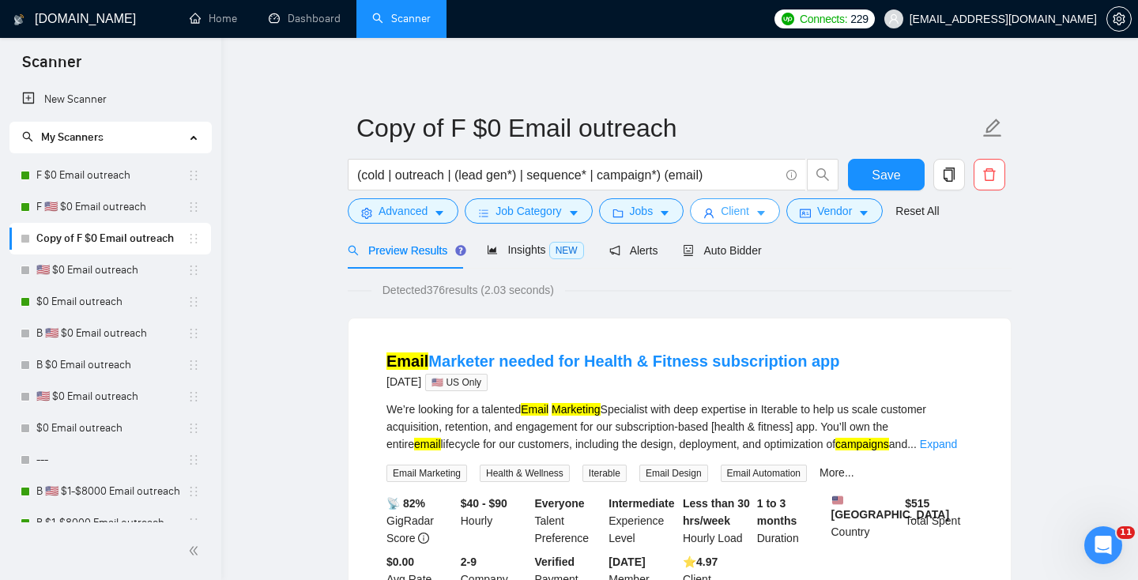
click at [720, 210] on button "Client" at bounding box center [735, 210] width 90 height 25
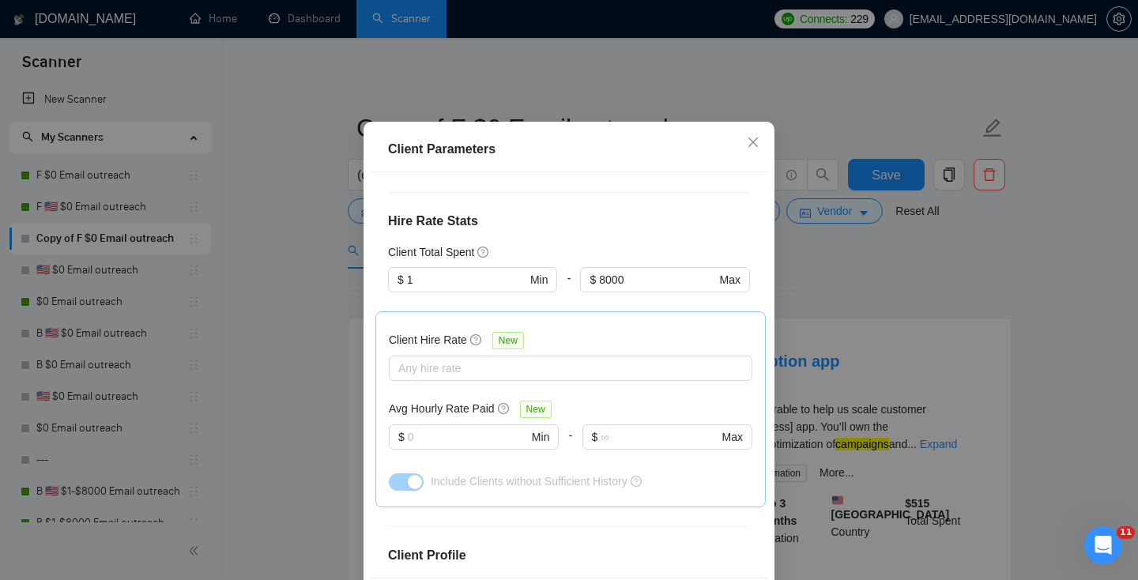
scroll to position [400, 0]
drag, startPoint x: 636, startPoint y: 276, endPoint x: 506, endPoint y: 276, distance: 130.3
click at [506, 276] on div "$ 1 Min - 8000 $ 8000 Max" at bounding box center [569, 290] width 362 height 44
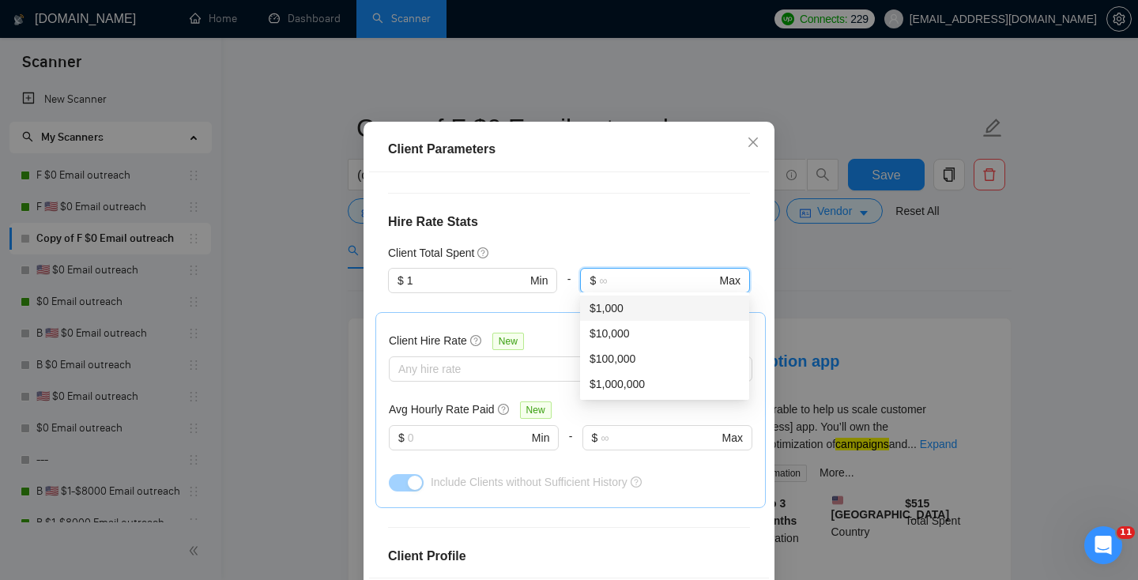
click at [605, 245] on div "Client Total Spent" at bounding box center [569, 252] width 362 height 17
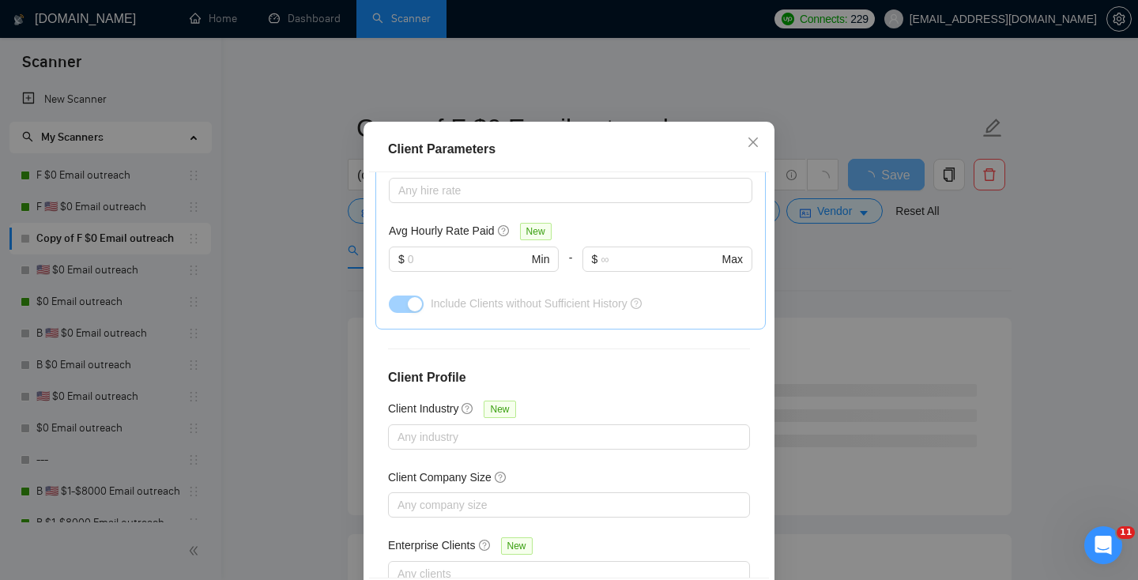
scroll to position [108, 0]
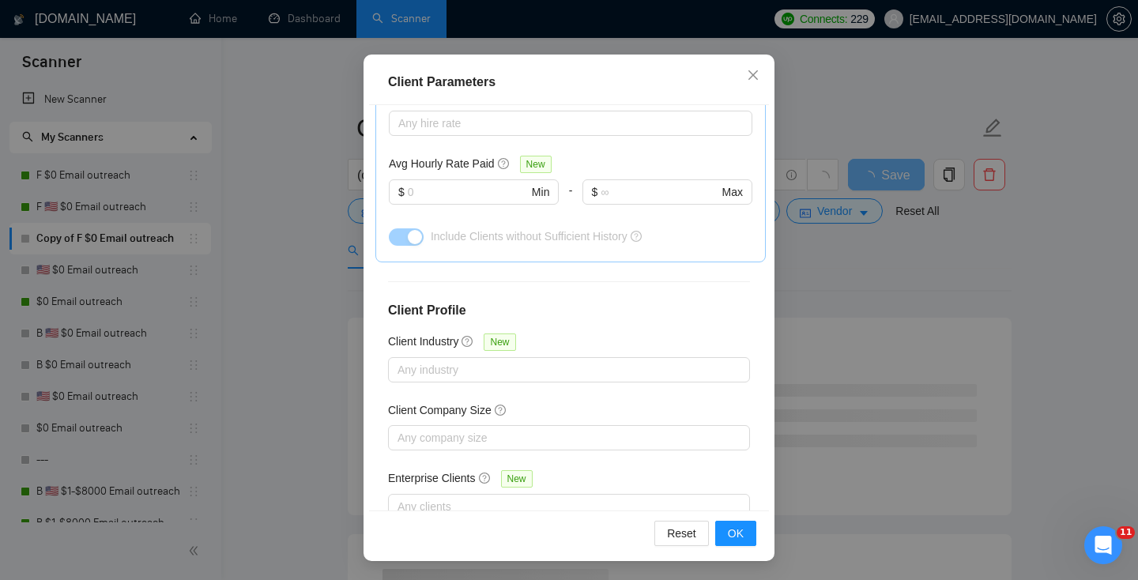
click at [741, 547] on div "Reset OK" at bounding box center [569, 532] width 400 height 45
click at [739, 533] on span "OK" at bounding box center [736, 533] width 16 height 17
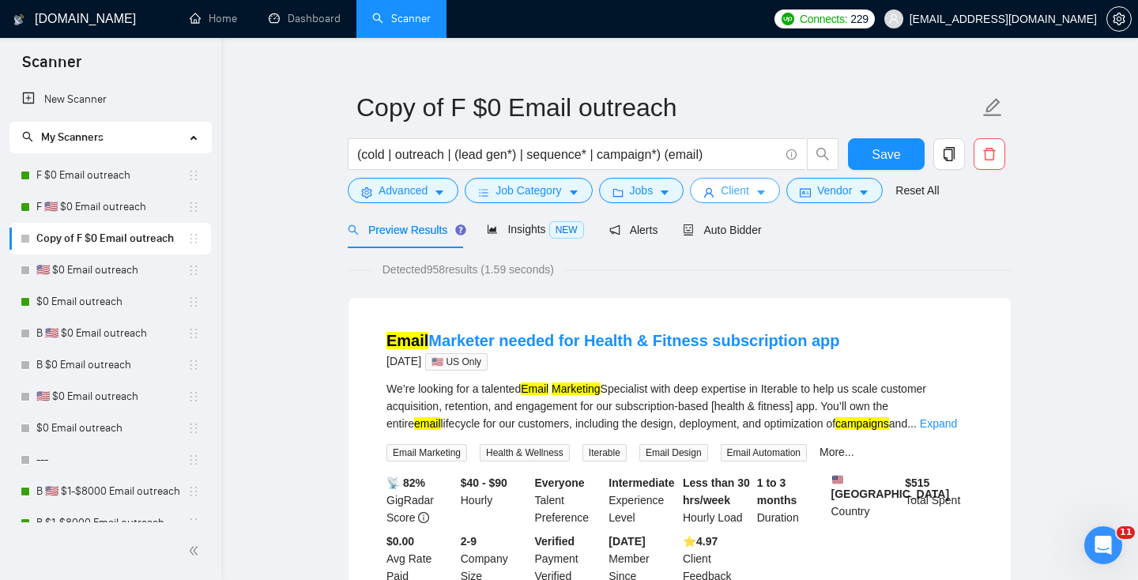
scroll to position [17, 0]
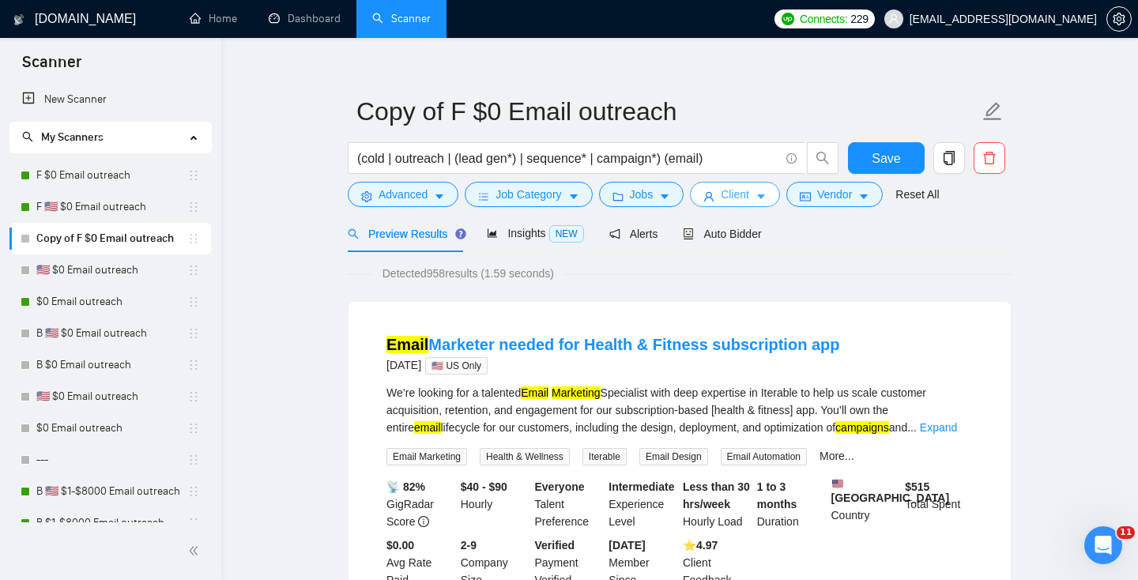
click at [749, 195] on span "Client" at bounding box center [734, 194] width 28 height 17
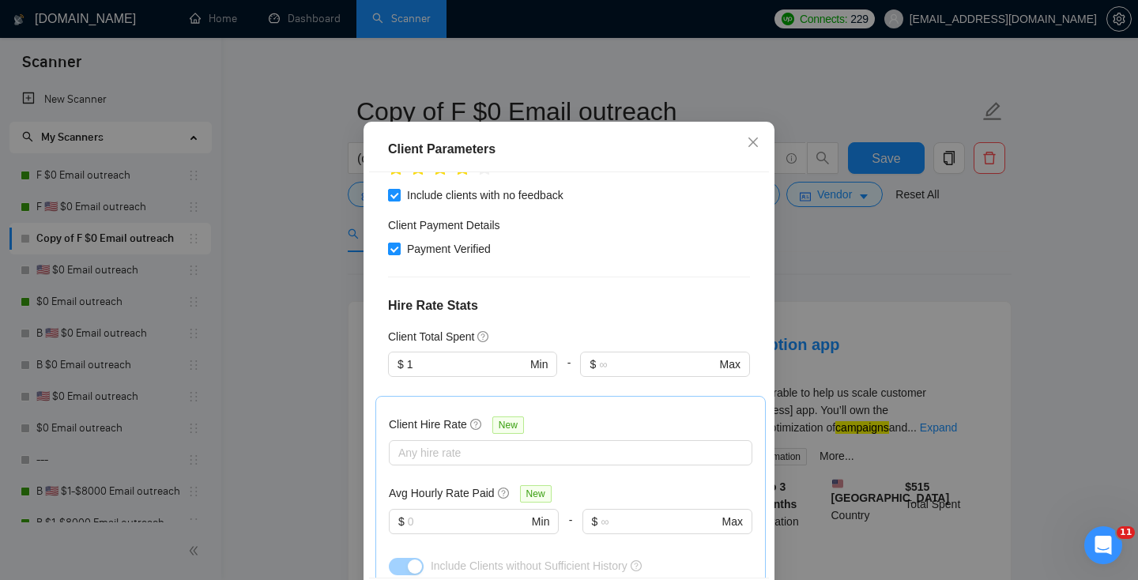
scroll to position [312, 0]
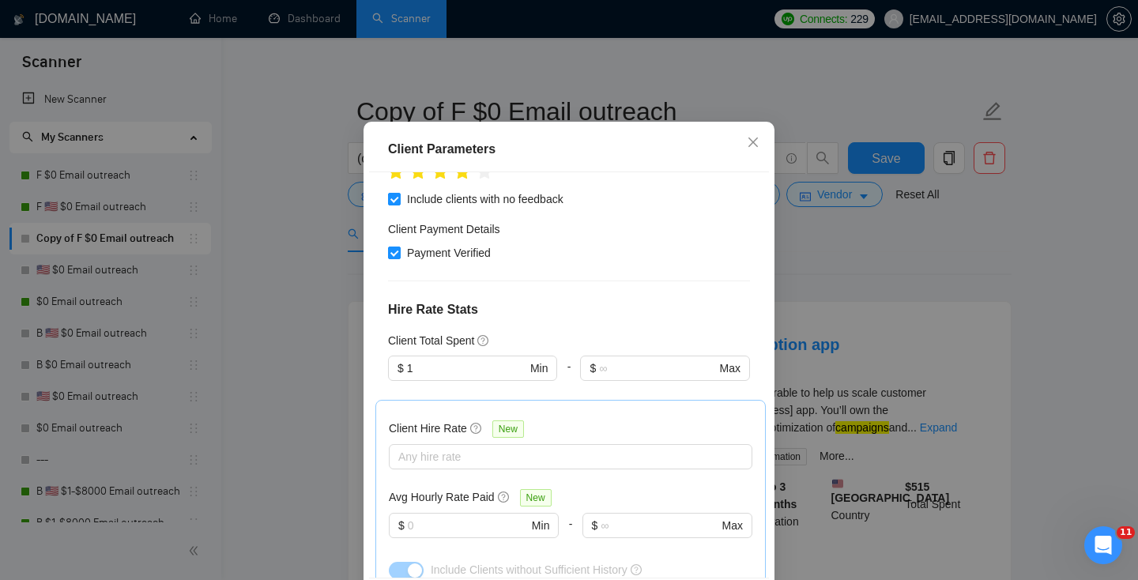
click at [904, 258] on div "Client Parameters Client Location Include Client Countries [GEOGRAPHIC_DATA] [G…" at bounding box center [569, 290] width 1138 height 580
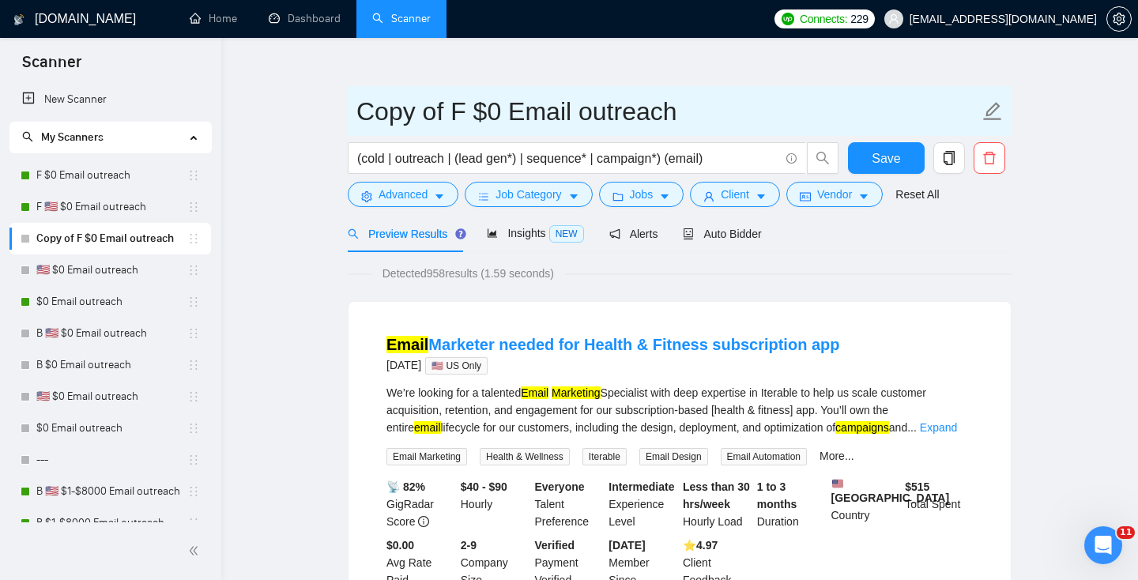
click at [495, 110] on input "Copy of F $0 Email outreach" at bounding box center [667, 111] width 622 height 39
drag, startPoint x: 449, startPoint y: 110, endPoint x: 269, endPoint y: 80, distance: 182.6
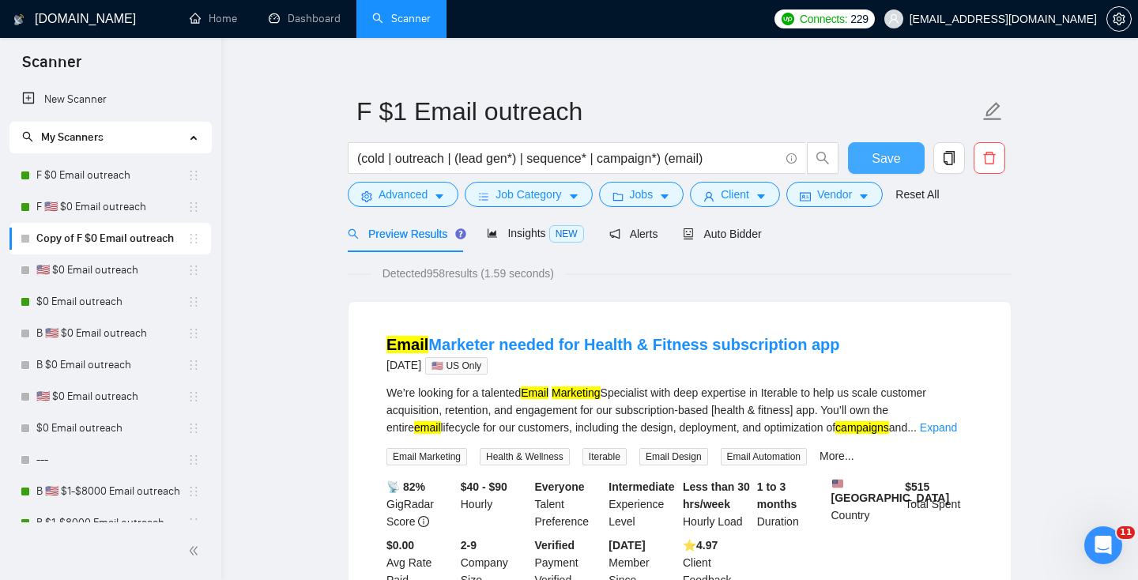
click at [882, 150] on span "Save" at bounding box center [885, 159] width 28 height 20
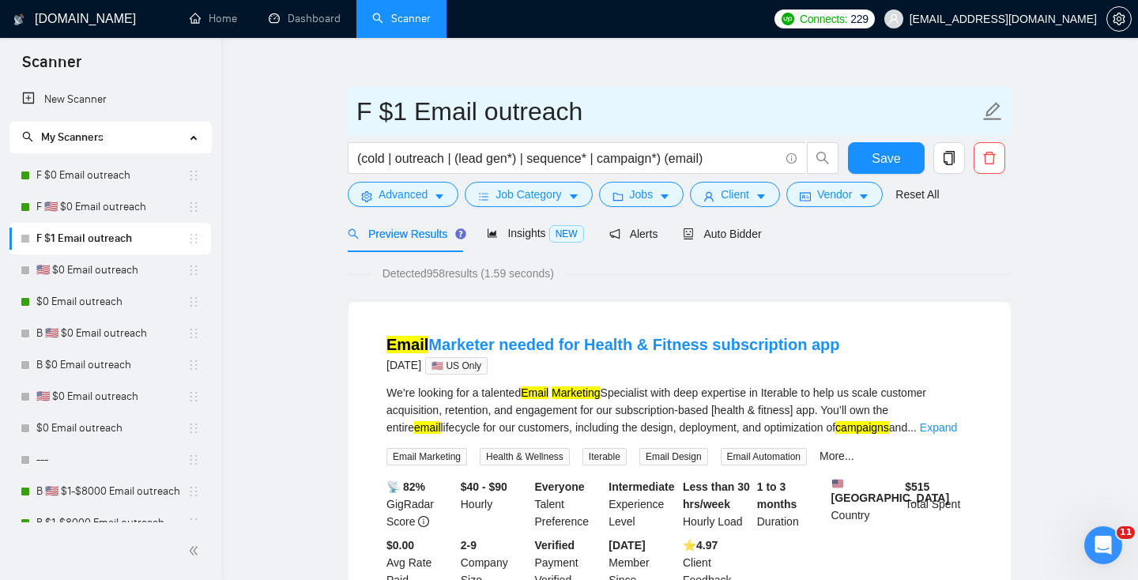
click at [401, 111] on input "F $1 Email outreach" at bounding box center [667, 111] width 622 height 39
type input "F $1+ Email outreach"
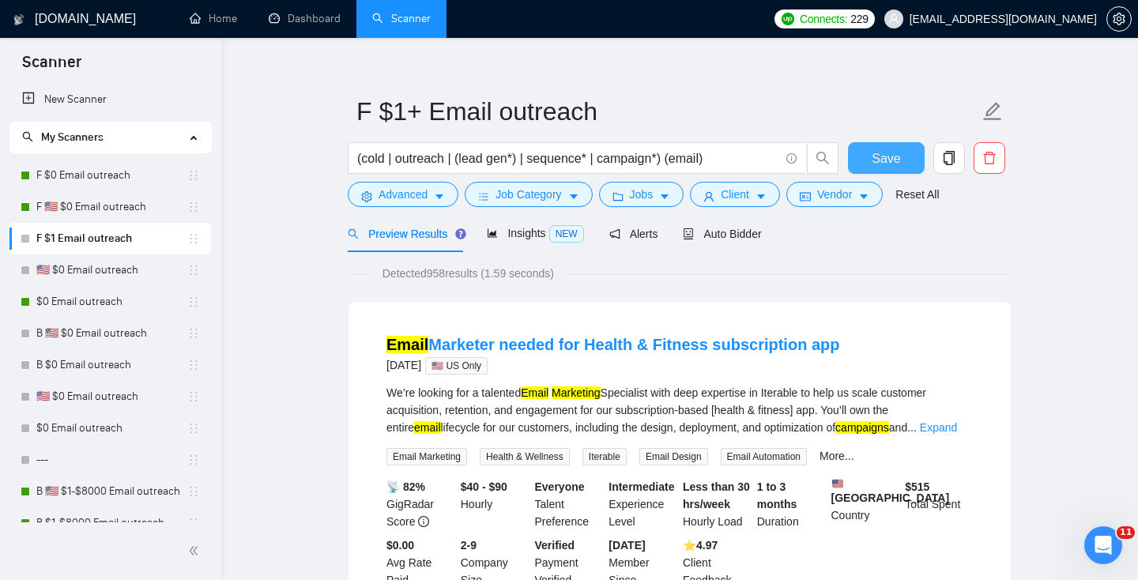
click at [891, 157] on span "Save" at bounding box center [885, 159] width 28 height 20
click at [742, 243] on div "Auto Bidder" at bounding box center [722, 233] width 78 height 37
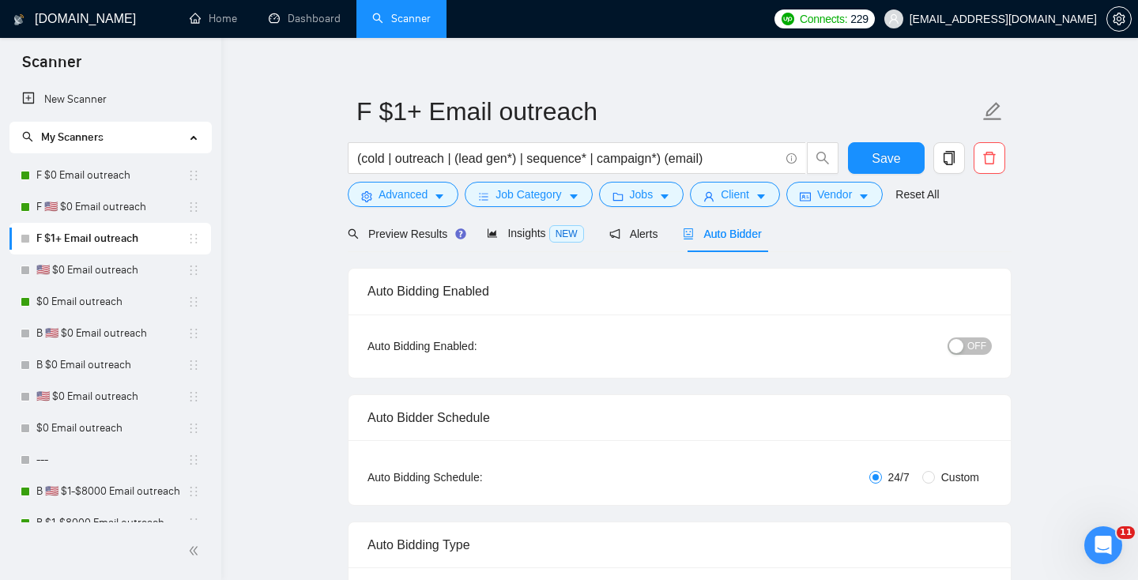
click at [973, 345] on span "OFF" at bounding box center [976, 345] width 19 height 17
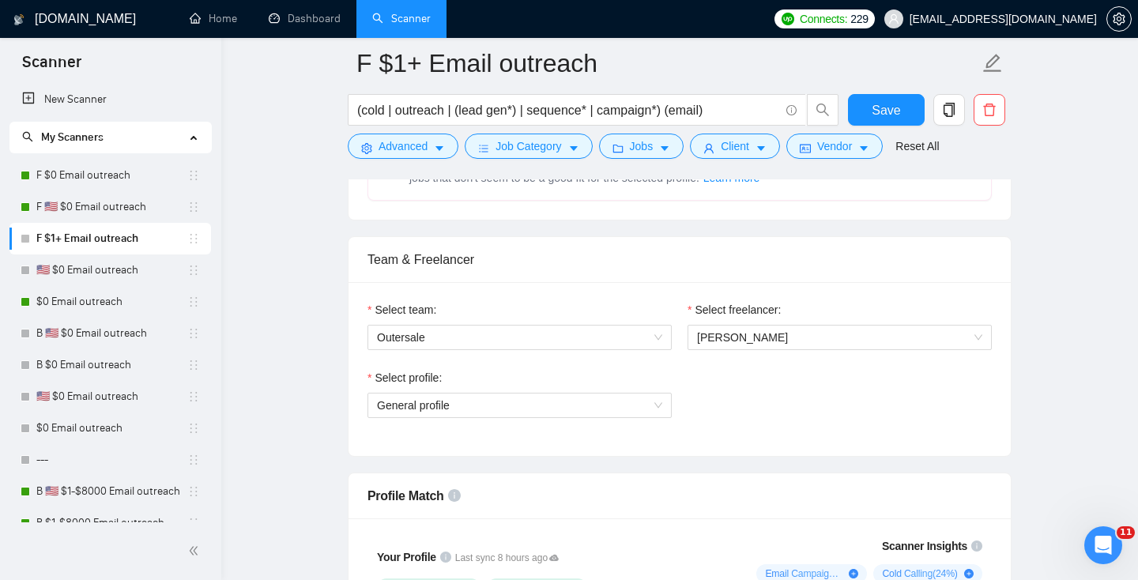
scroll to position [732, 0]
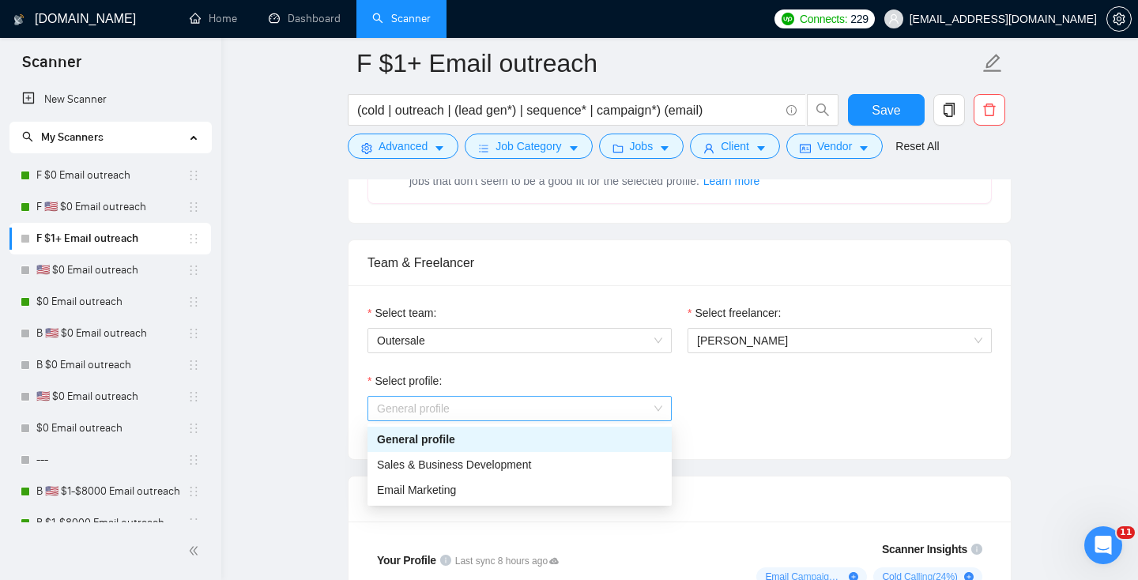
click at [458, 409] on span "General profile" at bounding box center [519, 409] width 285 height 24
click at [499, 465] on span "Sales & Business Development" at bounding box center [454, 464] width 154 height 13
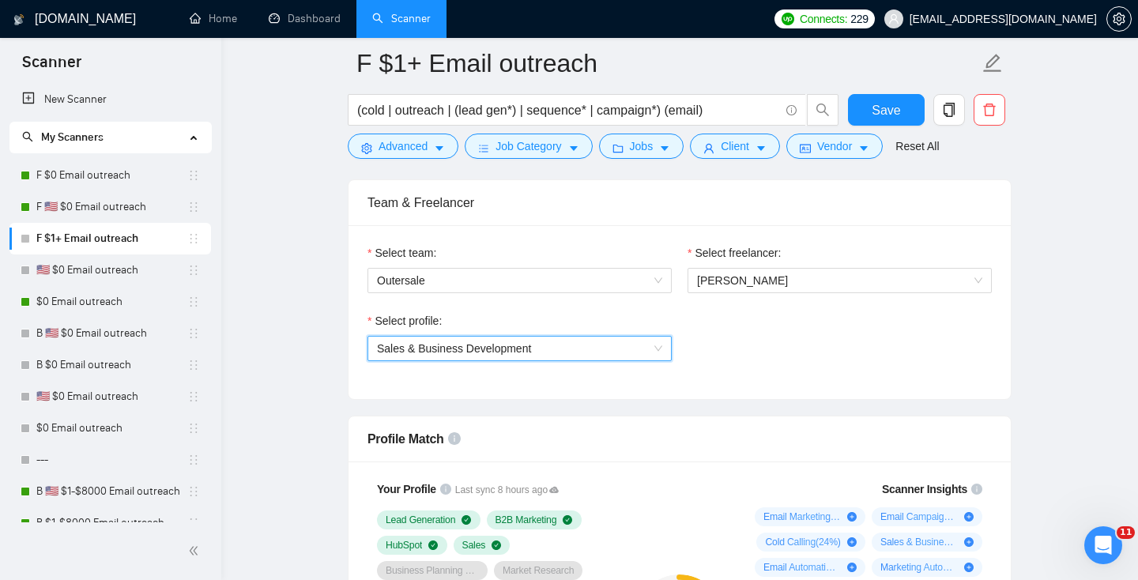
scroll to position [792, 0]
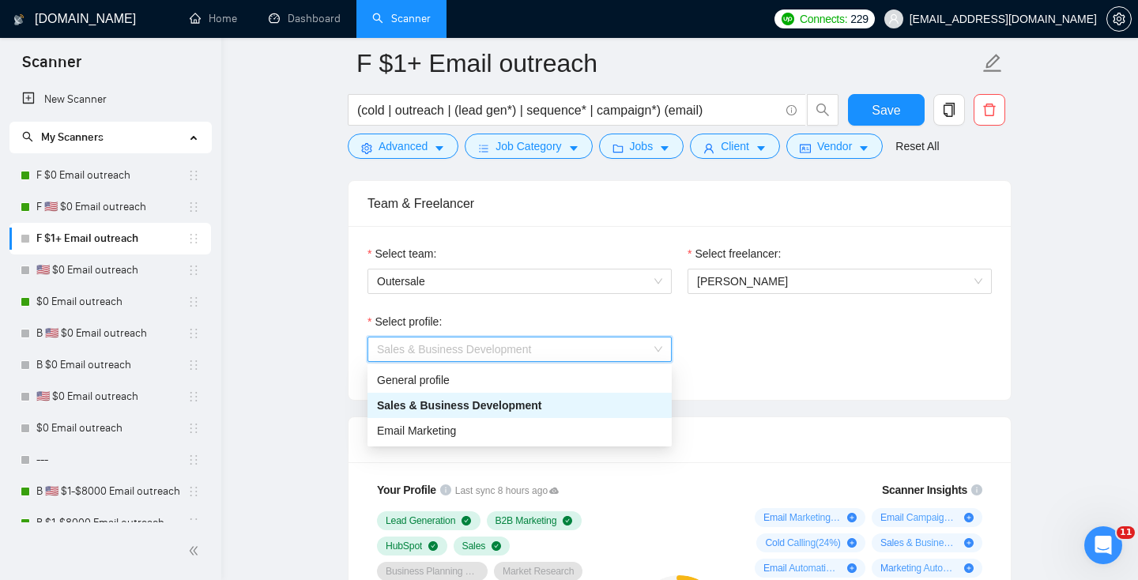
click at [451, 355] on span "Sales & Business Development" at bounding box center [519, 349] width 285 height 24
click at [453, 428] on span "Email Marketing" at bounding box center [416, 430] width 79 height 13
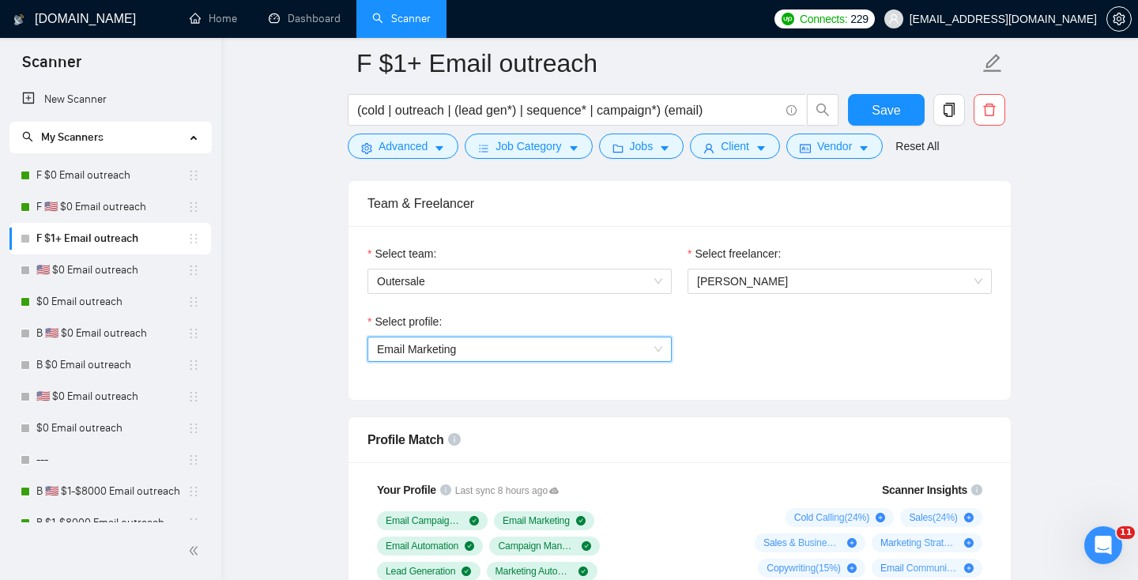
scroll to position [1016, 0]
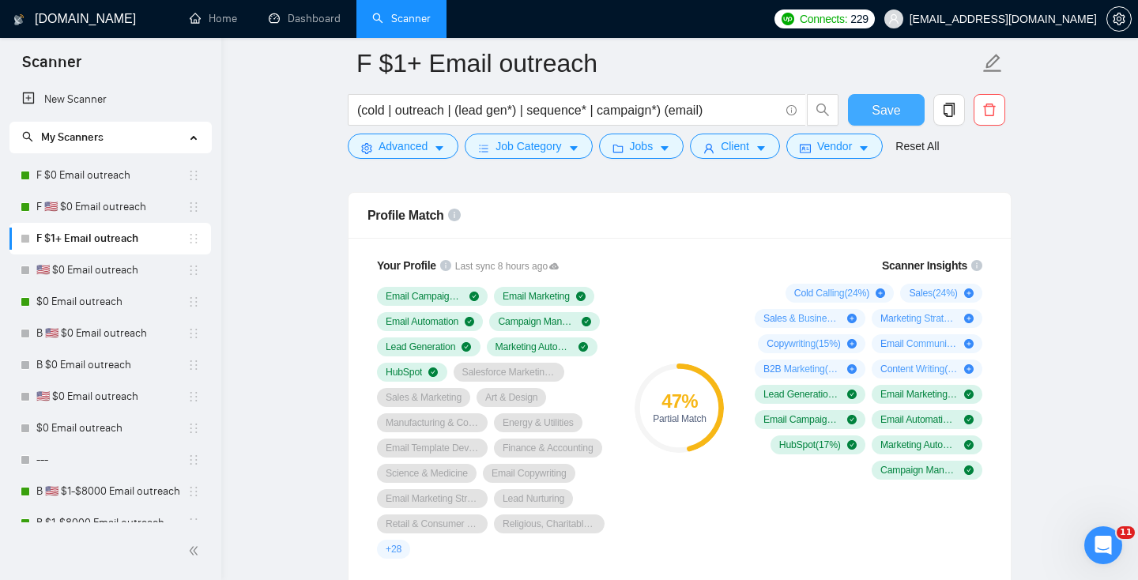
click at [873, 126] on button "Save" at bounding box center [886, 110] width 77 height 32
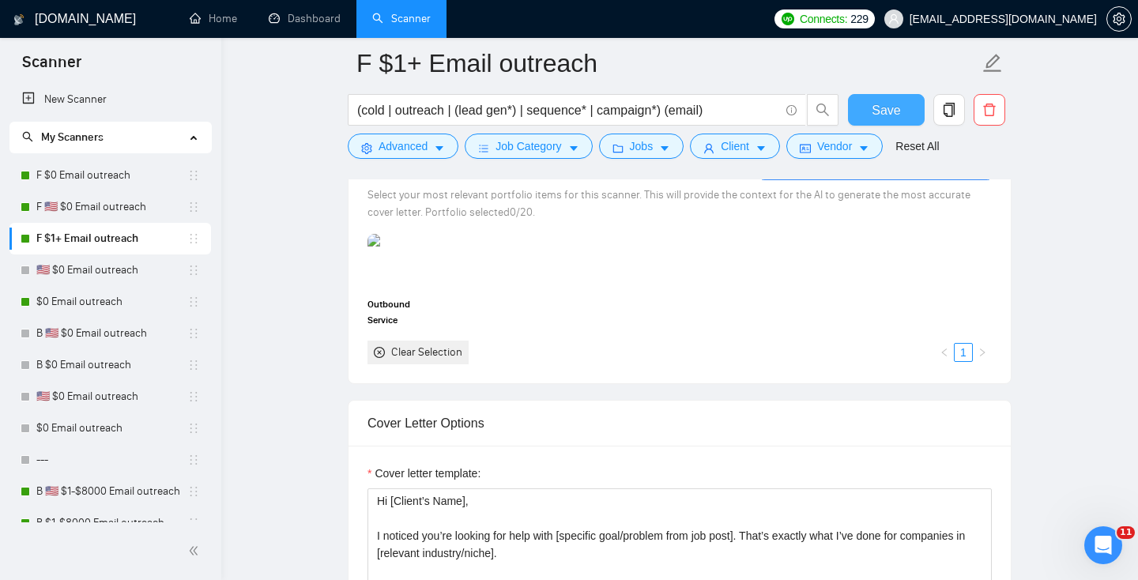
scroll to position [1524, 0]
click at [397, 266] on img at bounding box center [402, 263] width 66 height 52
click at [861, 110] on button "Save" at bounding box center [886, 110] width 77 height 32
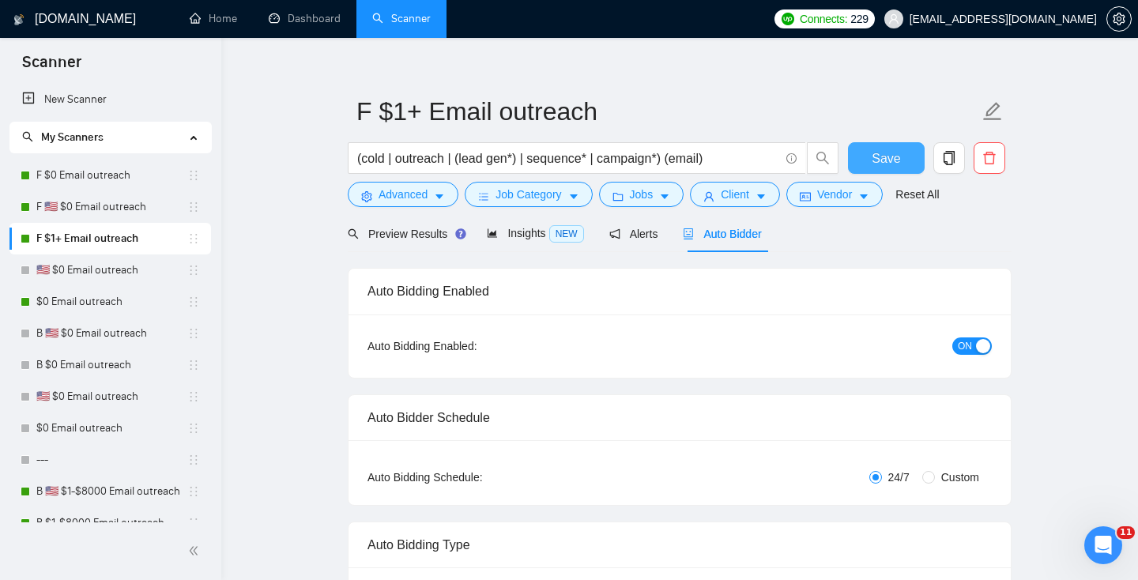
scroll to position [0, 0]
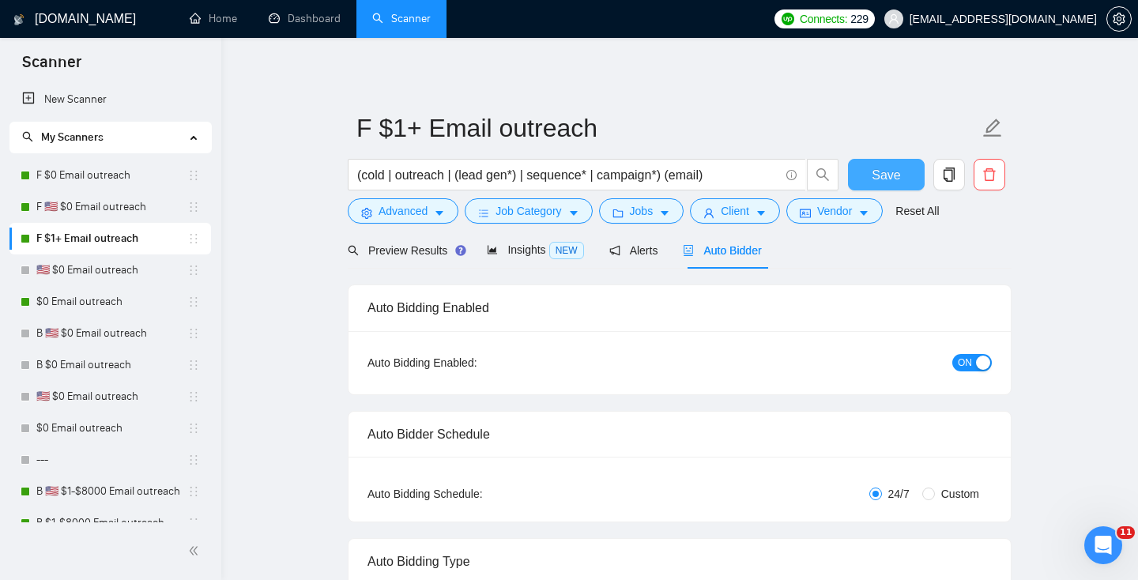
drag, startPoint x: 884, startPoint y: 170, endPoint x: 562, endPoint y: 226, distance: 327.1
click at [884, 170] on span "Save" at bounding box center [885, 175] width 28 height 20
click at [111, 208] on link "F 🇺🇸 $0 Email outreach" at bounding box center [111, 207] width 151 height 32
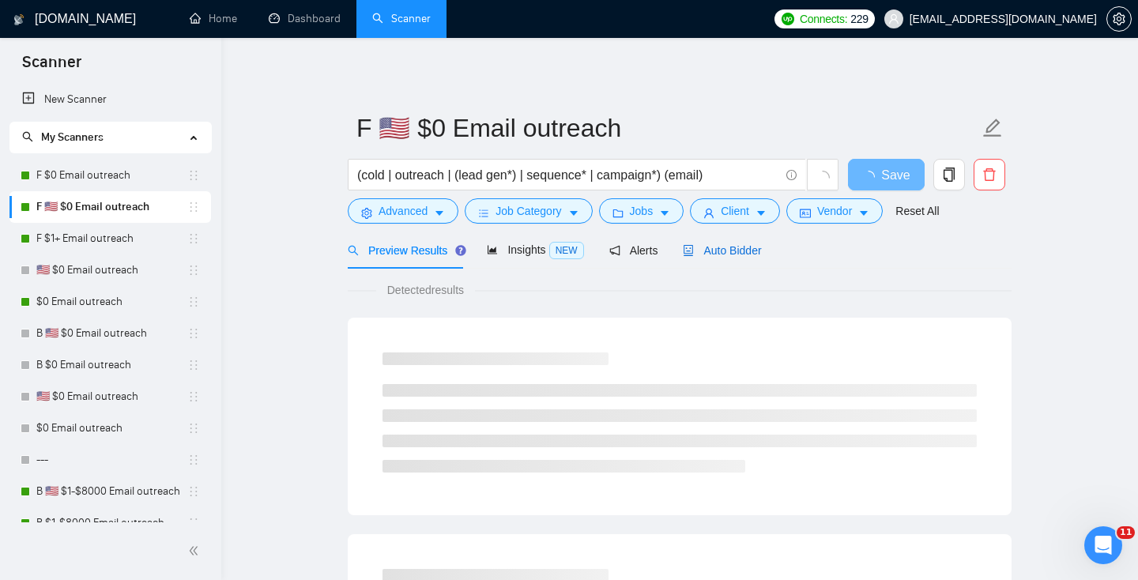
click at [728, 247] on span "Auto Bidder" at bounding box center [722, 250] width 78 height 13
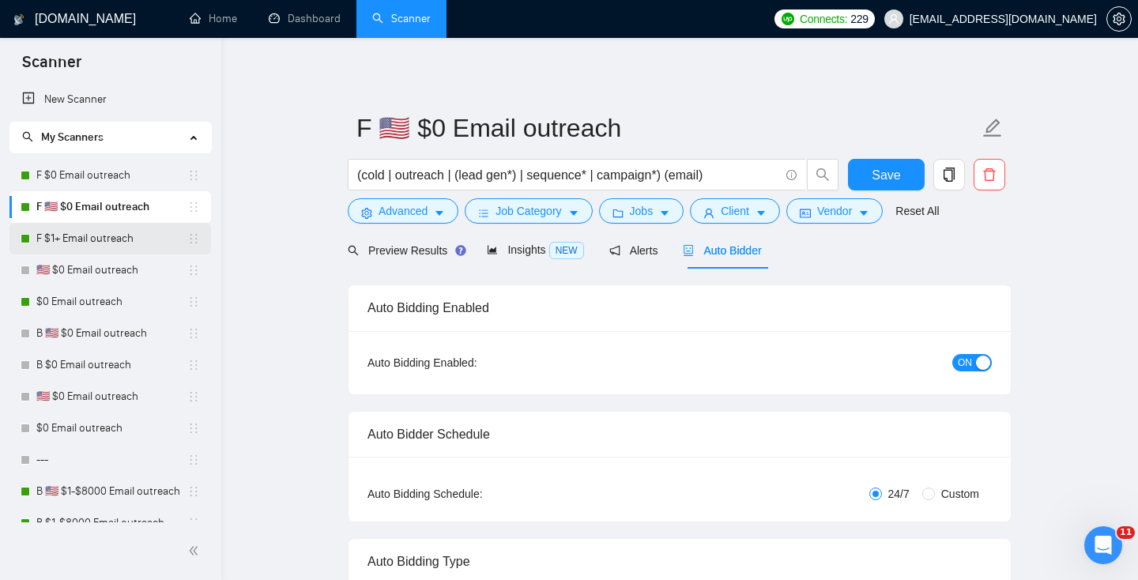
click at [106, 246] on link "F $1+ Email outreach" at bounding box center [111, 239] width 151 height 32
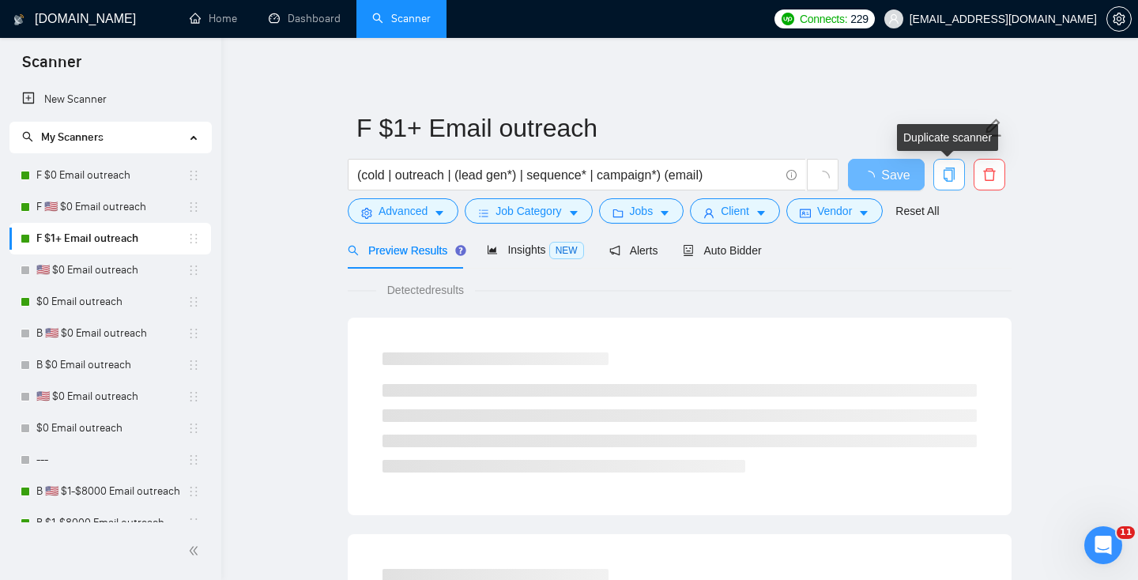
click at [947, 172] on icon "copy" at bounding box center [949, 174] width 14 height 14
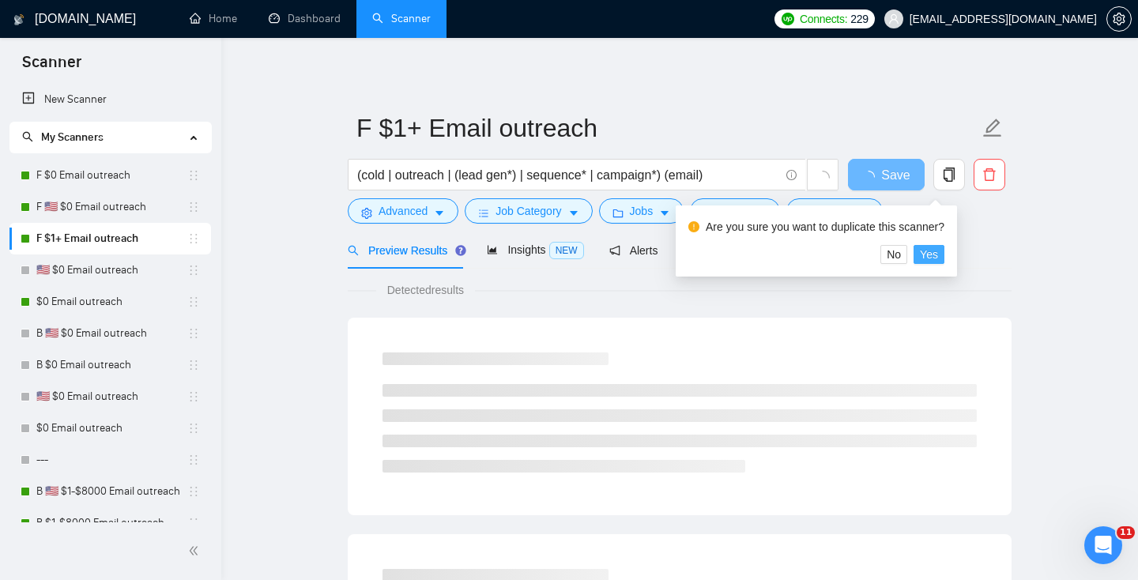
click at [935, 254] on span "Yes" at bounding box center [928, 254] width 18 height 17
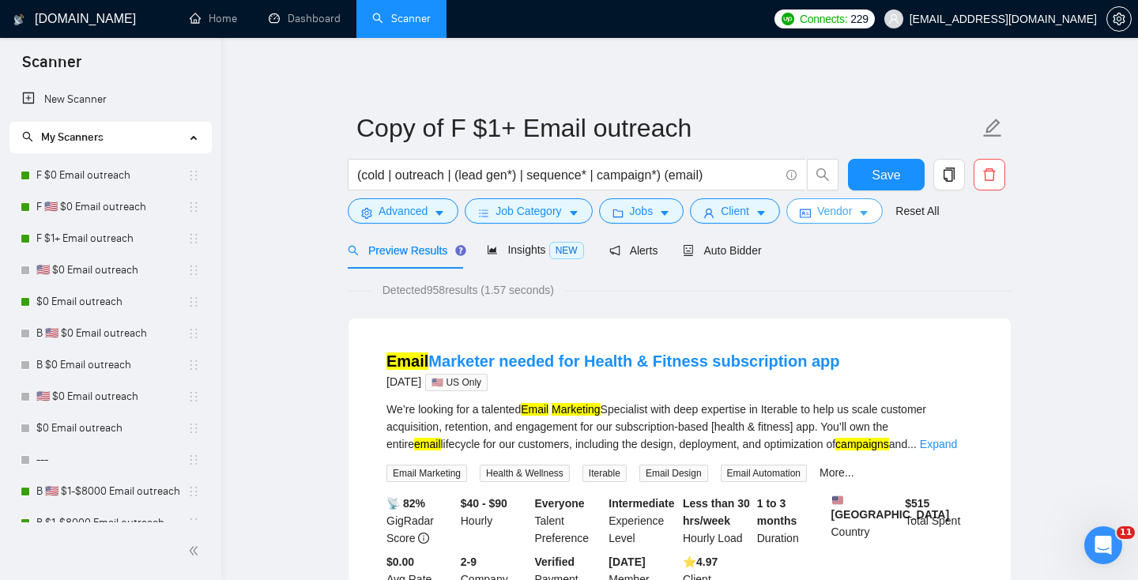
click at [842, 205] on span "Vendor" at bounding box center [834, 210] width 35 height 17
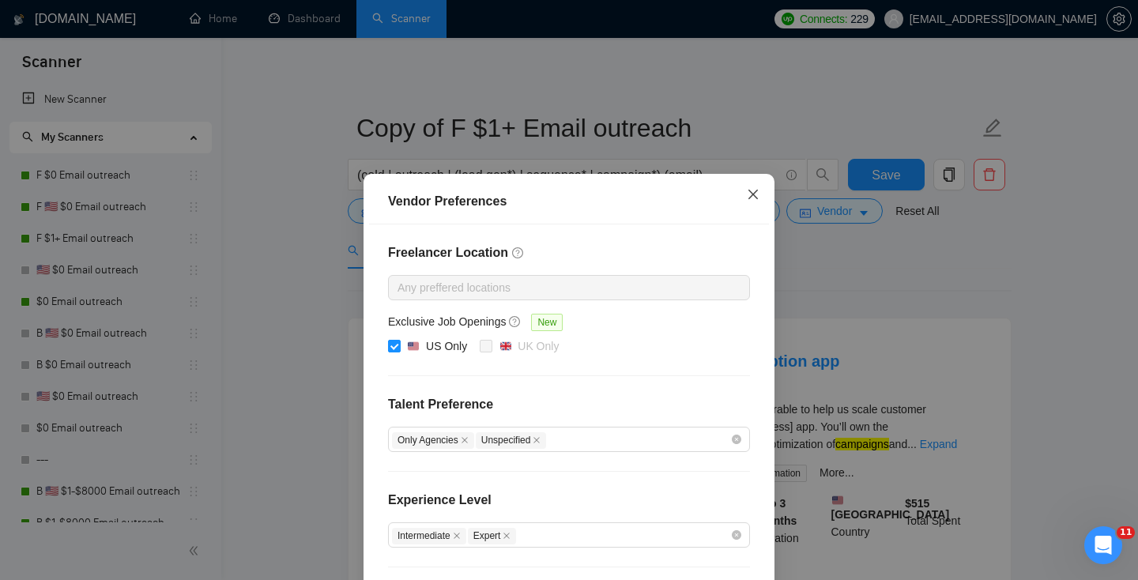
click at [750, 195] on icon "close" at bounding box center [752, 194] width 13 height 13
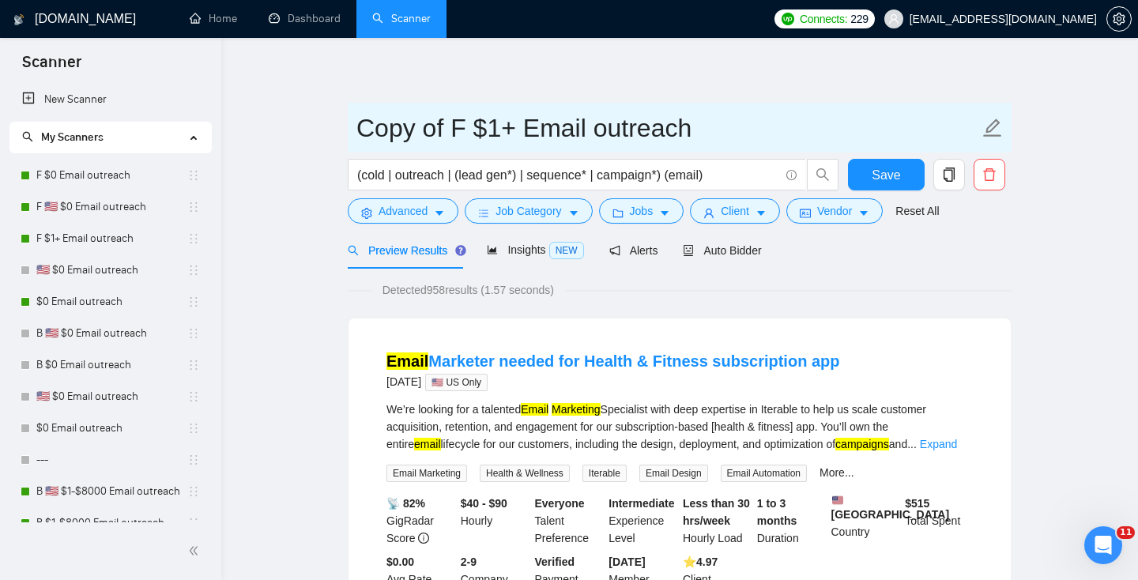
drag, startPoint x: 450, startPoint y: 129, endPoint x: 266, endPoint y: 91, distance: 187.9
type input "F $1+ Email outreach"
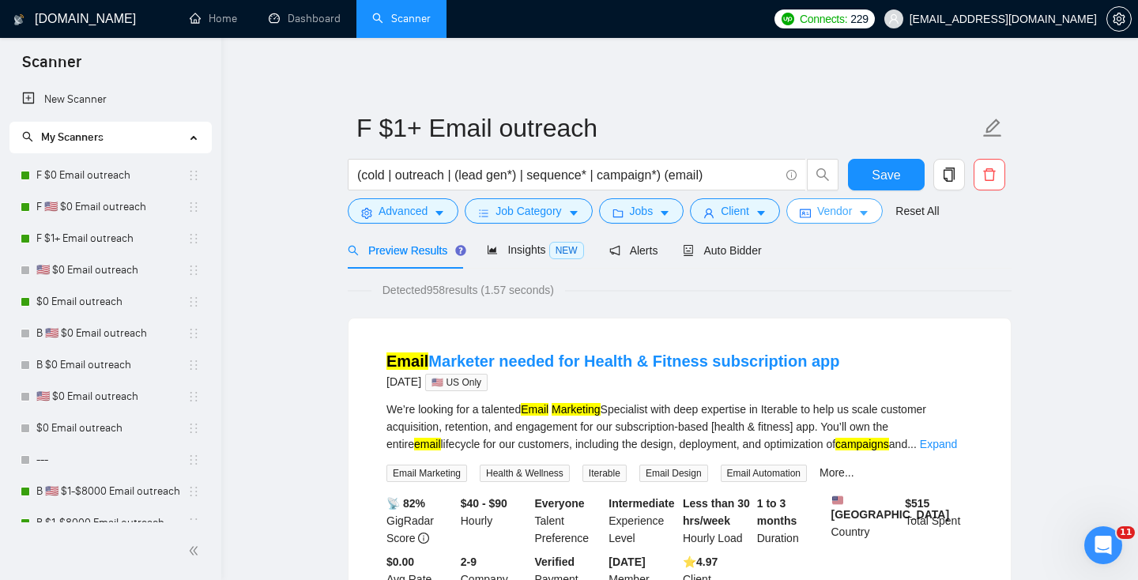
click at [844, 211] on span "Vendor" at bounding box center [834, 210] width 35 height 17
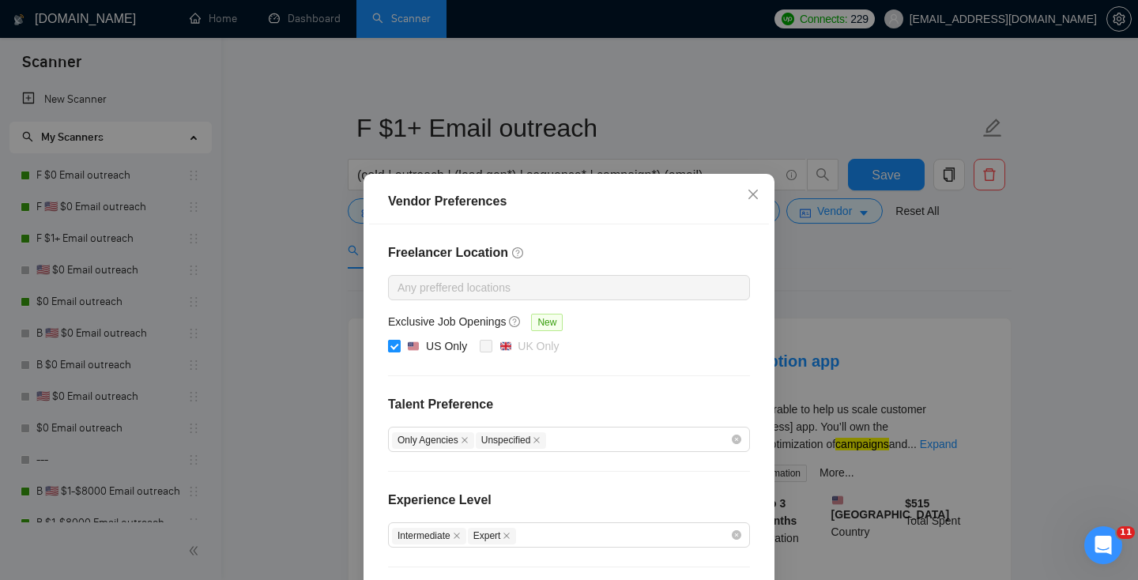
click at [428, 344] on div "US Only" at bounding box center [446, 345] width 41 height 17
click at [399, 344] on input "US Only" at bounding box center [393, 345] width 11 height 11
checkbox input "false"
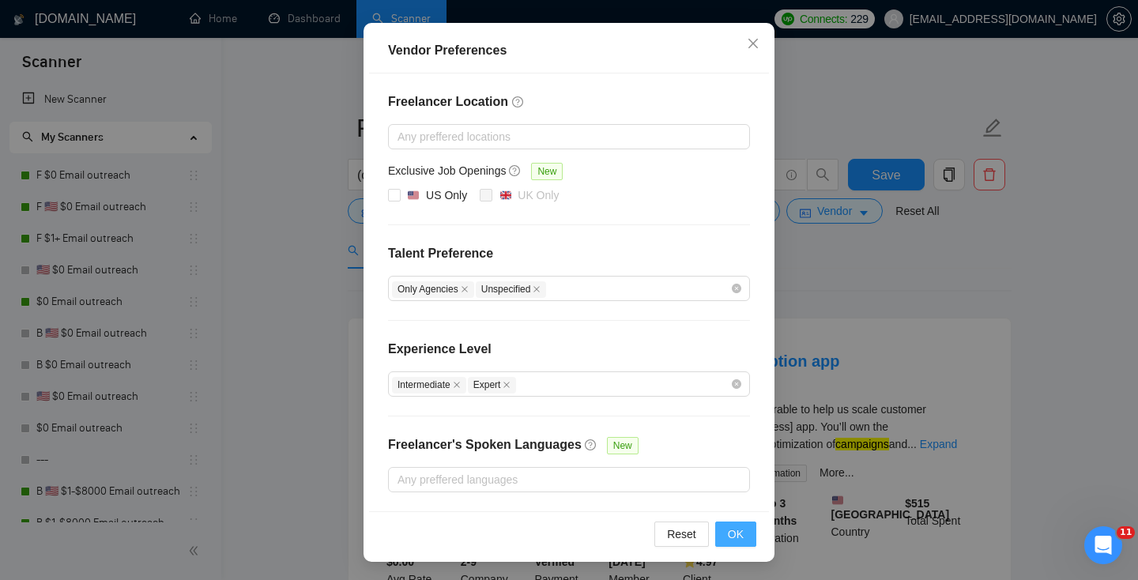
click at [735, 536] on span "OK" at bounding box center [736, 533] width 16 height 17
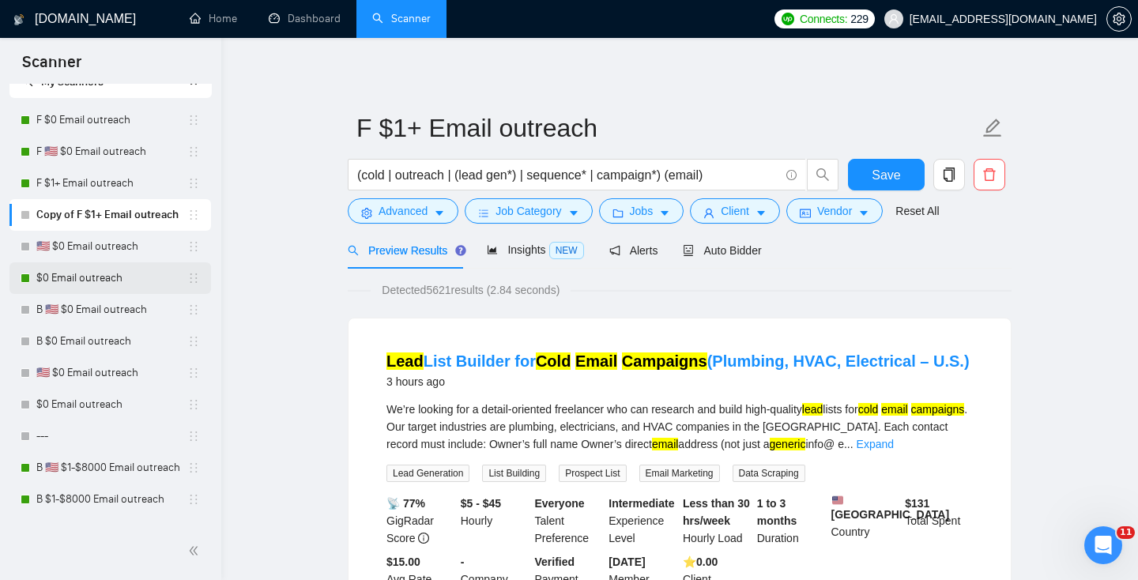
scroll to position [0, 0]
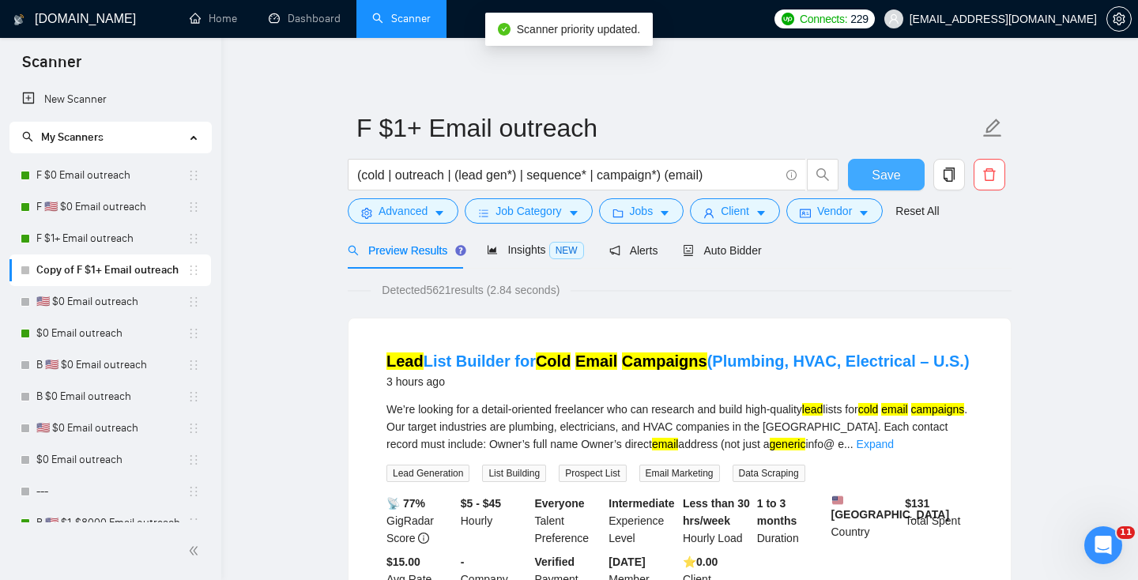
click at [860, 172] on button "Save" at bounding box center [886, 175] width 77 height 32
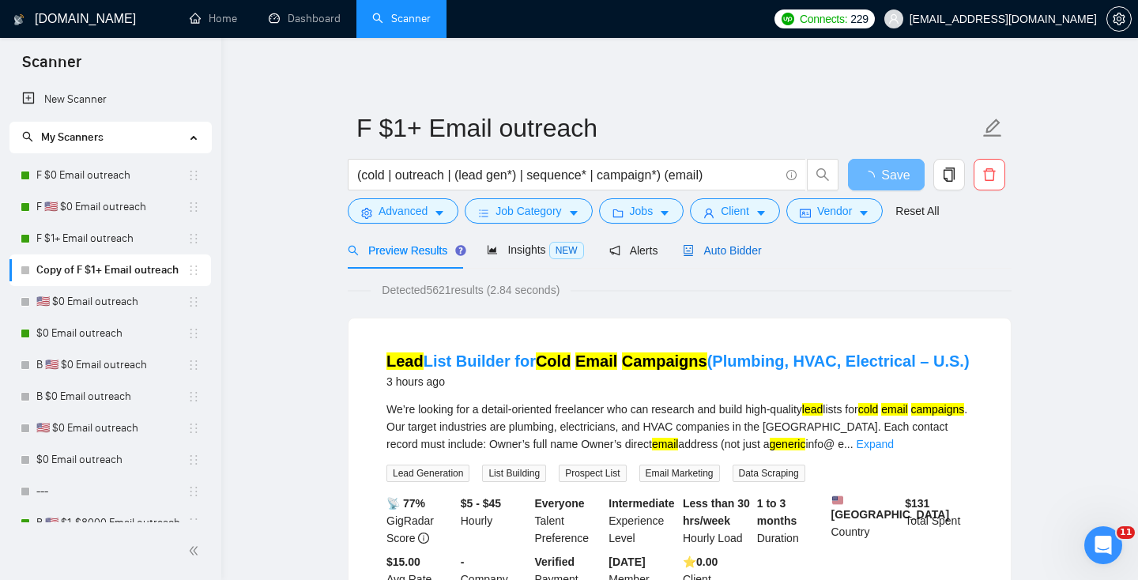
click at [743, 258] on div "Auto Bidder" at bounding box center [722, 250] width 78 height 17
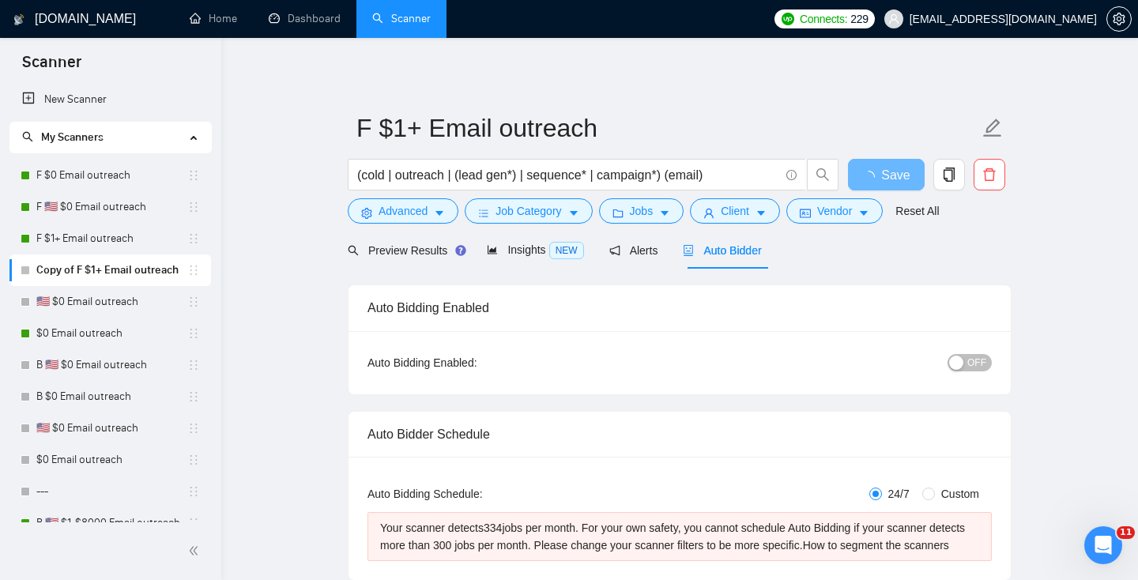
click at [970, 351] on div "OFF" at bounding box center [888, 362] width 208 height 25
click at [974, 363] on span "OFF" at bounding box center [976, 362] width 19 height 17
click at [893, 179] on span "Save" at bounding box center [885, 175] width 28 height 20
click at [659, 215] on button "Jobs" at bounding box center [641, 210] width 85 height 25
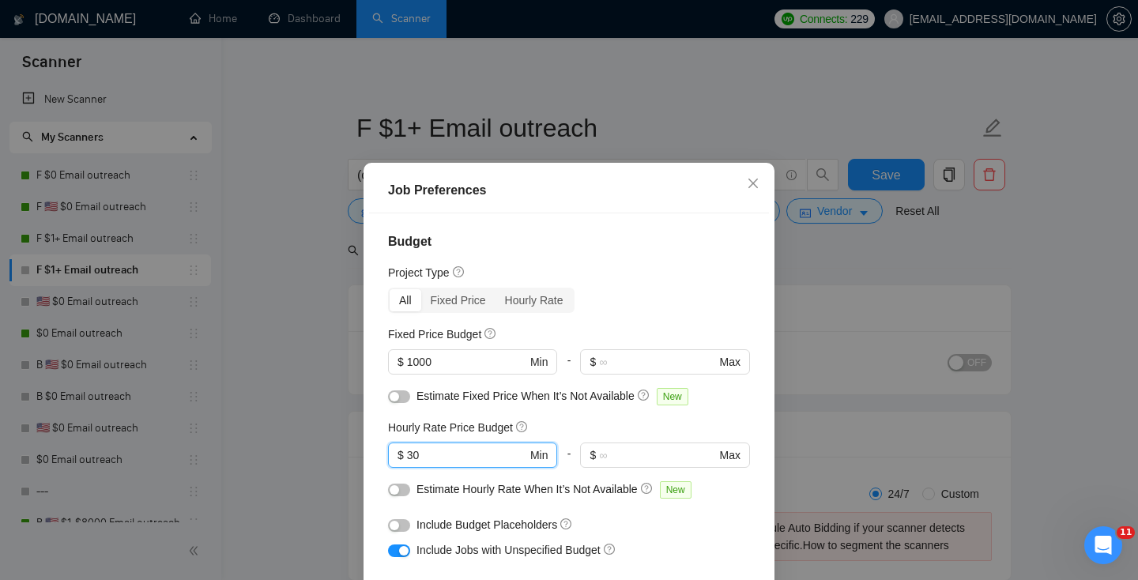
drag, startPoint x: 431, startPoint y: 453, endPoint x: 357, endPoint y: 453, distance: 74.3
click at [357, 453] on div "Job Preferences Budget Project Type All Fixed Price Hourly Rate Fixed Price Bud…" at bounding box center [569, 290] width 1138 height 580
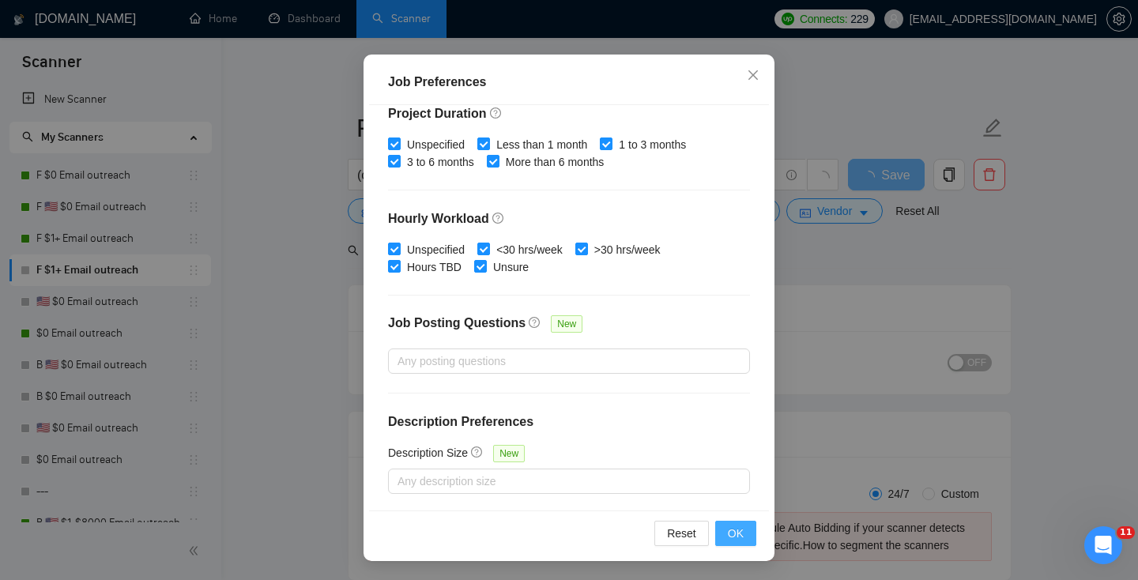
type input "40"
click at [743, 527] on button "OK" at bounding box center [735, 533] width 41 height 25
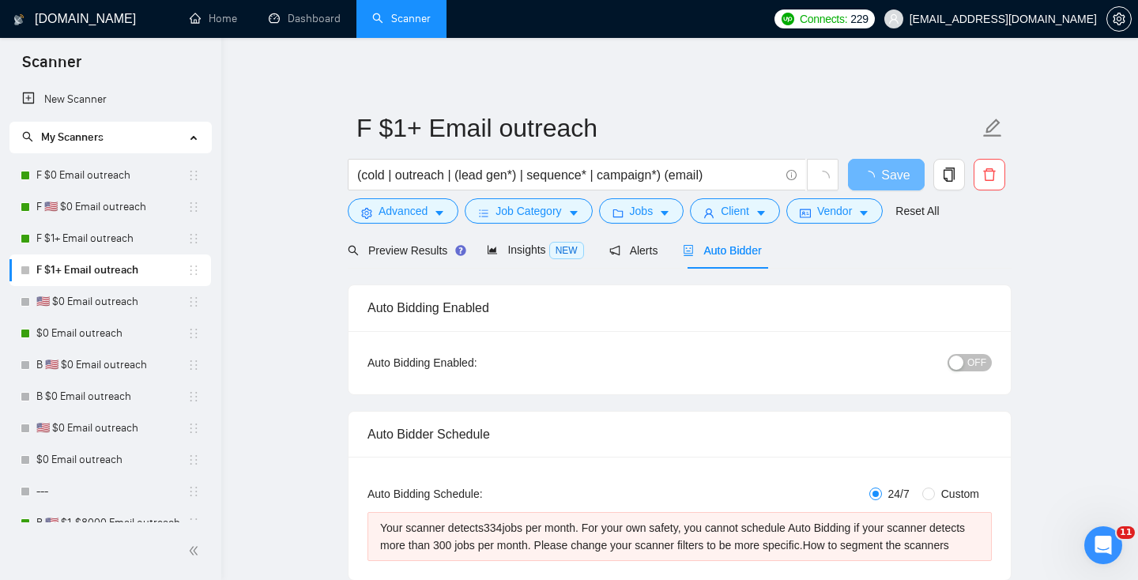
scroll to position [41, 0]
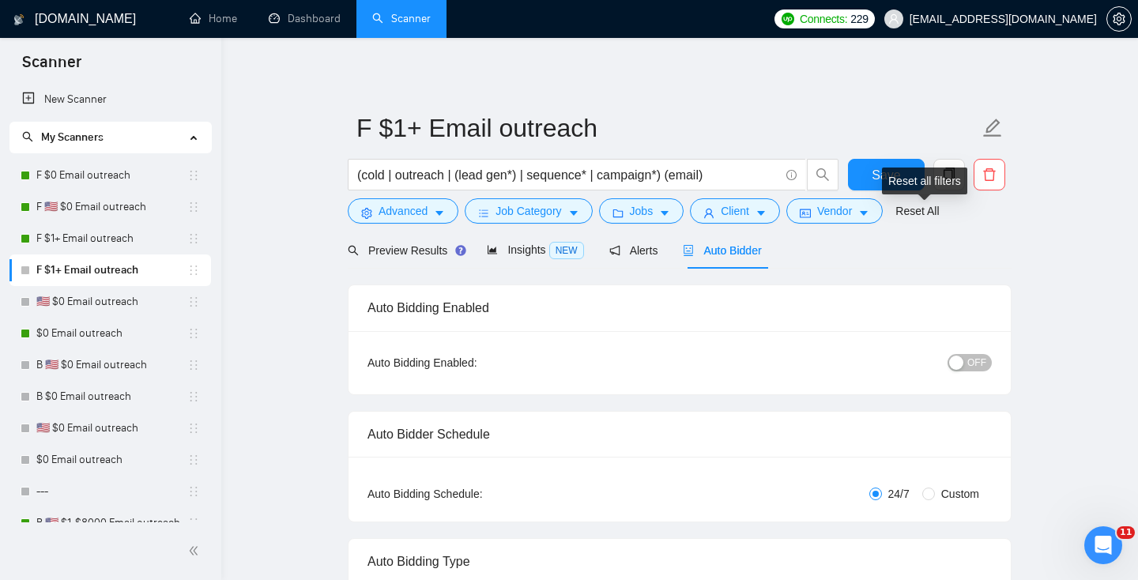
click at [889, 176] on div "Reset all filters" at bounding box center [924, 180] width 85 height 27
click at [874, 169] on span "Save" at bounding box center [885, 175] width 28 height 20
click at [94, 240] on link "F $1+ Email outreach" at bounding box center [111, 239] width 151 height 32
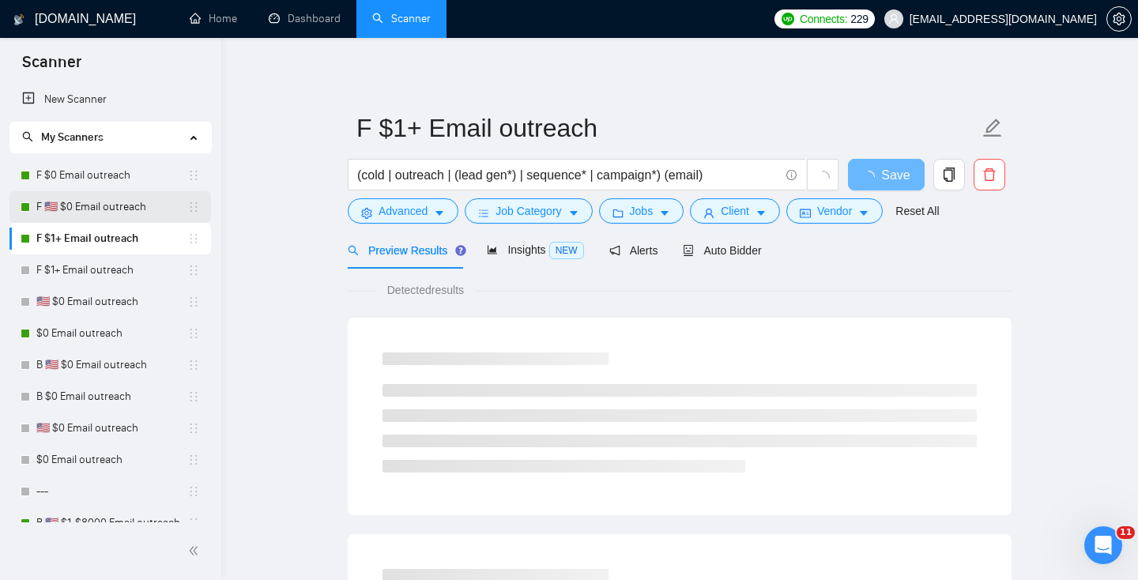
click at [77, 205] on link "F 🇺🇸 $0 Email outreach" at bounding box center [111, 207] width 151 height 32
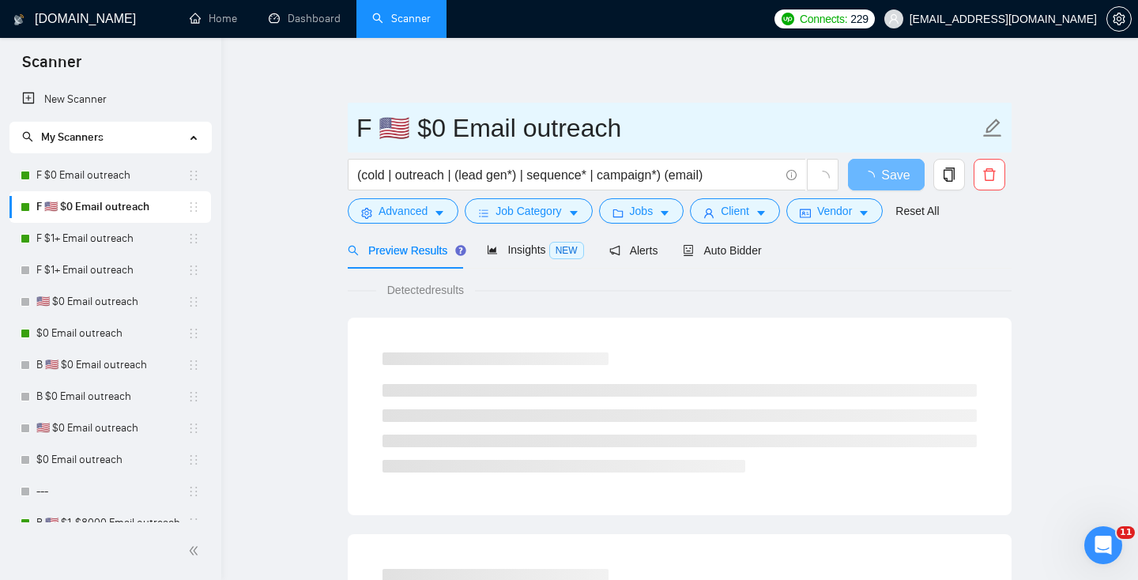
drag, startPoint x: 382, startPoint y: 130, endPoint x: 398, endPoint y: 130, distance: 16.6
click at [398, 130] on input "F 🇺🇸 $0 Email outreach" at bounding box center [667, 127] width 622 height 39
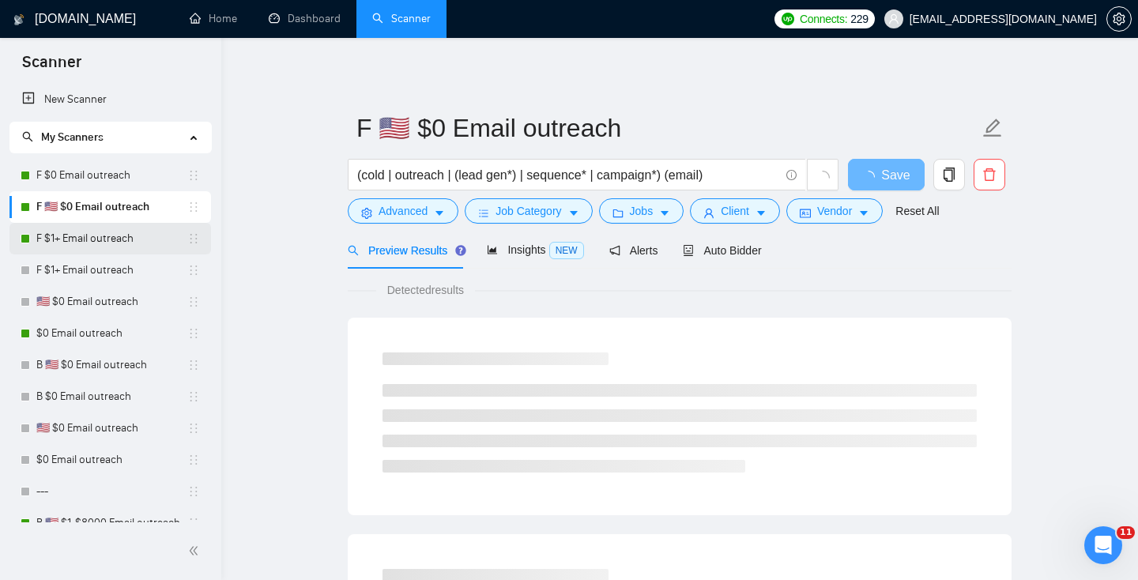
click at [121, 235] on link "F $1+ Email outreach" at bounding box center [111, 239] width 151 height 32
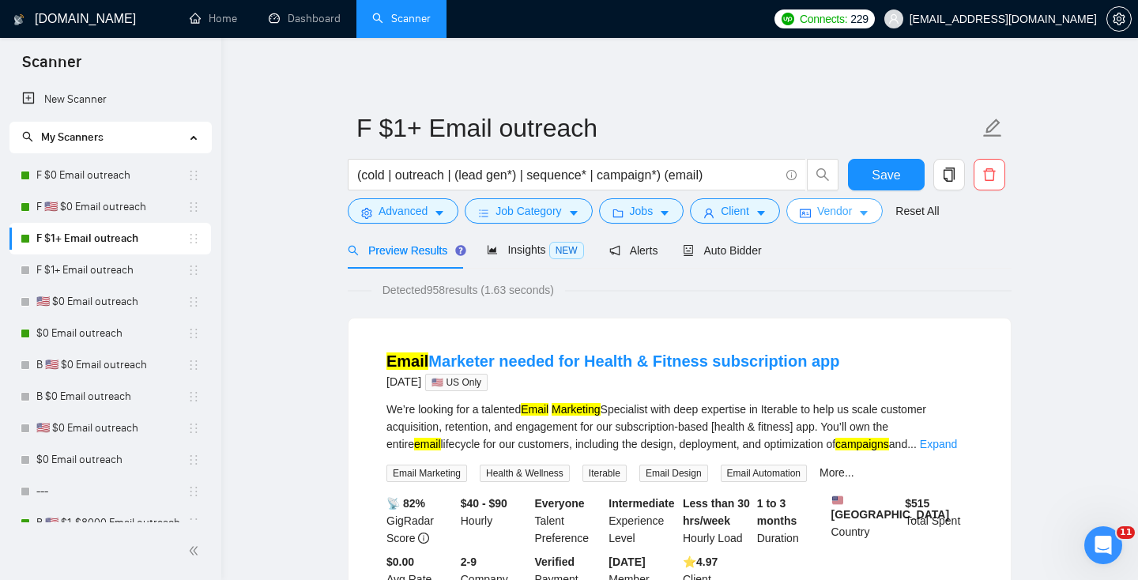
click at [833, 205] on span "Vendor" at bounding box center [834, 210] width 35 height 17
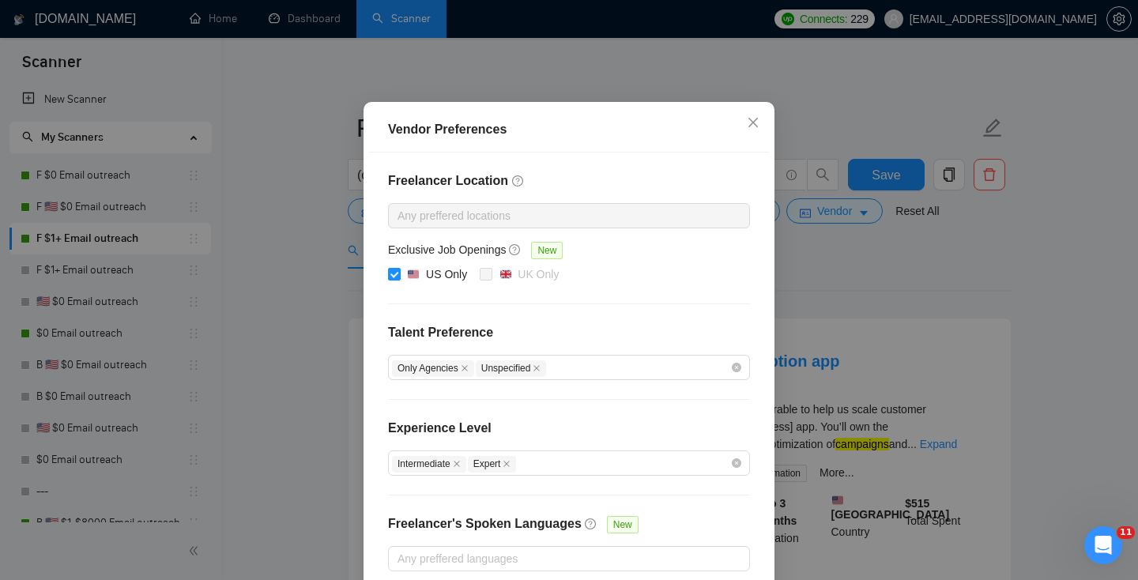
click at [680, 71] on div "Vendor Preferences Freelancer Location Any preffered locations Exclusive Job Op…" at bounding box center [569, 290] width 1138 height 580
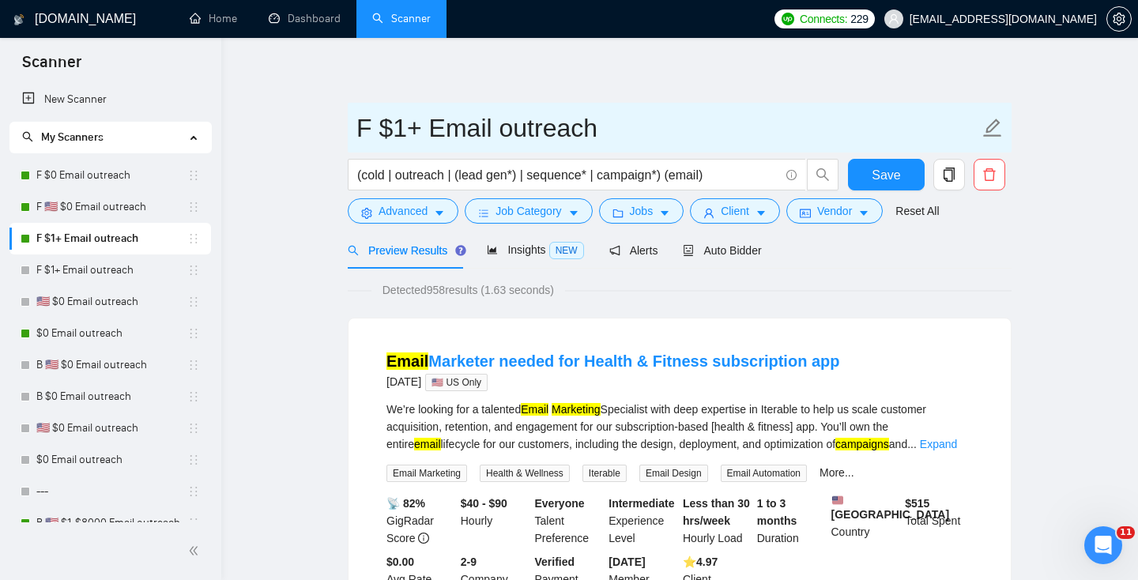
click at [374, 124] on input "F $1+ Email outreach" at bounding box center [667, 127] width 622 height 39
paste input "🇺🇸"
type input "F 🇺🇸 $1+ Email outreach"
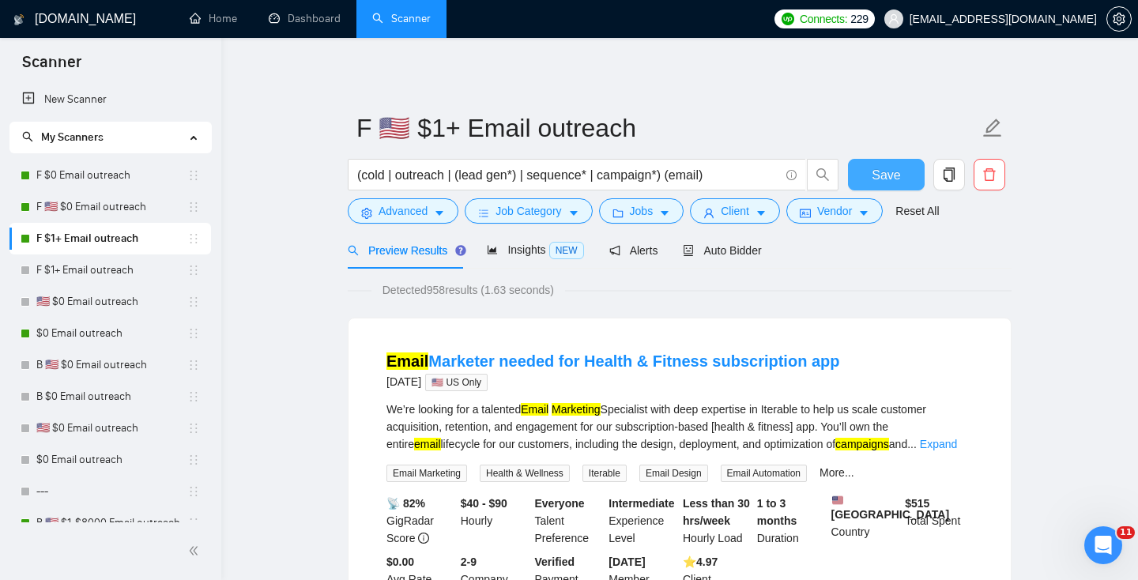
click at [901, 171] on button "Save" at bounding box center [886, 175] width 77 height 32
click at [750, 254] on span "Auto Bidder" at bounding box center [722, 250] width 78 height 13
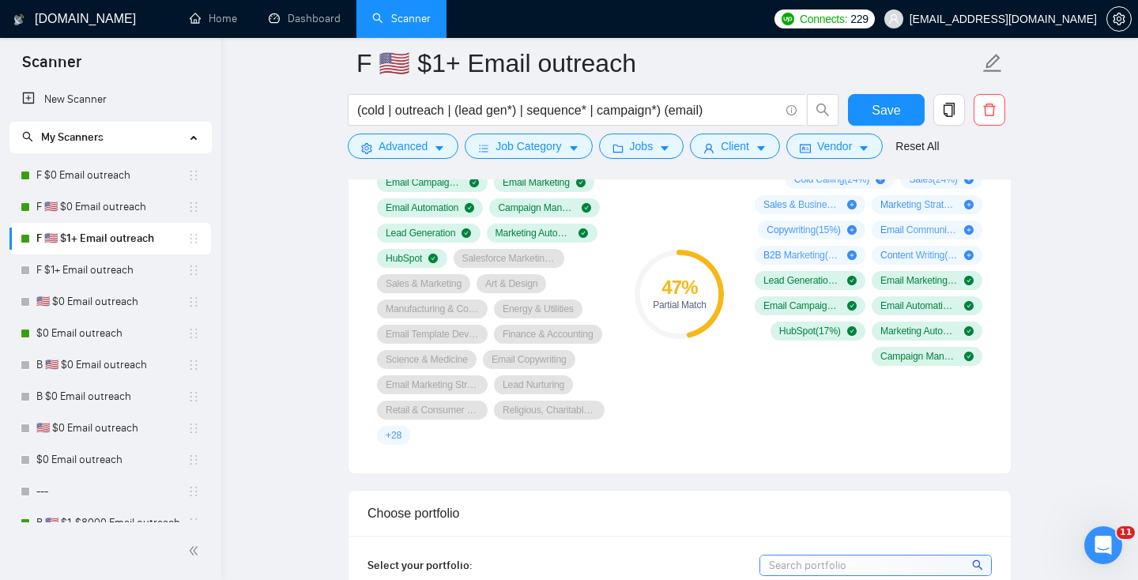
scroll to position [1020, 0]
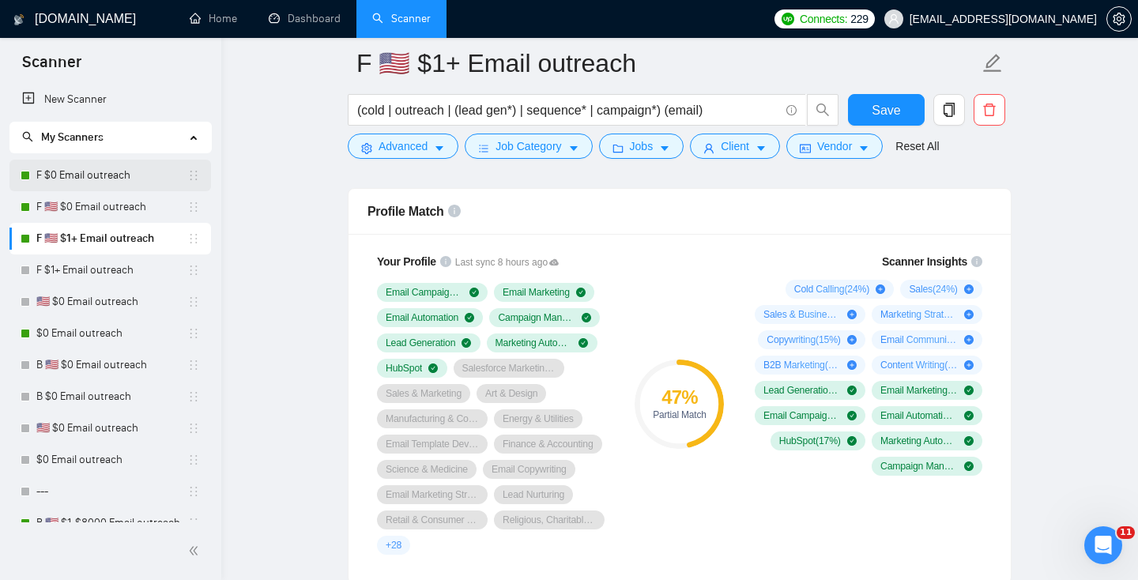
drag, startPoint x: 108, startPoint y: 167, endPoint x: 146, endPoint y: 165, distance: 38.0
click at [108, 167] on link "F $0 Email outreach" at bounding box center [111, 176] width 151 height 32
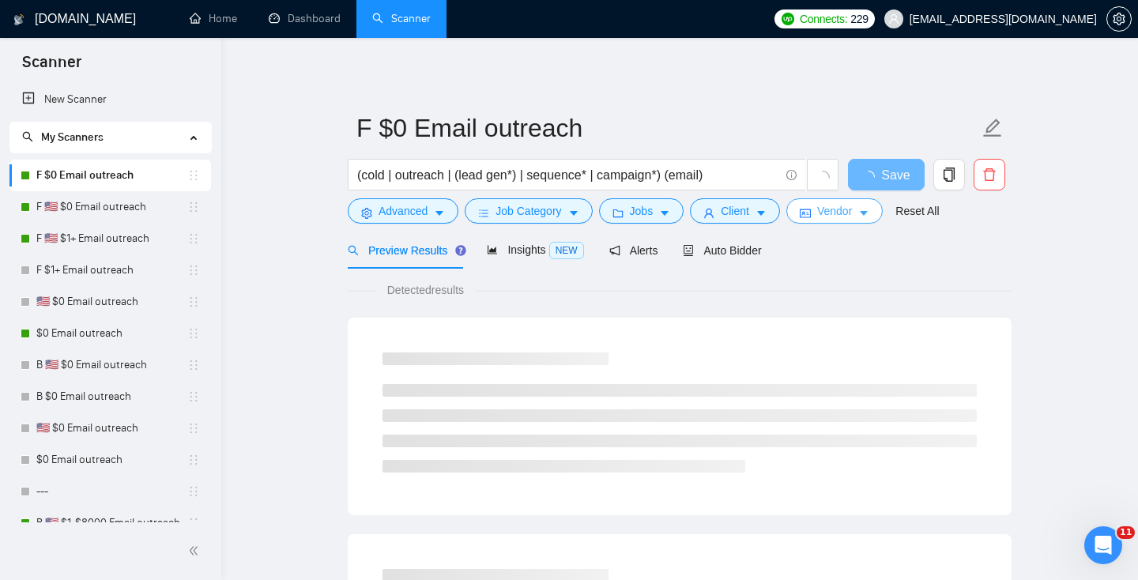
click at [838, 206] on span "Vendor" at bounding box center [834, 210] width 35 height 17
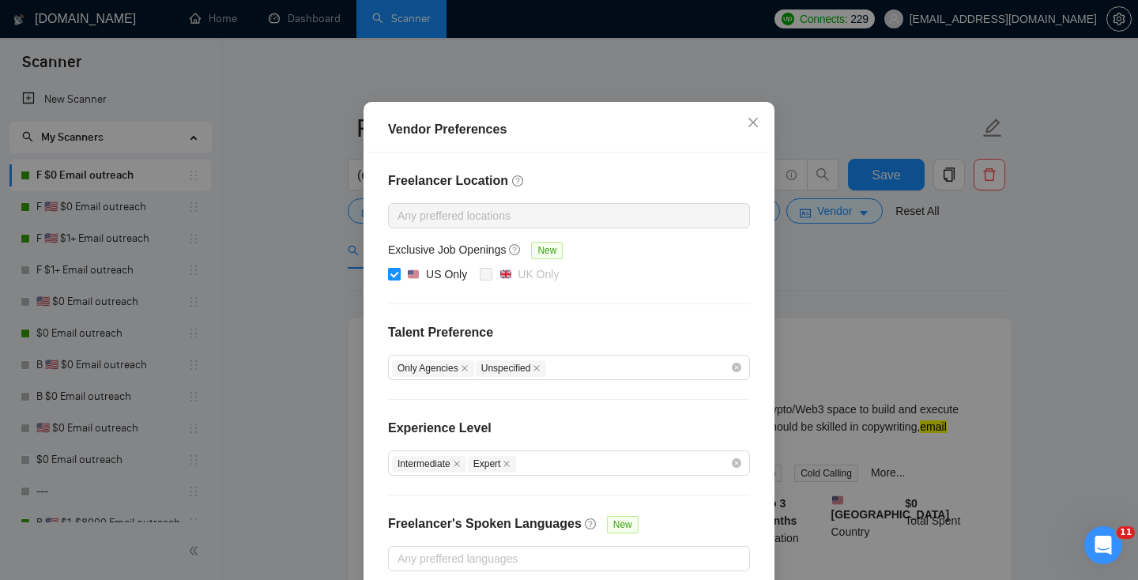
click at [410, 280] on img at bounding box center [413, 274] width 11 height 11
click at [399, 279] on input "US Only" at bounding box center [393, 273] width 11 height 11
checkbox input "false"
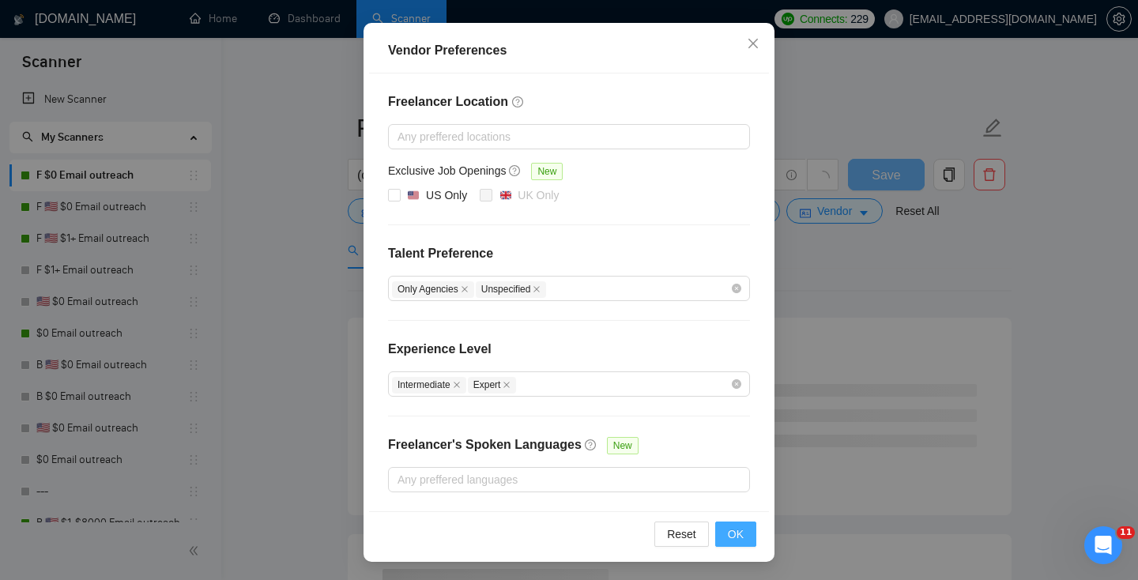
click at [738, 528] on span "OK" at bounding box center [736, 533] width 16 height 17
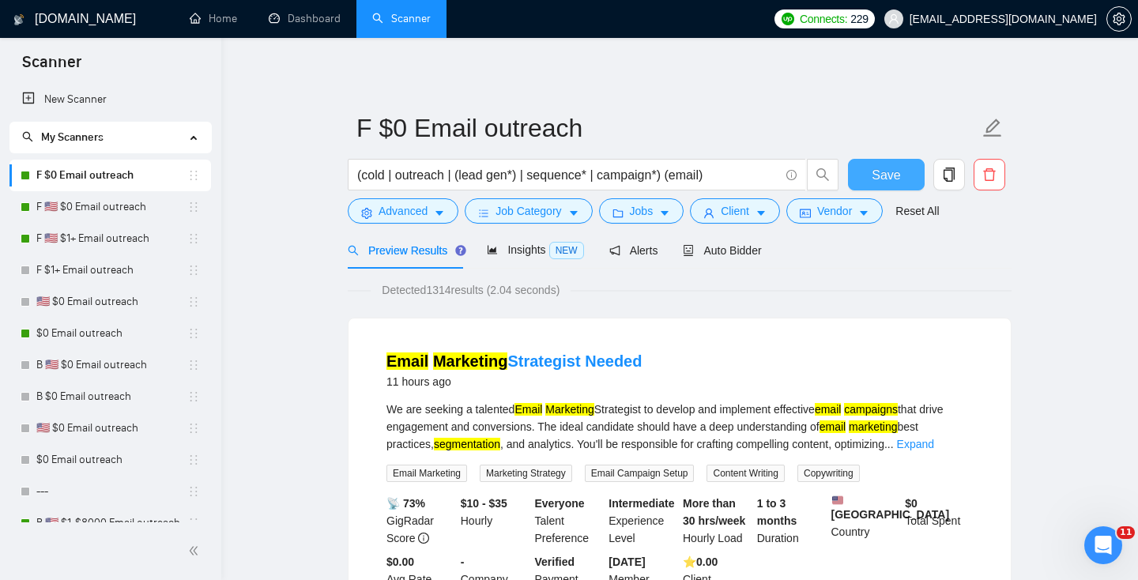
click at [894, 176] on span "Save" at bounding box center [885, 175] width 28 height 20
click at [67, 206] on link "F 🇺🇸 $0 Email outreach" at bounding box center [111, 207] width 151 height 32
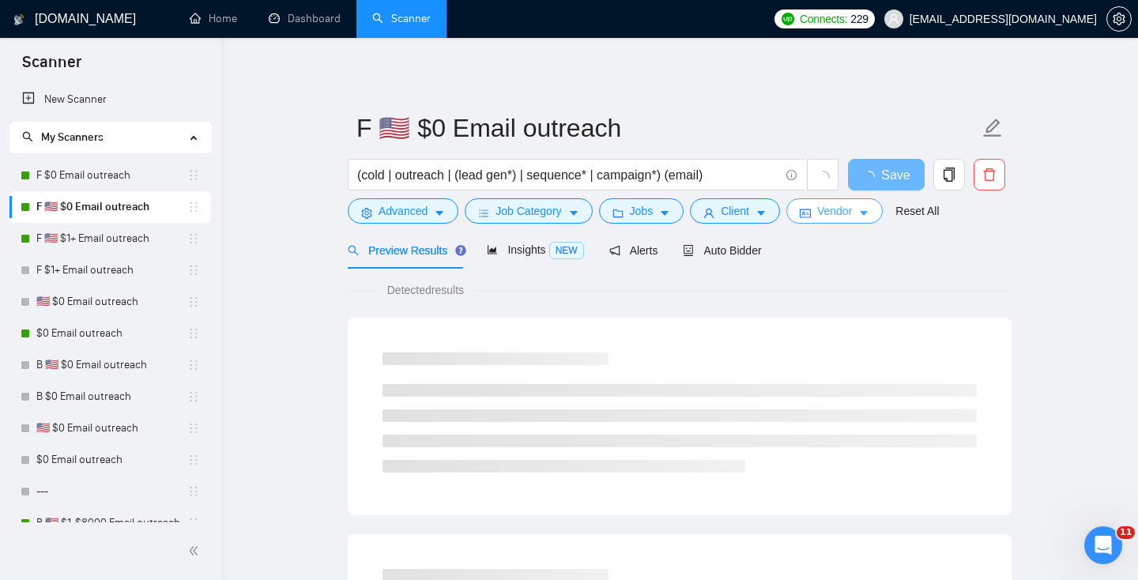
click at [848, 205] on span "Vendor" at bounding box center [834, 210] width 35 height 17
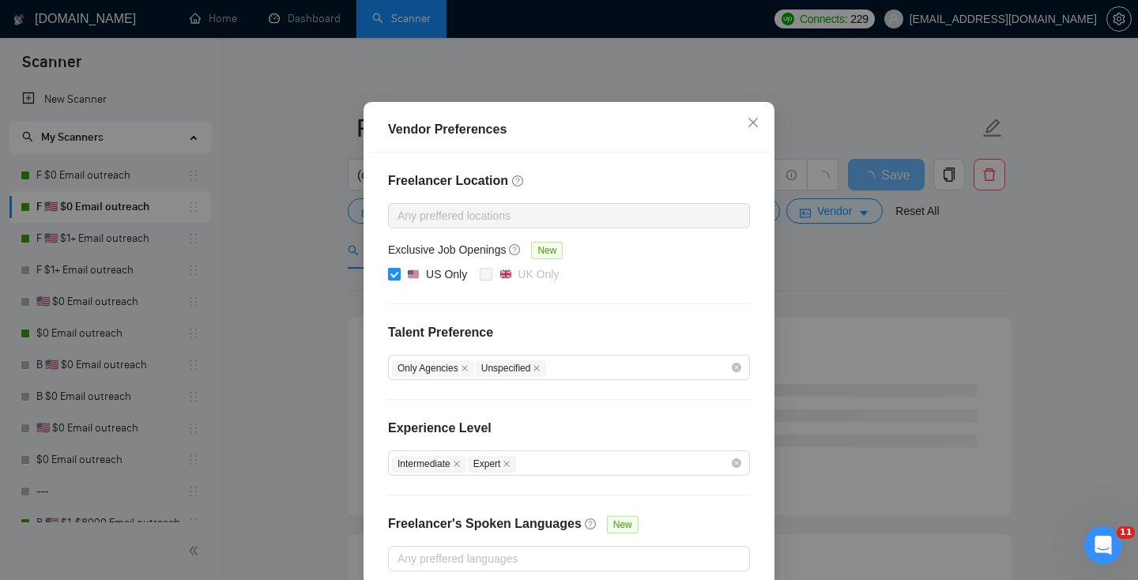
click at [864, 288] on div "Vendor Preferences Freelancer Location Any preffered locations Exclusive Job Op…" at bounding box center [569, 290] width 1138 height 580
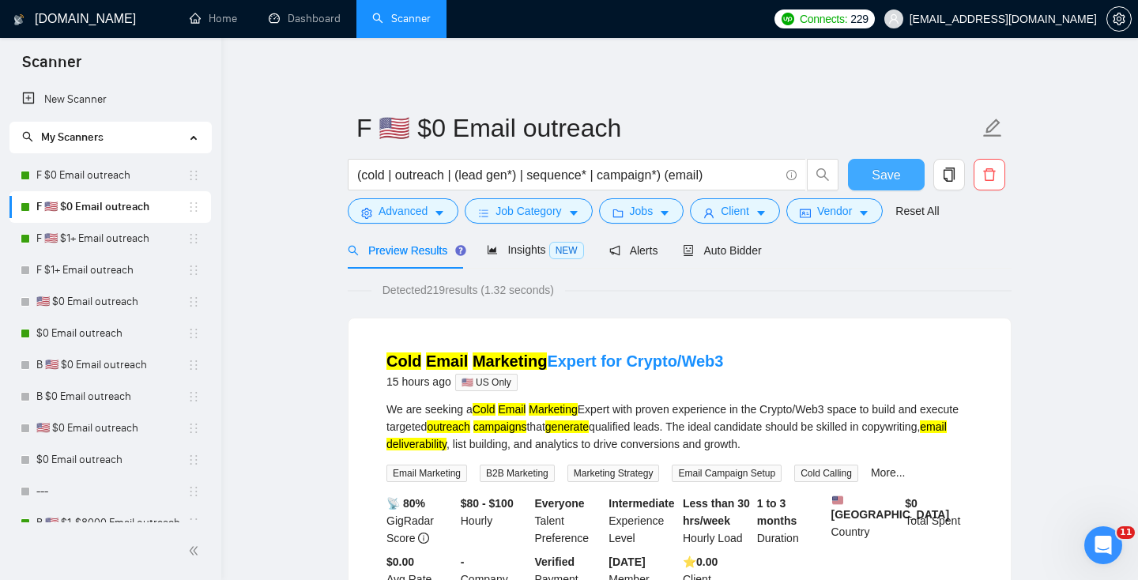
click at [894, 168] on span "Save" at bounding box center [885, 175] width 28 height 20
click at [96, 246] on link "F 🇺🇸 $1+ Email outreach" at bounding box center [111, 239] width 151 height 32
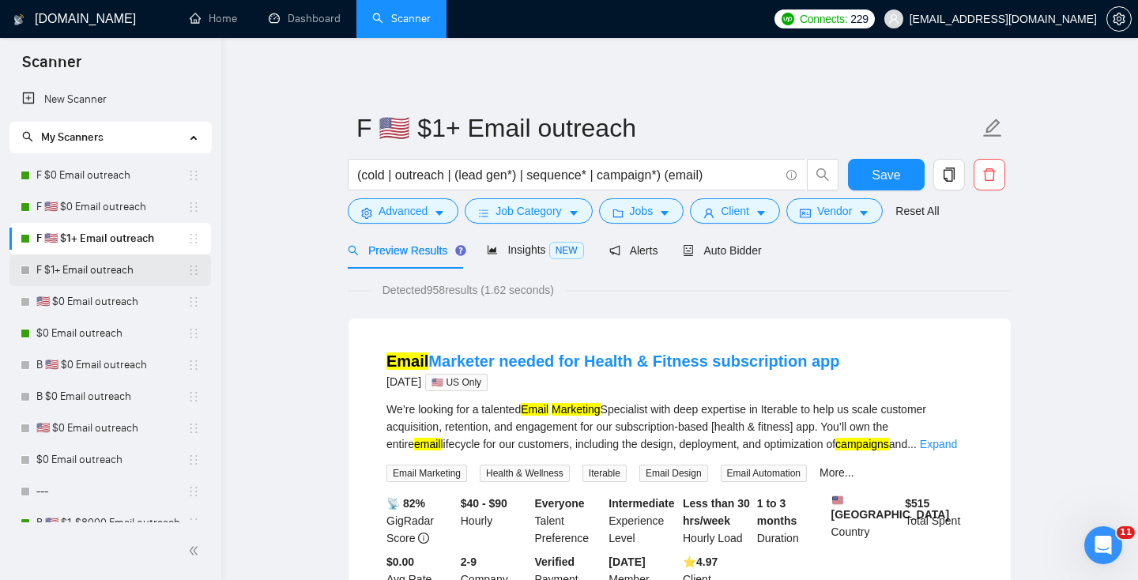
click at [81, 274] on link "F $1+ Email outreach" at bounding box center [111, 270] width 151 height 32
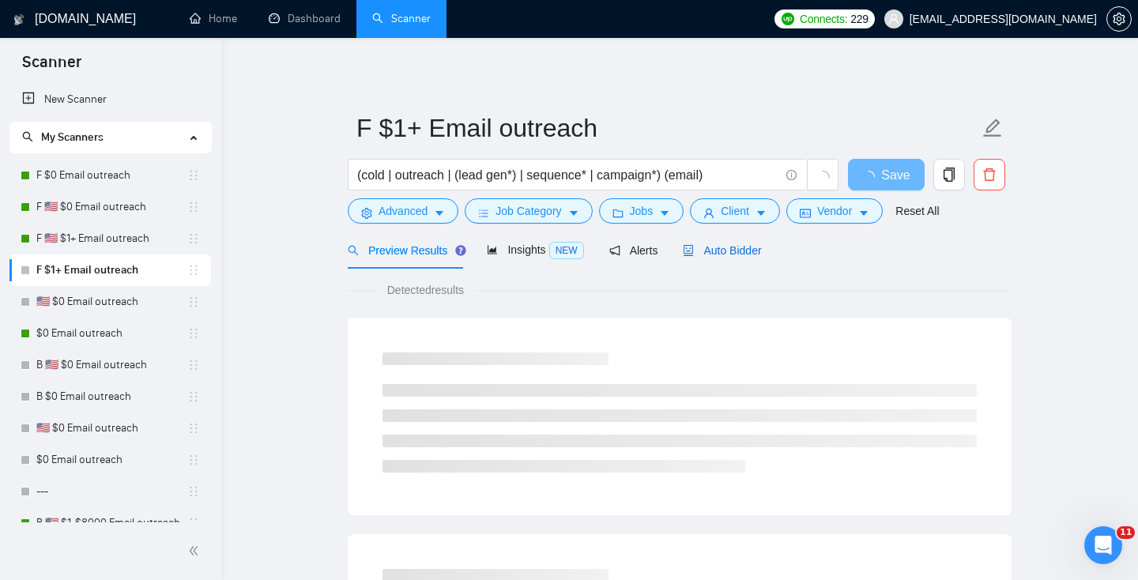
click at [712, 254] on span "Auto Bidder" at bounding box center [722, 250] width 78 height 13
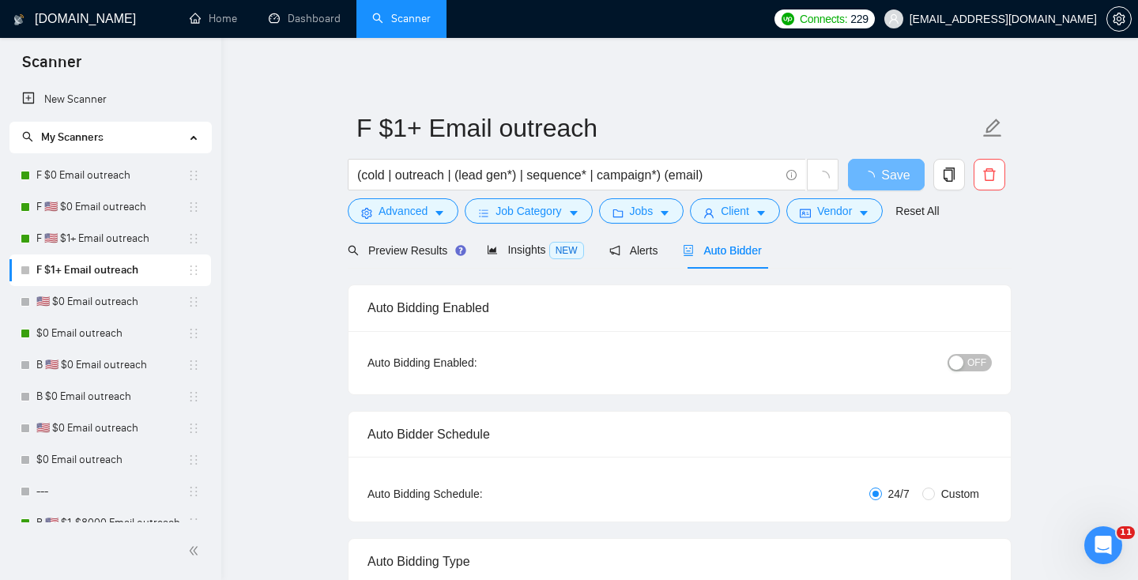
click at [975, 353] on div "OFF" at bounding box center [888, 362] width 208 height 18
click at [971, 363] on span "OFF" at bounding box center [976, 362] width 19 height 17
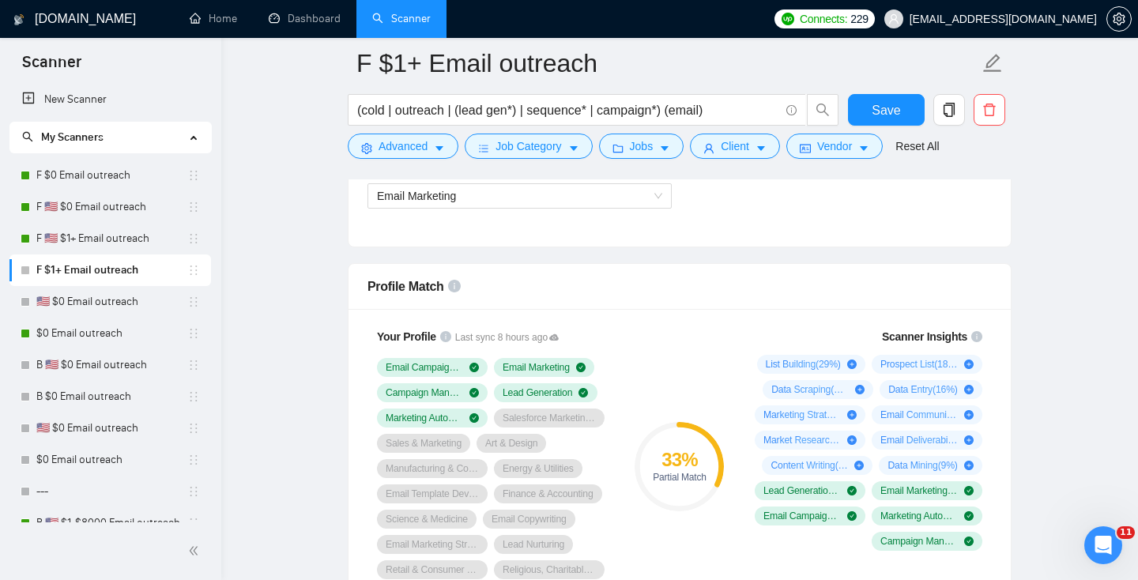
scroll to position [922, 0]
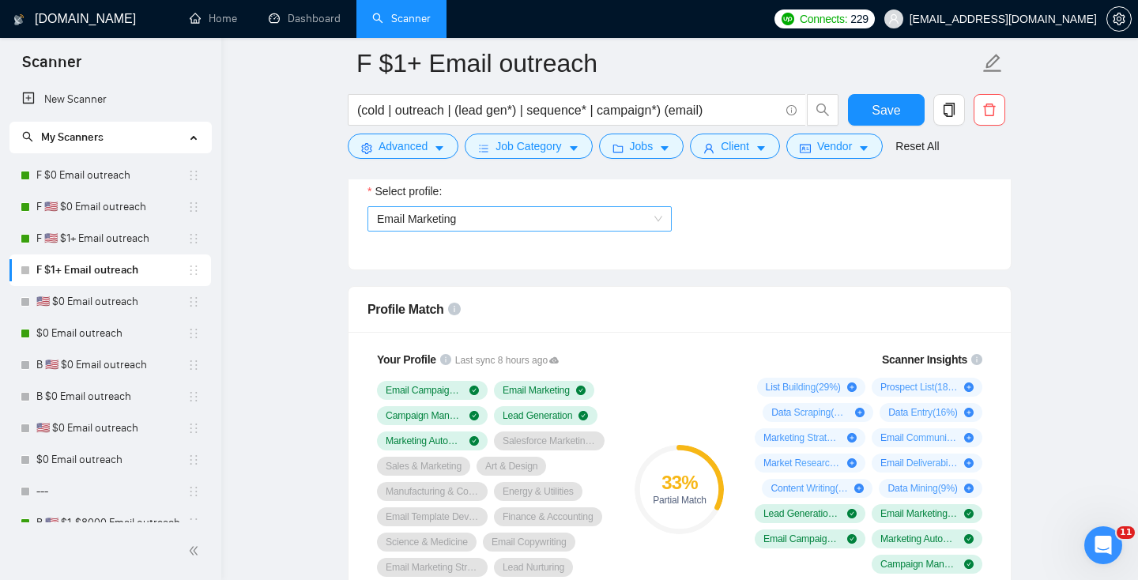
click at [473, 222] on span "Email Marketing" at bounding box center [519, 219] width 285 height 24
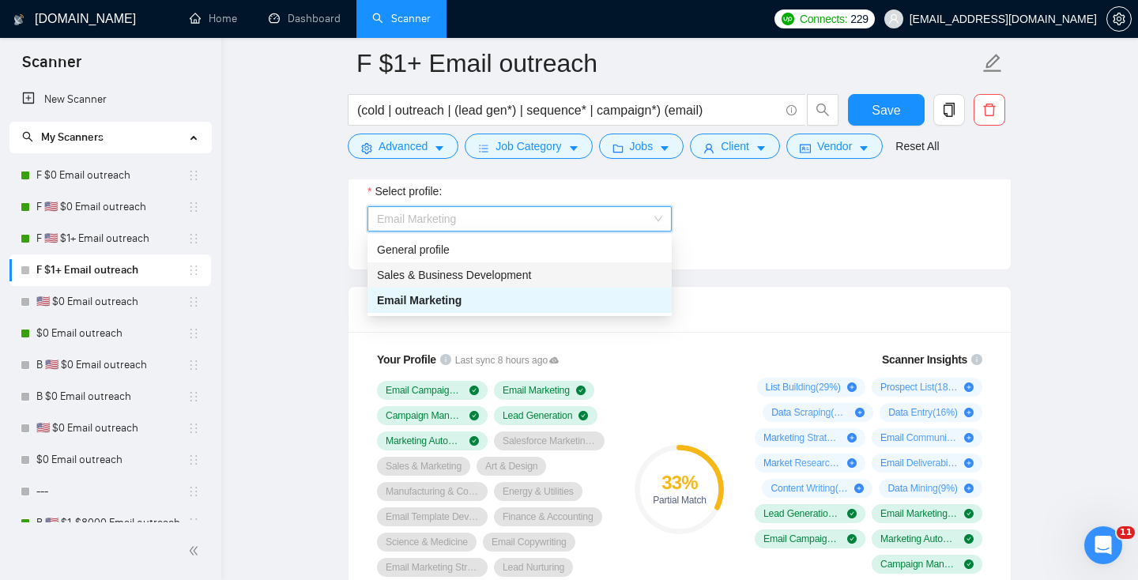
click at [478, 272] on span "Sales & Business Development" at bounding box center [454, 275] width 154 height 13
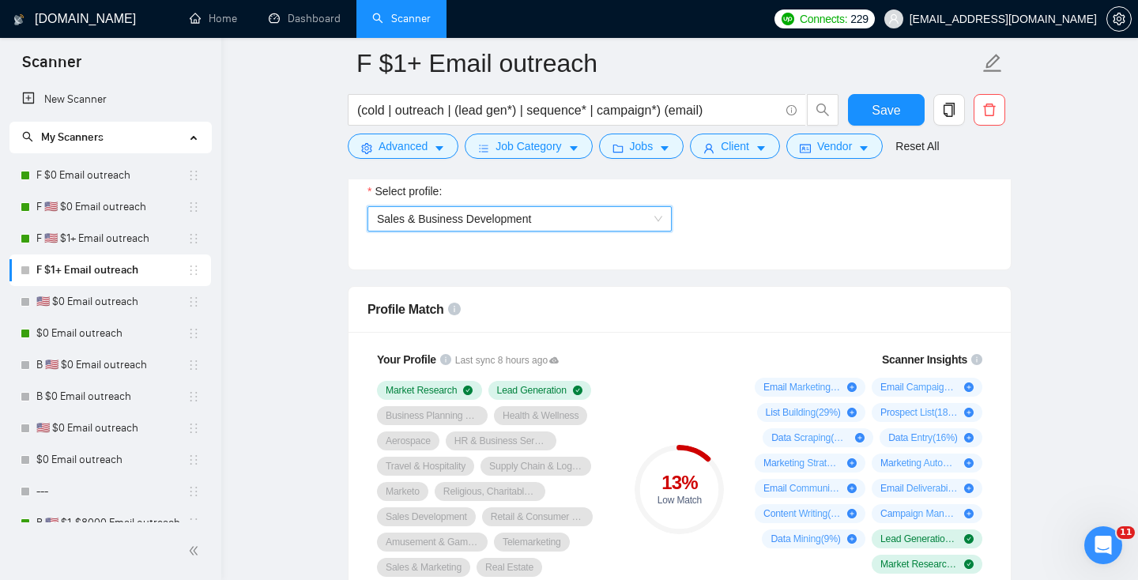
click at [461, 207] on span "Sales & Business Development" at bounding box center [519, 219] width 285 height 24
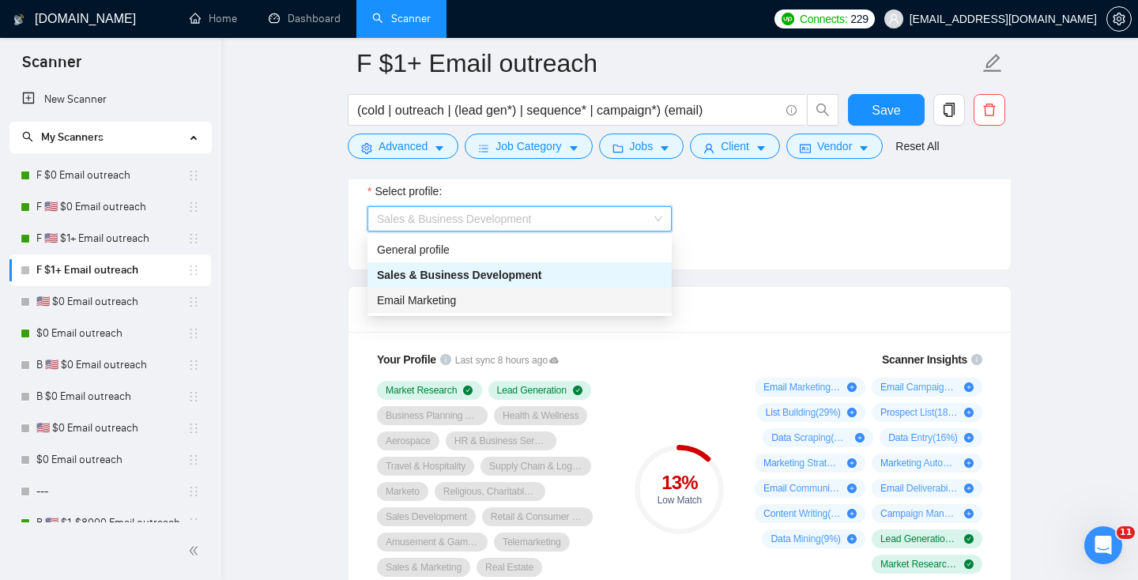
click at [452, 301] on span "Email Marketing" at bounding box center [416, 300] width 79 height 13
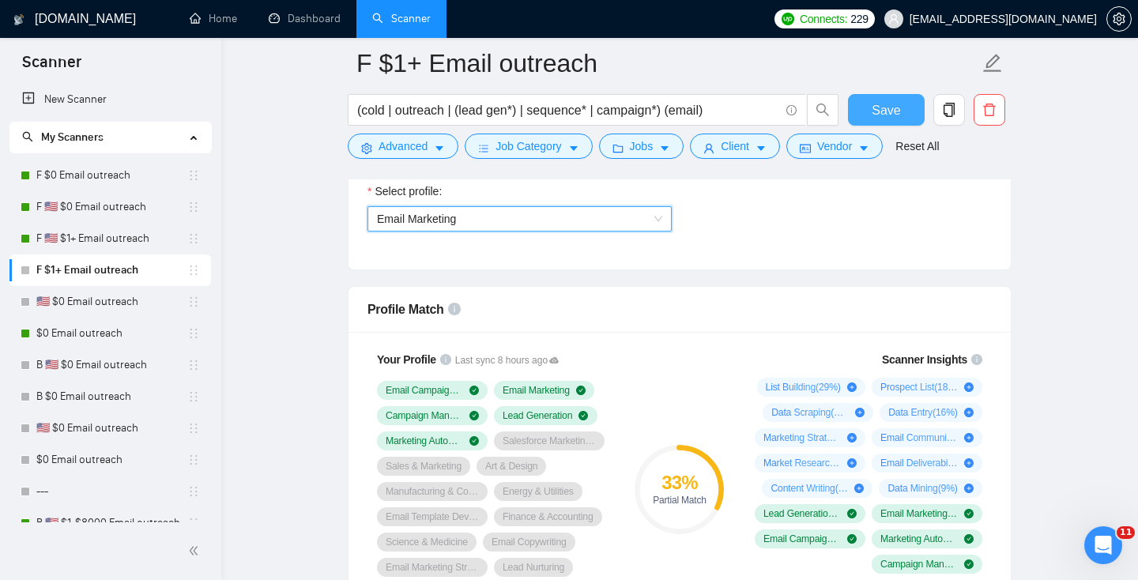
click at [901, 110] on button "Save" at bounding box center [886, 110] width 77 height 32
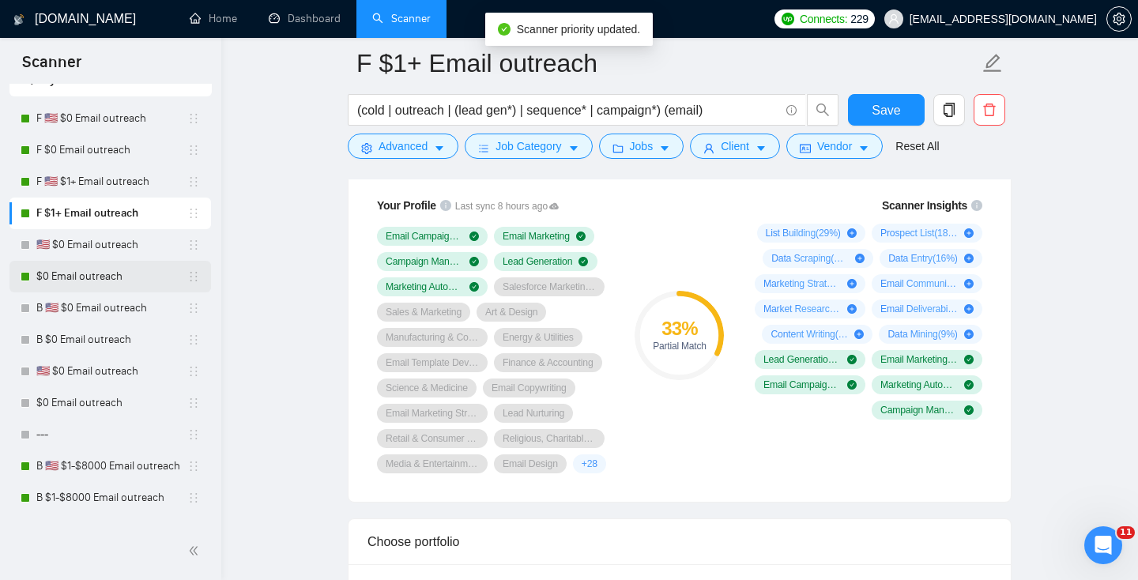
scroll to position [17, 0]
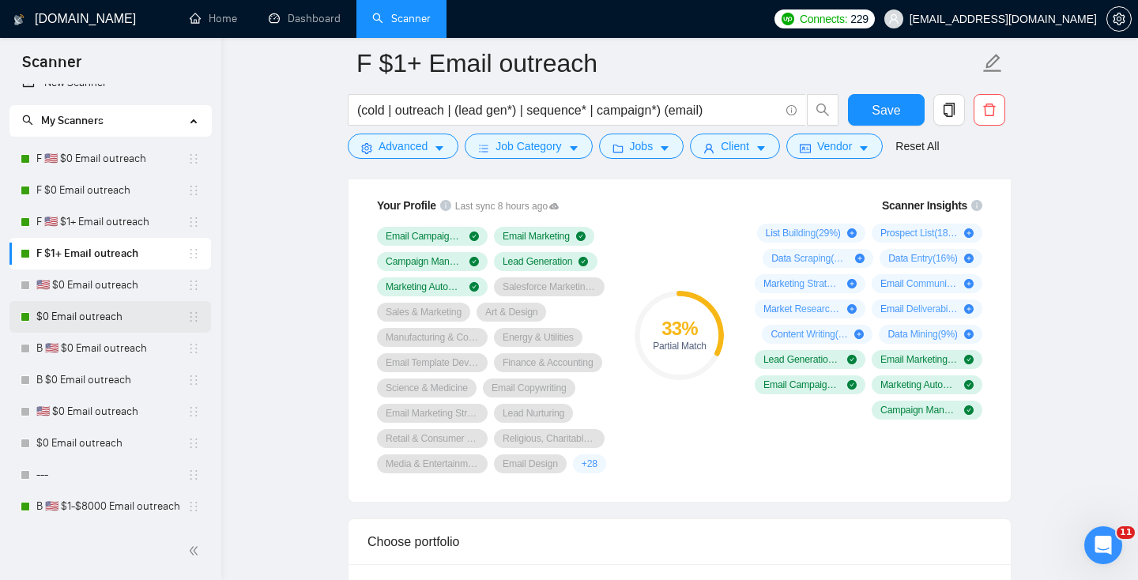
click at [111, 307] on link "$0 Email outreach" at bounding box center [111, 317] width 151 height 32
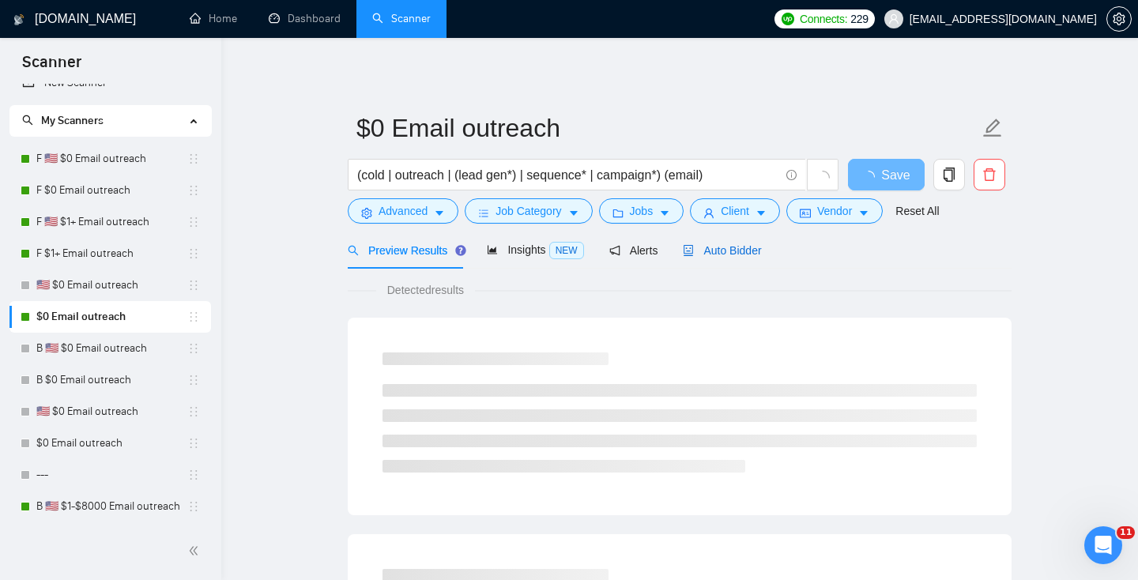
click at [712, 247] on span "Auto Bidder" at bounding box center [722, 250] width 78 height 13
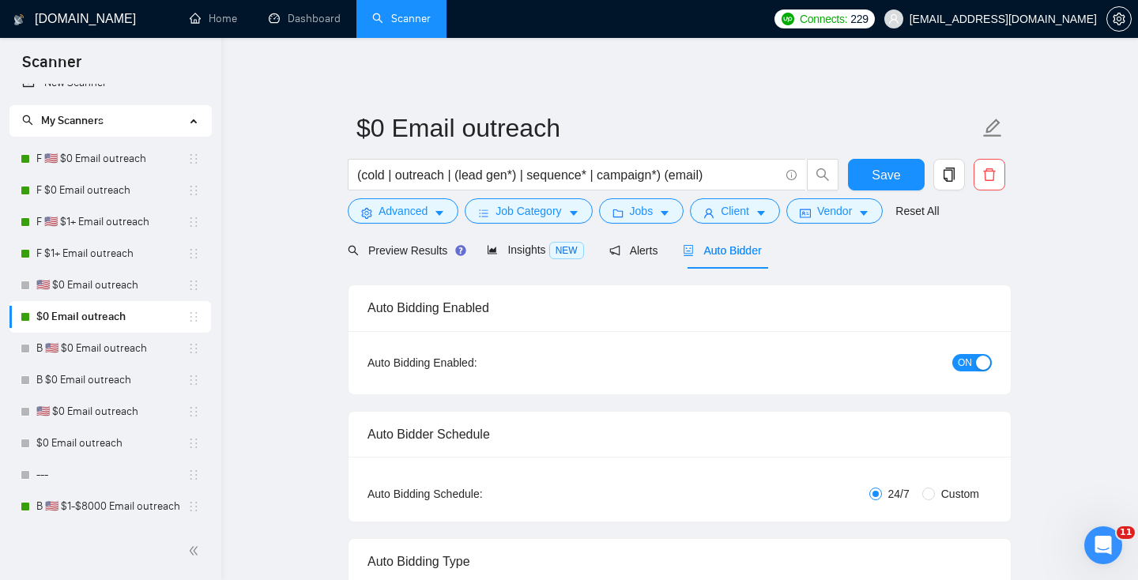
click at [974, 364] on button "ON" at bounding box center [971, 362] width 39 height 17
click at [893, 176] on span "Save" at bounding box center [885, 175] width 28 height 20
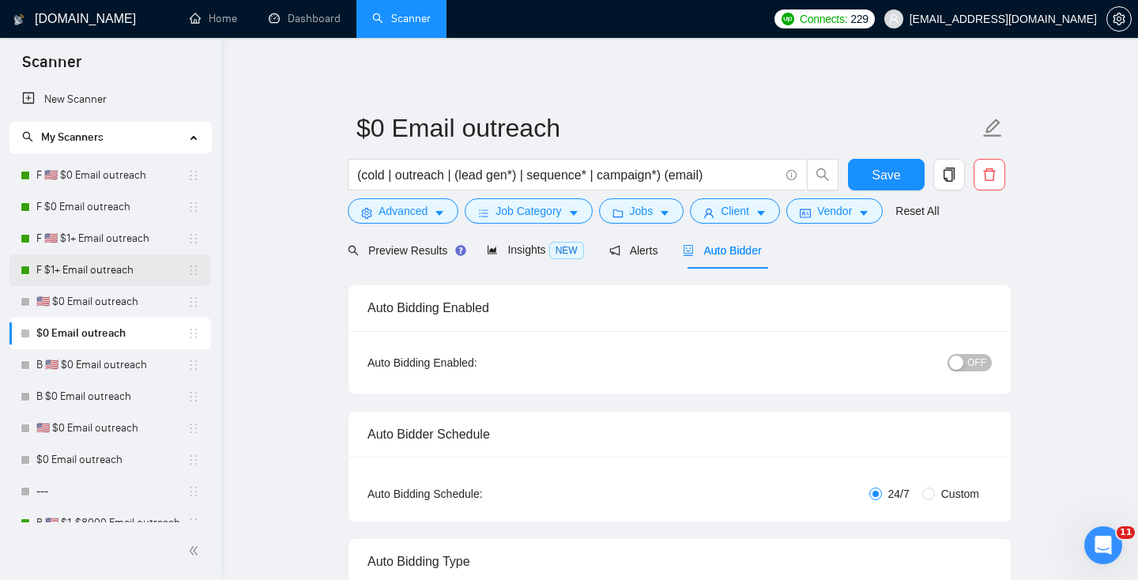
click at [106, 268] on link "F $1+ Email outreach" at bounding box center [111, 270] width 151 height 32
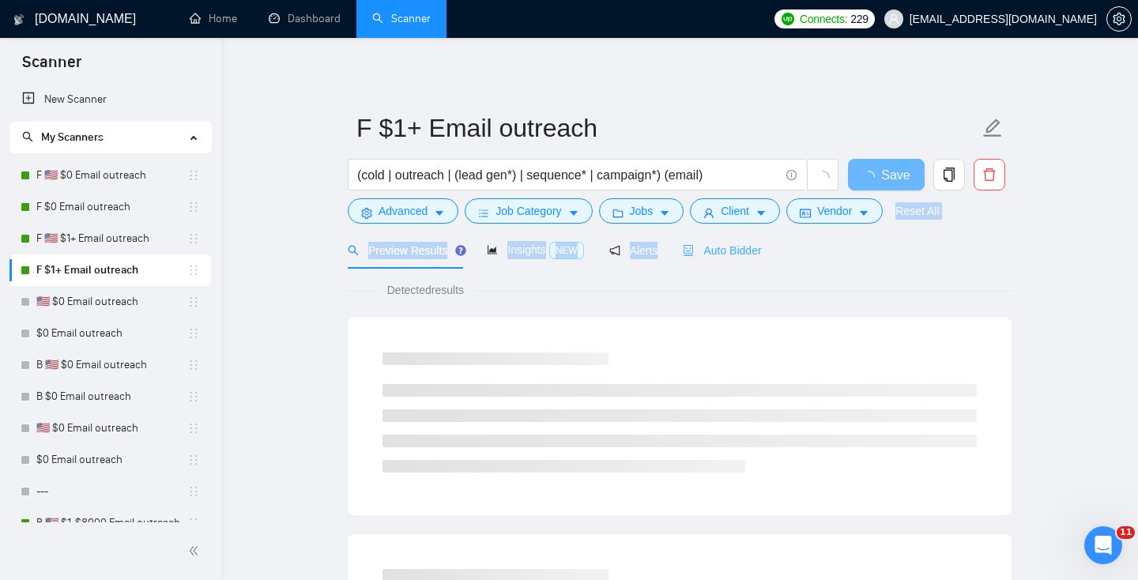
click at [536, 244] on span "Insights NEW" at bounding box center [535, 249] width 96 height 13
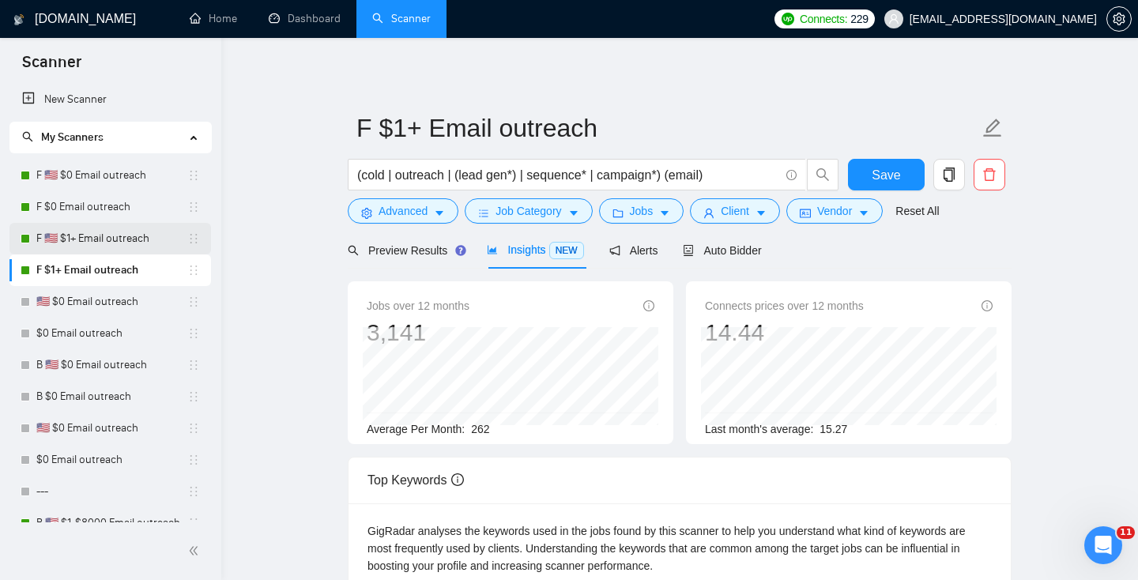
click at [114, 235] on link "F 🇺🇸 $1+ Email outreach" at bounding box center [111, 239] width 151 height 32
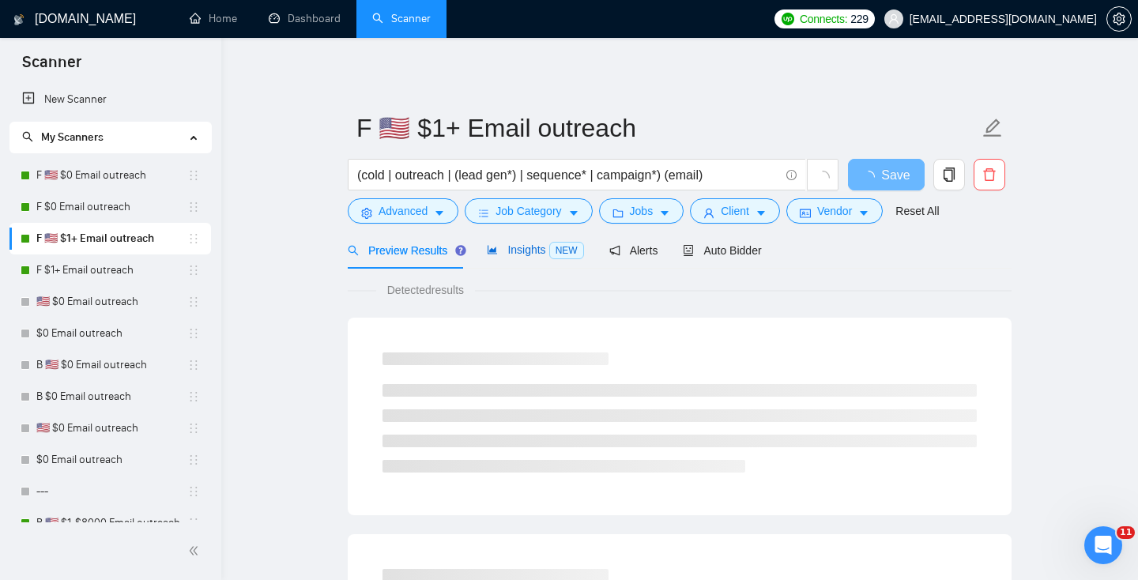
click at [541, 251] on span "Insights NEW" at bounding box center [535, 249] width 96 height 13
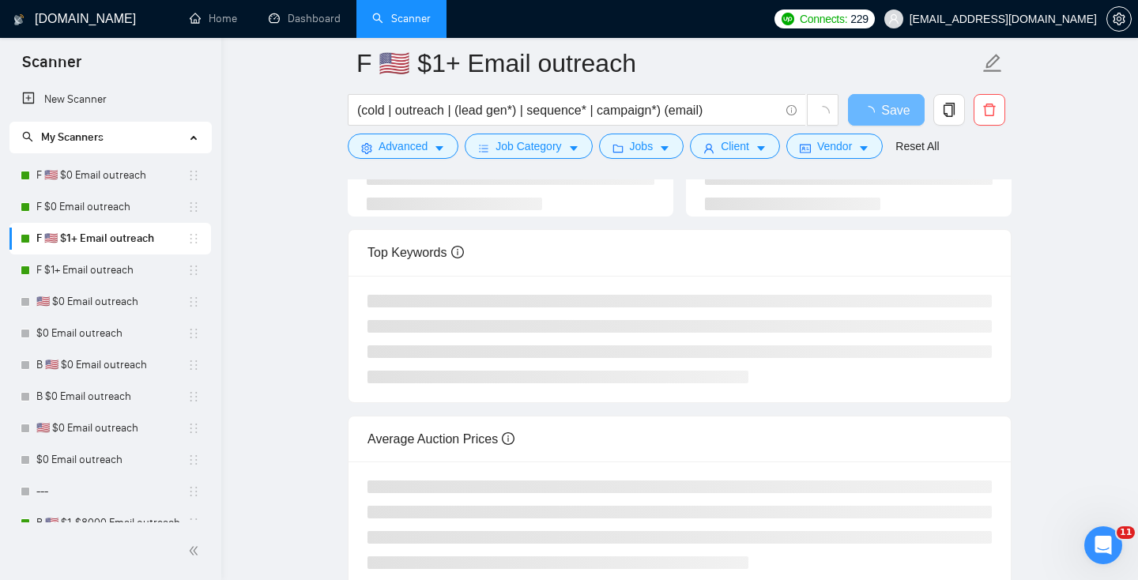
scroll to position [17, 0]
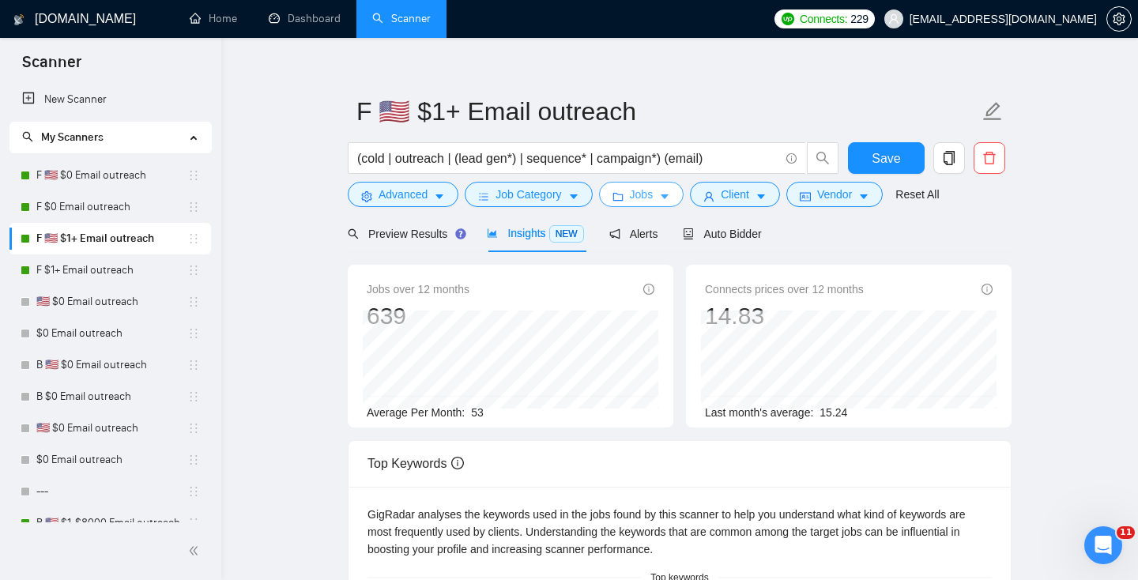
click at [653, 188] on span "Jobs" at bounding box center [642, 194] width 24 height 17
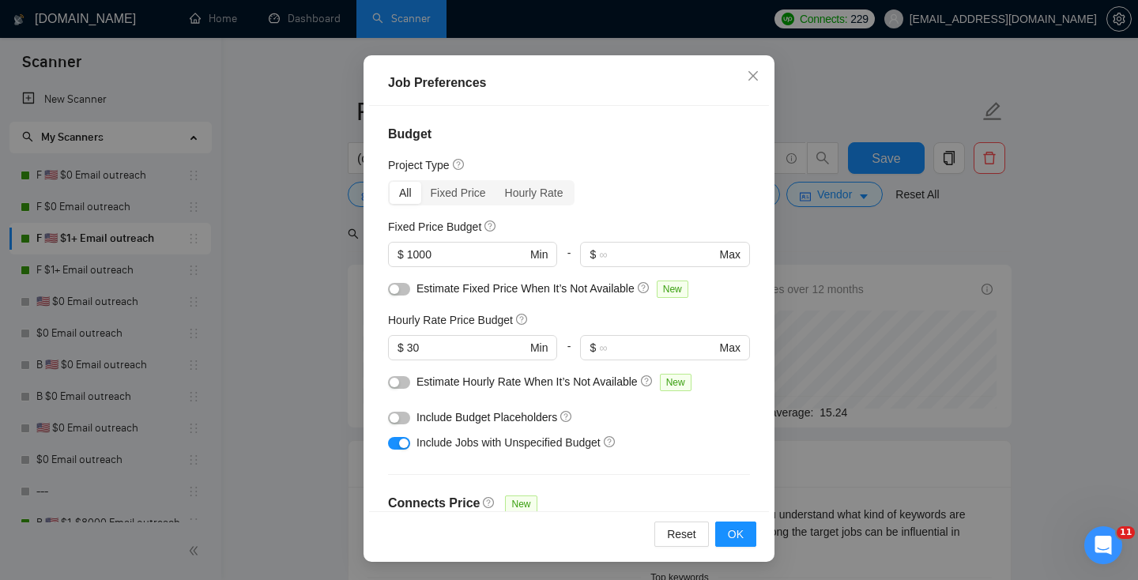
scroll to position [108, 0]
click at [878, 472] on div "Job Preferences Budget Project Type All Fixed Price Hourly Rate Fixed Price Bud…" at bounding box center [569, 290] width 1138 height 580
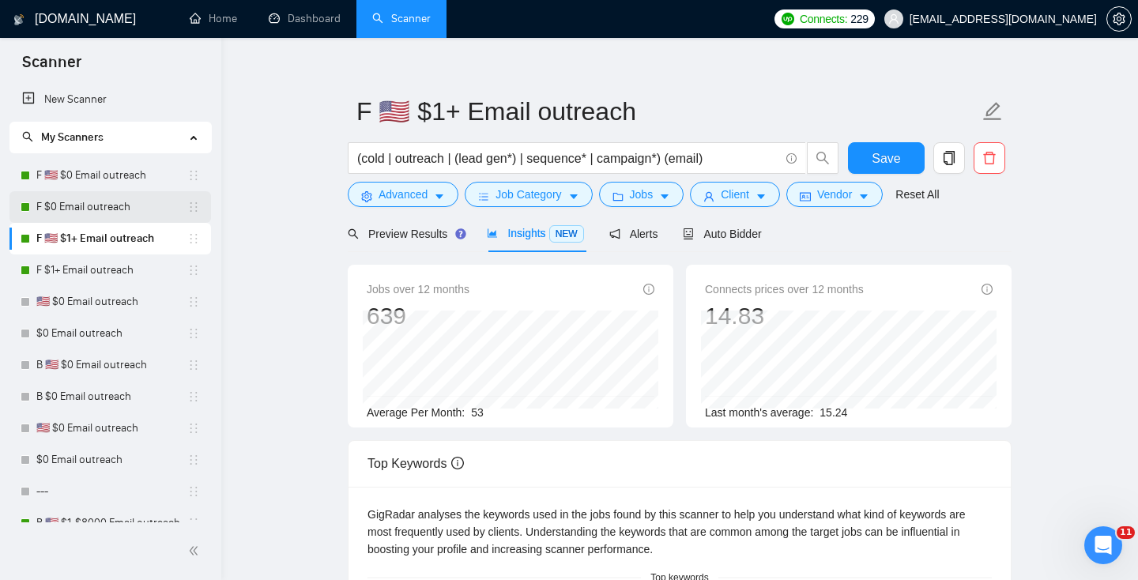
click at [100, 206] on link "F $0 Email outreach" at bounding box center [111, 207] width 151 height 32
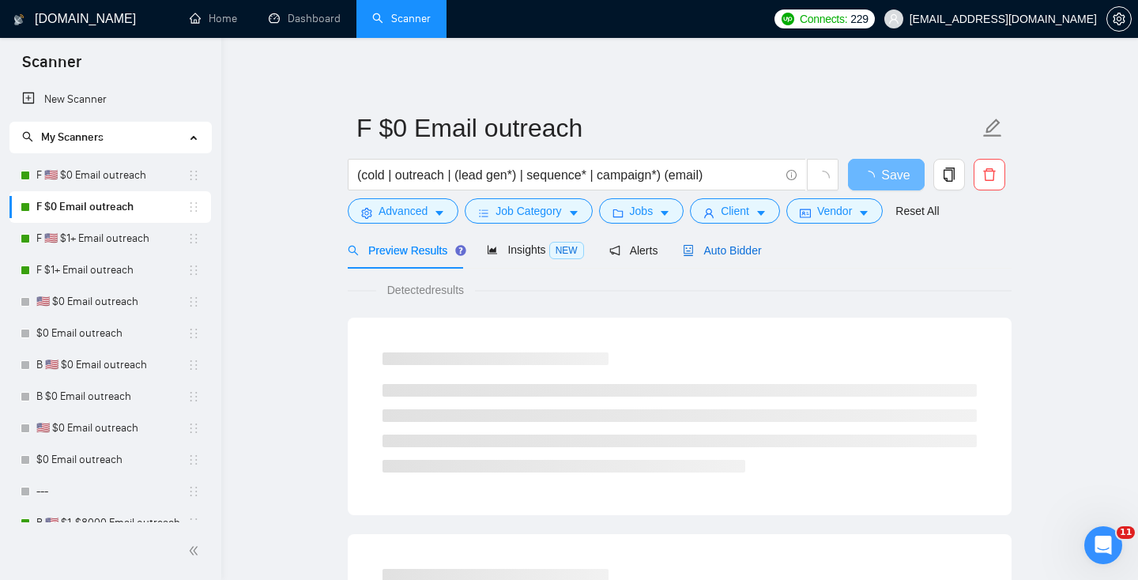
click at [739, 244] on span "Auto Bidder" at bounding box center [722, 250] width 78 height 13
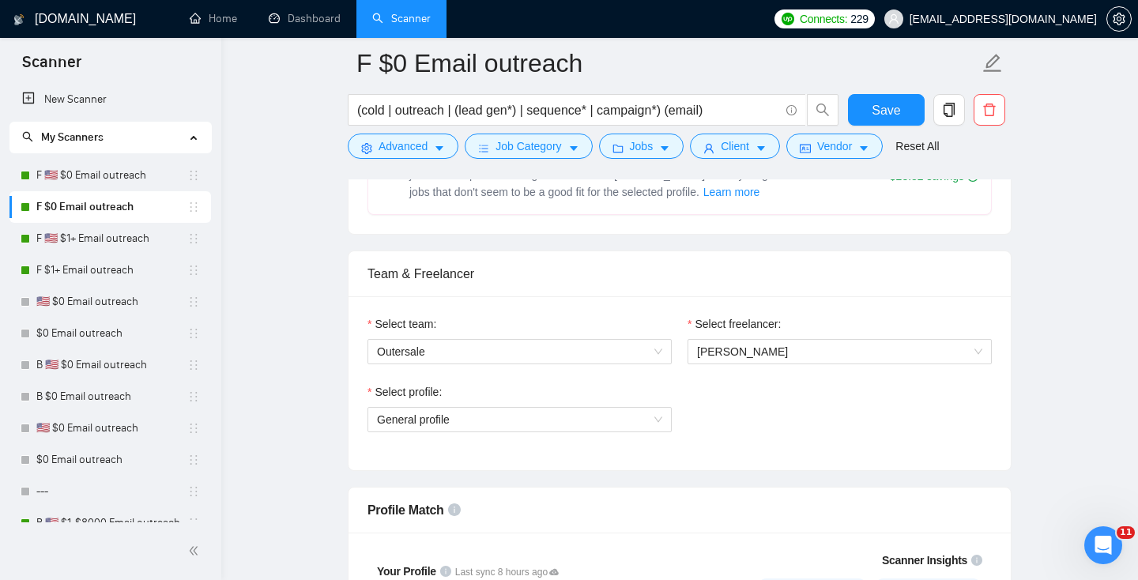
scroll to position [754, 0]
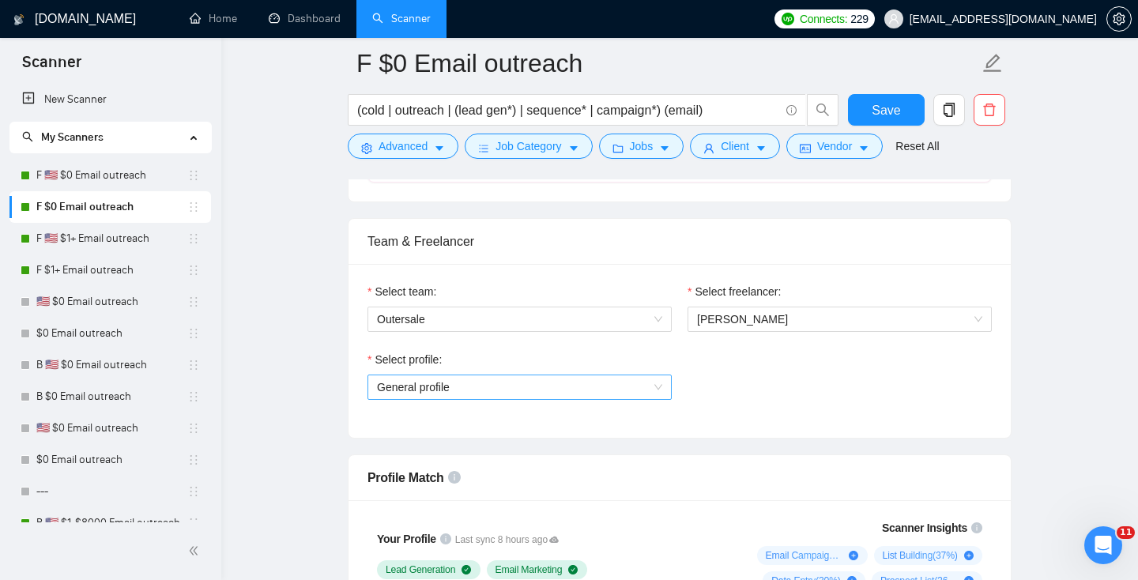
click at [518, 383] on span "General profile" at bounding box center [519, 387] width 285 height 24
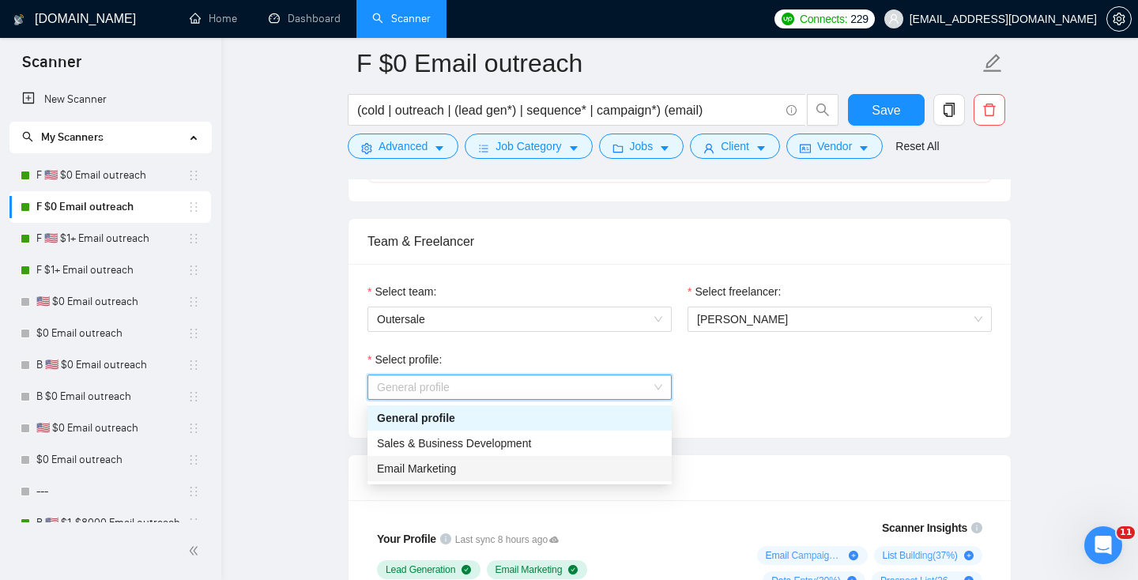
click at [496, 463] on div "Email Marketing" at bounding box center [519, 468] width 285 height 17
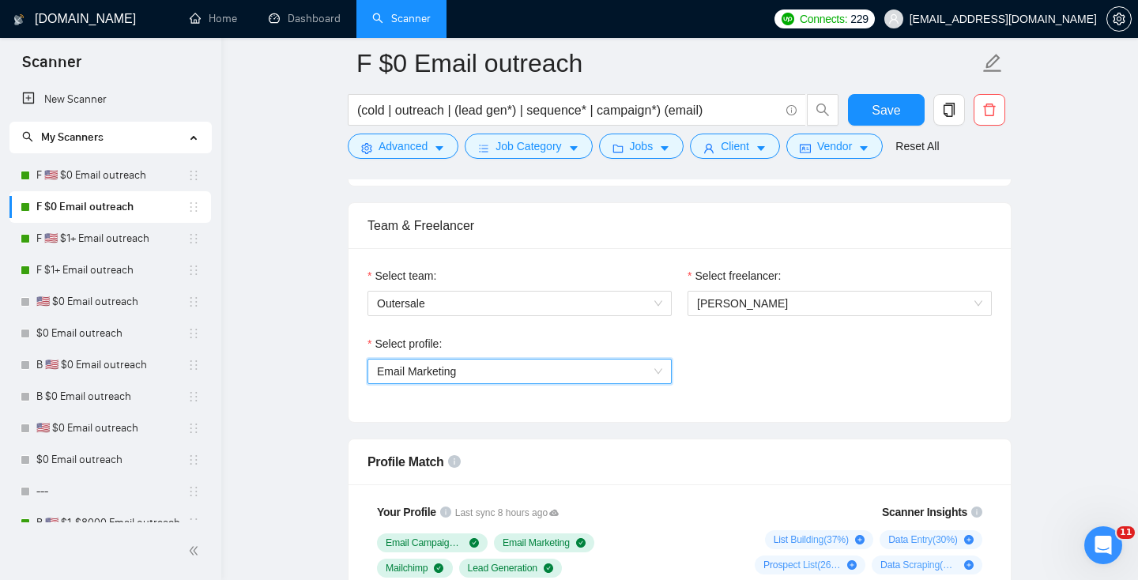
scroll to position [769, 0]
drag, startPoint x: 878, startPoint y: 103, endPoint x: 837, endPoint y: 167, distance: 76.0
click at [878, 103] on span "Save" at bounding box center [885, 110] width 28 height 20
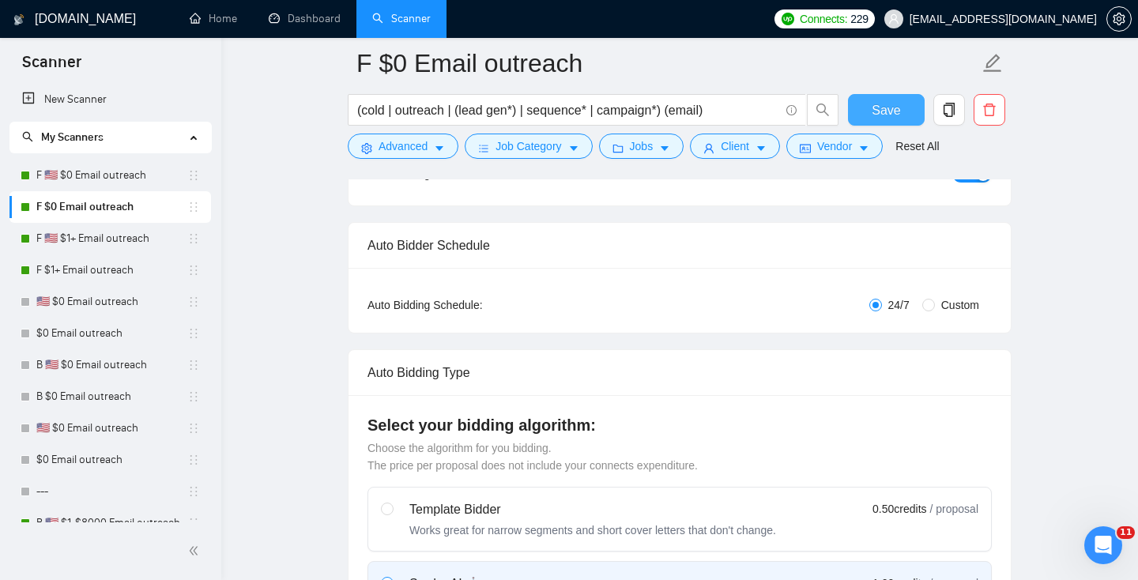
scroll to position [0, 0]
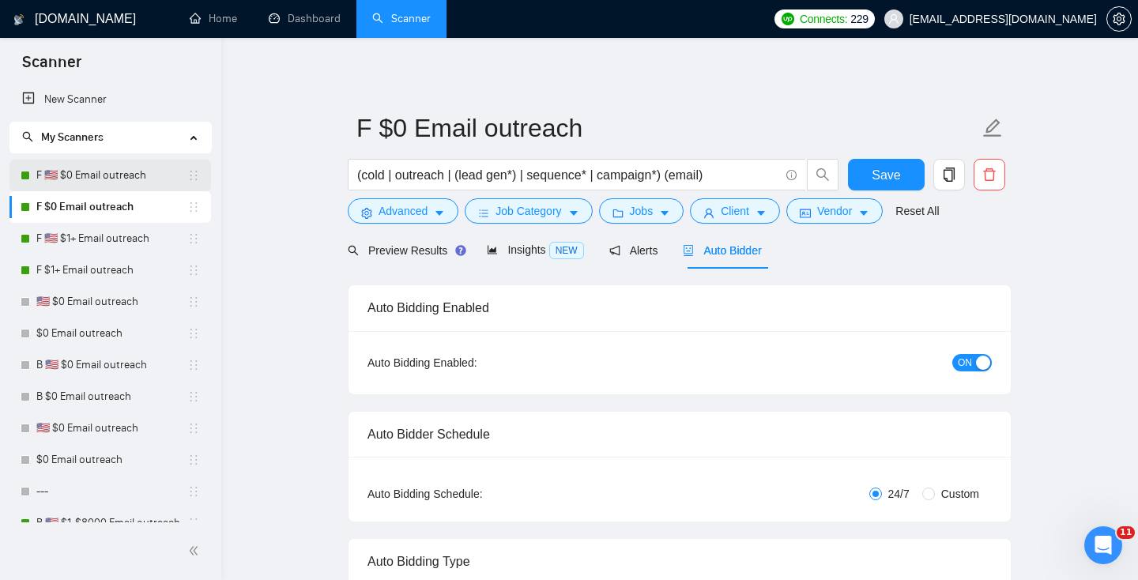
click at [103, 168] on link "F 🇺🇸 $0 Email outreach" at bounding box center [111, 176] width 151 height 32
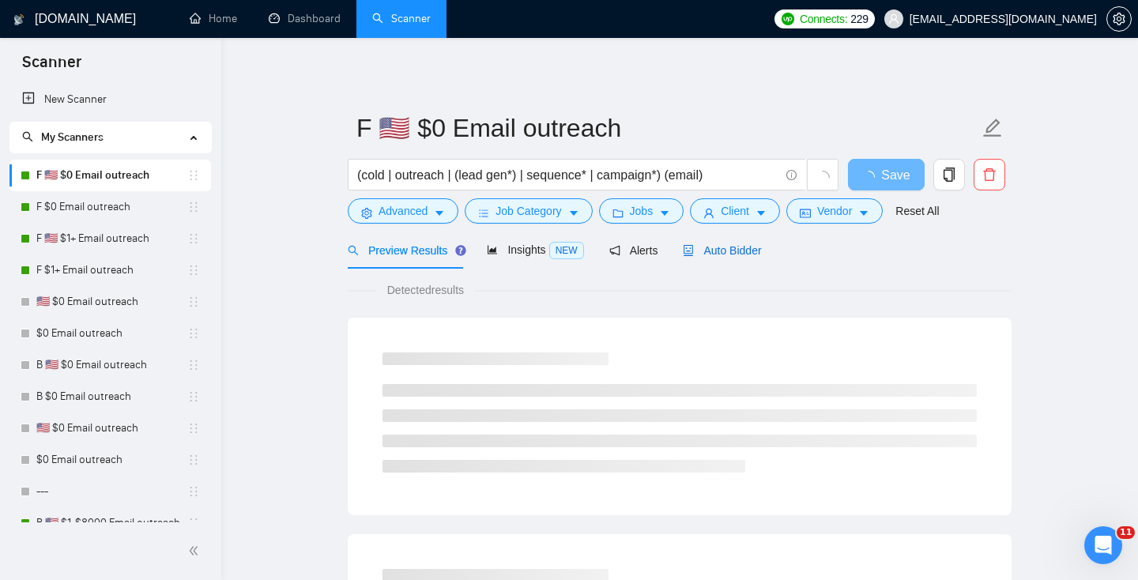
click at [716, 258] on div "Auto Bidder" at bounding box center [722, 250] width 78 height 17
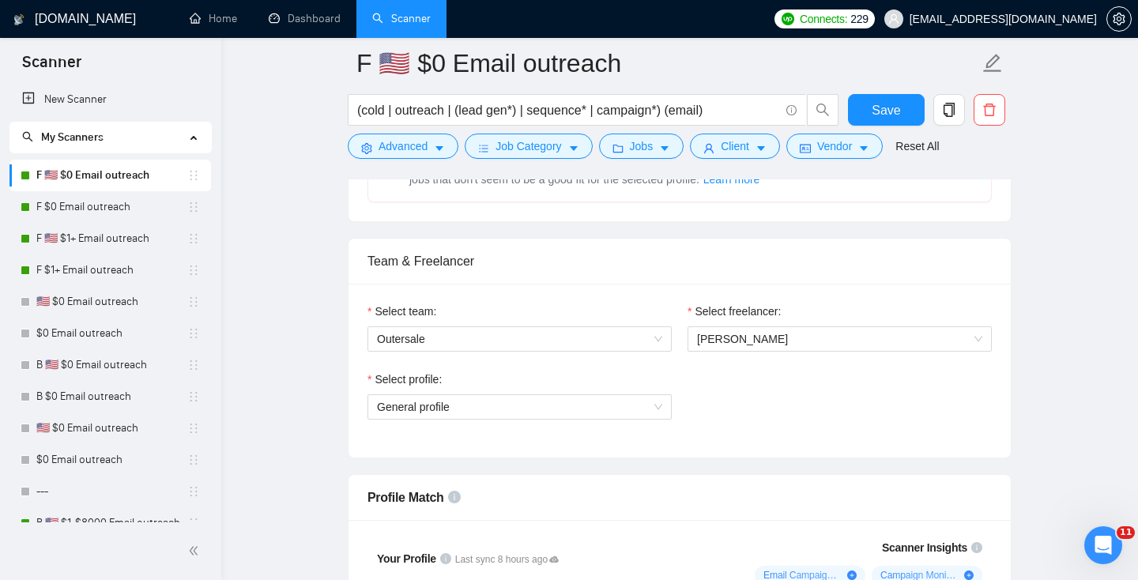
scroll to position [795, 0]
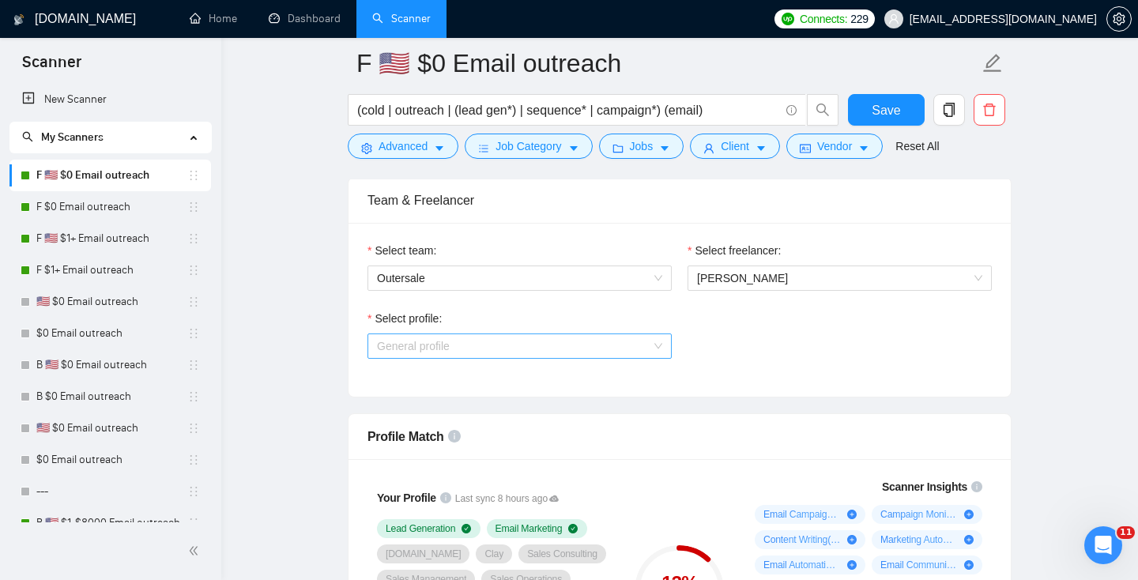
click at [457, 351] on span "General profile" at bounding box center [519, 346] width 285 height 24
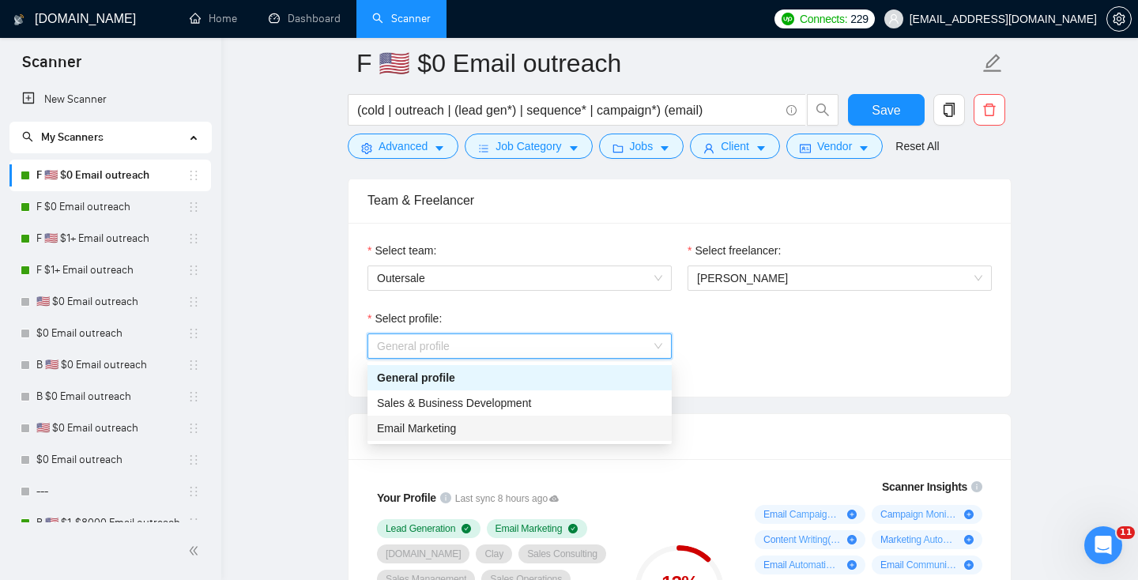
click at [469, 428] on div "Email Marketing" at bounding box center [519, 427] width 285 height 17
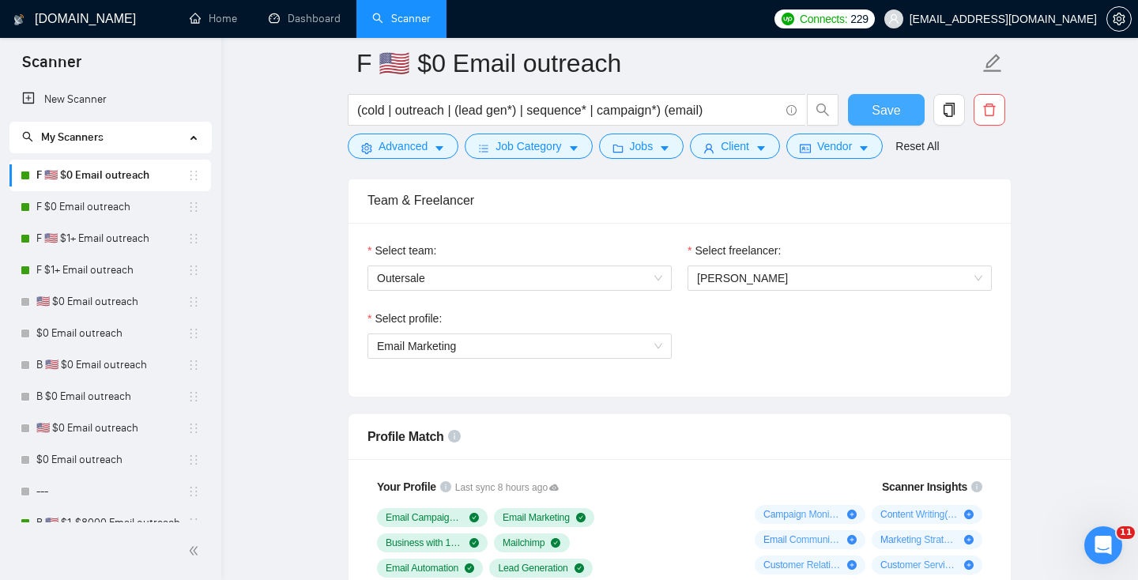
click at [865, 101] on button "Save" at bounding box center [886, 110] width 77 height 32
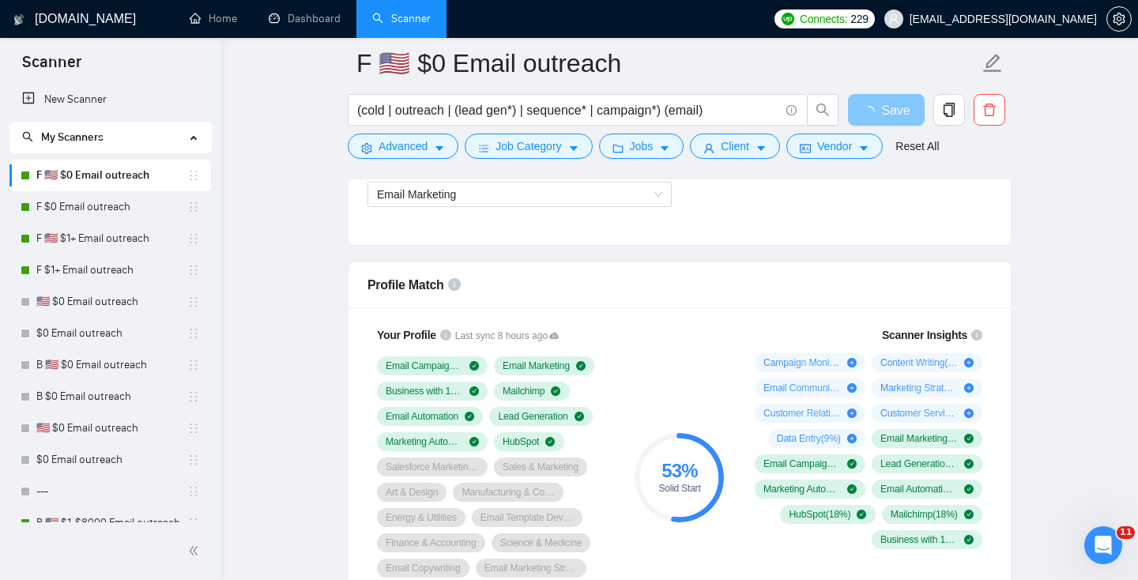
scroll to position [1002, 0]
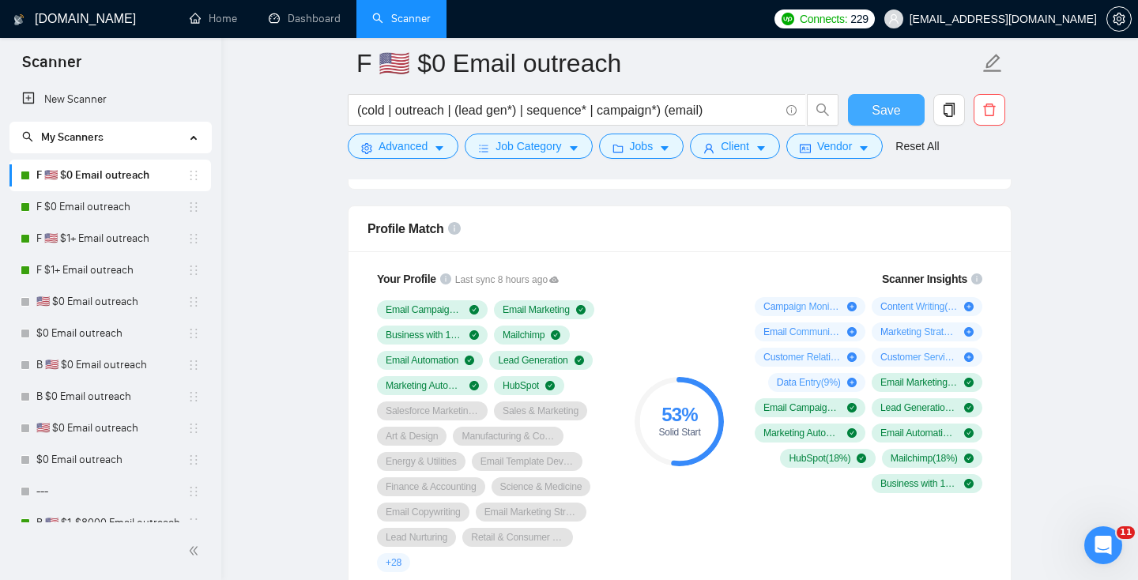
click at [905, 100] on button "Save" at bounding box center [886, 110] width 77 height 32
click at [299, 23] on link "Dashboard" at bounding box center [305, 18] width 72 height 13
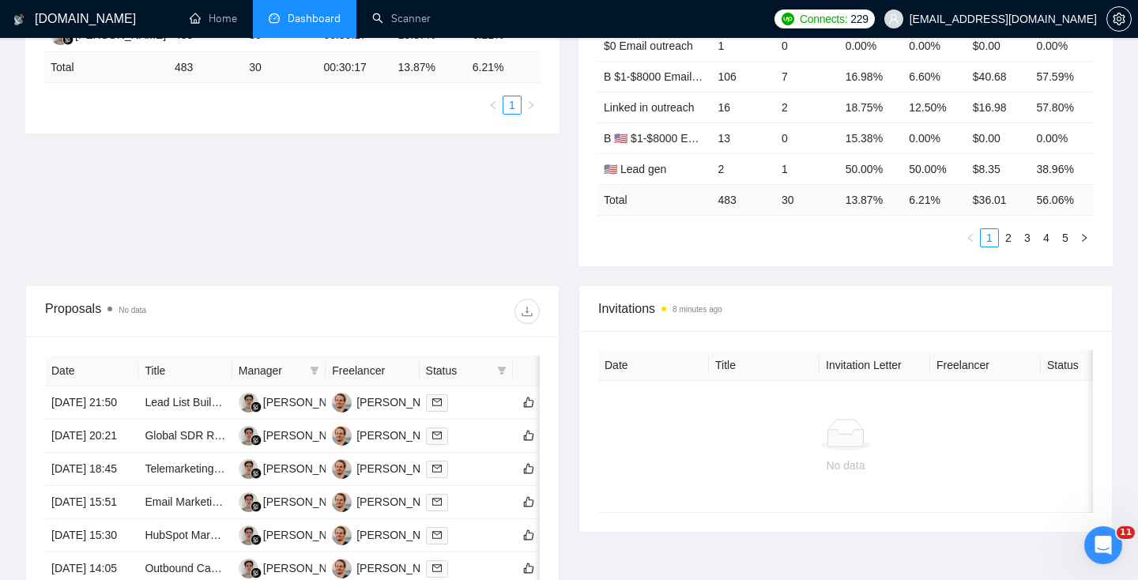
scroll to position [358, 0]
click at [501, 369] on icon "filter" at bounding box center [502, 372] width 9 height 8
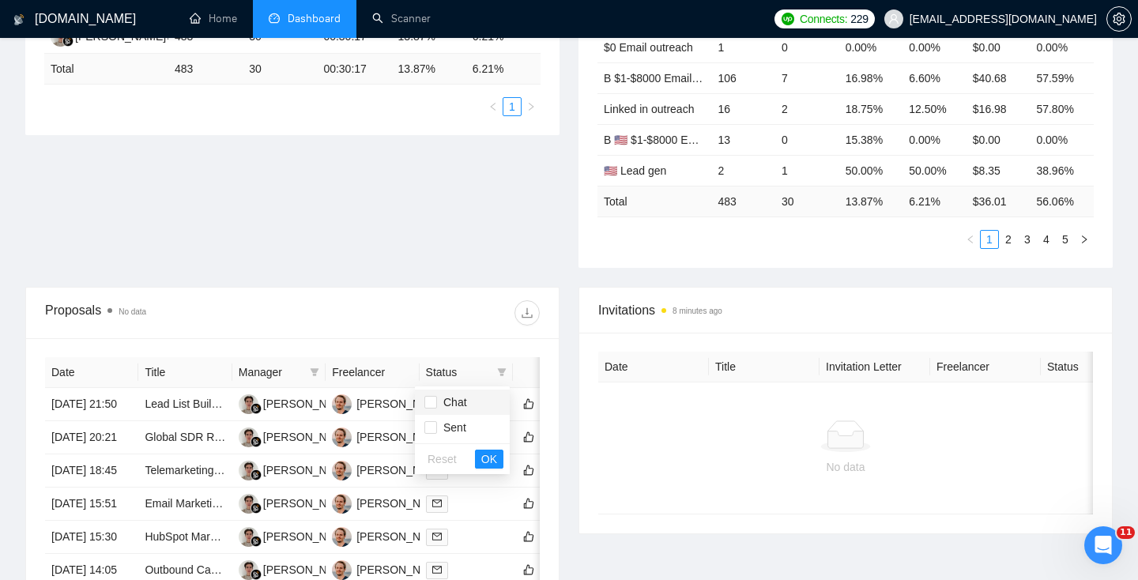
click at [457, 402] on span "Chat" at bounding box center [452, 402] width 30 height 13
checkbox input "true"
click at [495, 461] on span "OK" at bounding box center [489, 458] width 16 height 17
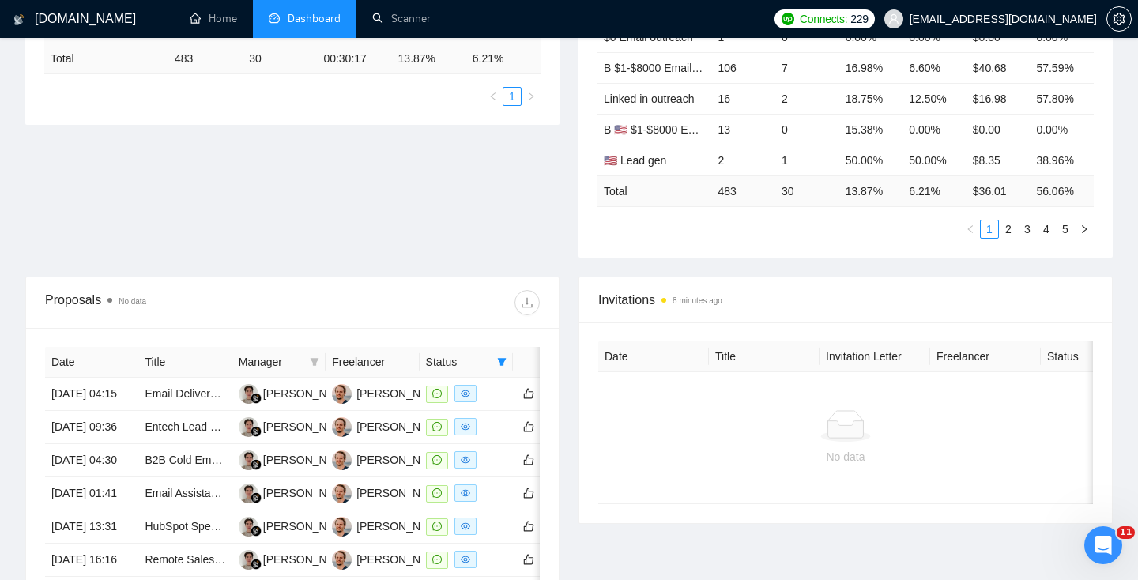
scroll to position [369, 0]
click at [504, 363] on icon "filter" at bounding box center [501, 360] width 9 height 9
click at [457, 418] on span "Sent" at bounding box center [451, 416] width 29 height 13
checkbox input "true"
click at [498, 447] on button "OK" at bounding box center [489, 447] width 28 height 19
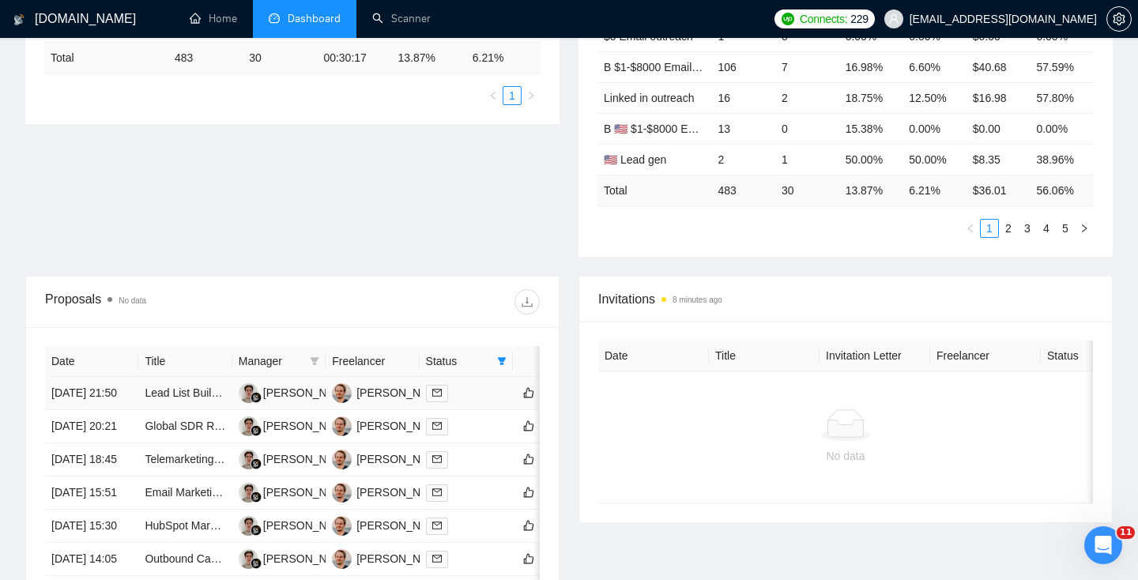
click at [94, 404] on td "[DATE] 21:50" at bounding box center [91, 393] width 93 height 33
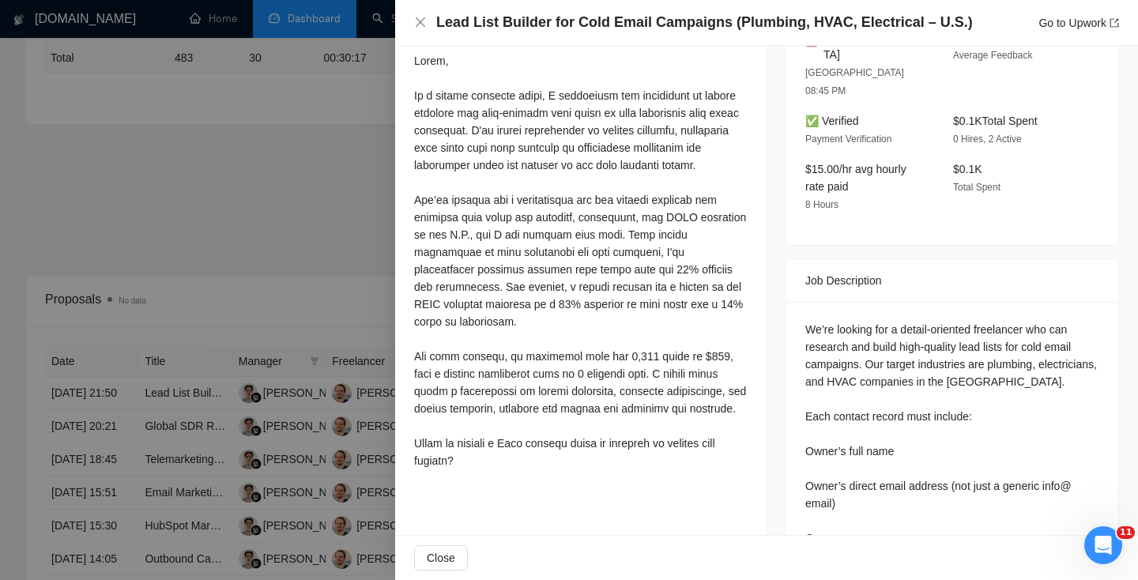
scroll to position [468, 0]
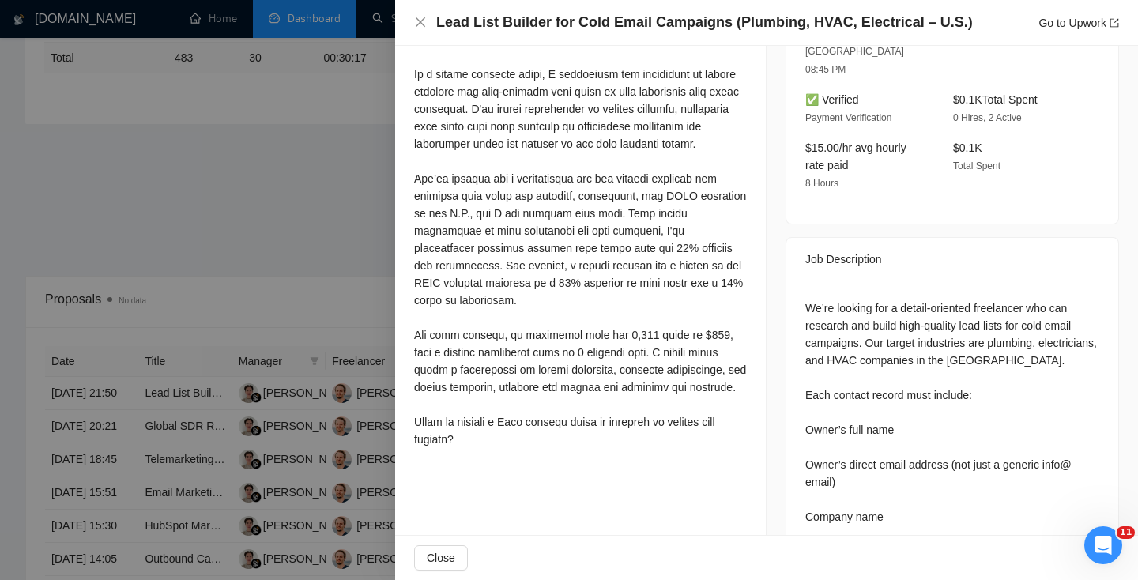
click at [286, 264] on div at bounding box center [569, 290] width 1138 height 580
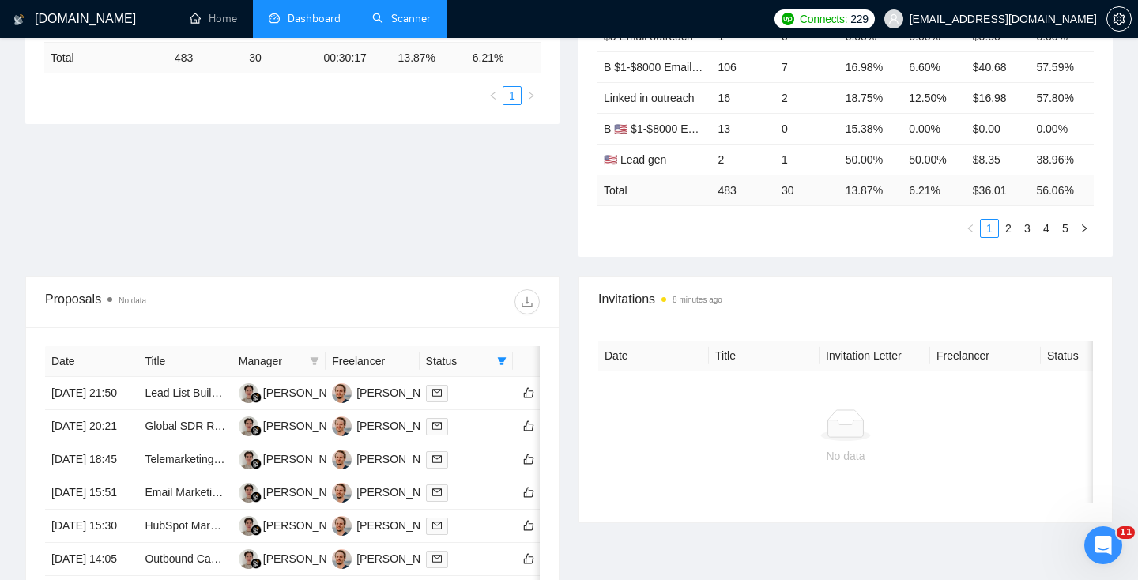
click at [395, 16] on link "Scanner" at bounding box center [401, 18] width 58 height 13
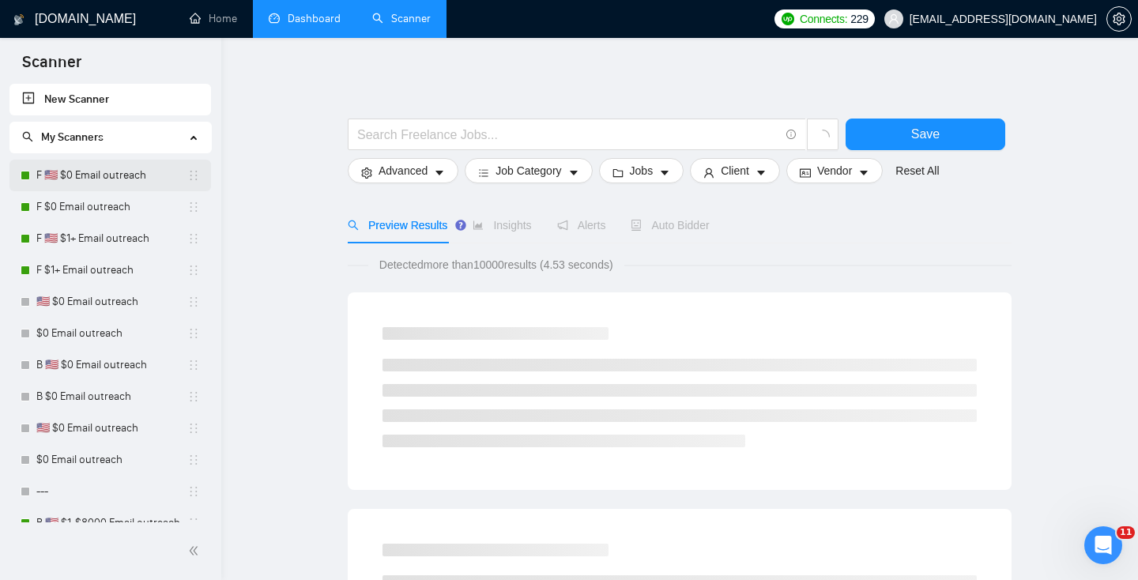
click at [117, 184] on link "F 🇺🇸 $0 Email outreach" at bounding box center [111, 176] width 151 height 32
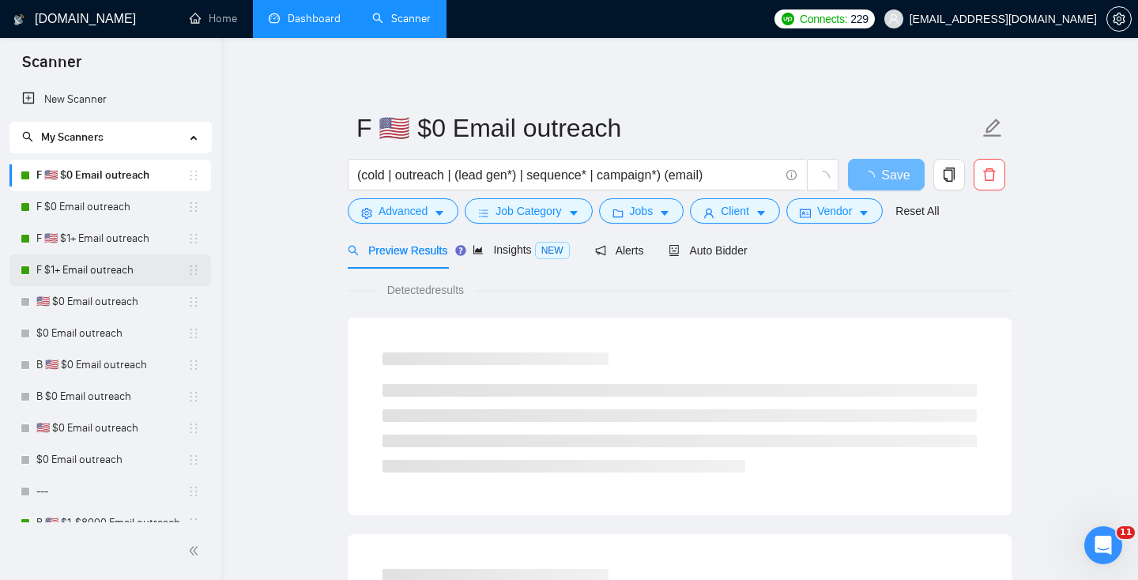
click at [108, 274] on link "F $1+ Email outreach" at bounding box center [111, 270] width 151 height 32
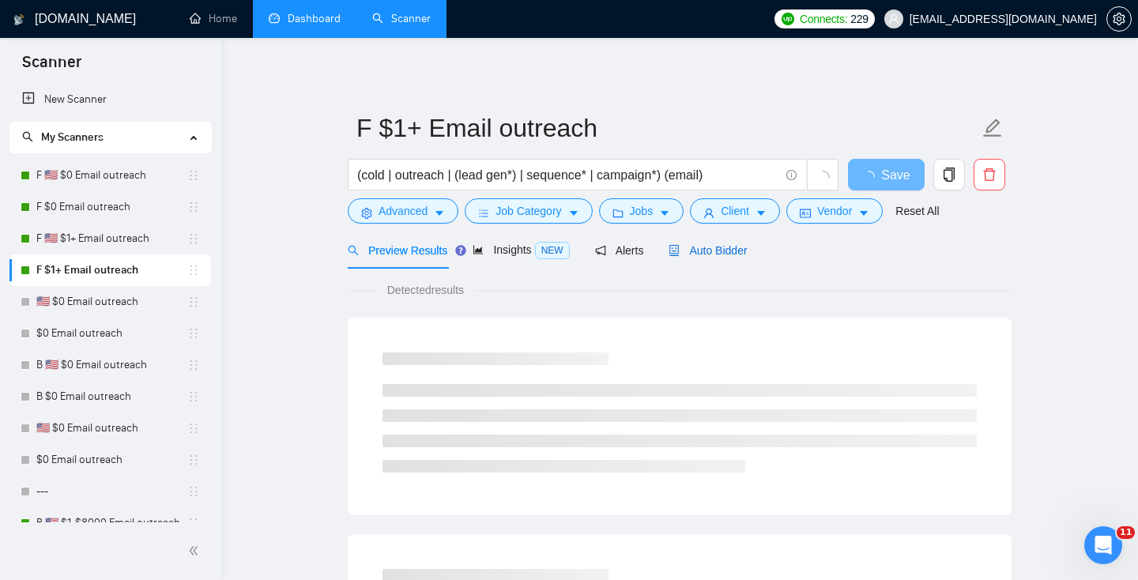
click at [724, 257] on div "Auto Bidder" at bounding box center [707, 250] width 78 height 17
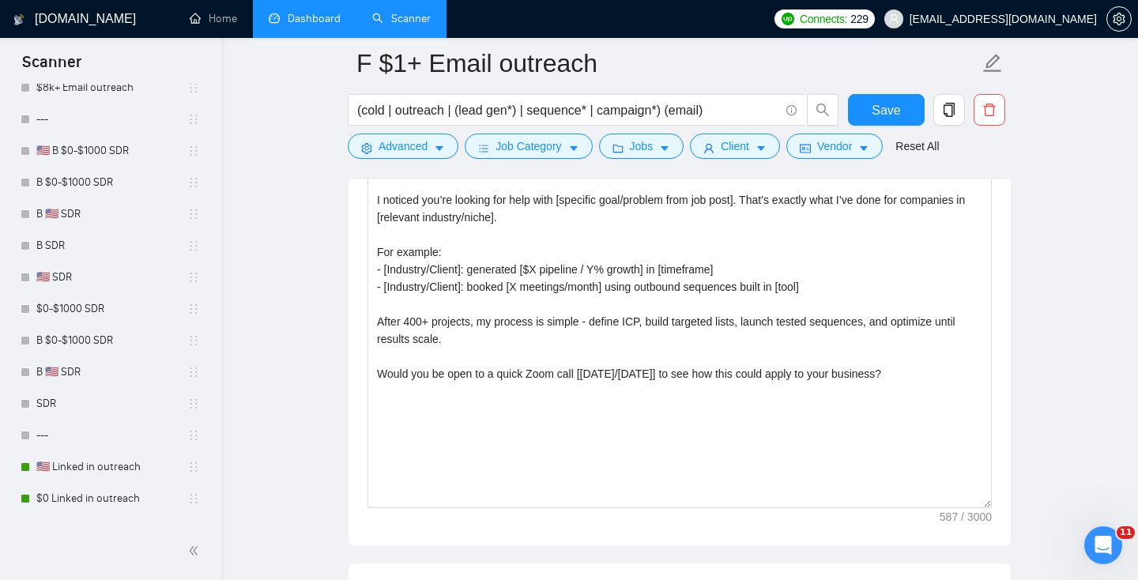
scroll to position [926, 0]
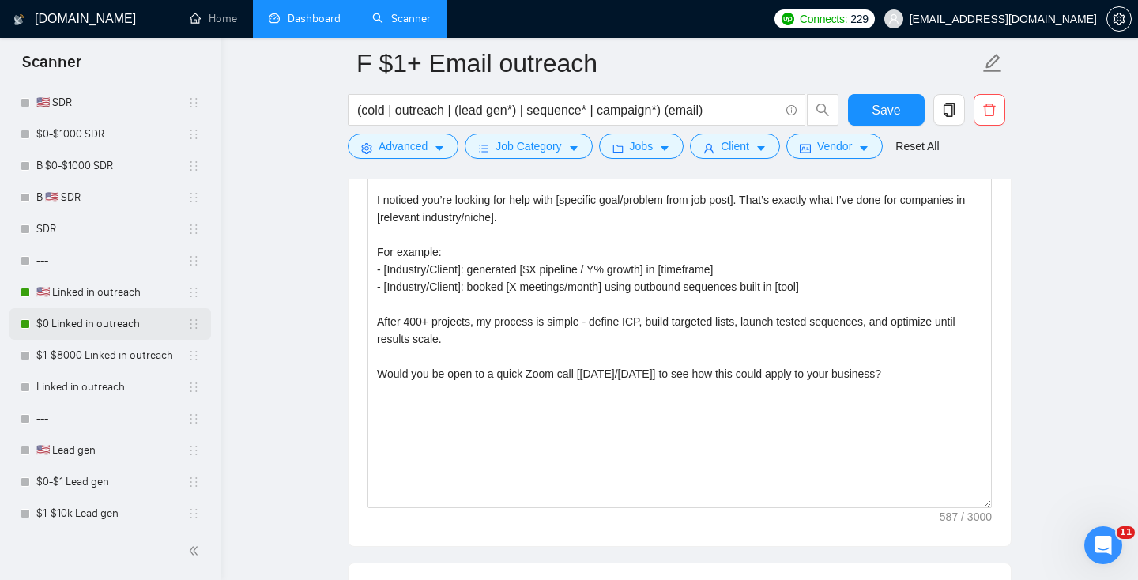
click at [87, 317] on link "$0 Linked in outreach" at bounding box center [111, 324] width 151 height 32
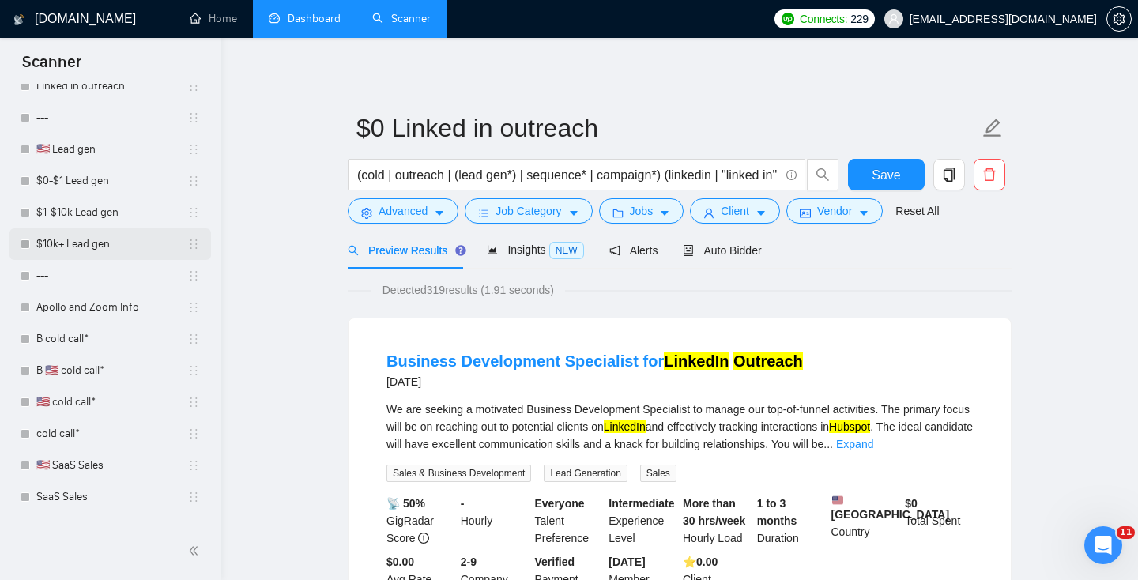
scroll to position [1189, 0]
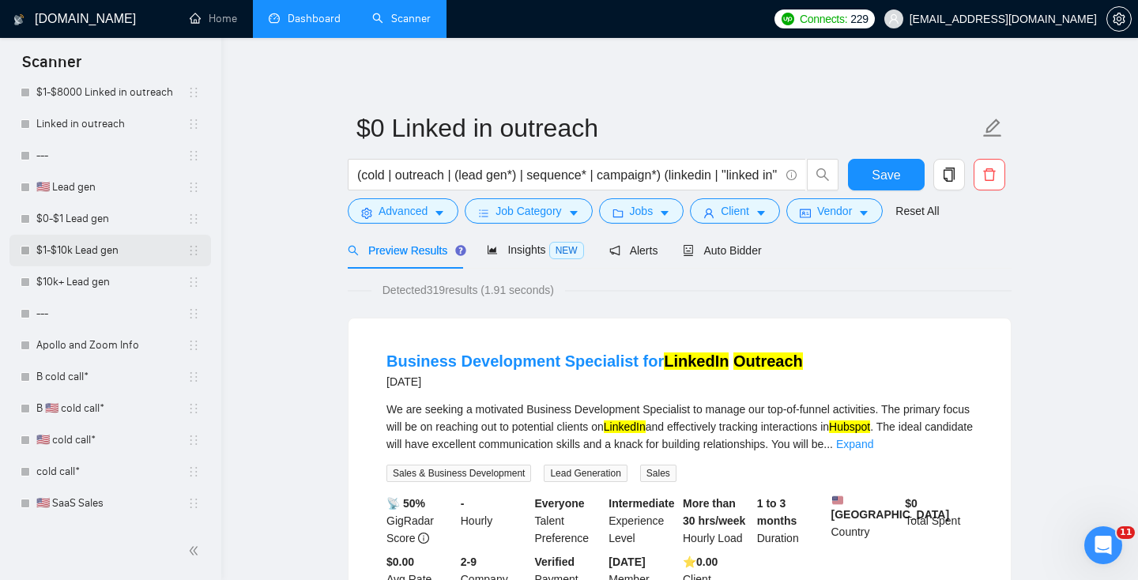
click at [96, 260] on link "$1-$10k Lead gen" at bounding box center [111, 251] width 151 height 32
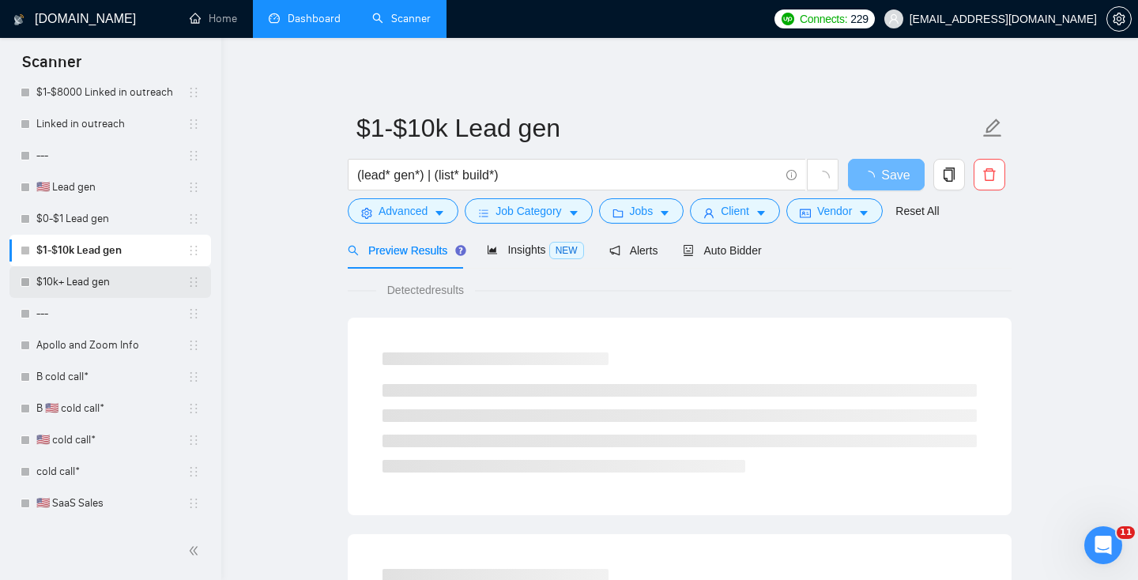
click at [100, 276] on link "$10k+ Lead gen" at bounding box center [111, 282] width 151 height 32
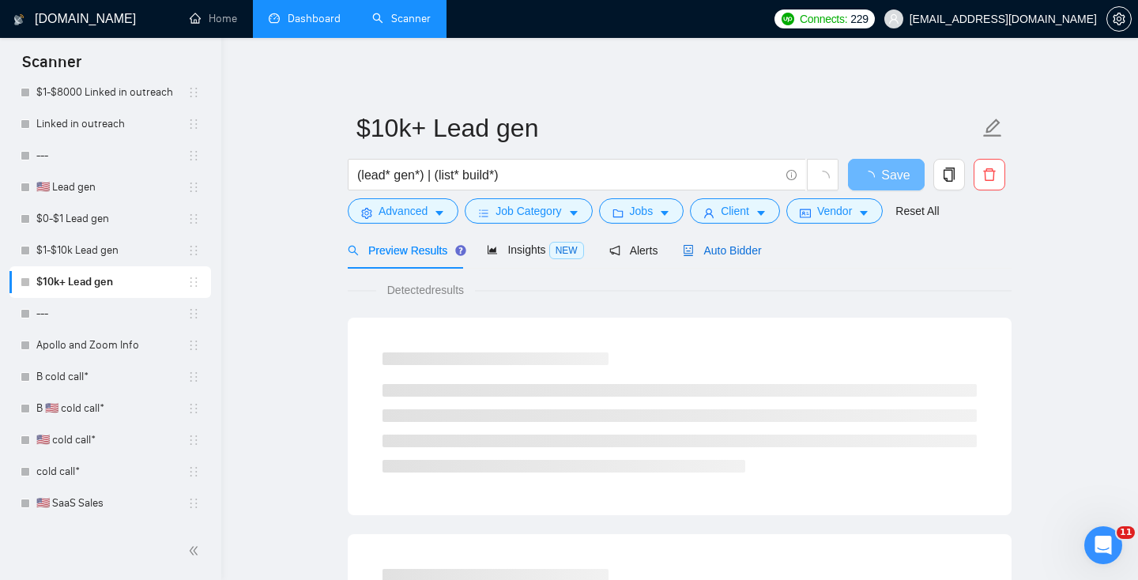
click at [721, 243] on div "Auto Bidder" at bounding box center [722, 250] width 78 height 17
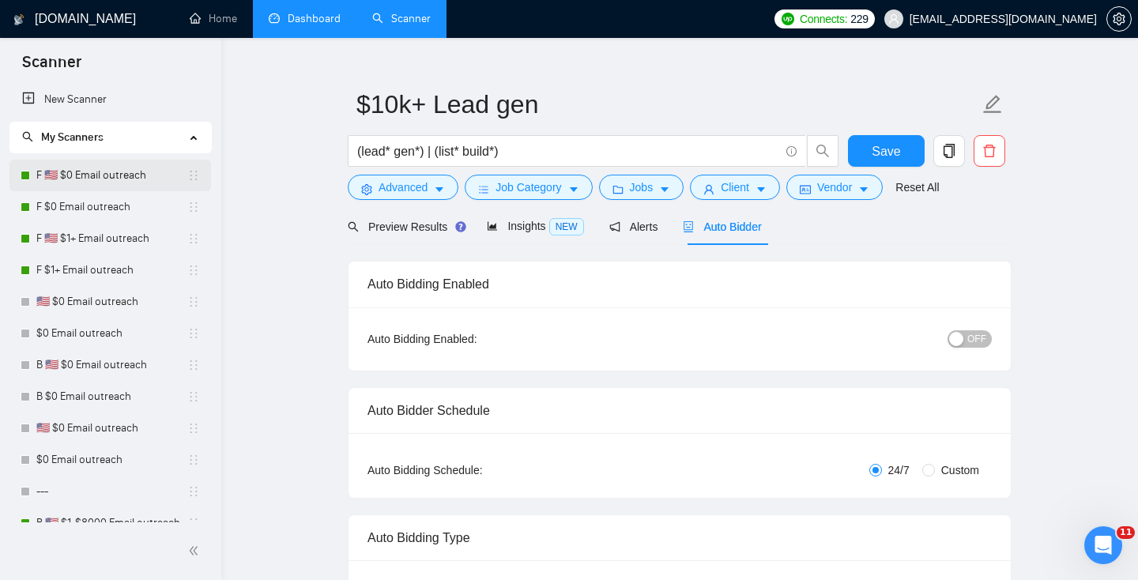
click at [105, 175] on link "F 🇺🇸 $0 Email outreach" at bounding box center [111, 176] width 151 height 32
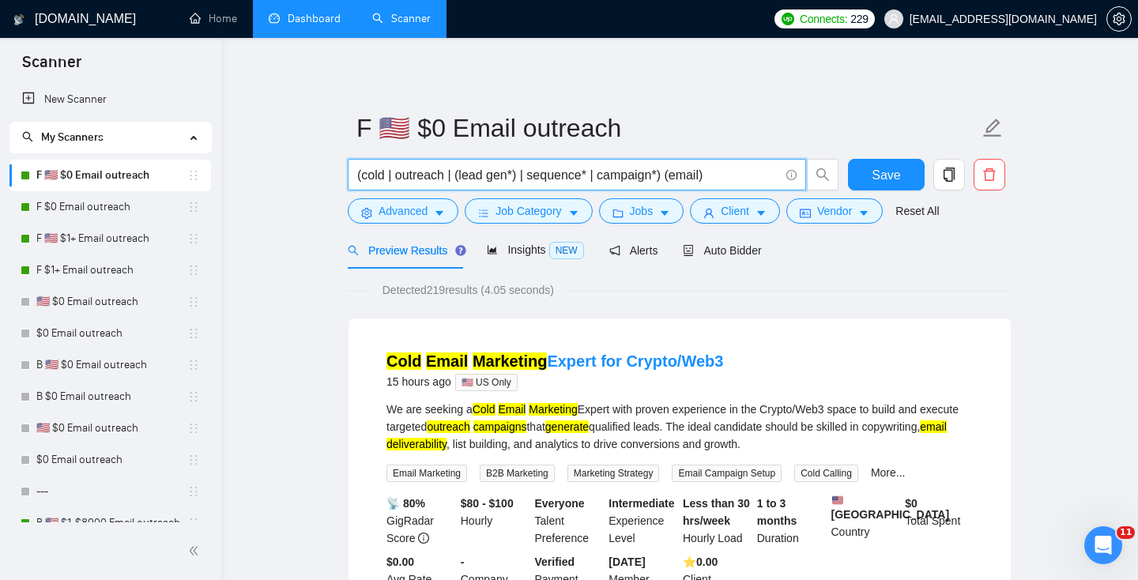
click at [706, 175] on input "(cold | outreach | (lead gen*) | sequence* | campaign*) (email)" at bounding box center [568, 175] width 422 height 20
click at [664, 178] on input "(cold | outreach | (lead gen*) | sequence* | campaign*) (email)" at bounding box center [568, 175] width 422 height 20
click at [713, 179] on input "(cold | outreach | (lead gen*) | sequence* | campaign* | outbound) (email)" at bounding box center [568, 175] width 422 height 20
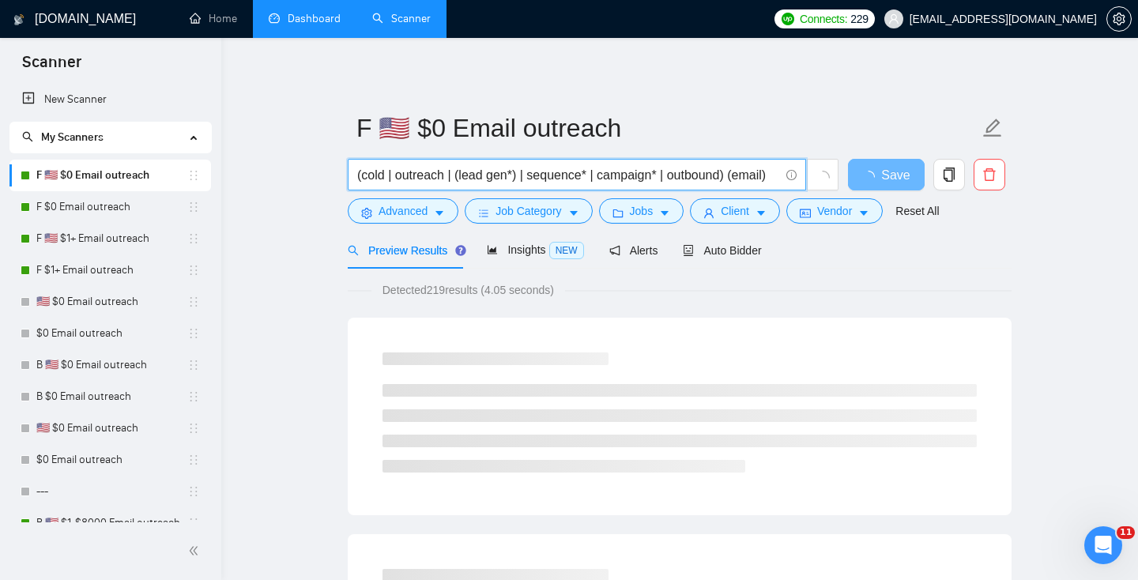
click at [713, 179] on input "(cold | outreach | (lead gen*) | sequence* | campaign* | outbound) (email)" at bounding box center [568, 175] width 422 height 20
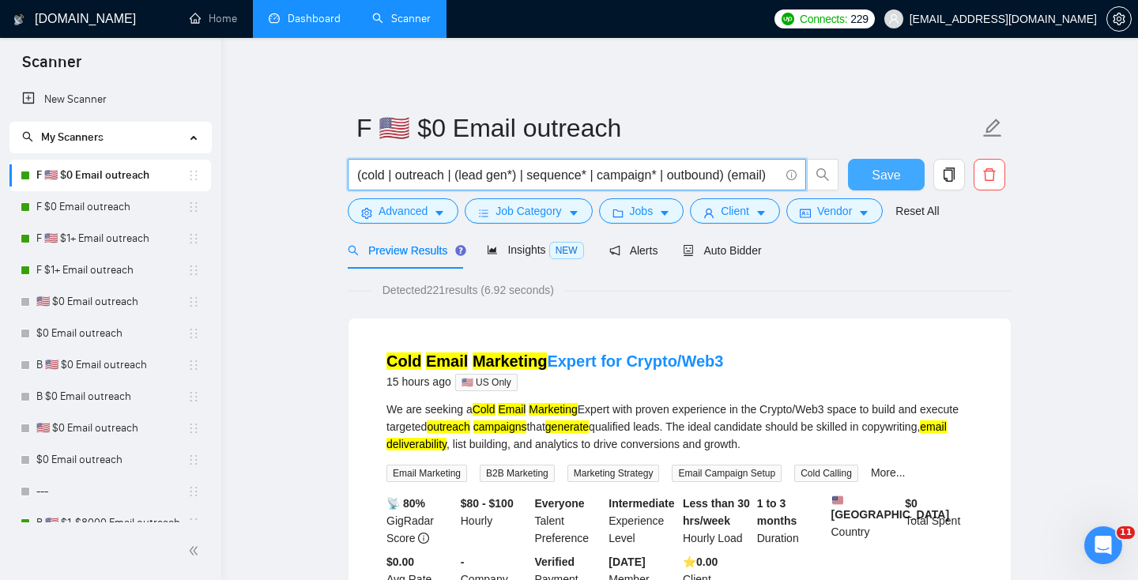
type input "(cold | outreach | (lead gen*) | sequence* | campaign* | outbound) (email)"
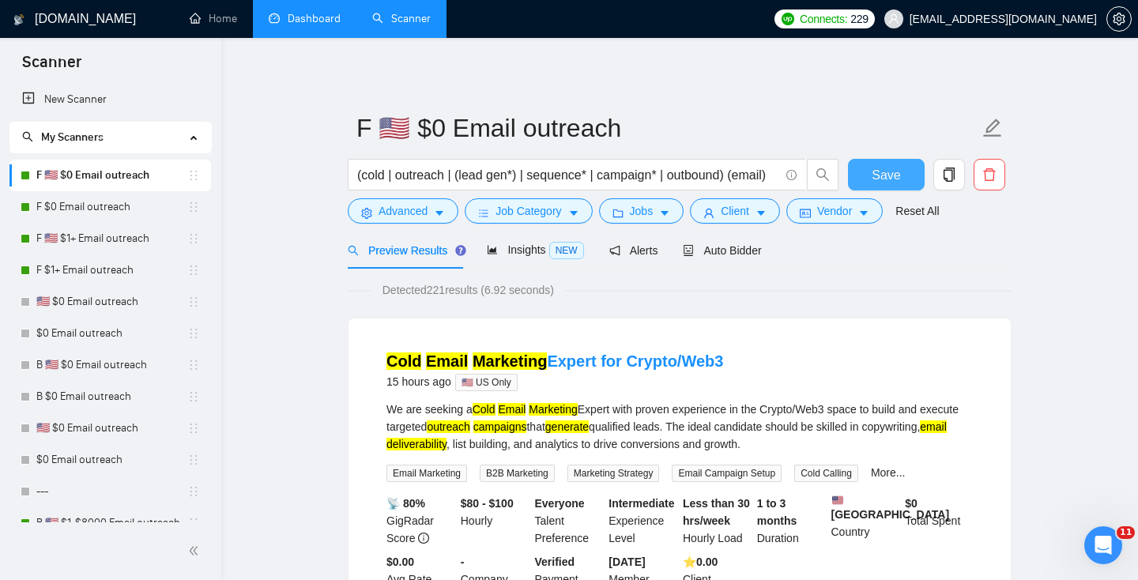
click at [889, 178] on span "Save" at bounding box center [885, 175] width 28 height 20
click at [98, 202] on link "F $0 Email outreach" at bounding box center [111, 207] width 151 height 32
click at [885, 171] on span "Save" at bounding box center [885, 175] width 28 height 20
click at [98, 207] on link "F $0 Email outreach" at bounding box center [111, 207] width 151 height 32
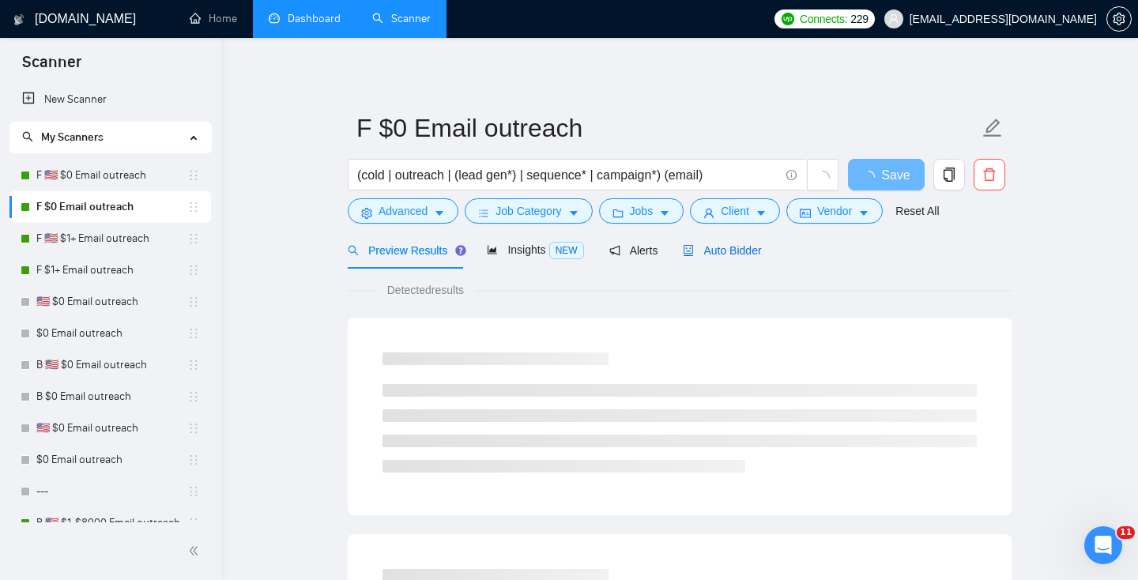
click at [742, 258] on div "Auto Bidder" at bounding box center [722, 250] width 78 height 17
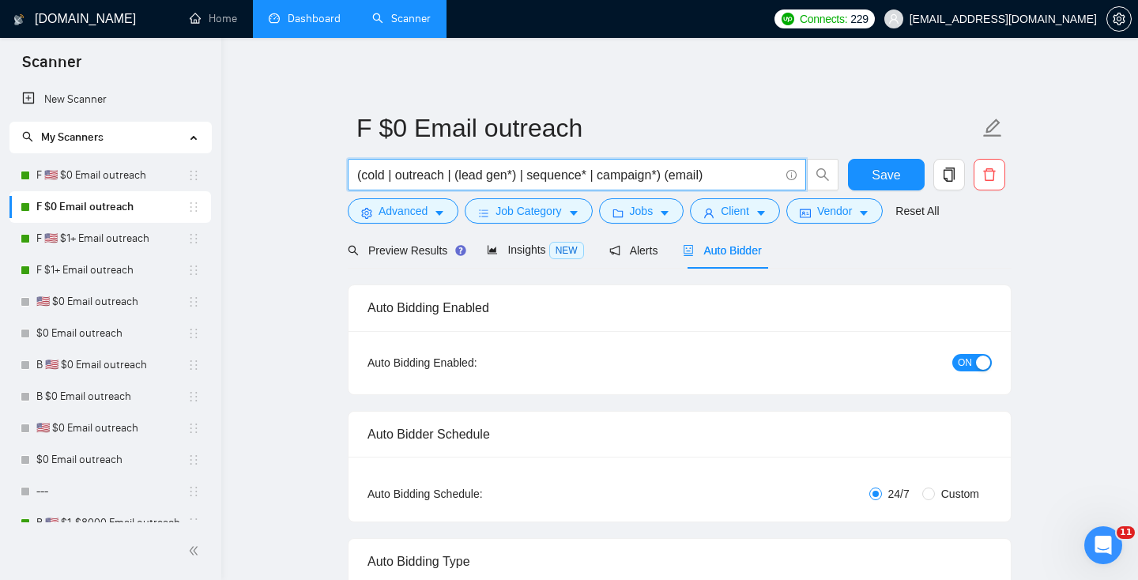
click at [448, 180] on input "(cold | outreach | (lead gen*) | sequence* | campaign*) (email)" at bounding box center [568, 175] width 422 height 20
click at [396, 241] on div "Preview Results" at bounding box center [405, 249] width 114 height 37
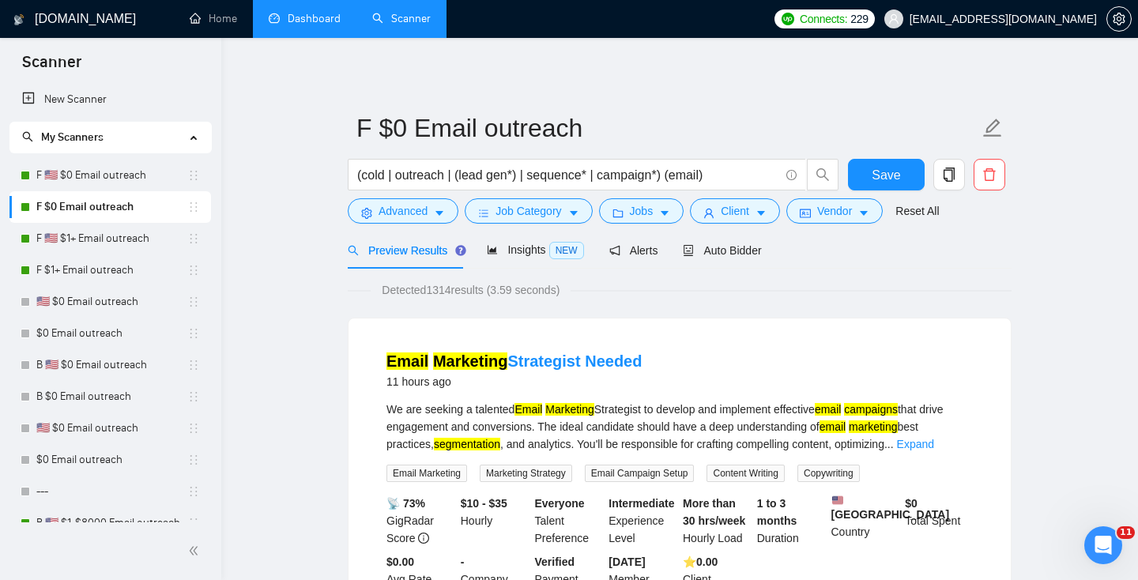
click at [482, 191] on div "(cold | outreach | (lead gen*) | sequence* | campaign*) (email)" at bounding box center [593, 178] width 498 height 39
click at [464, 177] on input "(cold | outreach | (lead gen*) | sequence* | campaign*) (email)" at bounding box center [568, 175] width 422 height 20
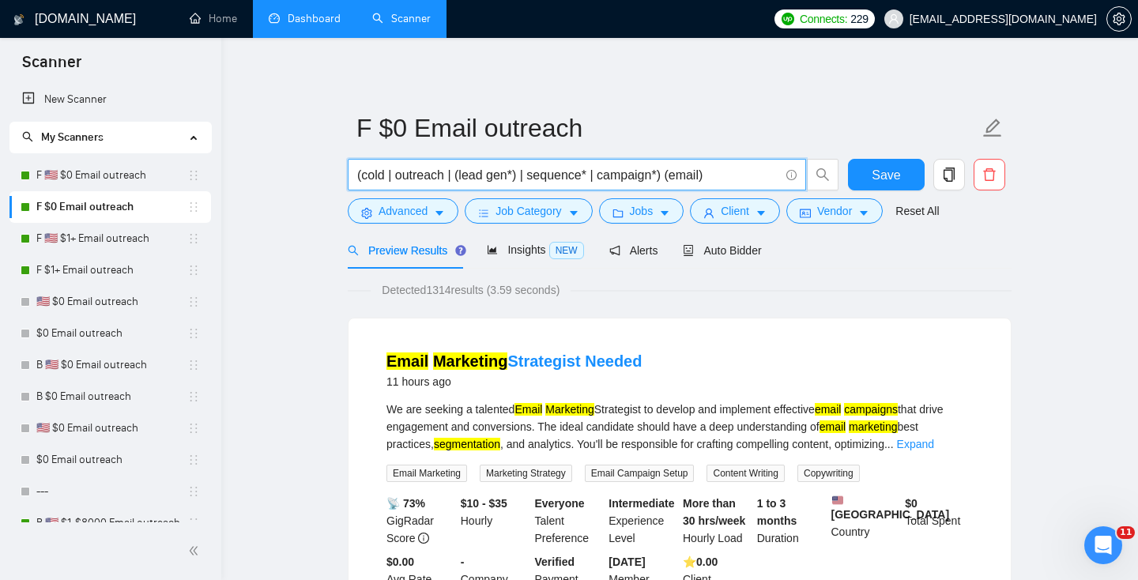
click at [464, 177] on input "(cold | outreach | (lead gen*) | sequence* | campaign*) (email)" at bounding box center [568, 175] width 422 height 20
paste input "| outbound"
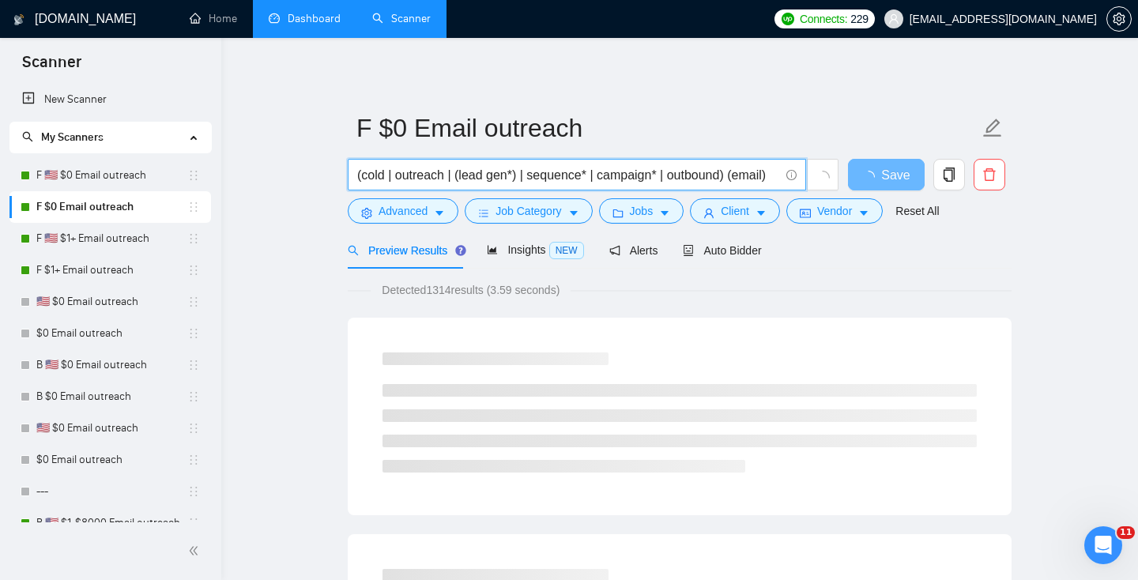
click at [607, 174] on input "(cold | outreach | (lead gen*) | sequence* | campaign* | outbound) (email)" at bounding box center [568, 175] width 422 height 20
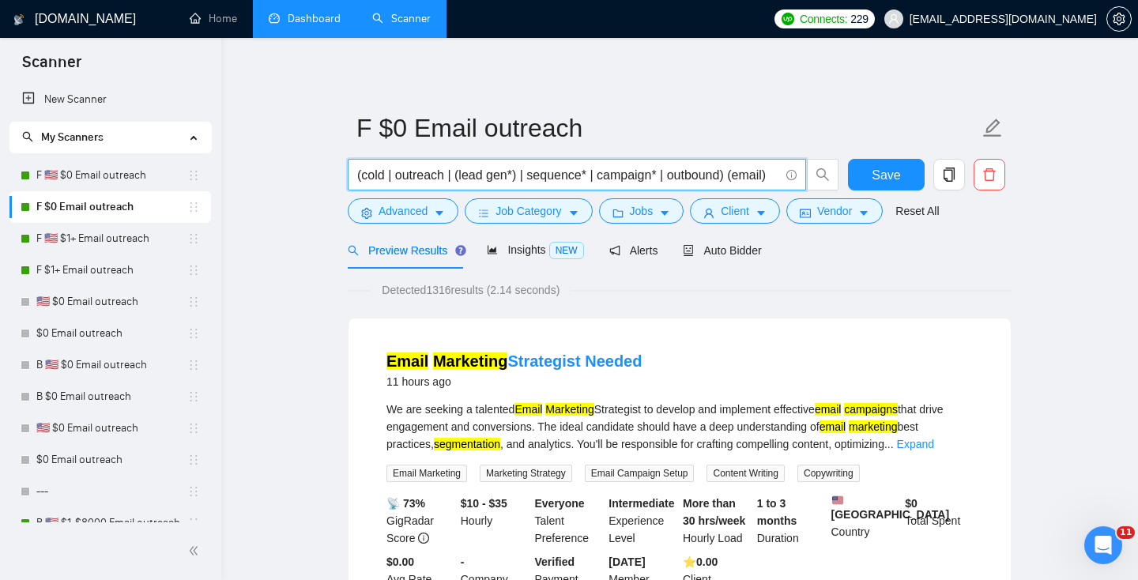
paste input "bound | prospect* | outreach | sales | b2b) (email | inbox | deliverability) (s…"
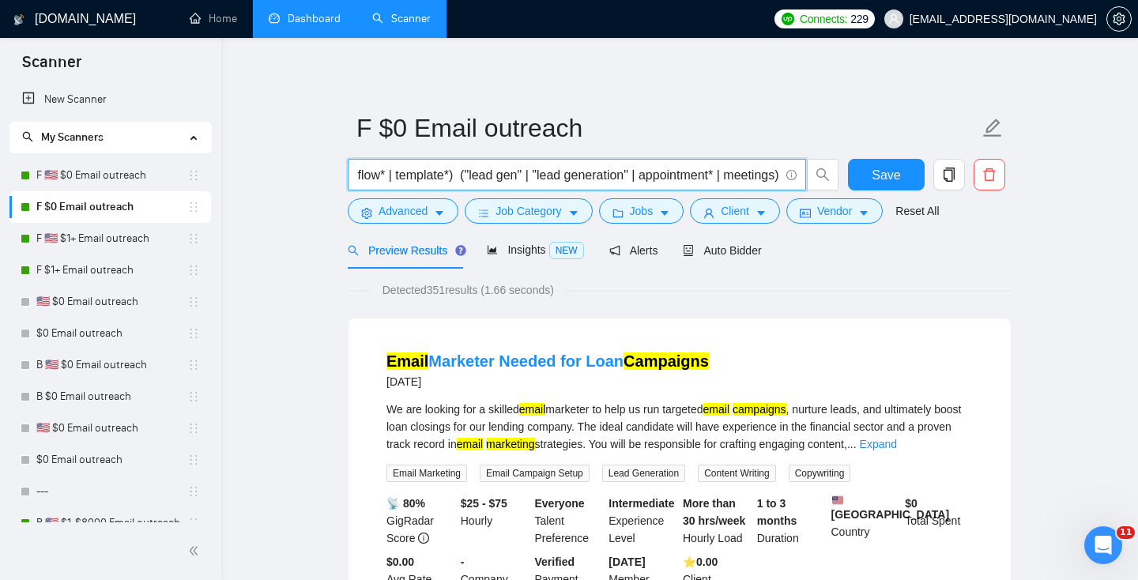
click at [446, 175] on input "(cold | outbound | prospect* | outreach | sales | b2b) (email | inbox | deliver…" at bounding box center [568, 175] width 422 height 20
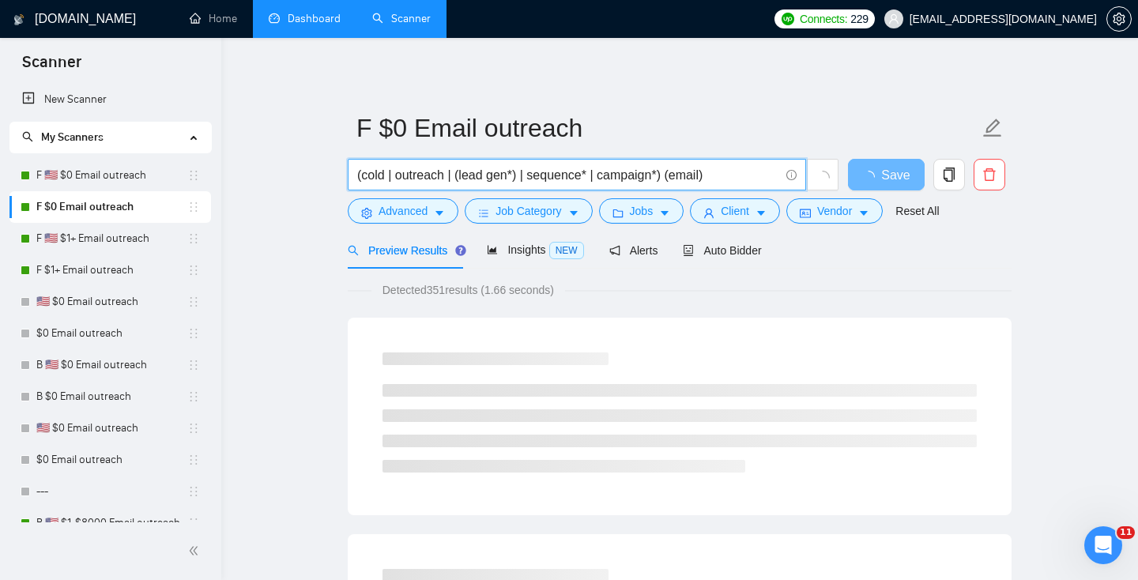
click at [663, 175] on input "(cold | outreach | (lead gen*) | sequence* | campaign*) (email)" at bounding box center [568, 175] width 422 height 20
type input "(cold | outreach | (lead gen*) | sequence* | campaign* | outbound) (email)"
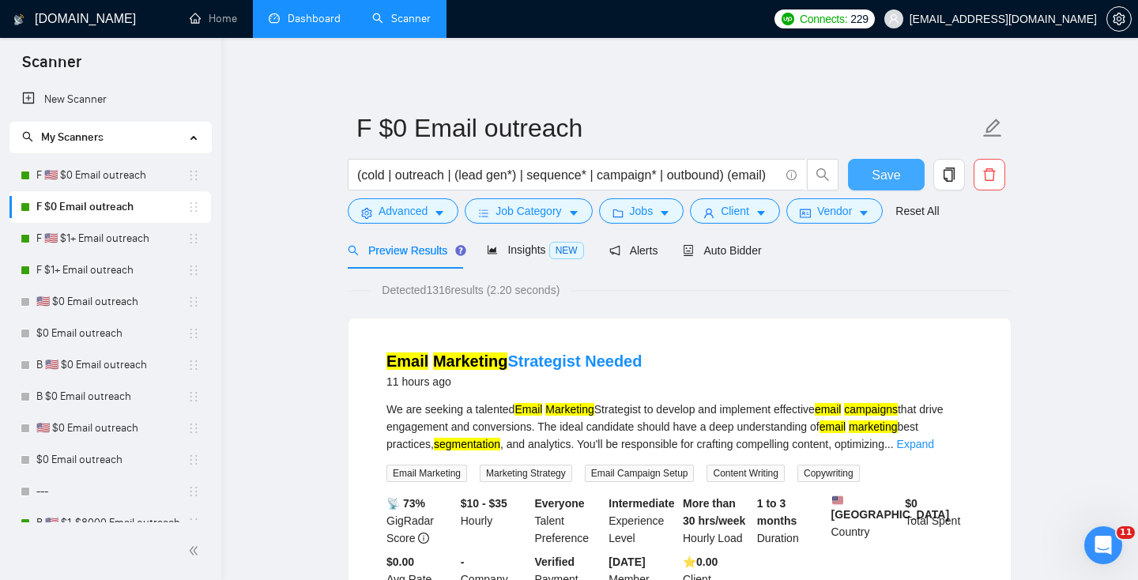
click at [886, 169] on span "Save" at bounding box center [885, 175] width 28 height 20
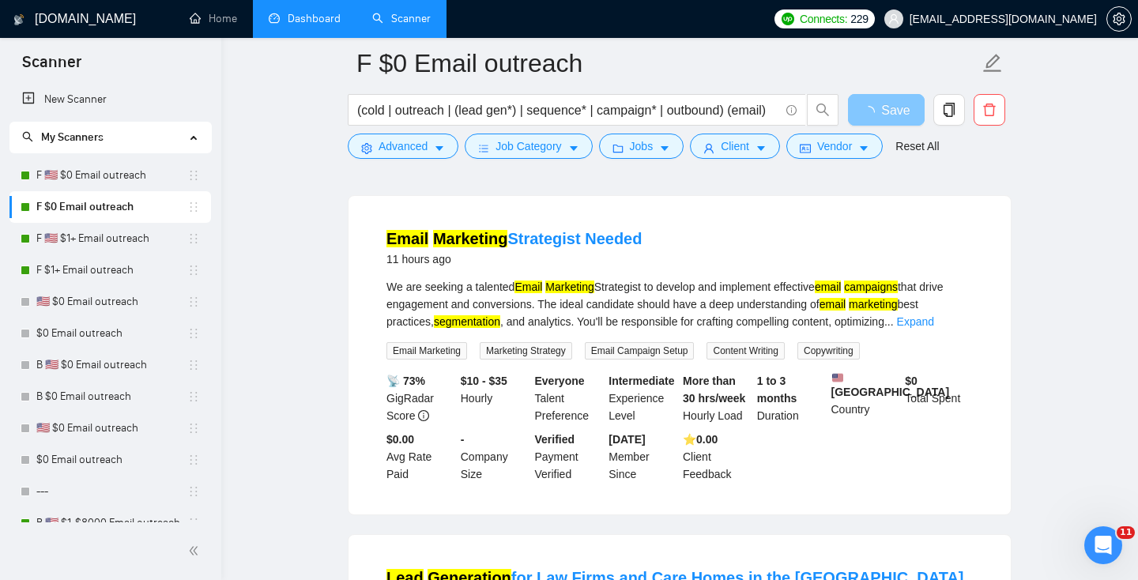
scroll to position [125, 0]
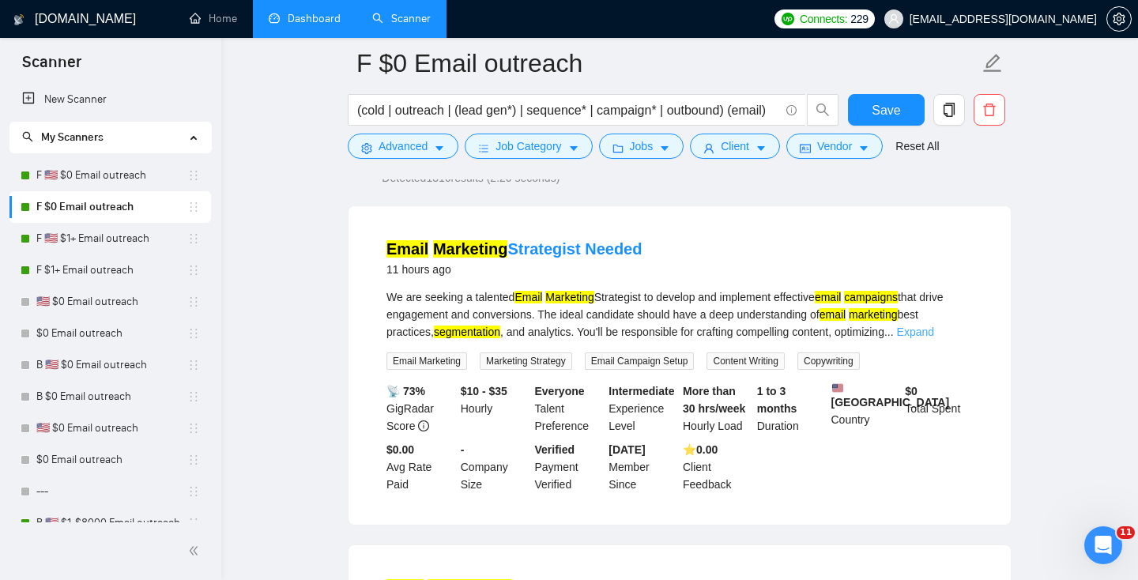
click at [934, 337] on link "Expand" at bounding box center [915, 331] width 37 height 13
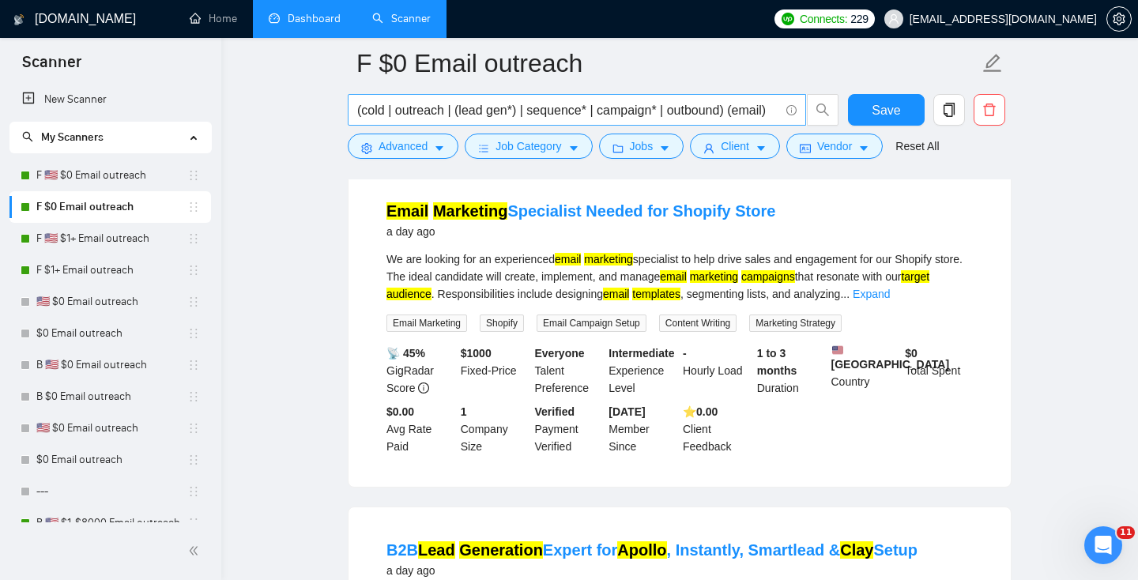
scroll to position [1213, 0]
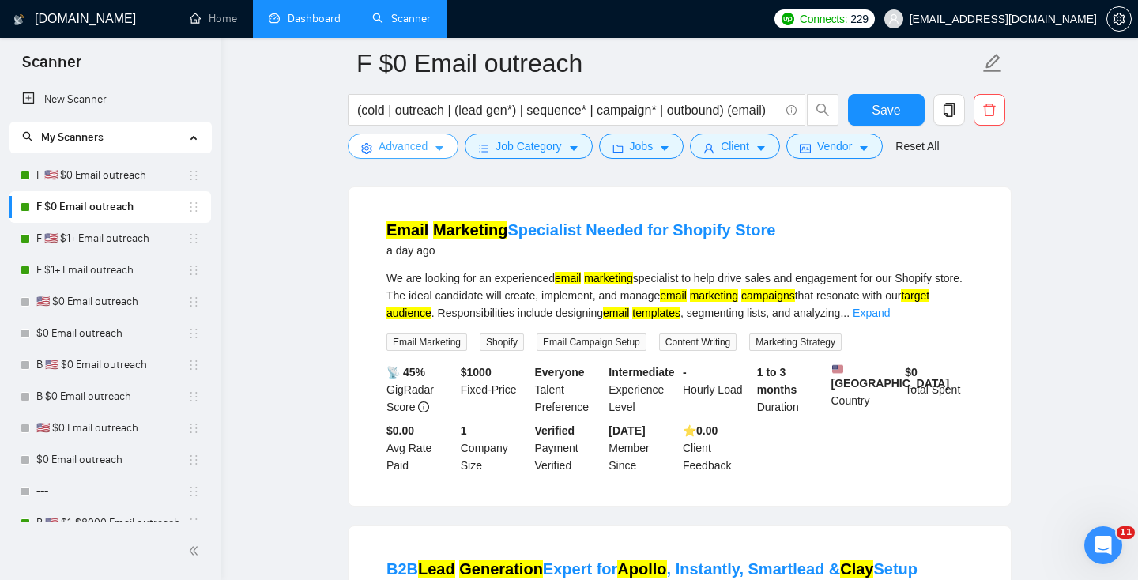
click at [370, 141] on button "Advanced" at bounding box center [403, 146] width 111 height 25
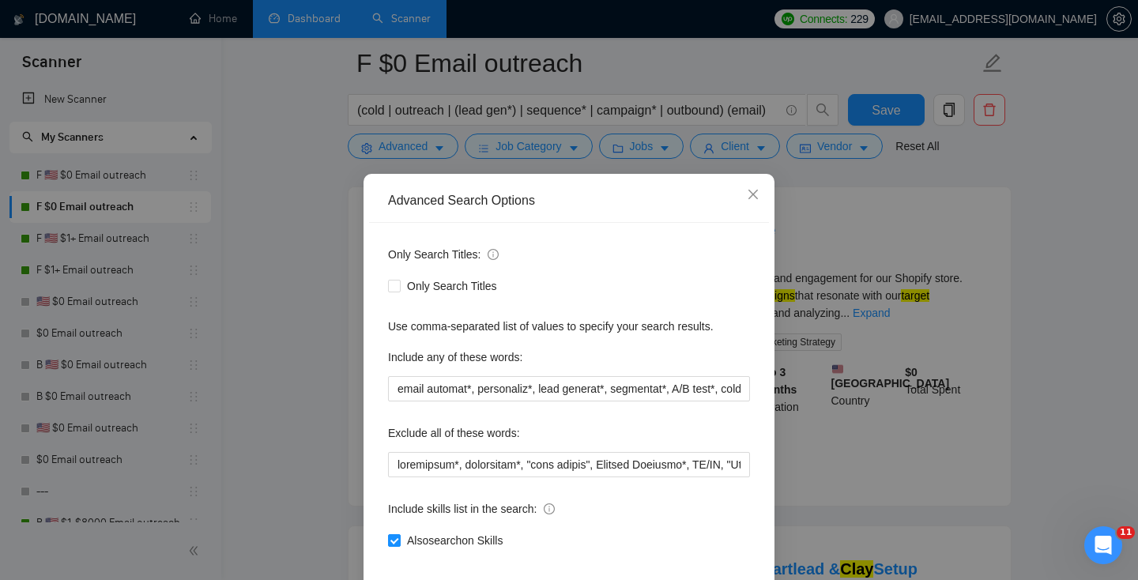
click at [862, 299] on div "Advanced Search Options Only Search Titles: Only Search Titles Use comma-separa…" at bounding box center [569, 290] width 1138 height 580
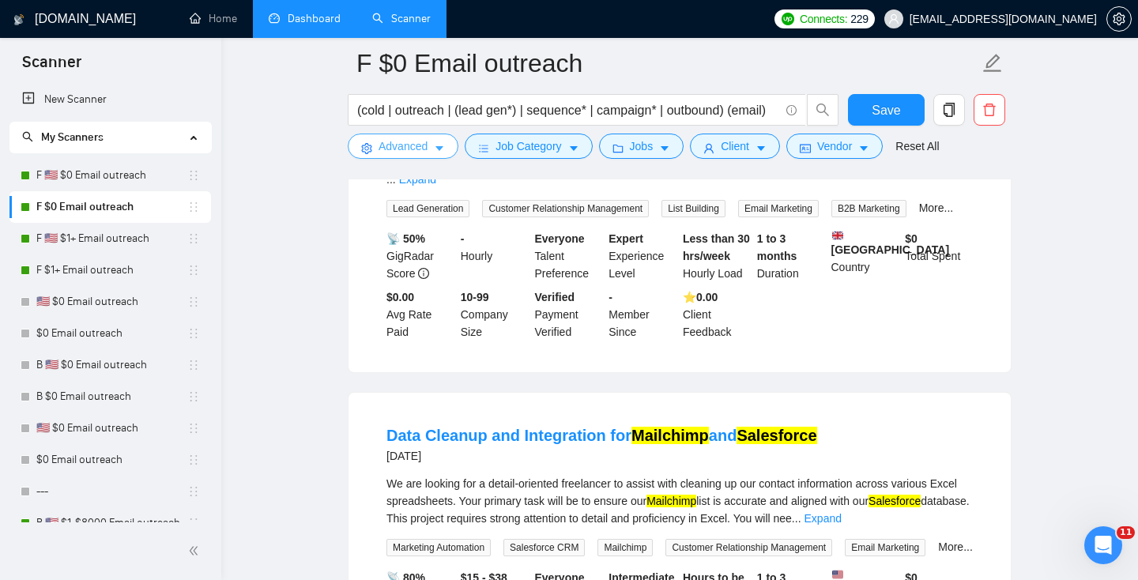
scroll to position [1701, 0]
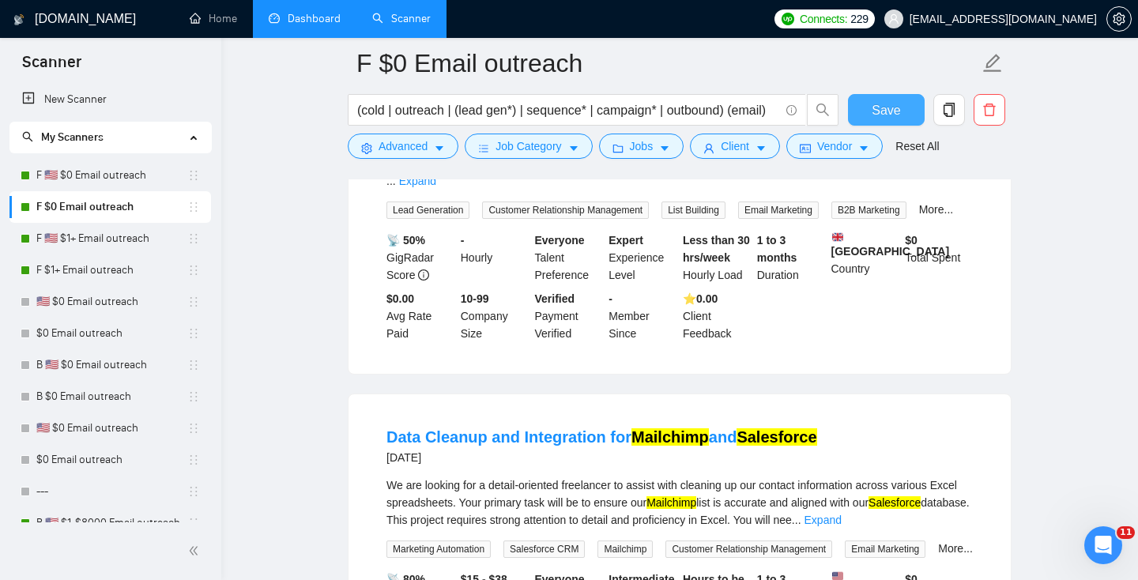
click at [882, 102] on span "Save" at bounding box center [885, 110] width 28 height 20
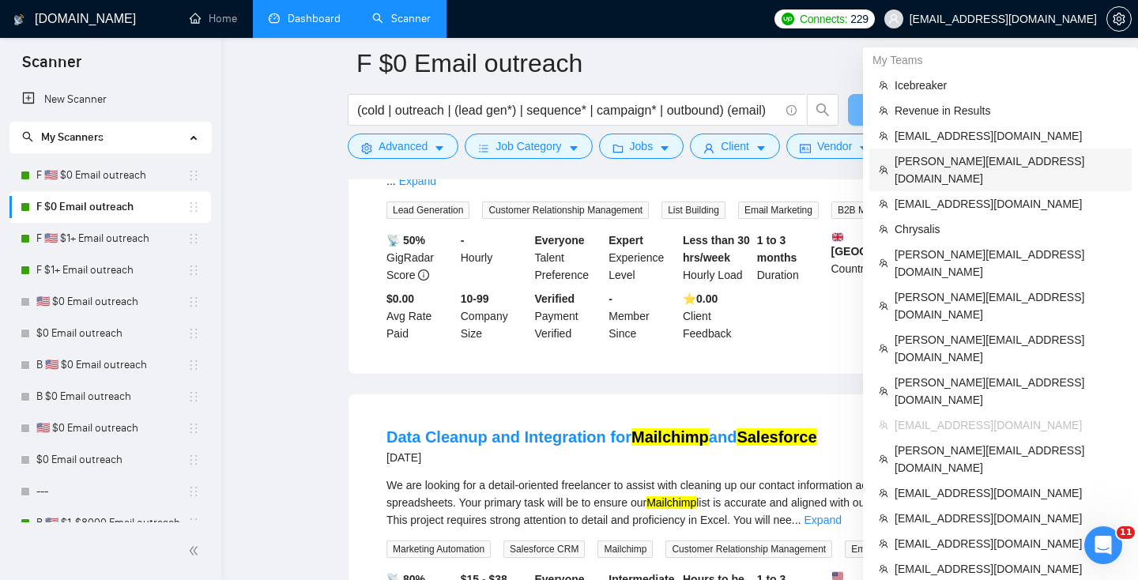
click at [1008, 154] on span "[PERSON_NAME][EMAIL_ADDRESS][DOMAIN_NAME]" at bounding box center [1008, 169] width 228 height 35
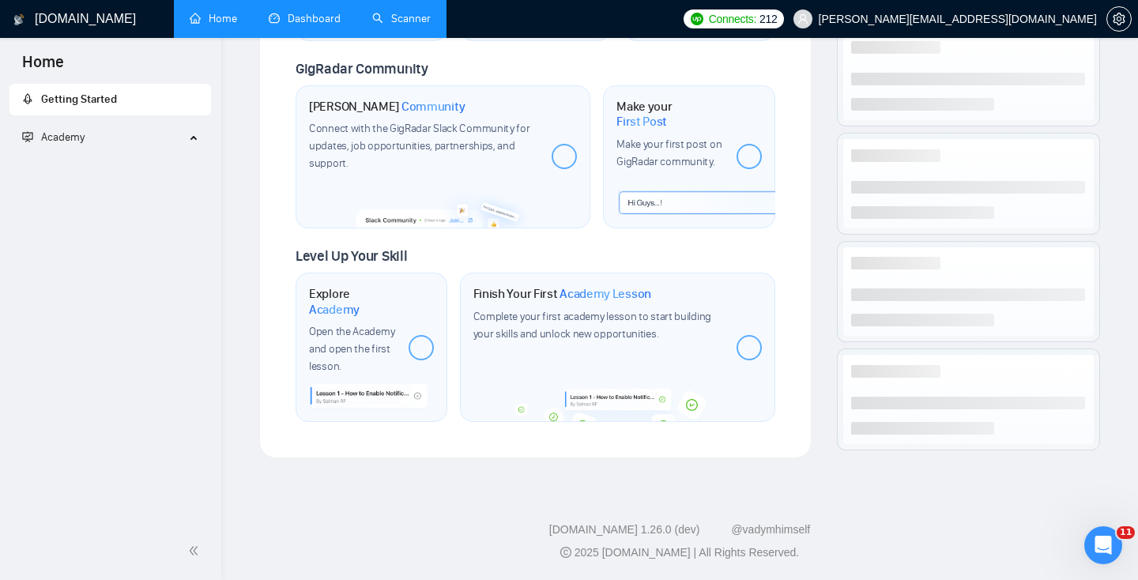
scroll to position [760, 0]
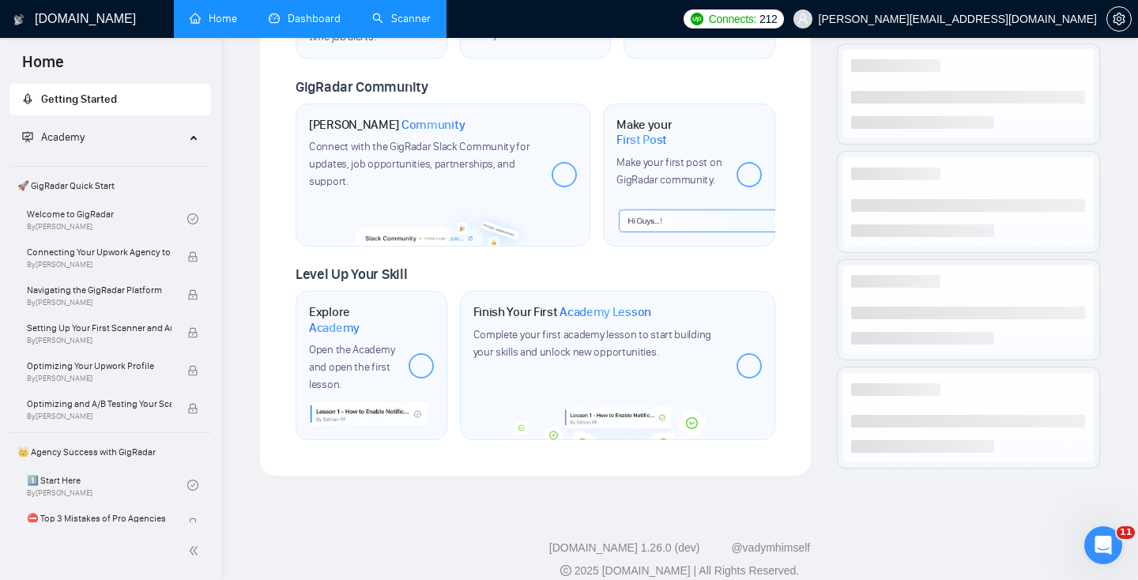
click at [393, 13] on link "Scanner" at bounding box center [401, 18] width 58 height 13
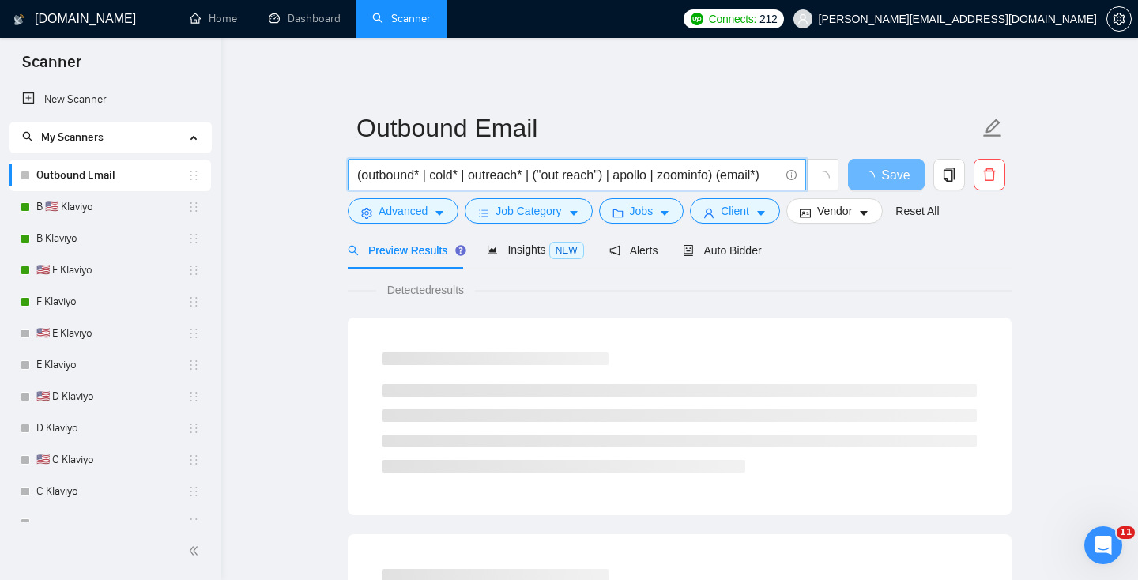
drag, startPoint x: 392, startPoint y: 175, endPoint x: 532, endPoint y: 171, distance: 140.6
click at [532, 174] on input "(outbound* | cold* | outreach* | ("out reach") | apollo | zoominfo) (email*)" at bounding box center [568, 175] width 422 height 20
click at [532, 171] on input "(outbound* | cold* | outreach* | ("out reach") | apollo | zoominfo) (email*)" at bounding box center [568, 175] width 422 height 20
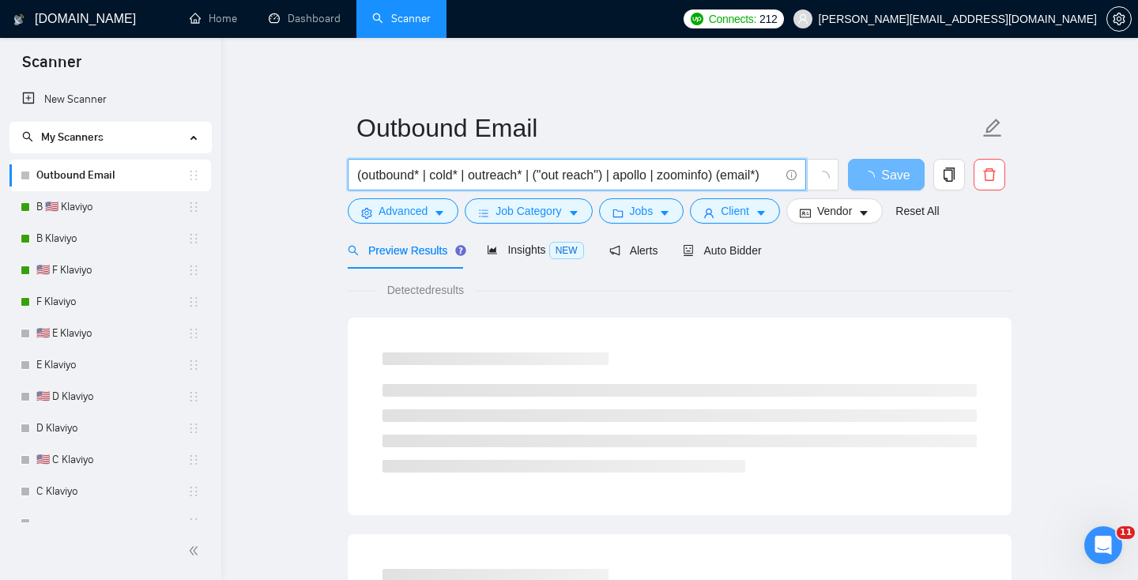
click at [648, 173] on input "(outbound* | cold* | outreach* | ("out reach") | apollo | zoominfo) (email*)" at bounding box center [568, 175] width 422 height 20
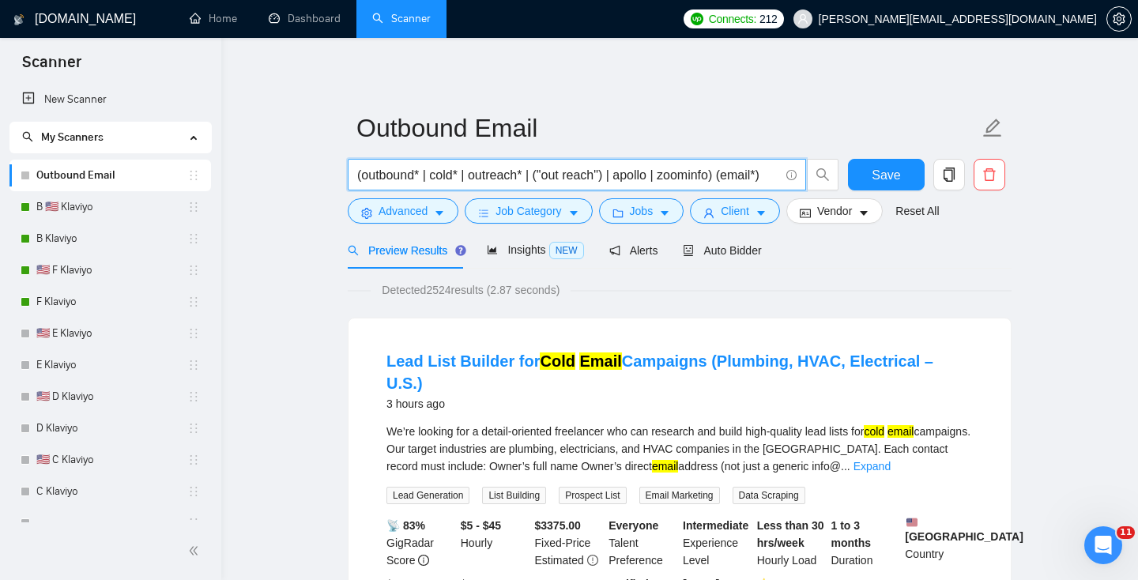
drag, startPoint x: 660, startPoint y: 179, endPoint x: 757, endPoint y: 179, distance: 97.2
click at [757, 179] on input "(outbound* | cold* | outreach* | ("out reach") | apollo | zoominfo) (email*)" at bounding box center [568, 175] width 422 height 20
click at [709, 186] on span "(outbound* | cold* | outreach* | ("out reach") | apollo | zoominfo) (email*)" at bounding box center [577, 175] width 458 height 32
click at [669, 174] on input "(outbound* | cold* | outreach* | ("out reach") | apollo | zoominfo) (email*)" at bounding box center [568, 175] width 422 height 20
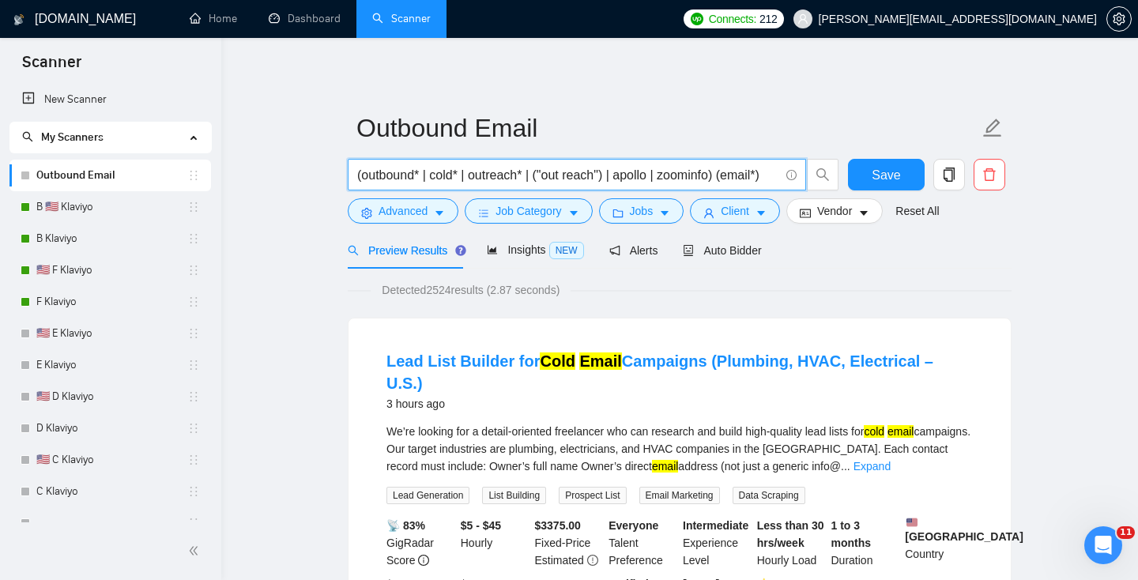
click at [669, 174] on input "(outbound* | cold* | outreach* | ("out reach") | apollo | zoominfo) (email*)" at bounding box center [568, 175] width 422 height 20
click at [373, 203] on button "Advanced" at bounding box center [403, 210] width 111 height 25
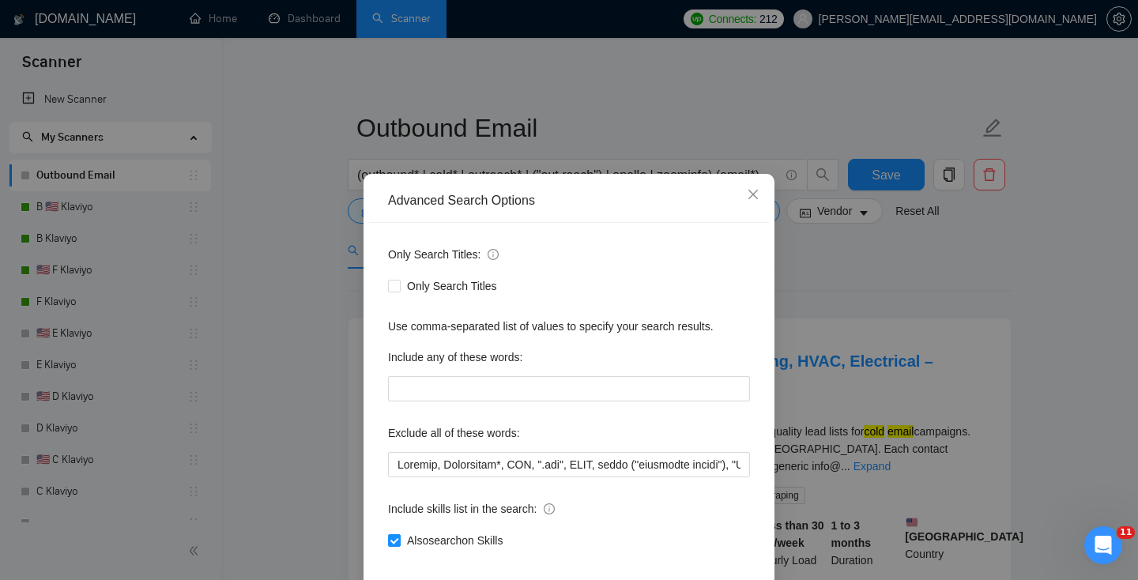
click at [643, 111] on div "Advanced Search Options Only Search Titles: Only Search Titles Use comma-separa…" at bounding box center [569, 290] width 1138 height 580
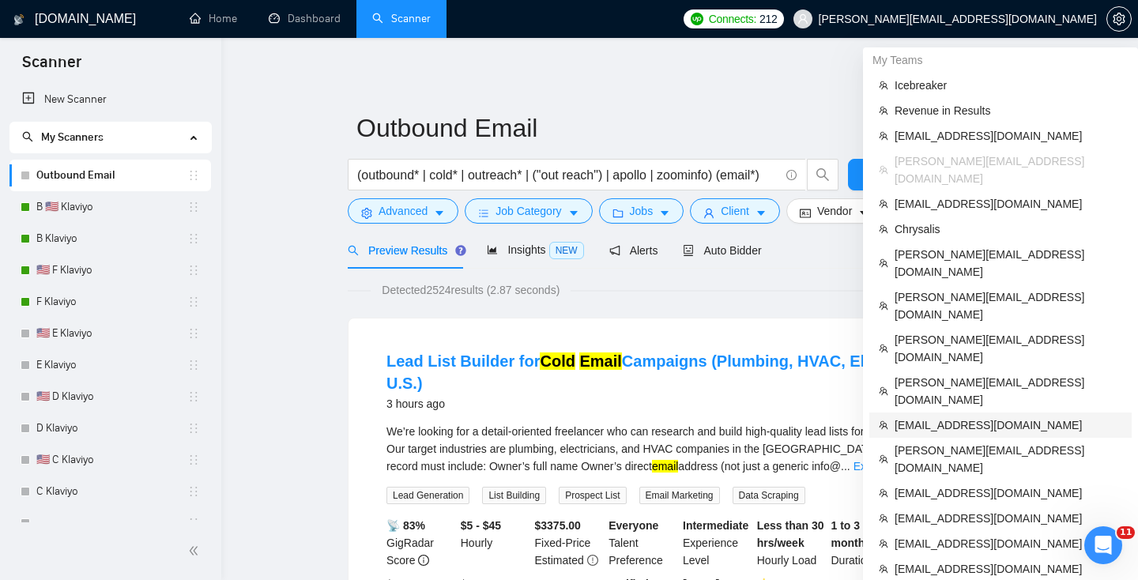
click at [951, 416] on span "[EMAIL_ADDRESS][DOMAIN_NAME]" at bounding box center [1008, 424] width 228 height 17
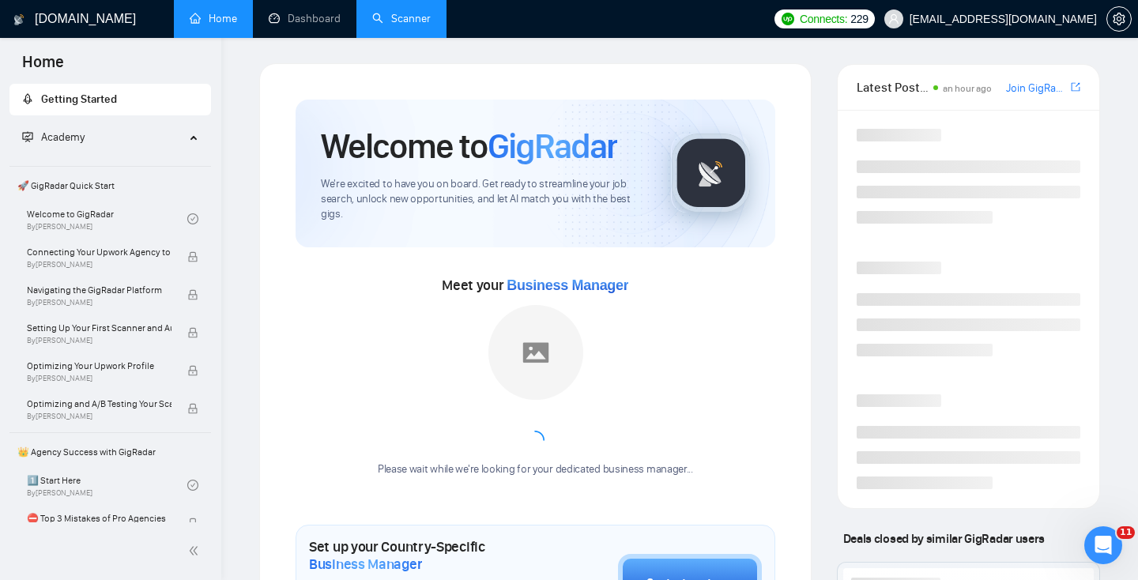
click at [431, 25] on link "Scanner" at bounding box center [401, 18] width 58 height 13
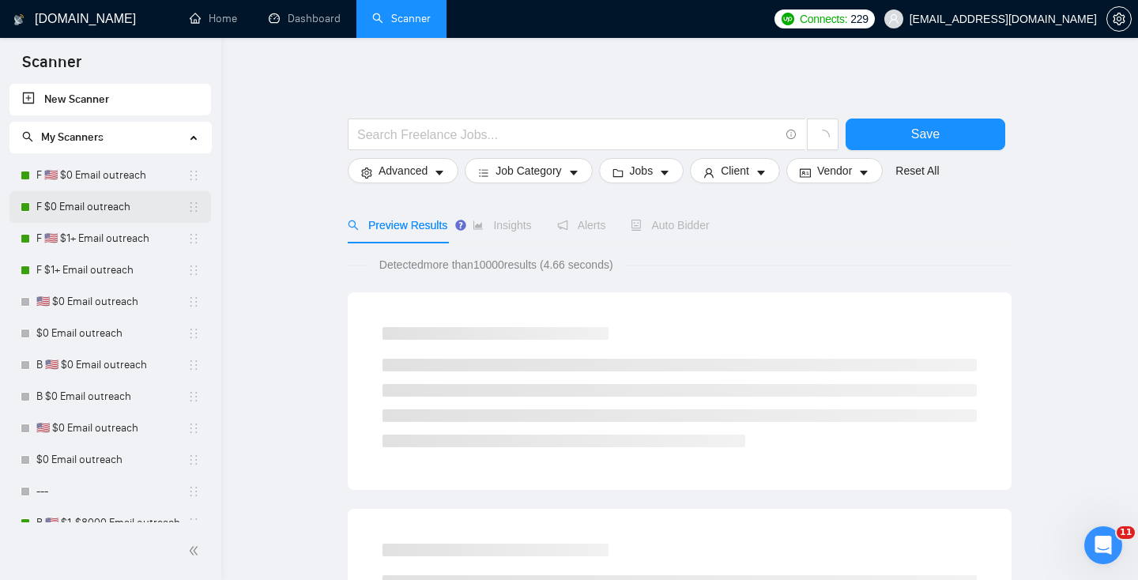
click at [82, 206] on link "F $0 Email outreach" at bounding box center [111, 207] width 151 height 32
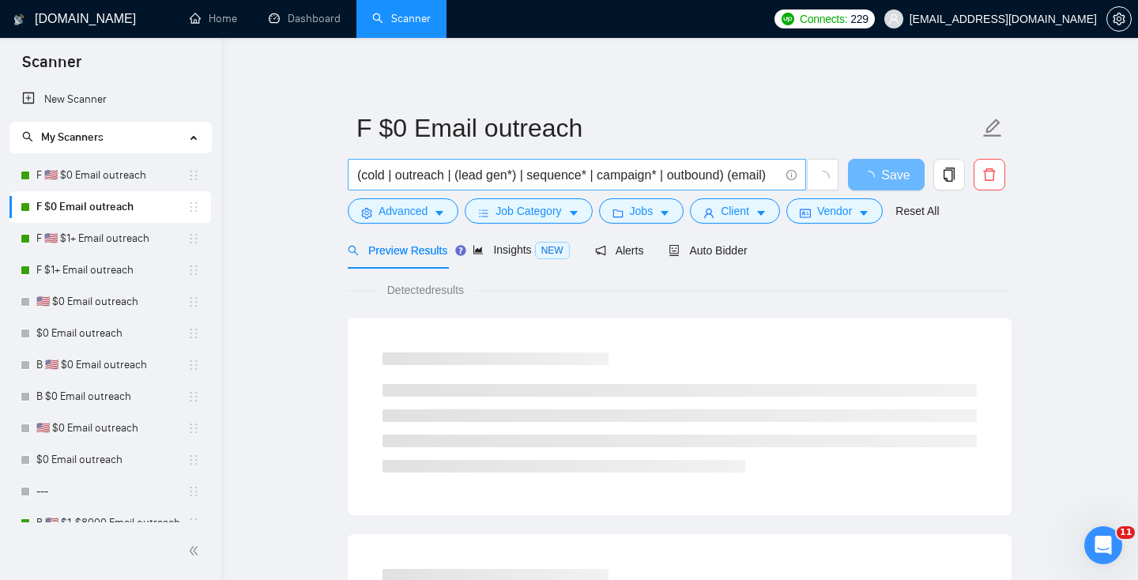
click at [437, 175] on input "(cold | outreach | (lead gen*) | sequence* | campaign* | outbound) (email)" at bounding box center [568, 175] width 422 height 20
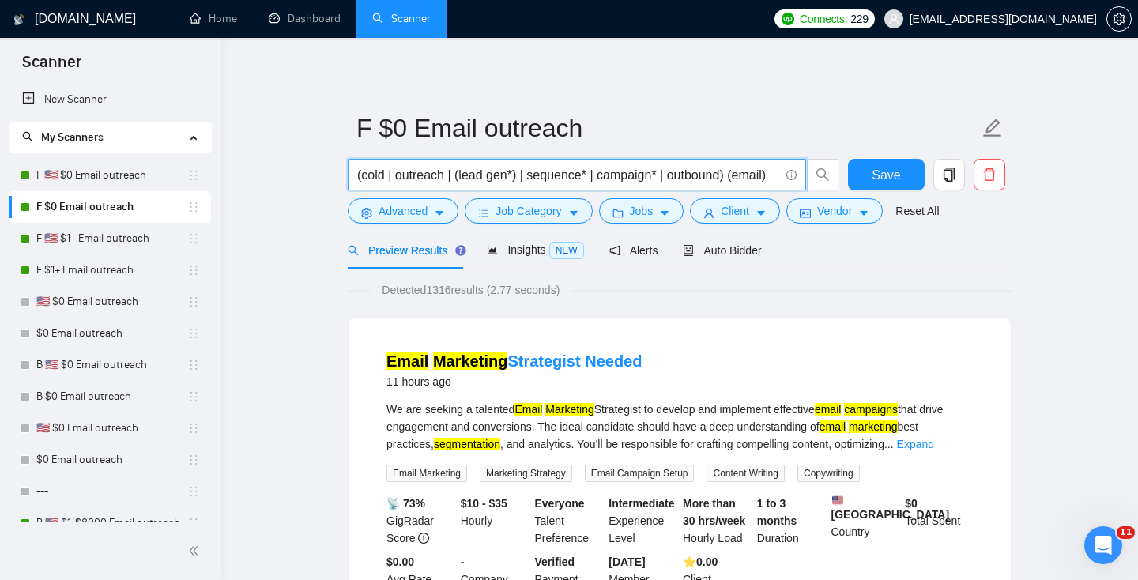
paste input "outbound* | cold* | outreach* | ("out reach") | apollo | zoominfo) (email*"
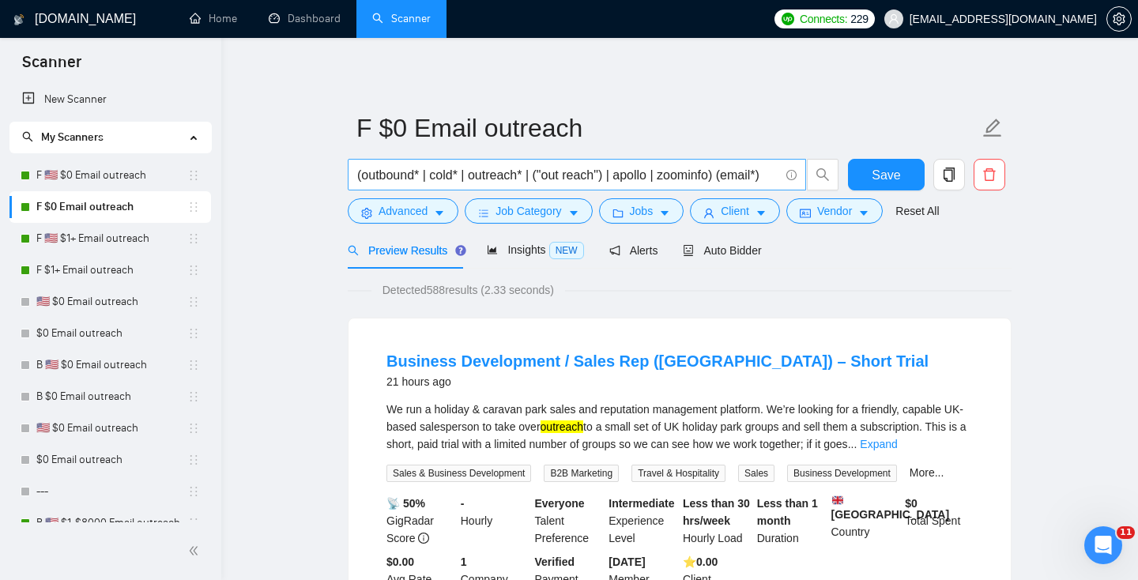
click at [713, 169] on input "(outbound* | cold* | outreach* | ("out reach") | apollo | zoominfo) (email*)" at bounding box center [568, 175] width 422 height 20
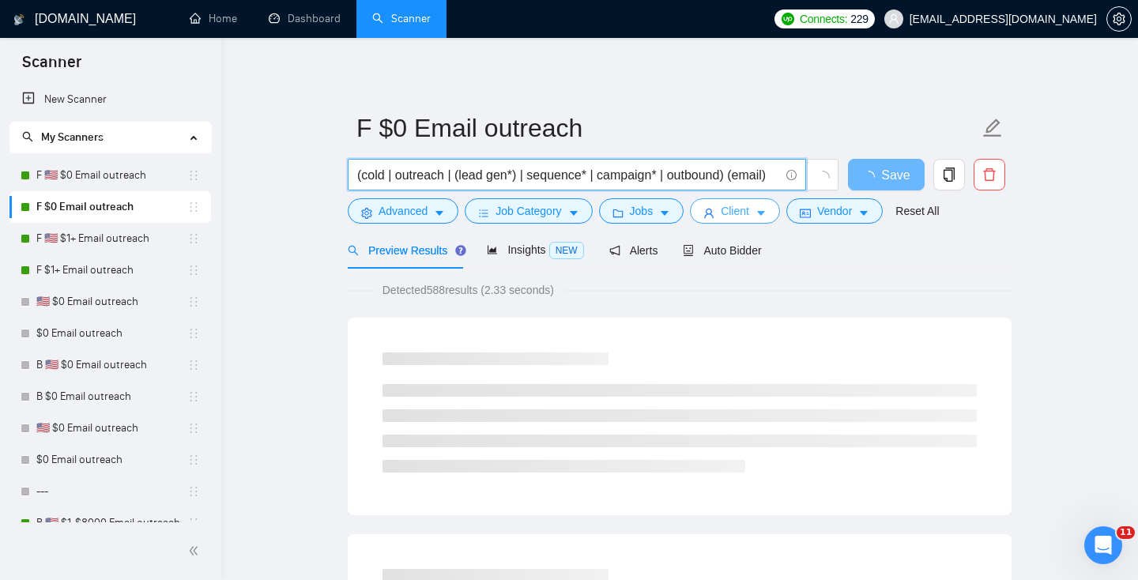
type input "(cold | outreach | (lead gen*) | sequence* | campaign* | outbound) (email)"
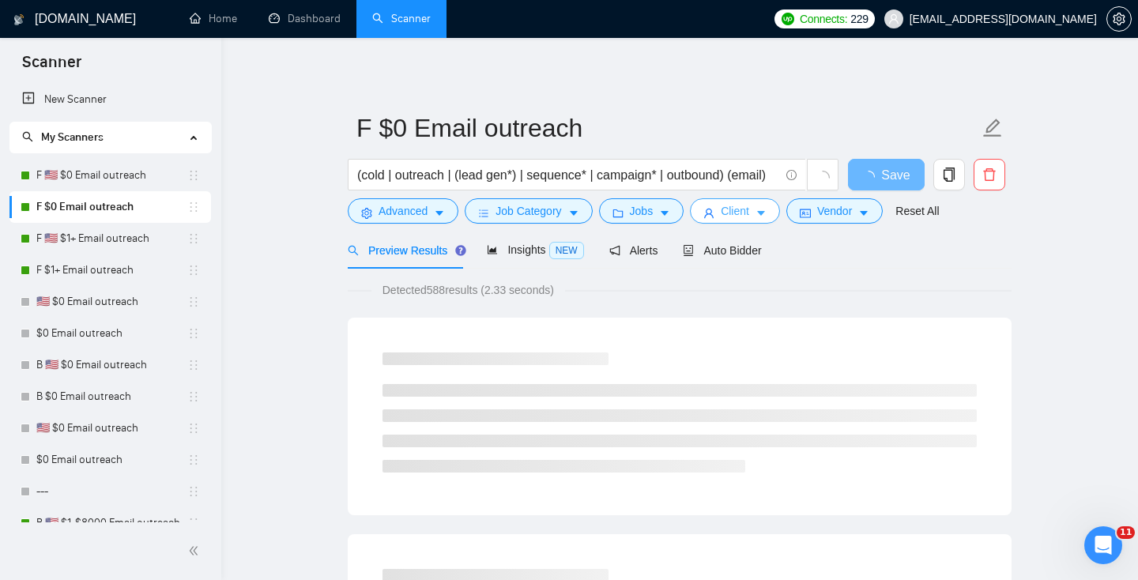
click at [734, 209] on span "Client" at bounding box center [734, 210] width 28 height 17
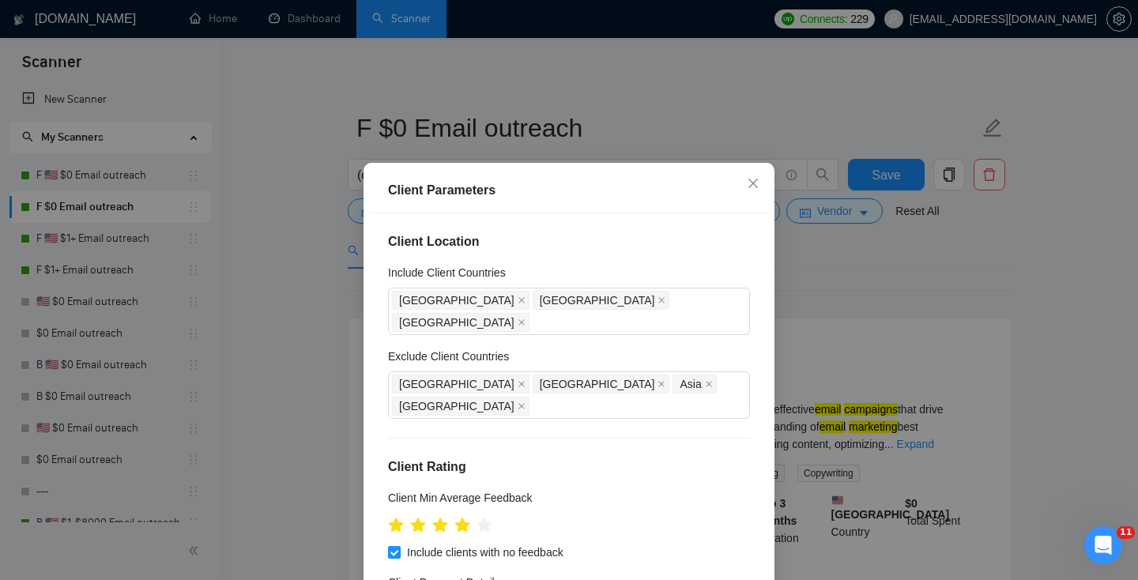
click at [931, 319] on div "Client Parameters Client Location Include Client Countries [GEOGRAPHIC_DATA] [G…" at bounding box center [569, 290] width 1138 height 580
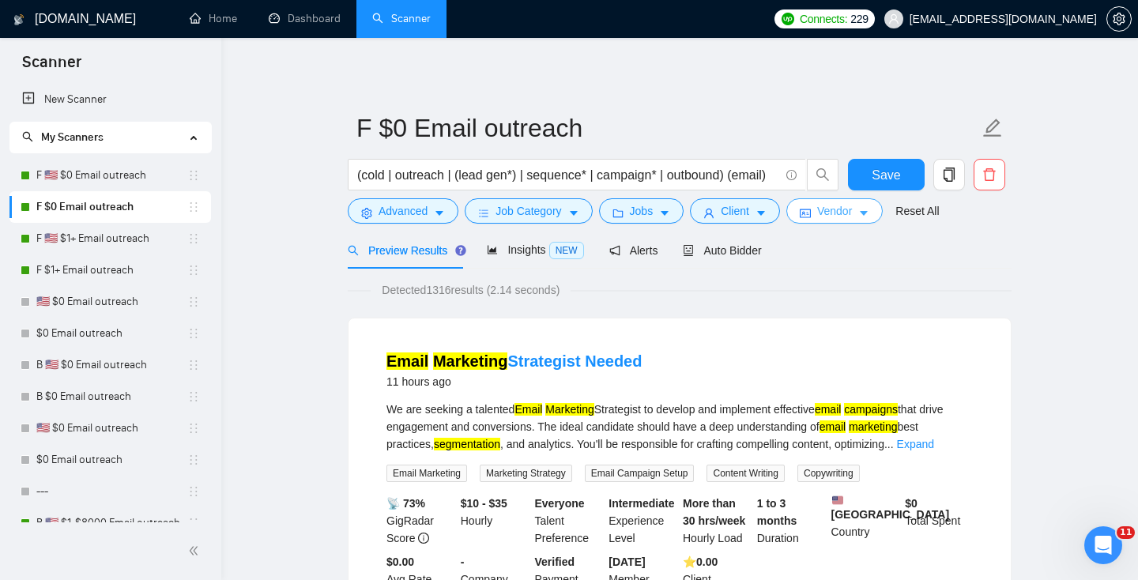
click at [861, 215] on button "Vendor" at bounding box center [834, 210] width 96 height 25
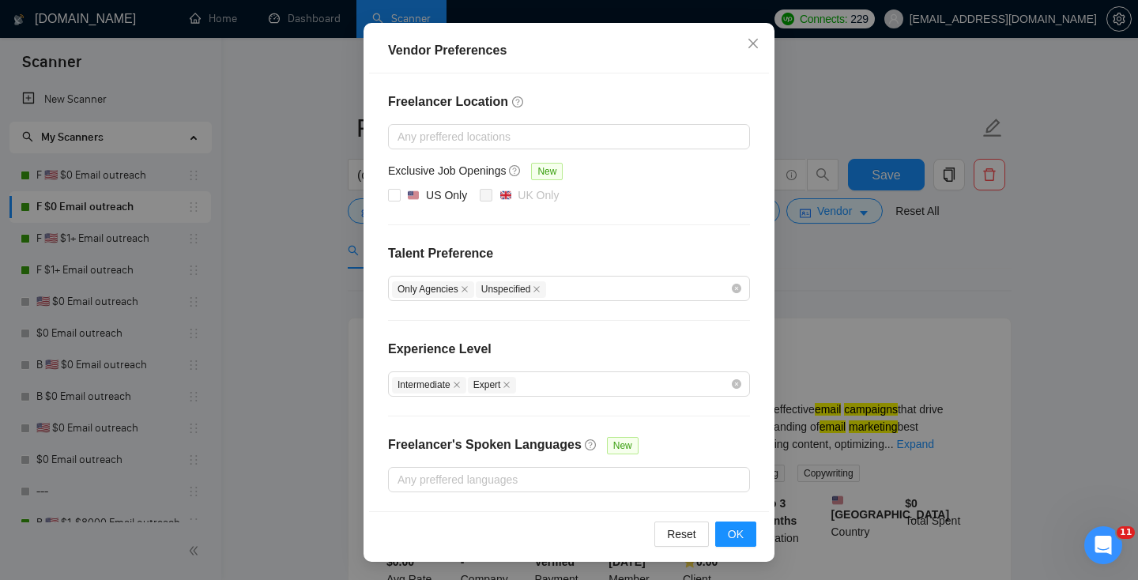
click at [868, 399] on div "Vendor Preferences Freelancer Location Any preffered locations Exclusive Job Op…" at bounding box center [569, 290] width 1138 height 580
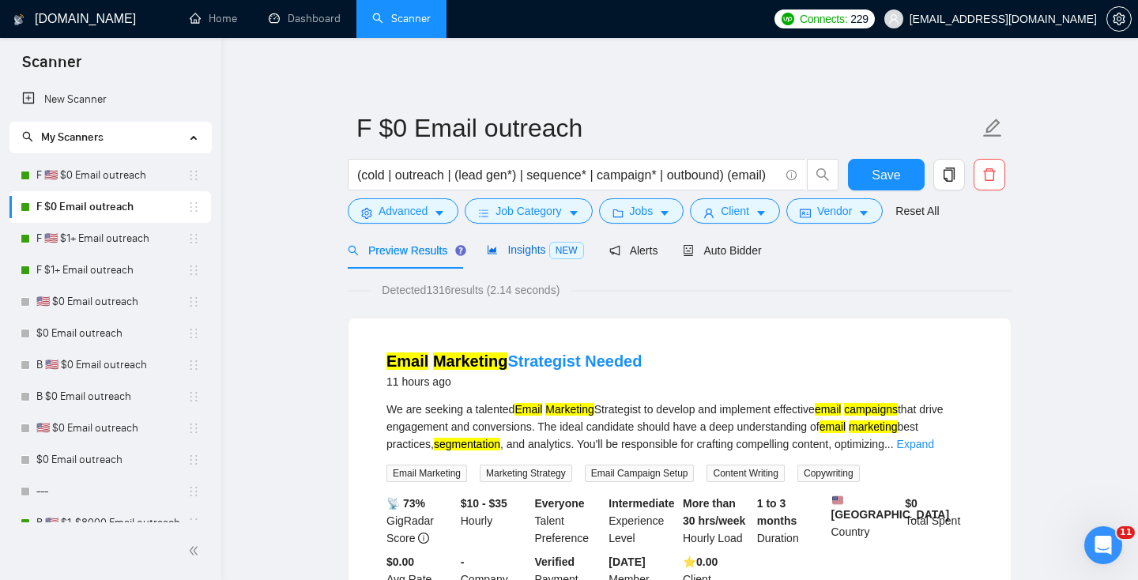
click at [524, 252] on span "Insights NEW" at bounding box center [535, 249] width 96 height 13
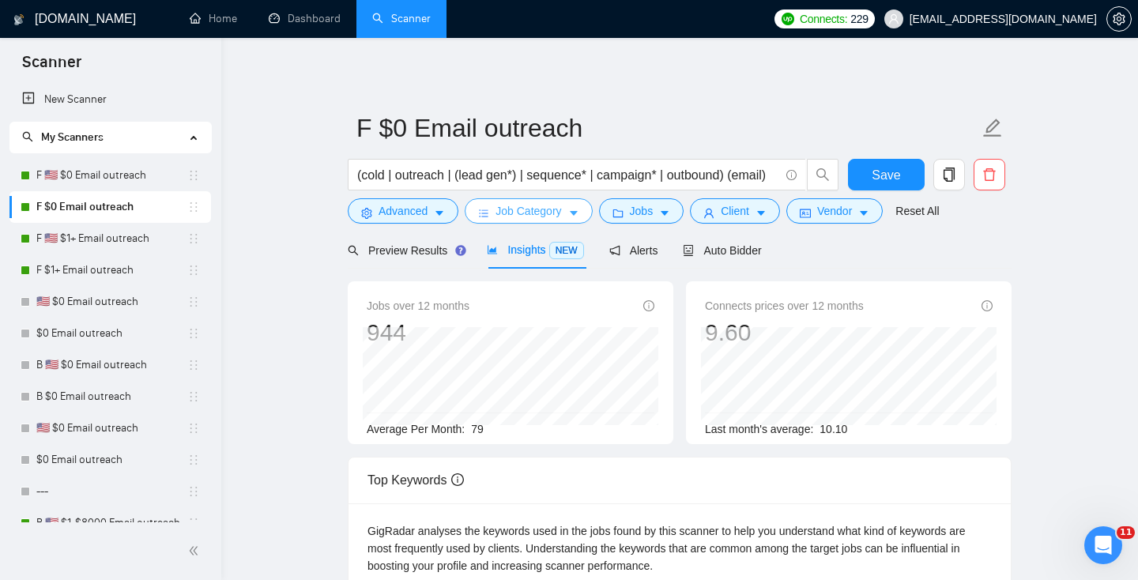
click at [518, 207] on span "Job Category" at bounding box center [528, 210] width 66 height 17
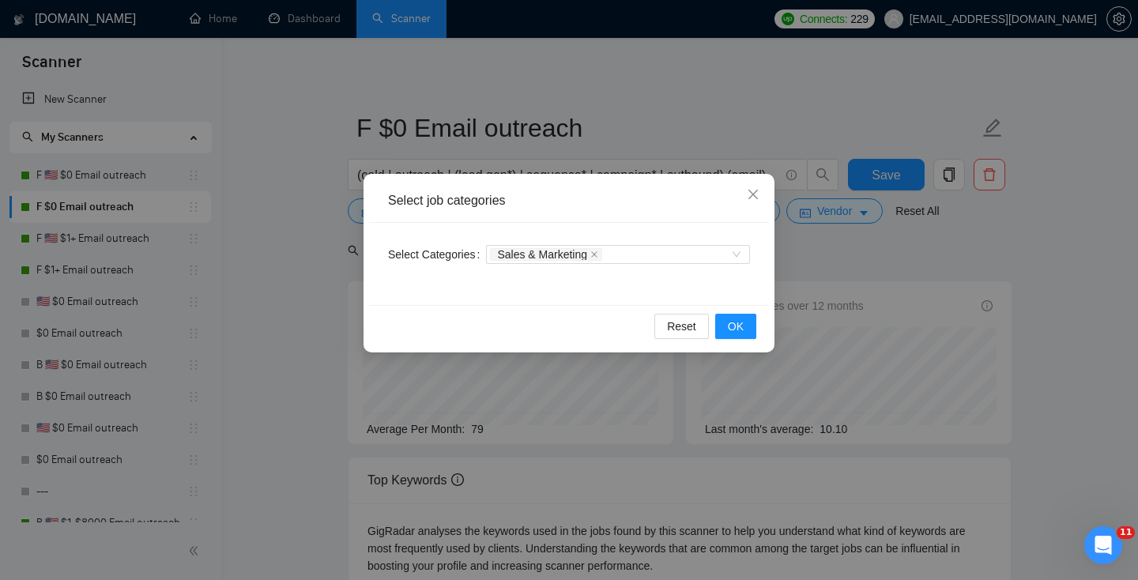
click at [804, 269] on div "Select job categories Select Categories Sales & Marketing Reset OK" at bounding box center [569, 290] width 1138 height 580
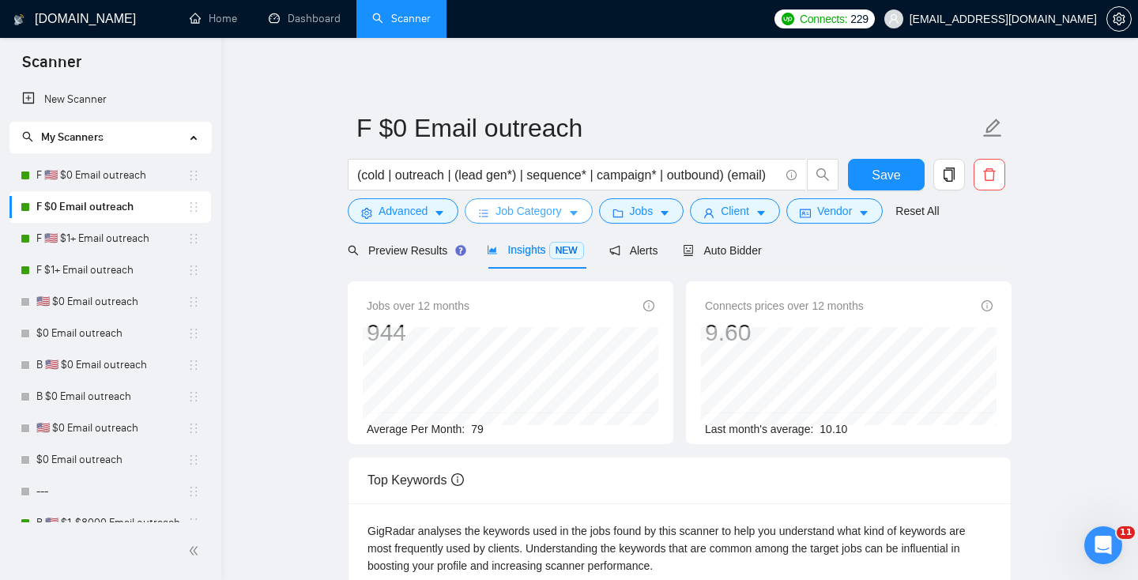
click at [570, 212] on button "Job Category" at bounding box center [527, 210] width 127 height 25
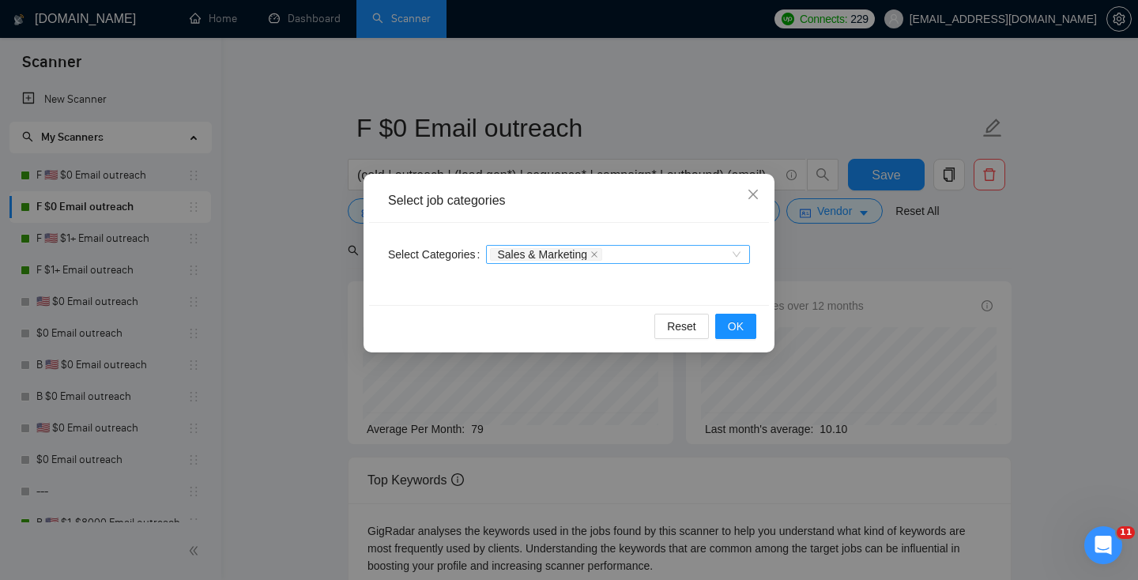
click at [626, 252] on div "Sales & Marketing" at bounding box center [610, 254] width 240 height 16
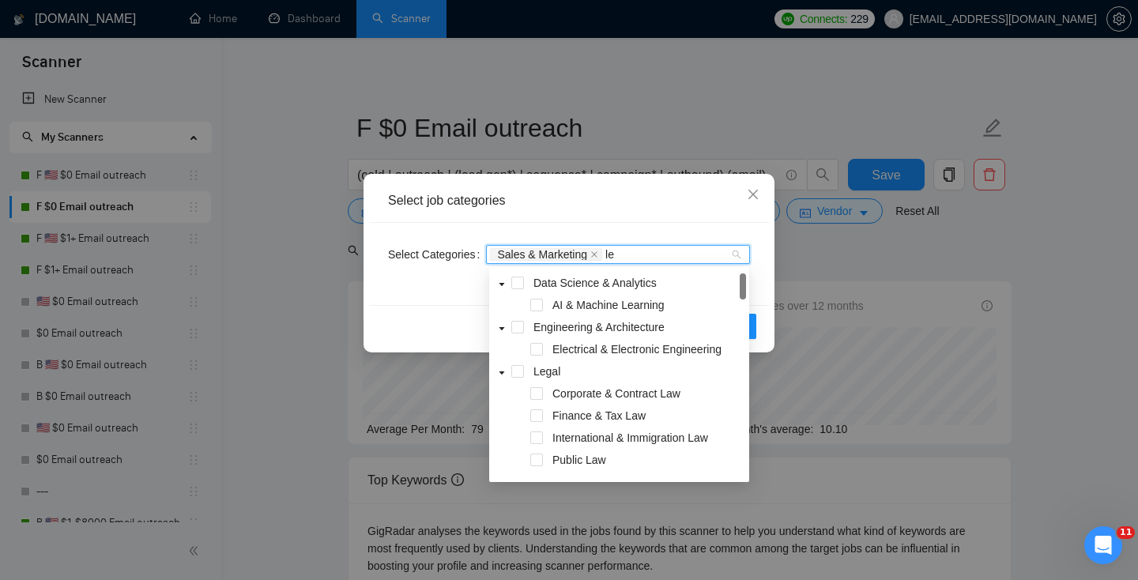
type input "l"
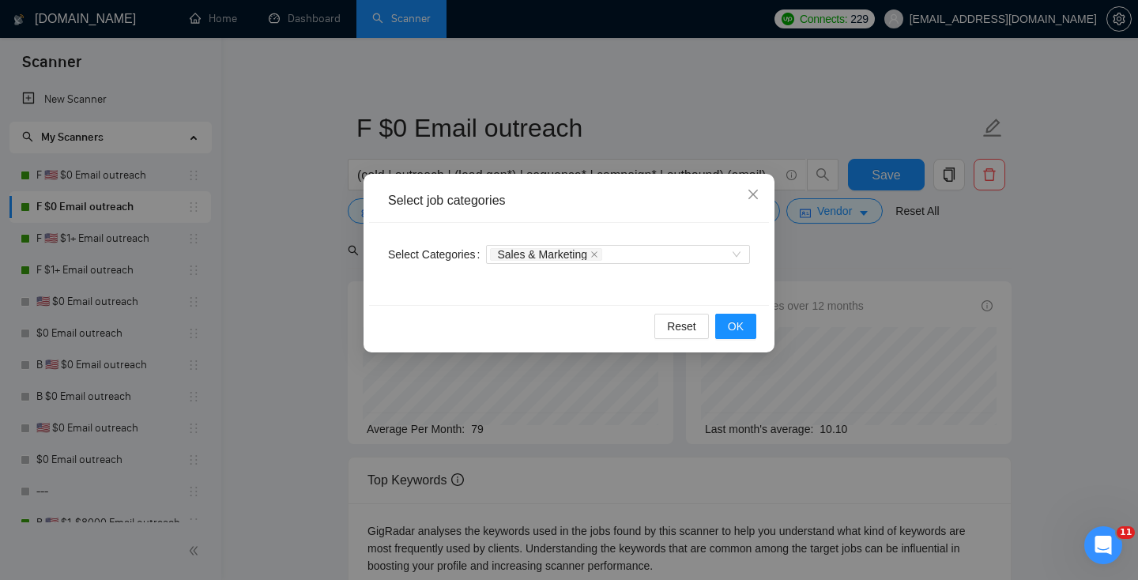
click at [919, 322] on div "Select job categories Select Categories Sales & Marketing Reset OK" at bounding box center [569, 290] width 1138 height 580
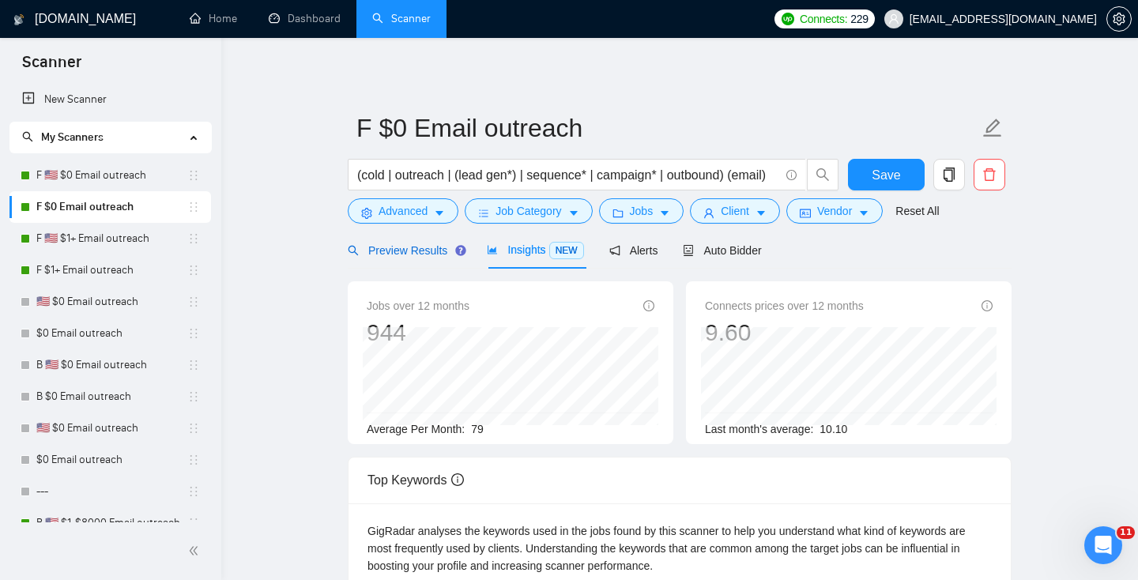
click at [411, 246] on span "Preview Results" at bounding box center [405, 250] width 114 height 13
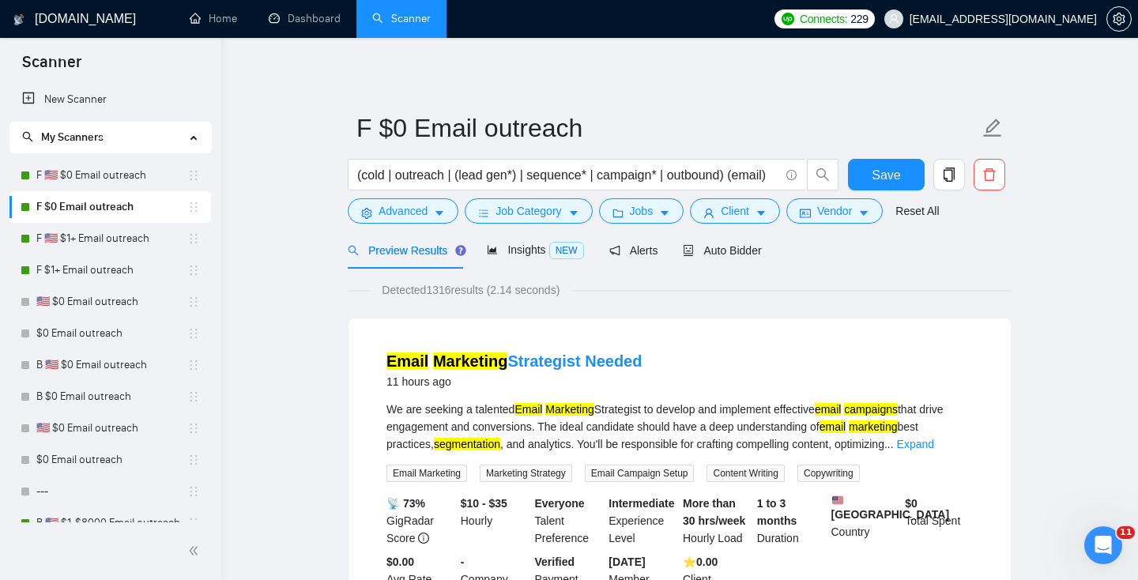
scroll to position [16, 0]
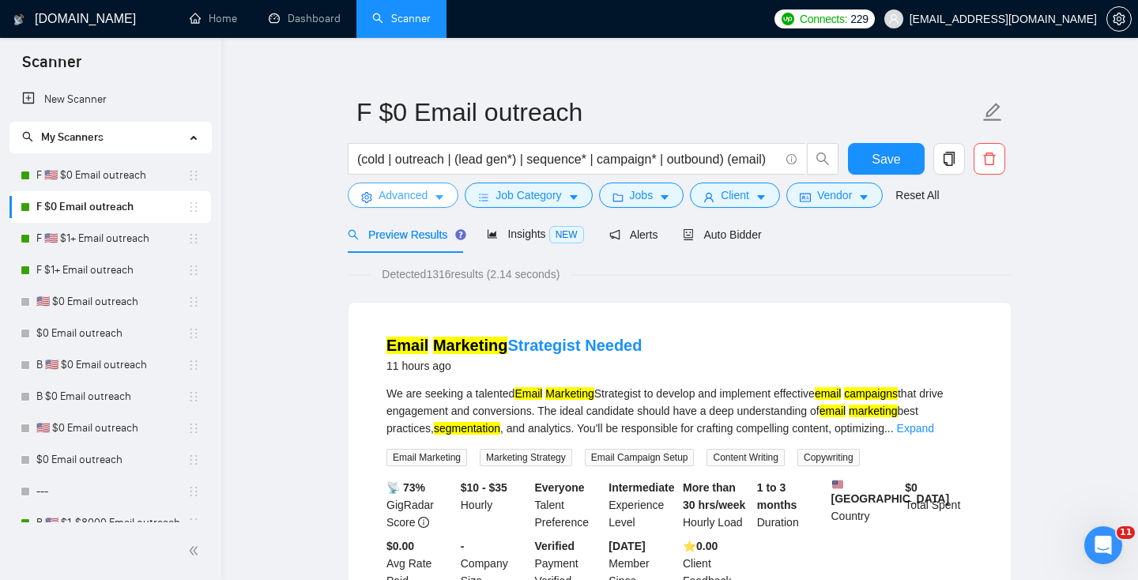
click at [419, 190] on span "Advanced" at bounding box center [402, 194] width 49 height 17
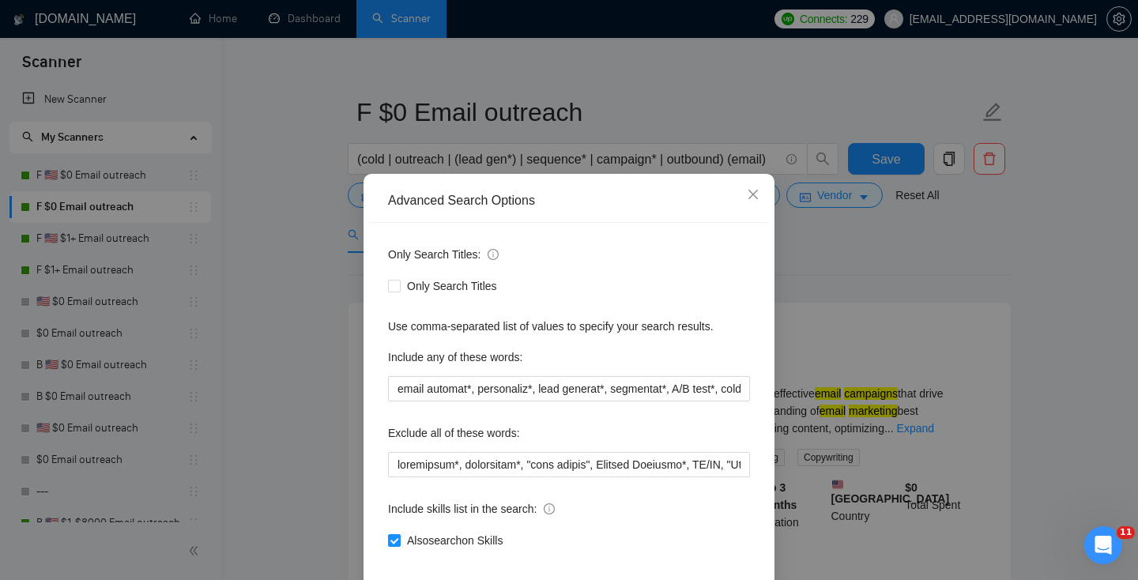
click at [742, 343] on div "Only Search Titles: Only Search Titles Use comma-separated list of values to sp…" at bounding box center [569, 407] width 400 height 368
click at [814, 341] on div "Advanced Search Options Only Search Titles: Only Search Titles Use comma-separa…" at bounding box center [569, 290] width 1138 height 580
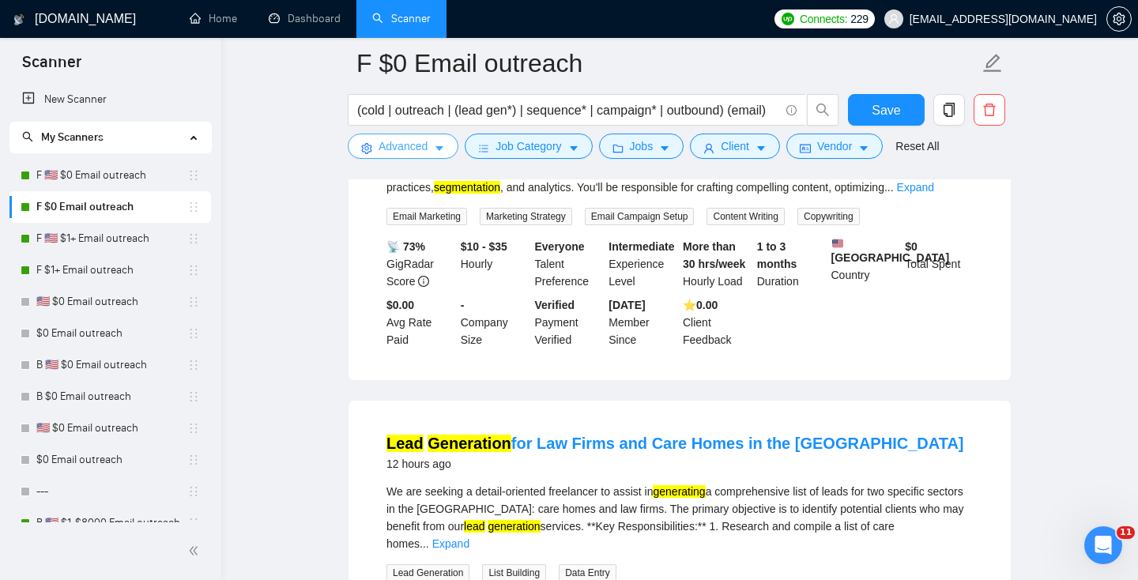
scroll to position [0, 0]
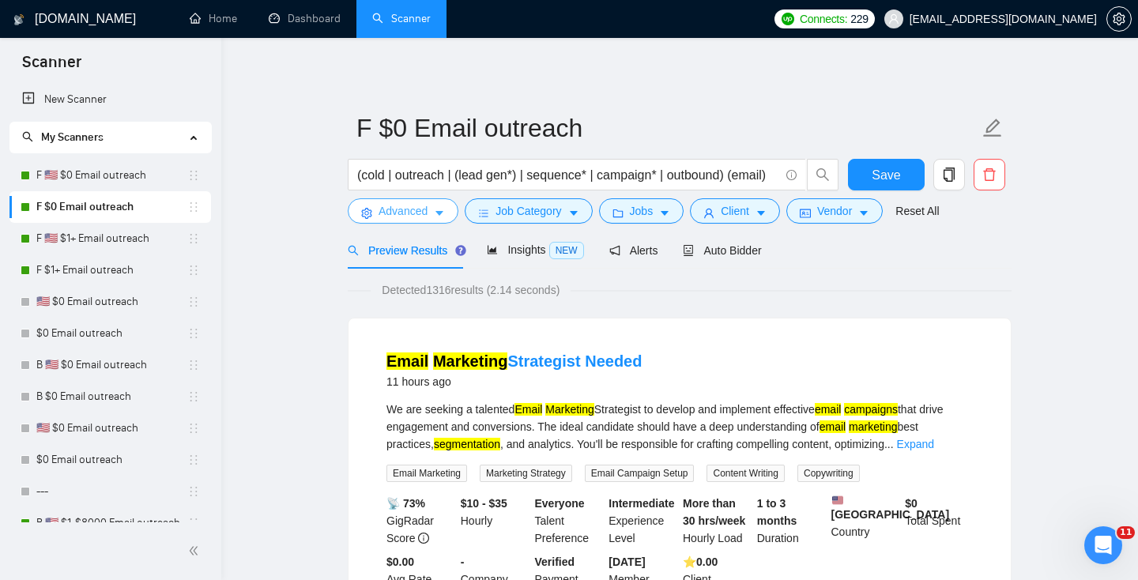
click at [399, 219] on span "Advanced" at bounding box center [402, 210] width 49 height 17
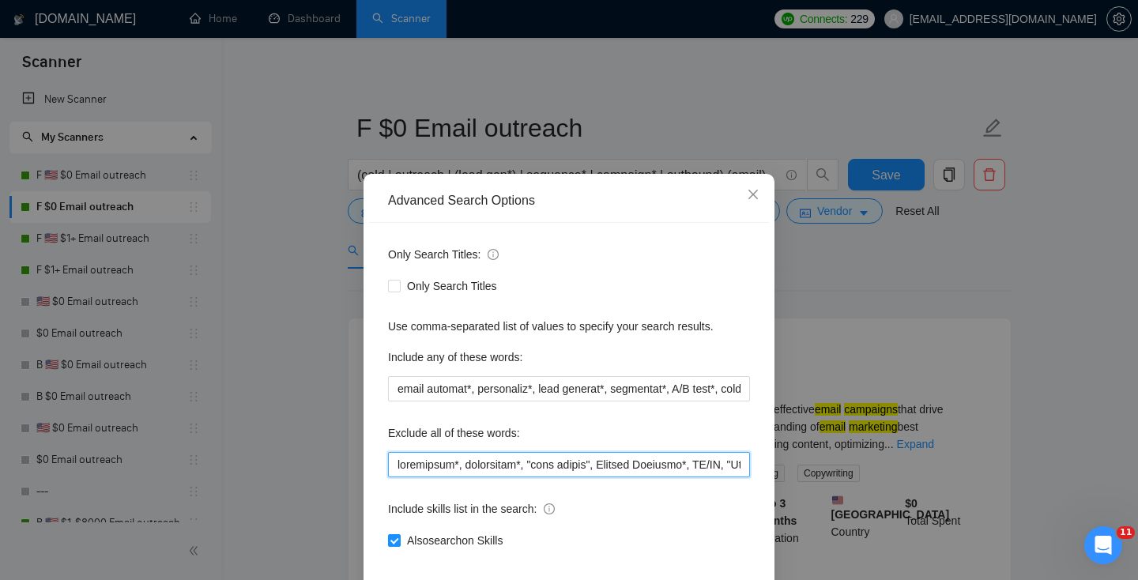
click at [395, 457] on input "text" at bounding box center [569, 464] width 362 height 25
click at [461, 472] on input "text" at bounding box center [569, 464] width 362 height 25
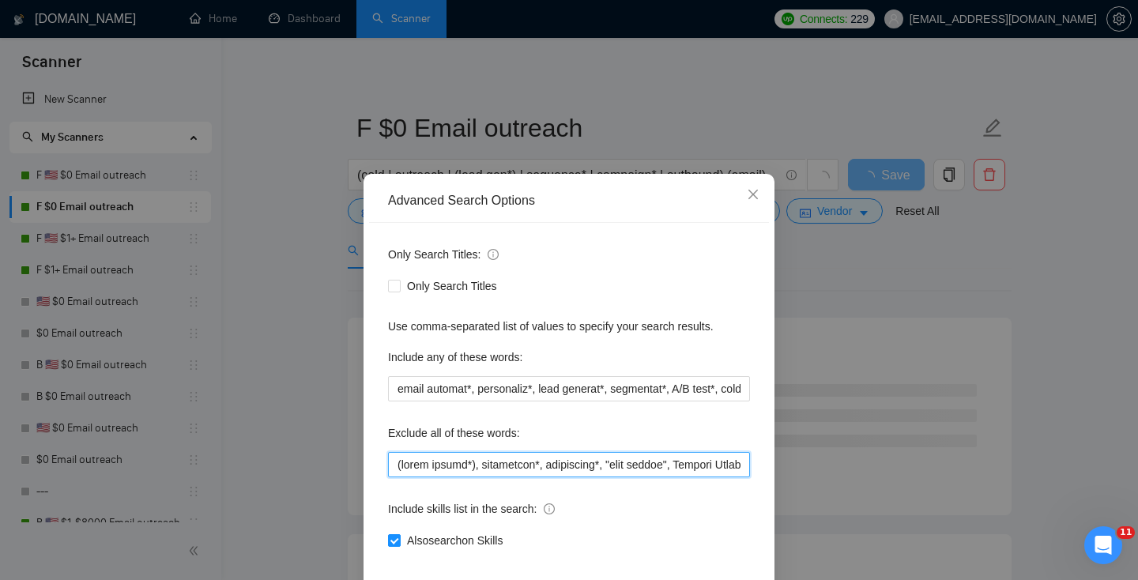
scroll to position [77, 0]
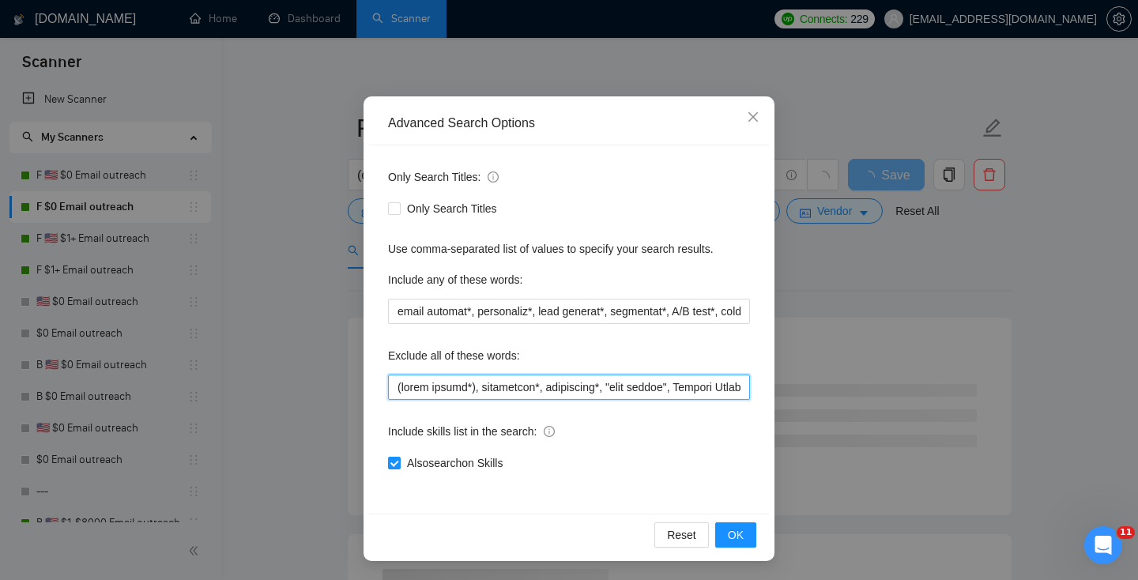
click at [395, 385] on input "text" at bounding box center [569, 386] width 362 height 25
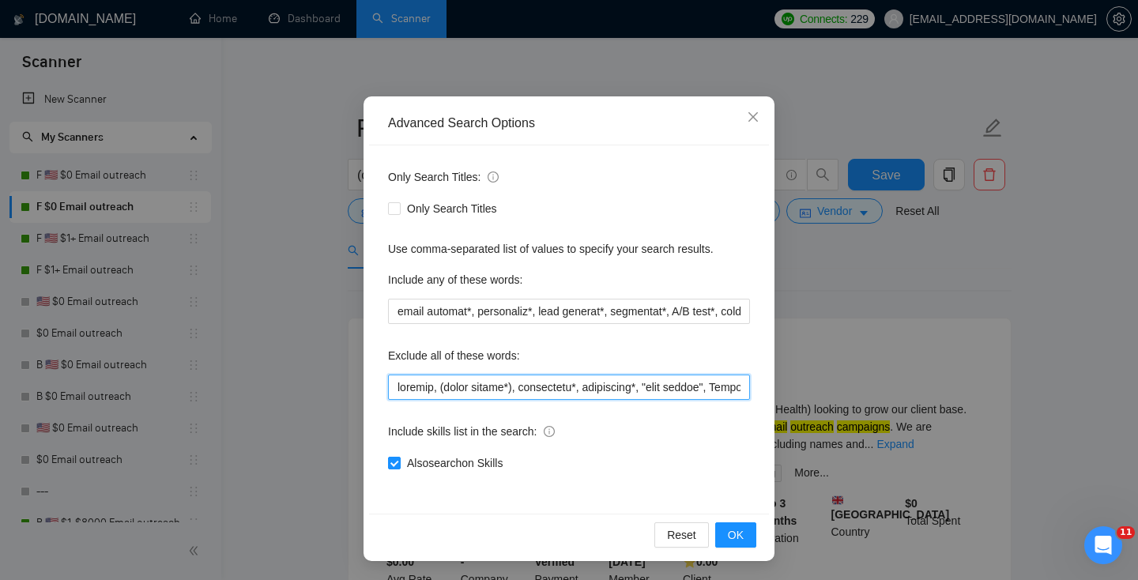
click at [443, 388] on input "text" at bounding box center [569, 386] width 362 height 25
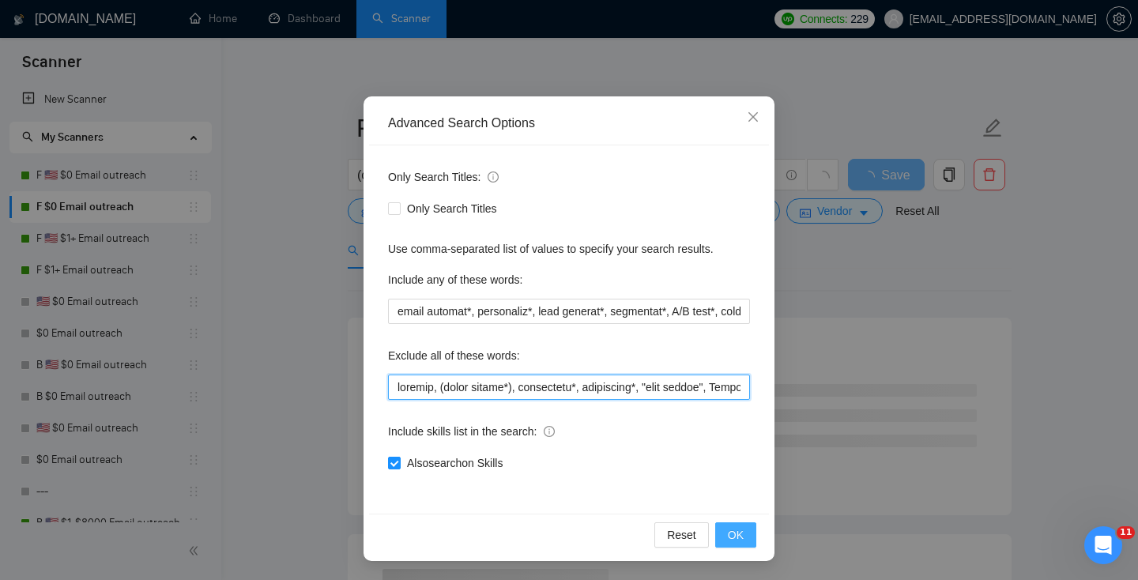
type input "klaviyo, (email market*), newsletter*, newsletter*, "news letter", Chatbot Inte…"
click at [735, 529] on span "OK" at bounding box center [736, 534] width 16 height 17
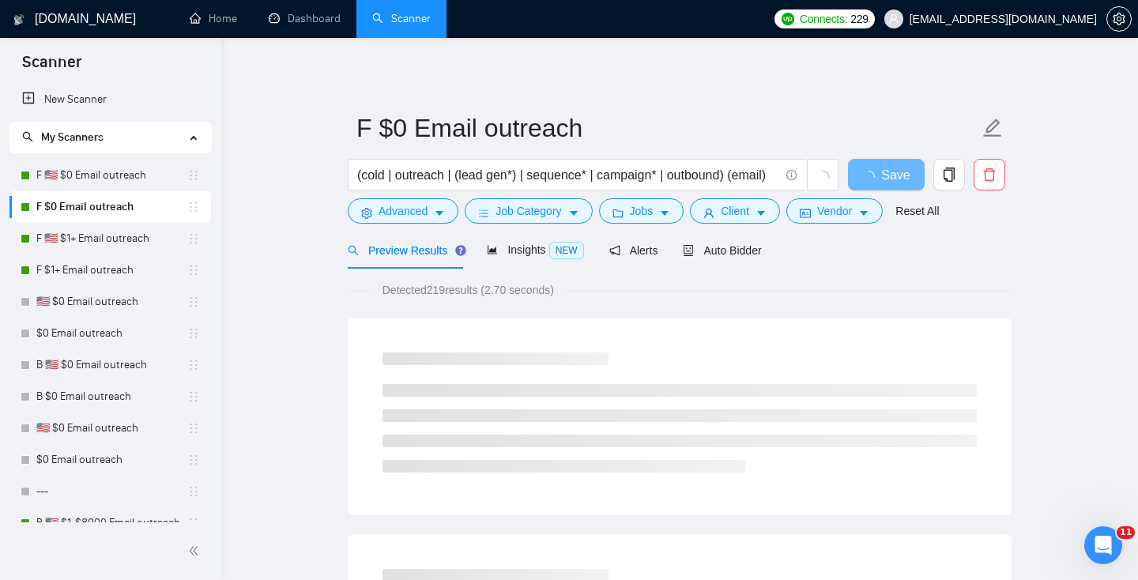
scroll to position [0, 0]
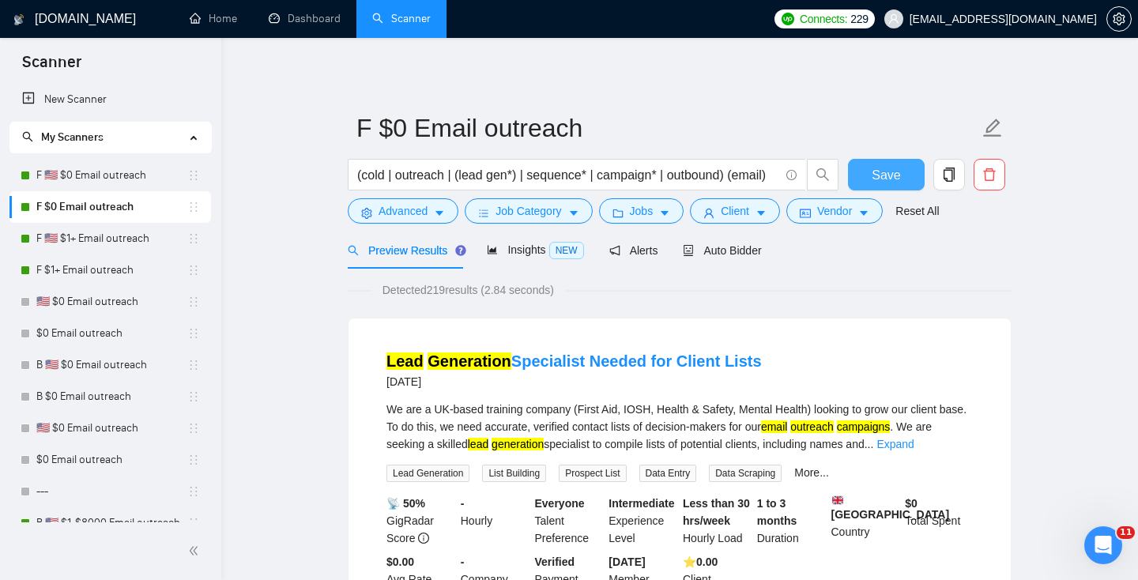
click at [904, 179] on button "Save" at bounding box center [886, 175] width 77 height 32
click at [157, 269] on link "F $1+ Email outreach" at bounding box center [111, 270] width 151 height 32
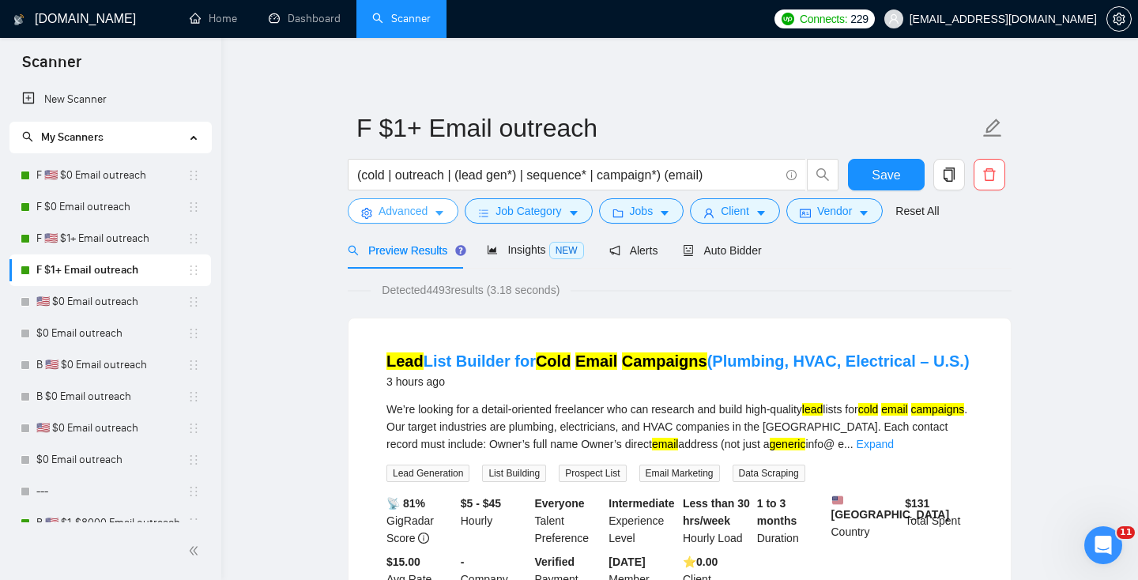
click at [423, 213] on span "Advanced" at bounding box center [402, 210] width 49 height 17
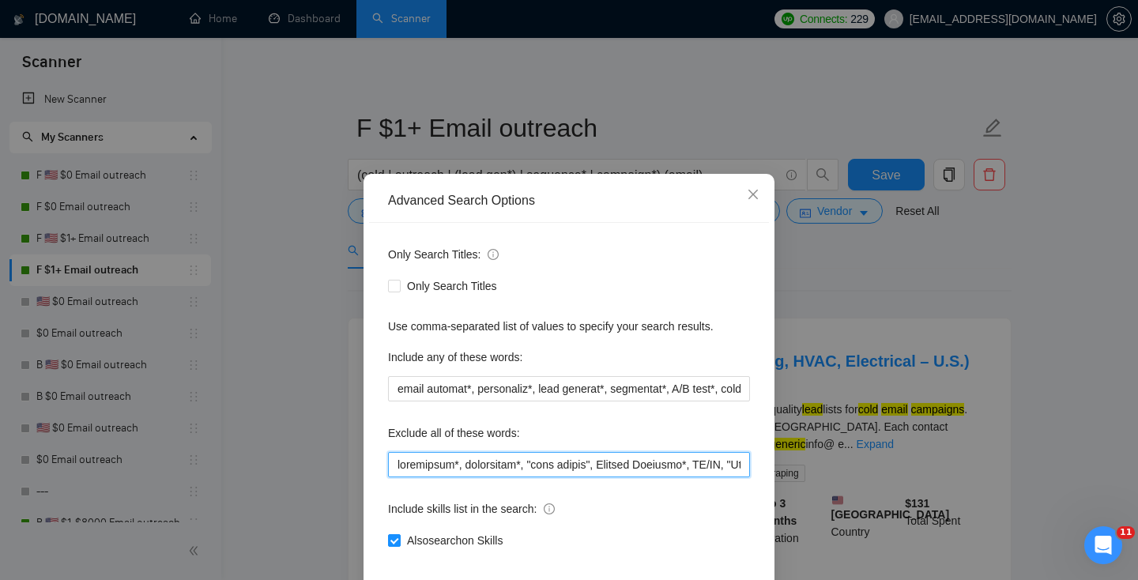
click at [412, 461] on input "text" at bounding box center [569, 464] width 362 height 25
paste input "klaviyo, (email market*),"
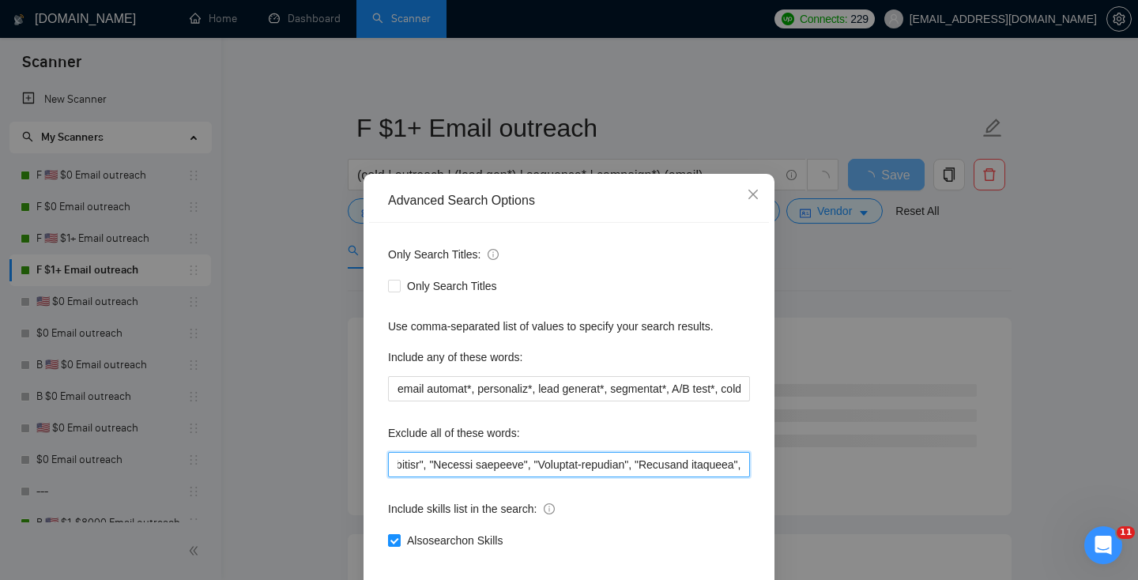
drag, startPoint x: 436, startPoint y: 459, endPoint x: 123, endPoint y: 452, distance: 312.9
click at [123, 453] on div "Advanced Search Options Only Search Titles: Only Search Titles Use comma-separa…" at bounding box center [569, 290] width 1138 height 580
drag, startPoint x: 479, startPoint y: 460, endPoint x: 45, endPoint y: 414, distance: 436.1
click at [45, 416] on div "Advanced Search Options Only Search Titles: Only Search Titles Use comma-separa…" at bounding box center [569, 290] width 1138 height 580
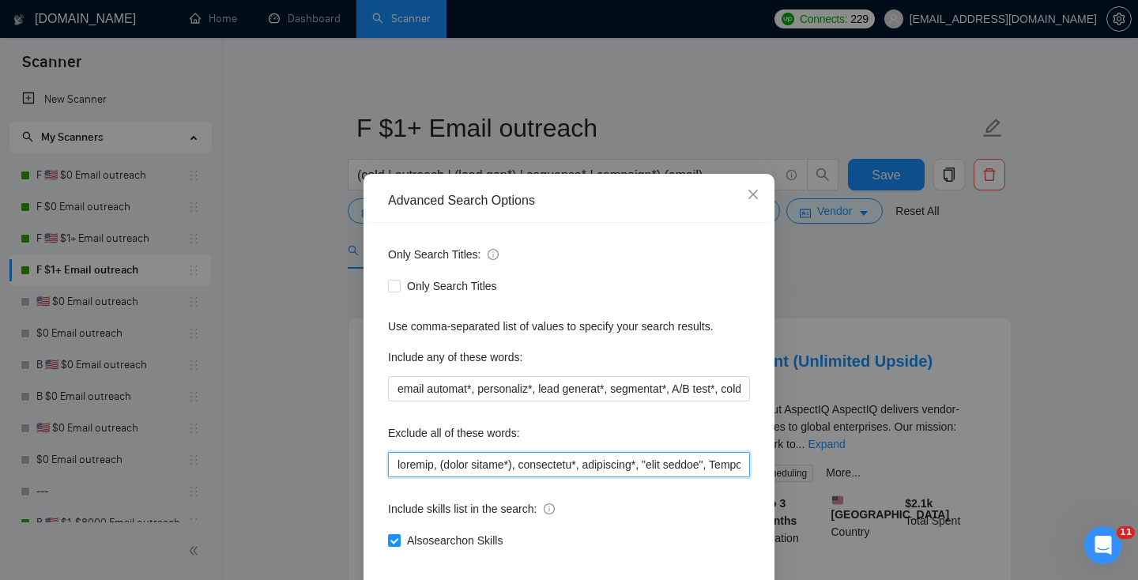
scroll to position [77, 0]
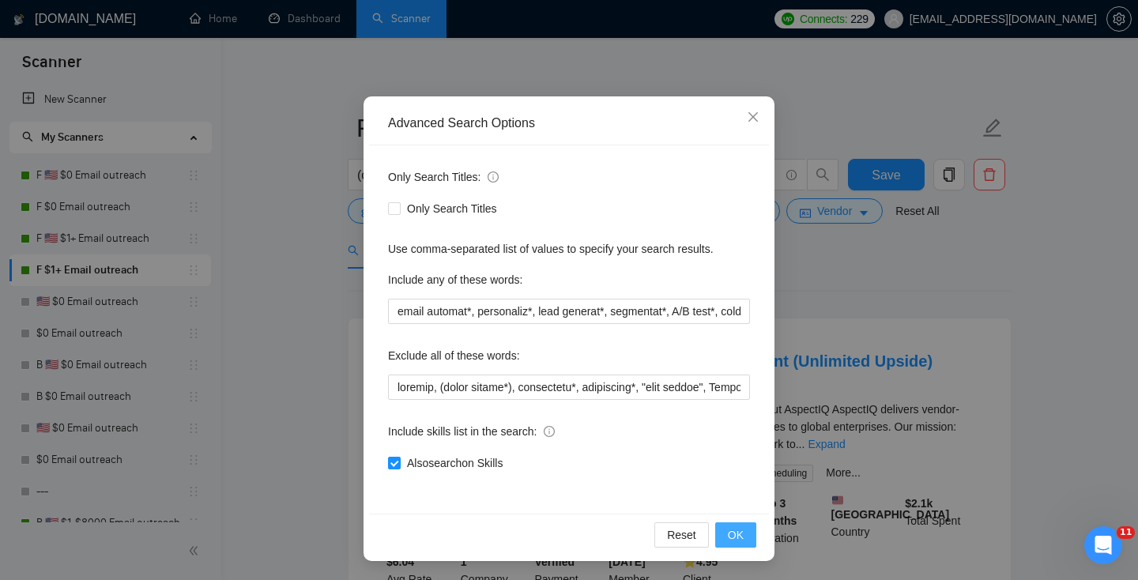
click at [741, 542] on span "OK" at bounding box center [736, 534] width 16 height 17
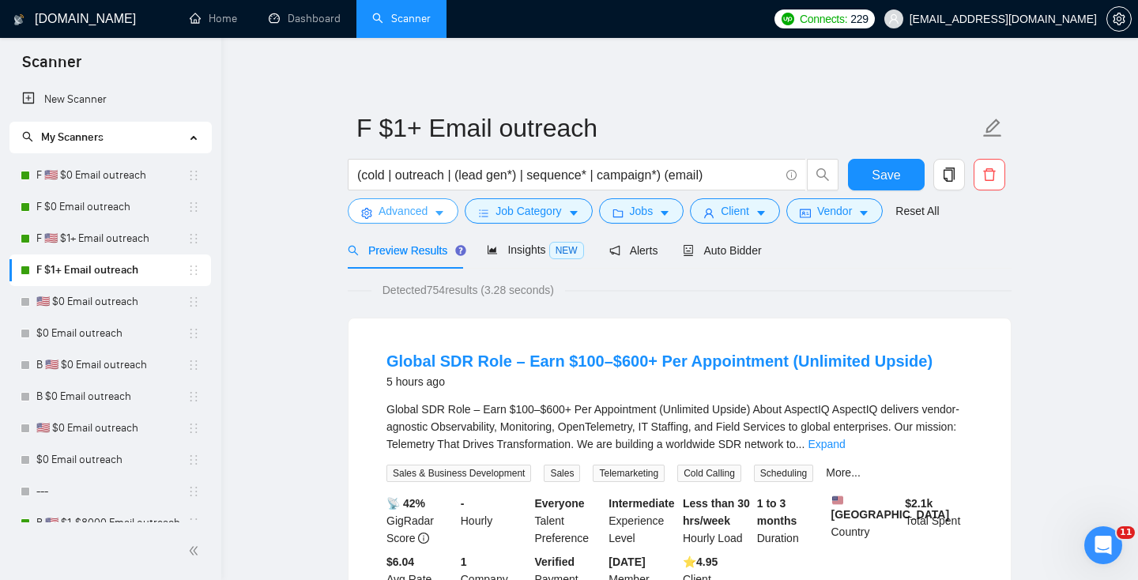
click at [396, 205] on span "Advanced" at bounding box center [402, 210] width 49 height 17
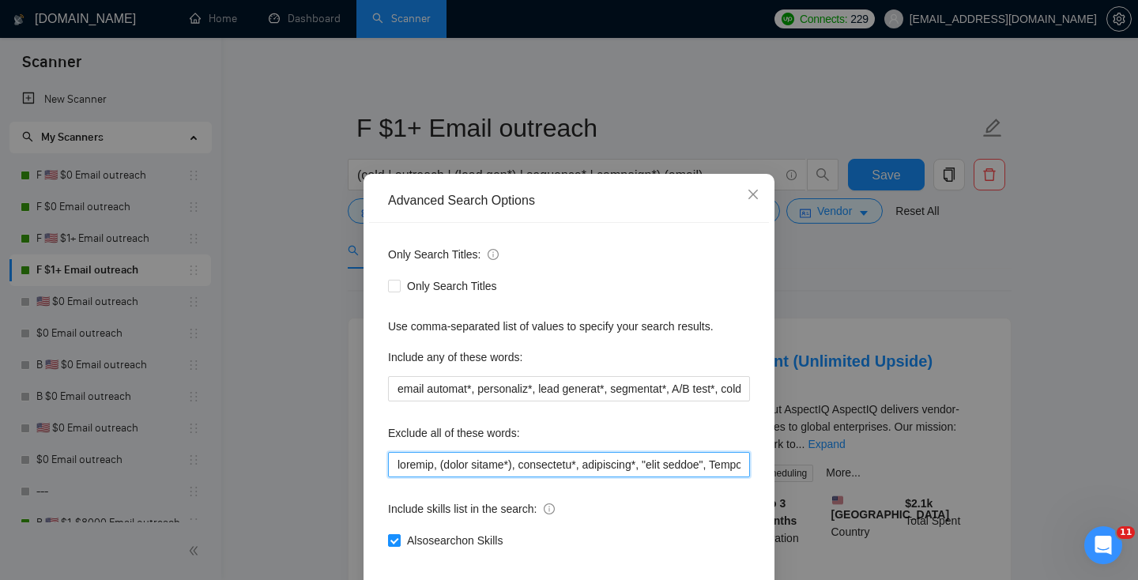
click at [458, 464] on input "text" at bounding box center [569, 464] width 362 height 25
click at [823, 428] on div "Advanced Search Options Only Search Titles: Only Search Titles Use comma-separa…" at bounding box center [569, 290] width 1138 height 580
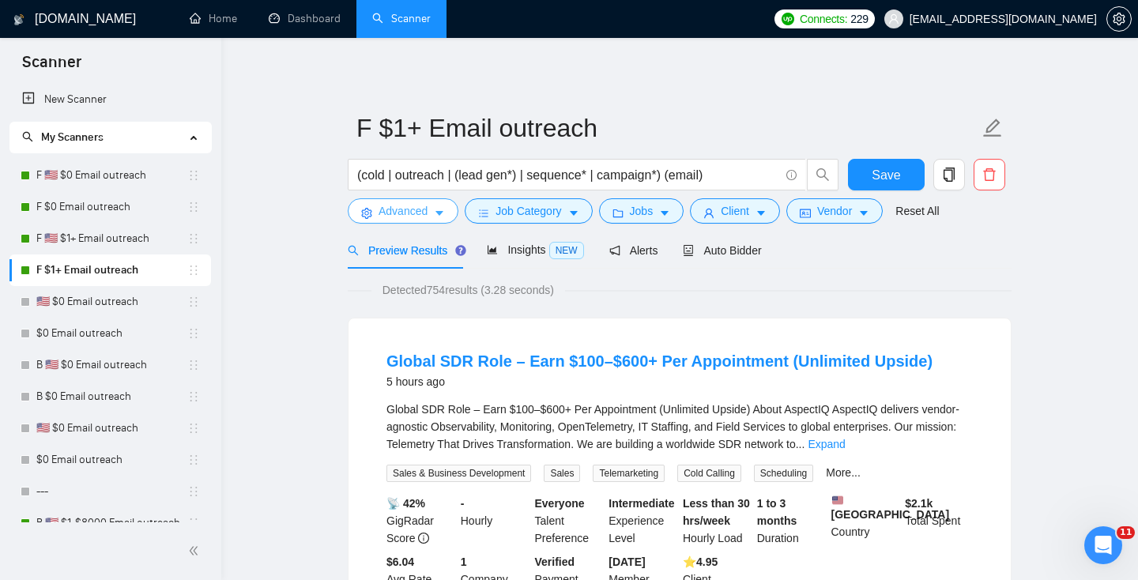
click at [399, 209] on span "Advanced" at bounding box center [402, 210] width 49 height 17
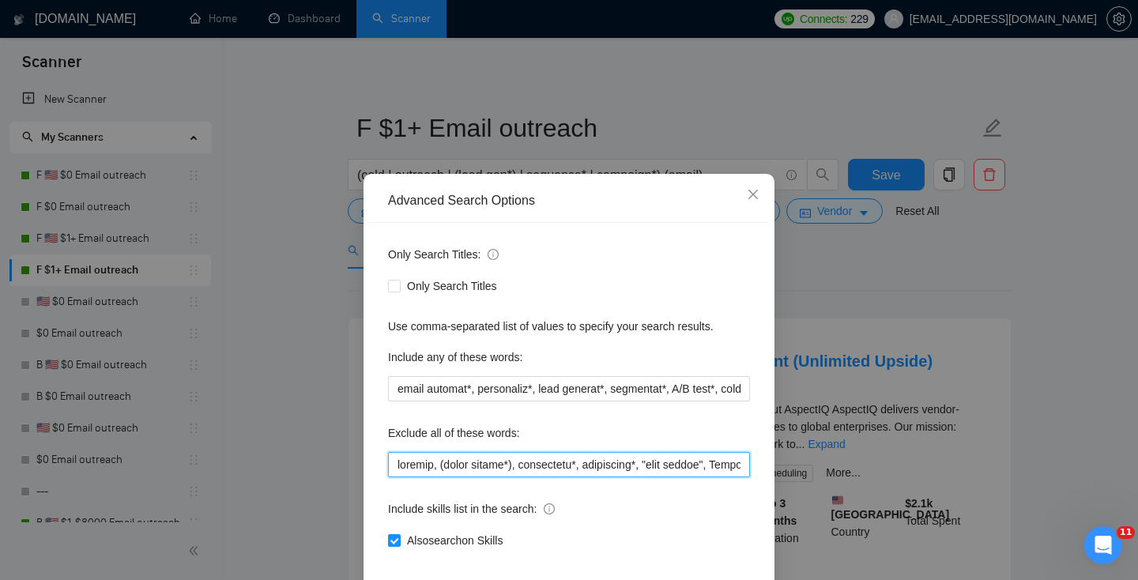
click at [442, 464] on input "text" at bounding box center [569, 464] width 362 height 25
click at [511, 468] on input "text" at bounding box center [569, 464] width 362 height 25
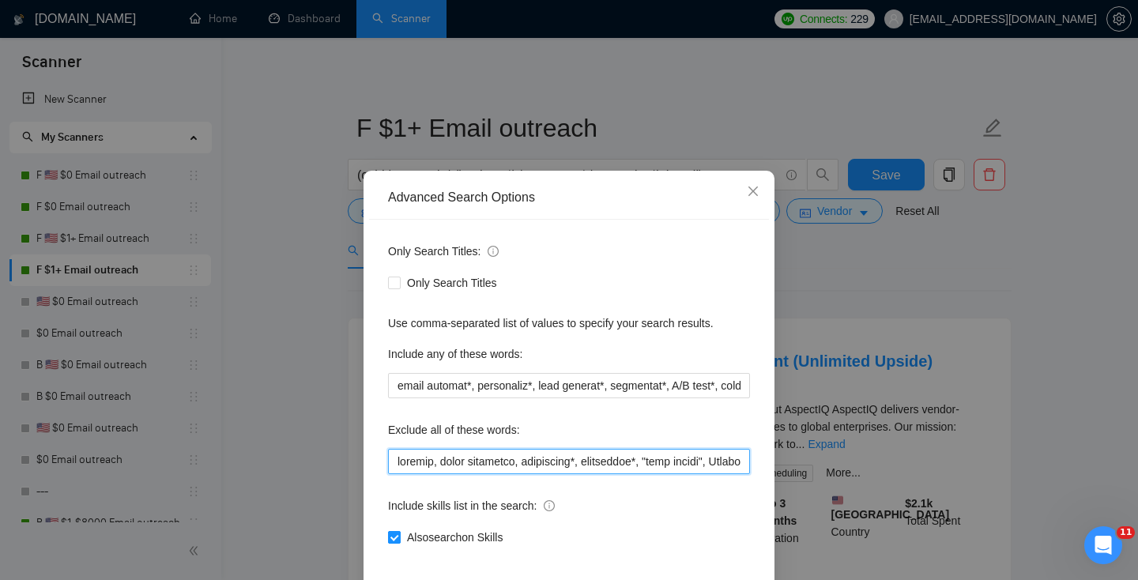
type input "klaviyo, email marketing, newsletter*, newsletter*, "news letter", Chatbot Inte…"
click at [468, 543] on span "Also search on Skills" at bounding box center [455, 536] width 108 height 17
click at [399, 542] on input "Also search on Skills" at bounding box center [393, 536] width 11 height 11
checkbox input "false"
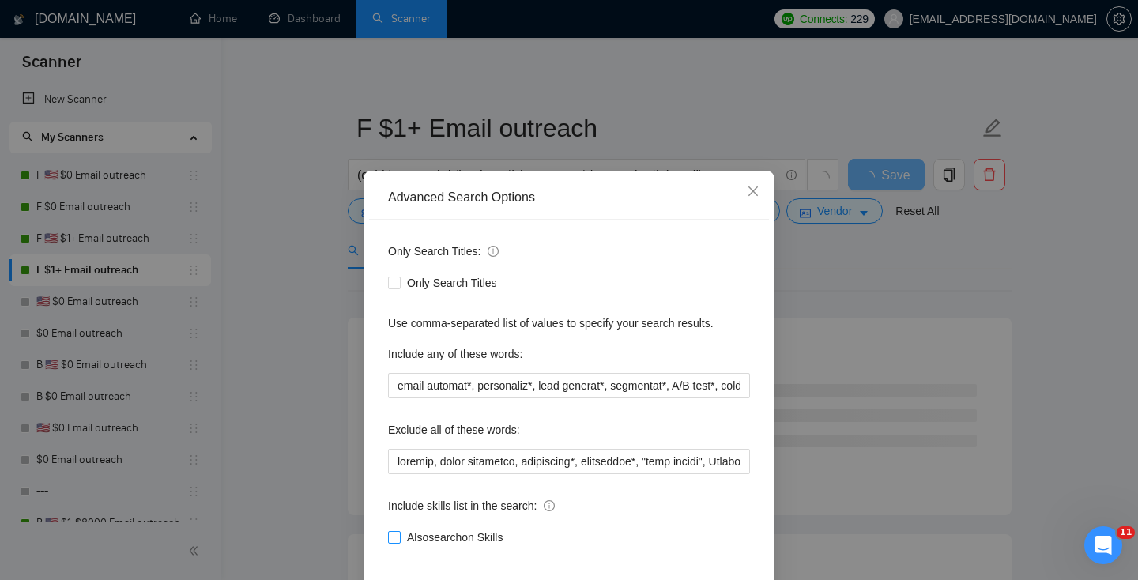
scroll to position [77, 0]
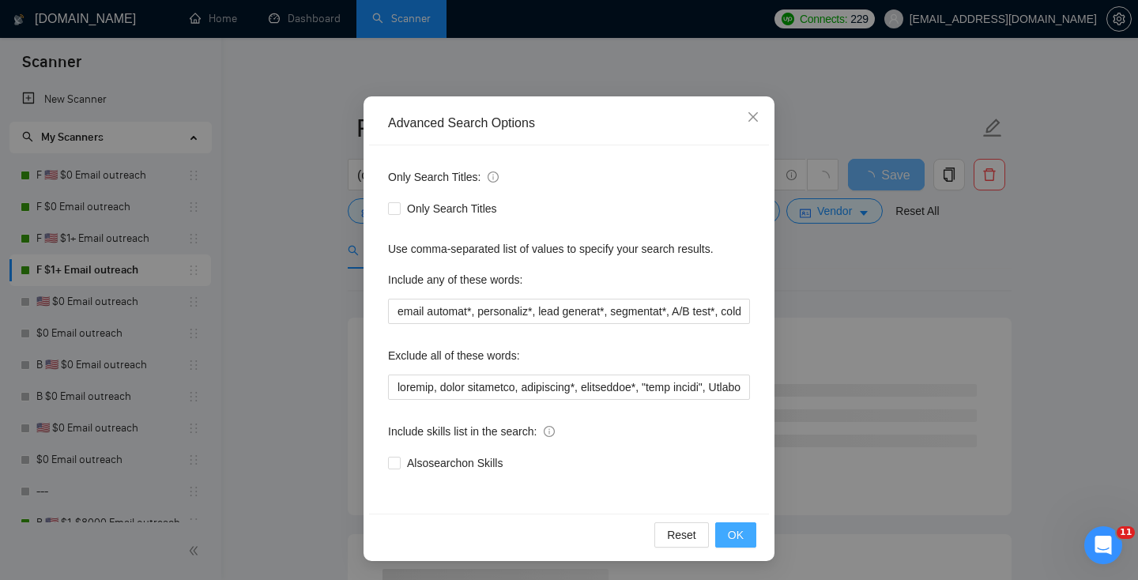
click at [732, 535] on span "OK" at bounding box center [736, 534] width 16 height 17
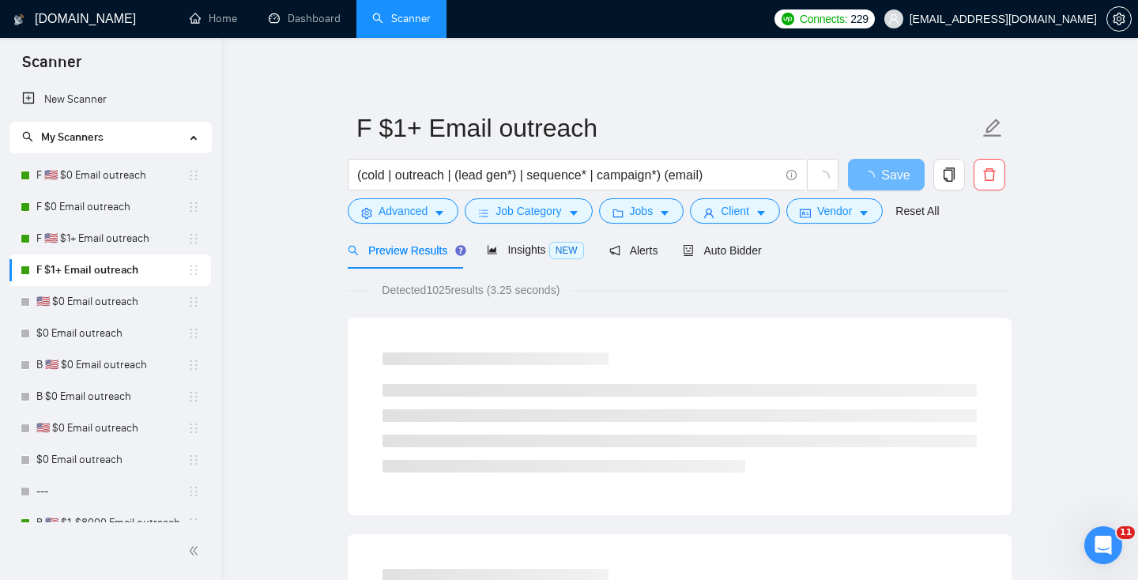
scroll to position [0, 0]
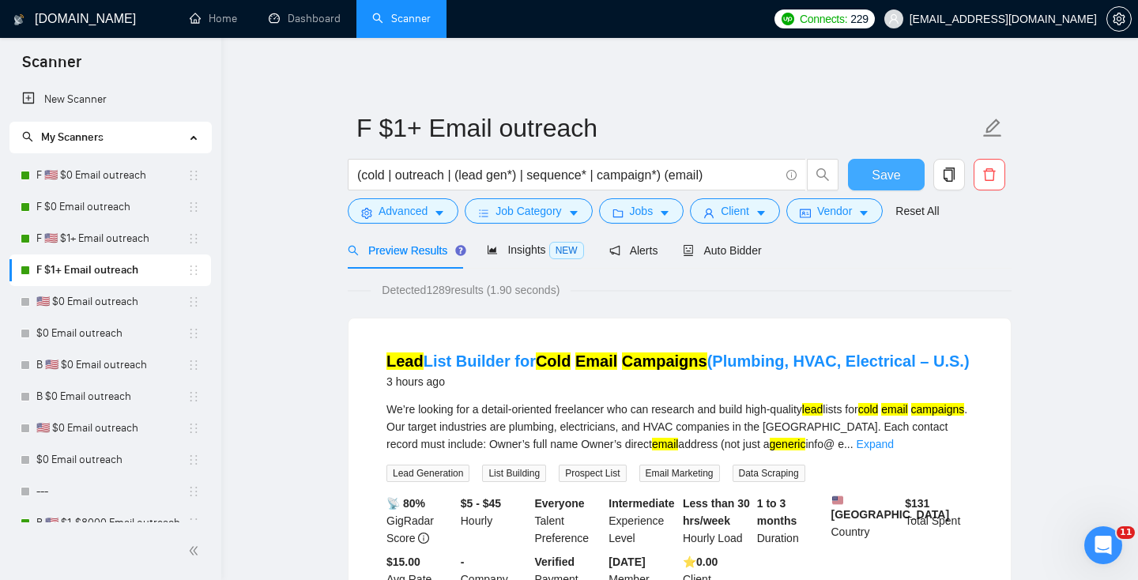
click at [895, 174] on span "Save" at bounding box center [885, 175] width 28 height 20
click at [882, 175] on span "Save" at bounding box center [885, 175] width 28 height 20
click at [725, 261] on div "Auto Bidder" at bounding box center [722, 249] width 78 height 37
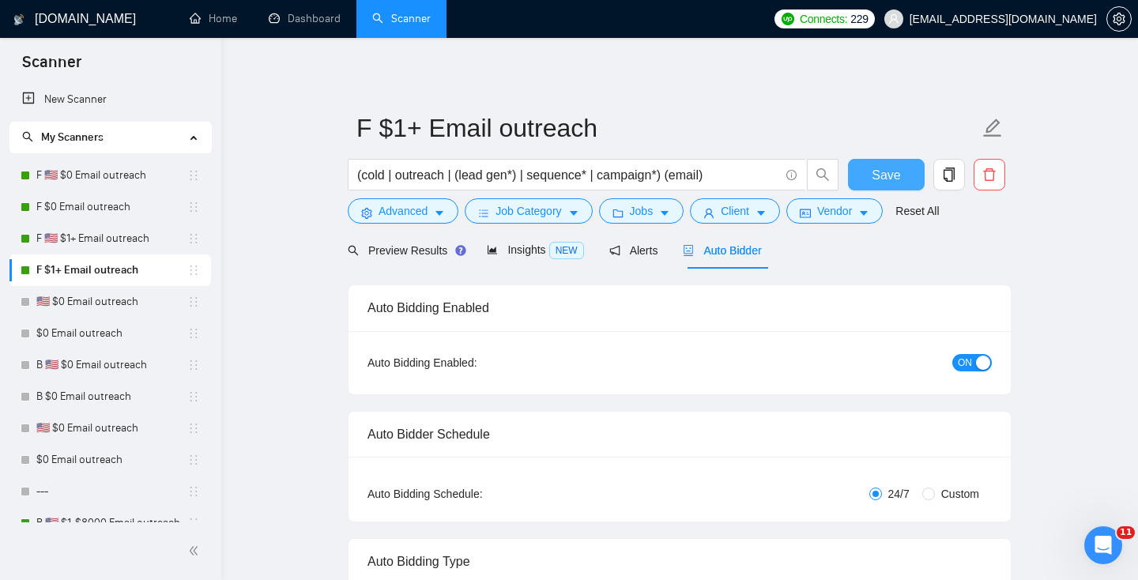
click at [879, 174] on span "Save" at bounding box center [885, 175] width 28 height 20
click at [387, 253] on span "Preview Results" at bounding box center [405, 250] width 114 height 13
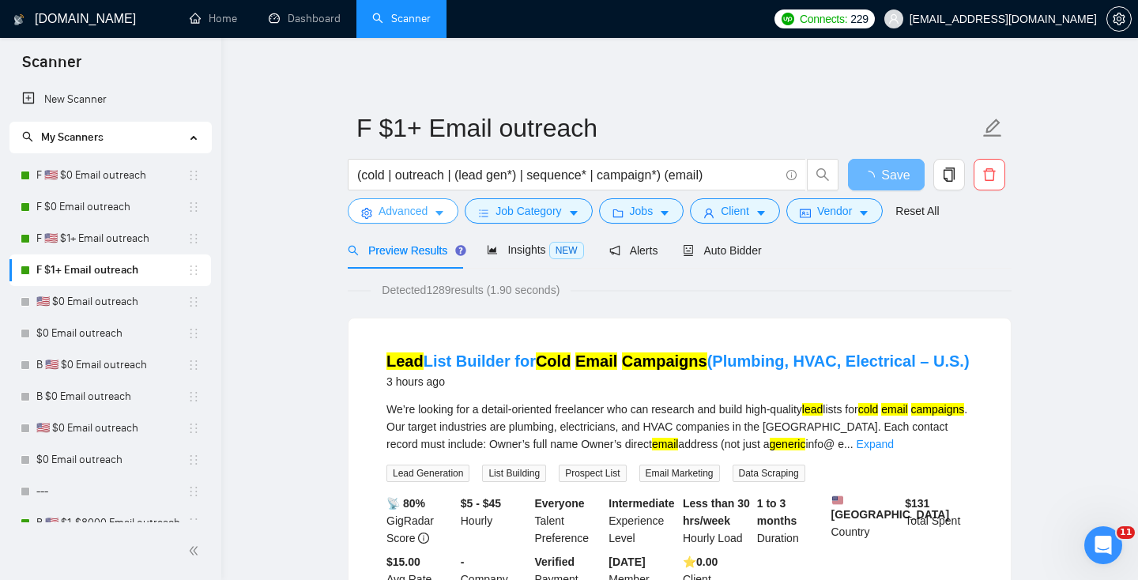
click at [386, 202] on span "Advanced" at bounding box center [402, 210] width 49 height 17
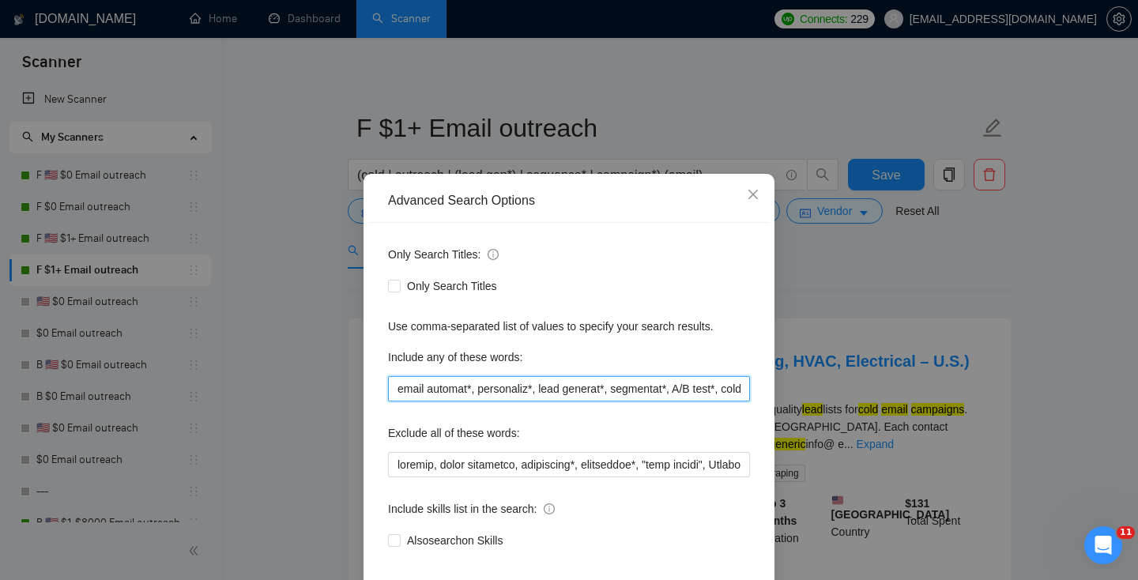
click at [491, 384] on input "email automat*, personaliz*, lead generat*, segmentat*, A/B test*, cold outreac…" at bounding box center [569, 388] width 362 height 25
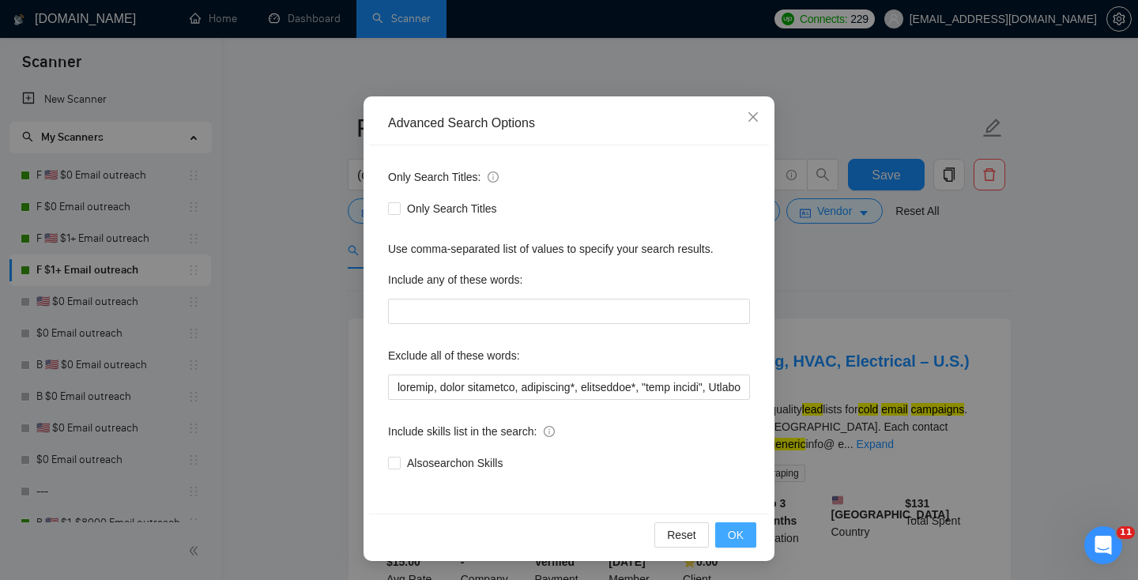
click at [746, 539] on button "OK" at bounding box center [735, 534] width 41 height 25
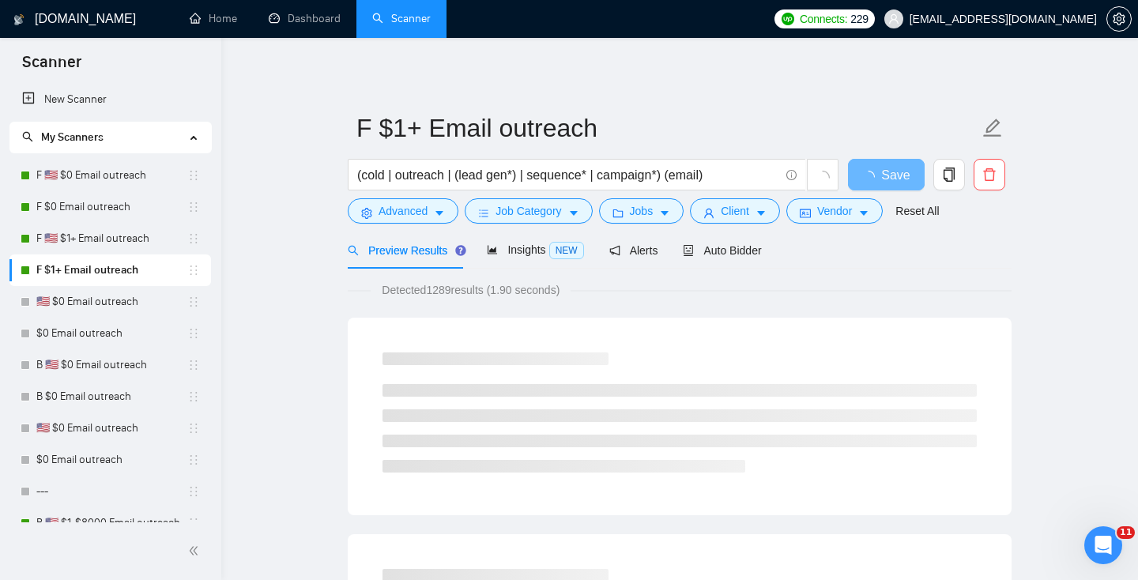
scroll to position [0, 0]
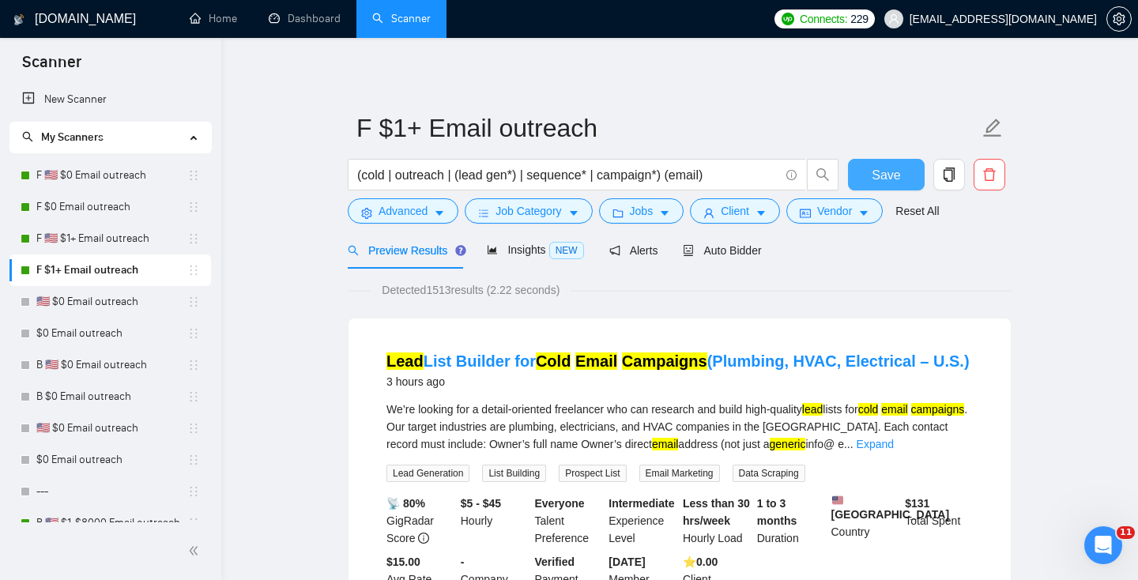
click at [886, 159] on button "Save" at bounding box center [886, 175] width 77 height 32
click at [413, 207] on span "Advanced" at bounding box center [402, 210] width 49 height 17
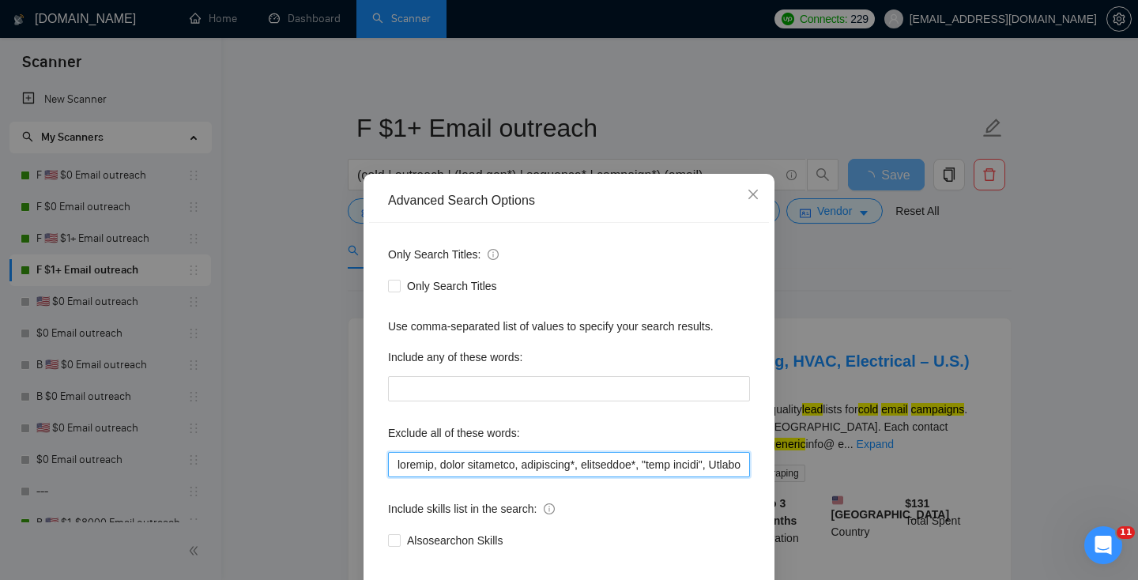
drag, startPoint x: 536, startPoint y: 476, endPoint x: 698, endPoint y: 474, distance: 162.7
click at [698, 479] on div "Only Search Titles: Only Search Titles Use comma-separated list of values to sp…" at bounding box center [569, 407] width 400 height 368
click at [728, 453] on input "text" at bounding box center [569, 464] width 362 height 25
drag, startPoint x: 711, startPoint y: 467, endPoint x: 569, endPoint y: 441, distance: 144.6
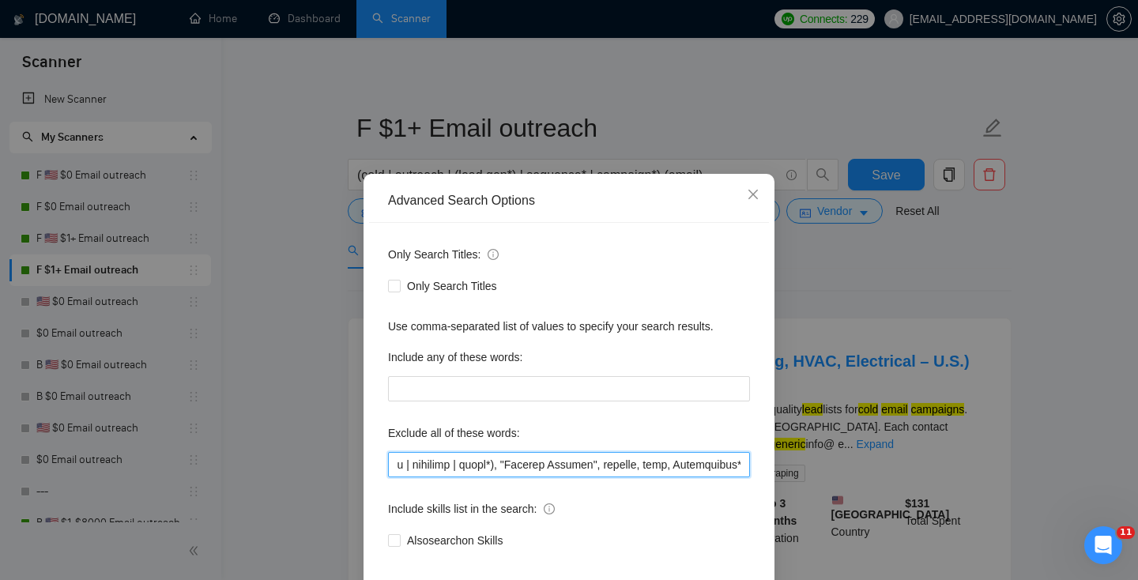
click at [572, 443] on div "Exclude all of these words:" at bounding box center [569, 448] width 362 height 57
click at [834, 419] on div "Advanced Search Options Only Search Titles: Only Search Titles Use comma-separa…" at bounding box center [569, 290] width 1138 height 580
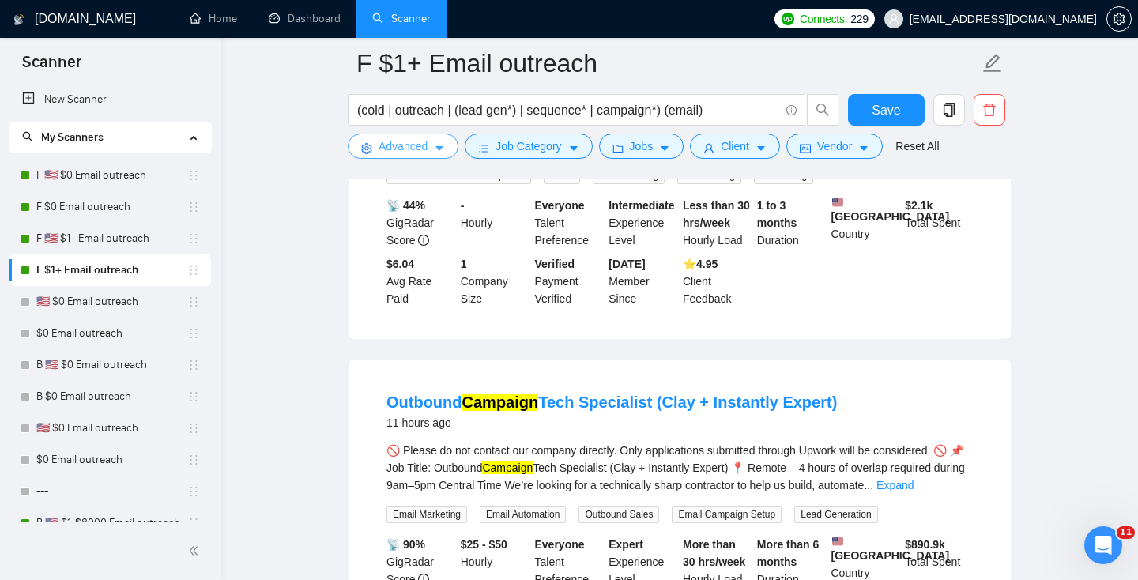
scroll to position [652, 0]
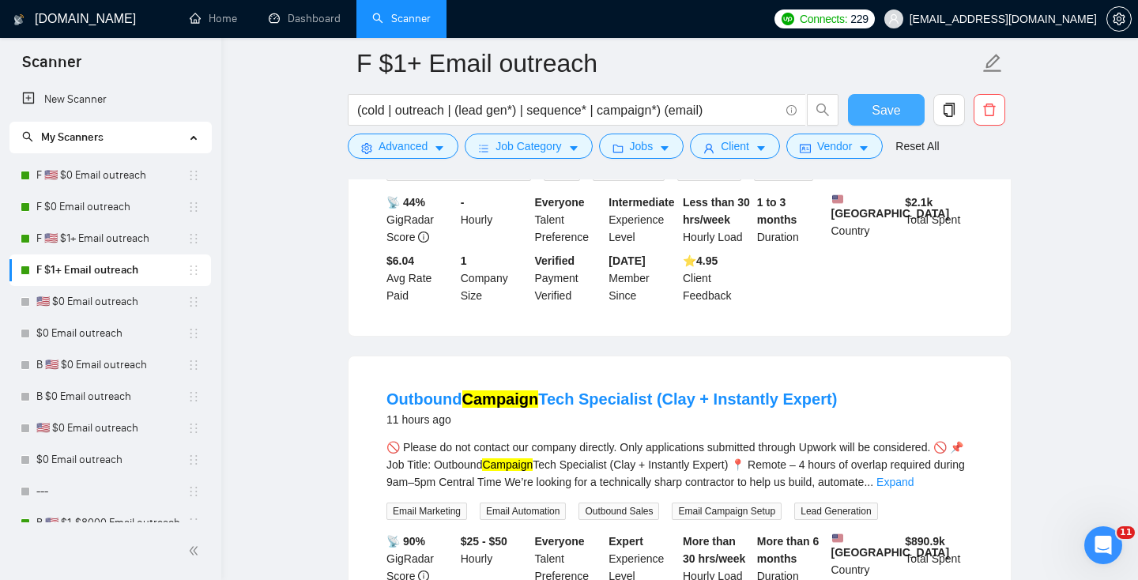
click at [886, 95] on button "Save" at bounding box center [886, 110] width 77 height 32
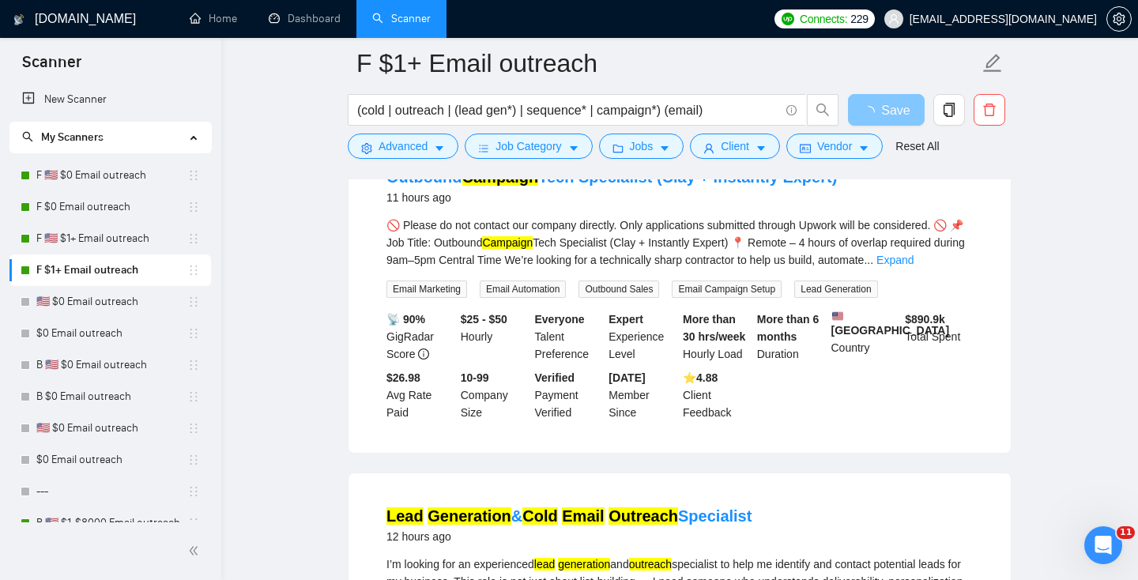
scroll to position [881, 0]
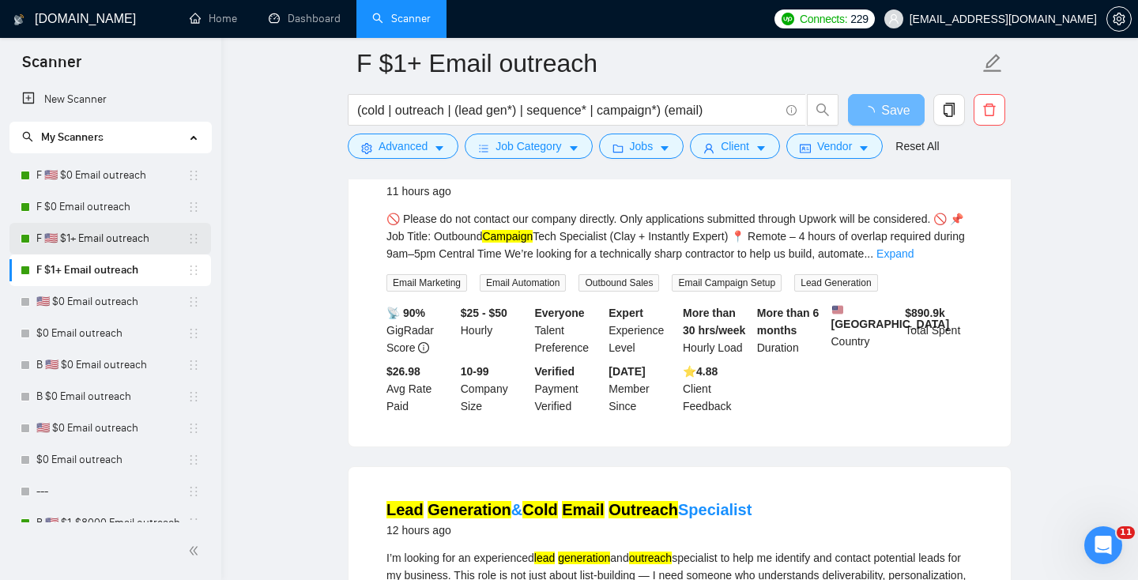
click at [104, 242] on link "F 🇺🇸 $1+ Email outreach" at bounding box center [111, 239] width 151 height 32
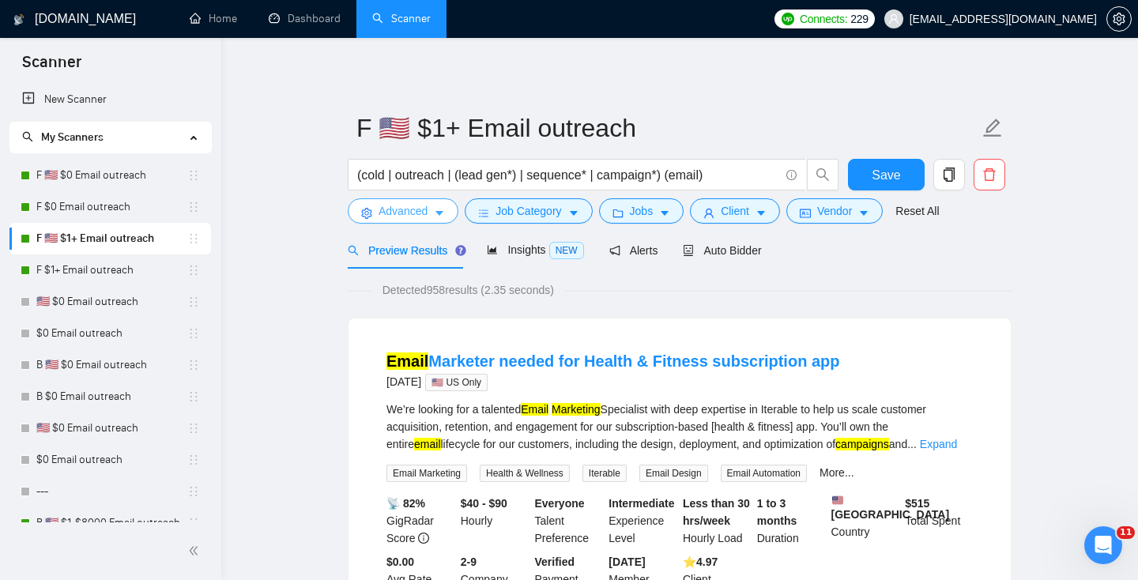
click at [385, 205] on span "Advanced" at bounding box center [402, 210] width 49 height 17
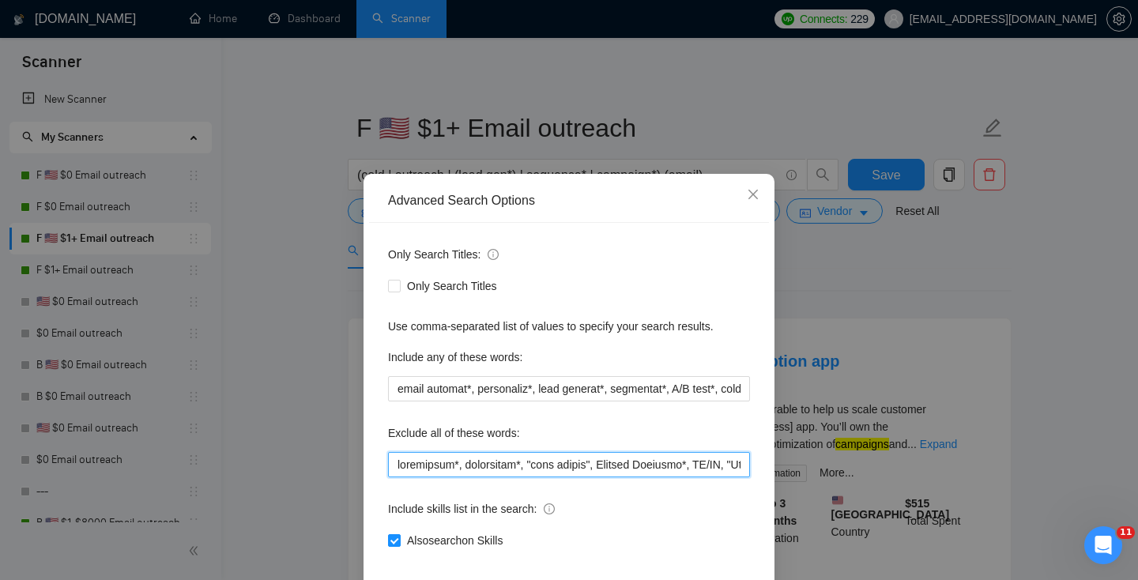
click at [394, 467] on input "text" at bounding box center [569, 464] width 362 height 25
type input ""email marketing", klaviyo, newsletter*, newsletter*, "news letter", Chatbot In…"
click at [464, 549] on div "Also search on Skills" at bounding box center [569, 540] width 362 height 25
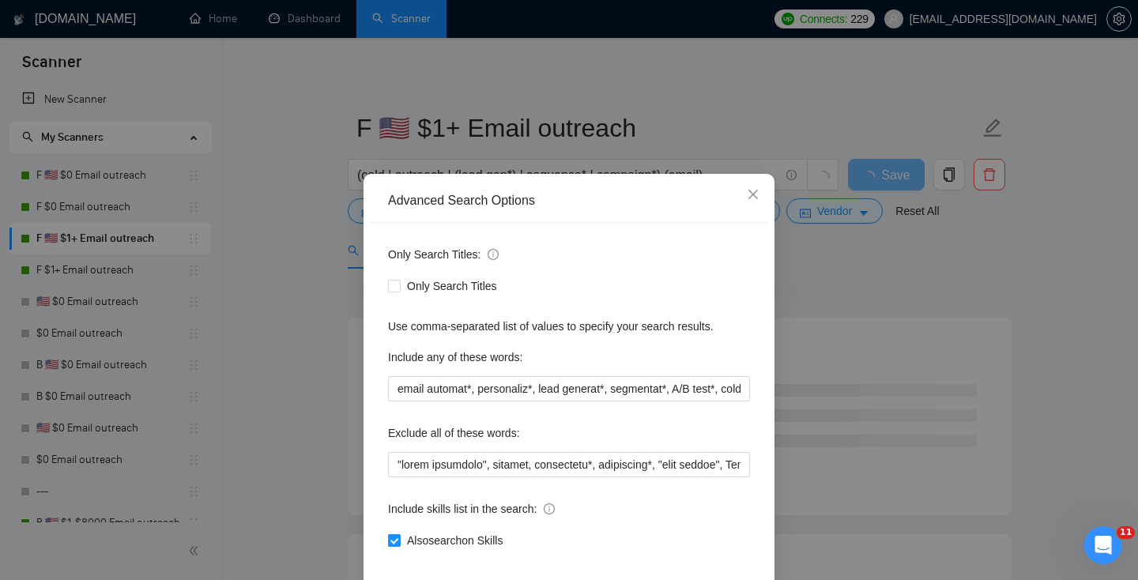
click at [472, 532] on span "Also search on Skills" at bounding box center [455, 540] width 108 height 17
click at [399, 534] on input "Also search on Skills" at bounding box center [393, 539] width 11 height 11
checkbox input "false"
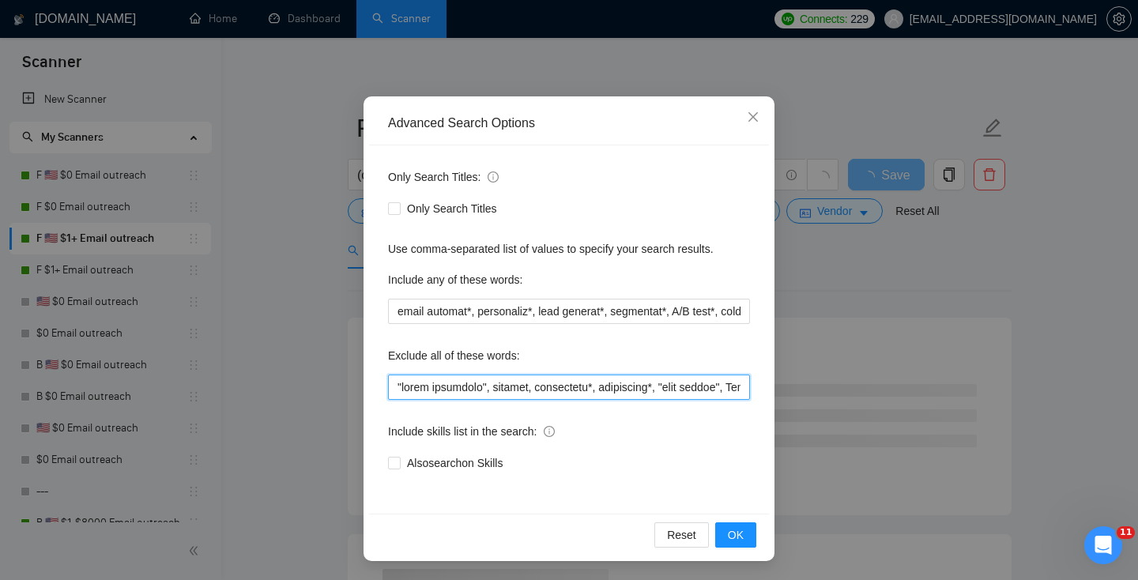
click at [513, 393] on input "text" at bounding box center [569, 386] width 362 height 25
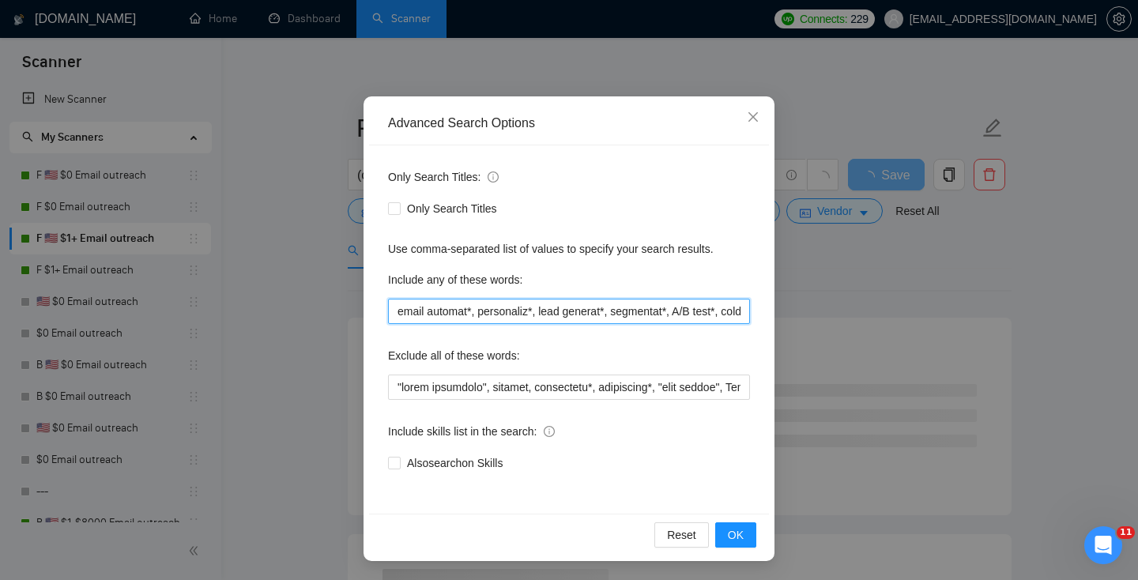
click at [556, 303] on input "email automat*, personaliz*, lead generat*, segmentat*, A/B test*, cold outreac…" at bounding box center [569, 311] width 362 height 25
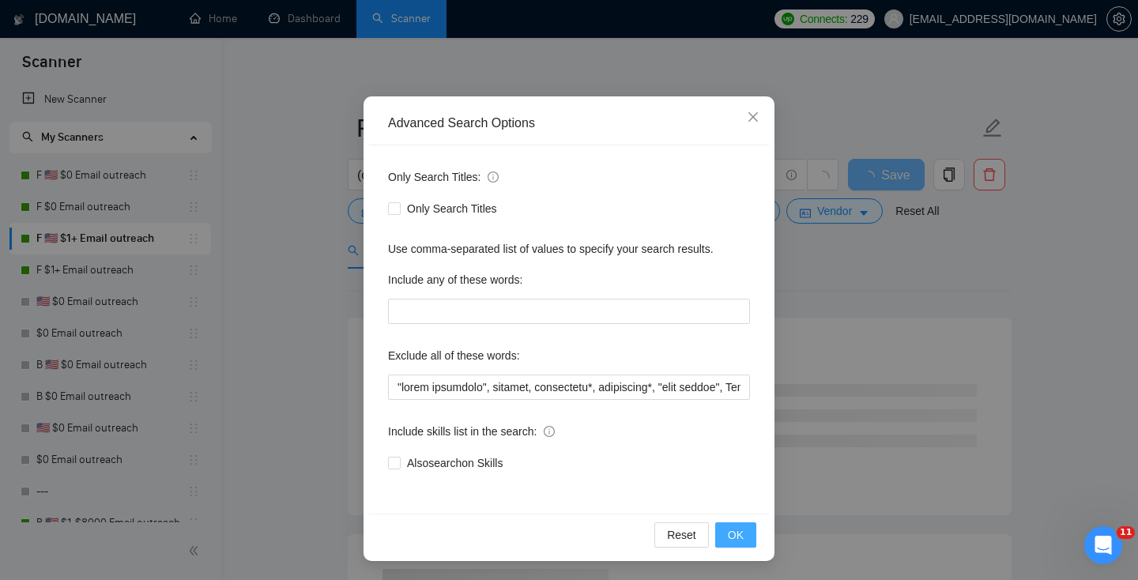
click at [739, 537] on span "OK" at bounding box center [736, 534] width 16 height 17
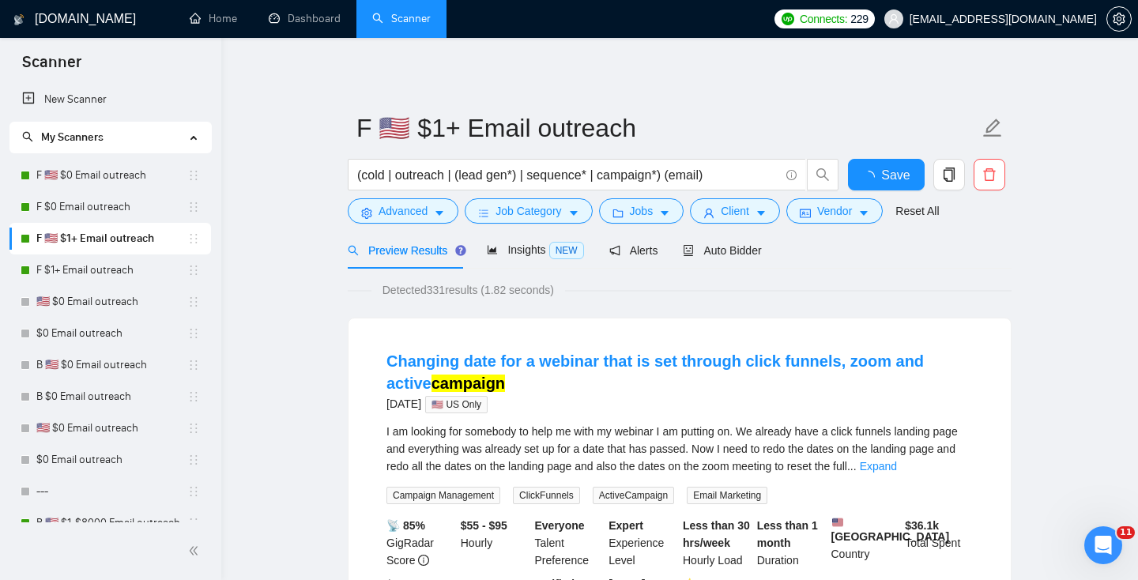
scroll to position [0, 0]
click at [867, 172] on button "Save" at bounding box center [886, 175] width 77 height 32
click at [94, 269] on link "F $1+ Email outreach" at bounding box center [111, 270] width 151 height 32
click at [56, 270] on link "F $1+ Email outreach" at bounding box center [111, 270] width 151 height 32
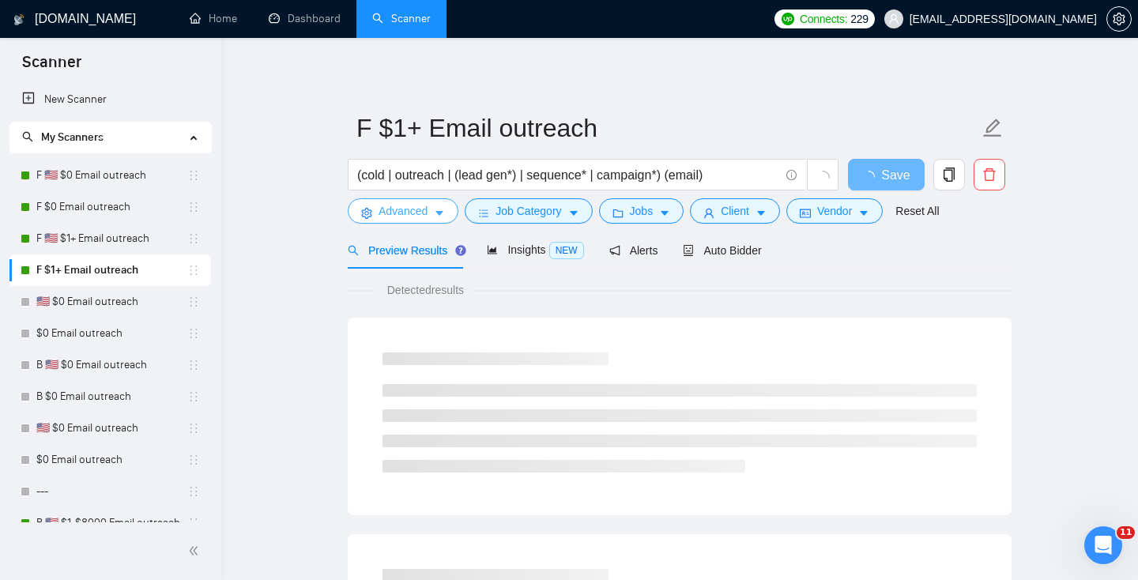
click at [441, 215] on icon "caret-down" at bounding box center [439, 214] width 8 height 5
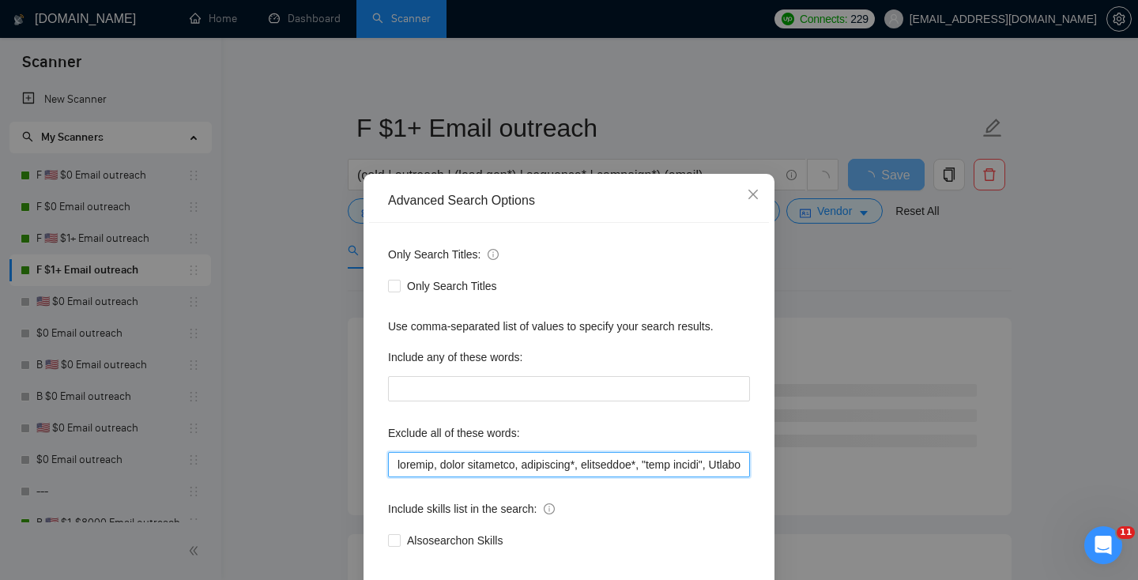
click at [422, 457] on input "text" at bounding box center [569, 464] width 362 height 25
paste input ""email marketing", klaviyo"
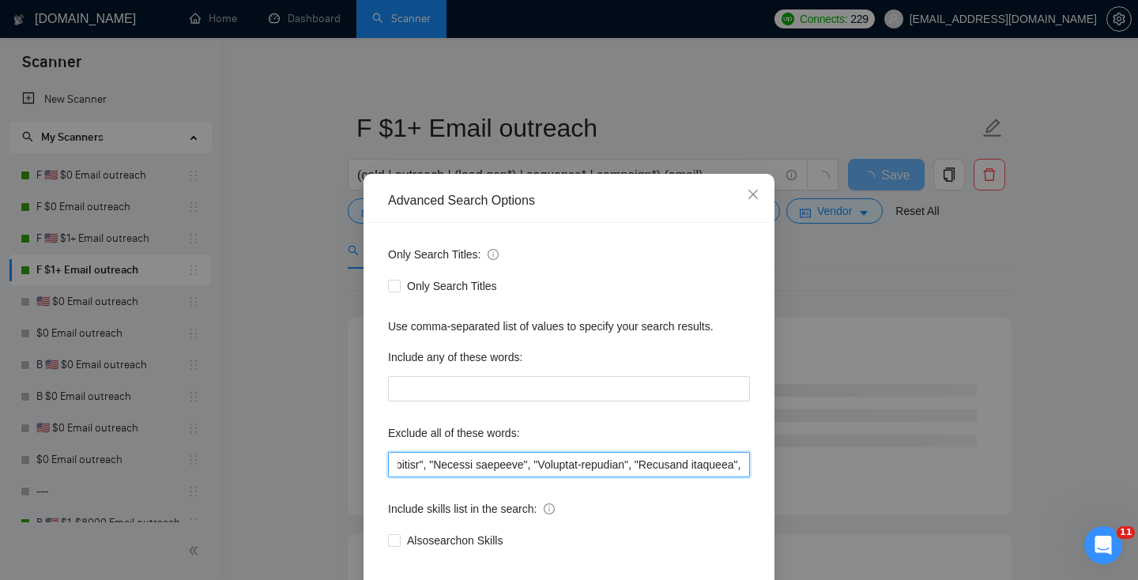
type input ""email marketing", klaviyo, newsletter*, newsletter*, "news letter", Chatbot In…"
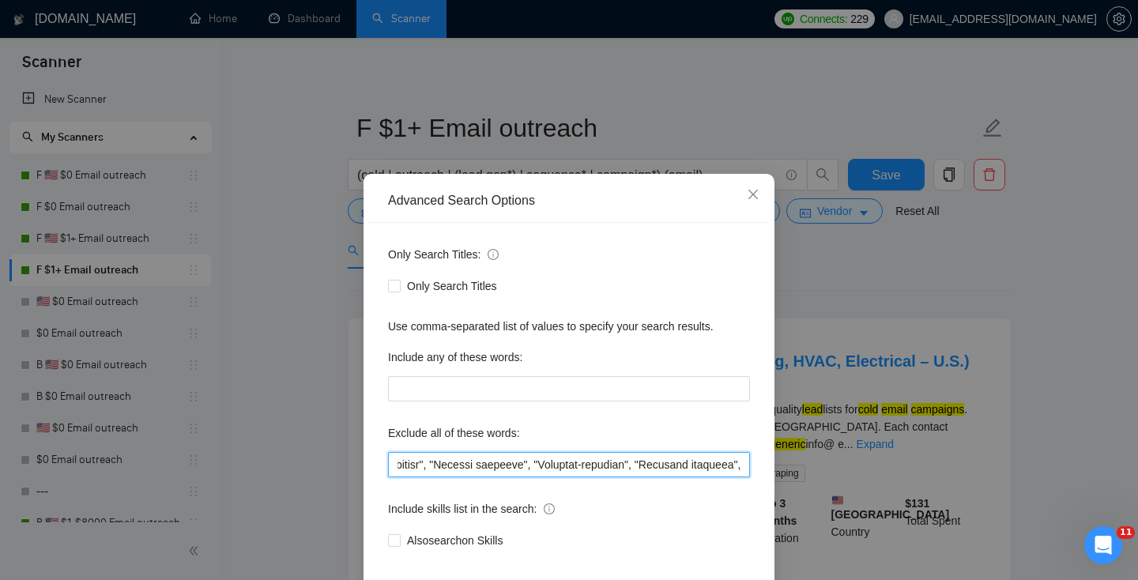
scroll to position [77, 0]
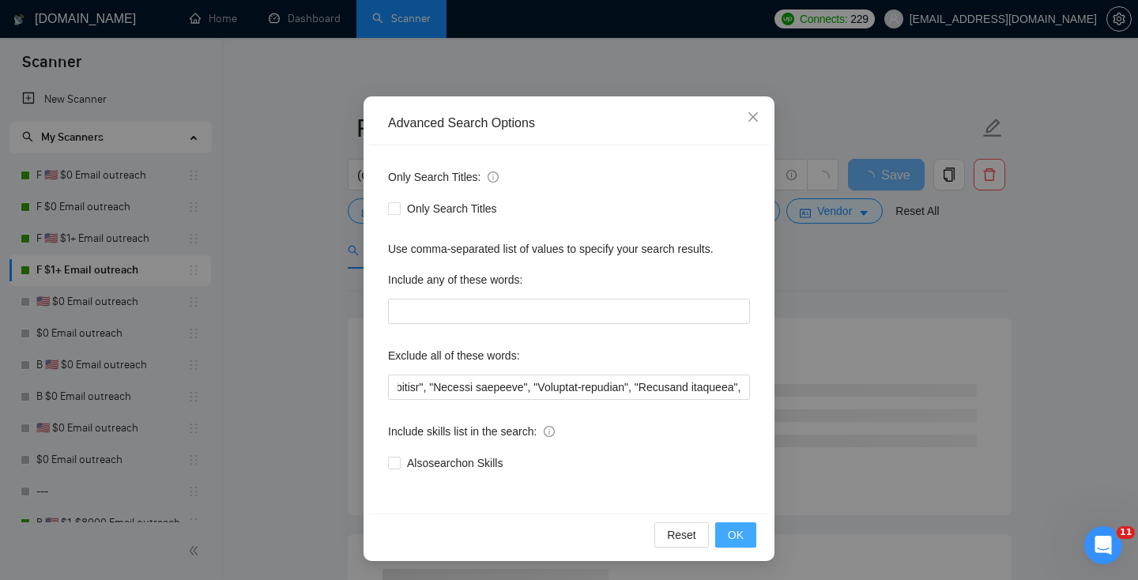
click at [751, 534] on button "OK" at bounding box center [735, 534] width 41 height 25
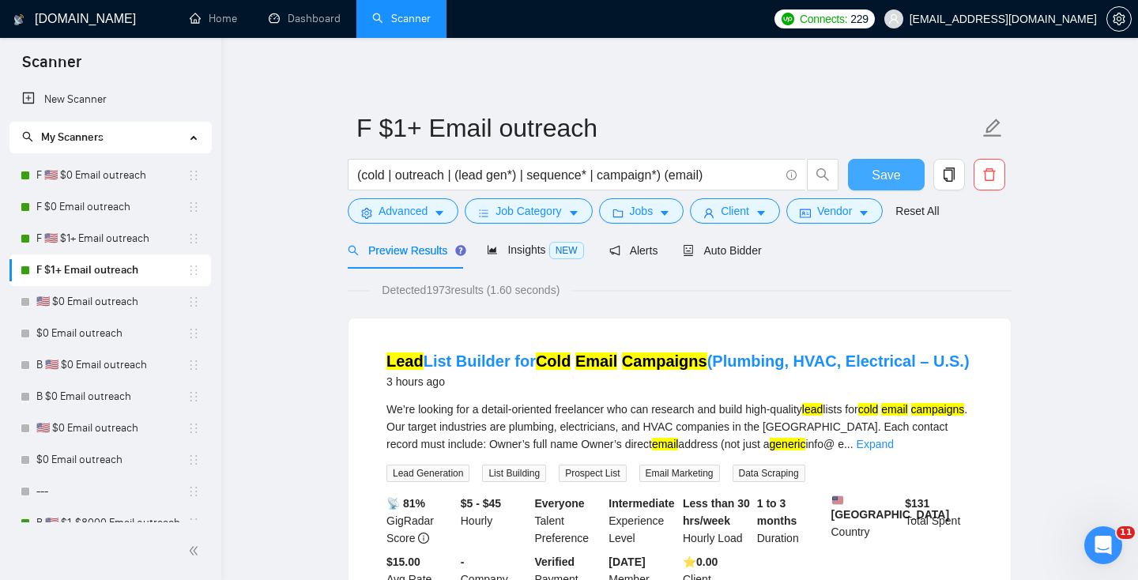
click at [894, 176] on span "Save" at bounding box center [885, 175] width 28 height 20
click at [74, 204] on link "F $0 Email outreach" at bounding box center [111, 207] width 151 height 32
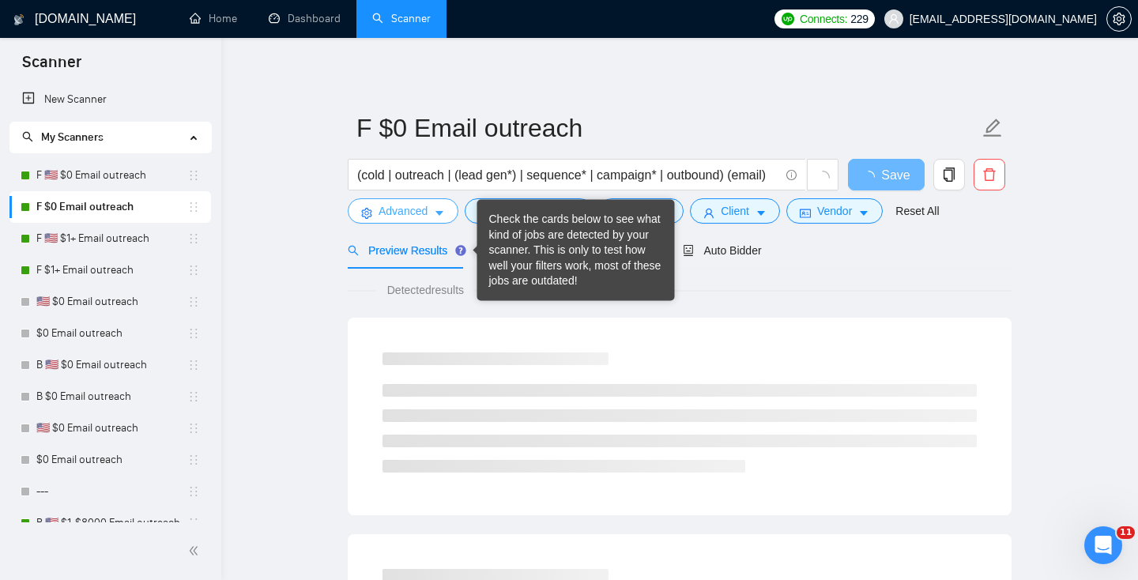
click at [400, 202] on button "Advanced" at bounding box center [403, 210] width 111 height 25
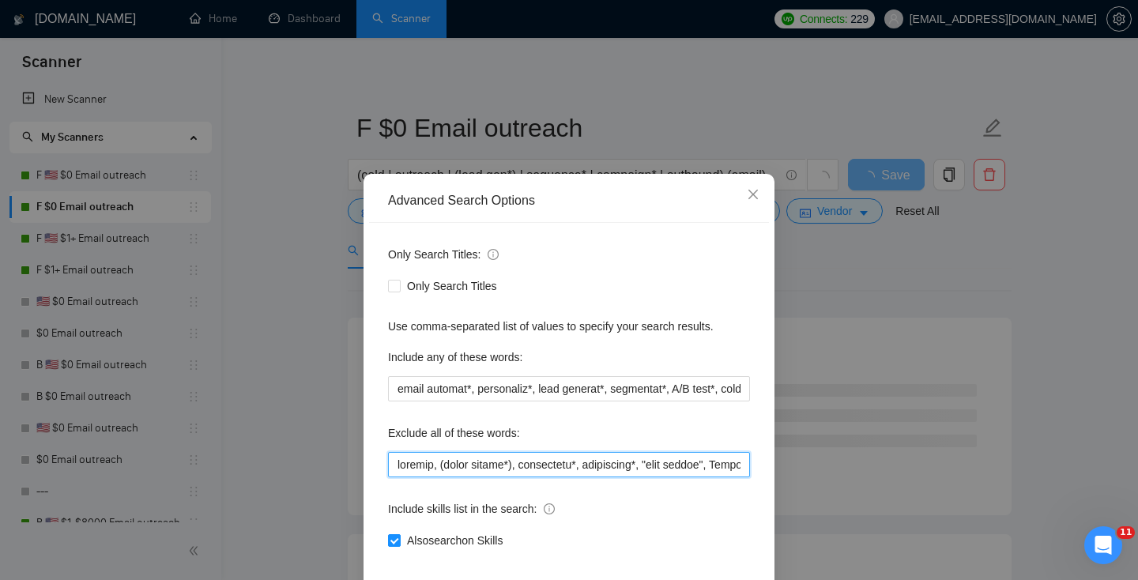
click at [430, 457] on input "text" at bounding box center [569, 464] width 362 height 25
paste input ""email marketing", klaviyo"
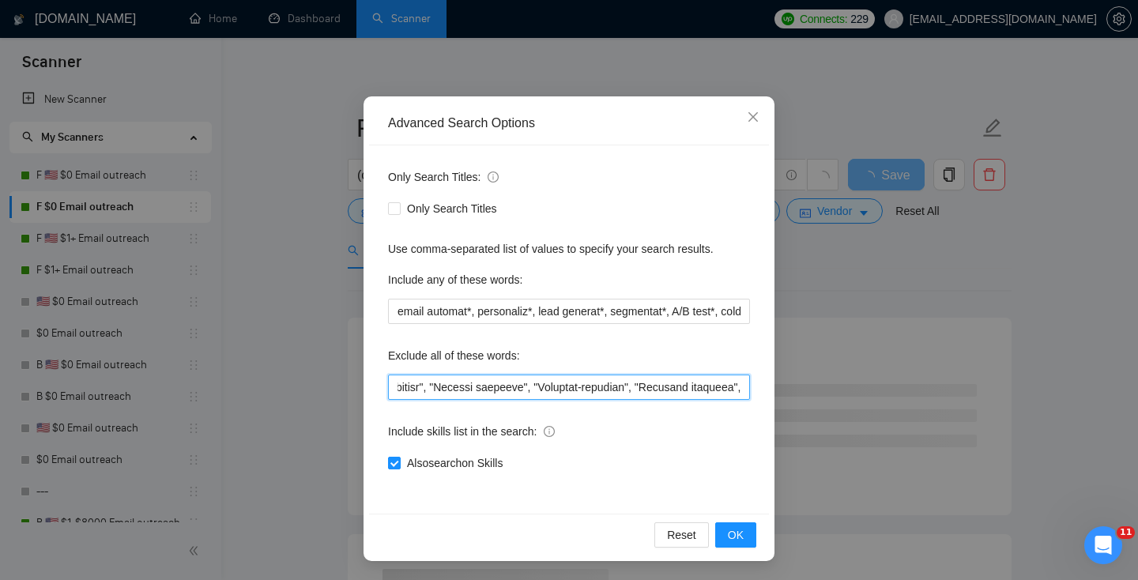
type input ""email marketing", klaviyo, newsletter*, newsletter*, "news letter", Chatbot In…"
click at [730, 521] on div "Reset OK" at bounding box center [569, 534] width 400 height 42
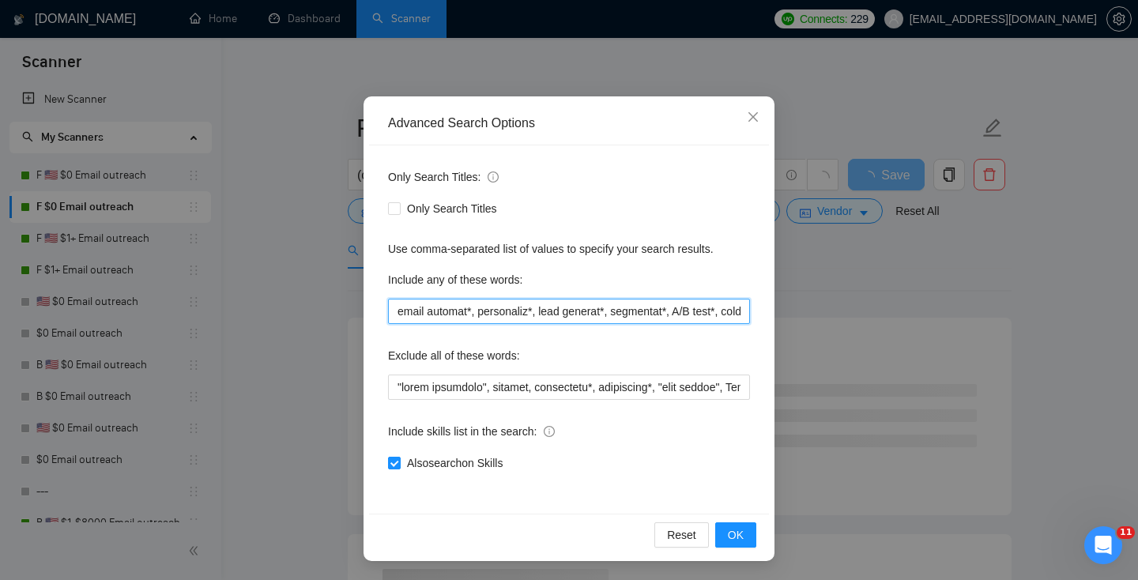
click at [434, 303] on input "email automat*, personaliz*, lead generat*, segmentat*, A/B test*, cold outreac…" at bounding box center [569, 311] width 362 height 25
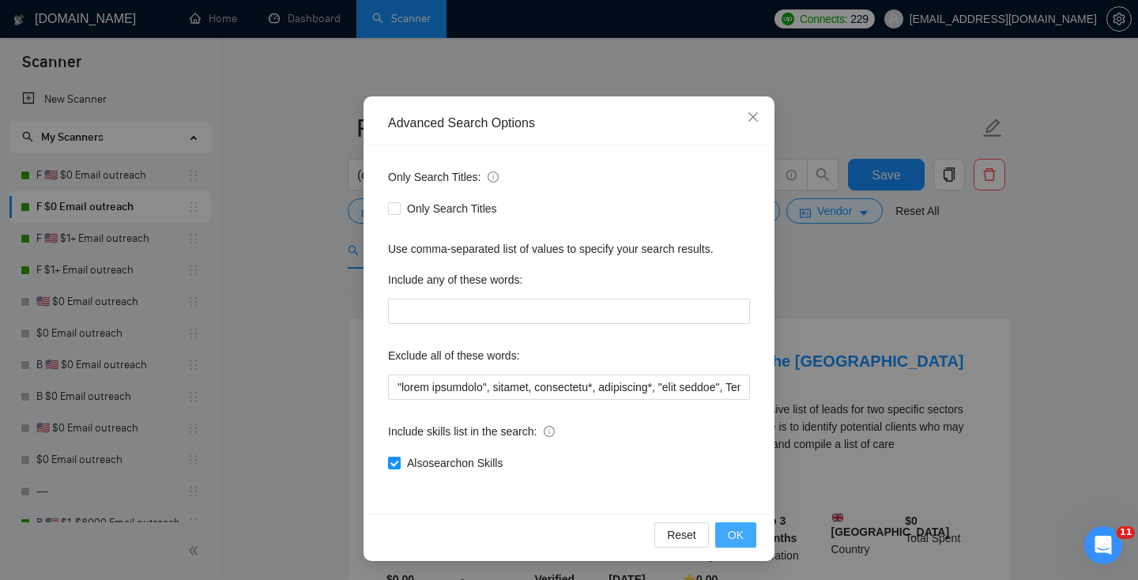
click at [729, 536] on span "OK" at bounding box center [736, 534] width 16 height 17
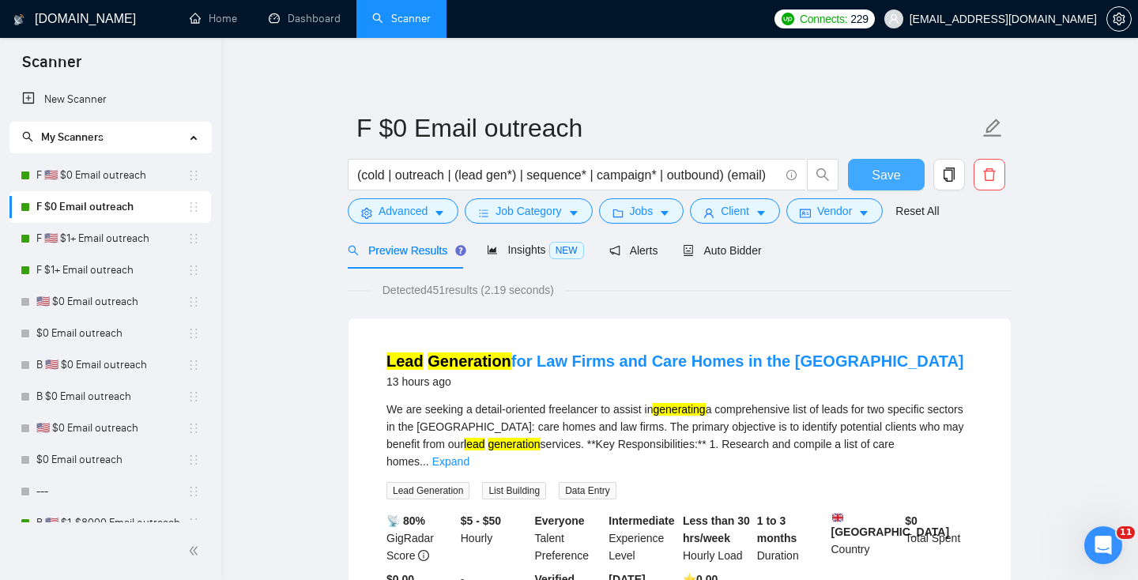
click at [874, 165] on span "Save" at bounding box center [885, 175] width 28 height 20
click at [651, 208] on span "Jobs" at bounding box center [642, 210] width 24 height 17
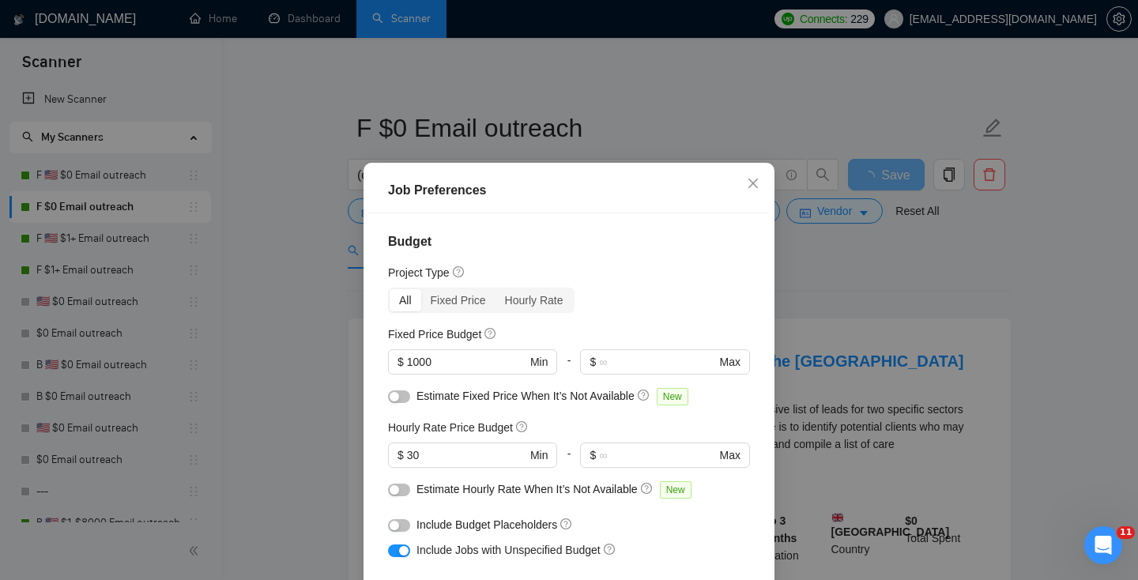
scroll to position [136, 0]
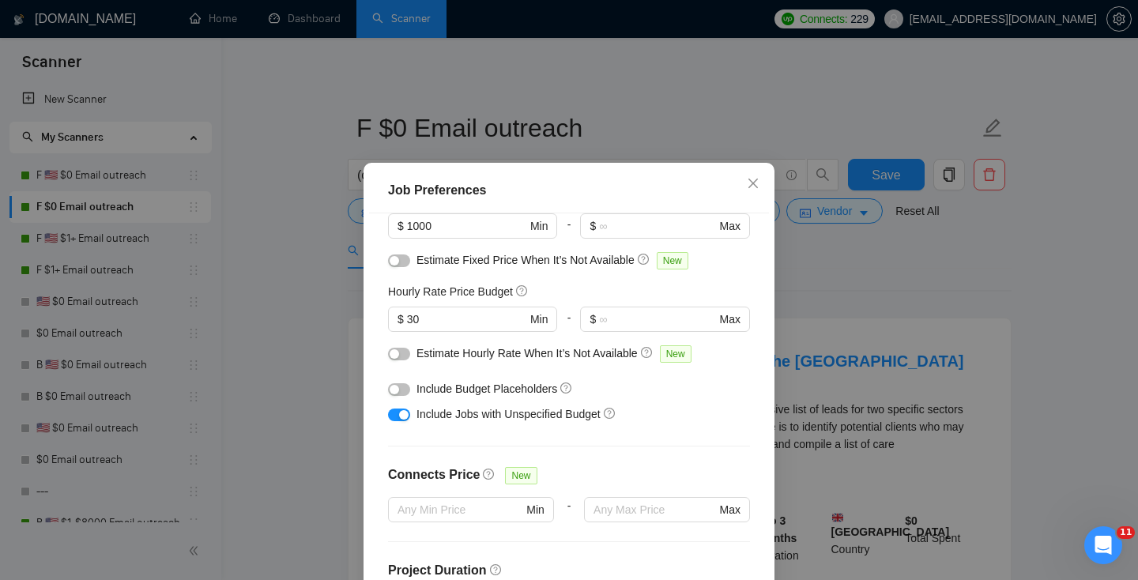
click at [822, 290] on div "Job Preferences Budget Project Type All Fixed Price Hourly Rate Fixed Price Bud…" at bounding box center [569, 290] width 1138 height 580
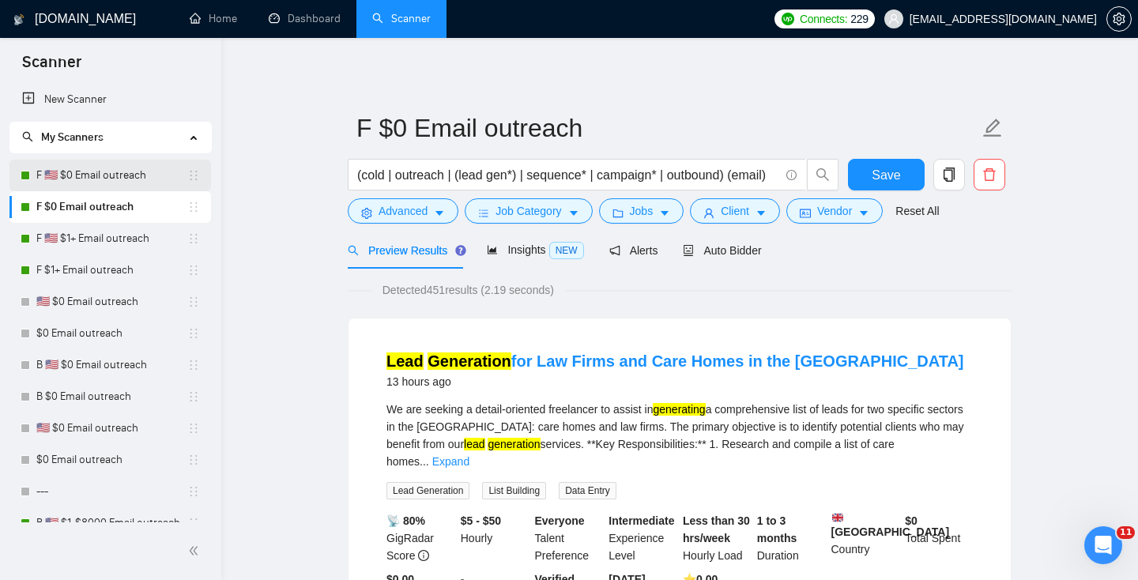
click at [92, 189] on link "F 🇺🇸 $0 Email outreach" at bounding box center [111, 176] width 151 height 32
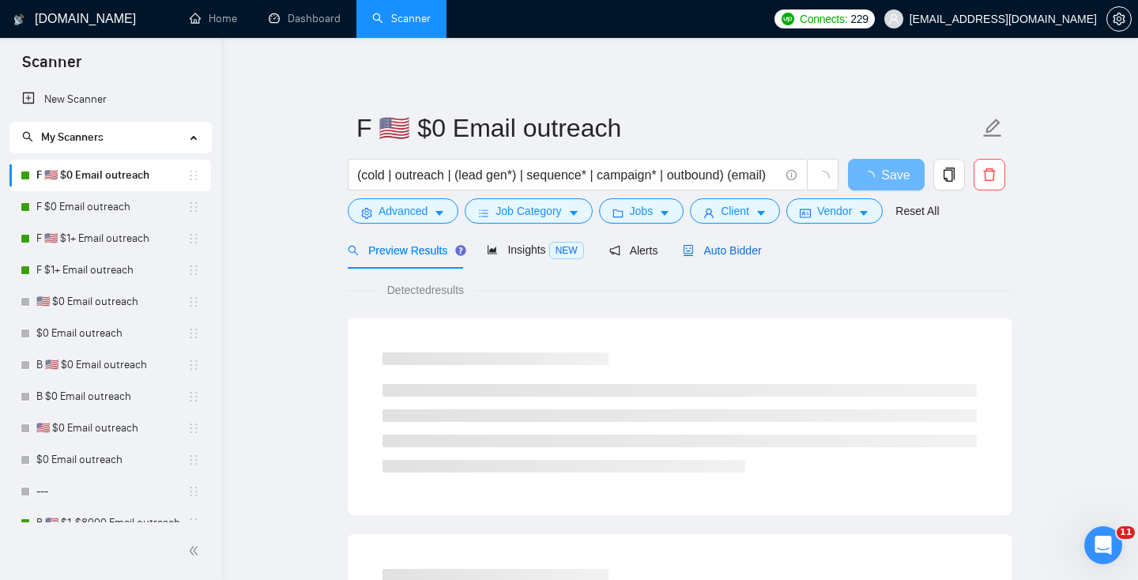
click at [736, 242] on div "Auto Bidder" at bounding box center [722, 250] width 78 height 17
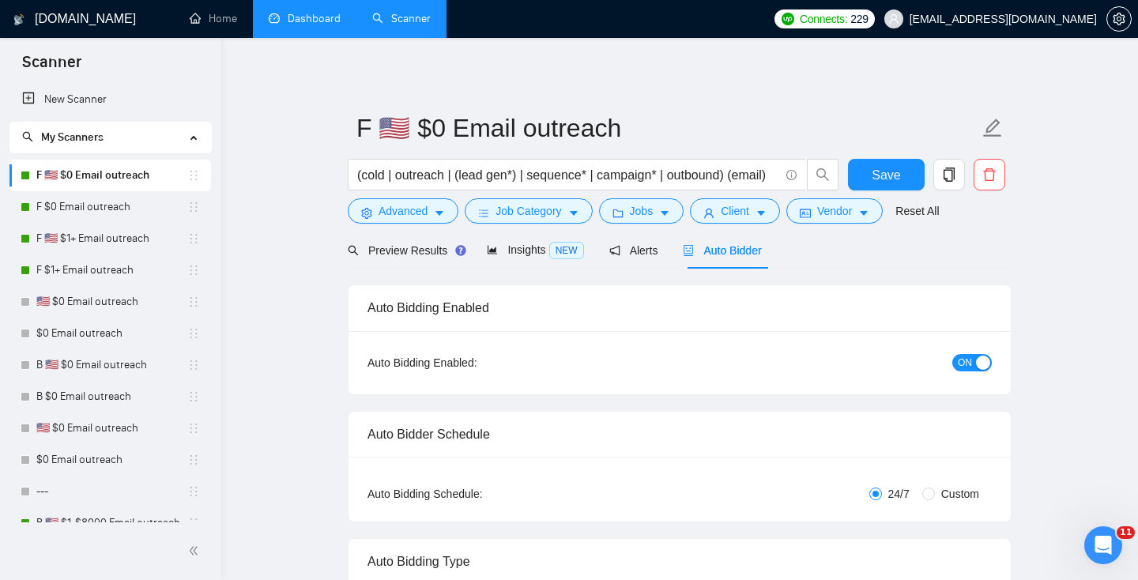
click at [320, 16] on link "Dashboard" at bounding box center [305, 18] width 72 height 13
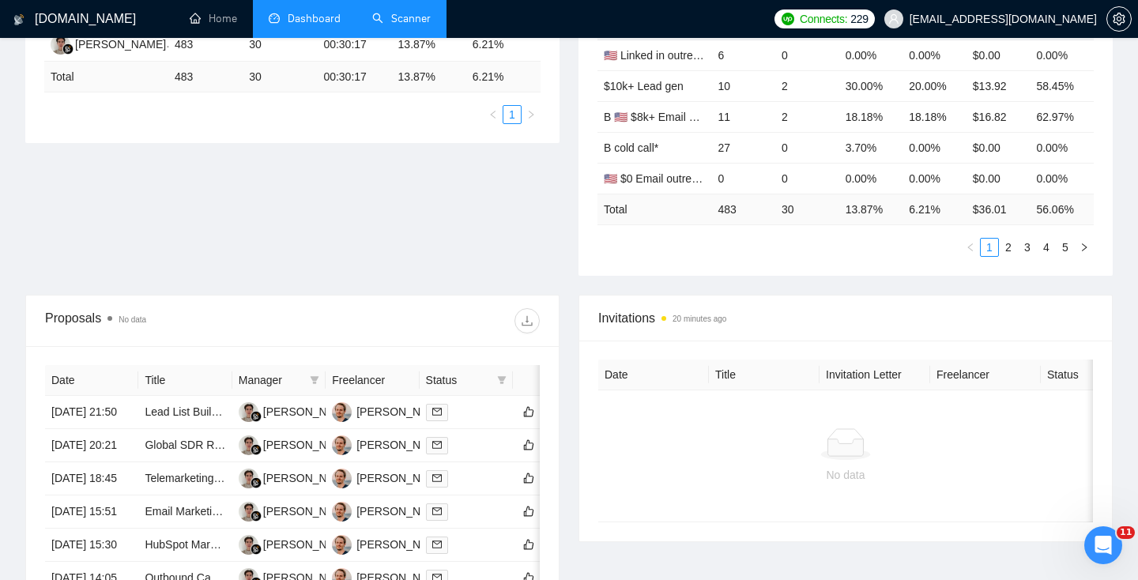
scroll to position [359, 0]
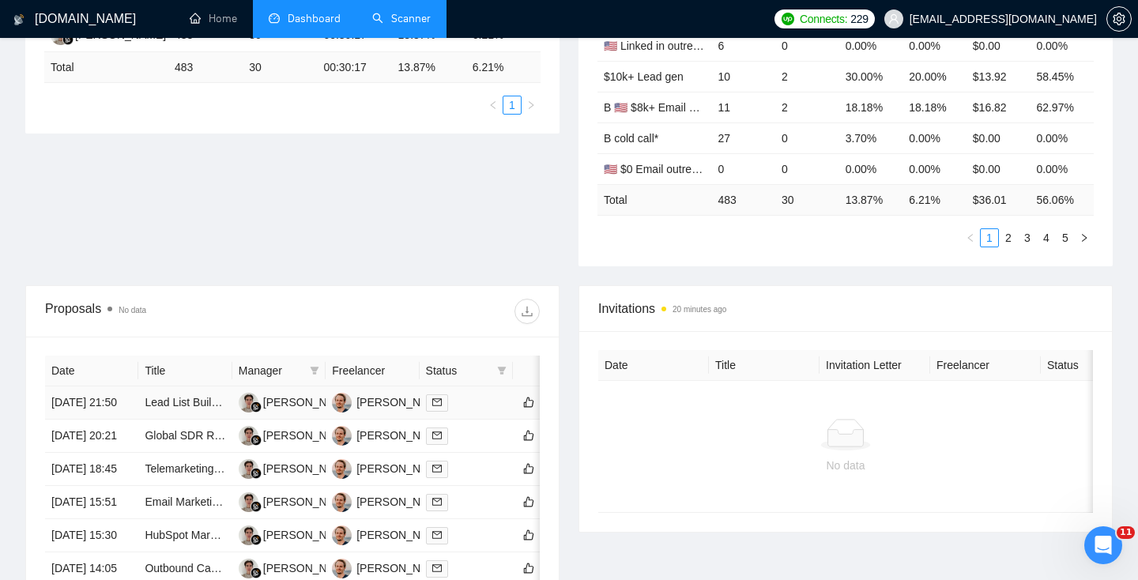
click at [107, 419] on td "[DATE] 21:50" at bounding box center [91, 402] width 93 height 33
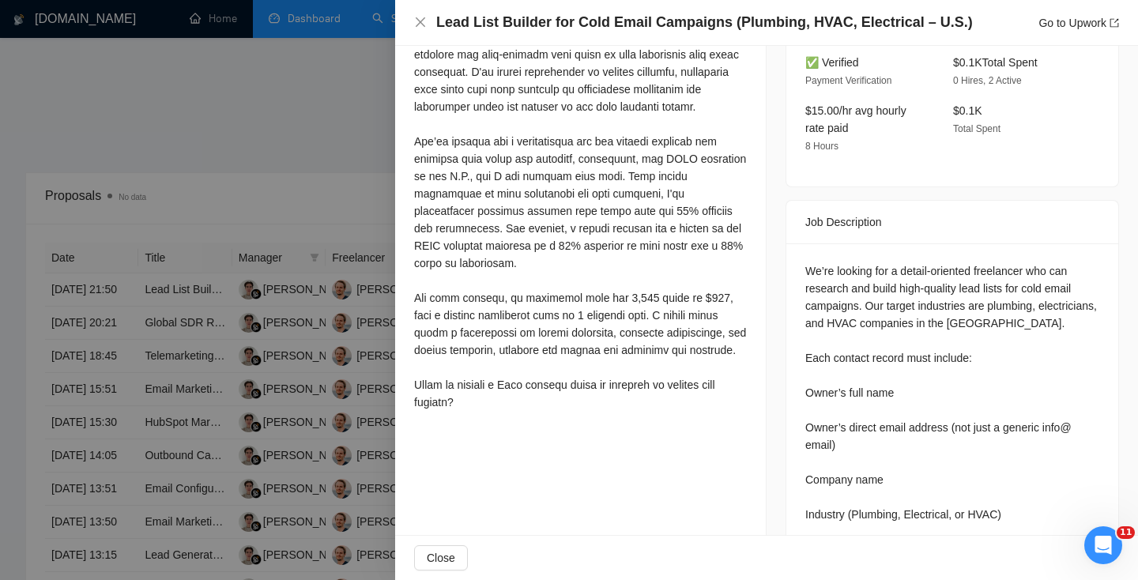
scroll to position [506, 0]
click at [356, 384] on div at bounding box center [569, 290] width 1138 height 580
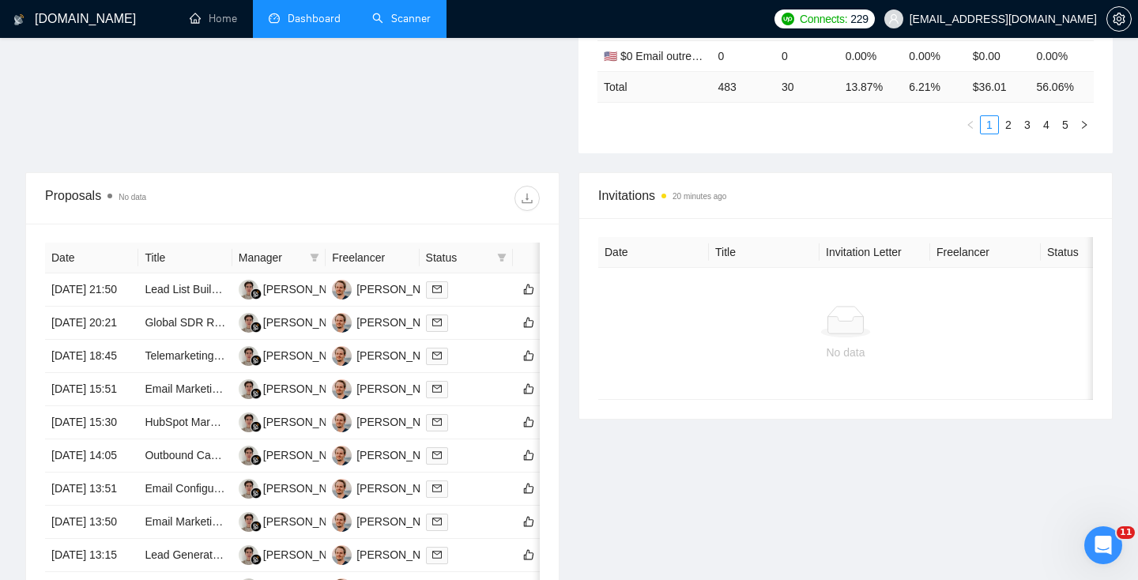
scroll to position [0, 0]
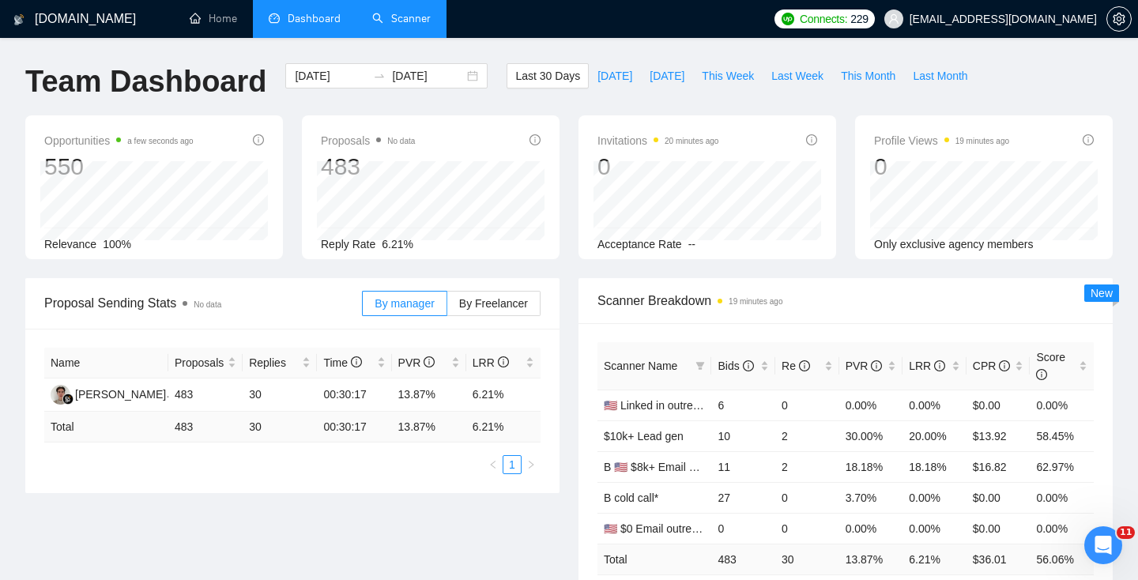
click at [385, 12] on link "Scanner" at bounding box center [401, 18] width 58 height 13
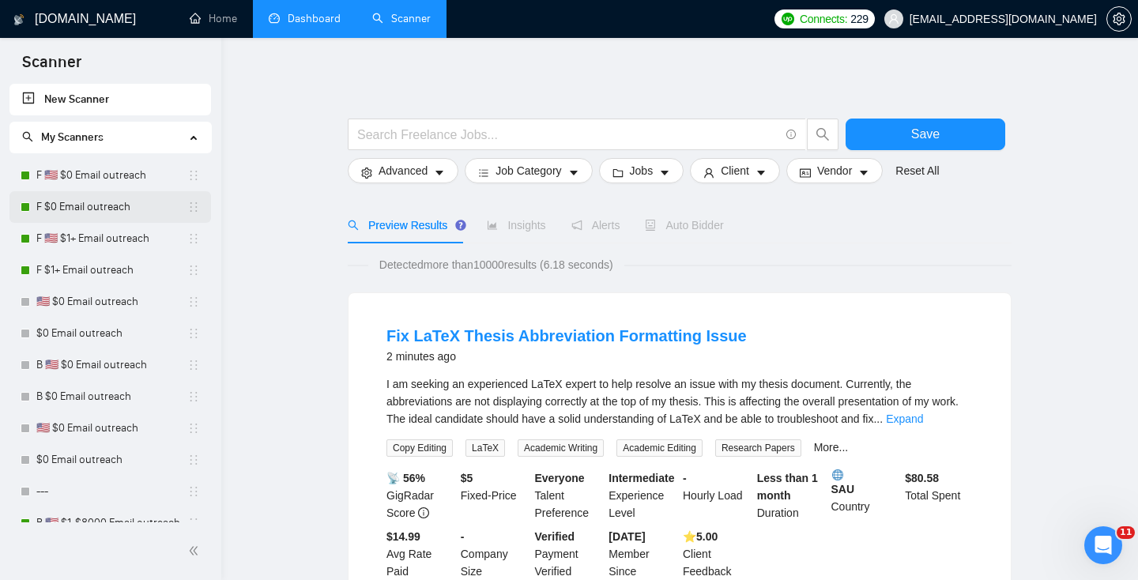
click at [105, 204] on link "F $0 Email outreach" at bounding box center [111, 207] width 151 height 32
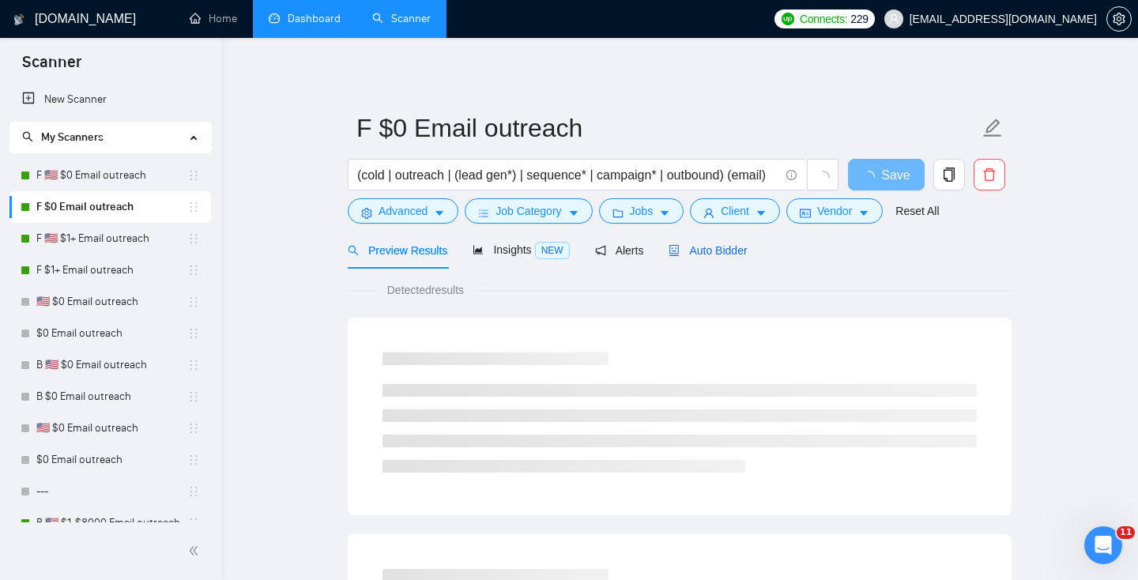
click at [715, 253] on span "Auto Bidder" at bounding box center [707, 250] width 78 height 13
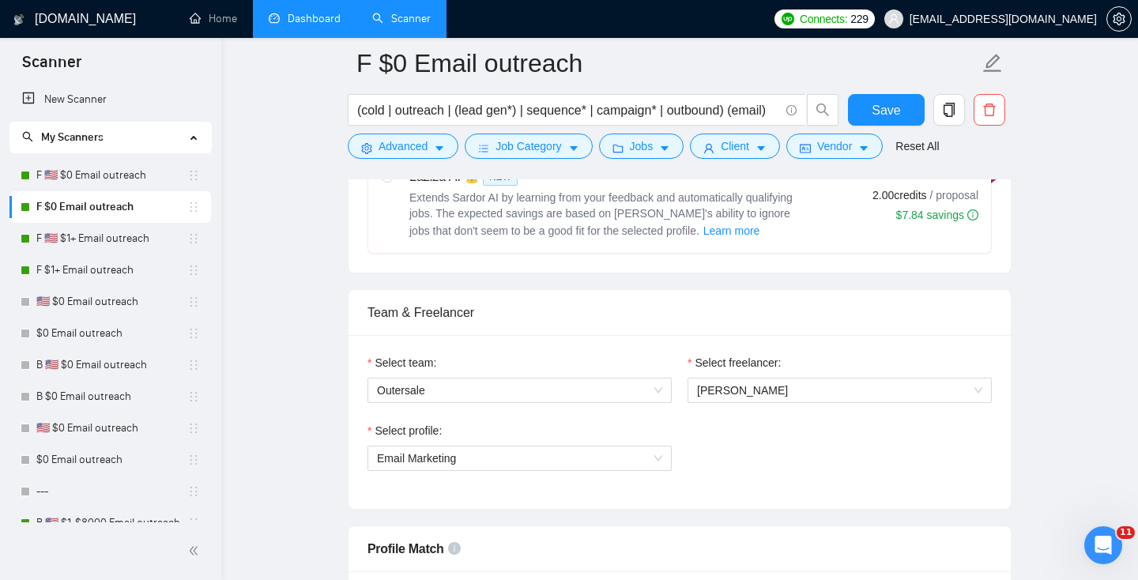
scroll to position [711, 0]
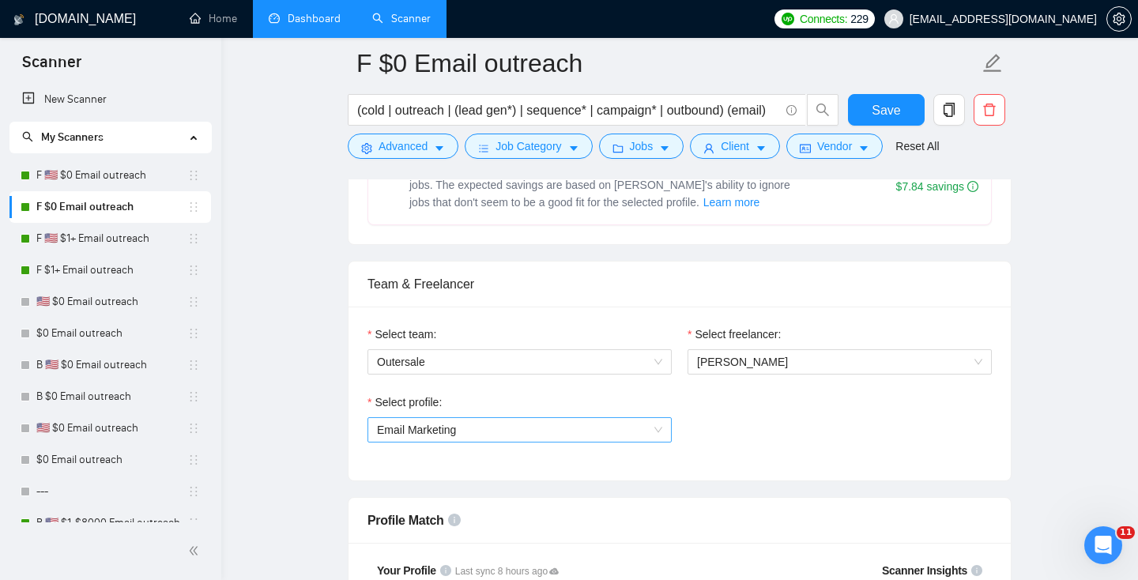
click at [443, 428] on span "Email Marketing" at bounding box center [416, 429] width 79 height 13
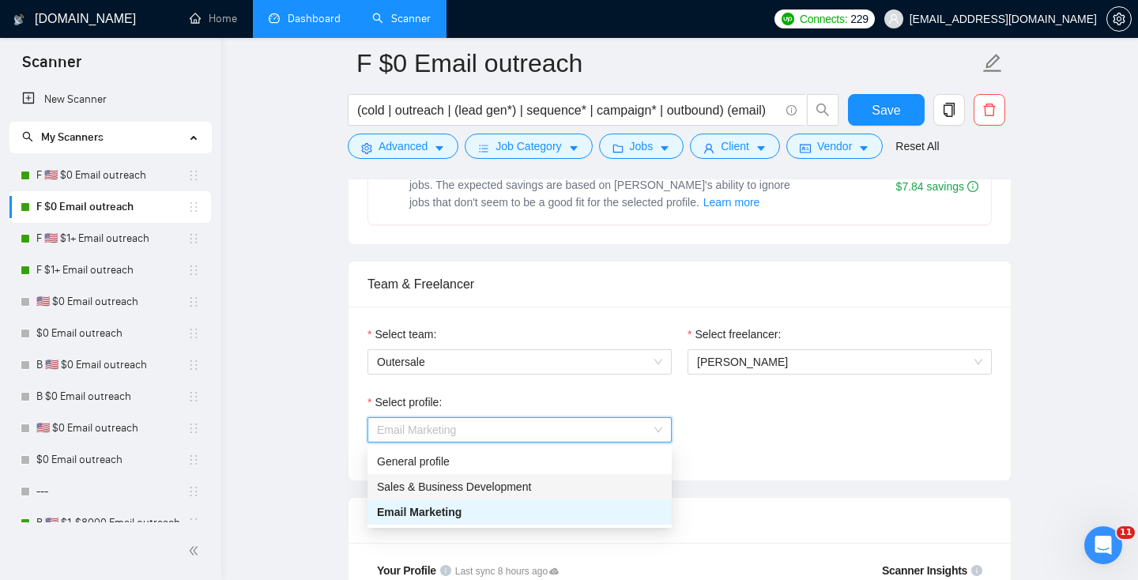
click at [443, 486] on span "Sales & Business Development" at bounding box center [454, 486] width 154 height 13
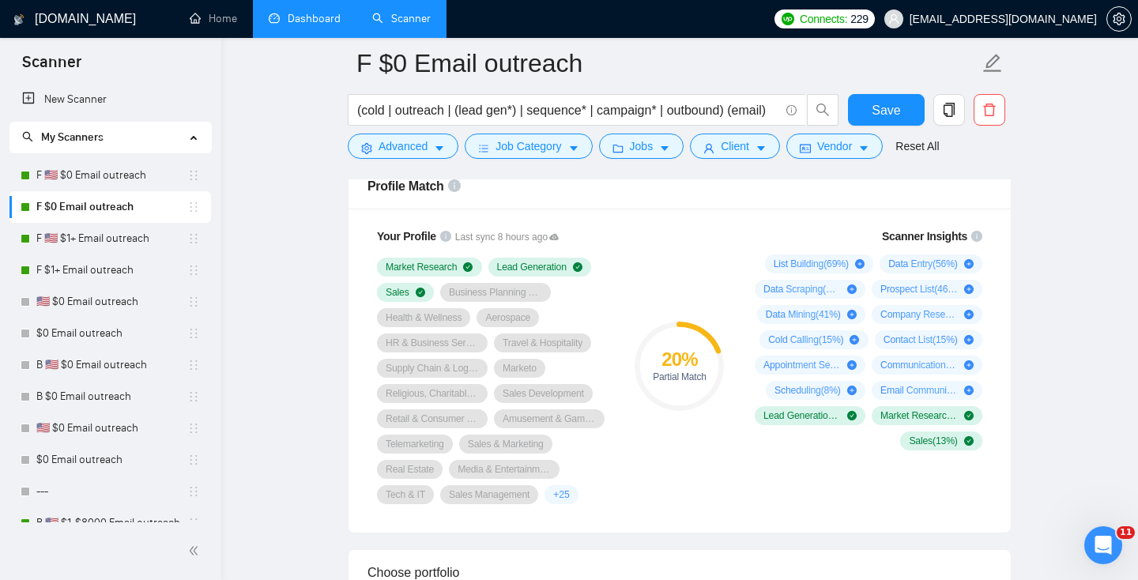
scroll to position [1029, 0]
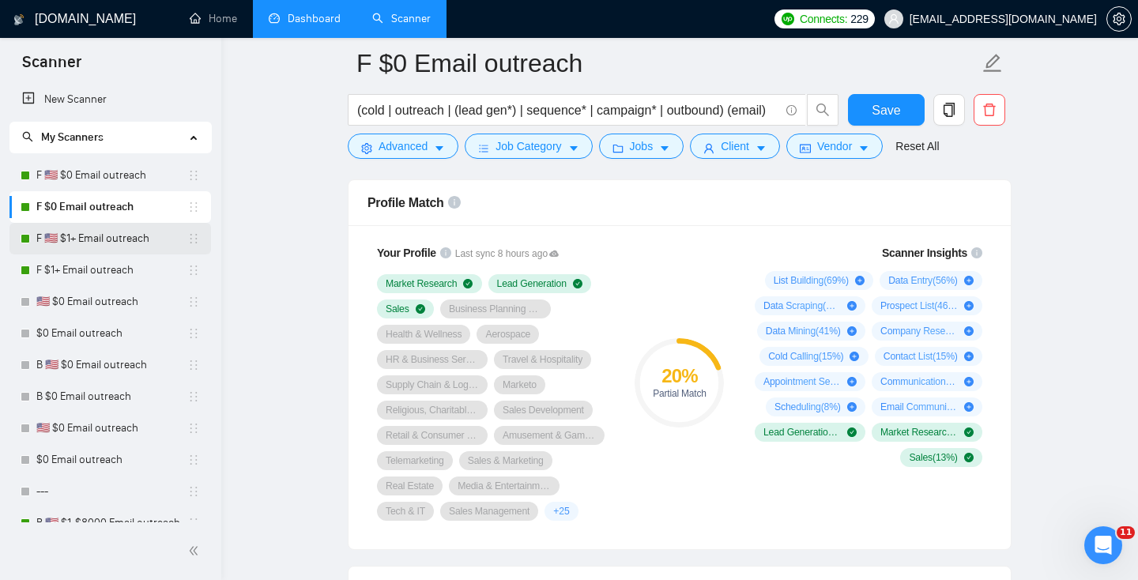
click at [131, 242] on link "F 🇺🇸 $1+ Email outreach" at bounding box center [111, 239] width 151 height 32
click at [112, 184] on link "F 🇺🇸 $0 Email outreach" at bounding box center [111, 176] width 151 height 32
click at [873, 100] on span "Save" at bounding box center [885, 110] width 28 height 20
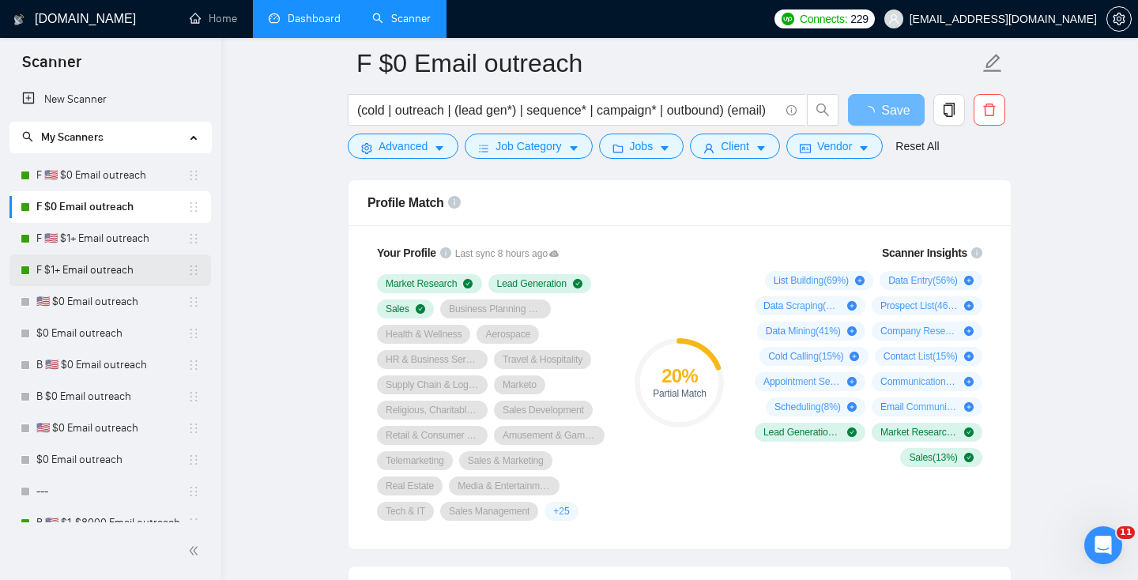
click at [96, 263] on link "F $1+ Email outreach" at bounding box center [111, 270] width 151 height 32
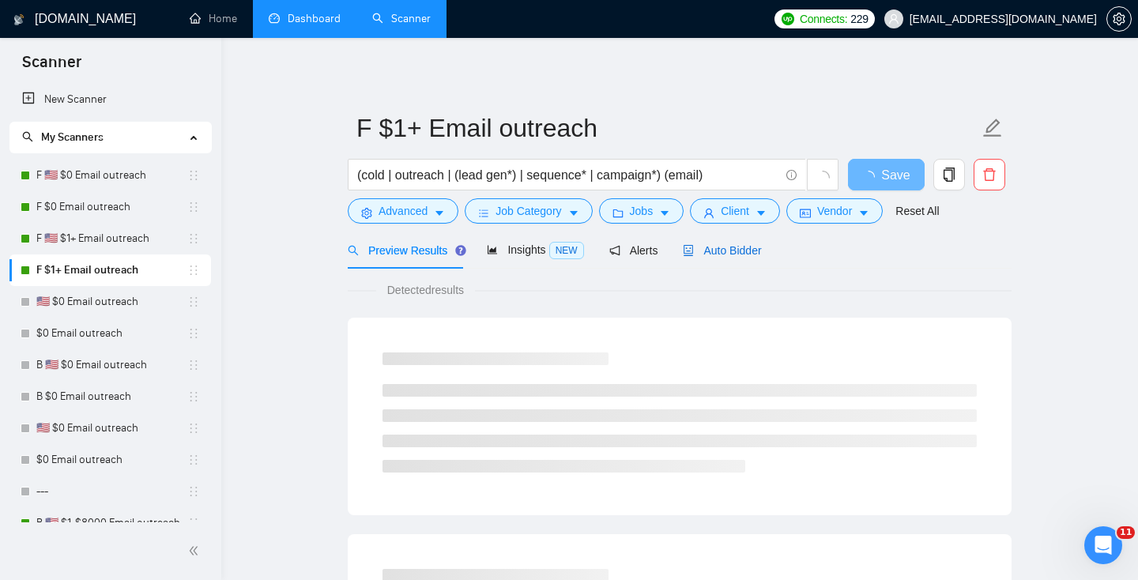
click at [732, 250] on span "Auto Bidder" at bounding box center [722, 250] width 78 height 13
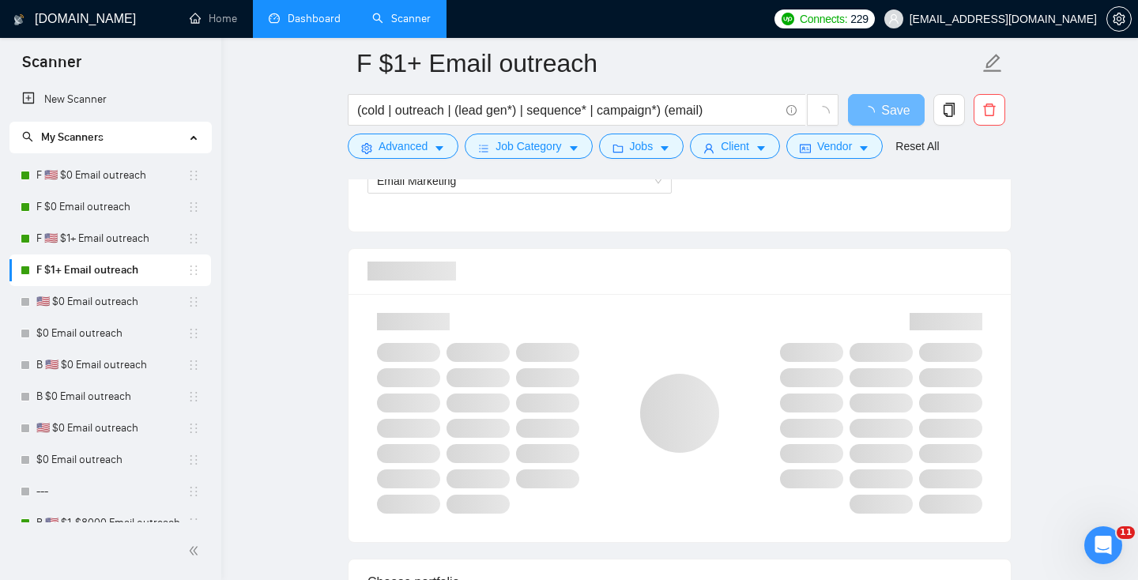
scroll to position [1021, 0]
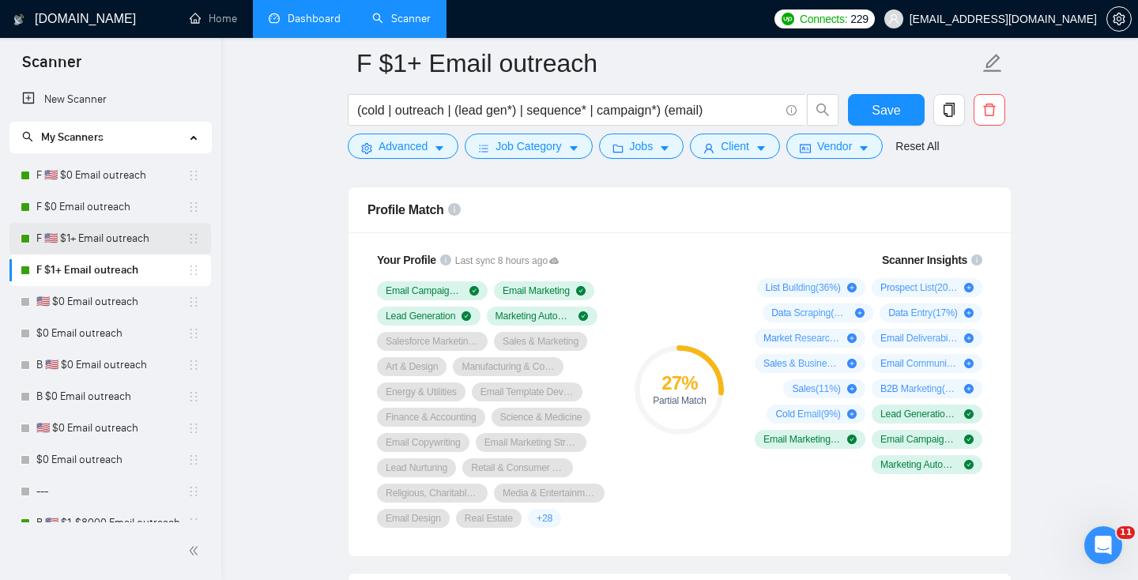
click at [13, 233] on li "F 🇺🇸 $1+ Email outreach" at bounding box center [109, 239] width 201 height 32
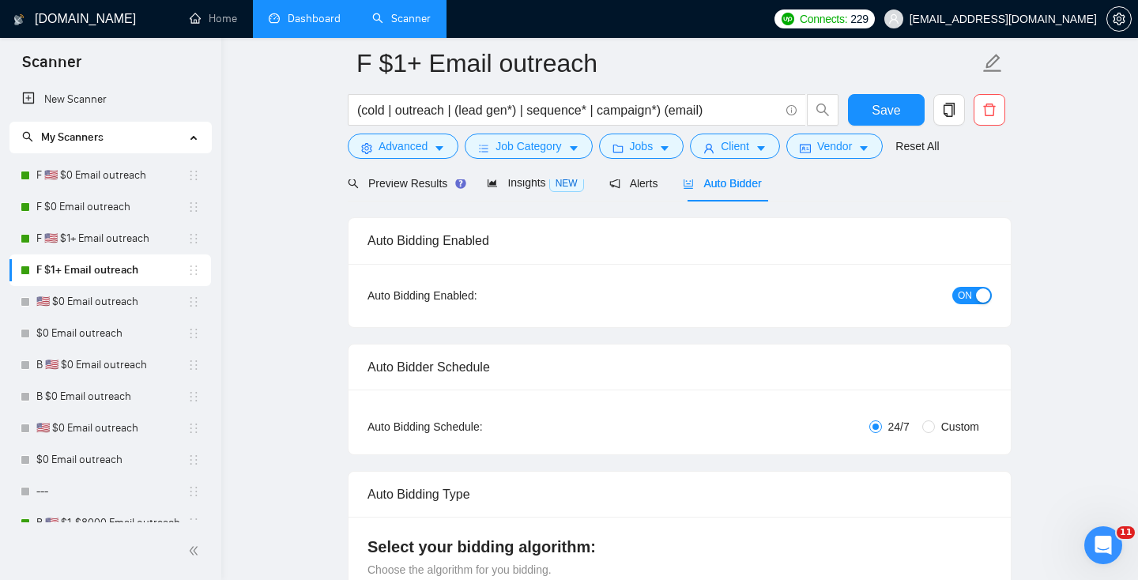
scroll to position [74, 0]
